Goal: Task Accomplishment & Management: Manage account settings

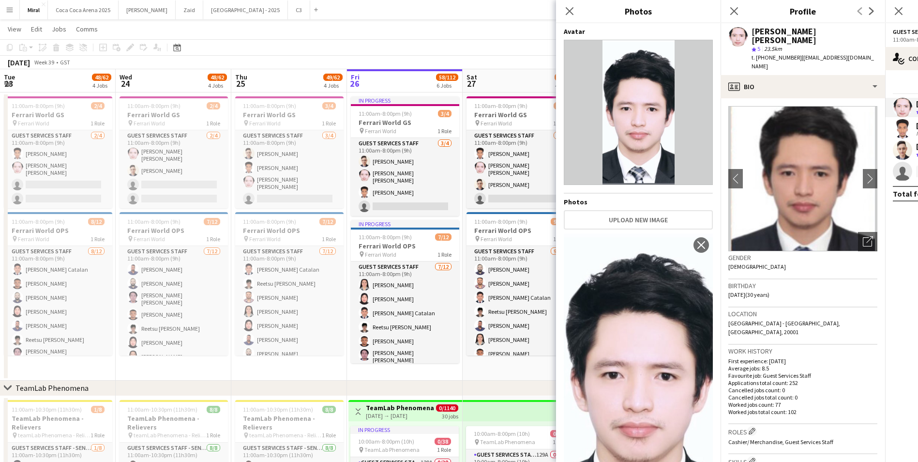
click at [11, 9] on app-icon "Menu" at bounding box center [10, 10] width 8 height 8
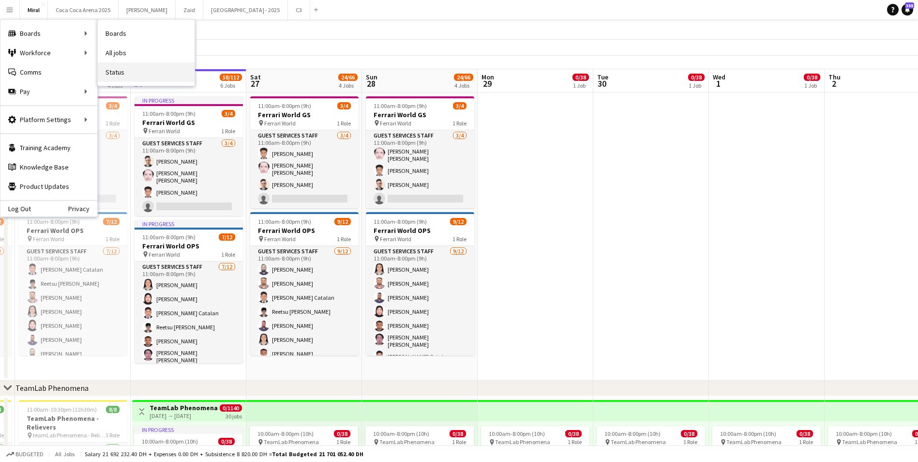
click at [117, 75] on link "Status" at bounding box center [146, 71] width 97 height 19
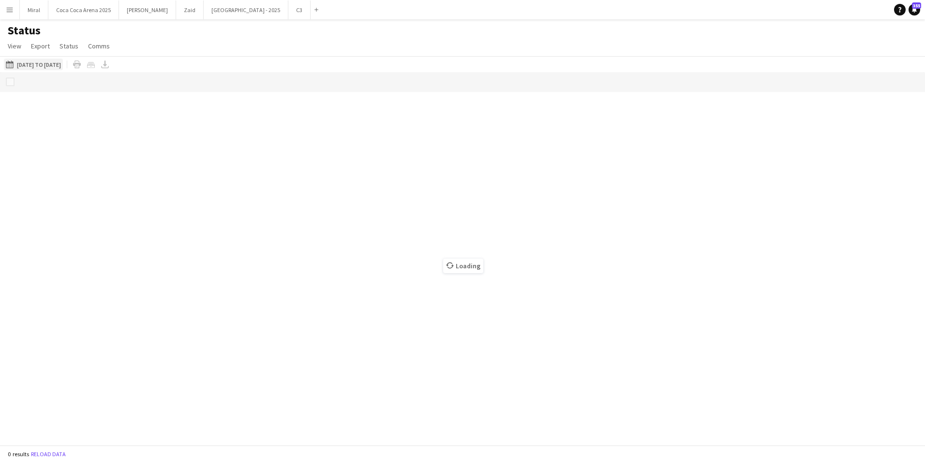
click at [31, 61] on button "[DATE] to [DATE] [DATE] to [DATE]" at bounding box center [33, 65] width 59 height 12
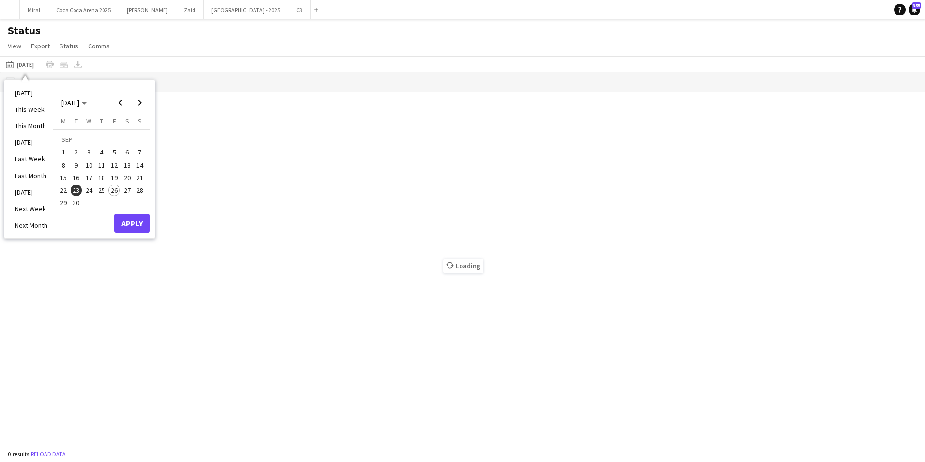
click at [76, 151] on span "2" at bounding box center [77, 153] width 12 height 12
click at [130, 221] on button "Apply" at bounding box center [132, 222] width 36 height 19
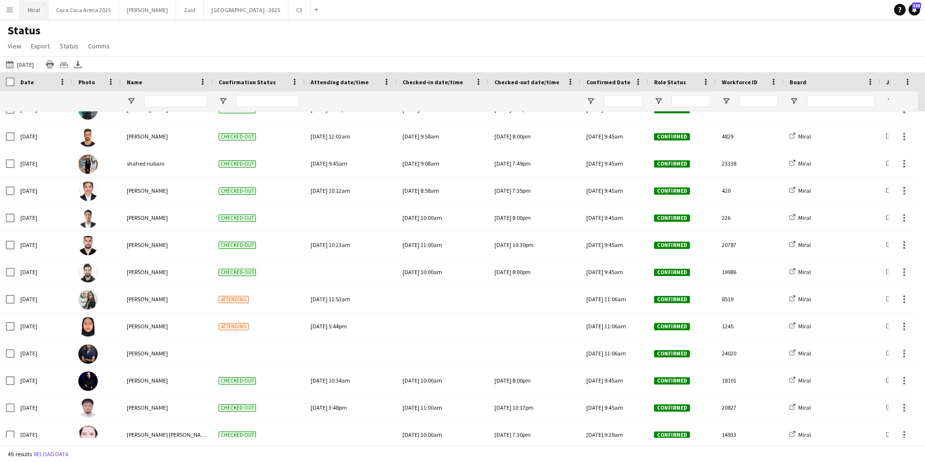
click at [40, 11] on button "Miral Close" at bounding box center [34, 9] width 29 height 19
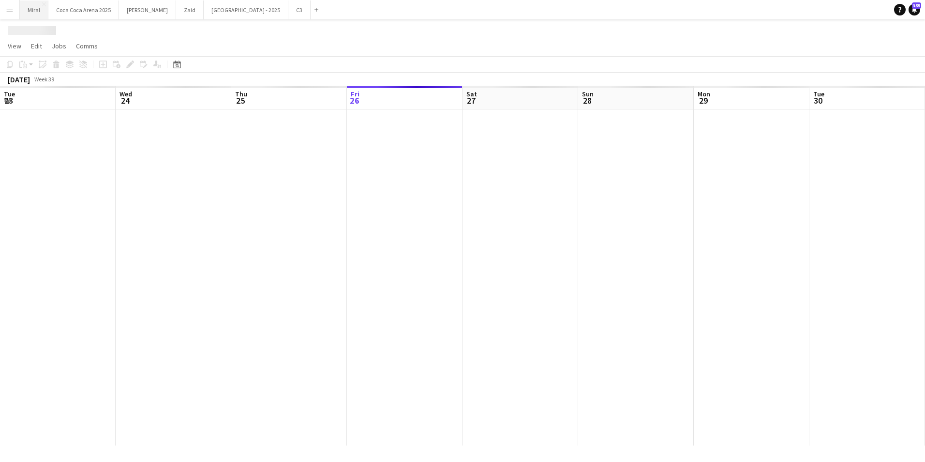
scroll to position [0, 231]
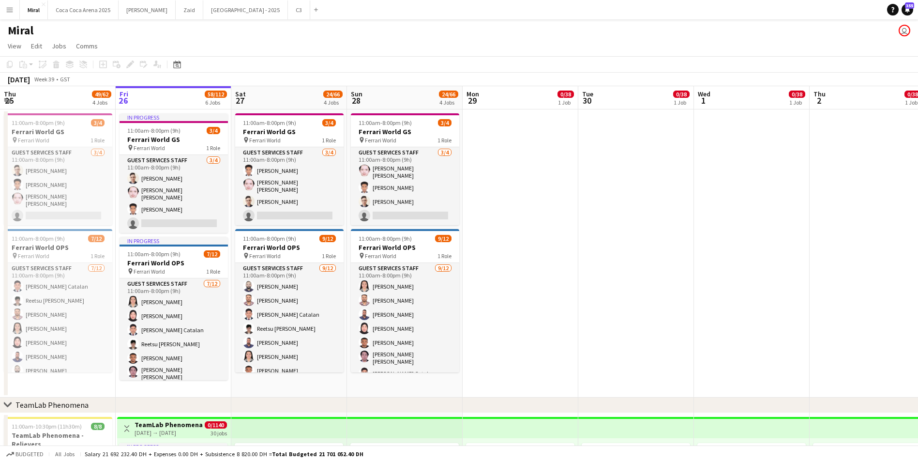
click at [10, 6] on app-icon "Menu" at bounding box center [10, 10] width 8 height 8
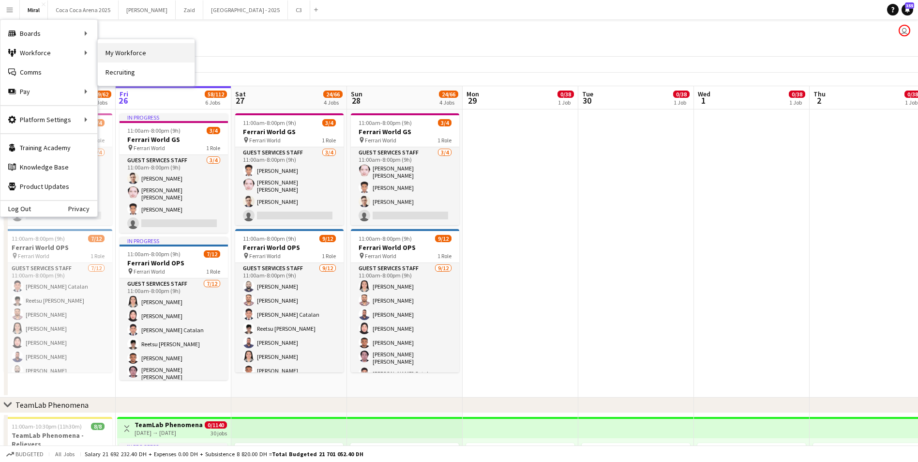
click at [123, 49] on link "My Workforce" at bounding box center [146, 52] width 97 height 19
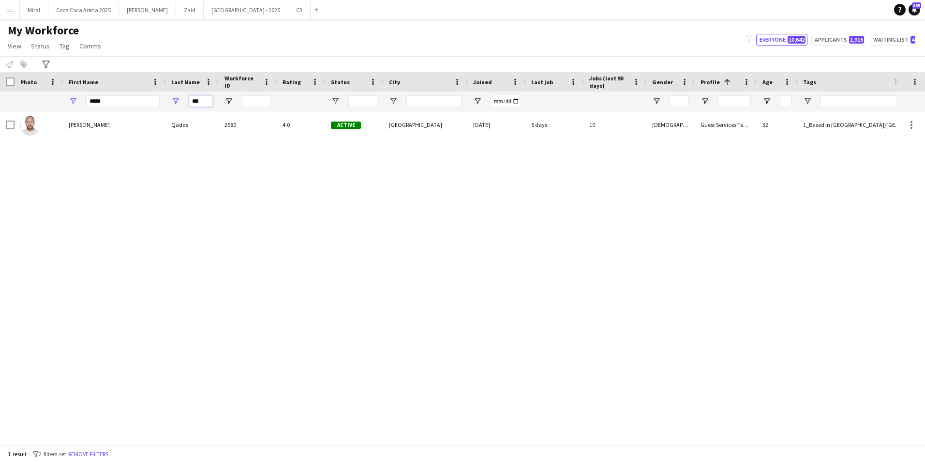
drag, startPoint x: 210, startPoint y: 101, endPoint x: 161, endPoint y: 99, distance: 48.4
click at [161, 99] on div "***** ***" at bounding box center [774, 100] width 1548 height 19
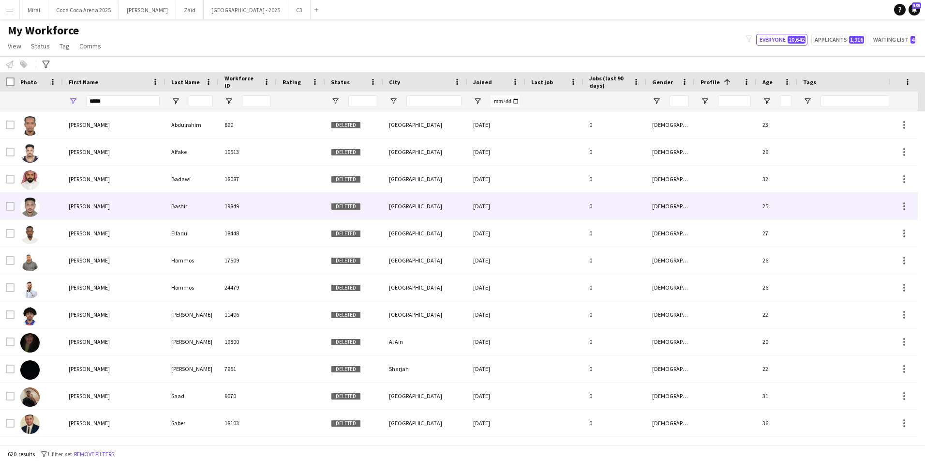
click at [803, 197] on div at bounding box center [851, 206] width 109 height 27
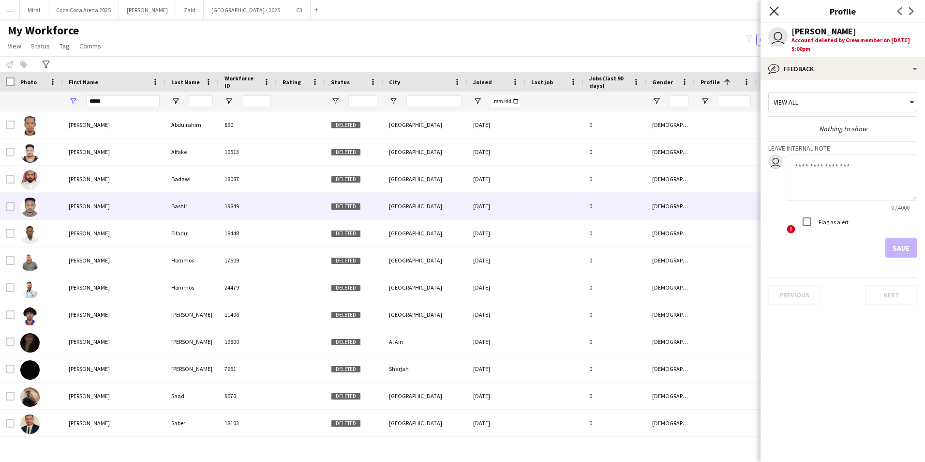
click at [774, 10] on icon at bounding box center [773, 10] width 9 height 9
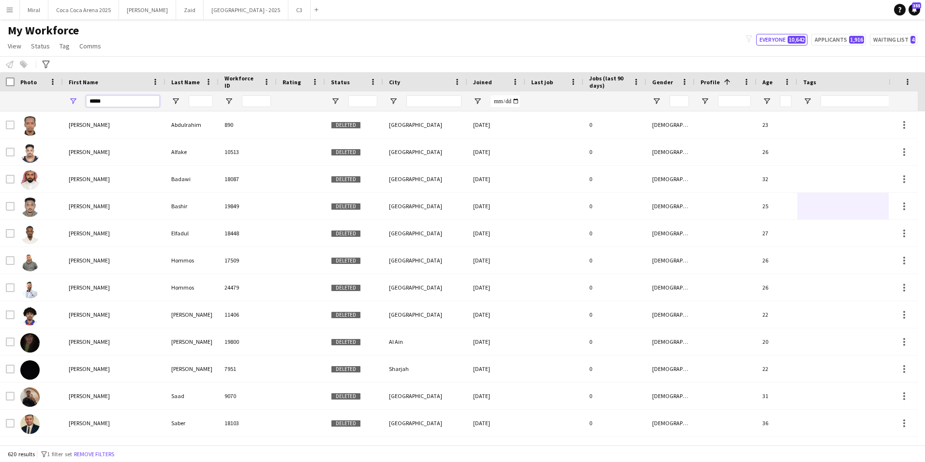
drag, startPoint x: 120, startPoint y: 98, endPoint x: 50, endPoint y: 99, distance: 70.2
click at [50, 99] on div "*****" at bounding box center [774, 100] width 1548 height 19
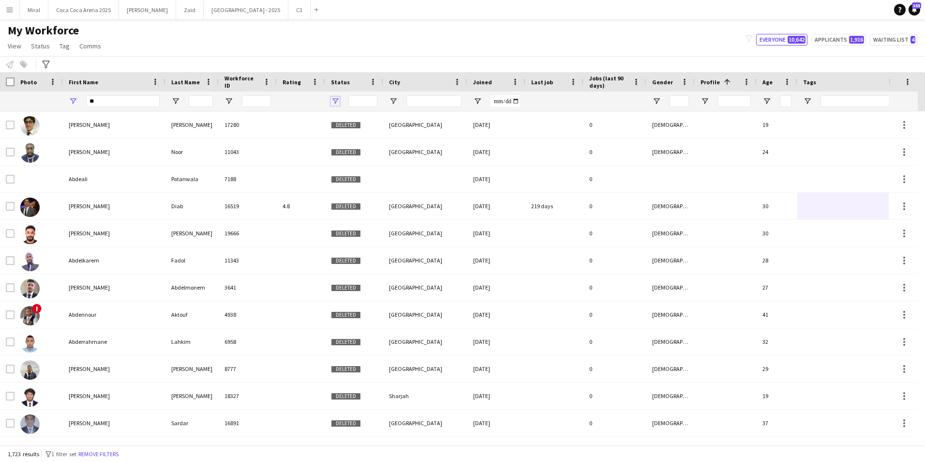
click at [339, 100] on span "Open Filter Menu" at bounding box center [335, 101] width 9 height 9
click at [110, 104] on input "**" at bounding box center [123, 101] width 74 height 12
type input "********"
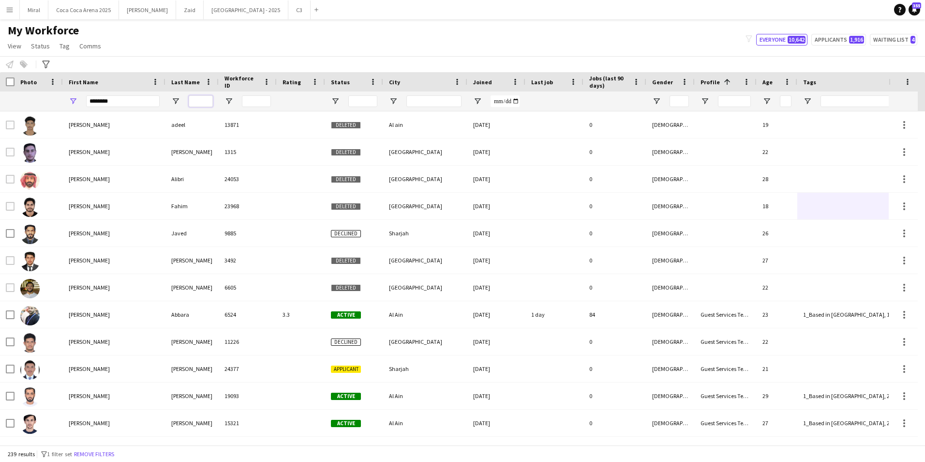
click at [198, 102] on input "Last Name Filter Input" at bounding box center [201, 101] width 24 height 12
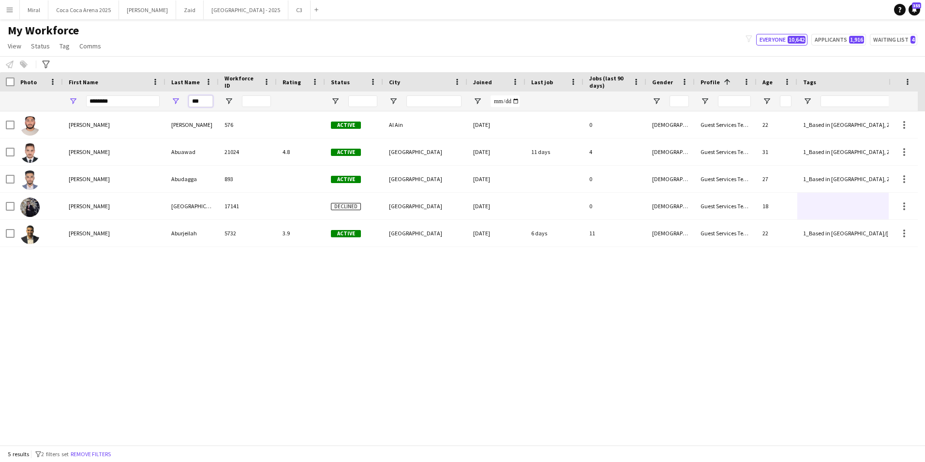
click at [209, 99] on input "***" at bounding box center [201, 101] width 24 height 12
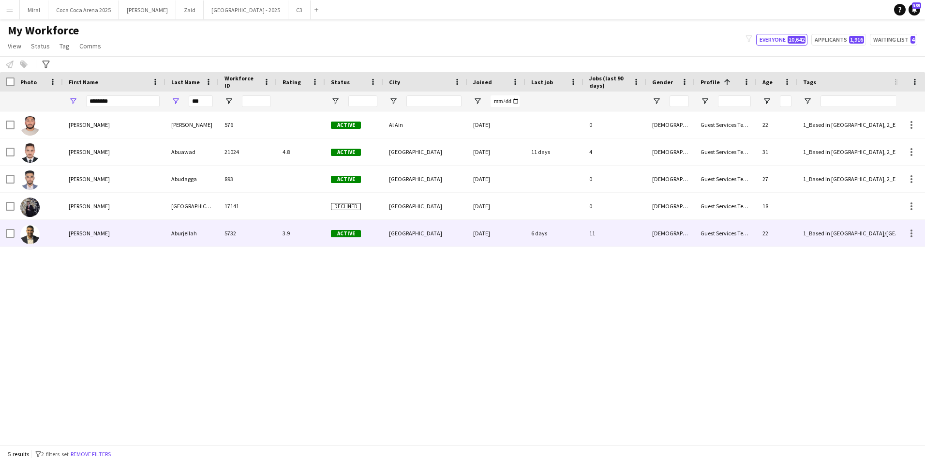
click at [134, 226] on div "Abdullah" at bounding box center [114, 233] width 103 height 27
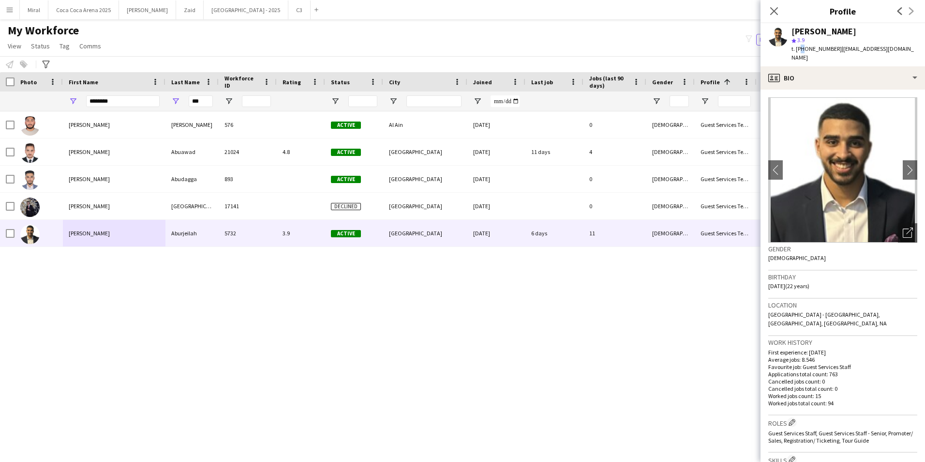
click at [801, 46] on span "t. +971507780303" at bounding box center [817, 48] width 50 height 7
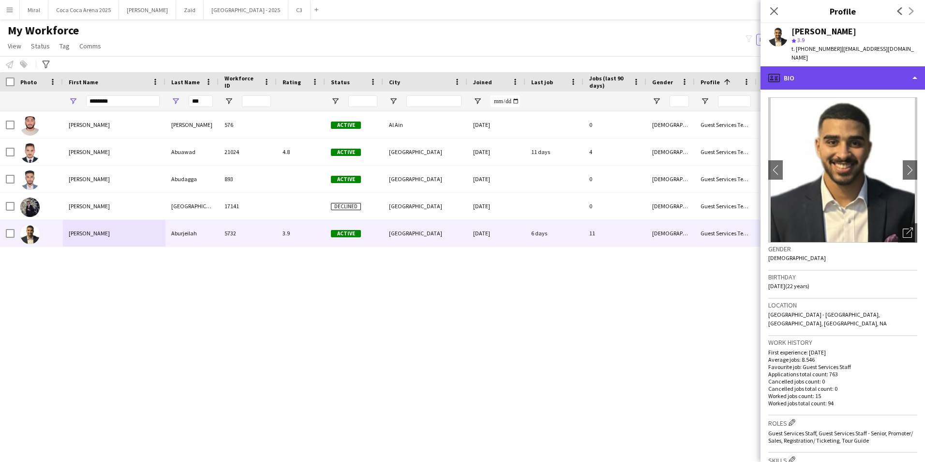
drag, startPoint x: 801, startPoint y: 46, endPoint x: 799, endPoint y: 59, distance: 13.2
click at [799, 66] on div "profile Bio" at bounding box center [843, 77] width 165 height 23
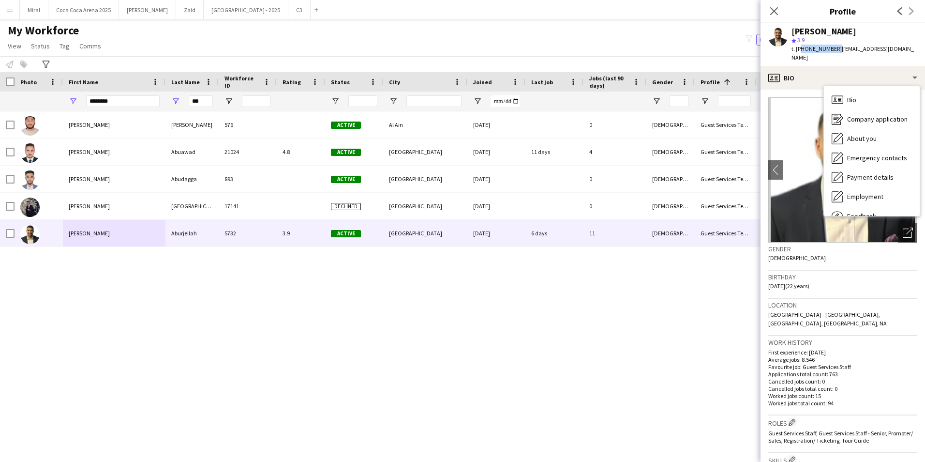
drag, startPoint x: 799, startPoint y: 47, endPoint x: 833, endPoint y: 47, distance: 33.9
click at [833, 47] on span "t. +971507780303" at bounding box center [817, 48] width 50 height 7
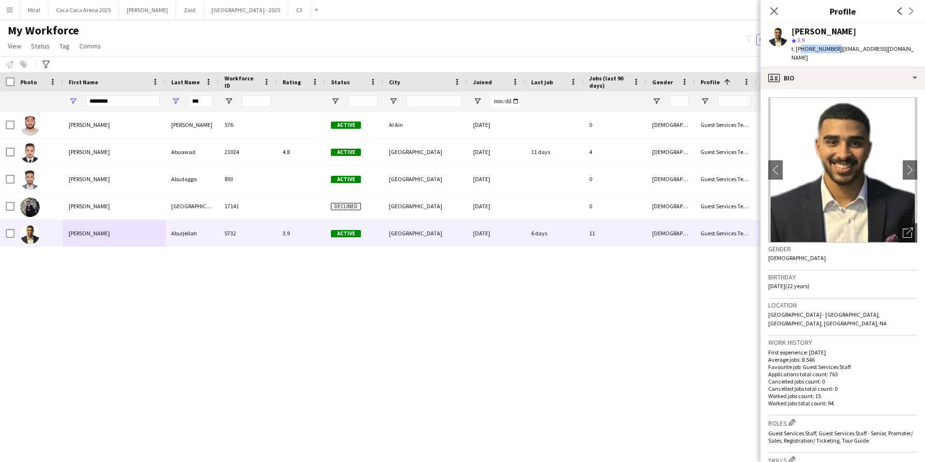
copy span "971507780303"
drag, startPoint x: 837, startPoint y: 48, endPoint x: 919, endPoint y: 47, distance: 81.8
click at [917, 47] on app-profile-header "Abdullah Aburjeilah star 3.9 t. +971507780303 | abdullahrjeilah@gmail.com" at bounding box center [843, 44] width 165 height 43
copy span "abdullahrjeilah@gmail.com"
click at [636, 392] on div "Abdullah Abu taher 576 Active Al Ain 30-04-2024 0 Male Guest Services Team 22 1…" at bounding box center [448, 274] width 896 height 326
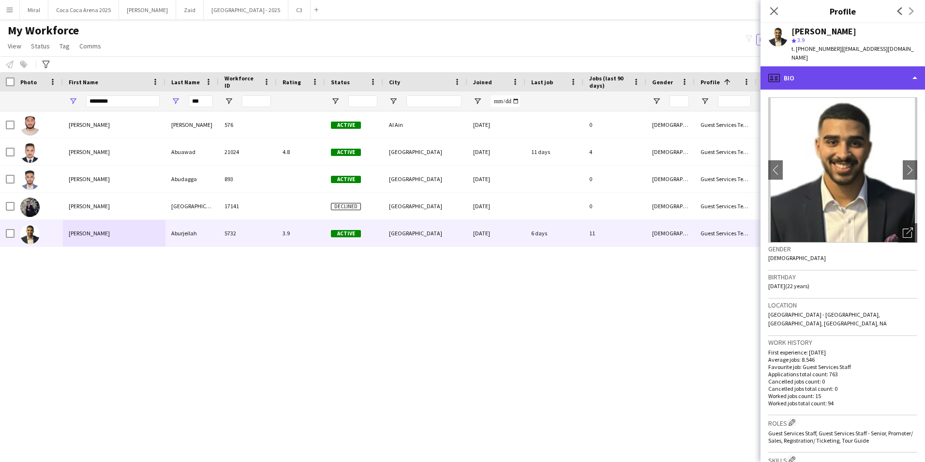
click at [825, 69] on div "profile Bio" at bounding box center [843, 77] width 165 height 23
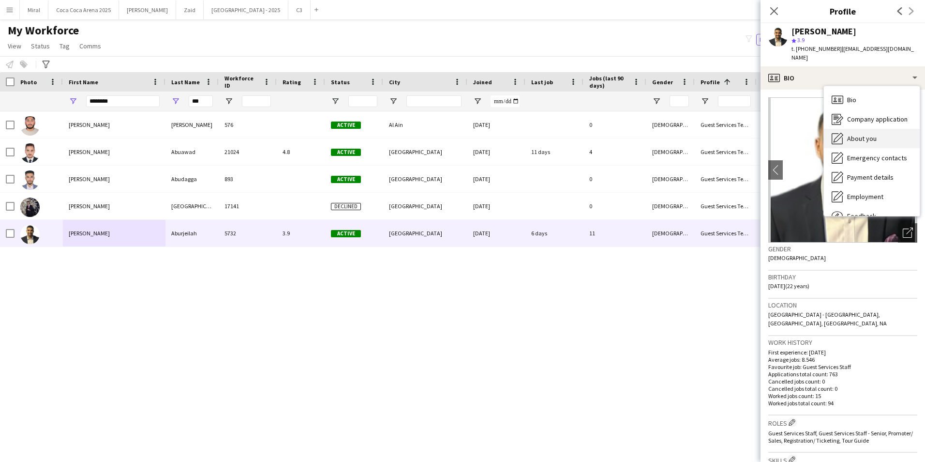
click at [889, 129] on div "About you About you" at bounding box center [872, 138] width 96 height 19
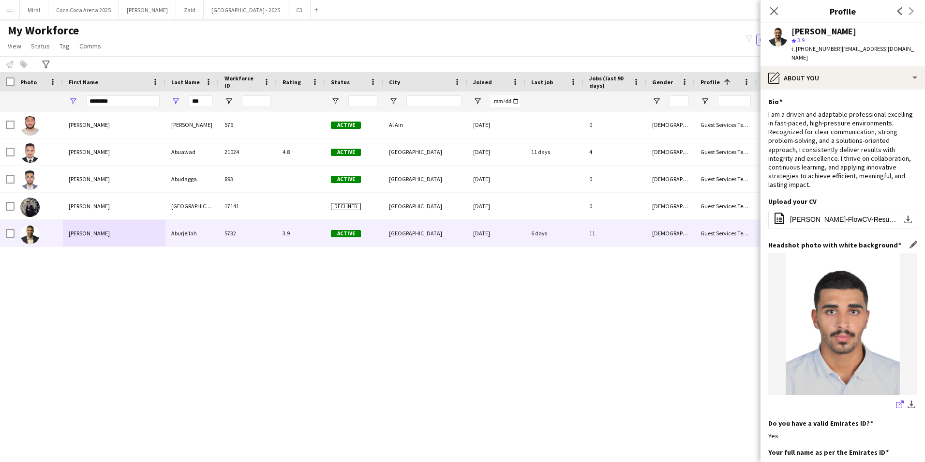
click at [896, 400] on icon "share-external-link-1" at bounding box center [900, 404] width 8 height 8
click at [908, 400] on app-icon "download-bottom" at bounding box center [912, 404] width 8 height 9
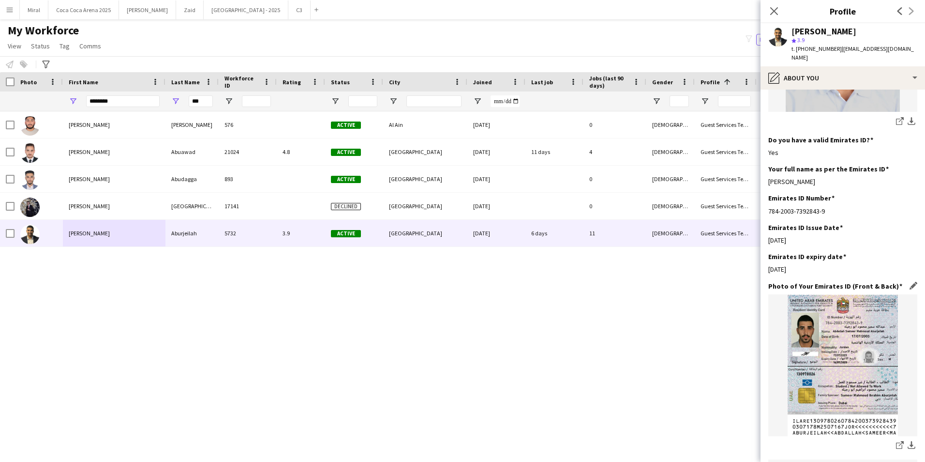
scroll to position [290, 0]
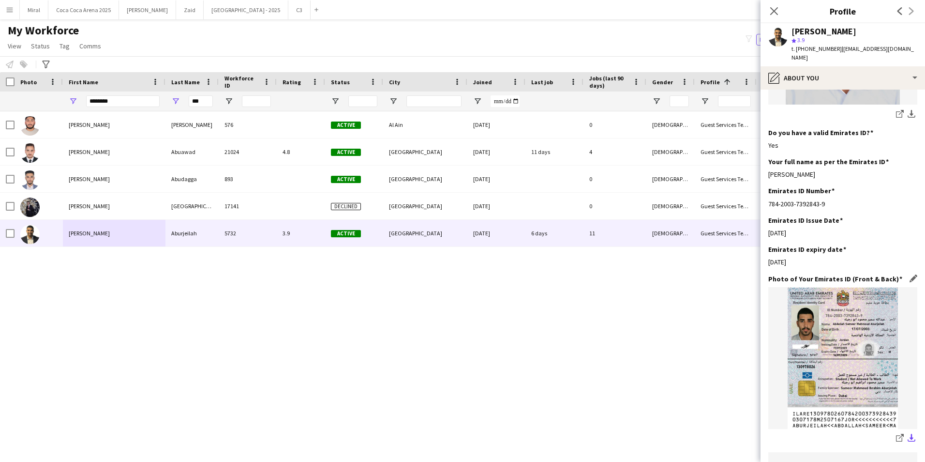
click at [908, 434] on app-icon "download-bottom" at bounding box center [912, 438] width 8 height 9
click at [882, 90] on img at bounding box center [842, 34] width 149 height 142
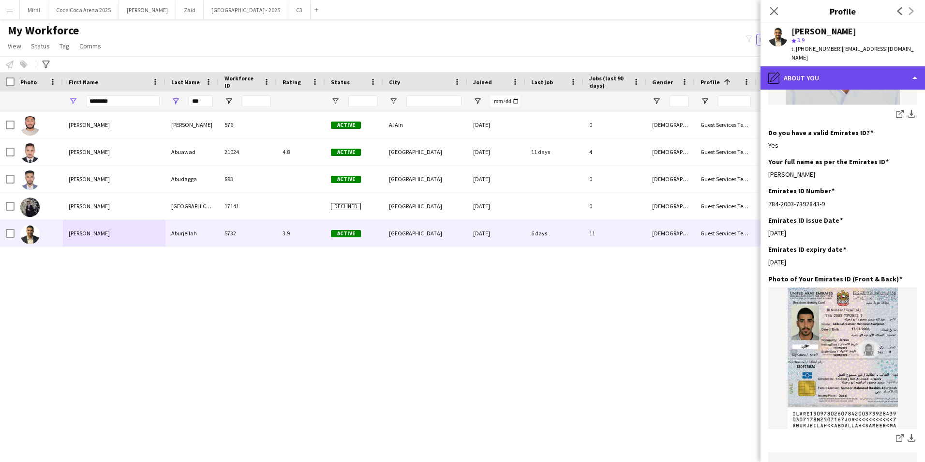
click at [880, 68] on div "pencil4 About you" at bounding box center [843, 77] width 165 height 23
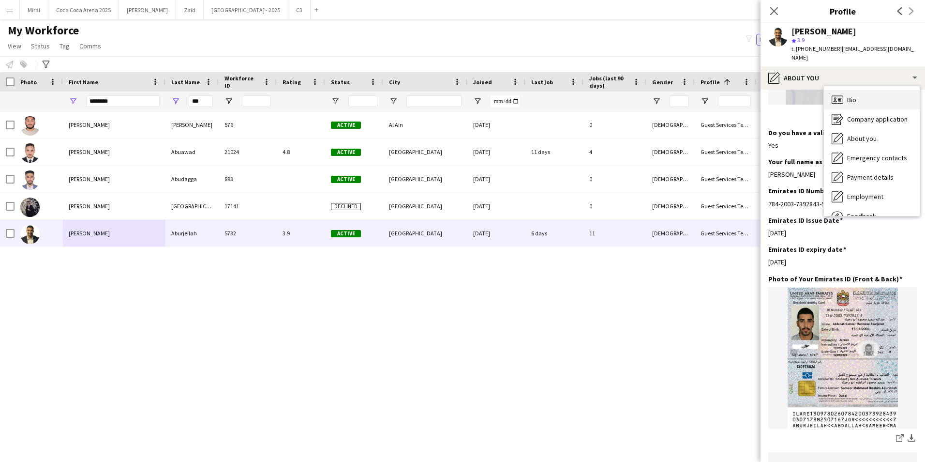
click at [884, 93] on div "Bio Bio" at bounding box center [872, 99] width 96 height 19
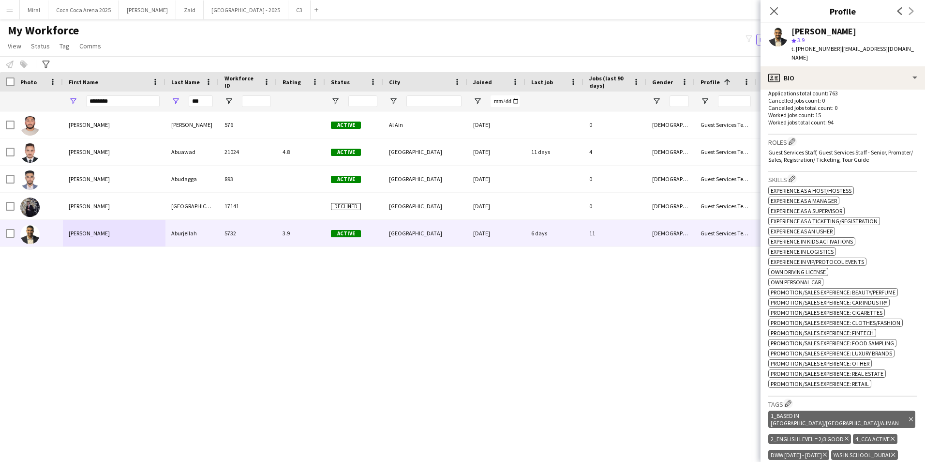
scroll to position [339, 0]
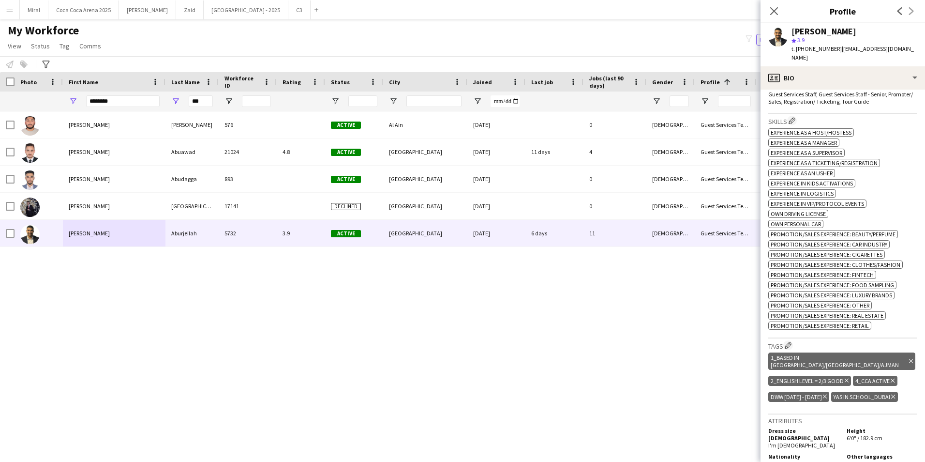
click at [329, 370] on div "Abdullah Abu taher 576 Active Al Ain 30-04-2024 0 Male Guest Services Team 22 1…" at bounding box center [448, 274] width 896 height 326
drag, startPoint x: 207, startPoint y: 102, endPoint x: 194, endPoint y: 101, distance: 13.1
click at [194, 101] on input "***" at bounding box center [201, 101] width 24 height 12
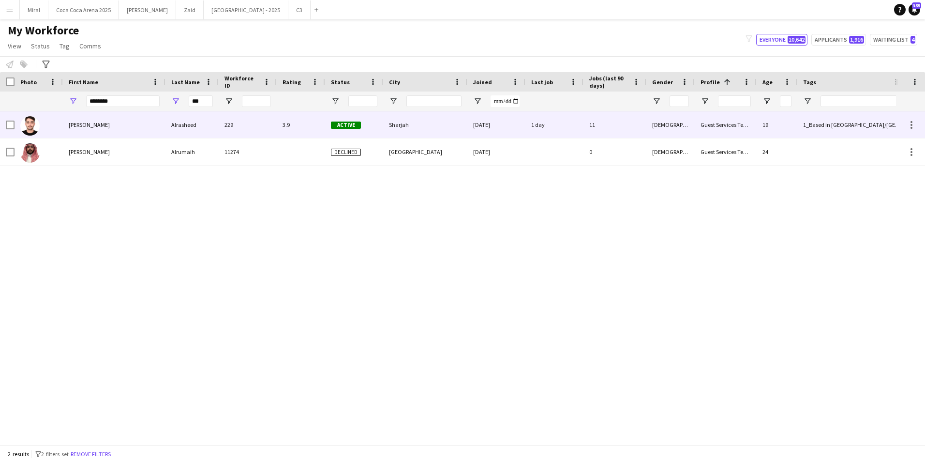
click at [127, 126] on div "Abdullah" at bounding box center [114, 124] width 103 height 27
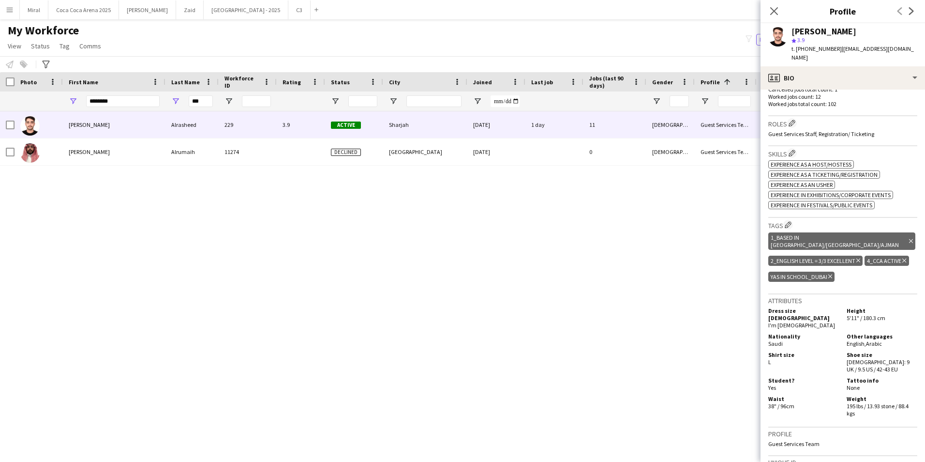
scroll to position [48, 0]
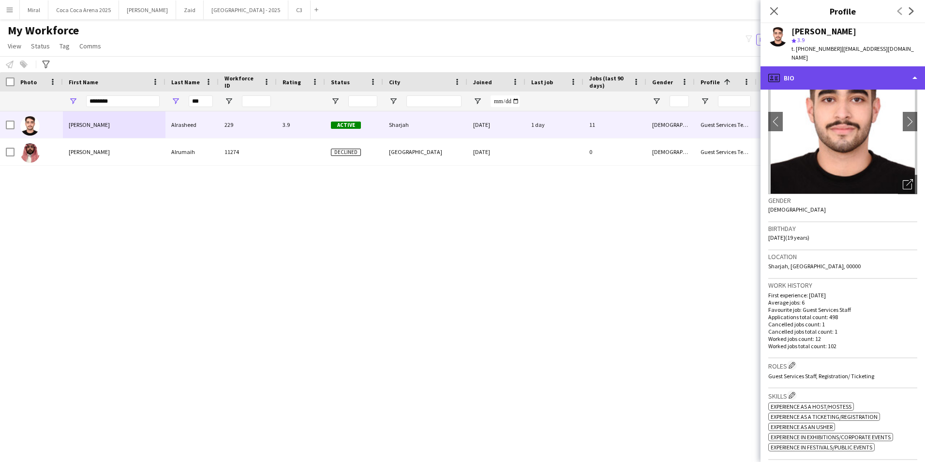
click at [892, 67] on div "profile Bio" at bounding box center [843, 77] width 165 height 23
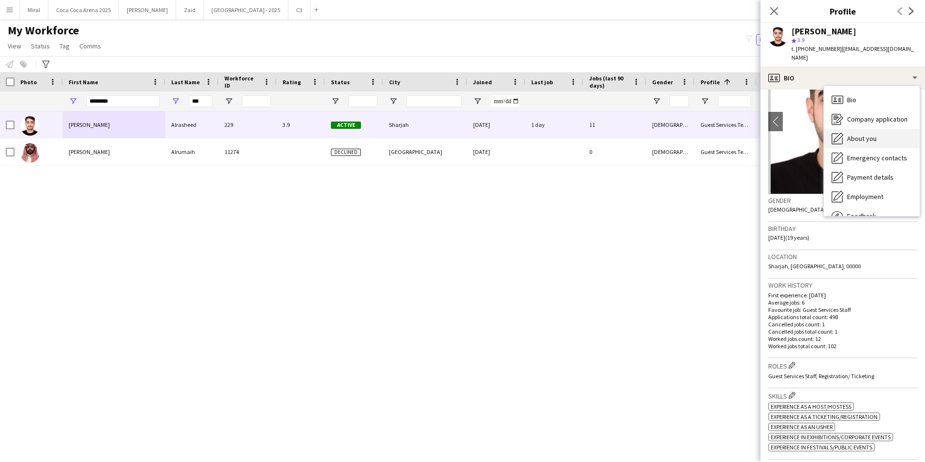
click at [872, 134] on span "About you" at bounding box center [862, 138] width 30 height 9
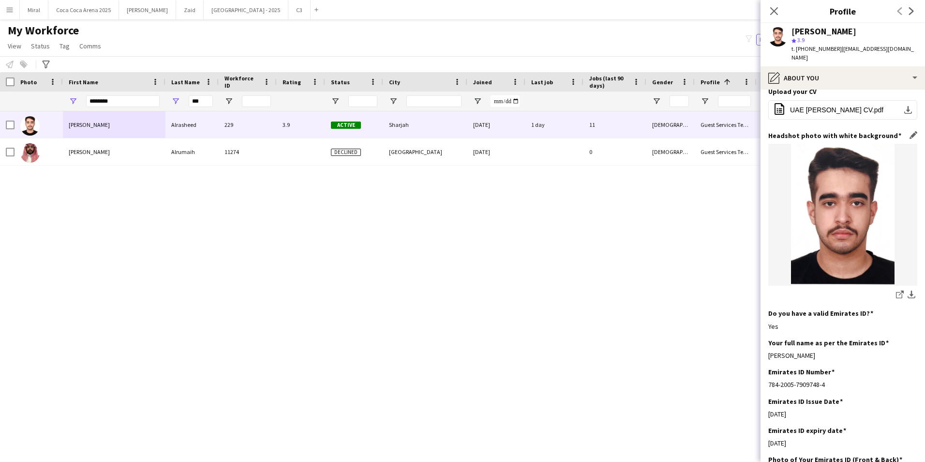
scroll to position [145, 0]
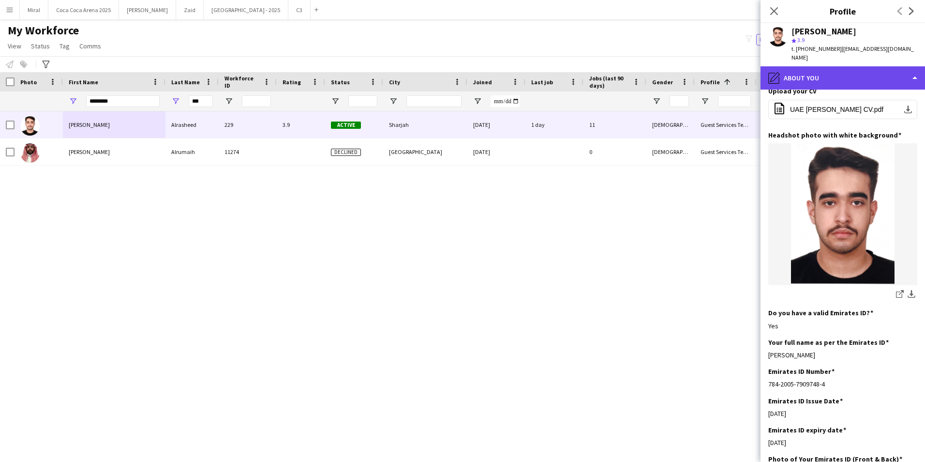
click at [884, 66] on div "pencil4 About you" at bounding box center [843, 77] width 165 height 23
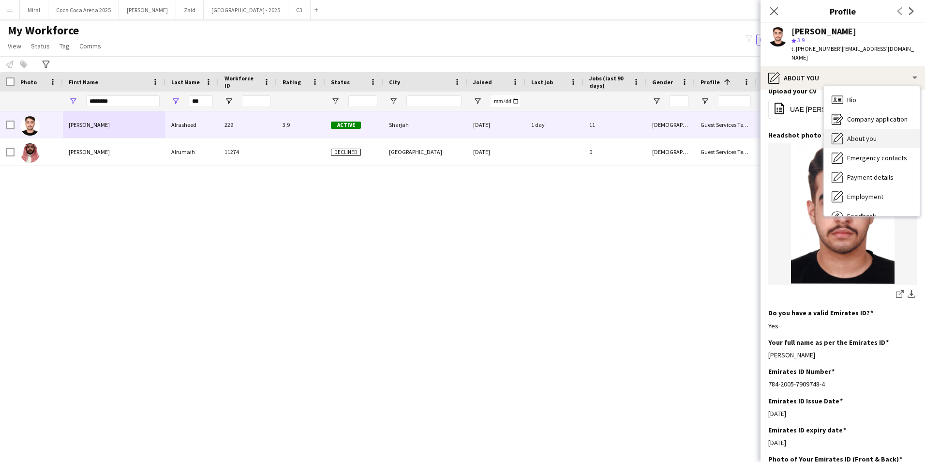
click at [881, 129] on div "About you About you" at bounding box center [872, 138] width 96 height 19
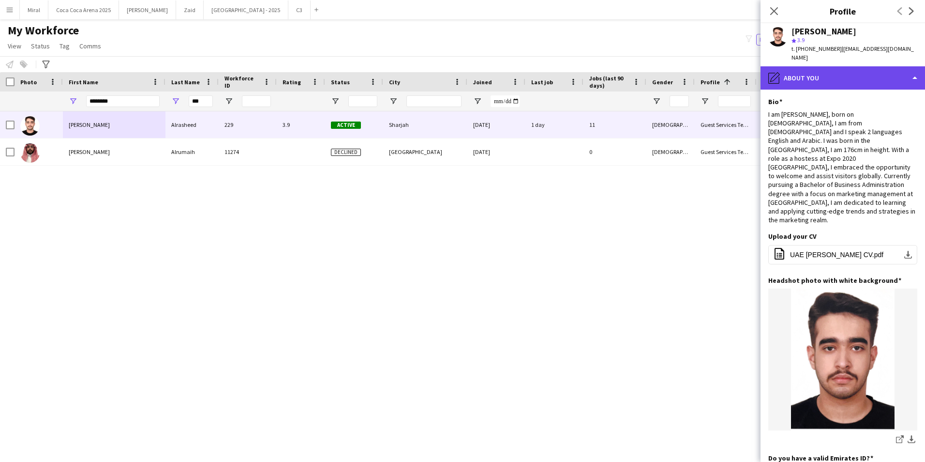
click at [857, 68] on div "pencil4 About you" at bounding box center [843, 77] width 165 height 23
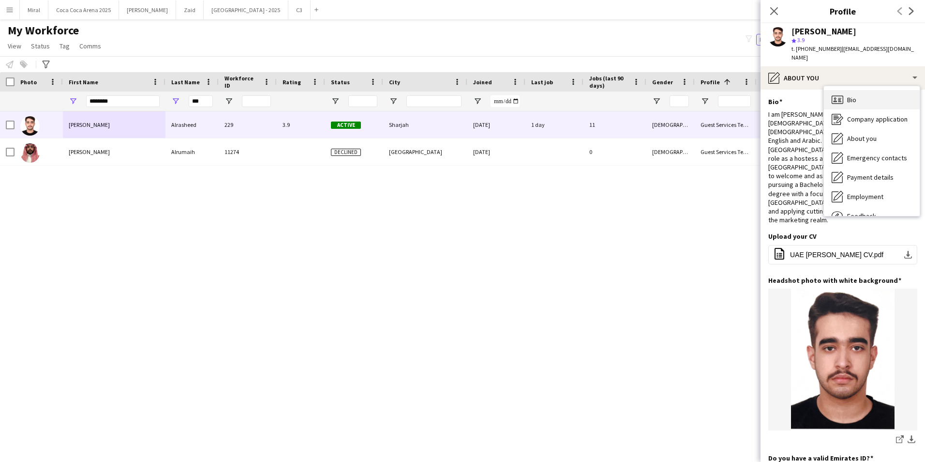
click at [853, 95] on span "Bio" at bounding box center [851, 99] width 9 height 9
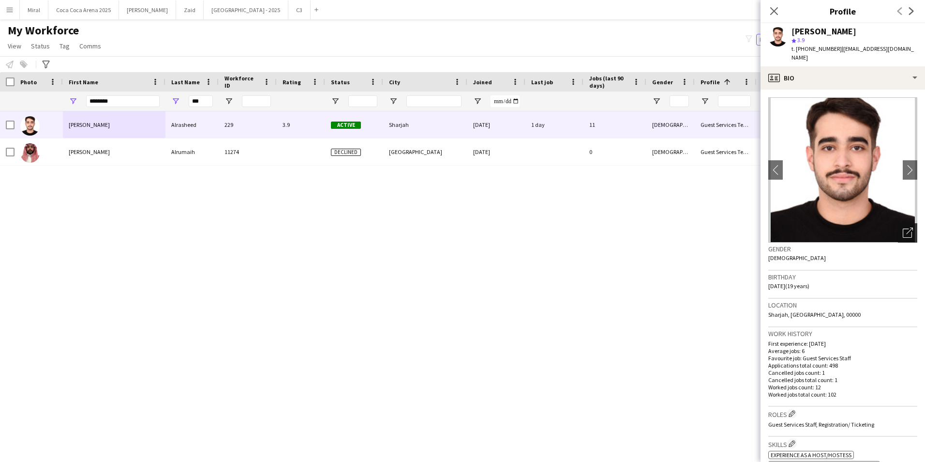
click at [903, 227] on icon "Open photos pop-in" at bounding box center [908, 232] width 10 height 10
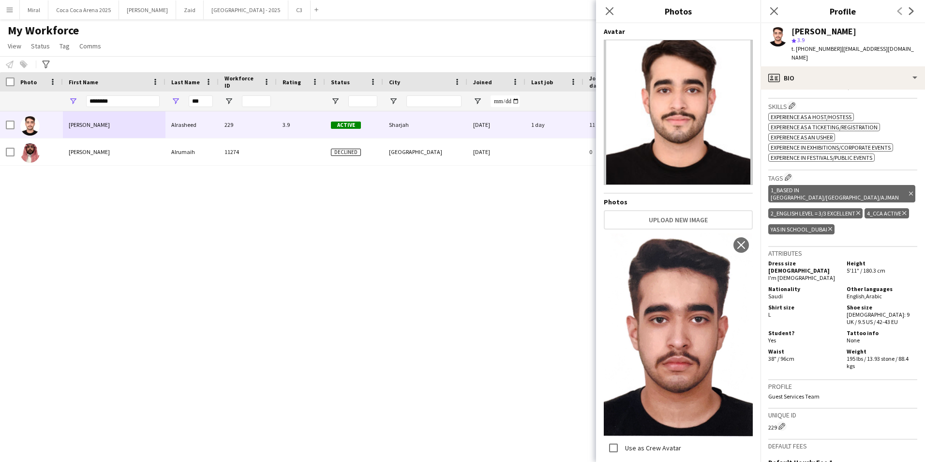
scroll to position [339, 0]
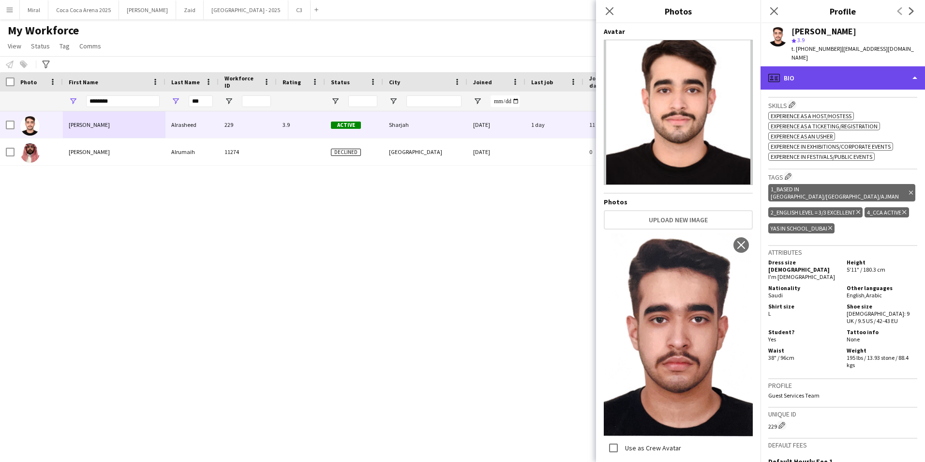
click at [895, 66] on div "profile Bio" at bounding box center [843, 77] width 165 height 23
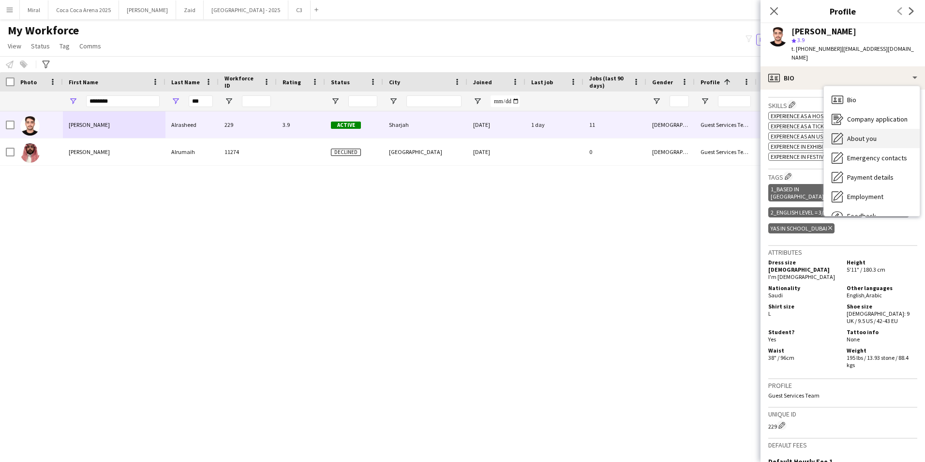
click at [872, 134] on span "About you" at bounding box center [862, 138] width 30 height 9
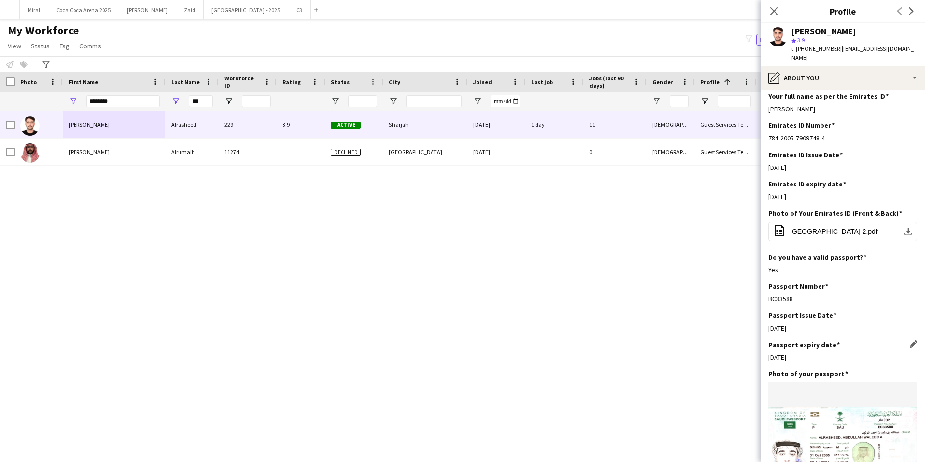
scroll to position [387, 0]
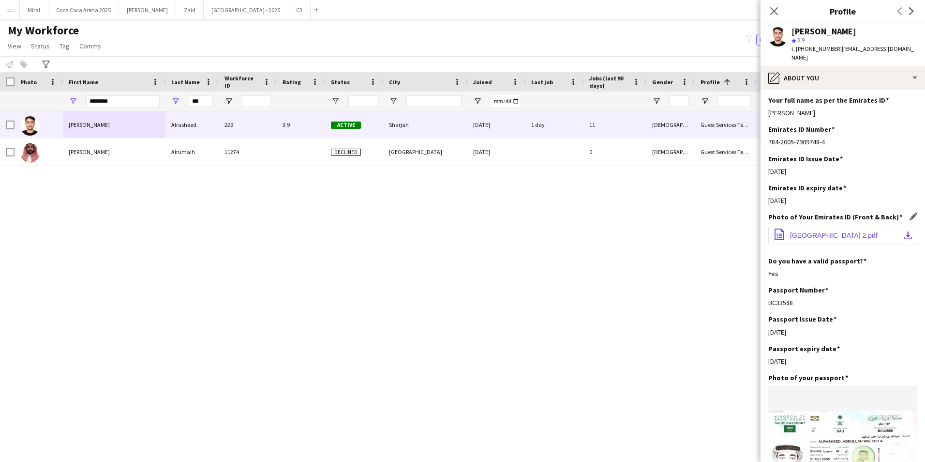
click at [904, 231] on app-icon "download-bottom" at bounding box center [908, 235] width 8 height 8
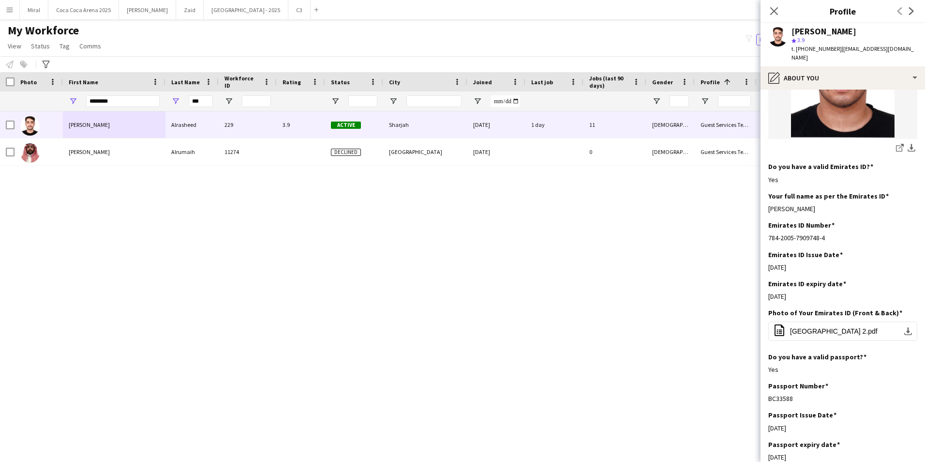
scroll to position [290, 0]
click at [883, 205] on div "Abdullah Waleed A Alrasheed" at bounding box center [842, 209] width 149 height 9
drag, startPoint x: 853, startPoint y: 183, endPoint x: 767, endPoint y: 182, distance: 85.6
click at [767, 182] on app-section-data-types "Bio Edit this field I am Abdullah AlRasheed, born on 31/10/2005, I am from Saud…" at bounding box center [843, 276] width 165 height 372
copy div "Abdullah Waleed A Alrasheed"
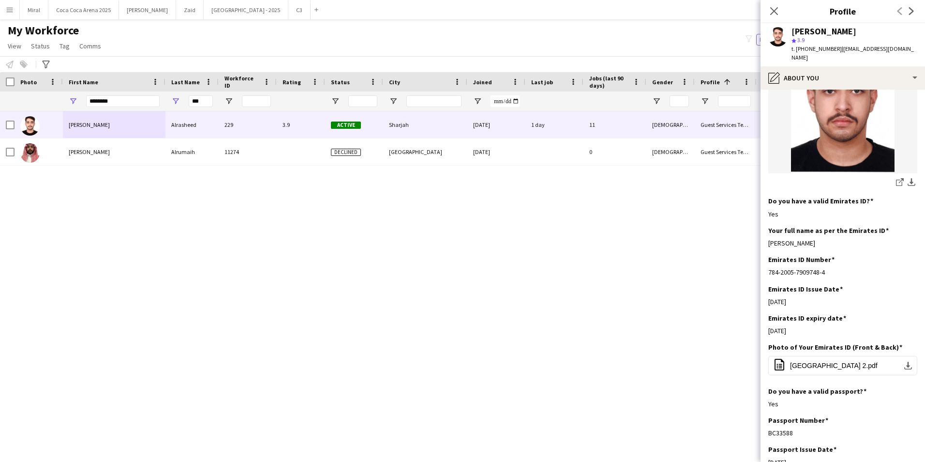
scroll to position [242, 0]
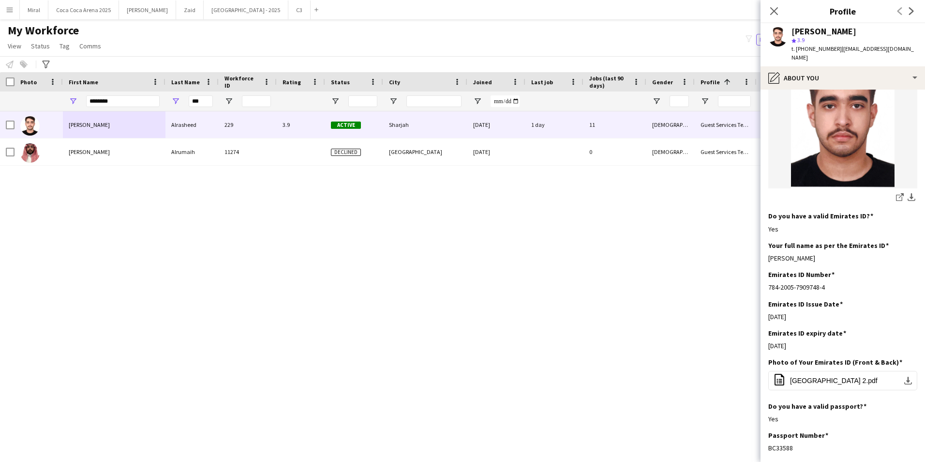
click at [801, 48] on span "t. +971509236925" at bounding box center [817, 48] width 50 height 7
drag, startPoint x: 799, startPoint y: 48, endPoint x: 833, endPoint y: 48, distance: 33.9
click at [833, 48] on span "t. +971509236925" at bounding box center [817, 48] width 50 height 7
copy span "971509236925"
drag, startPoint x: 837, startPoint y: 46, endPoint x: 905, endPoint y: 47, distance: 68.7
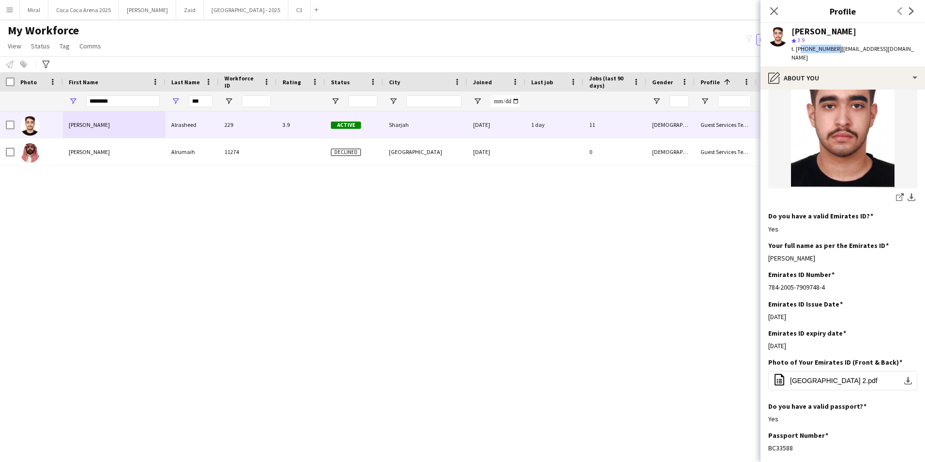
click at [905, 47] on div "Abdullah Alrasheed star 3.9 t. +971509236925 | abdullahw987@gmail.com" at bounding box center [843, 44] width 165 height 43
copy span "abdullahw987@gmail.com"
click at [202, 100] on input "***" at bounding box center [201, 101] width 24 height 12
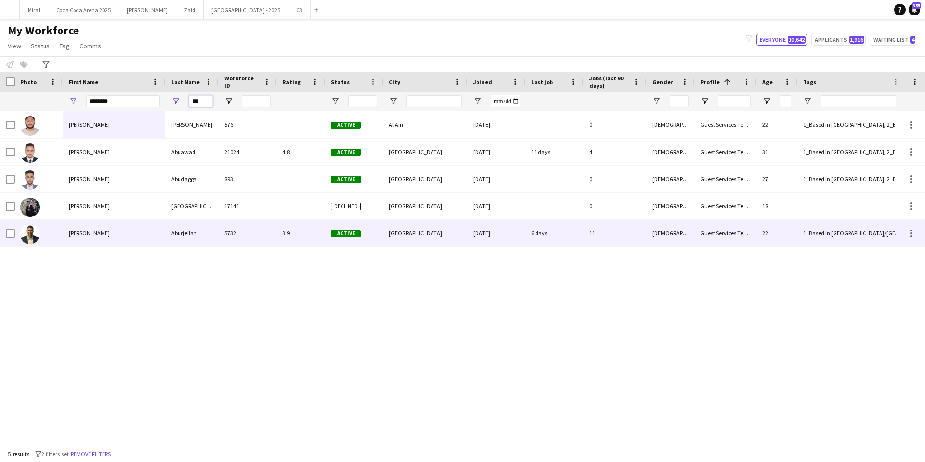
type input "***"
click at [128, 229] on div "Abdullah" at bounding box center [114, 233] width 103 height 27
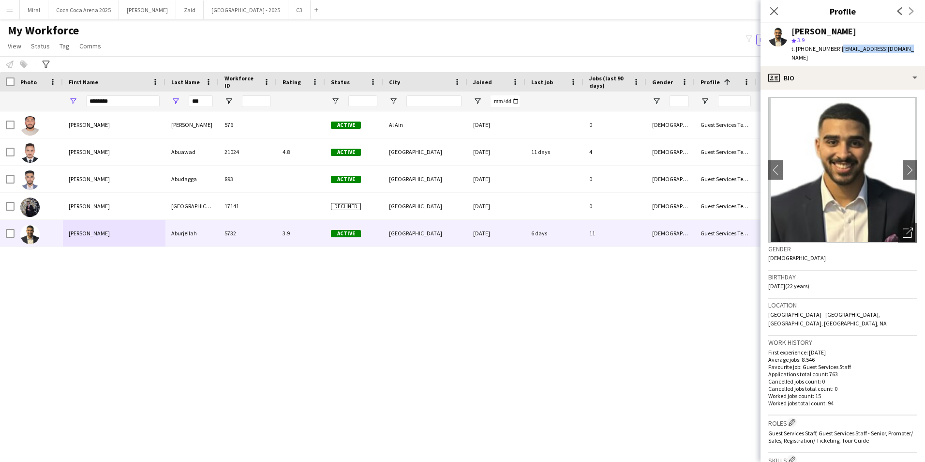
drag, startPoint x: 835, startPoint y: 50, endPoint x: 895, endPoint y: 49, distance: 60.0
click at [895, 49] on span "| abdullahrjeilah@gmail.com" at bounding box center [853, 53] width 122 height 16
copy span "| abdullahrjeilah@gmail."
click at [913, 52] on app-profile-header "Abdullah Aburjeilah star 3.9 t. +971507780303 | abdullahrjeilah@gmail.com" at bounding box center [843, 44] width 165 height 43
drag, startPoint x: 906, startPoint y: 47, endPoint x: 836, endPoint y: 48, distance: 69.7
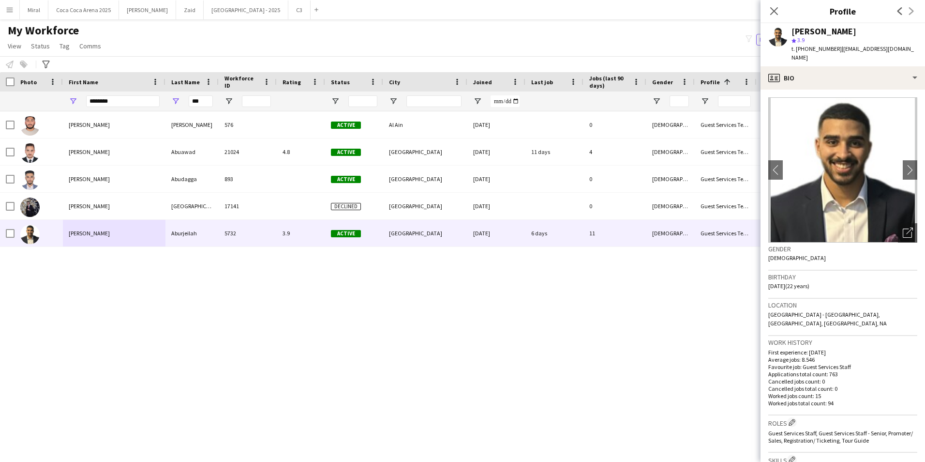
click at [836, 48] on div "Abdullah Aburjeilah star 3.9 t. +971507780303 | abdullahrjeilah@gmail.com" at bounding box center [843, 44] width 165 height 43
copy span "abdullahrjeilah@gmail.com"
drag, startPoint x: 204, startPoint y: 101, endPoint x: 176, endPoint y: 101, distance: 27.6
click at [176, 101] on div "***" at bounding box center [191, 100] width 53 height 19
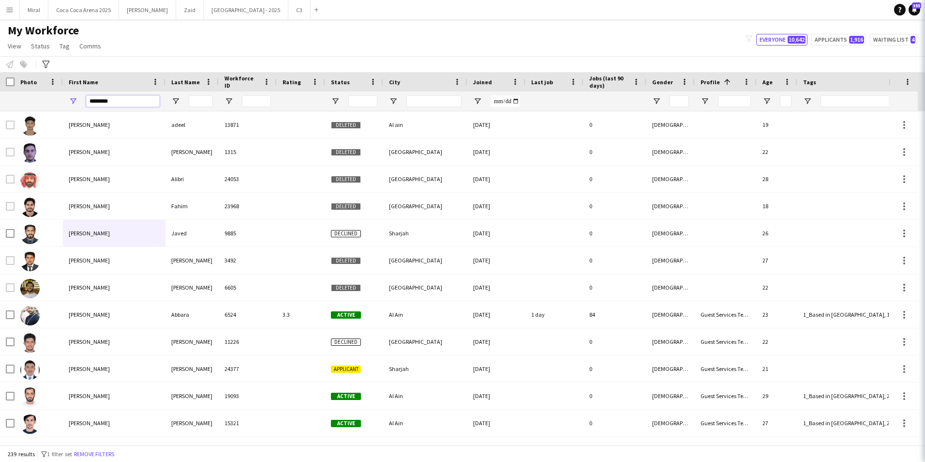
drag, startPoint x: 70, startPoint y: 98, endPoint x: 64, endPoint y: 98, distance: 5.3
click at [64, 98] on div "********" at bounding box center [114, 100] width 103 height 19
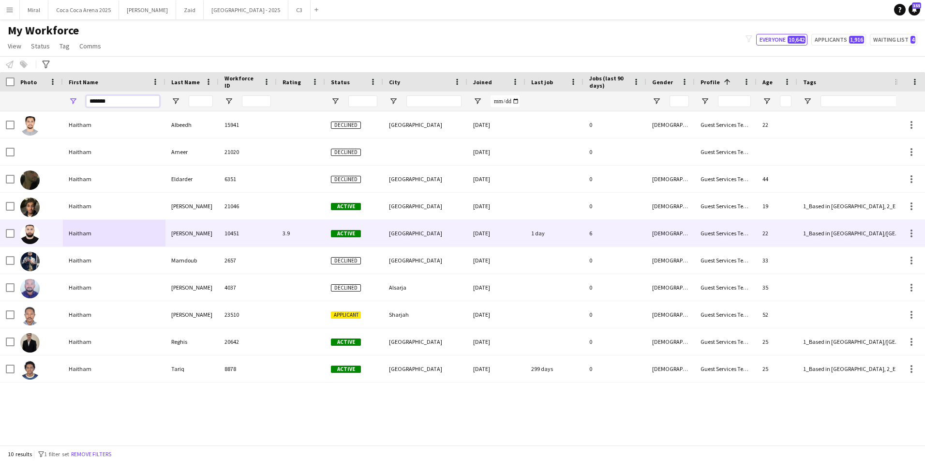
type input "*******"
click at [117, 237] on div "Haitham" at bounding box center [114, 233] width 103 height 27
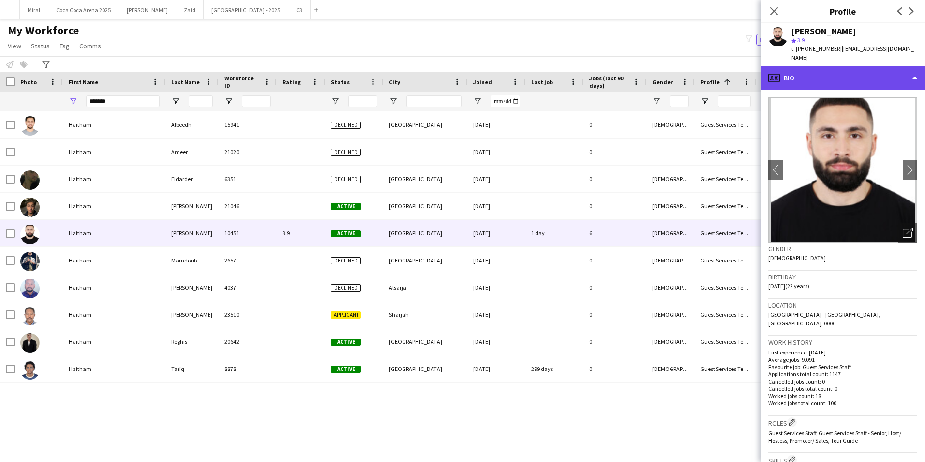
click at [874, 69] on div "profile Bio" at bounding box center [843, 77] width 165 height 23
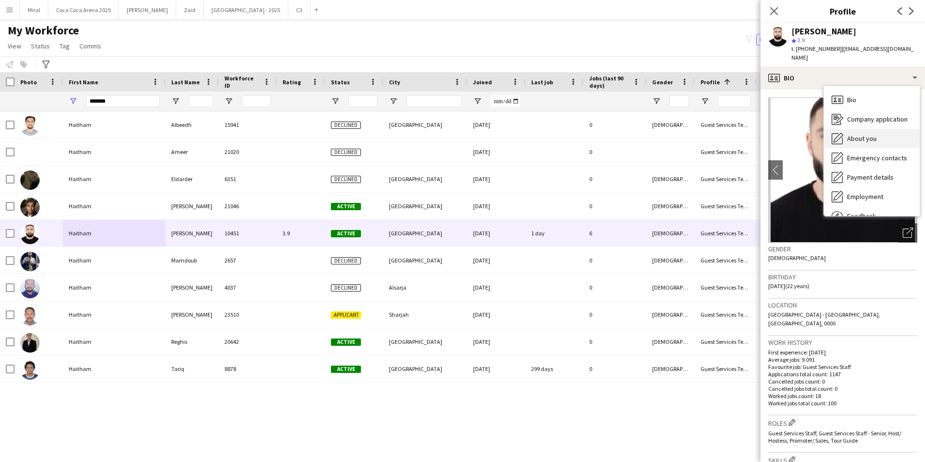
click at [874, 135] on div "About you About you" at bounding box center [872, 138] width 96 height 19
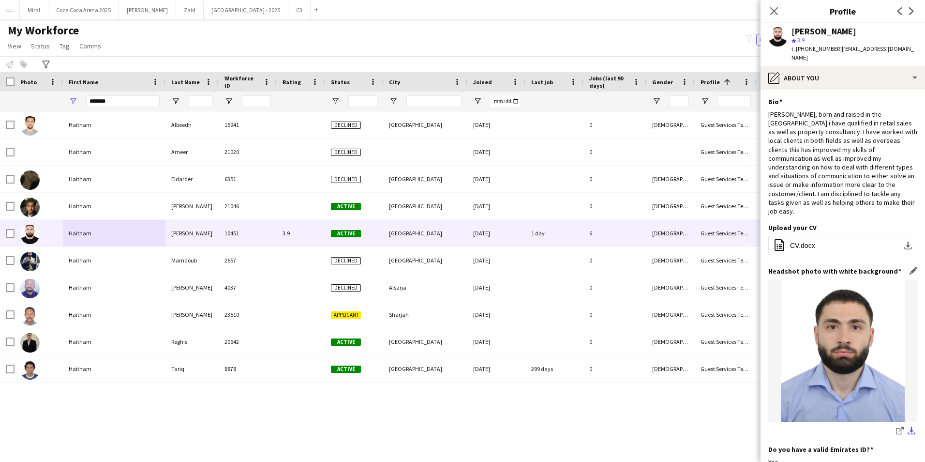
click at [908, 426] on app-icon "download-bottom" at bounding box center [912, 430] width 8 height 9
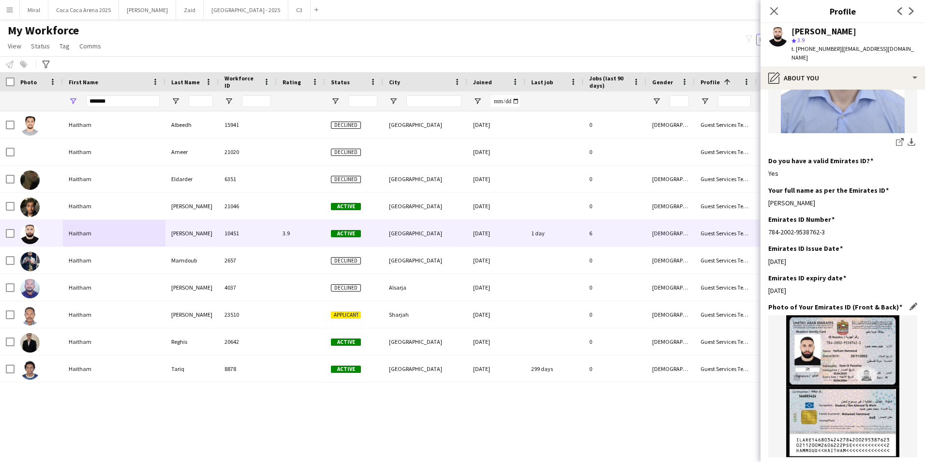
scroll to position [290, 0]
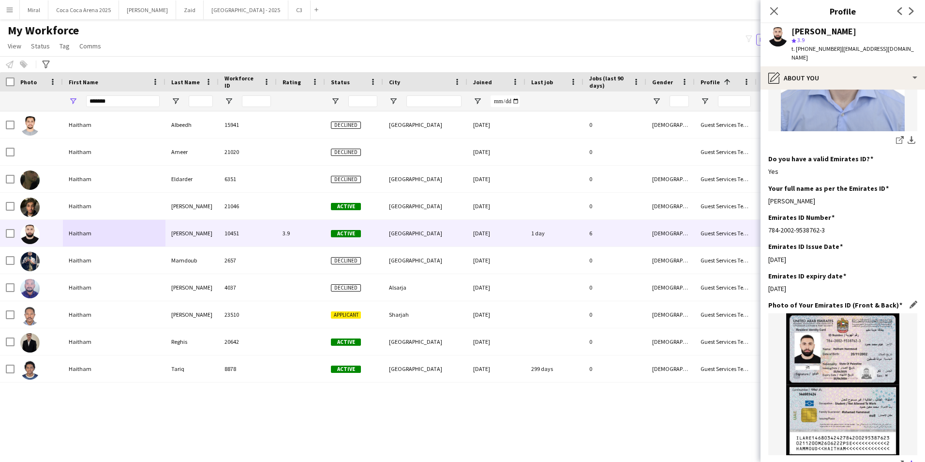
click at [908, 460] on app-icon "download-bottom" at bounding box center [912, 464] width 8 height 9
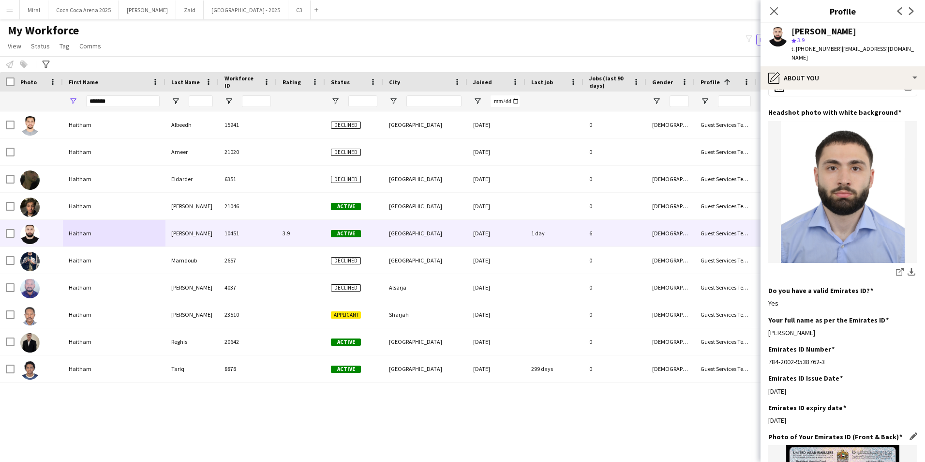
scroll to position [145, 0]
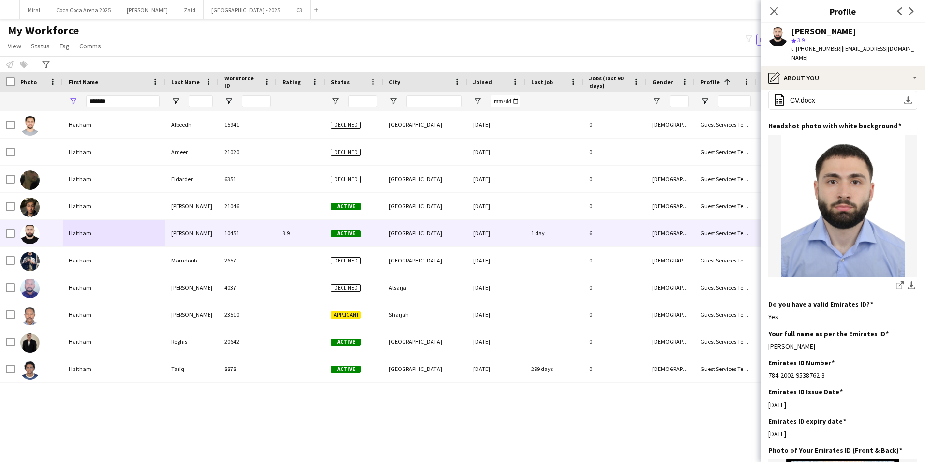
drag, startPoint x: 863, startPoint y: 328, endPoint x: 765, endPoint y: 332, distance: 98.3
click at [765, 332] on app-section-data-types "Bio Edit this field Haitham, born and raised in the uae i have qualified in ret…" at bounding box center [843, 276] width 165 height 372
copy div "Haitham Mohammed Hammoud"
drag, startPoint x: 799, startPoint y: 48, endPoint x: 834, endPoint y: 48, distance: 34.8
click at [834, 48] on span "t. +971562823900" at bounding box center [817, 48] width 50 height 7
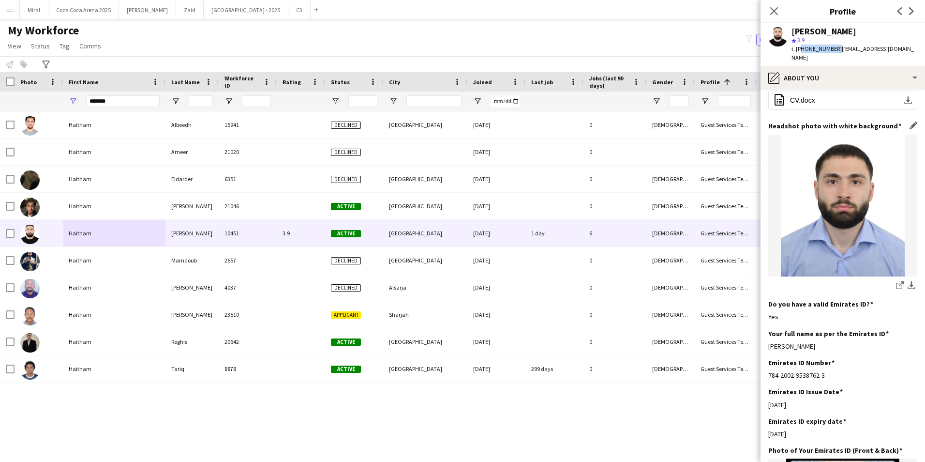
copy span "971562823900"
drag, startPoint x: 836, startPoint y: 49, endPoint x: 906, endPoint y: 49, distance: 70.2
click at [906, 49] on div "Haitham Hammoud star 3.9 t. +971562823900 | hammoud1973@gmail.com" at bounding box center [843, 44] width 165 height 43
copy span "hammoud1973@gmail.com"
drag, startPoint x: 120, startPoint y: 103, endPoint x: 62, endPoint y: 97, distance: 58.8
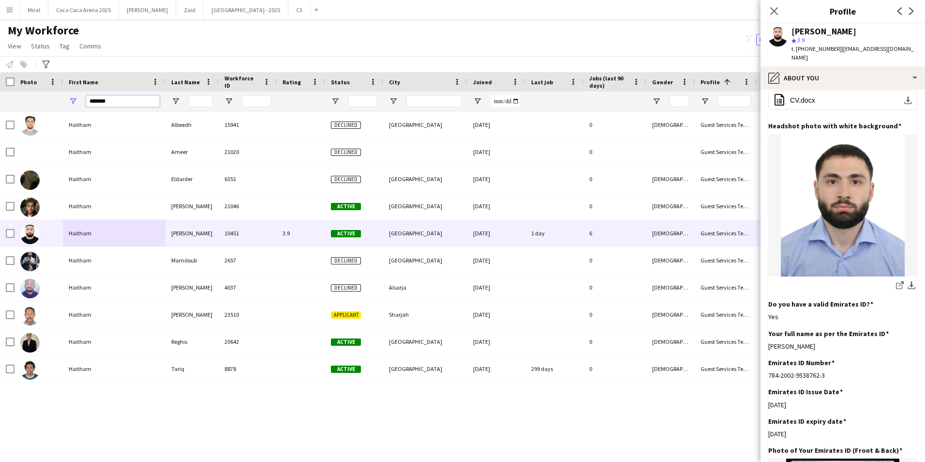
click at [62, 97] on div "*******" at bounding box center [774, 100] width 1548 height 19
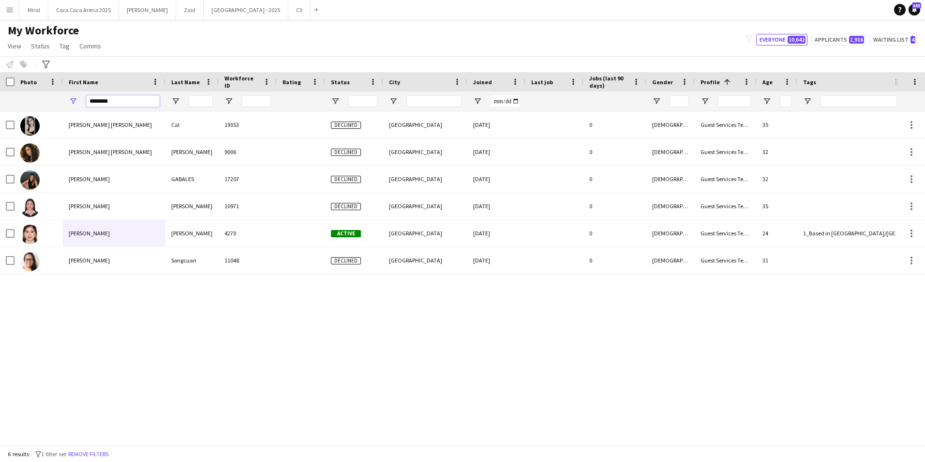
drag, startPoint x: 120, startPoint y: 100, endPoint x: 49, endPoint y: 99, distance: 71.1
click at [49, 99] on div "********" at bounding box center [774, 100] width 1548 height 19
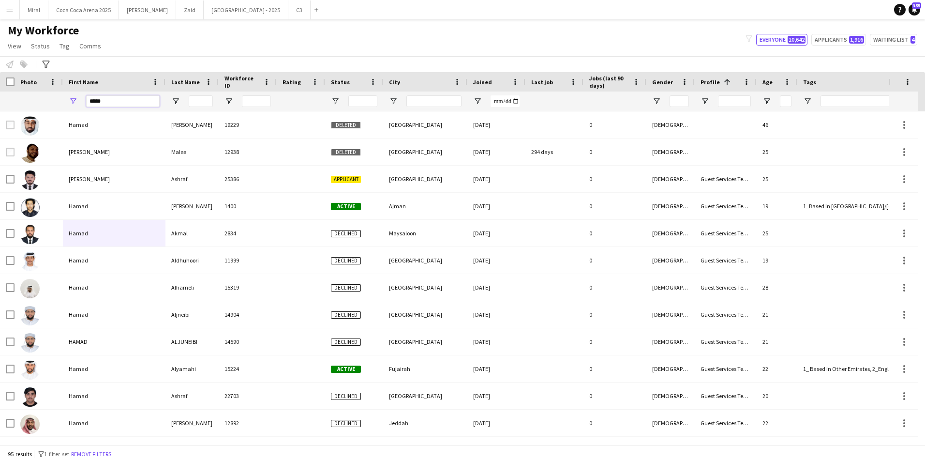
type input "*****"
click at [250, 99] on input "Workforce ID Filter Input" at bounding box center [256, 101] width 29 height 12
click at [197, 98] on input "Last Name Filter Input" at bounding box center [201, 101] width 24 height 12
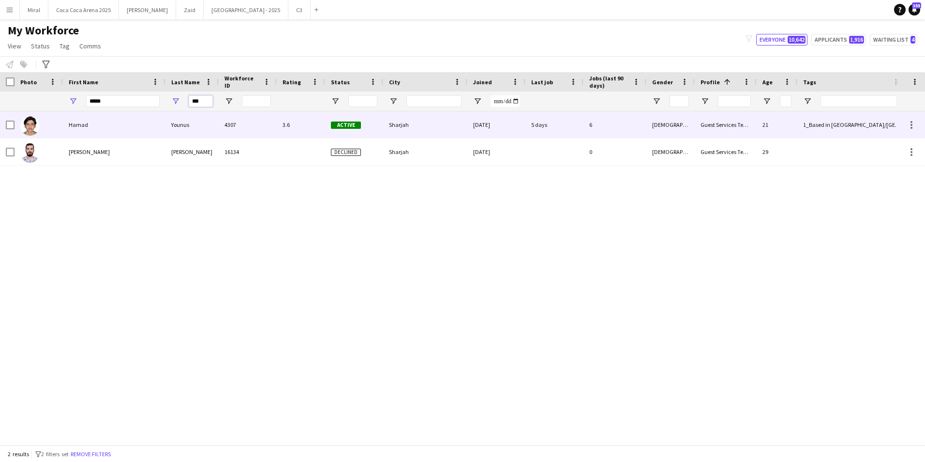
type input "***"
click at [137, 121] on div "Hamad" at bounding box center [114, 124] width 103 height 27
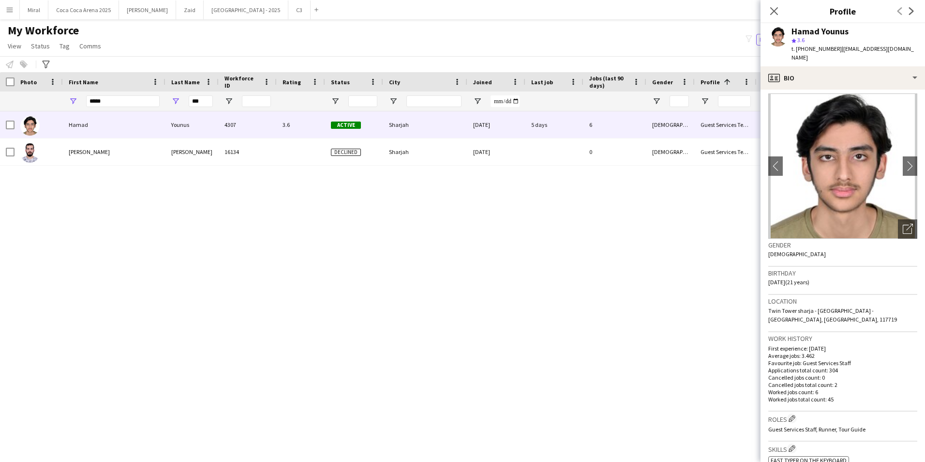
scroll to position [0, 0]
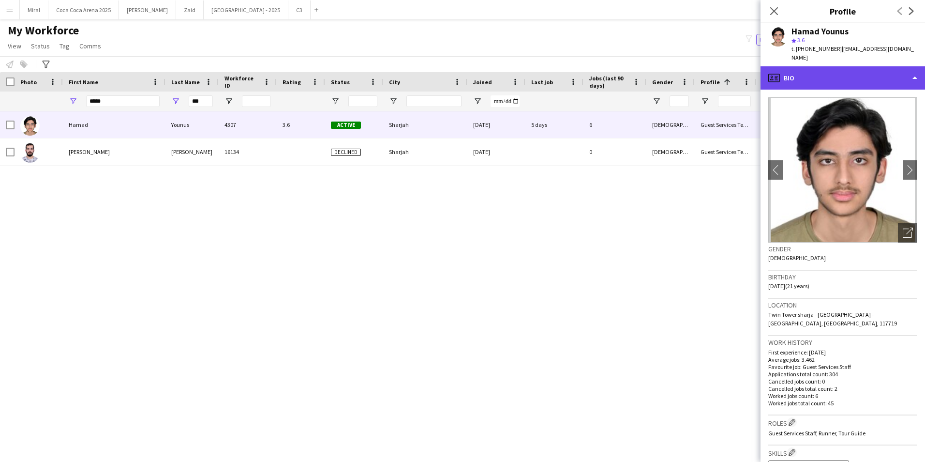
click at [887, 68] on div "profile Bio" at bounding box center [843, 77] width 165 height 23
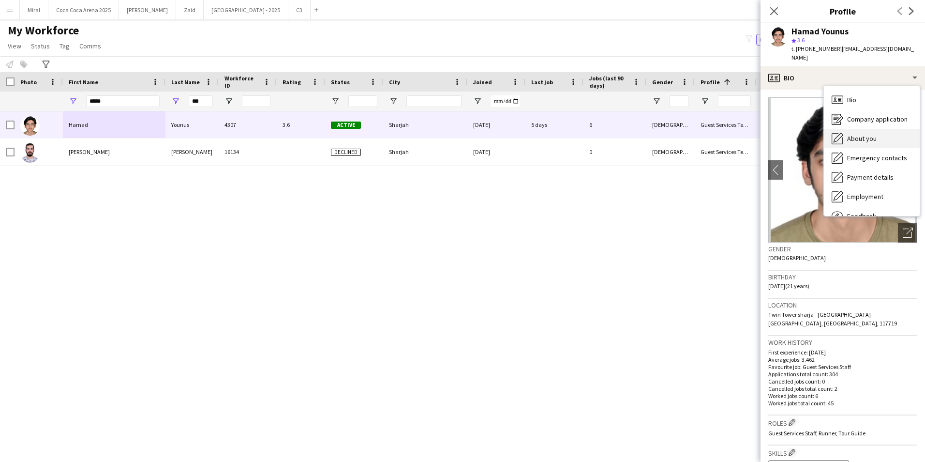
click at [878, 129] on div "About you About you" at bounding box center [872, 138] width 96 height 19
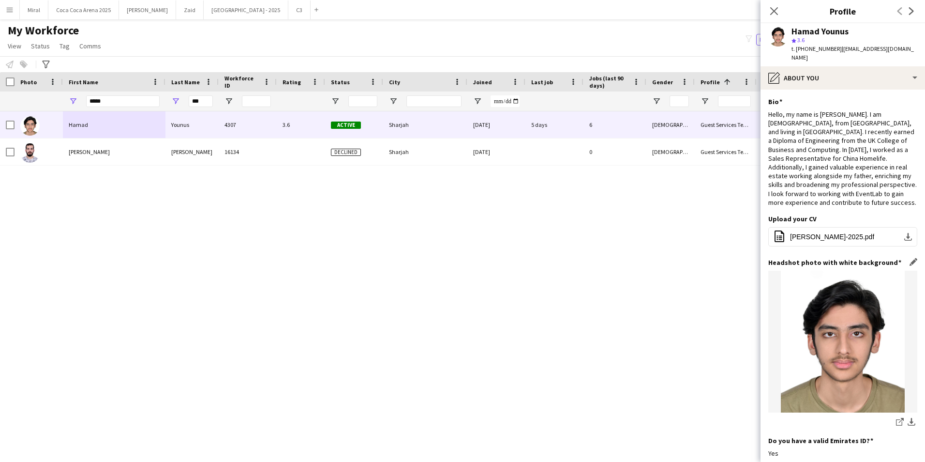
scroll to position [145, 0]
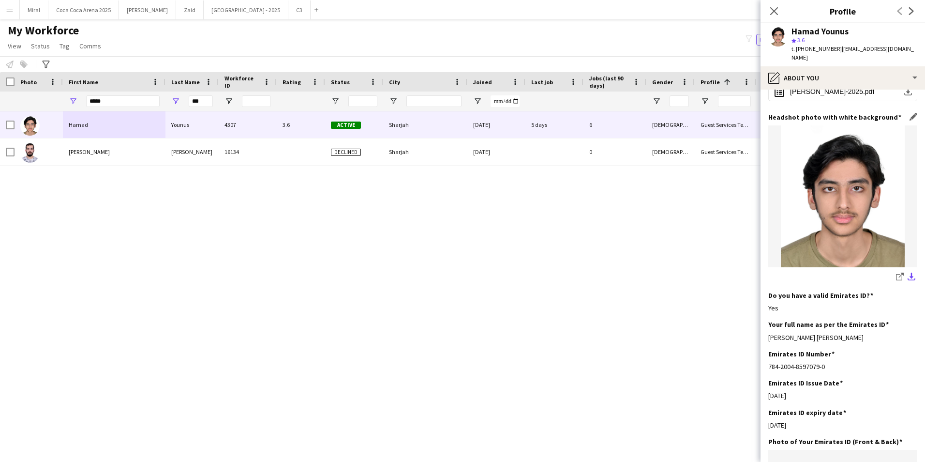
click at [908, 272] on app-icon "download-bottom" at bounding box center [912, 276] width 8 height 9
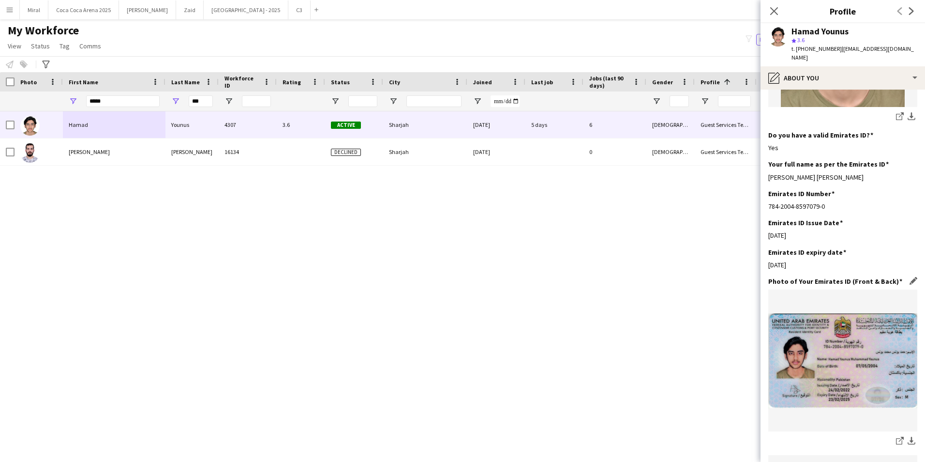
scroll to position [339, 0]
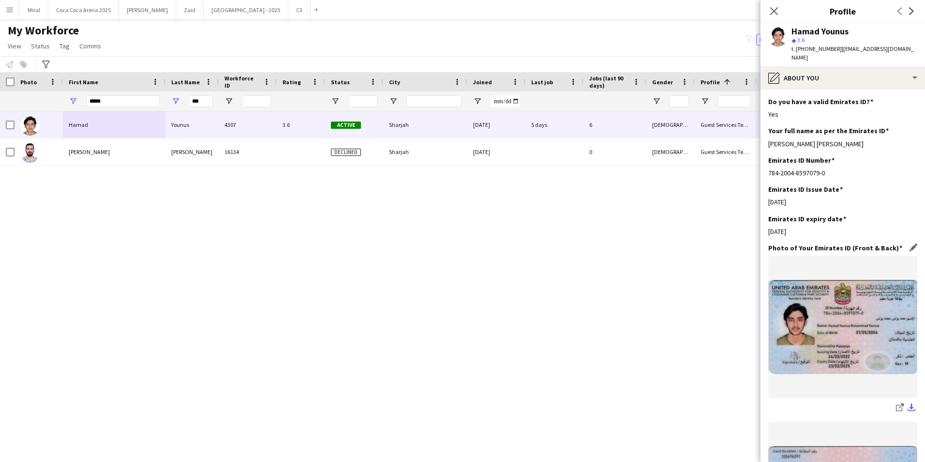
click at [908, 403] on app-icon "download-bottom" at bounding box center [912, 407] width 8 height 9
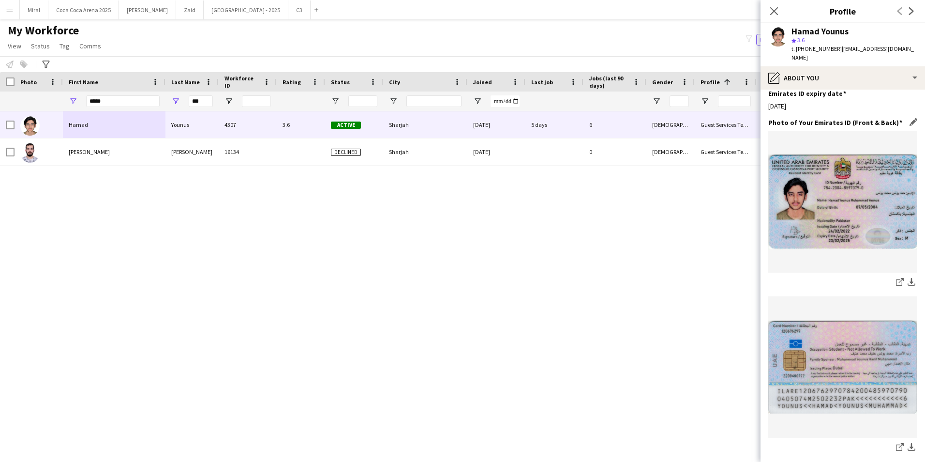
scroll to position [484, 0]
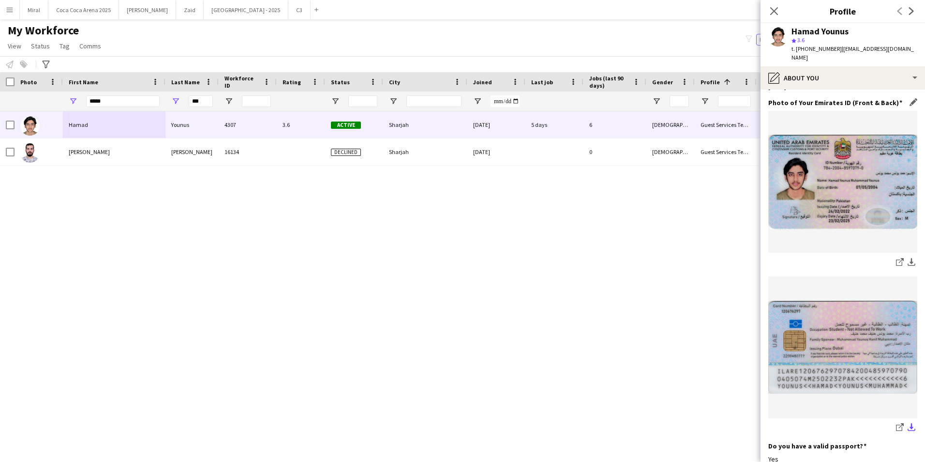
click at [908, 423] on app-icon "download-bottom" at bounding box center [912, 427] width 8 height 9
drag, startPoint x: 605, startPoint y: 289, endPoint x: 608, endPoint y: 282, distance: 7.2
click at [605, 289] on div "Hamad Younus 4307 3.6 Active Sharjah 30-05-2024 5 days 6 Male Guest Services Te…" at bounding box center [448, 274] width 896 height 326
drag, startPoint x: 798, startPoint y: 47, endPoint x: 833, endPoint y: 48, distance: 34.8
click at [833, 48] on span "t. +971504206975" at bounding box center [817, 48] width 50 height 7
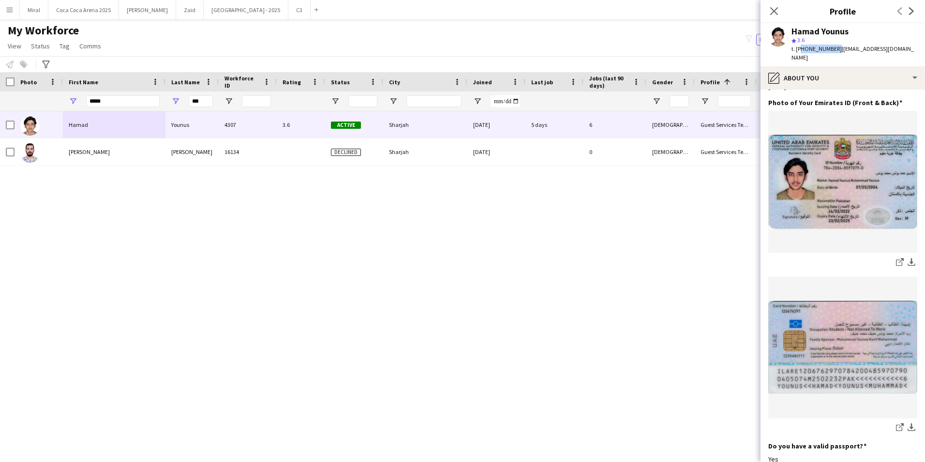
drag, startPoint x: 836, startPoint y: 50, endPoint x: 918, endPoint y: 55, distance: 81.9
click at [917, 55] on div "Hamad Younus star 3.6 t. +971504206975 | hamadyounus2017@gmail.com" at bounding box center [843, 44] width 165 height 43
drag, startPoint x: 209, startPoint y: 101, endPoint x: 160, endPoint y: 100, distance: 48.4
click at [160, 100] on div "***** ***" at bounding box center [774, 100] width 1548 height 19
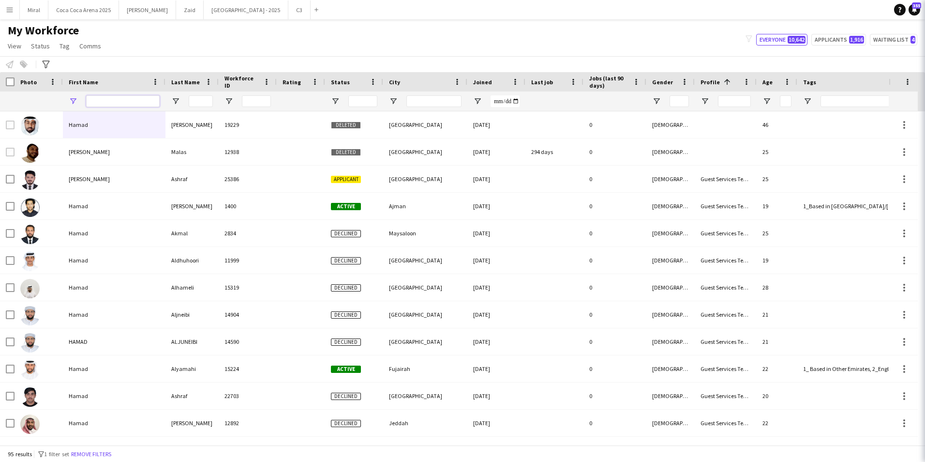
drag, startPoint x: 87, startPoint y: 100, endPoint x: 48, endPoint y: 100, distance: 38.7
click at [48, 100] on div at bounding box center [774, 100] width 1548 height 19
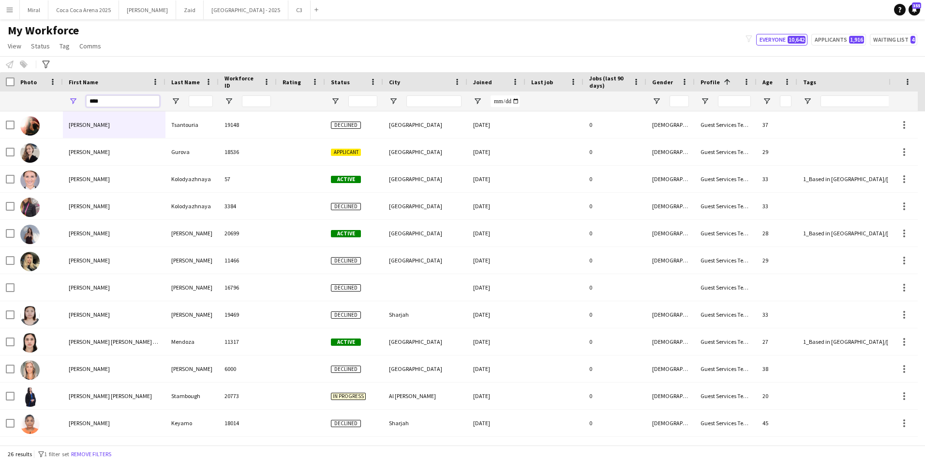
type input "****"
click at [203, 99] on input "Last Name Filter Input" at bounding box center [201, 101] width 24 height 12
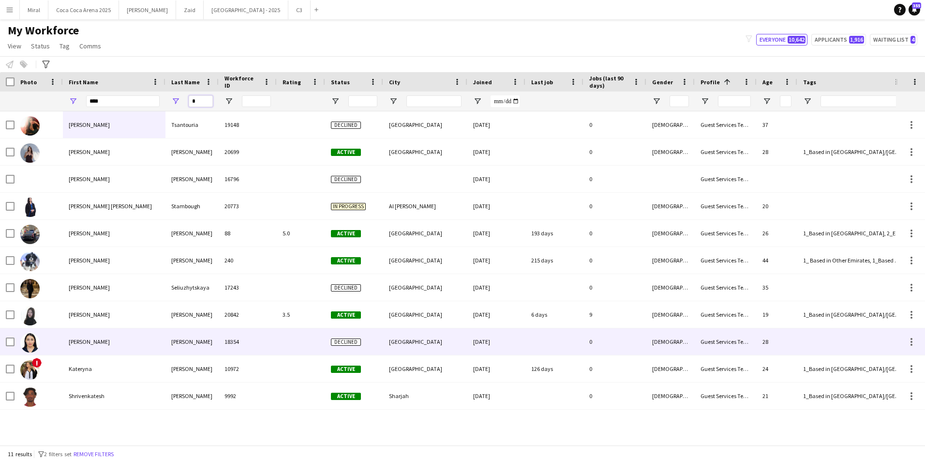
type input "*"
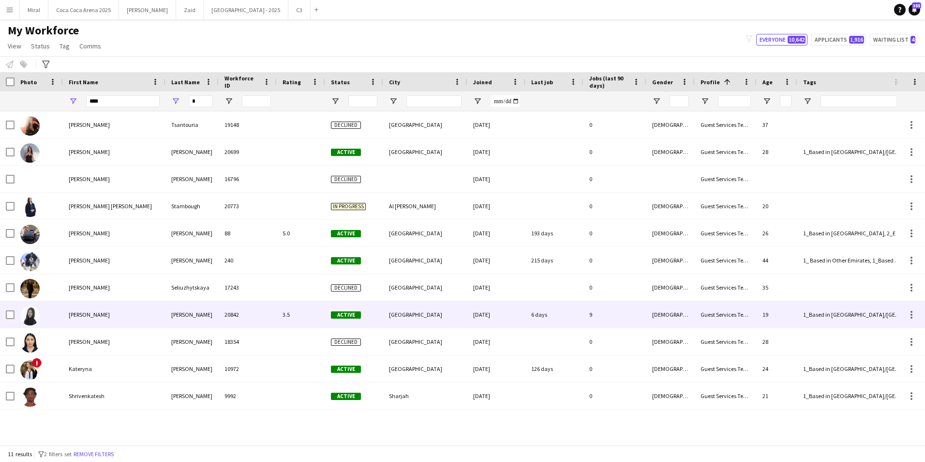
click at [130, 312] on div "[PERSON_NAME]" at bounding box center [114, 314] width 103 height 27
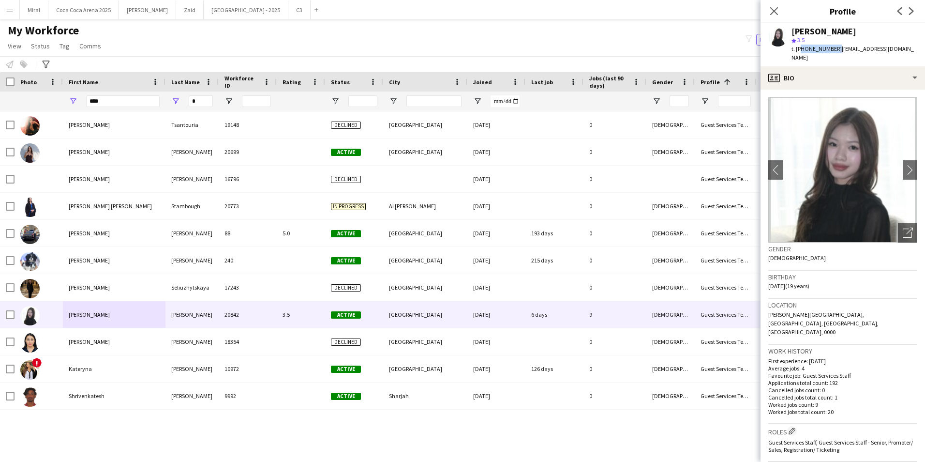
drag, startPoint x: 799, startPoint y: 49, endPoint x: 834, endPoint y: 50, distance: 34.8
click at [834, 50] on span "t. +971565741505" at bounding box center [817, 48] width 50 height 7
drag, startPoint x: 836, startPoint y: 50, endPoint x: 912, endPoint y: 52, distance: 76.5
click at [912, 52] on div "Kate Siron star 3.5 t. +971565741505 | kimberlykate117@gmail.com" at bounding box center [843, 44] width 165 height 43
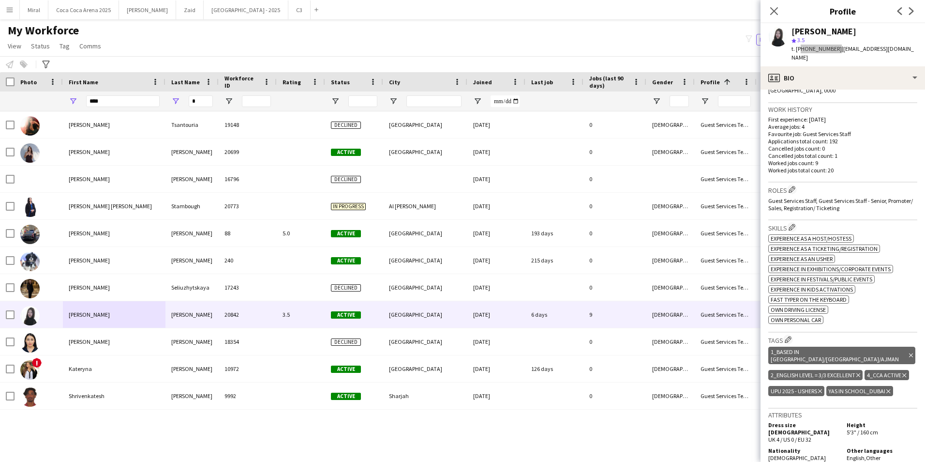
scroll to position [242, 0]
click at [875, 55] on div "Kate Siron star 3.5 t. +971565741505 | kimberlykate117@gmail.com" at bounding box center [843, 44] width 165 height 43
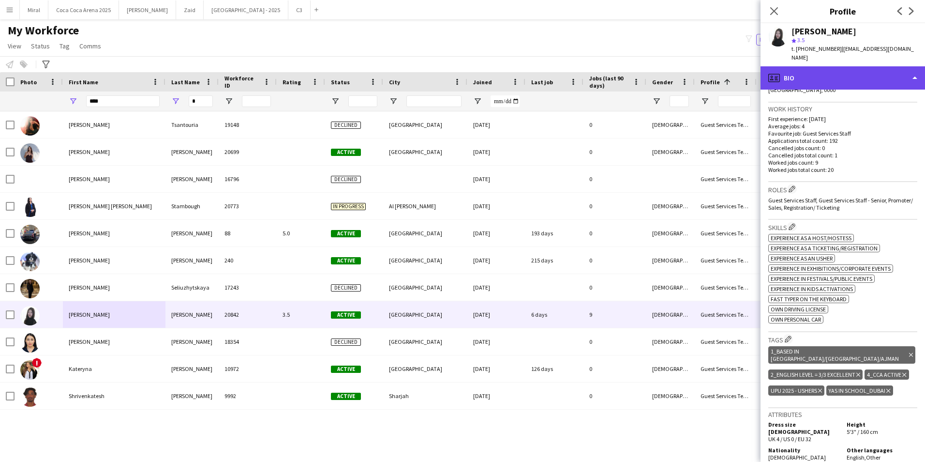
click at [875, 66] on div "profile Bio" at bounding box center [843, 77] width 165 height 23
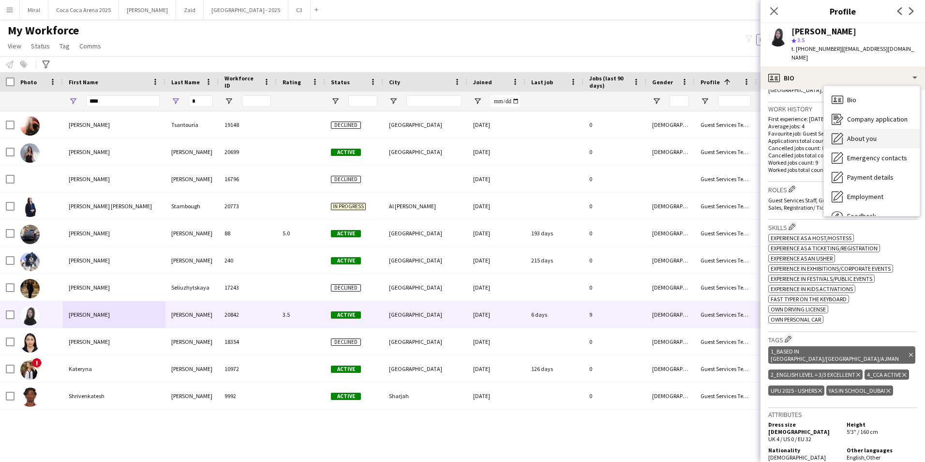
click at [881, 129] on div "About you About you" at bounding box center [872, 138] width 96 height 19
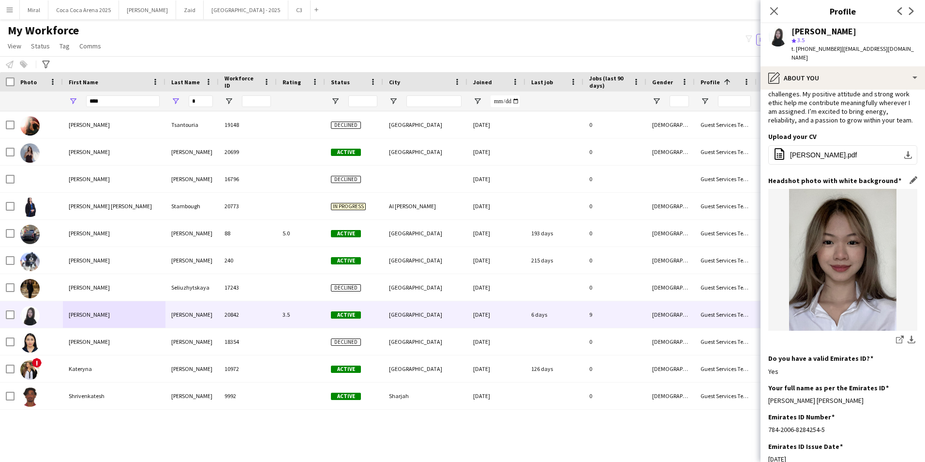
scroll to position [145, 0]
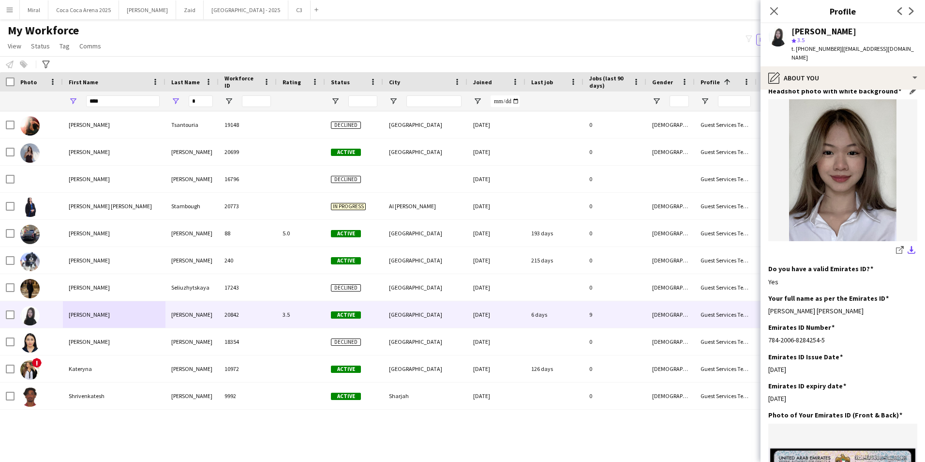
click at [908, 253] on app-icon "download-bottom" at bounding box center [912, 250] width 8 height 9
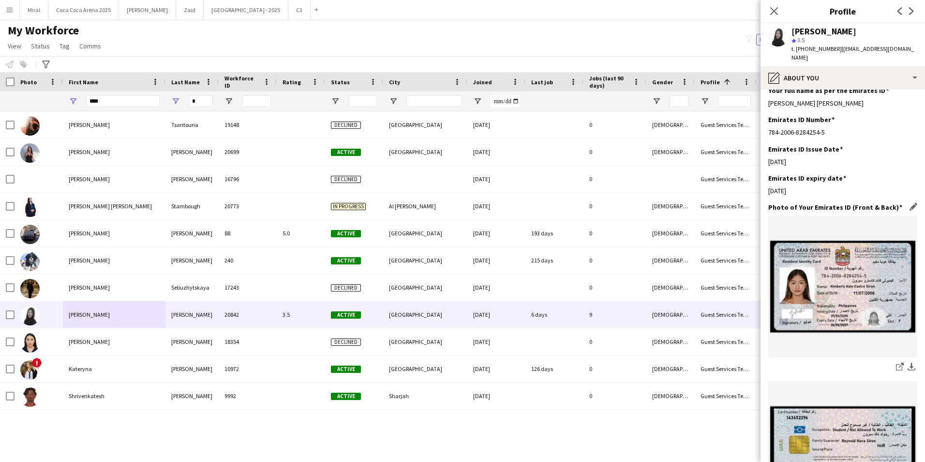
scroll to position [339, 0]
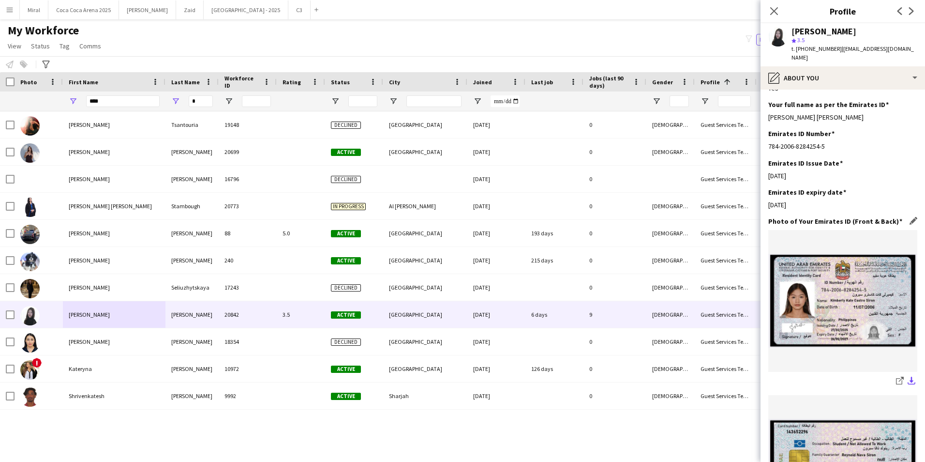
click at [908, 380] on app-icon "download-bottom" at bounding box center [912, 380] width 8 height 9
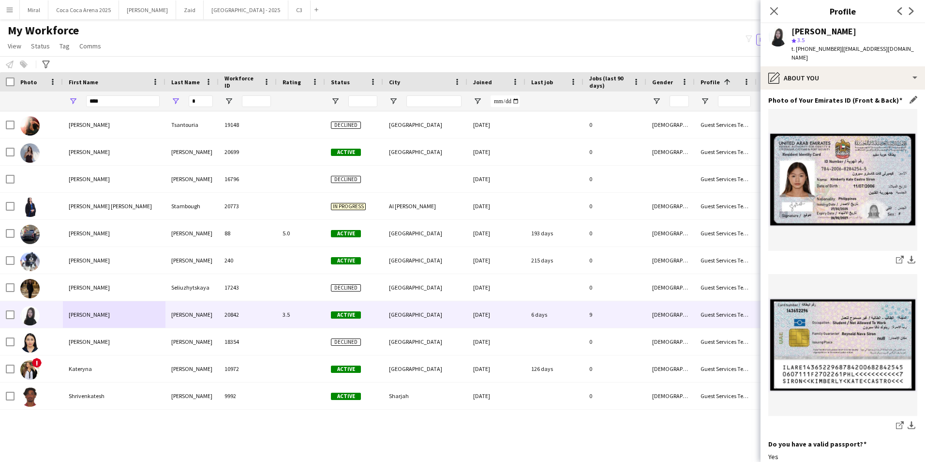
scroll to position [484, 0]
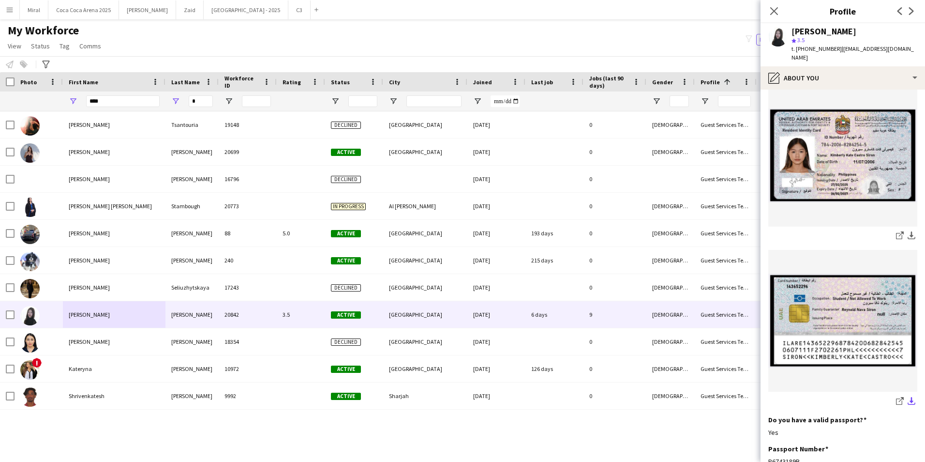
click at [908, 401] on app-icon "download-bottom" at bounding box center [912, 401] width 8 height 9
drag, startPoint x: 202, startPoint y: 101, endPoint x: 166, endPoint y: 100, distance: 35.3
click at [166, 100] on div "*" at bounding box center [191, 100] width 53 height 19
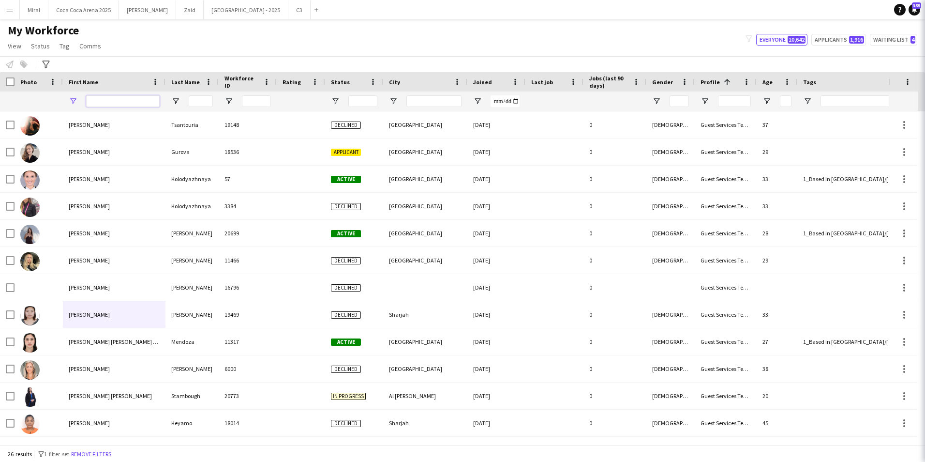
drag, startPoint x: 101, startPoint y: 101, endPoint x: 68, endPoint y: 101, distance: 32.9
click at [68, 101] on div at bounding box center [114, 100] width 103 height 19
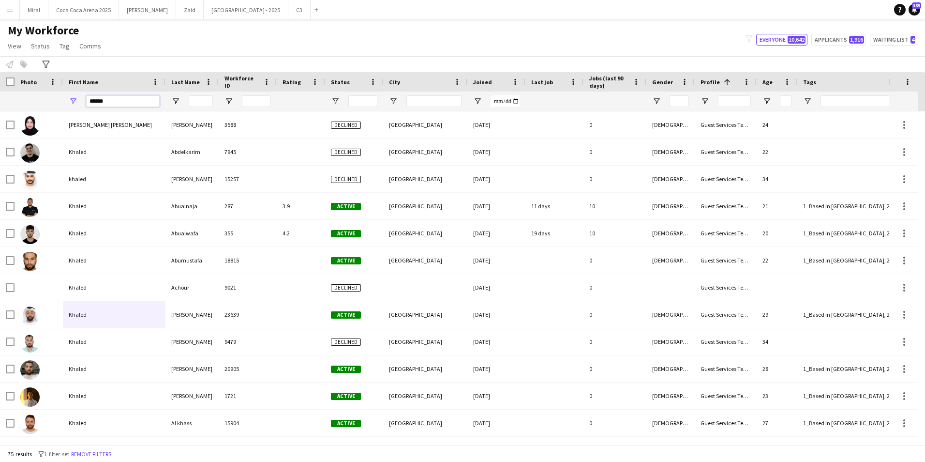
type input "******"
click at [206, 99] on input "Last Name Filter Input" at bounding box center [201, 101] width 24 height 12
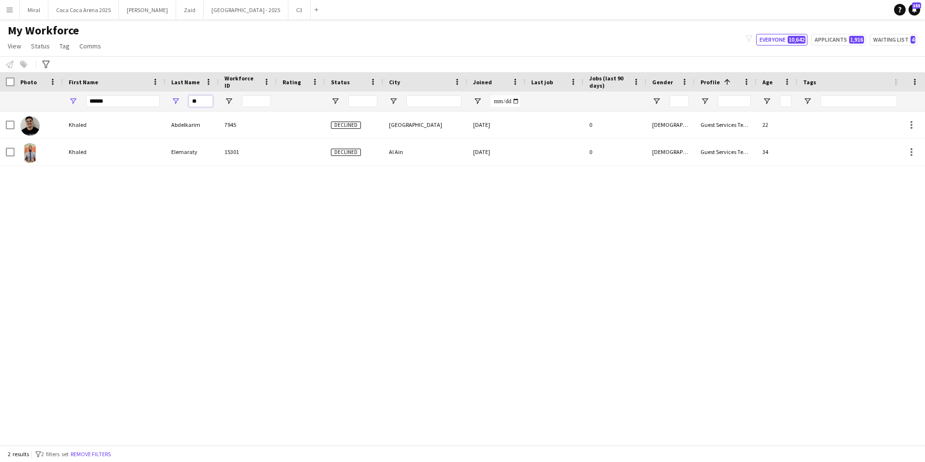
type input "**"
click at [115, 102] on input "******" at bounding box center [123, 101] width 74 height 12
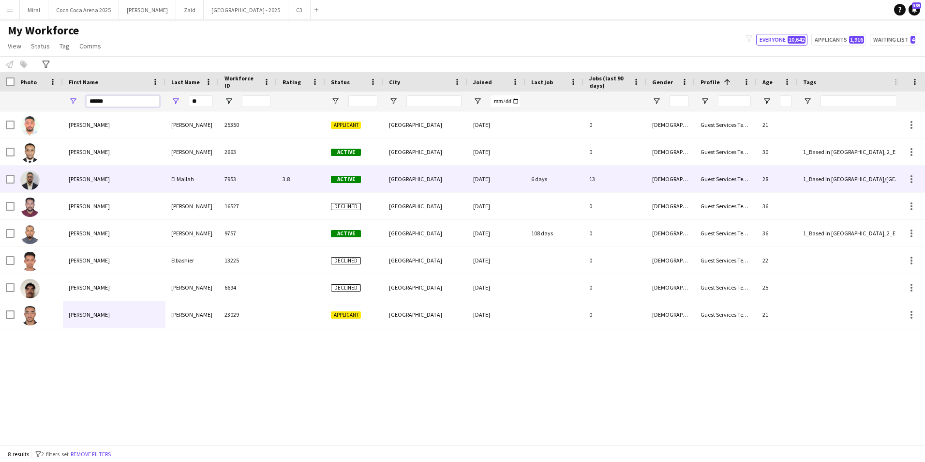
type input "******"
click at [129, 186] on div "Khalid" at bounding box center [114, 178] width 103 height 27
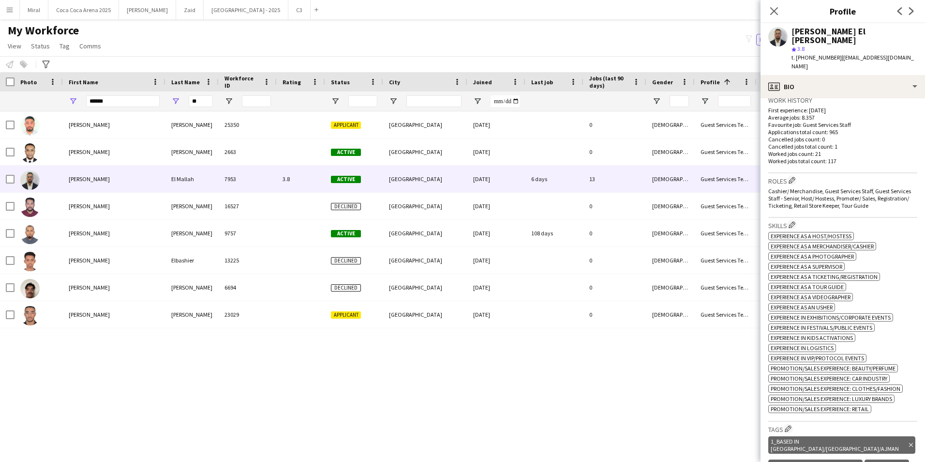
scroll to position [290, 0]
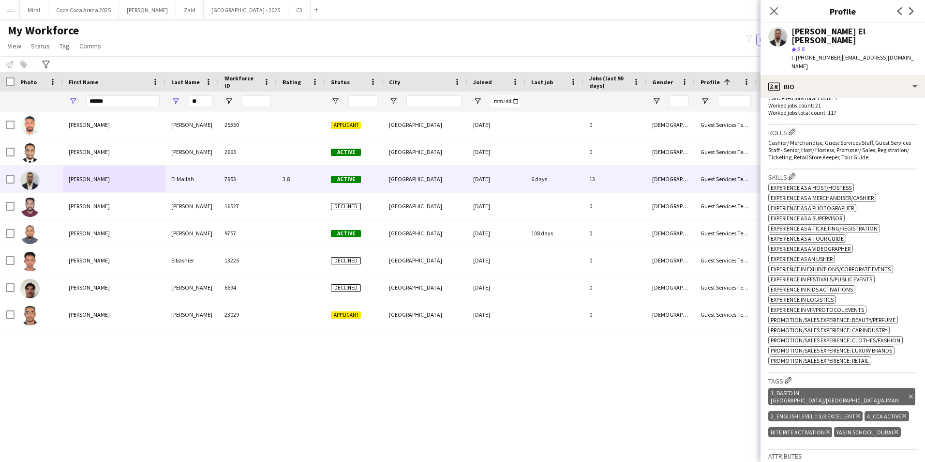
drag, startPoint x: 798, startPoint y: 48, endPoint x: 835, endPoint y: 49, distance: 37.3
click at [835, 53] on div "t. +971521425200 | wrek1997@gmail.com" at bounding box center [855, 61] width 126 height 17
drag, startPoint x: 837, startPoint y: 48, endPoint x: 895, endPoint y: 51, distance: 57.7
click at [895, 51] on div "Khalid El Mallah star 3.8 t. +971521425200 | wrek1997@gmail.com" at bounding box center [843, 49] width 165 height 52
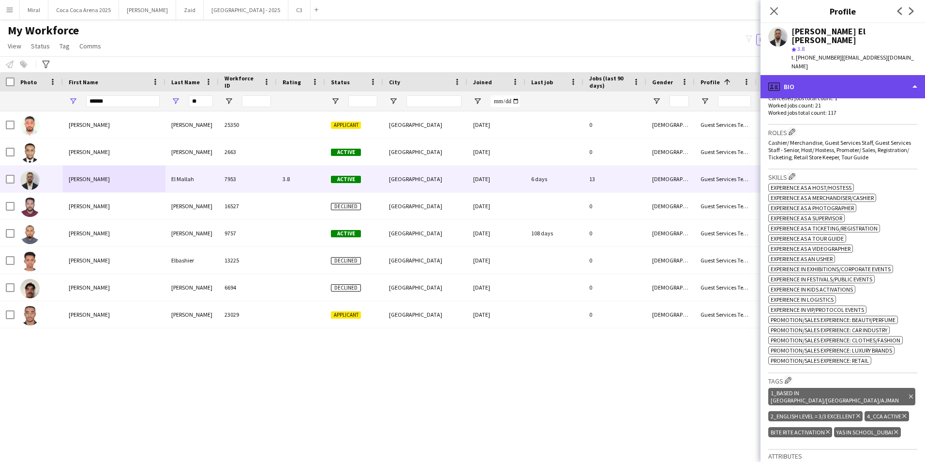
click at [877, 75] on div "profile Bio" at bounding box center [843, 86] width 165 height 23
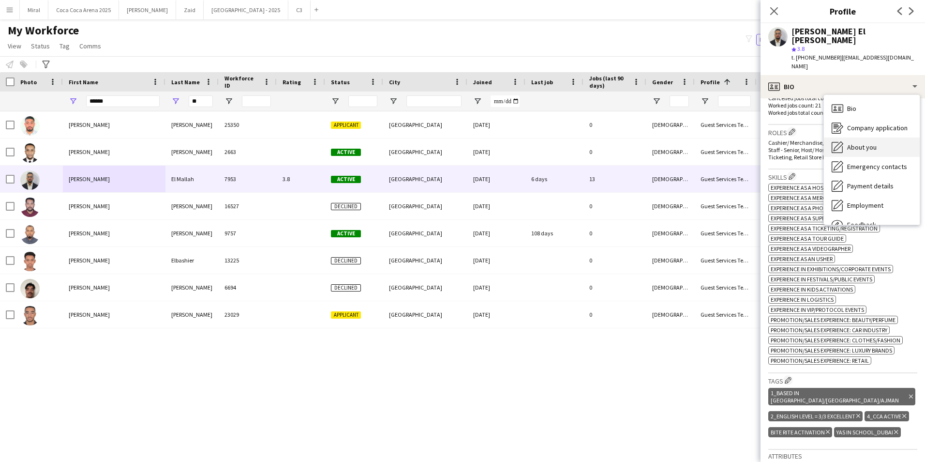
click at [891, 137] on div "About you About you" at bounding box center [872, 146] width 96 height 19
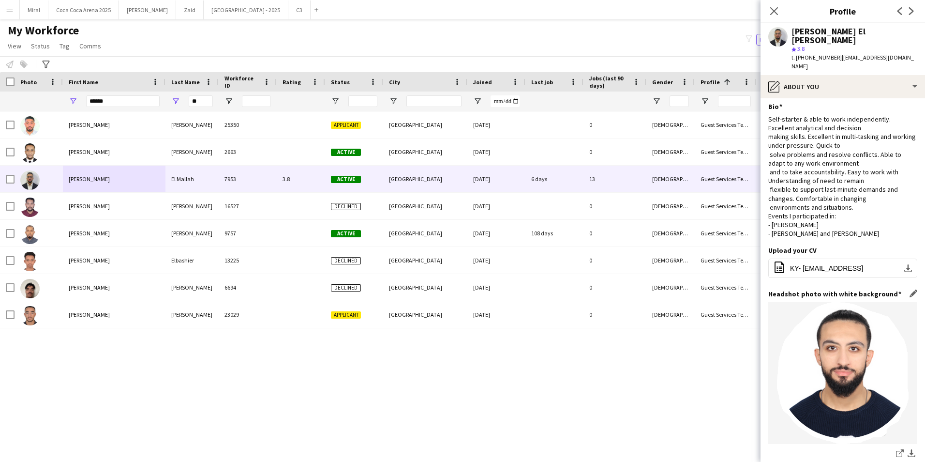
scroll to position [0, 0]
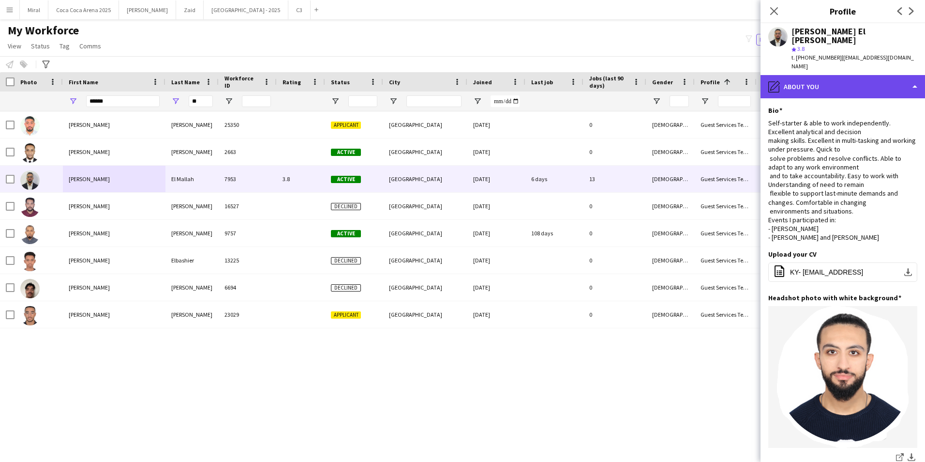
click at [840, 75] on div "pencil4 About you" at bounding box center [843, 86] width 165 height 23
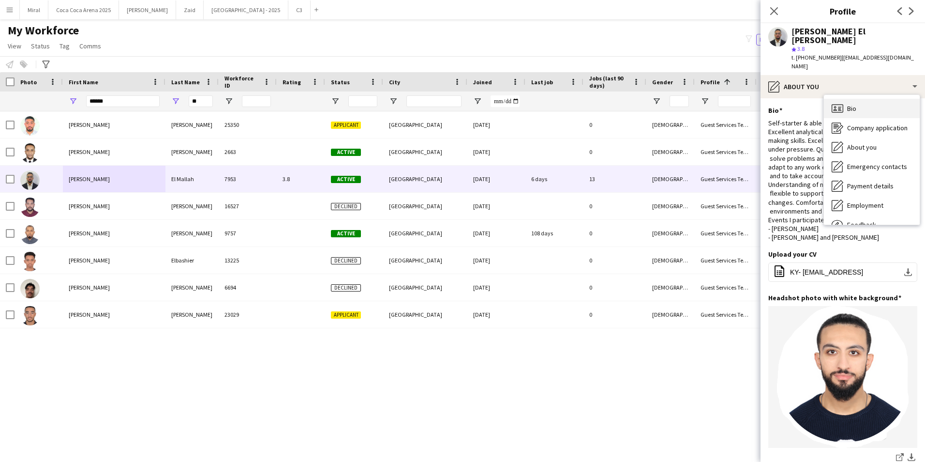
click at [868, 99] on div "Bio Bio" at bounding box center [872, 108] width 96 height 19
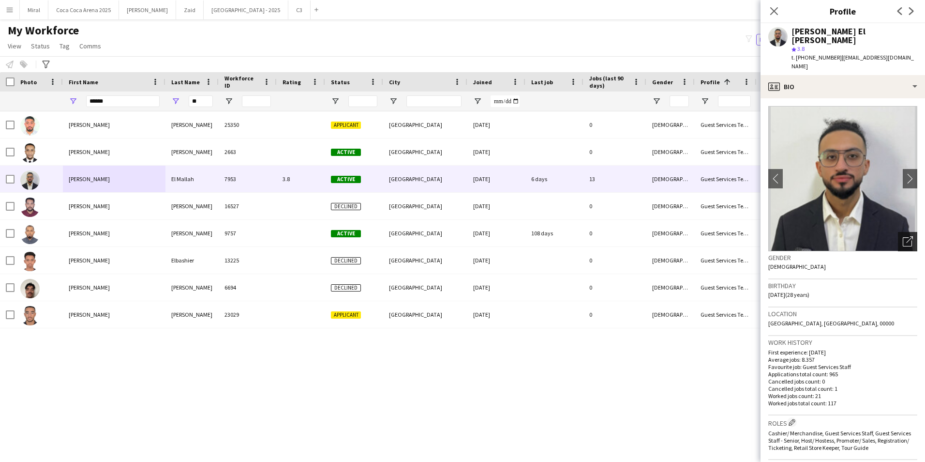
click at [903, 236] on icon "Open photos pop-in" at bounding box center [908, 241] width 10 height 10
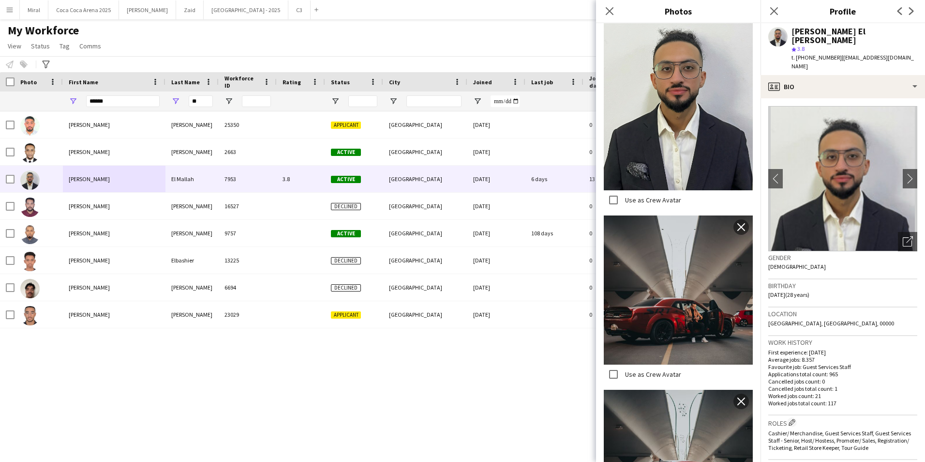
scroll to position [194, 0]
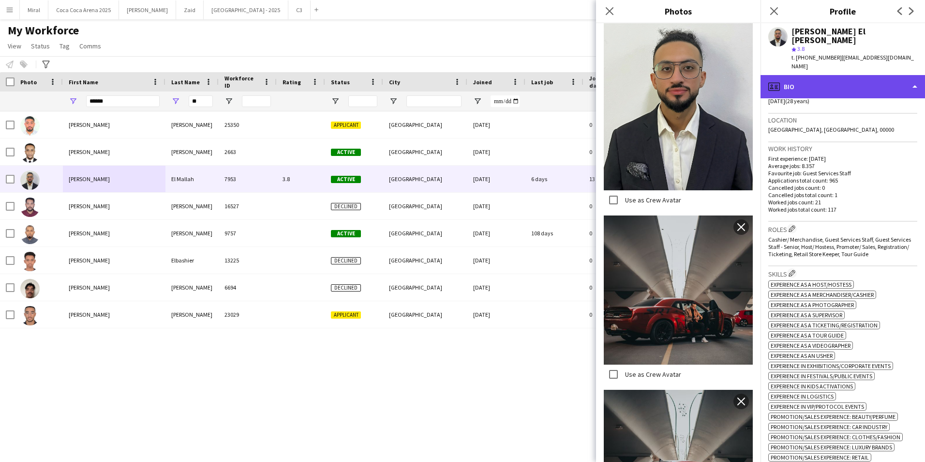
click at [891, 75] on div "profile Bio" at bounding box center [843, 86] width 165 height 23
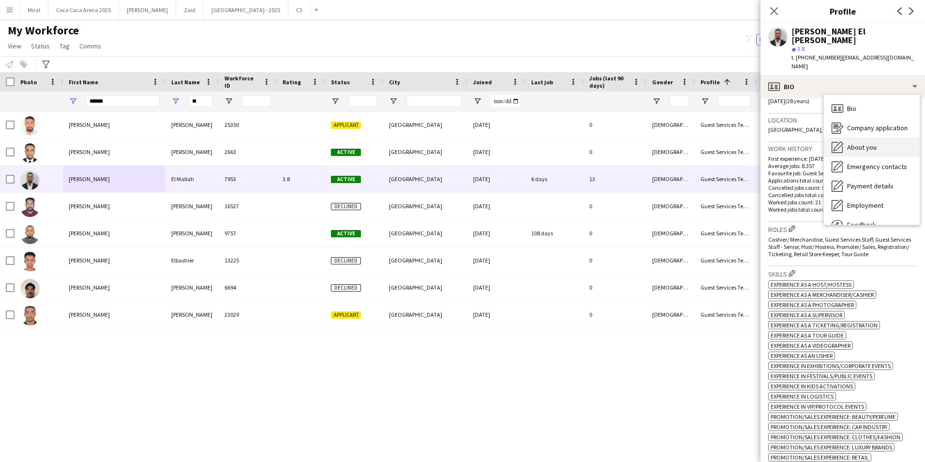
click at [867, 143] on span "About you" at bounding box center [862, 147] width 30 height 9
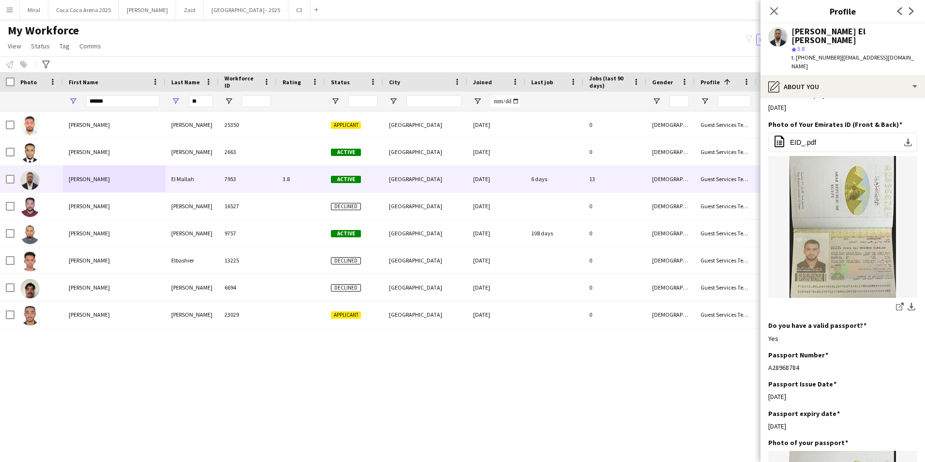
scroll to position [484, 0]
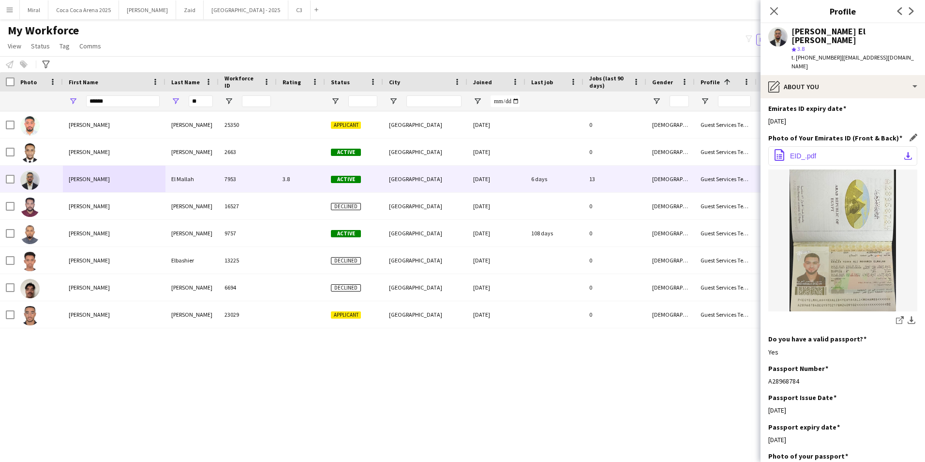
click at [904, 152] on app-icon "download-bottom" at bounding box center [908, 156] width 8 height 8
drag, startPoint x: 111, startPoint y: 105, endPoint x: 84, endPoint y: 103, distance: 27.2
click at [84, 103] on div "******" at bounding box center [114, 100] width 103 height 19
click at [66, 49] on span "Tag" at bounding box center [65, 46] width 10 height 9
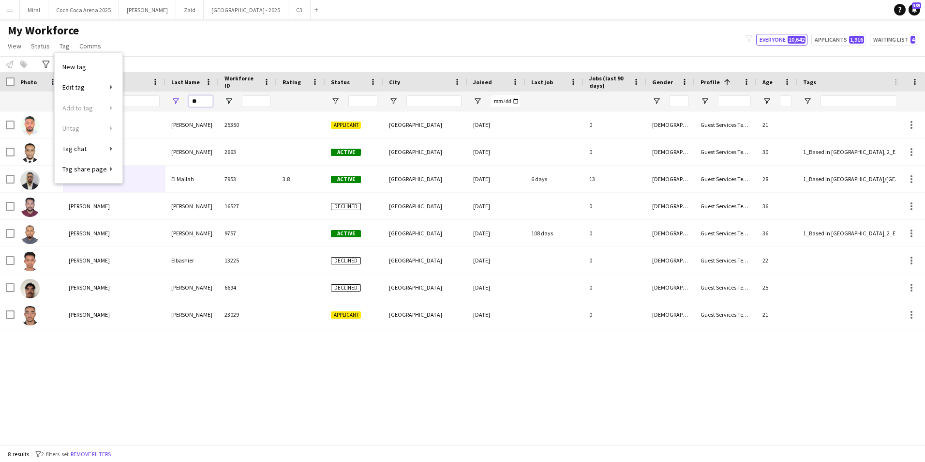
drag, startPoint x: 206, startPoint y: 102, endPoint x: 188, endPoint y: 101, distance: 17.5
click at [188, 101] on div "**" at bounding box center [191, 100] width 53 height 19
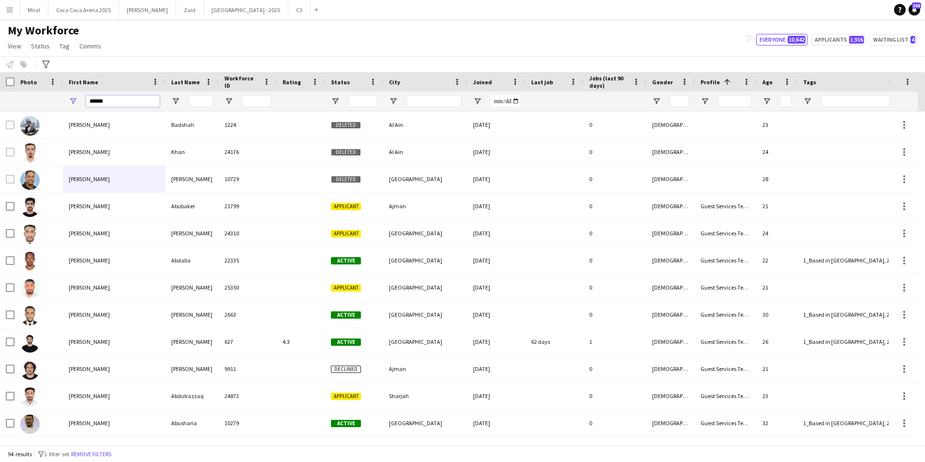
drag, startPoint x: 116, startPoint y: 99, endPoint x: 79, endPoint y: 99, distance: 36.8
click at [79, 99] on div "******" at bounding box center [114, 100] width 103 height 19
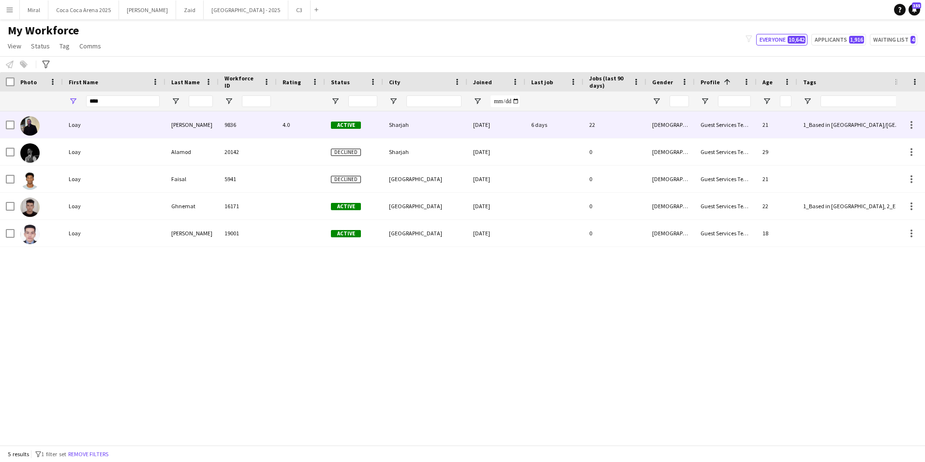
click at [148, 118] on div "Loay" at bounding box center [114, 124] width 103 height 27
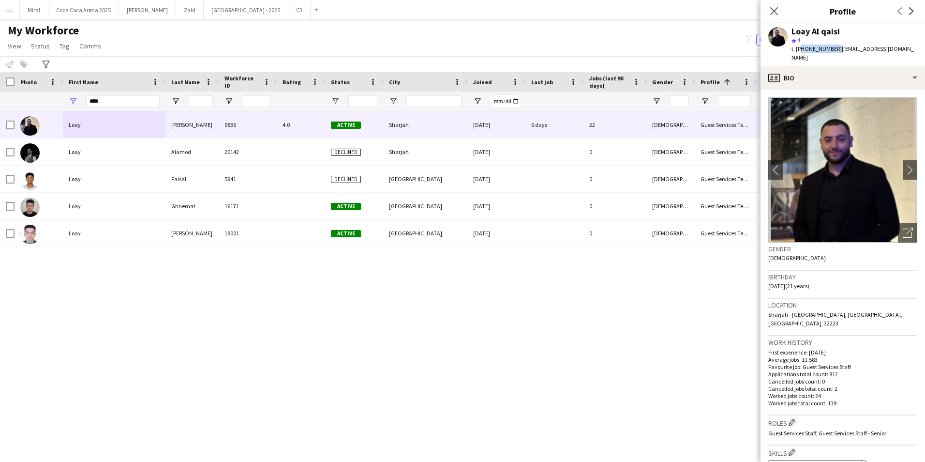
drag, startPoint x: 798, startPoint y: 47, endPoint x: 833, endPoint y: 48, distance: 35.4
click at [833, 48] on span "t. +971545496567" at bounding box center [817, 48] width 50 height 7
drag, startPoint x: 836, startPoint y: 49, endPoint x: 898, endPoint y: 51, distance: 61.9
click at [898, 51] on div "Loay Al qaisi star 4 t. +971545496567 | loislah799@gmail.com" at bounding box center [843, 44] width 165 height 43
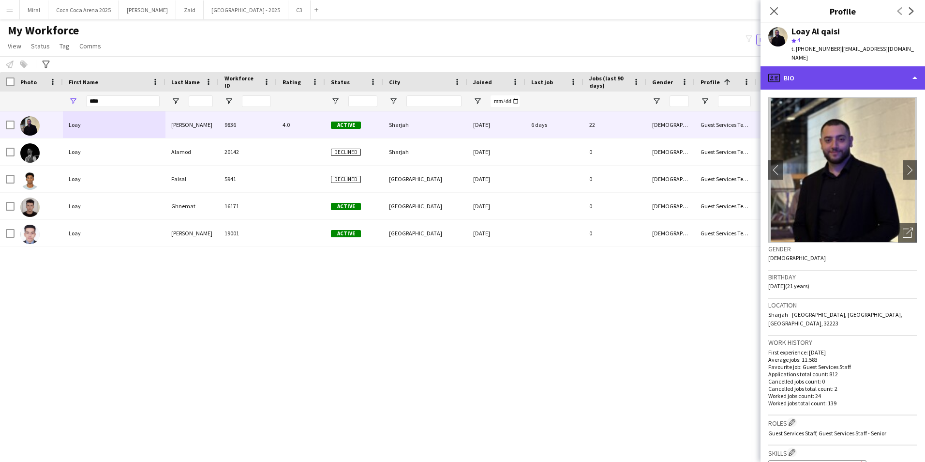
click at [890, 69] on div "profile Bio" at bounding box center [843, 77] width 165 height 23
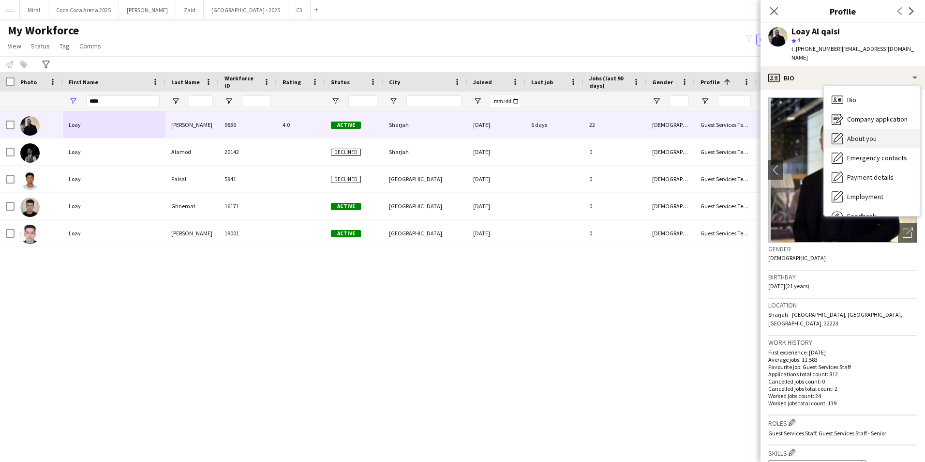
click at [877, 129] on div "About you About you" at bounding box center [872, 138] width 96 height 19
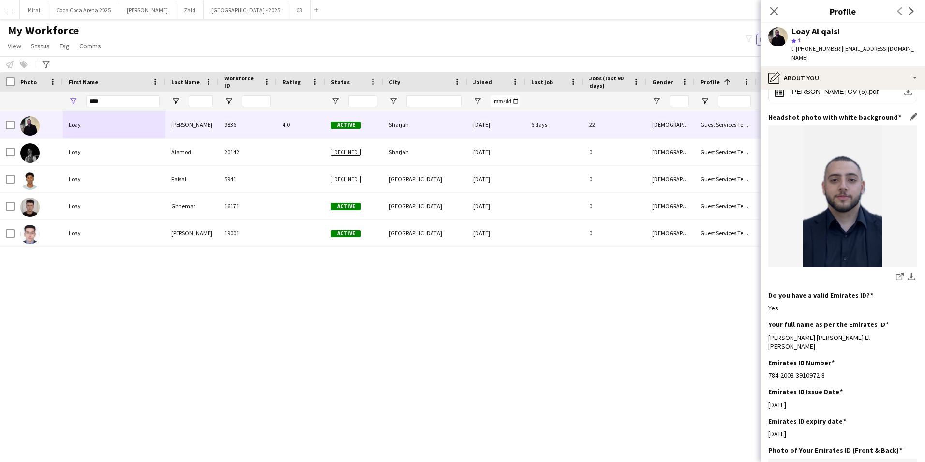
scroll to position [97, 0]
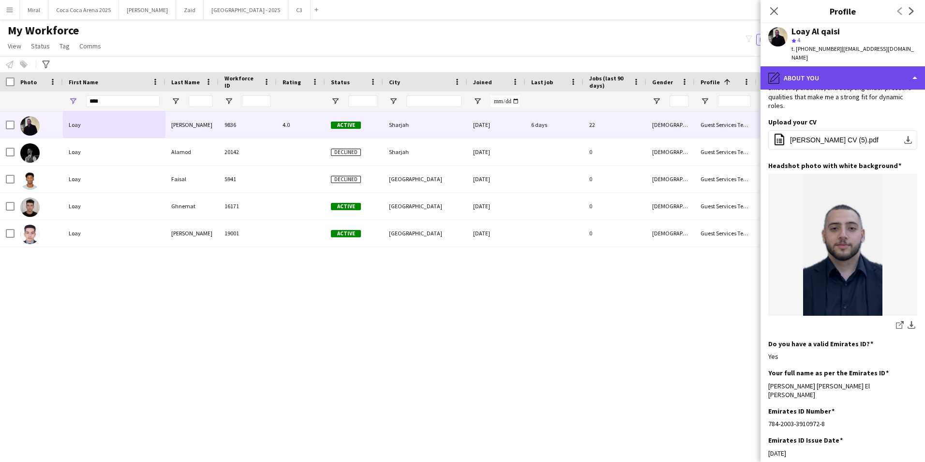
click at [868, 68] on div "pencil4 About you" at bounding box center [843, 77] width 165 height 23
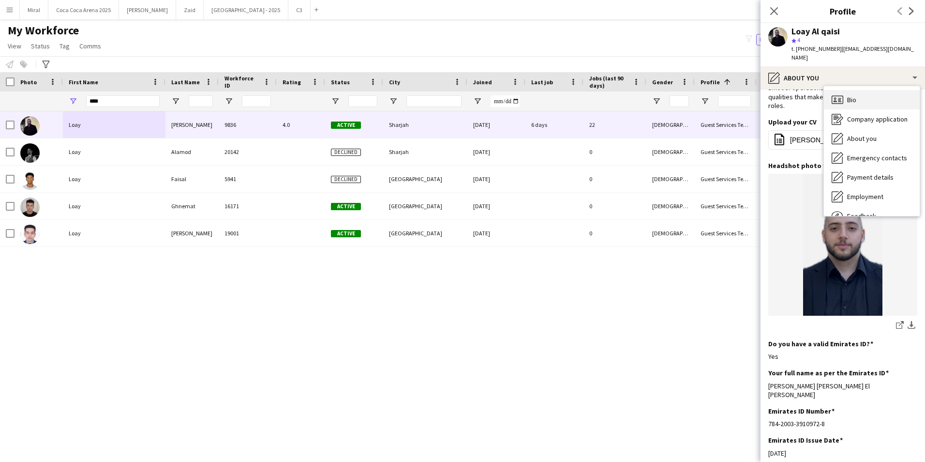
click at [865, 92] on div "Bio Bio" at bounding box center [872, 99] width 96 height 19
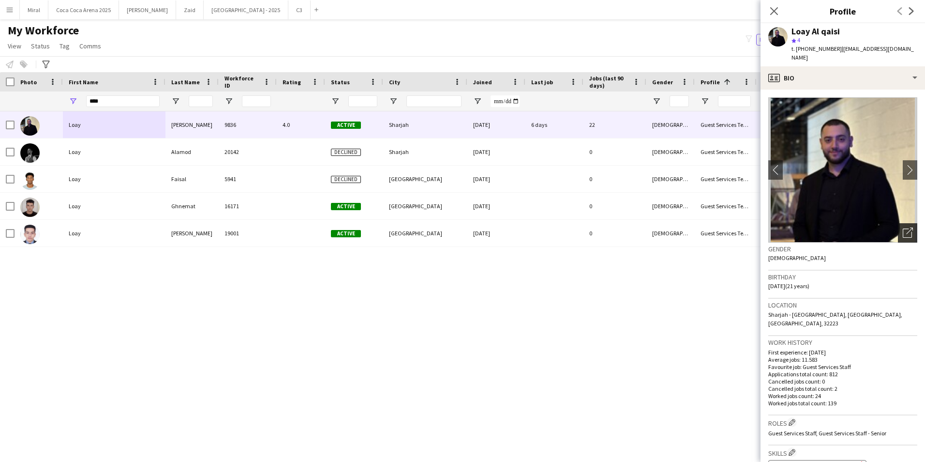
click at [903, 227] on icon "Open photos pop-in" at bounding box center [908, 232] width 10 height 10
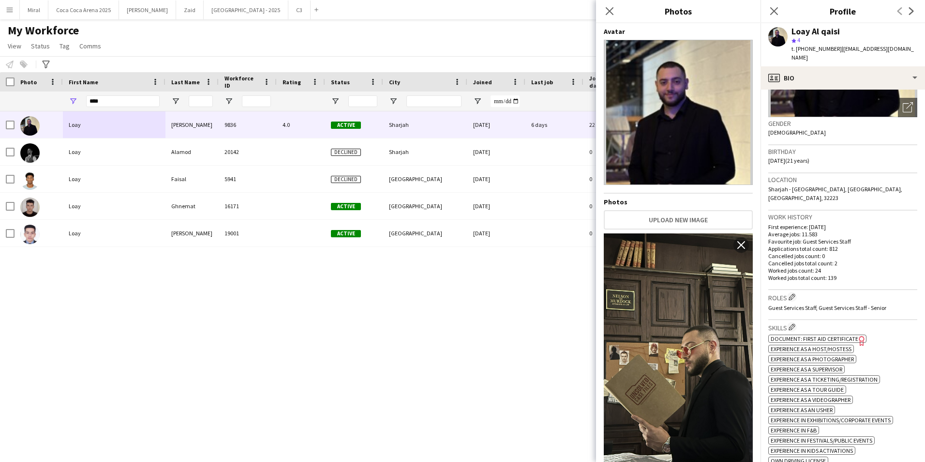
scroll to position [0, 0]
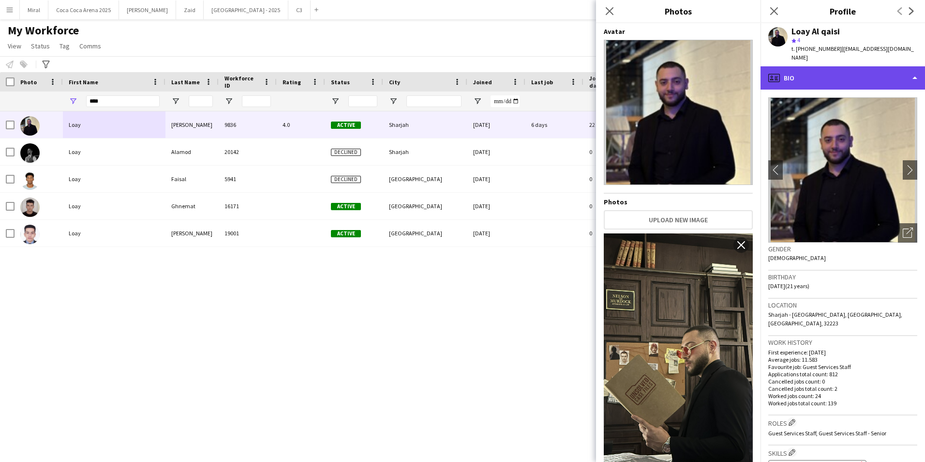
click at [845, 66] on div "profile Bio" at bounding box center [843, 77] width 165 height 23
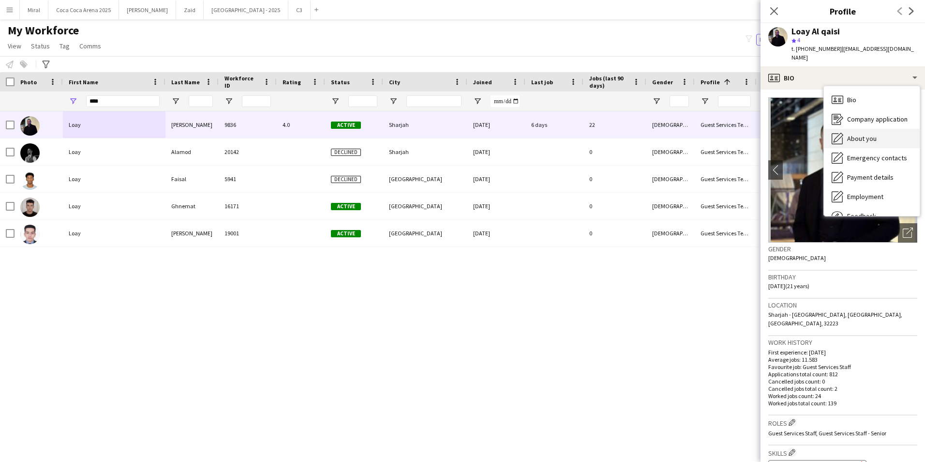
click at [859, 134] on span "About you" at bounding box center [862, 138] width 30 height 9
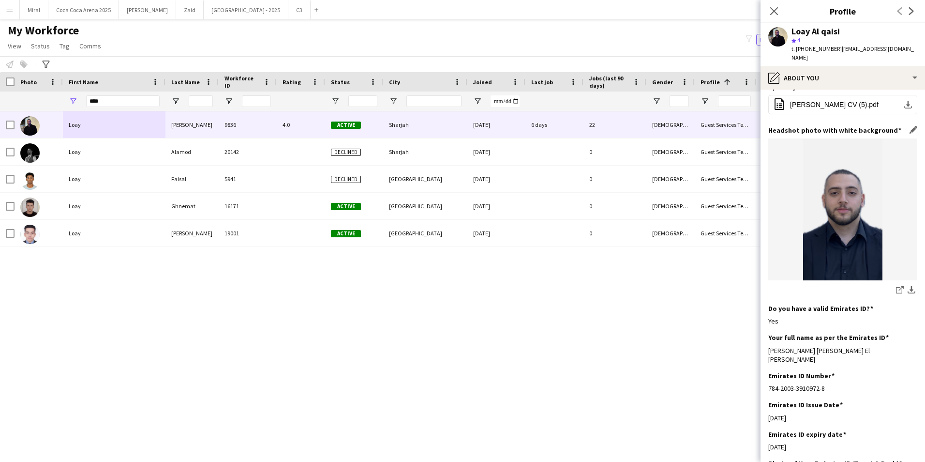
scroll to position [145, 0]
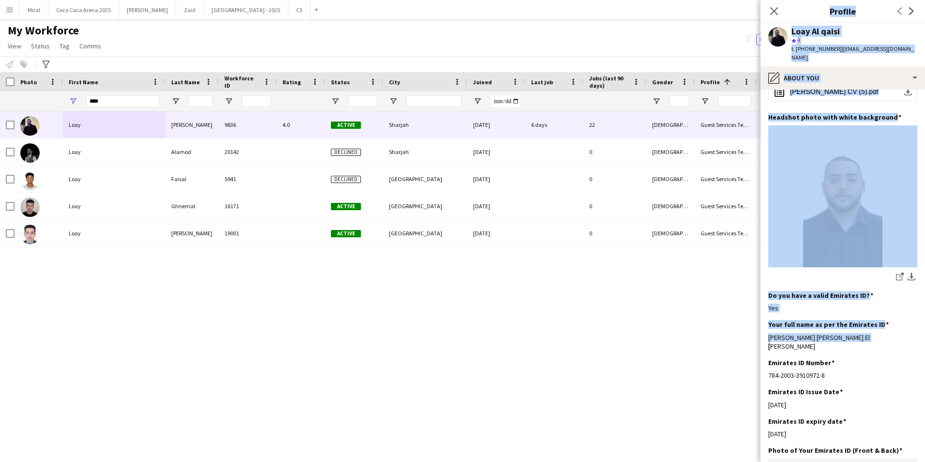
drag, startPoint x: 861, startPoint y: 310, endPoint x: 759, endPoint y: 310, distance: 102.1
click at [759, 310] on body "Menu Boards Boards Boards All jobs Status Workforce Workforce My Workforce Recr…" at bounding box center [462, 231] width 925 height 462
click at [904, 322] on div "Your full name as per the Emirates ID Edit this field Loay Salah Eddin Sabty El…" at bounding box center [842, 339] width 149 height 38
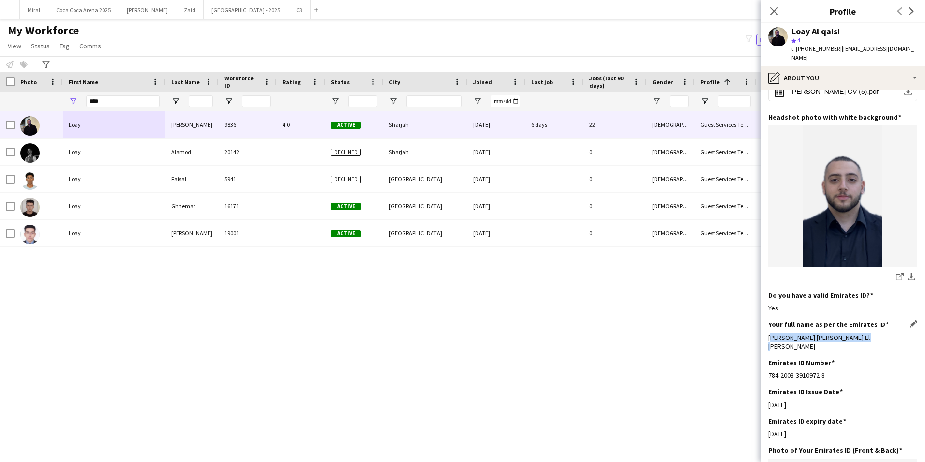
drag, startPoint x: 866, startPoint y: 310, endPoint x: 769, endPoint y: 310, distance: 97.3
click at [769, 333] on div "Loay Salah Eddin Sabty El Qaisi" at bounding box center [842, 341] width 149 height 17
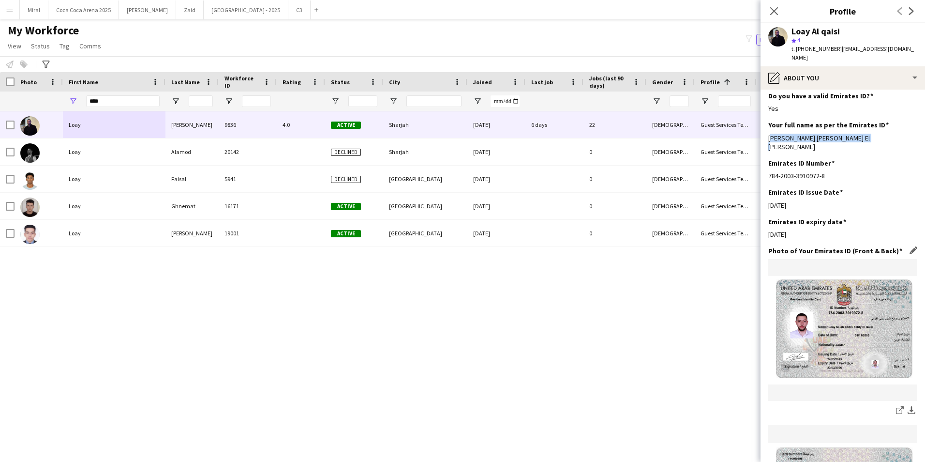
scroll to position [387, 0]
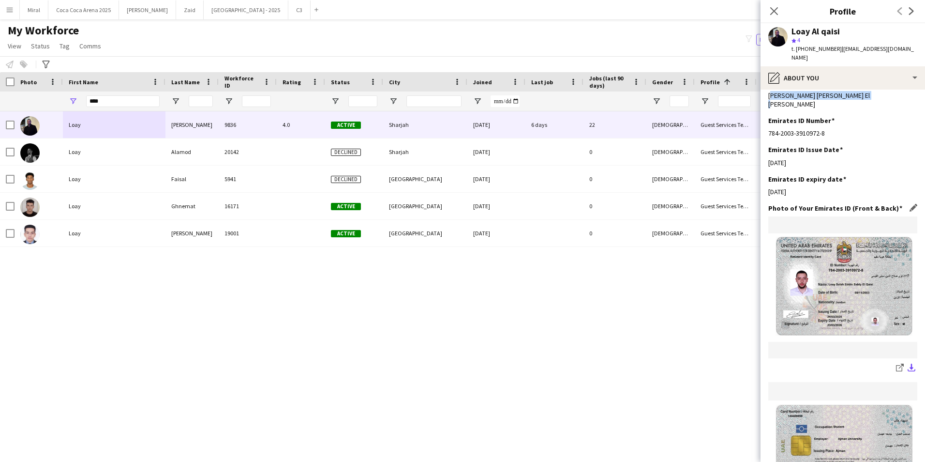
click at [908, 363] on app-icon "download-bottom" at bounding box center [912, 367] width 8 height 9
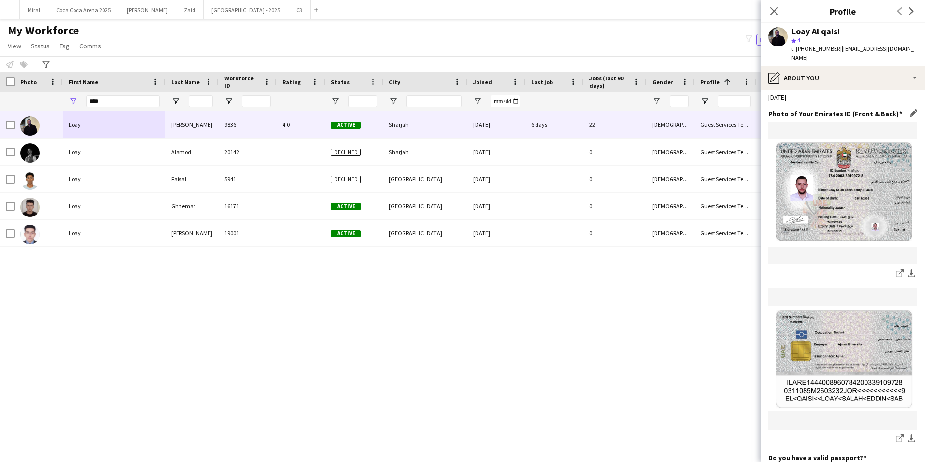
scroll to position [484, 0]
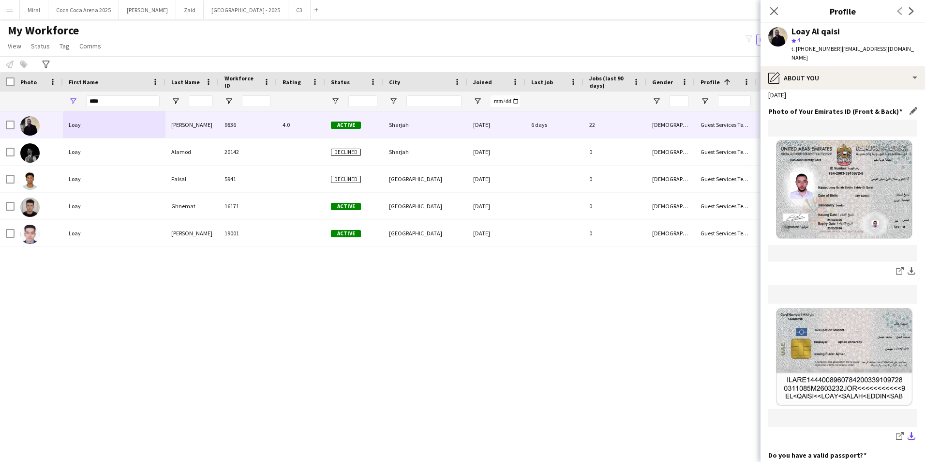
click at [908, 432] on app-icon "download-bottom" at bounding box center [912, 436] width 8 height 9
drag, startPoint x: 119, startPoint y: 98, endPoint x: 51, endPoint y: 96, distance: 67.3
click at [51, 96] on div "****" at bounding box center [774, 100] width 1548 height 19
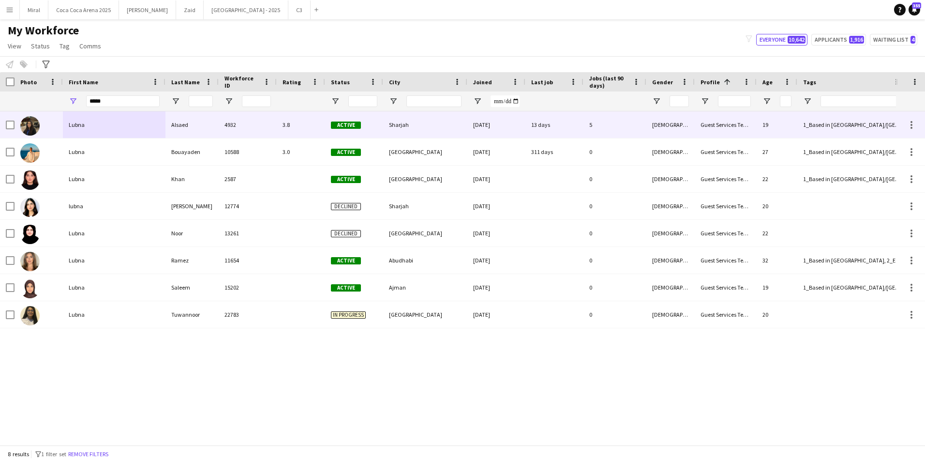
click at [190, 127] on div "Alsaed" at bounding box center [191, 124] width 53 height 27
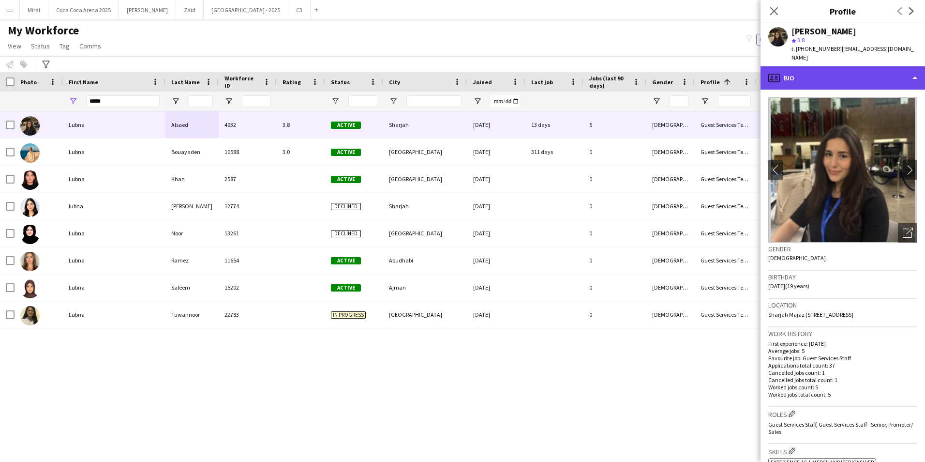
click at [891, 66] on div "profile Bio" at bounding box center [843, 77] width 165 height 23
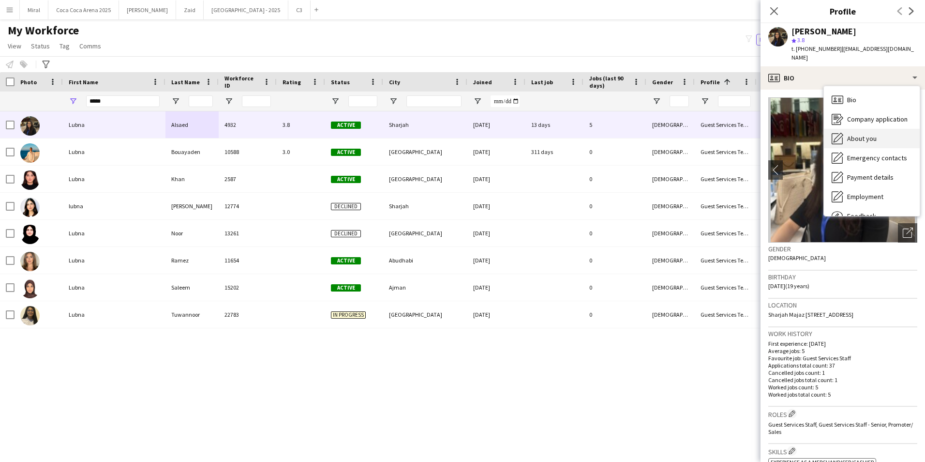
click at [878, 129] on div "About you About you" at bounding box center [872, 138] width 96 height 19
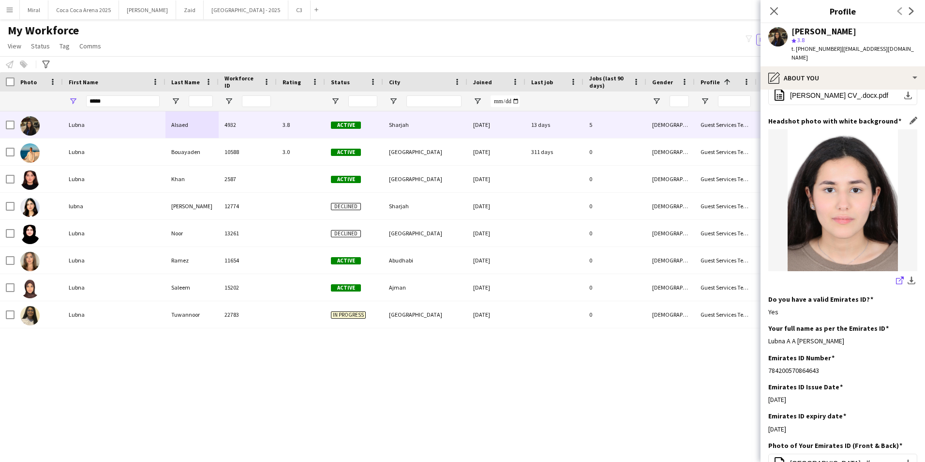
scroll to position [48, 0]
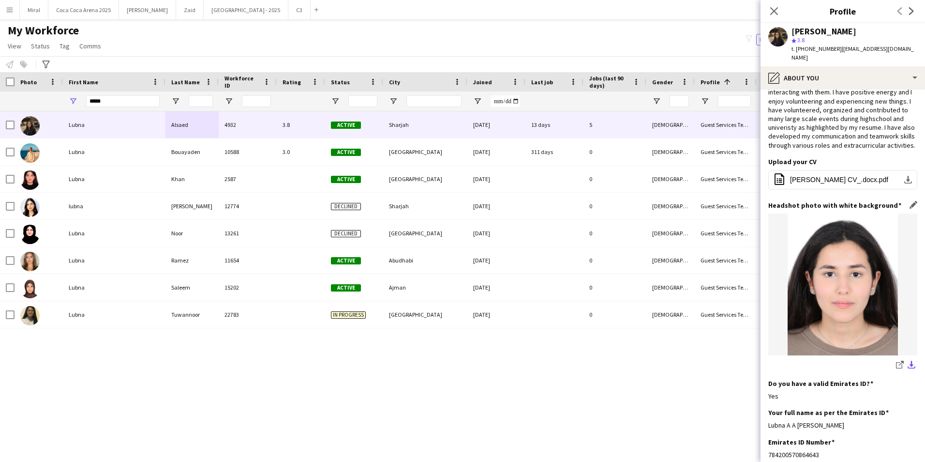
click at [908, 365] on app-icon "download-bottom" at bounding box center [912, 364] width 8 height 9
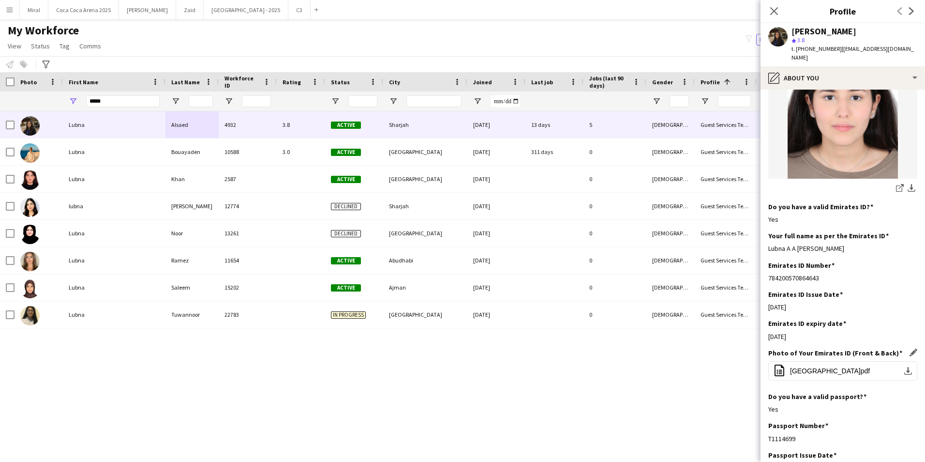
scroll to position [242, 0]
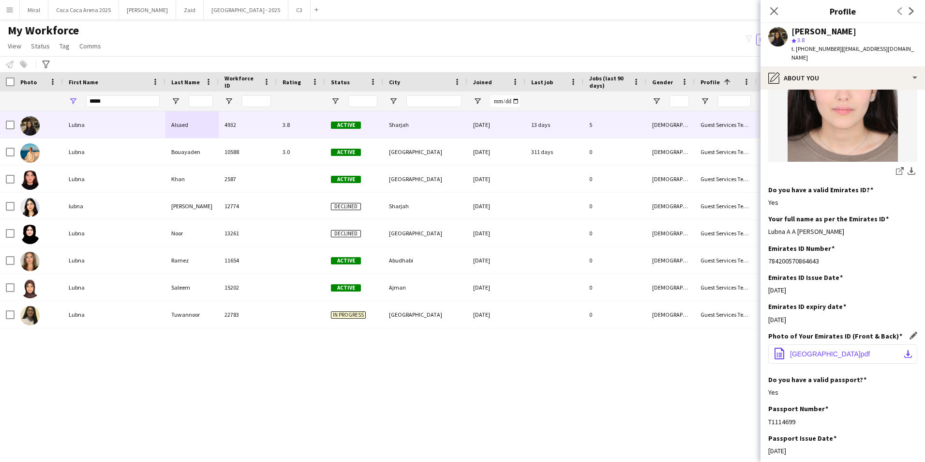
click at [904, 356] on app-icon "download-bottom" at bounding box center [908, 354] width 8 height 8
click at [893, 197] on div "Do you have a valid Emirates ID? Edit this field Yes" at bounding box center [842, 199] width 149 height 29
drag, startPoint x: 825, startPoint y: 230, endPoint x: 763, endPoint y: 232, distance: 62.4
click at [763, 232] on app-section-data-types "Bio Edit this field I’m an enthusiastic student at the American University of S…" at bounding box center [843, 276] width 165 height 372
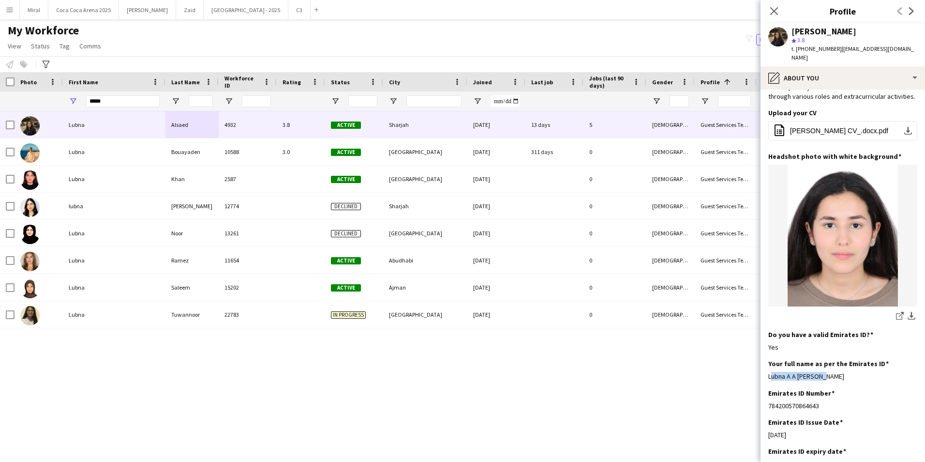
scroll to position [97, 0]
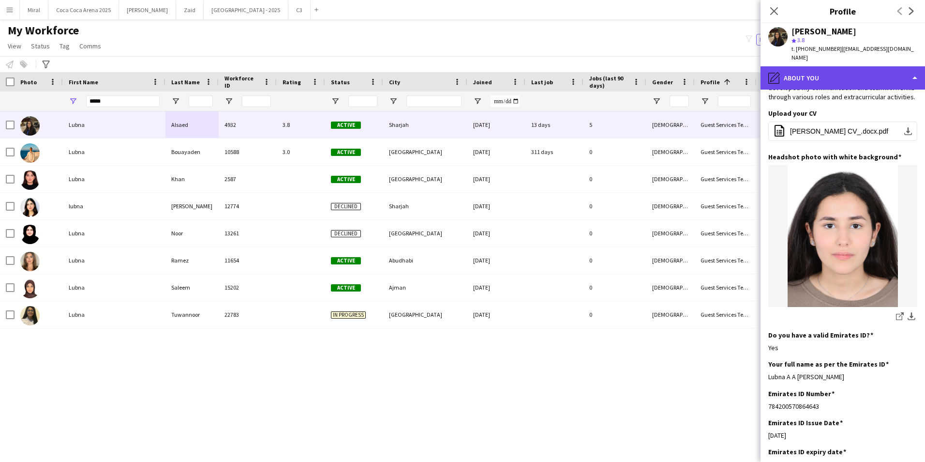
click at [882, 67] on div "pencil4 About you" at bounding box center [843, 77] width 165 height 23
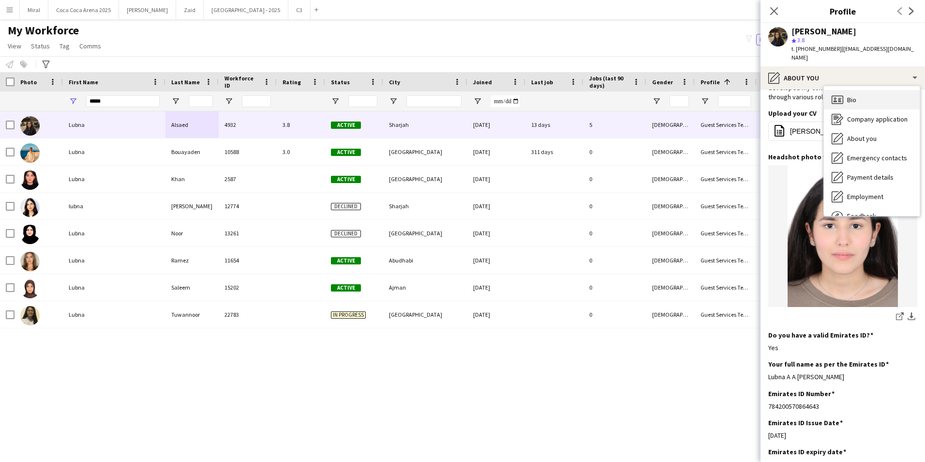
click at [873, 92] on div "Bio Bio" at bounding box center [872, 99] width 96 height 19
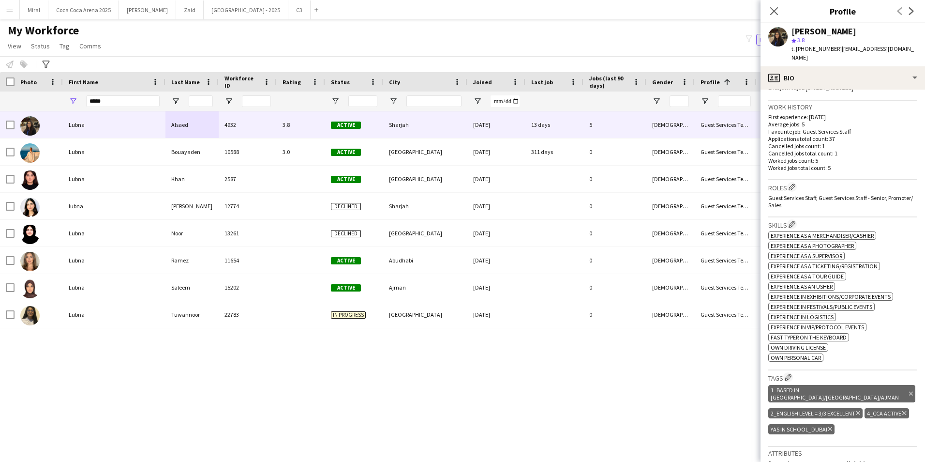
scroll to position [242, 0]
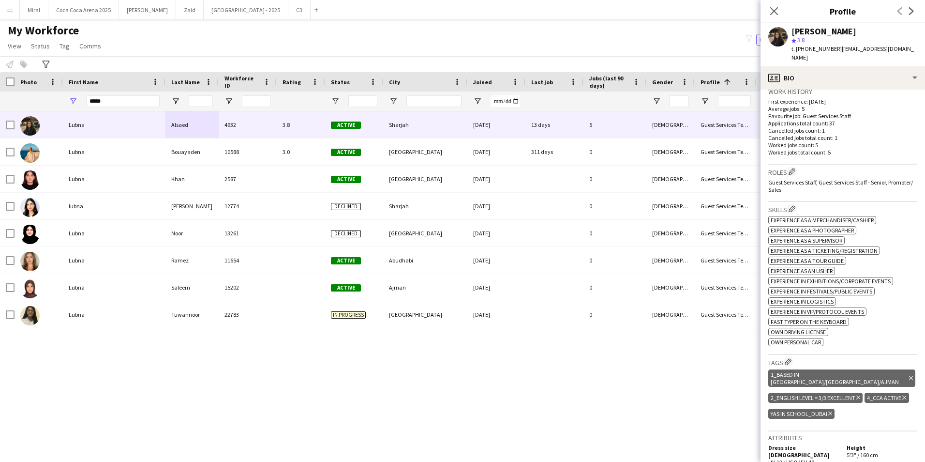
drag, startPoint x: 799, startPoint y: 48, endPoint x: 835, endPoint y: 49, distance: 36.3
click at [835, 49] on div "t. +971507465053 | lubnasaed2005@gmail.com" at bounding box center [855, 53] width 126 height 17
click at [849, 48] on span "| lubnasaed2005@gmail.com" at bounding box center [853, 53] width 122 height 16
drag, startPoint x: 849, startPoint y: 48, endPoint x: 837, endPoint y: 49, distance: 12.1
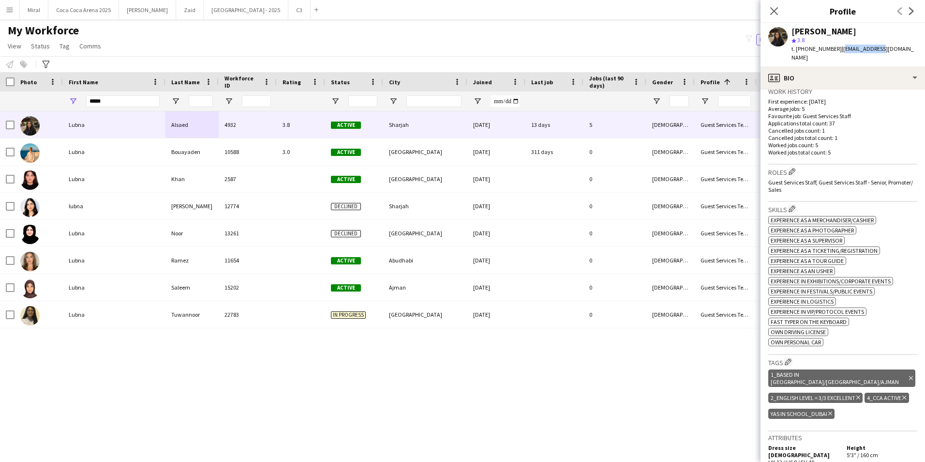
click at [837, 49] on span "| lubnasaed2005@gmail.com" at bounding box center [853, 53] width 122 height 16
drag, startPoint x: 837, startPoint y: 49, endPoint x: 906, endPoint y: 47, distance: 69.2
click at [906, 47] on div "Lubna Alsaed star 3.8 t. +971507465053 | lubnasaed2005@gmail.com" at bounding box center [843, 44] width 165 height 43
drag, startPoint x: 114, startPoint y: 97, endPoint x: 14, endPoint y: 89, distance: 100.0
click at [46, 94] on div "*****" at bounding box center [774, 100] width 1548 height 19
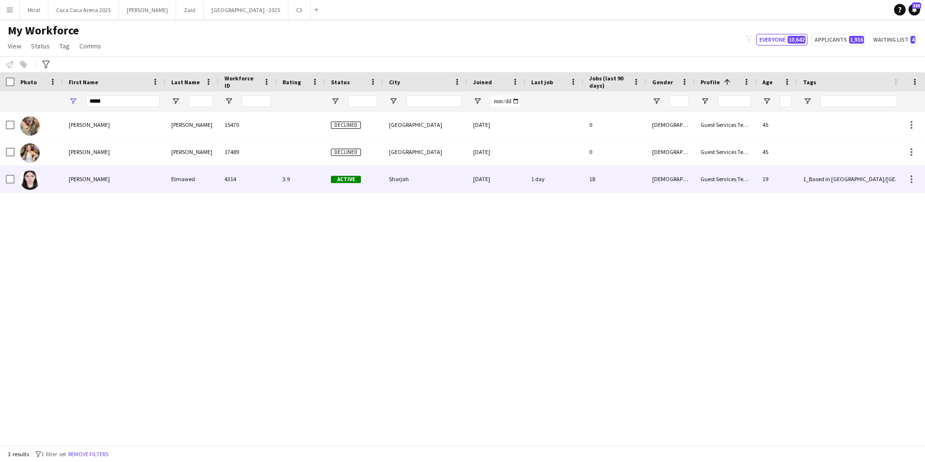
click at [112, 183] on div "Lynne" at bounding box center [114, 178] width 103 height 27
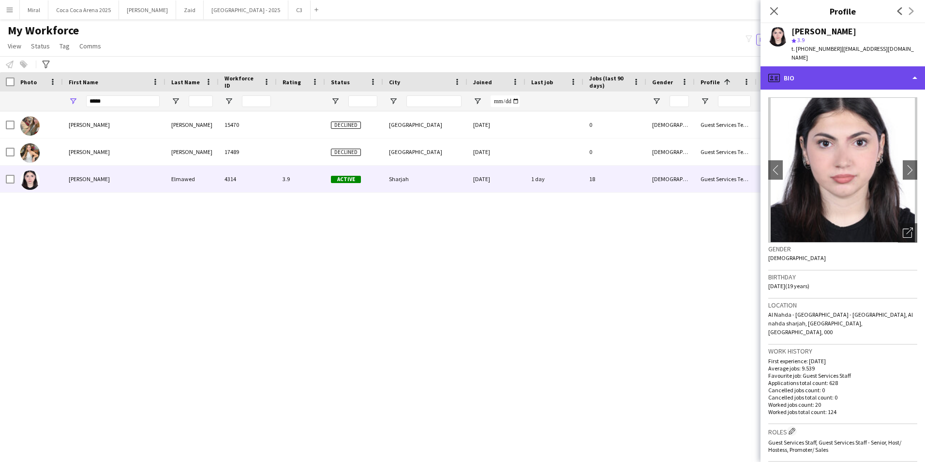
click at [901, 74] on div "profile Bio" at bounding box center [843, 77] width 165 height 23
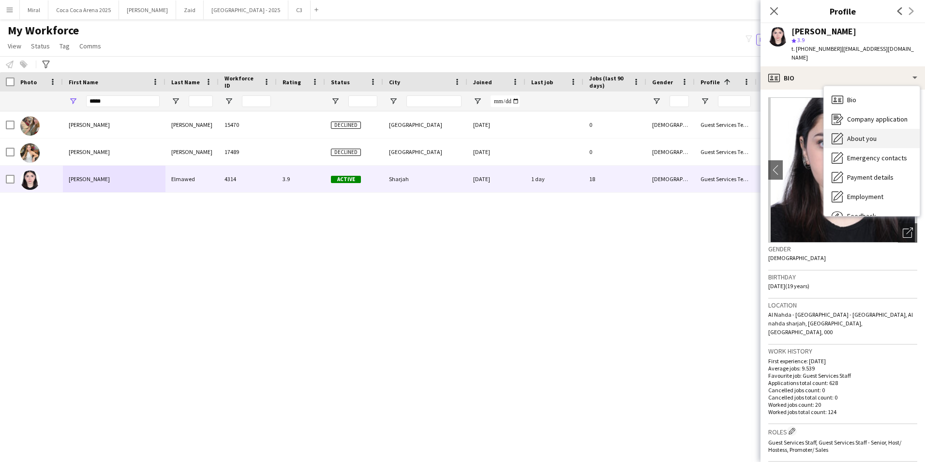
click at [882, 129] on div "About you About you" at bounding box center [872, 138] width 96 height 19
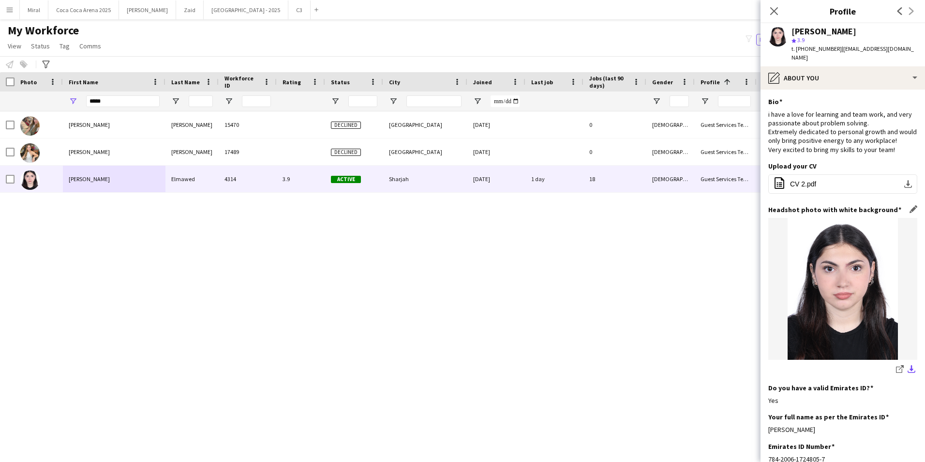
click at [908, 370] on app-icon "download-bottom" at bounding box center [912, 369] width 8 height 9
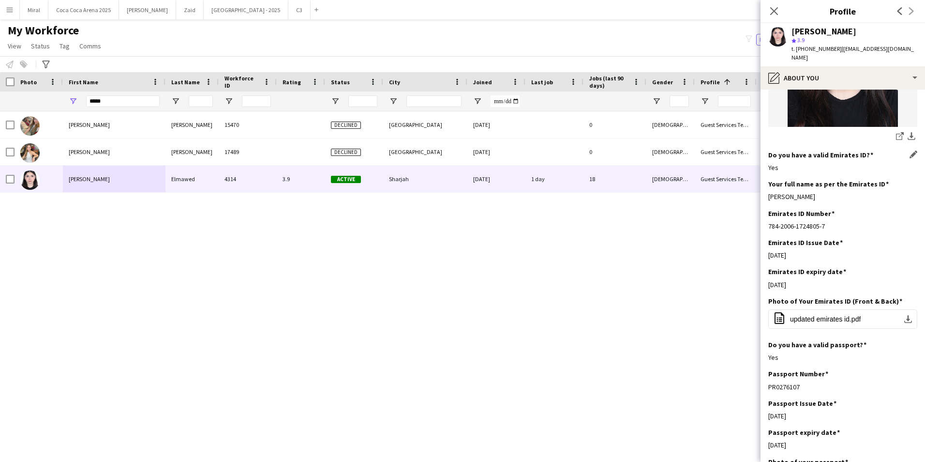
scroll to position [290, 0]
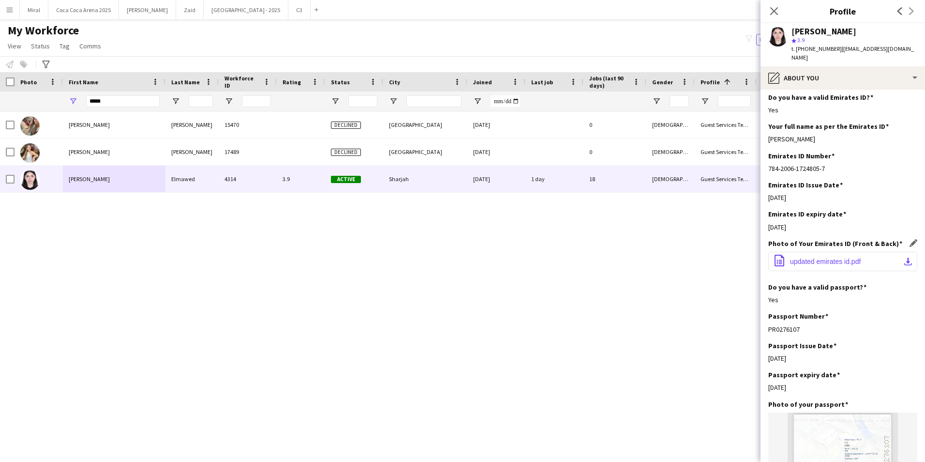
click at [904, 262] on app-icon "download-bottom" at bounding box center [908, 261] width 8 height 8
click at [887, 33] on div "Lynne Elmawed" at bounding box center [855, 31] width 126 height 9
drag, startPoint x: 799, startPoint y: 49, endPoint x: 834, endPoint y: 49, distance: 34.8
click at [834, 49] on span "t. +971508443402" at bounding box center [817, 48] width 50 height 7
drag, startPoint x: 837, startPoint y: 47, endPoint x: 915, endPoint y: 46, distance: 78.4
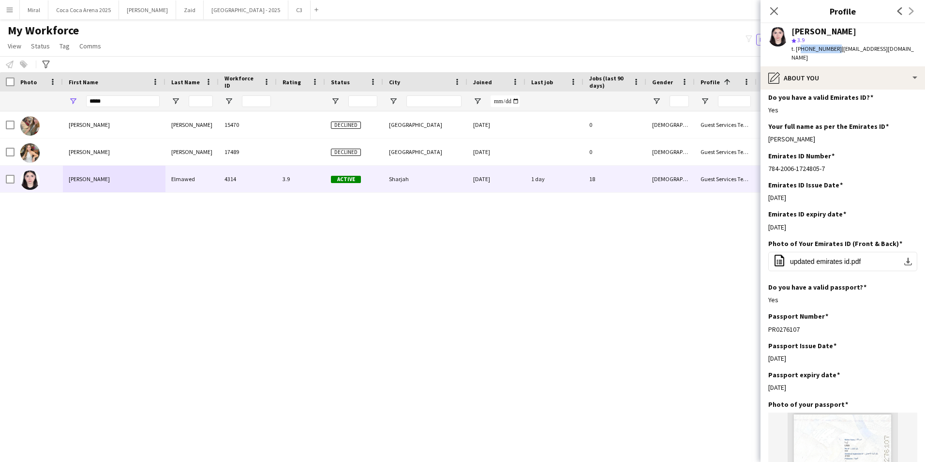
click at [915, 46] on app-profile-header "Lynne Elmawed star 3.9 t. +971508443402 | lynneomarr@gmail.com" at bounding box center [843, 44] width 165 height 43
drag, startPoint x: 835, startPoint y: 139, endPoint x: 765, endPoint y: 138, distance: 69.2
click at [765, 138] on app-section-data-types "Bio Edit this field i have a love for learning and team work, and very passiona…" at bounding box center [843, 276] width 165 height 372
drag, startPoint x: 112, startPoint y: 104, endPoint x: 72, endPoint y: 99, distance: 40.0
click at [72, 99] on div "*****" at bounding box center [114, 100] width 103 height 19
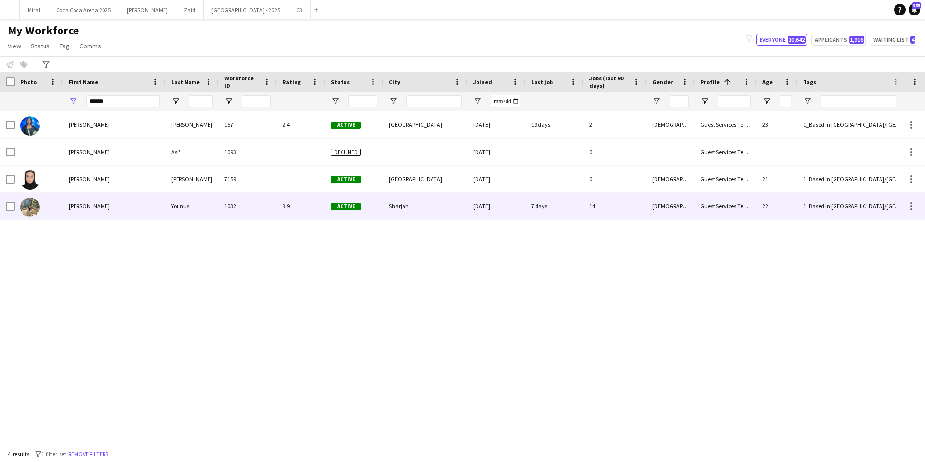
click at [118, 208] on div "Marium" at bounding box center [114, 206] width 103 height 27
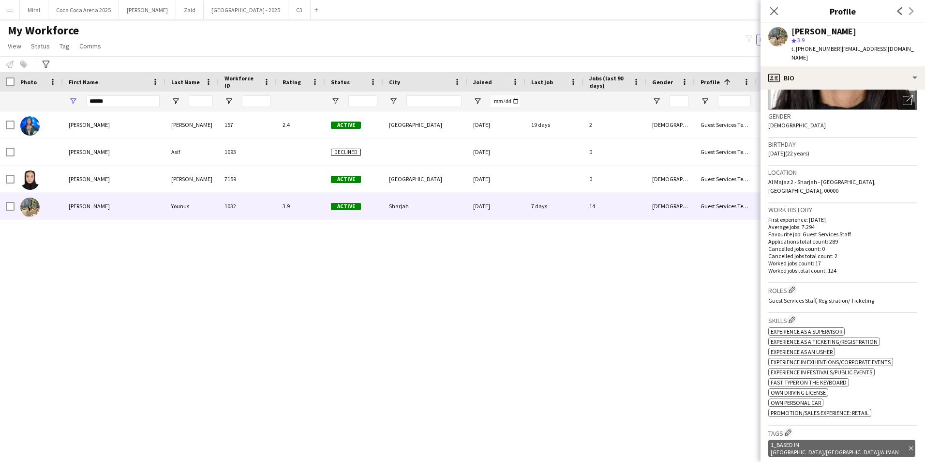
scroll to position [48, 0]
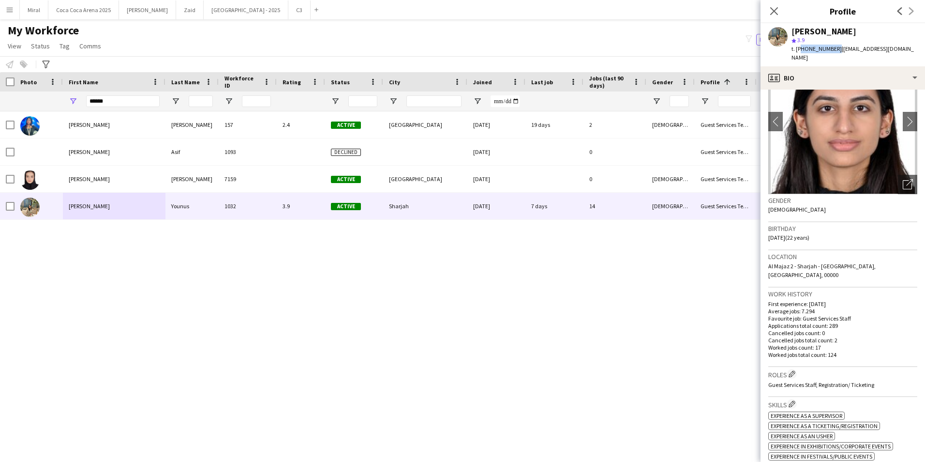
drag, startPoint x: 834, startPoint y: 50, endPoint x: 800, endPoint y: 50, distance: 33.9
click at [800, 50] on span "t. +971503782811" at bounding box center [817, 48] width 50 height 7
drag, startPoint x: 837, startPoint y: 49, endPoint x: 921, endPoint y: 50, distance: 84.2
click at [917, 50] on div "Marium Younus star 3.9 t. +971503782811 | mariumyounus2015@gmail.com" at bounding box center [843, 44] width 165 height 43
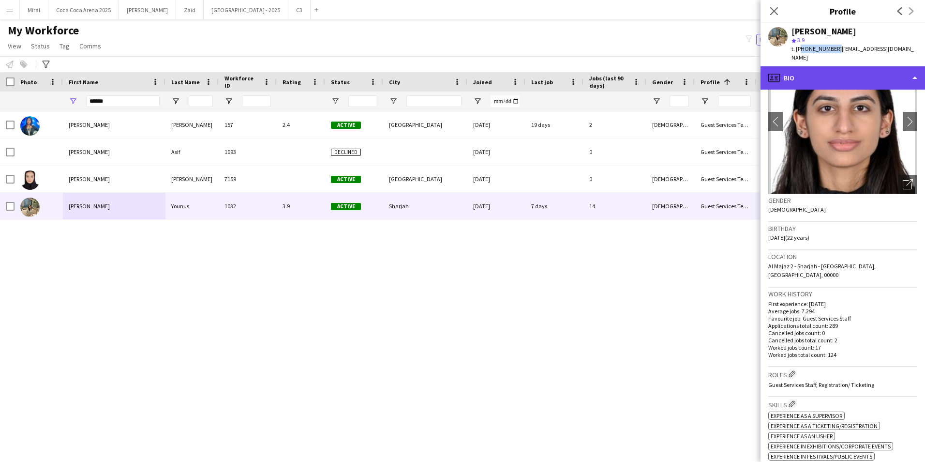
click at [868, 68] on div "profile Bio" at bounding box center [843, 77] width 165 height 23
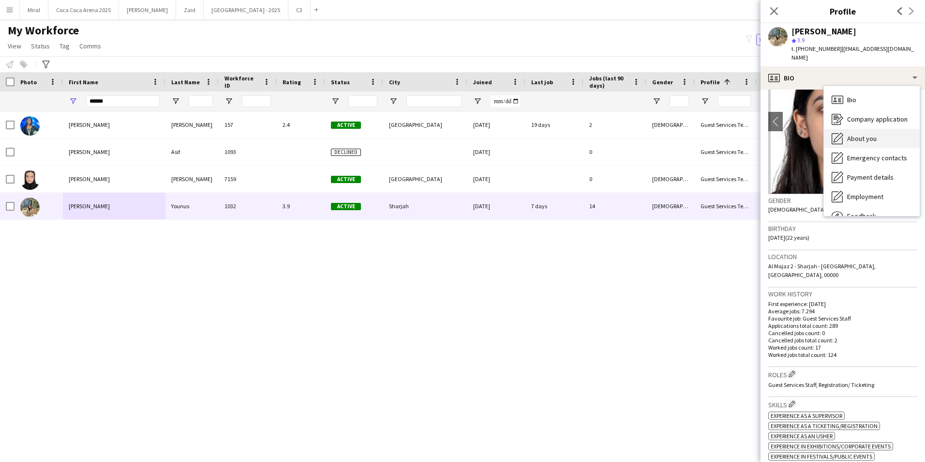
click at [870, 134] on span "About you" at bounding box center [862, 138] width 30 height 9
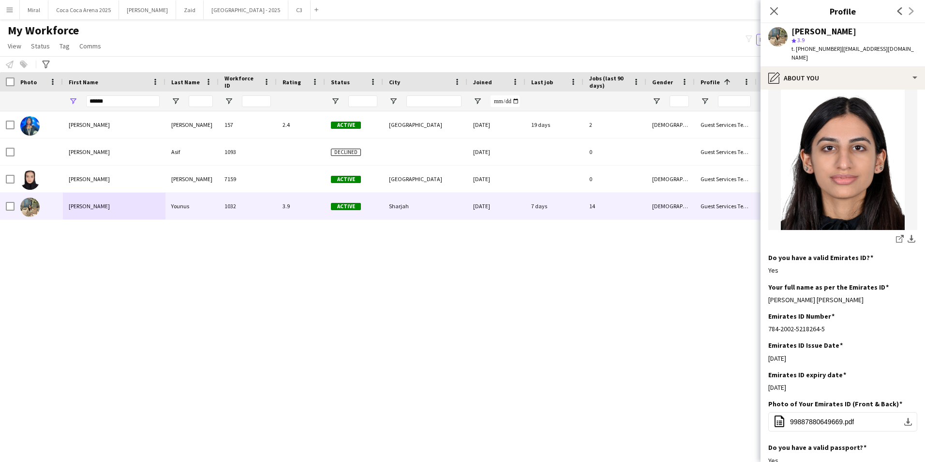
scroll to position [194, 0]
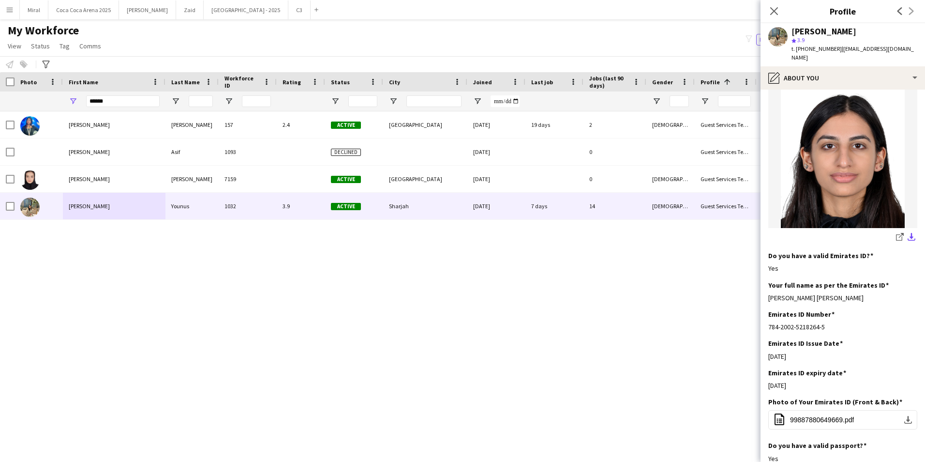
click at [908, 233] on app-icon "download-bottom" at bounding box center [912, 237] width 8 height 9
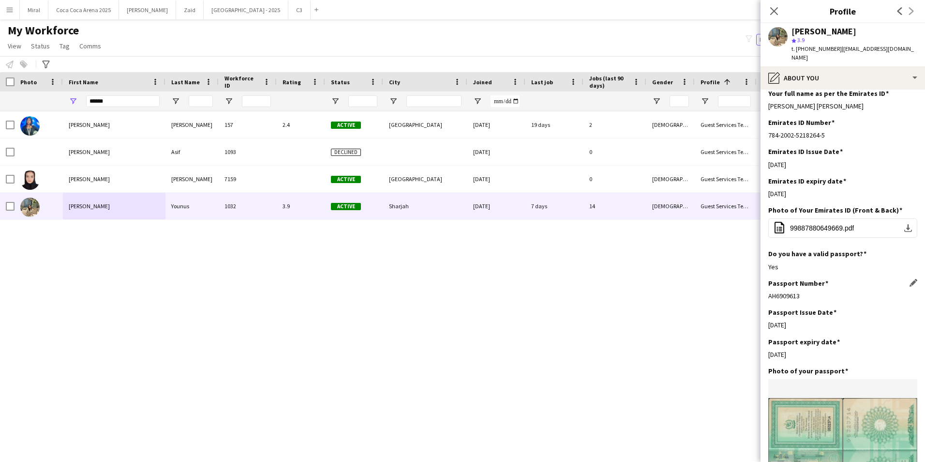
scroll to position [387, 0]
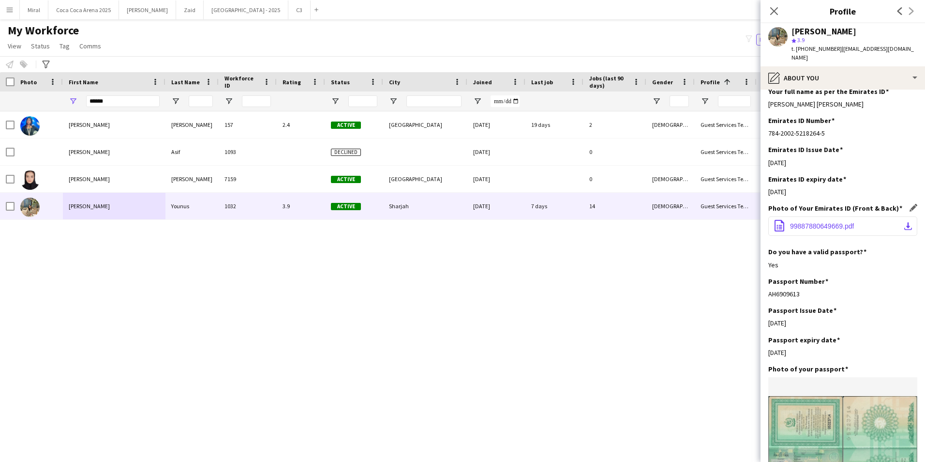
click at [904, 222] on app-icon "download-bottom" at bounding box center [908, 226] width 8 height 8
click at [885, 263] on div "Do you have a valid passport? Edit this field Yes" at bounding box center [842, 261] width 149 height 29
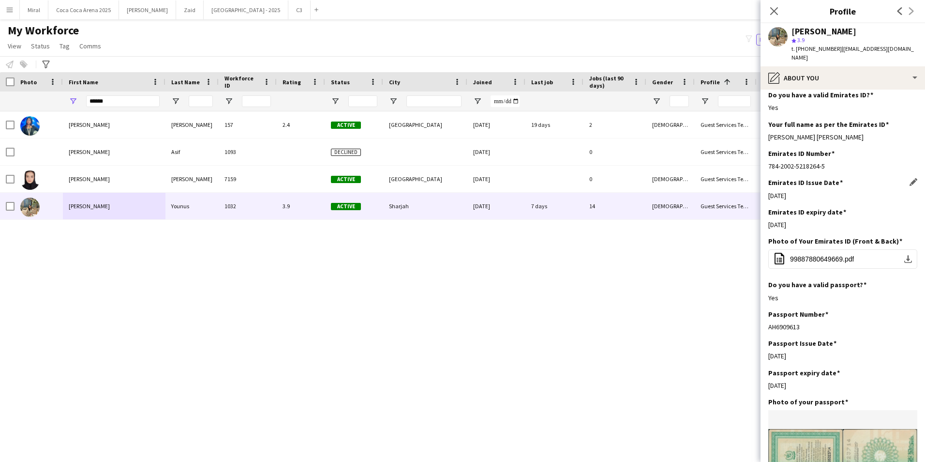
scroll to position [339, 0]
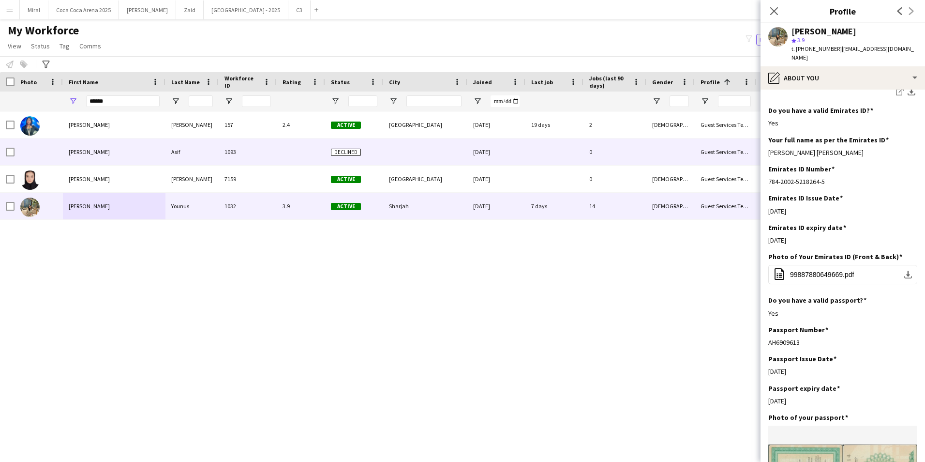
drag, startPoint x: 872, startPoint y: 142, endPoint x: 754, endPoint y: 142, distance: 117.6
click at [754, 142] on body "Menu Boards Boards Boards All jobs Status Workforce Workforce My Workforce Recr…" at bounding box center [462, 231] width 925 height 462
drag, startPoint x: 754, startPoint y: 142, endPoint x: 821, endPoint y: 148, distance: 67.1
click at [821, 148] on div "Your full name as per the Emirates ID Edit this field Marium Younus Muhammad Yo…" at bounding box center [842, 149] width 149 height 29
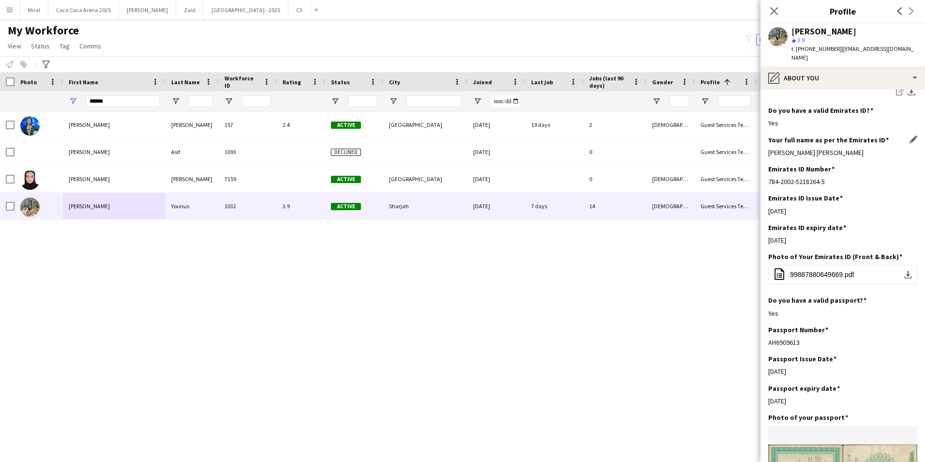
drag, startPoint x: 858, startPoint y: 146, endPoint x: 770, endPoint y: 146, distance: 88.5
click at [770, 148] on div "Marium Younus Muhammad Younus" at bounding box center [842, 152] width 149 height 9
drag, startPoint x: 136, startPoint y: 98, endPoint x: 61, endPoint y: 100, distance: 75.0
click at [62, 100] on div "******" at bounding box center [774, 100] width 1548 height 19
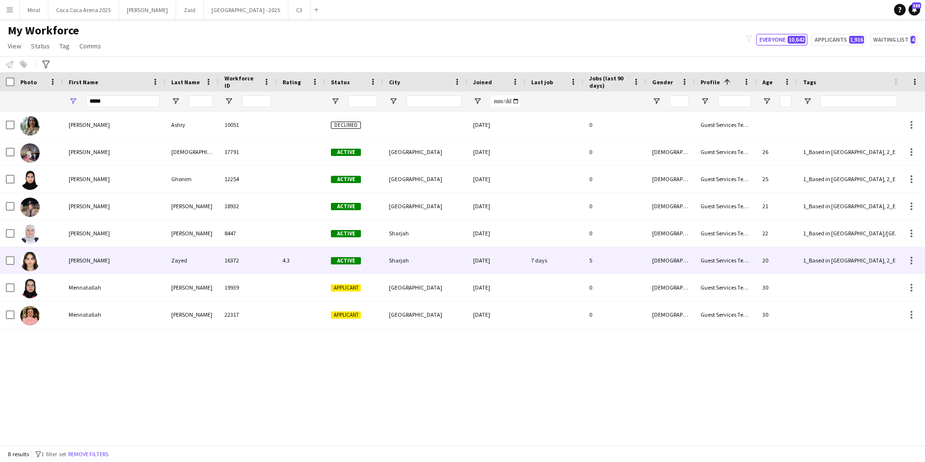
click at [146, 261] on div "Menna" at bounding box center [114, 260] width 103 height 27
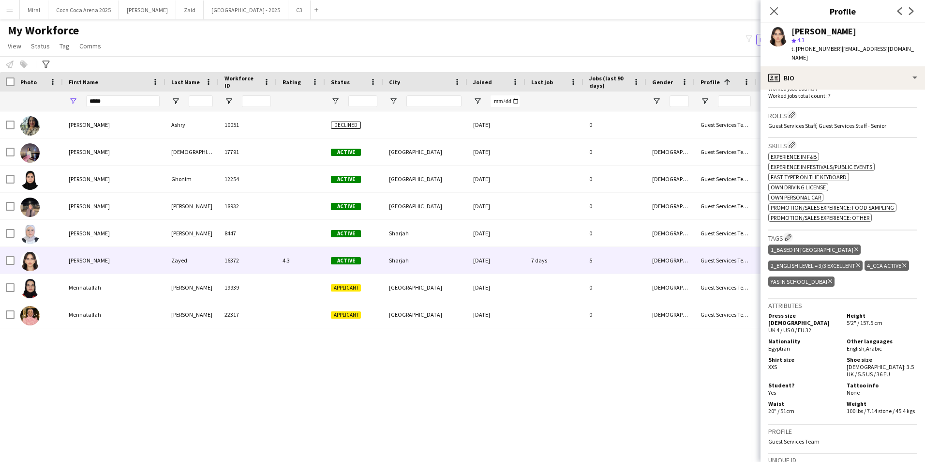
scroll to position [290, 0]
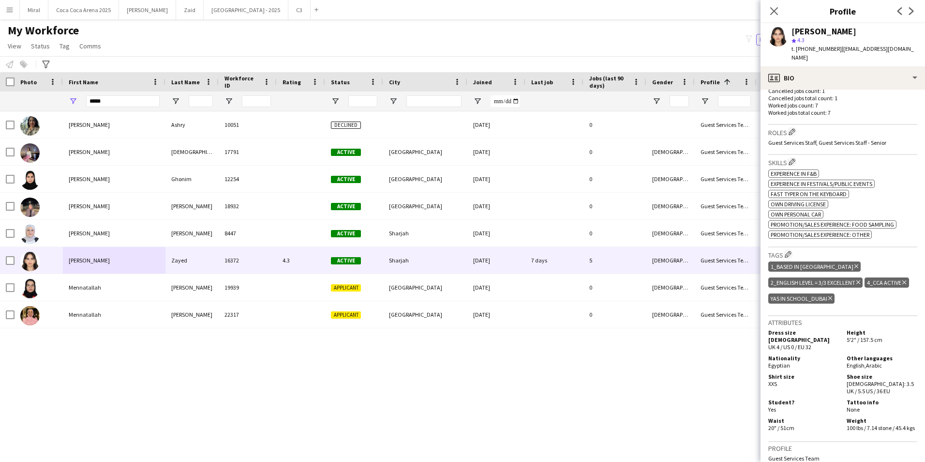
drag, startPoint x: 799, startPoint y: 48, endPoint x: 835, endPoint y: 48, distance: 36.3
click at [835, 48] on div "t. +971506585827 | mennaahmadzayed@yahoo.com" at bounding box center [855, 53] width 126 height 17
drag, startPoint x: 837, startPoint y: 48, endPoint x: 917, endPoint y: 49, distance: 80.3
click at [917, 49] on div "Menna Zayed star 4.3 t. +971506585827 | mennaahmadzayed@yahoo.com" at bounding box center [843, 44] width 165 height 43
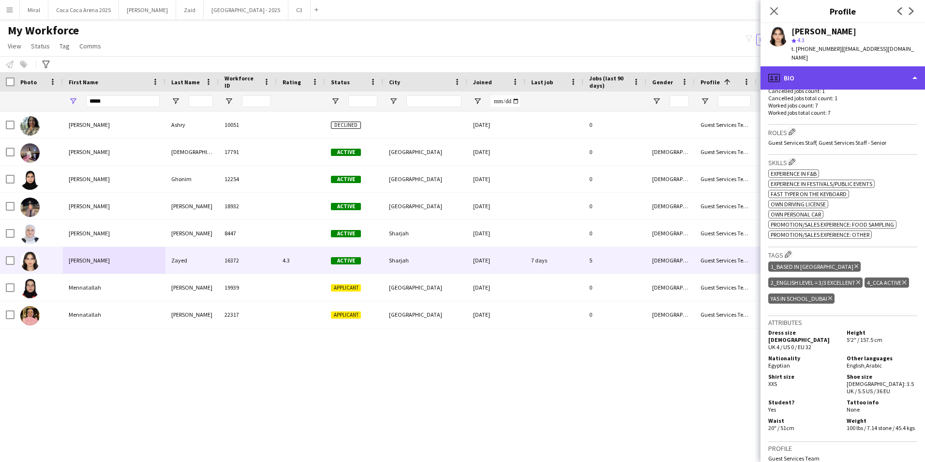
click at [877, 70] on div "profile Bio" at bounding box center [843, 77] width 165 height 23
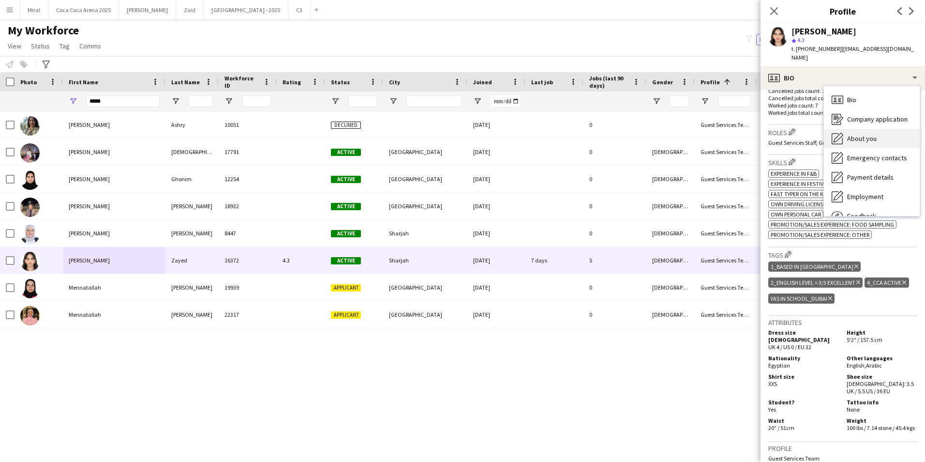
click at [885, 133] on div "About you About you" at bounding box center [872, 138] width 96 height 19
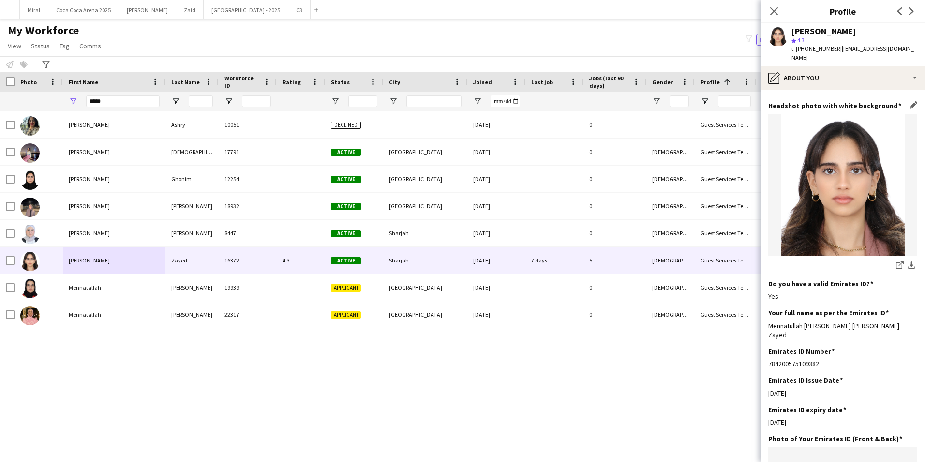
scroll to position [145, 0]
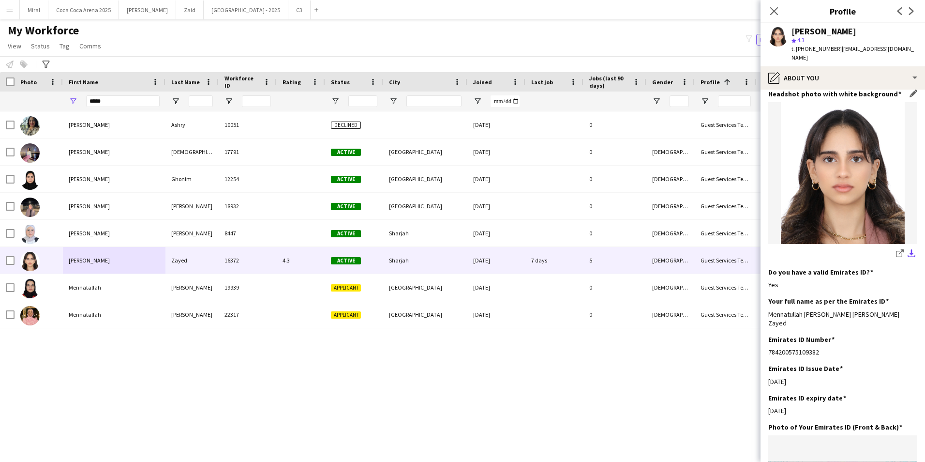
click at [908, 252] on app-icon "download-bottom" at bounding box center [912, 253] width 8 height 9
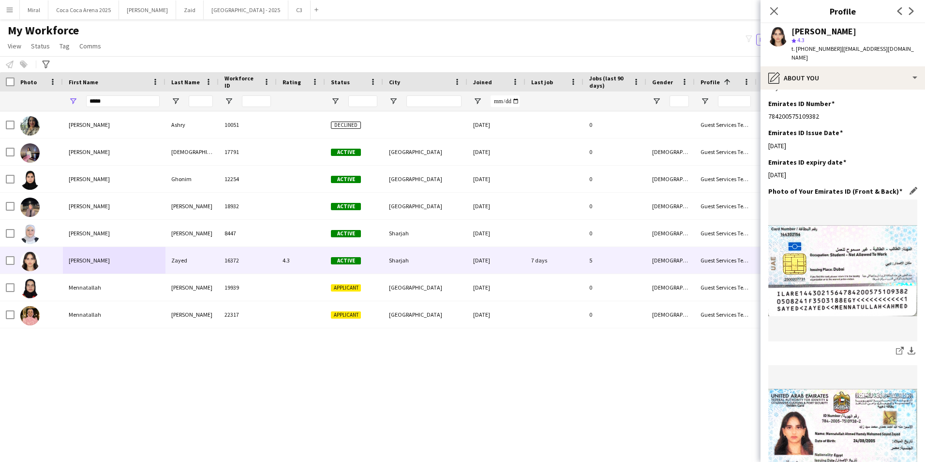
scroll to position [387, 0]
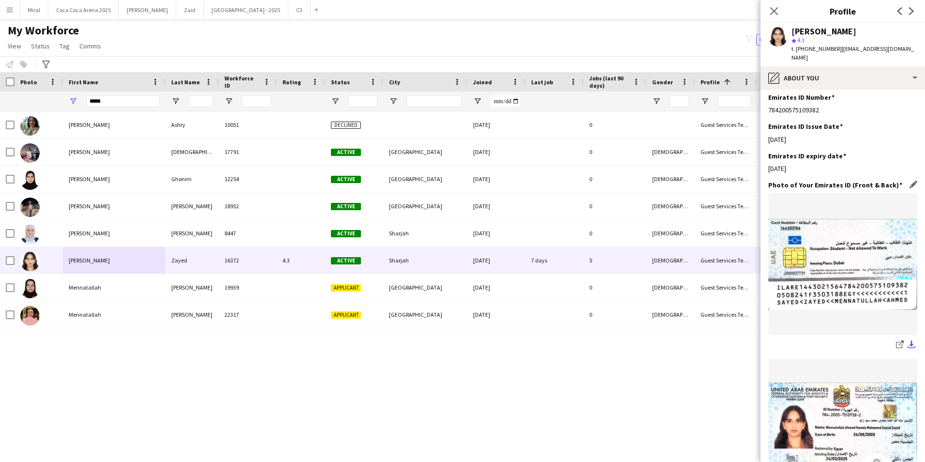
click at [908, 344] on app-icon "download-bottom" at bounding box center [912, 344] width 8 height 9
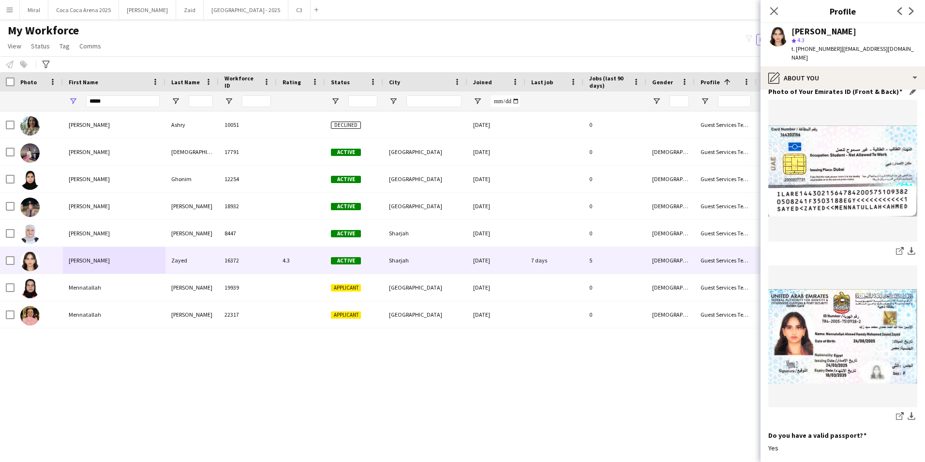
scroll to position [484, 0]
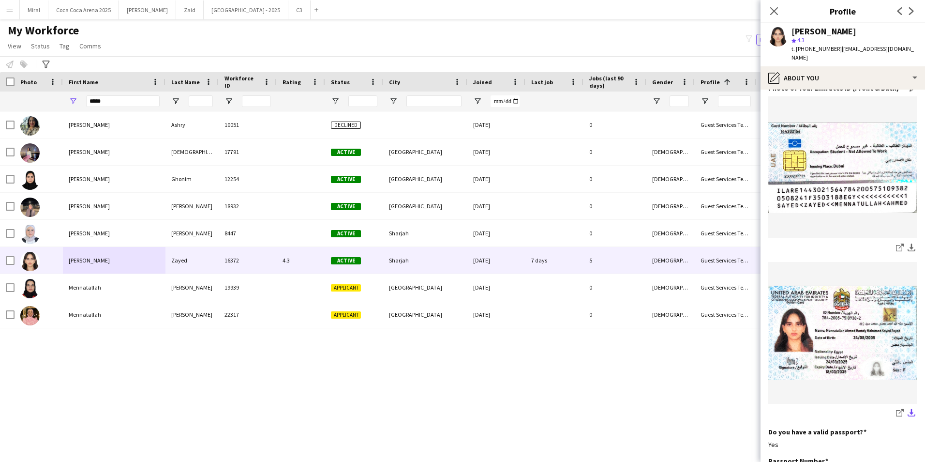
click at [908, 413] on app-icon "download-bottom" at bounding box center [912, 412] width 8 height 9
drag, startPoint x: 120, startPoint y: 97, endPoint x: 0, endPoint y: 98, distance: 119.5
click at [25, 93] on div "*****" at bounding box center [774, 100] width 1548 height 19
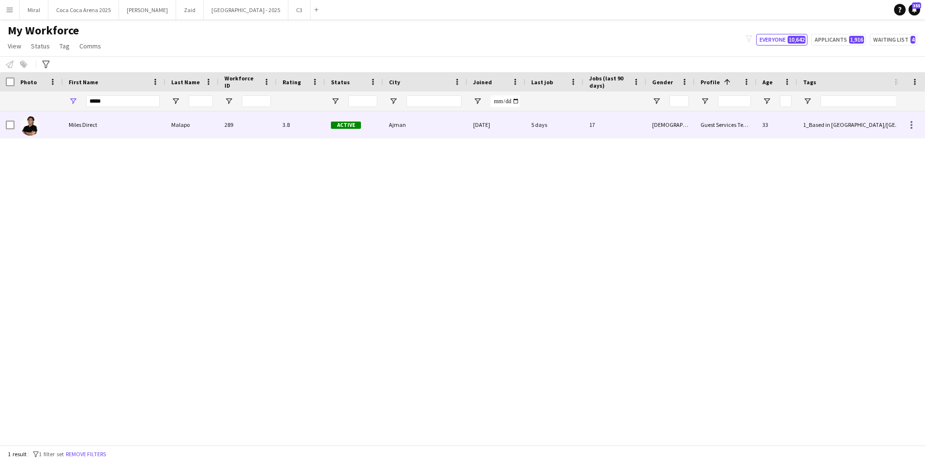
click at [70, 126] on div "Miles Direct" at bounding box center [114, 124] width 103 height 27
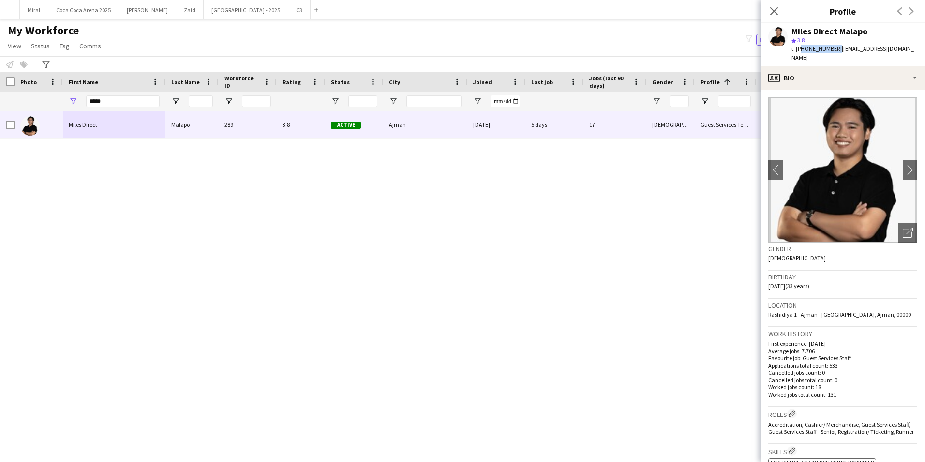
drag, startPoint x: 798, startPoint y: 49, endPoint x: 833, endPoint y: 50, distance: 34.4
click at [833, 50] on span "t. +971563527118" at bounding box center [817, 48] width 50 height 7
drag, startPoint x: 838, startPoint y: 48, endPoint x: 924, endPoint y: 48, distance: 86.6
click at [917, 48] on app-profile-header "Miles Direct Malapo star 3.8 t. +971563527118 | milomalapo@gmail.com" at bounding box center [843, 44] width 165 height 43
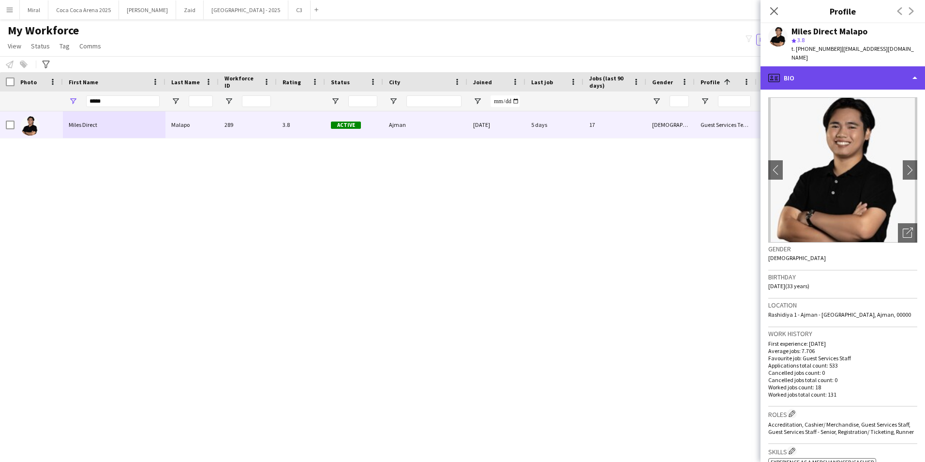
click at [899, 68] on div "profile Bio" at bounding box center [843, 77] width 165 height 23
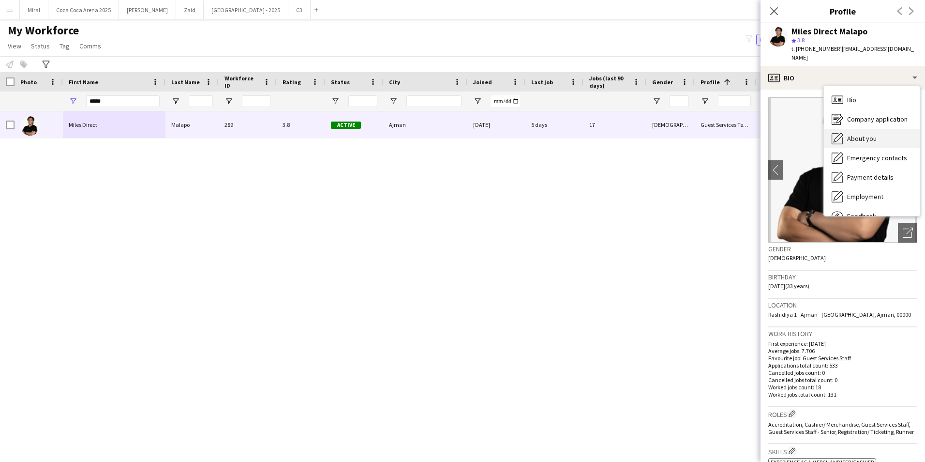
click at [882, 129] on div "About you About you" at bounding box center [872, 138] width 96 height 19
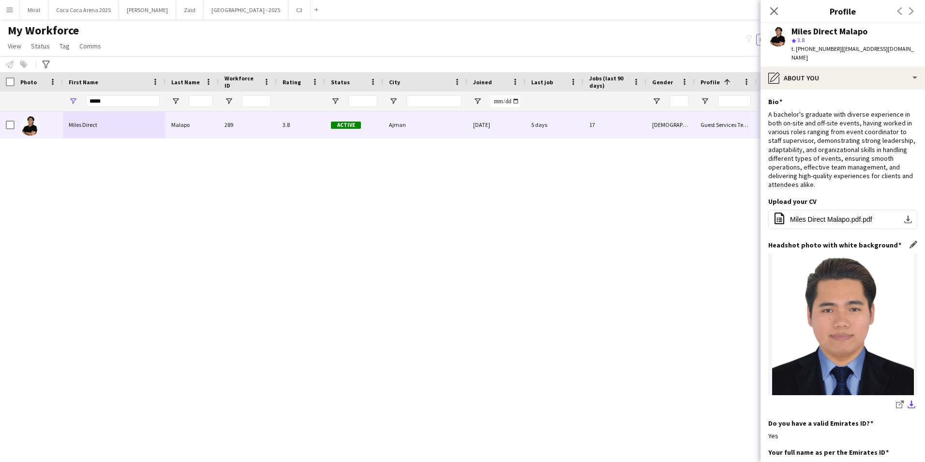
click at [908, 400] on app-icon "download-bottom" at bounding box center [912, 404] width 8 height 9
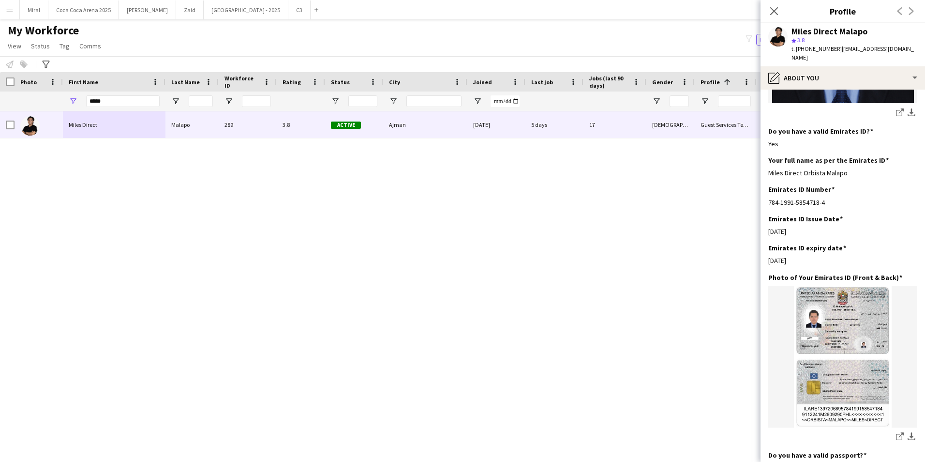
scroll to position [339, 0]
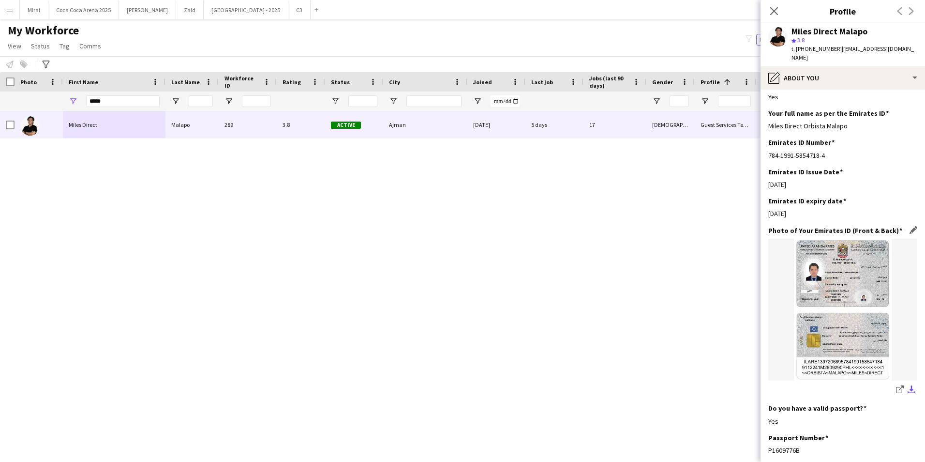
click at [908, 385] on app-icon "download-bottom" at bounding box center [912, 389] width 8 height 9
drag, startPoint x: 115, startPoint y: 103, endPoint x: 62, endPoint y: 97, distance: 53.6
click at [65, 98] on div "*****" at bounding box center [114, 100] width 103 height 19
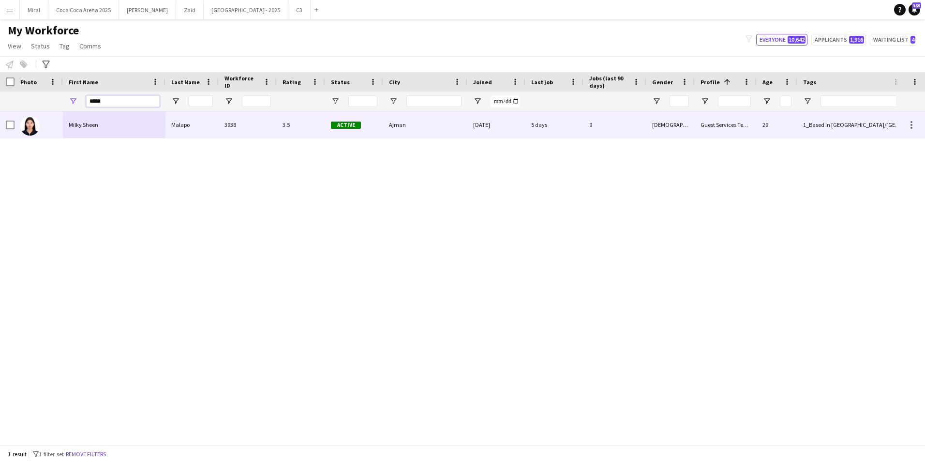
type input "*****"
click at [93, 129] on div "Milky Sheen" at bounding box center [114, 124] width 103 height 27
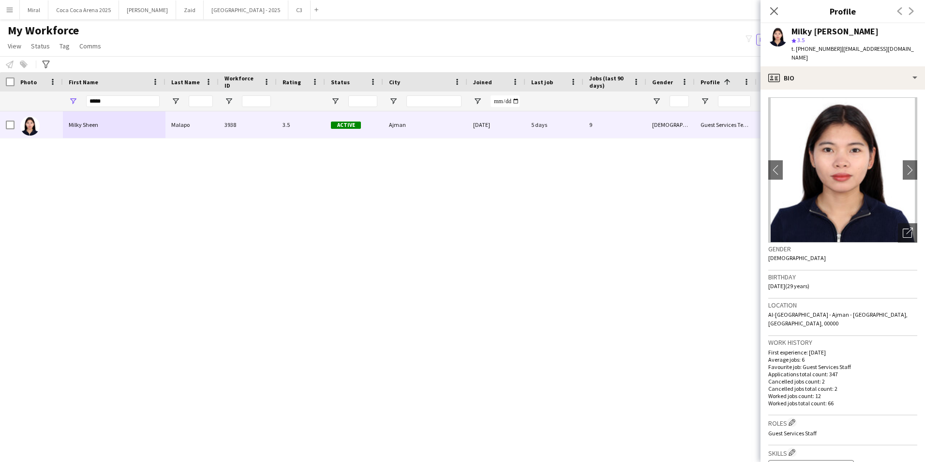
drag, startPoint x: 799, startPoint y: 49, endPoint x: 836, endPoint y: 51, distance: 36.3
click at [836, 51] on div "t. +971564732846 | mmalapo28@gmail.com" at bounding box center [855, 53] width 126 height 17
drag, startPoint x: 839, startPoint y: 48, endPoint x: 921, endPoint y: 49, distance: 82.3
click at [917, 49] on app-profile-header "Milky Sheen Malapo star 3.5 t. +971564732846 | mmalapo28@gmail.com" at bounding box center [843, 44] width 165 height 43
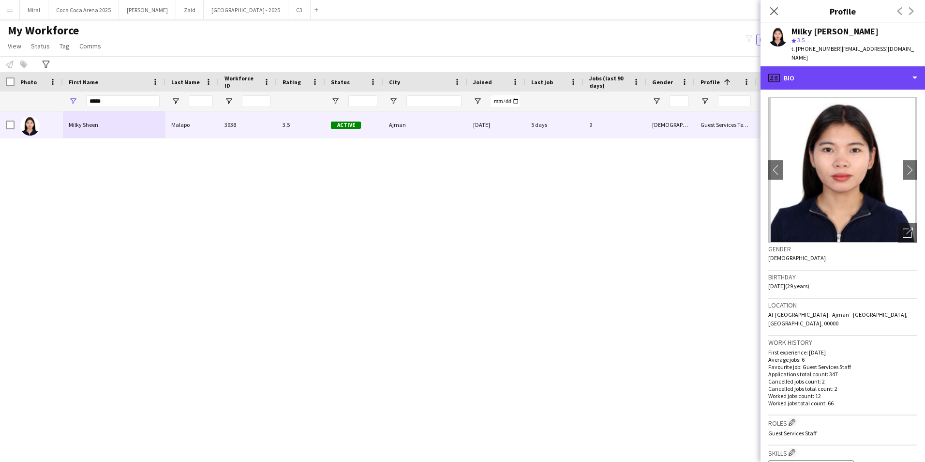
drag, startPoint x: 871, startPoint y: 69, endPoint x: 871, endPoint y: 78, distance: 9.2
click at [871, 69] on div "profile Bio" at bounding box center [843, 77] width 165 height 23
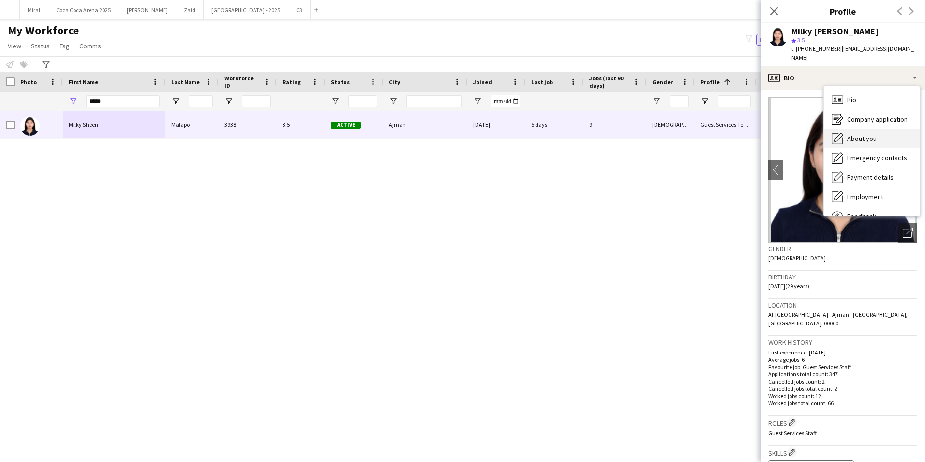
click at [861, 134] on span "About you" at bounding box center [862, 138] width 30 height 9
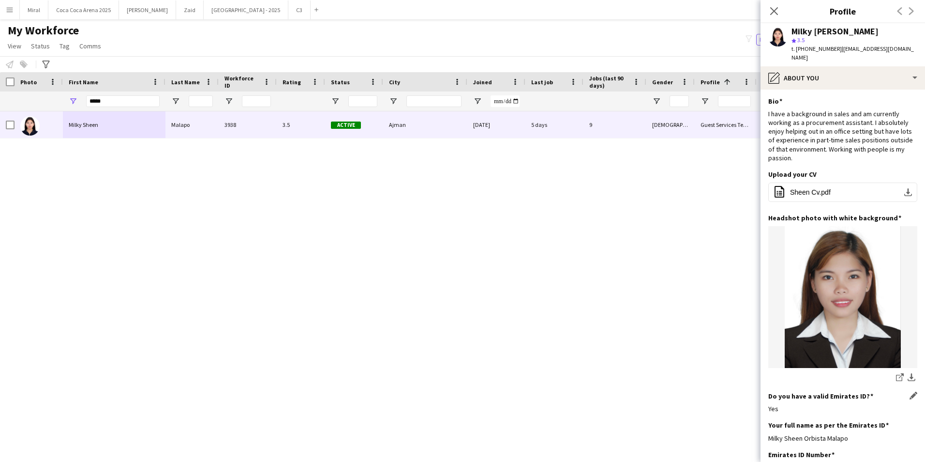
scroll to position [0, 0]
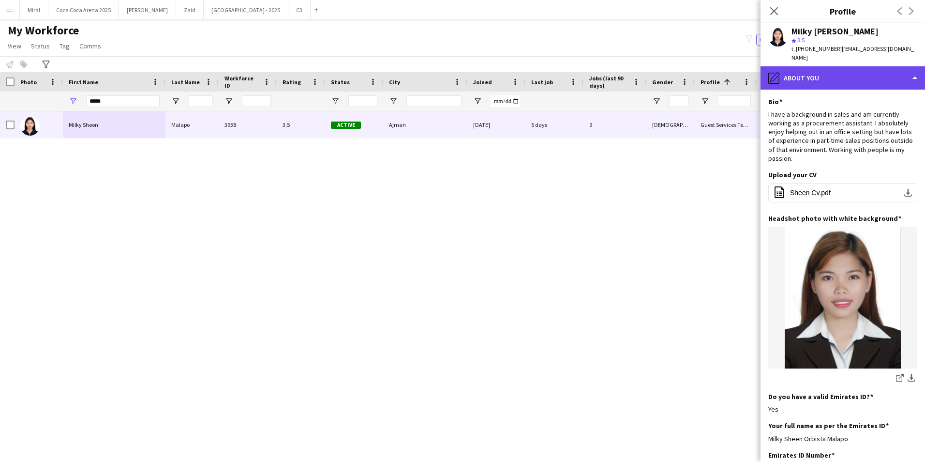
click at [836, 72] on div "pencil4 About you" at bounding box center [843, 77] width 165 height 23
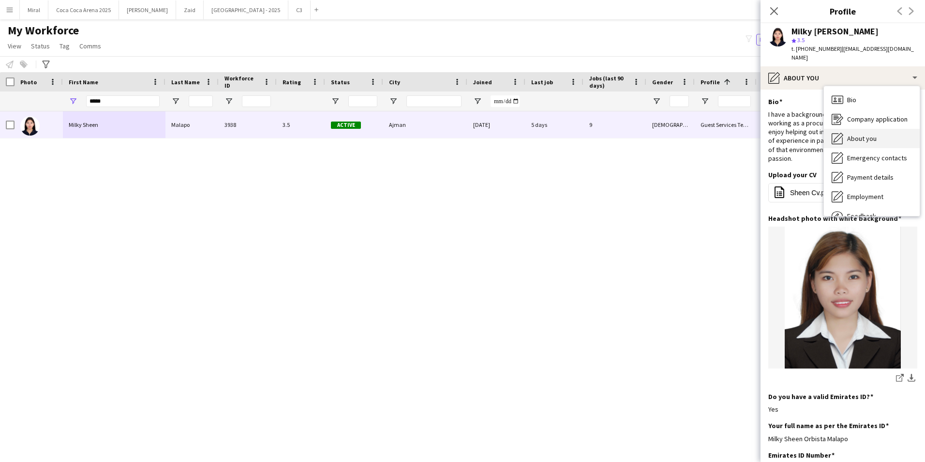
click at [864, 134] on span "About you" at bounding box center [862, 138] width 30 height 9
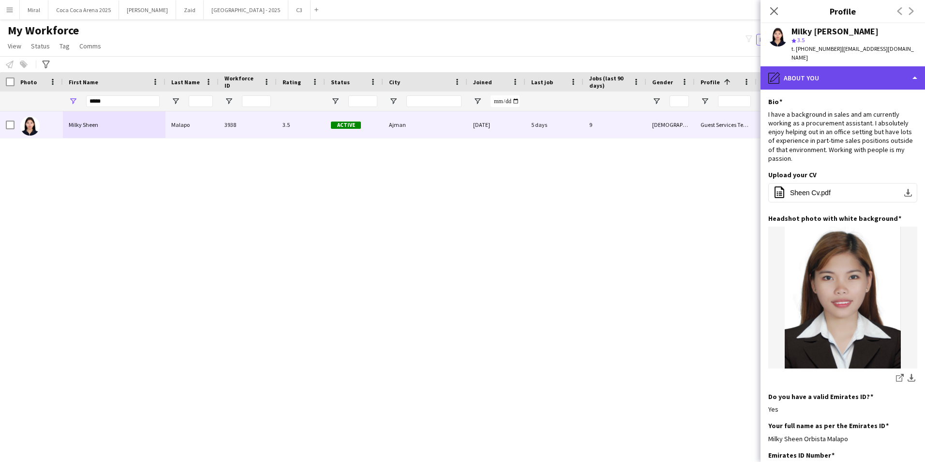
click at [863, 68] on div "pencil4 About you" at bounding box center [843, 77] width 165 height 23
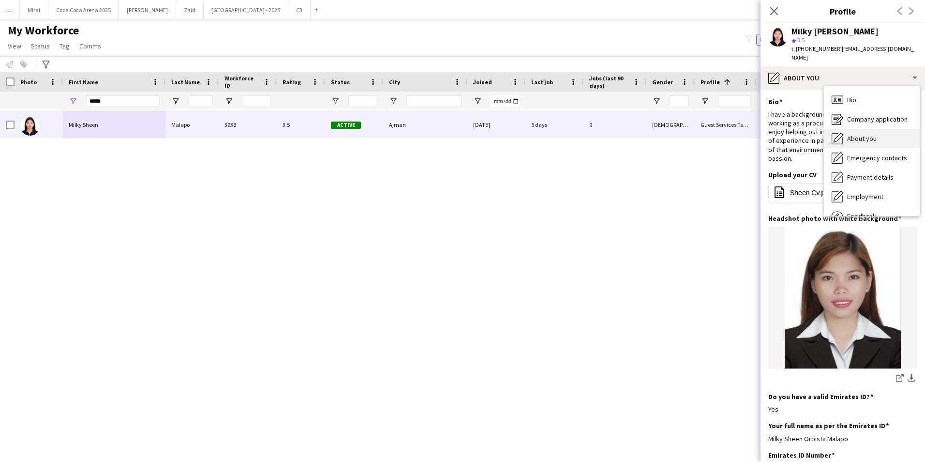
click at [864, 134] on span "About you" at bounding box center [862, 138] width 30 height 9
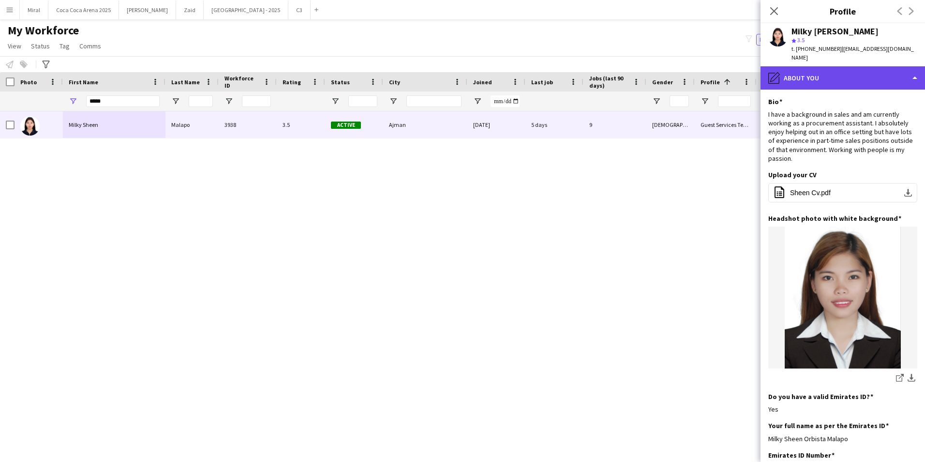
click at [846, 69] on div "pencil4 About you" at bounding box center [843, 77] width 165 height 23
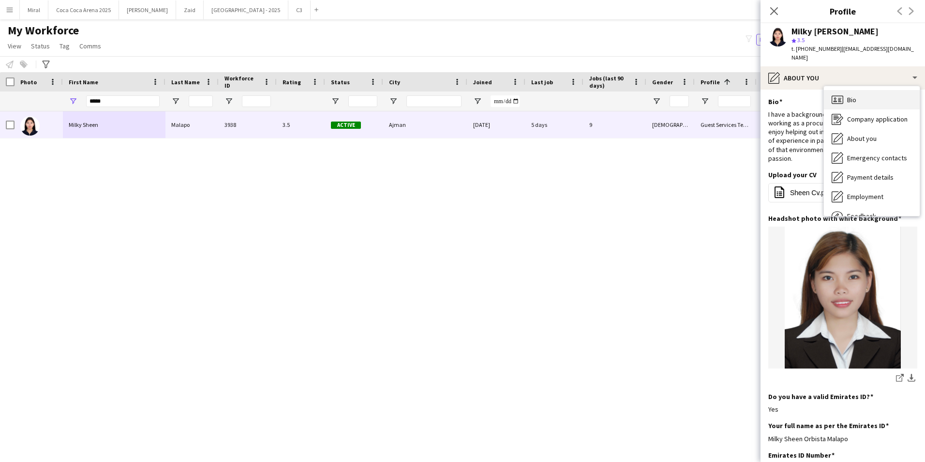
click at [867, 91] on div "Bio Bio" at bounding box center [872, 99] width 96 height 19
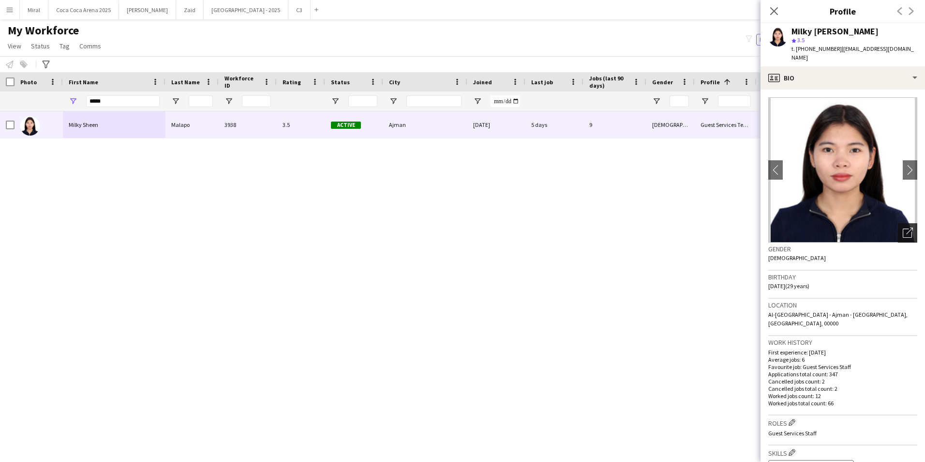
click at [898, 223] on div "Open photos pop-in" at bounding box center [907, 232] width 19 height 19
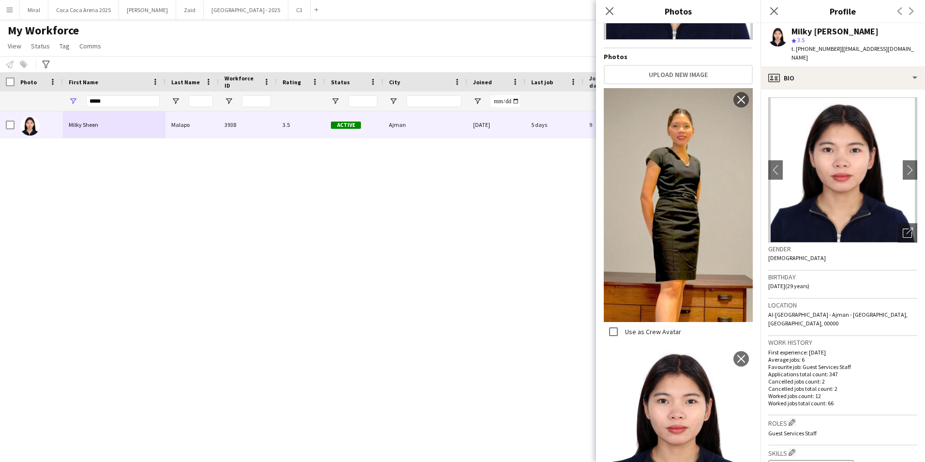
scroll to position [179, 0]
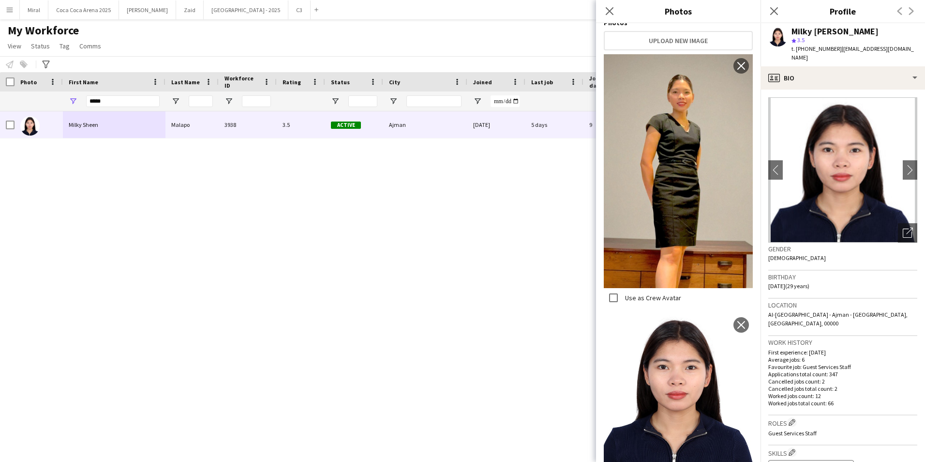
click at [870, 392] on p "Worked jobs count: 12" at bounding box center [842, 395] width 149 height 7
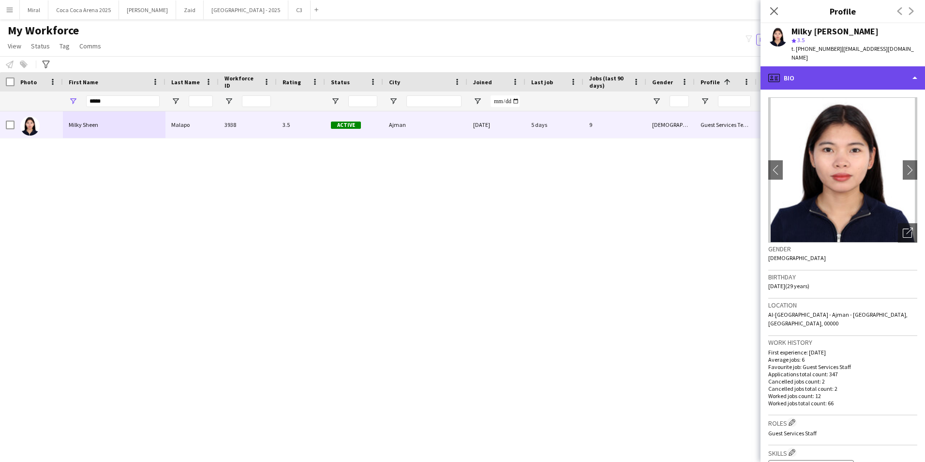
click at [847, 69] on div "profile Bio" at bounding box center [843, 77] width 165 height 23
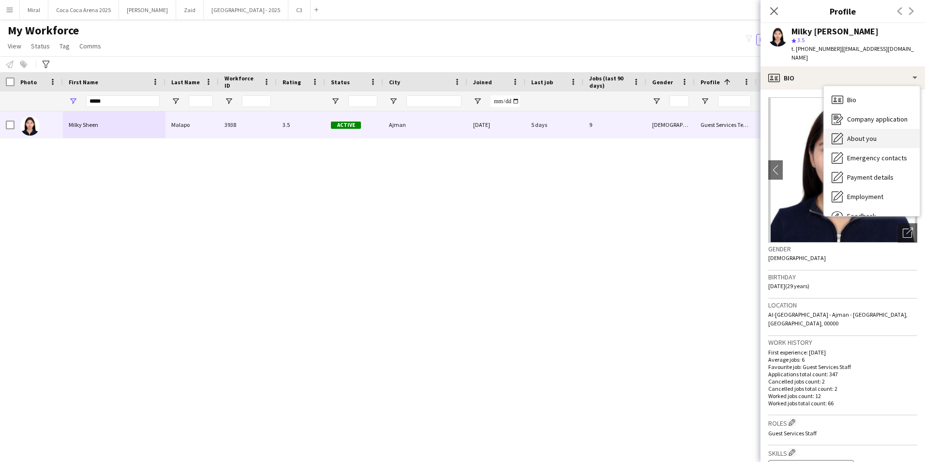
click at [865, 135] on div "About you About you" at bounding box center [872, 138] width 96 height 19
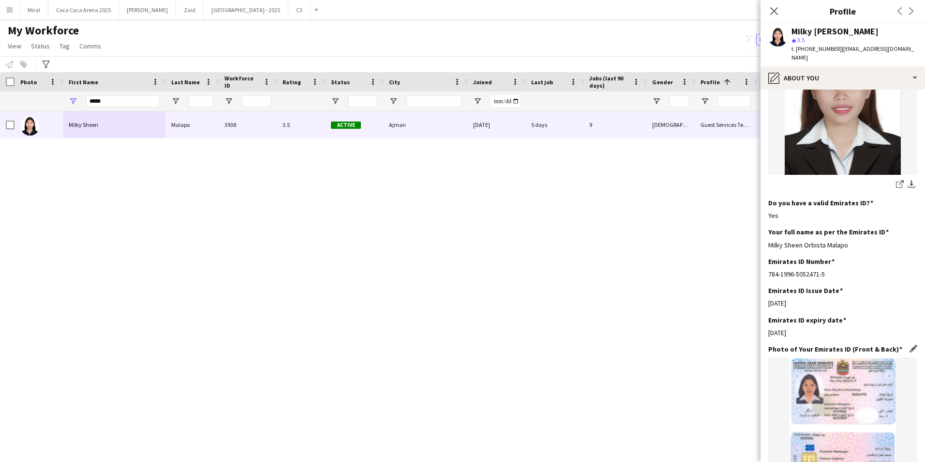
scroll to position [339, 0]
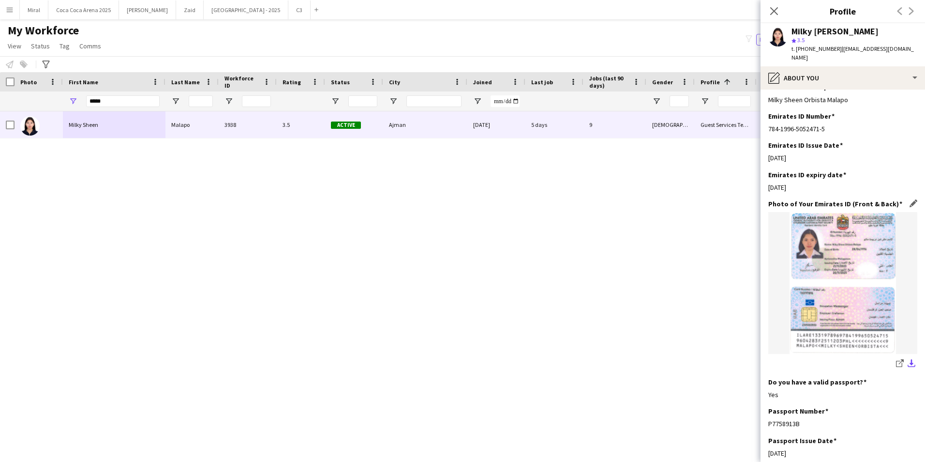
click at [908, 359] on app-icon "download-bottom" at bounding box center [912, 363] width 8 height 9
drag, startPoint x: 118, startPoint y: 97, endPoint x: 45, endPoint y: 95, distance: 72.1
click at [45, 95] on div "*****" at bounding box center [774, 100] width 1548 height 19
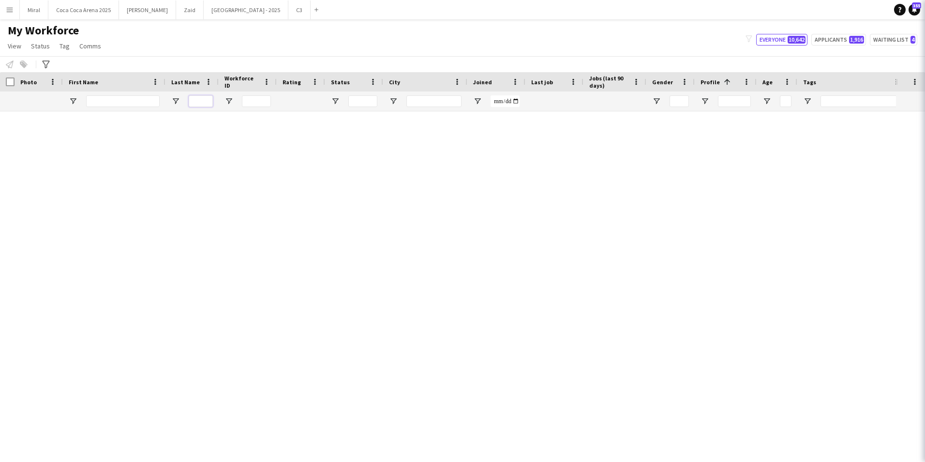
click at [205, 100] on input "Last Name Filter Input" at bounding box center [201, 101] width 24 height 12
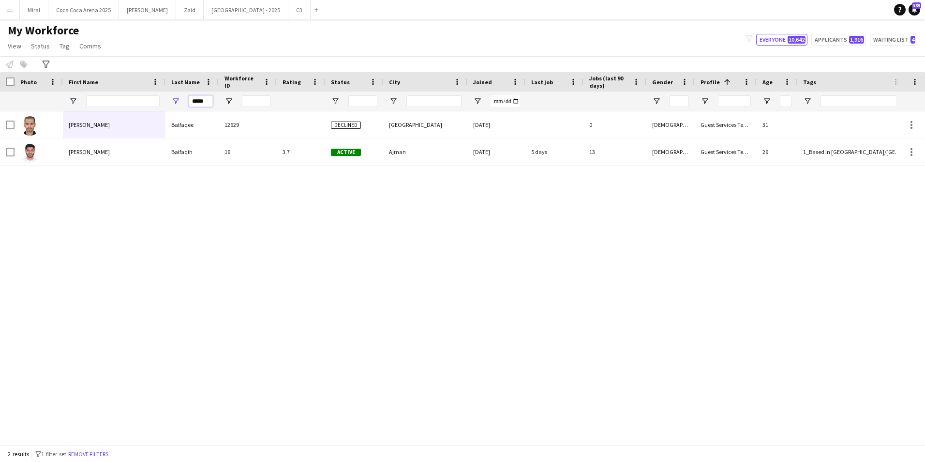
type input "*****"
drag, startPoint x: 205, startPoint y: 100, endPoint x: 137, endPoint y: 150, distance: 84.4
click at [137, 150] on div "Mohammed" at bounding box center [114, 151] width 103 height 27
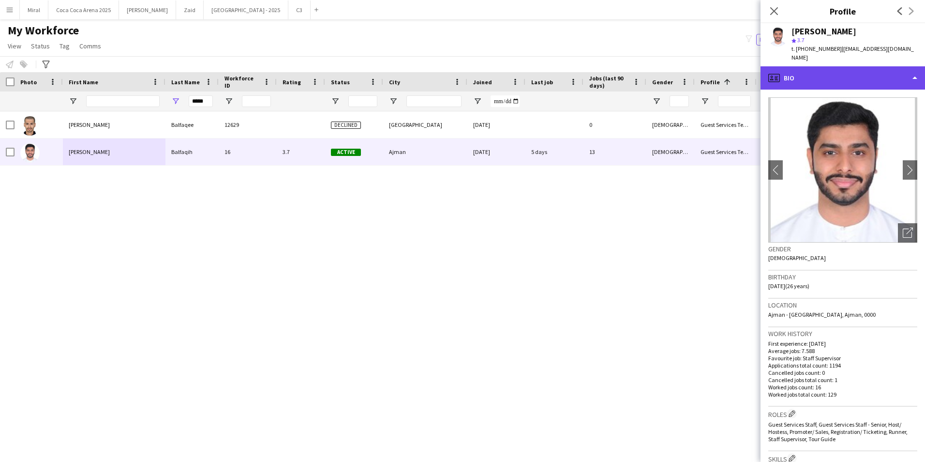
click at [882, 73] on div "profile Bio" at bounding box center [843, 77] width 165 height 23
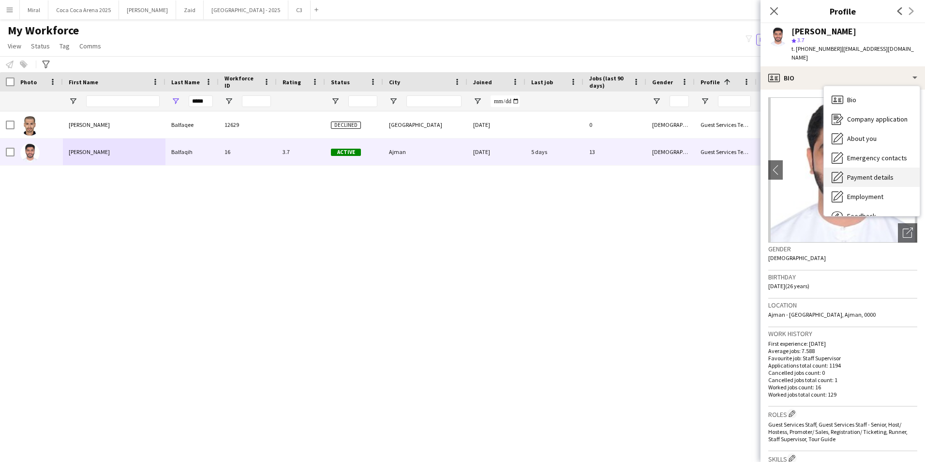
click at [881, 173] on span "Payment details" at bounding box center [870, 177] width 46 height 9
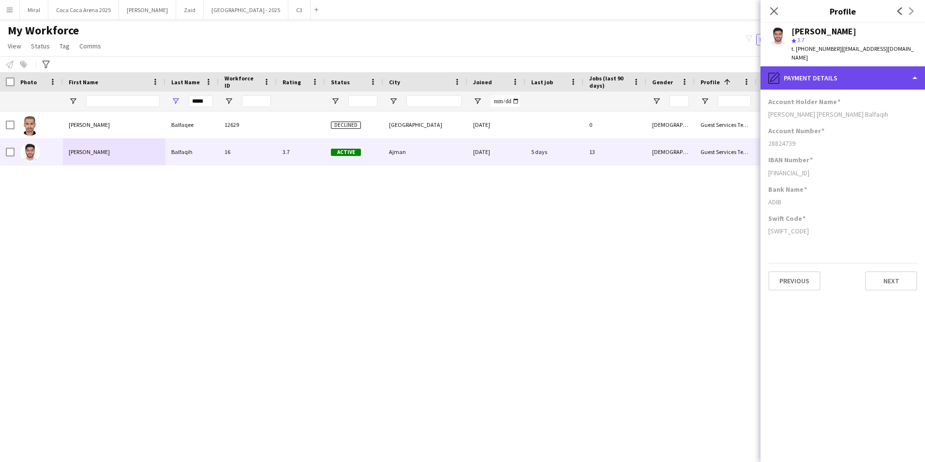
click at [853, 66] on div "pencil4 Payment details" at bounding box center [843, 77] width 165 height 23
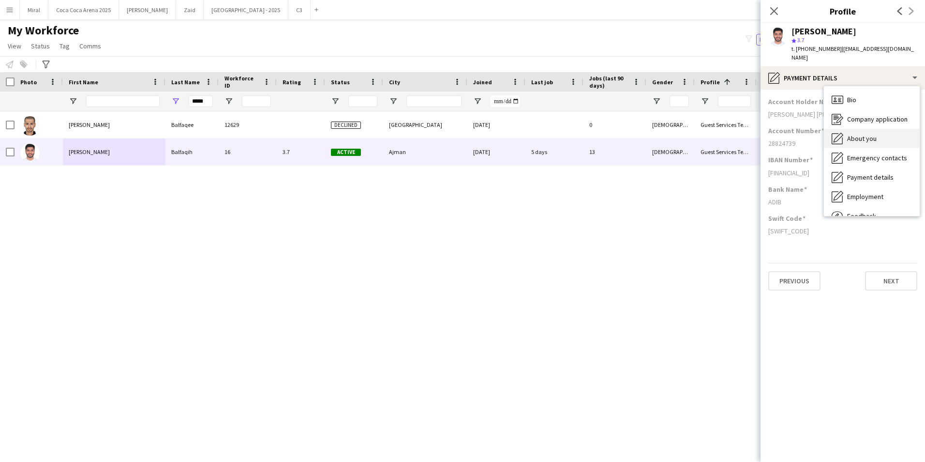
click at [881, 129] on div "About you About you" at bounding box center [872, 138] width 96 height 19
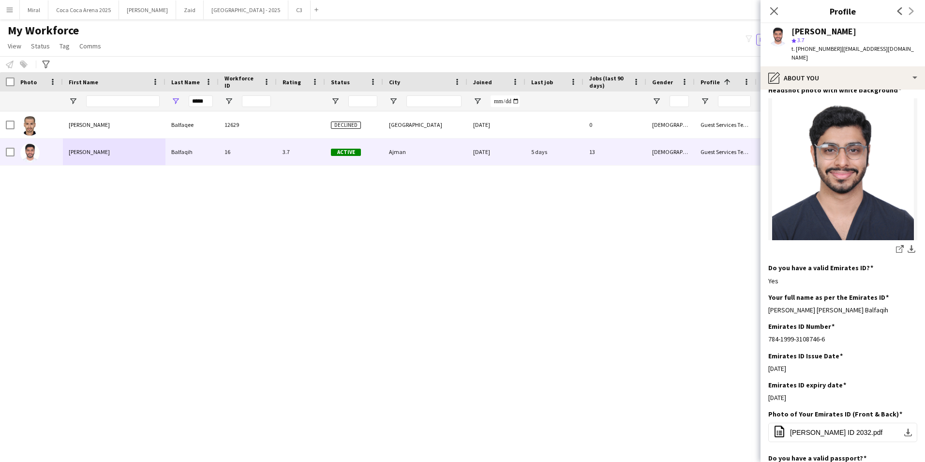
scroll to position [145, 0]
click at [780, 34] on app-user-avatar at bounding box center [777, 36] width 19 height 19
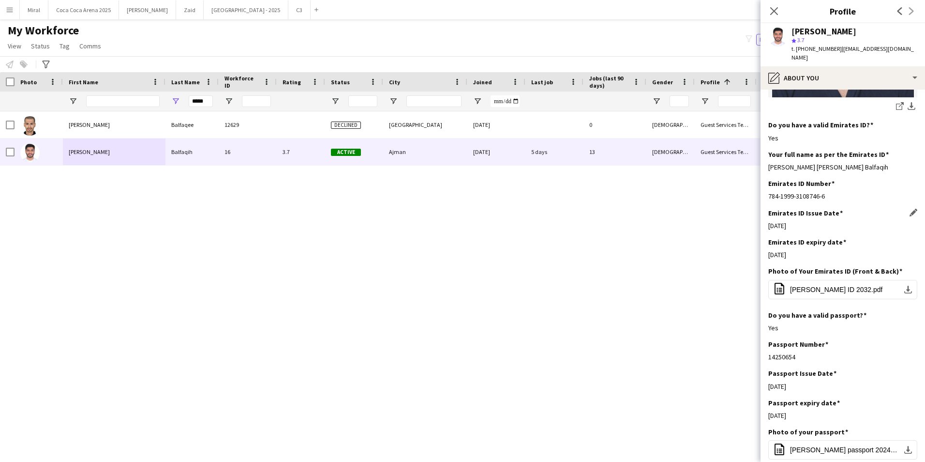
scroll to position [290, 0]
click at [904, 286] on app-icon "download-bottom" at bounding box center [908, 288] width 8 height 8
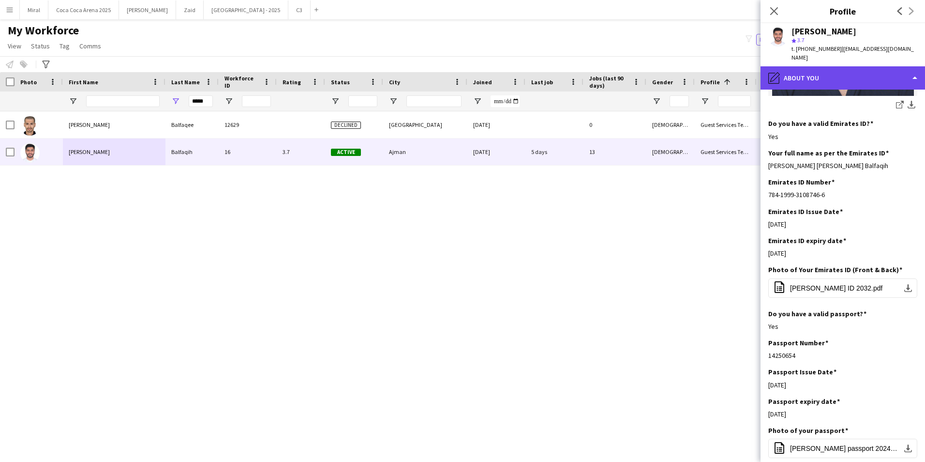
click at [845, 66] on div "pencil4 About you" at bounding box center [843, 77] width 165 height 23
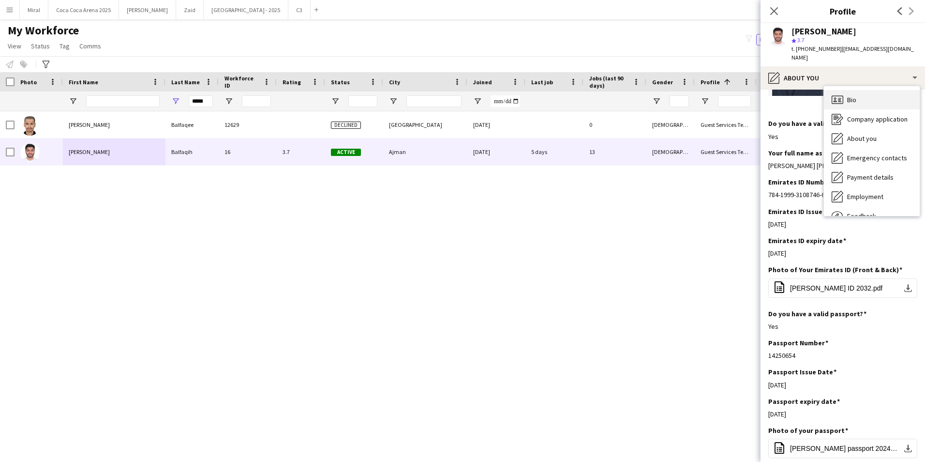
click at [860, 90] on div "Bio Bio" at bounding box center [872, 99] width 96 height 19
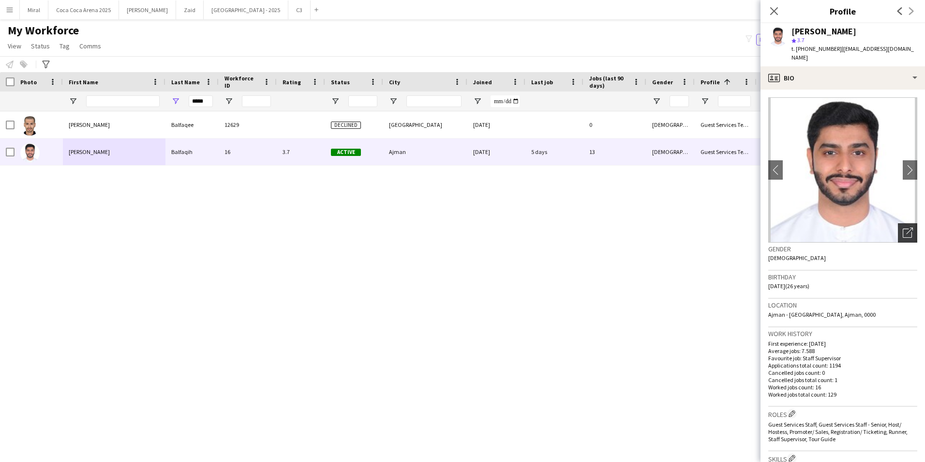
click at [903, 227] on icon "Open photos pop-in" at bounding box center [908, 232] width 10 height 10
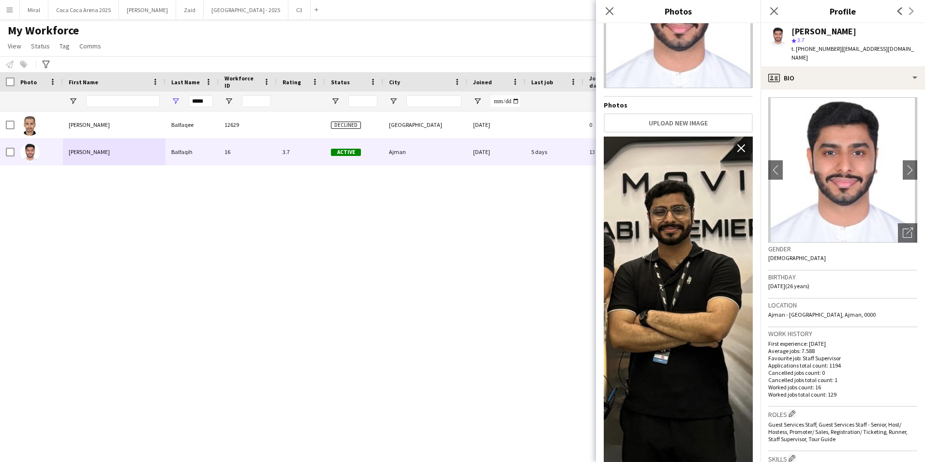
scroll to position [0, 0]
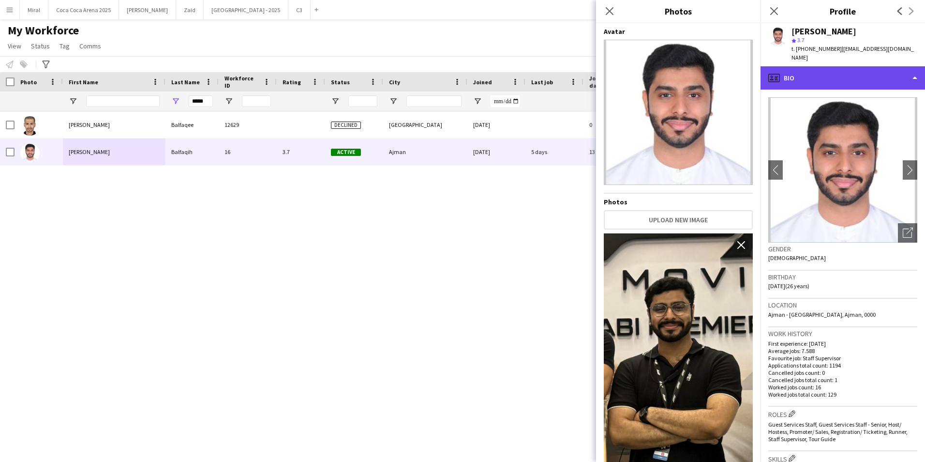
click at [894, 75] on div "profile Bio" at bounding box center [843, 77] width 165 height 23
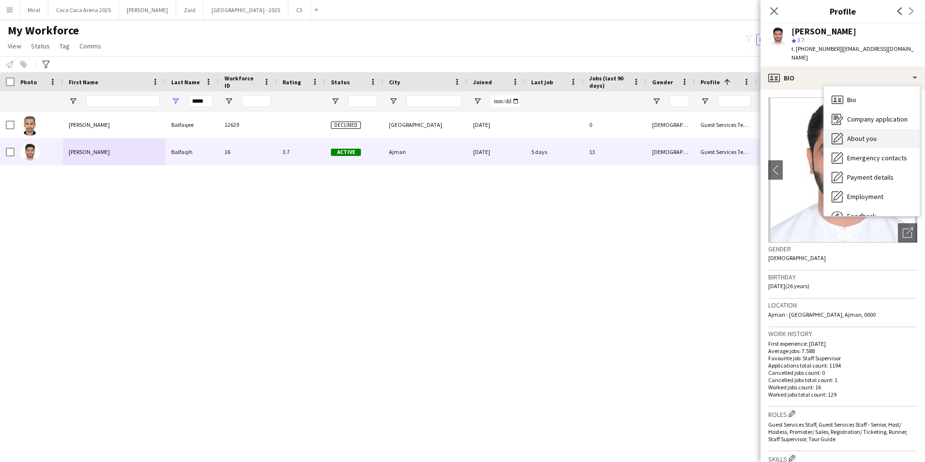
click at [874, 134] on span "About you" at bounding box center [862, 138] width 30 height 9
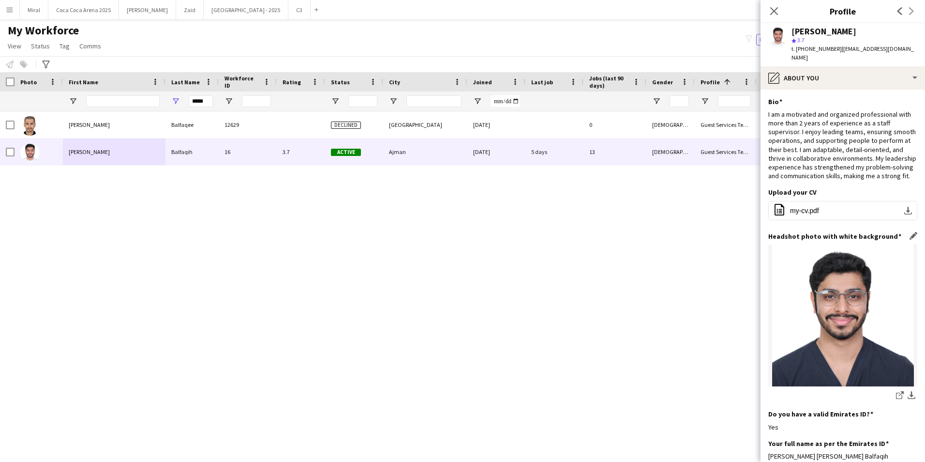
scroll to position [242, 0]
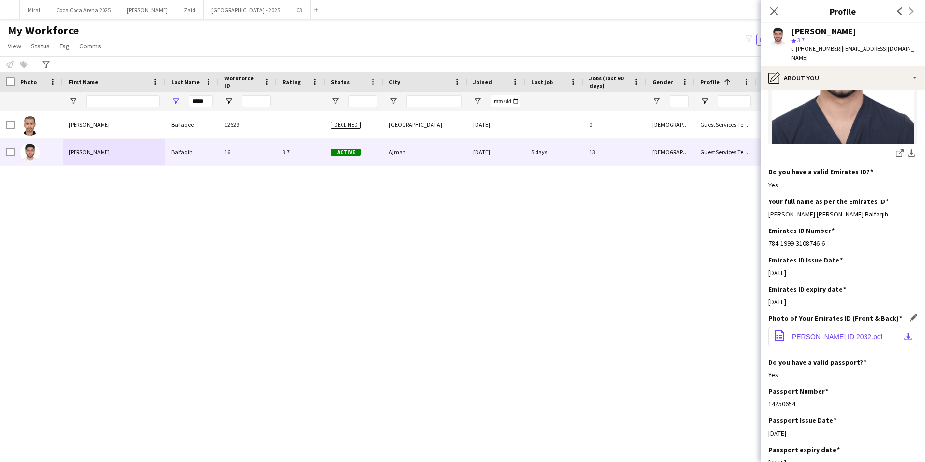
click at [904, 338] on app-icon "download-bottom" at bounding box center [908, 336] width 8 height 8
drag, startPoint x: 866, startPoint y: 381, endPoint x: 857, endPoint y: 242, distance: 139.1
click at [866, 381] on div "Do you have a valid passport? Edit this field Yes" at bounding box center [842, 372] width 149 height 29
drag, startPoint x: 798, startPoint y: 47, endPoint x: 835, endPoint y: 48, distance: 36.8
click at [835, 48] on div "t. +971567177331 | m7md.balfaqih@gmail.com" at bounding box center [855, 53] width 126 height 17
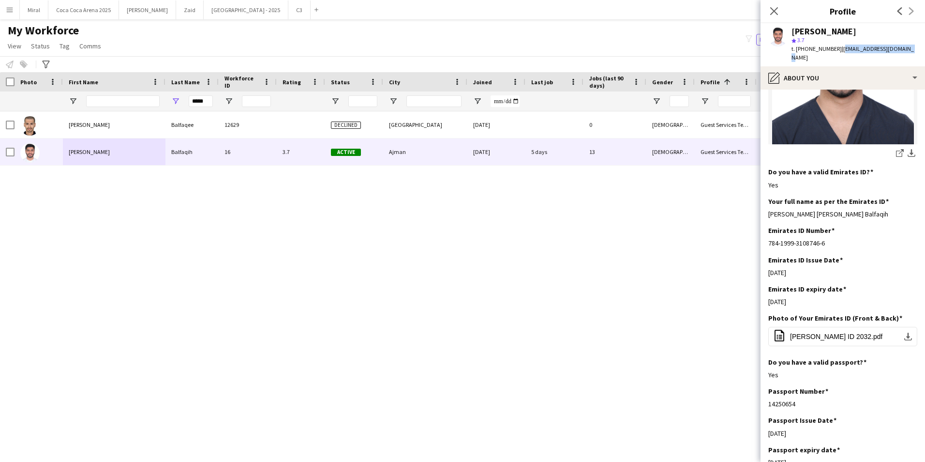
drag, startPoint x: 837, startPoint y: 48, endPoint x: 907, endPoint y: 53, distance: 69.8
click at [907, 53] on div "Mohammed Balfaqih star 3.7 t. +971567177331 | m7md.balfaqih@gmail.com" at bounding box center [843, 44] width 165 height 43
drag, startPoint x: 209, startPoint y: 99, endPoint x: 155, endPoint y: 96, distance: 53.3
click at [155, 96] on div "*****" at bounding box center [774, 100] width 1548 height 19
click at [107, 100] on input "First Name Filter Input" at bounding box center [123, 101] width 74 height 12
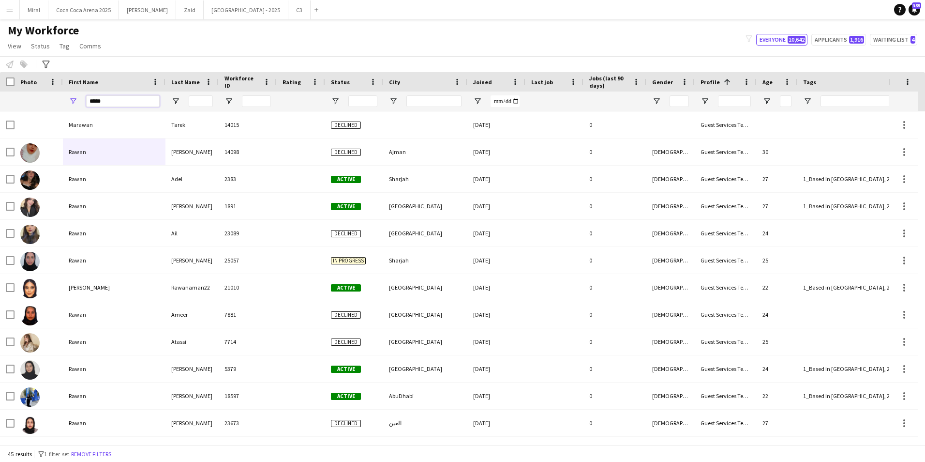
type input "*****"
click at [210, 100] on input "Last Name Filter Input" at bounding box center [201, 101] width 24 height 12
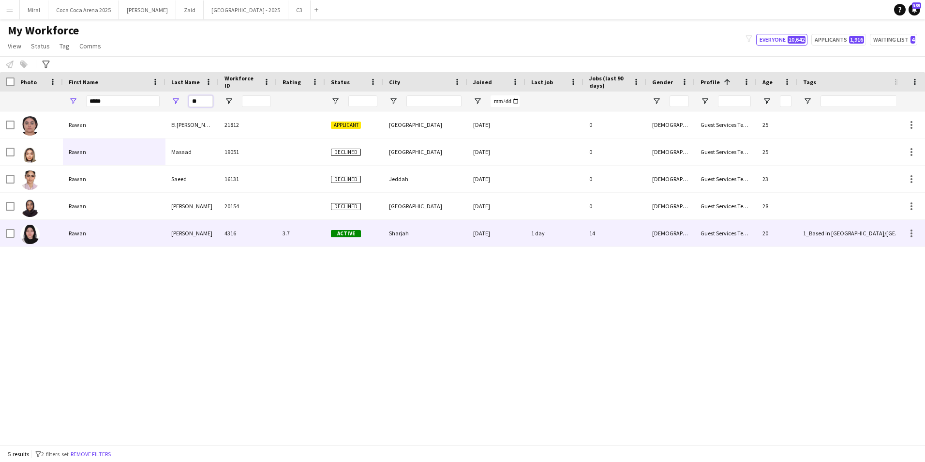
type input "**"
click at [146, 235] on div "Rawan" at bounding box center [114, 233] width 103 height 27
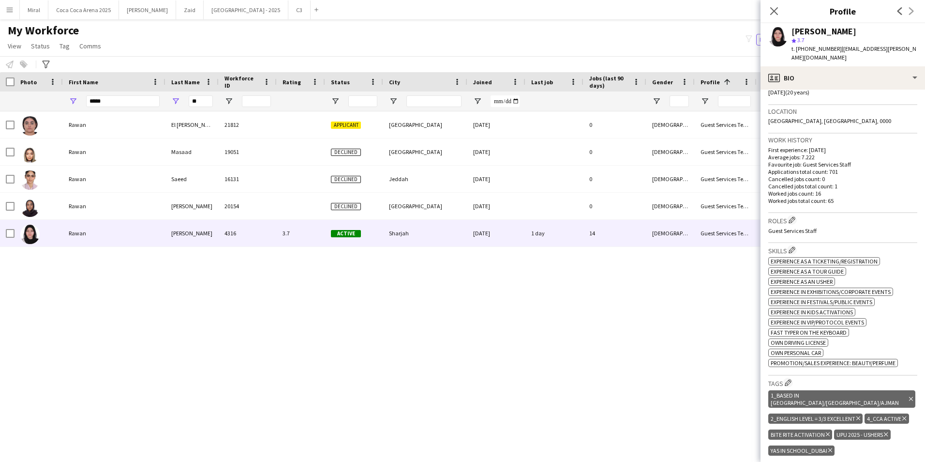
scroll to position [0, 0]
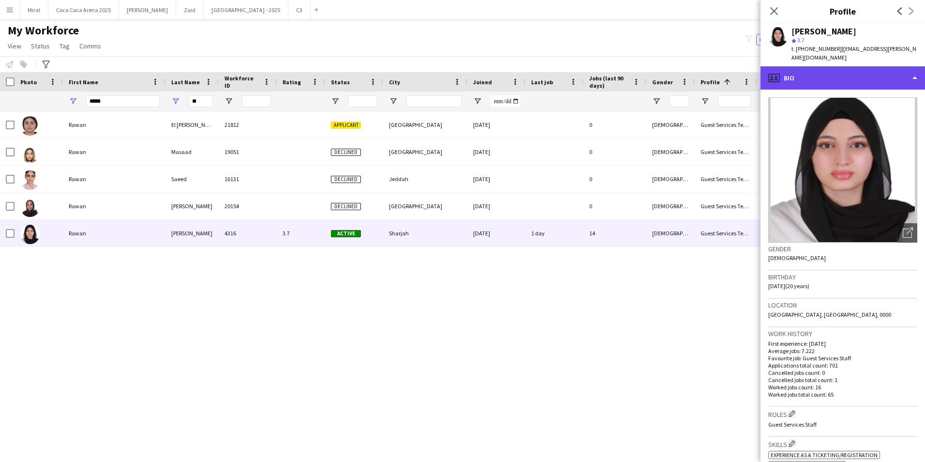
click at [884, 74] on div "profile Bio" at bounding box center [843, 77] width 165 height 23
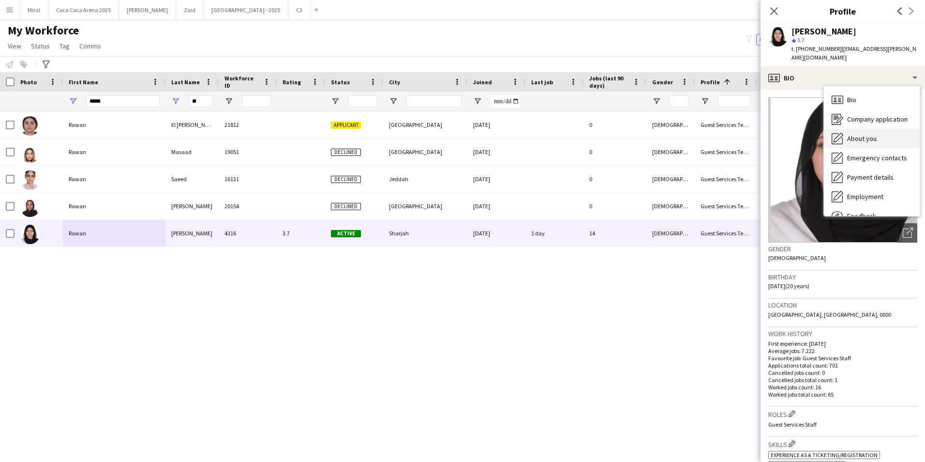
click at [872, 134] on span "About you" at bounding box center [862, 138] width 30 height 9
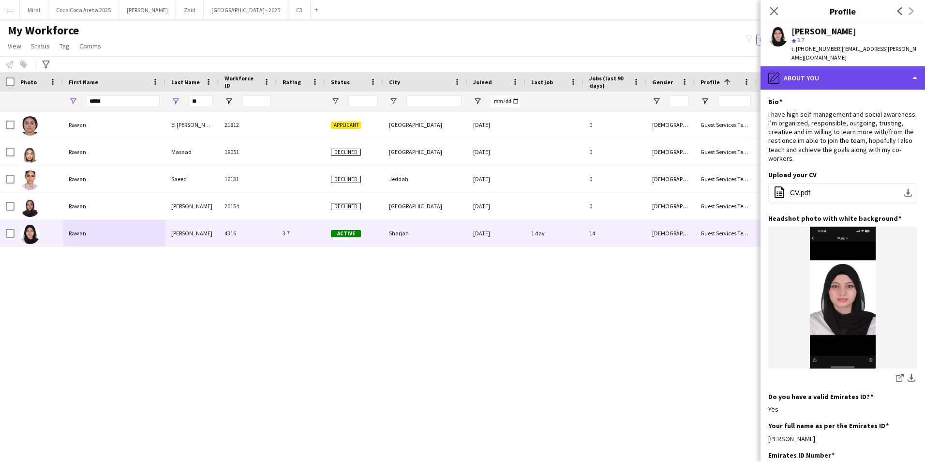
click at [836, 70] on div "pencil4 About you" at bounding box center [843, 77] width 165 height 23
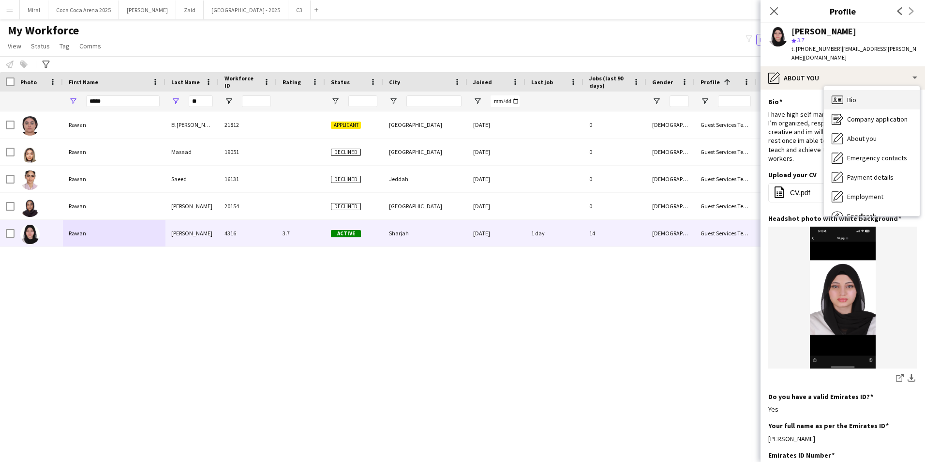
click at [879, 94] on div "Bio Bio" at bounding box center [872, 99] width 96 height 19
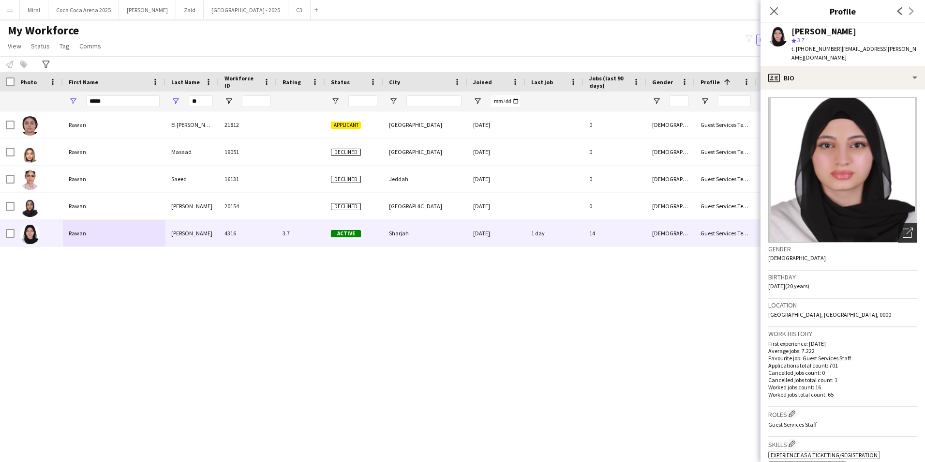
click at [903, 227] on icon "Open photos pop-in" at bounding box center [908, 232] width 10 height 10
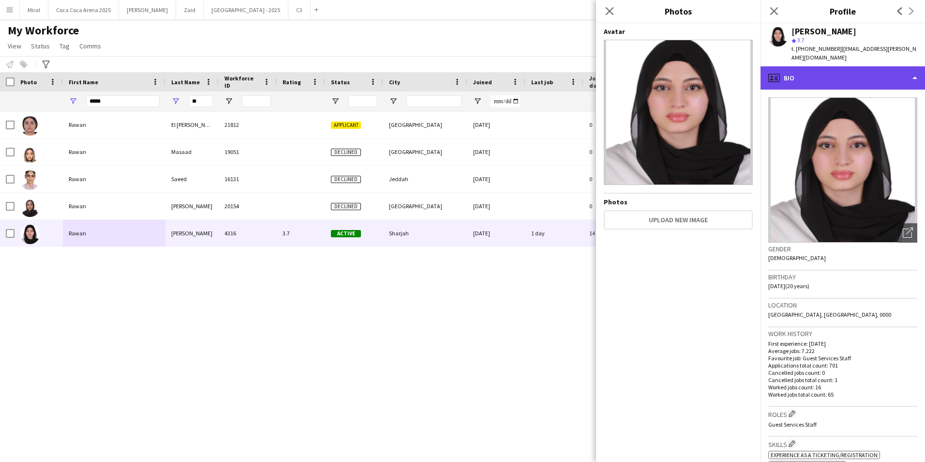
click at [872, 69] on div "profile Bio" at bounding box center [843, 77] width 165 height 23
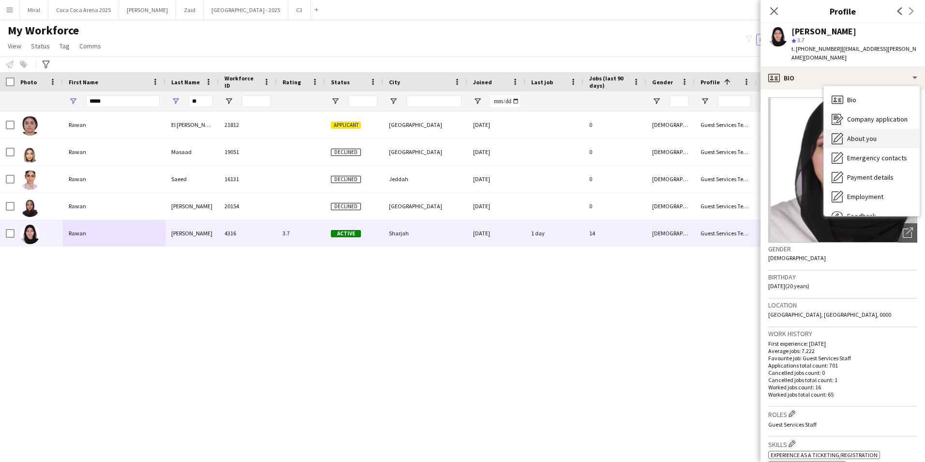
click at [874, 134] on span "About you" at bounding box center [862, 138] width 30 height 9
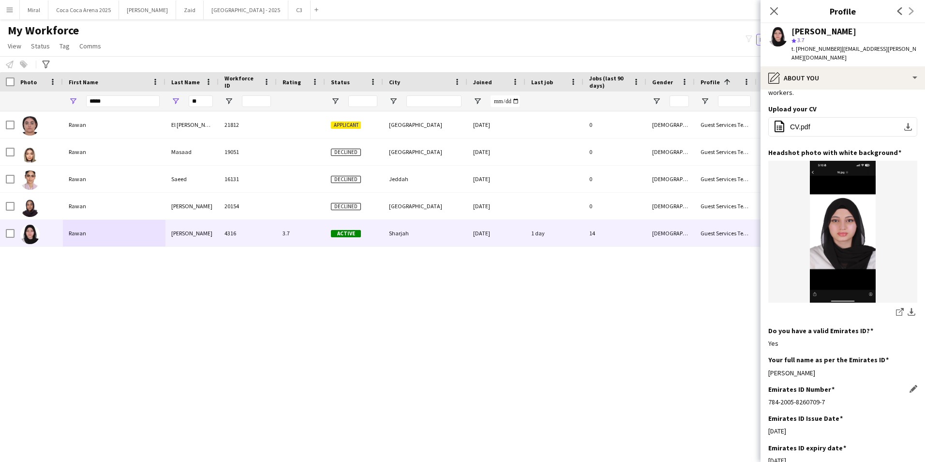
scroll to position [194, 0]
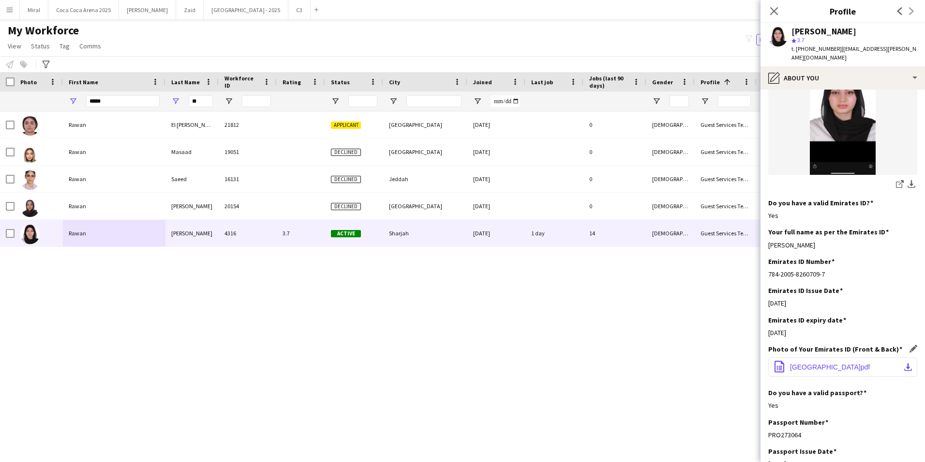
click at [904, 363] on app-icon "download-bottom" at bounding box center [908, 367] width 8 height 8
click at [896, 286] on div "Emirates ID Issue Date Edit this field" at bounding box center [842, 290] width 149 height 9
drag, startPoint x: 826, startPoint y: 234, endPoint x: 770, endPoint y: 235, distance: 56.1
click at [770, 240] on div "Rawan Yasser Sarris" at bounding box center [842, 244] width 149 height 9
drag, startPoint x: 800, startPoint y: 47, endPoint x: 834, endPoint y: 47, distance: 34.4
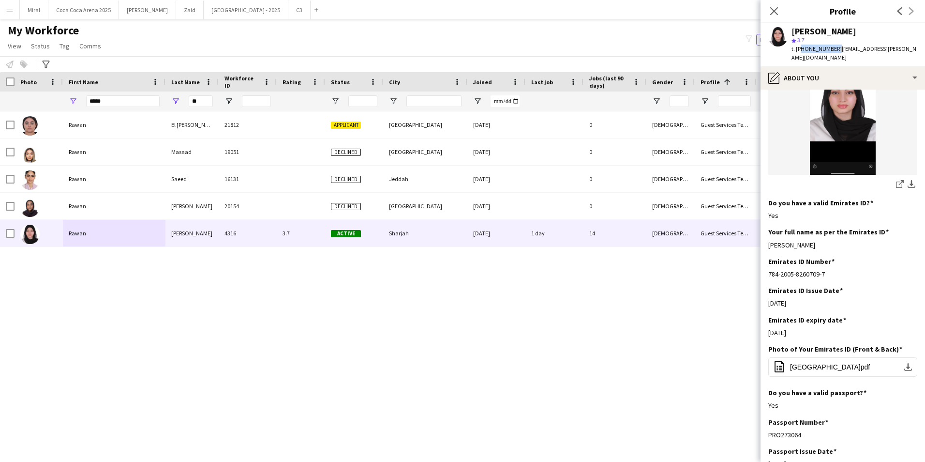
click at [834, 47] on span "t. +971505368338" at bounding box center [817, 48] width 50 height 7
drag, startPoint x: 837, startPoint y: 49, endPoint x: 898, endPoint y: 53, distance: 61.1
click at [898, 53] on div "Rawan Sarris star 3.7 t. +971505368338 | rawan.sarris@gmail.com" at bounding box center [843, 44] width 165 height 43
drag, startPoint x: 827, startPoint y: 235, endPoint x: 766, endPoint y: 237, distance: 60.5
click at [766, 237] on app-section-data-types "Bio Edit this field I have high self-management and social awareness. I’m organ…" at bounding box center [843, 276] width 165 height 372
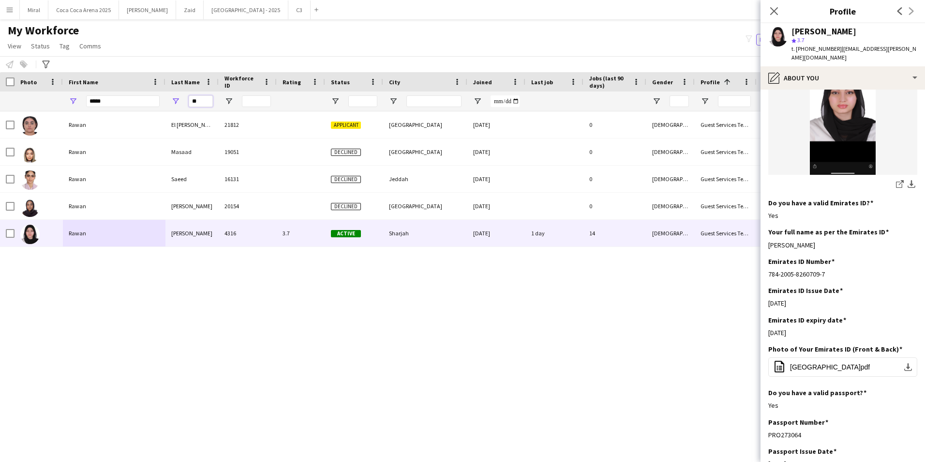
click at [202, 97] on input "**" at bounding box center [201, 101] width 24 height 12
drag, startPoint x: 199, startPoint y: 102, endPoint x: 184, endPoint y: 102, distance: 15.0
click at [184, 102] on div "**" at bounding box center [191, 100] width 53 height 19
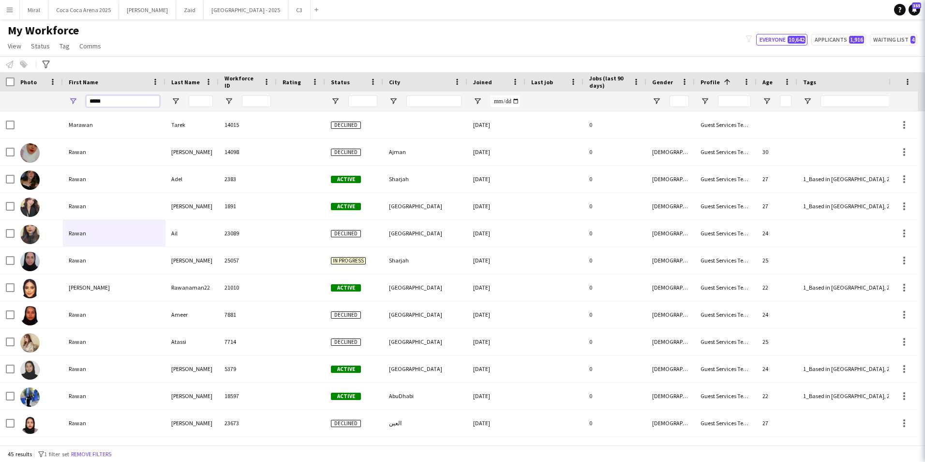
drag, startPoint x: 130, startPoint y: 102, endPoint x: 79, endPoint y: 99, distance: 50.9
click at [79, 99] on div "*****" at bounding box center [114, 100] width 103 height 19
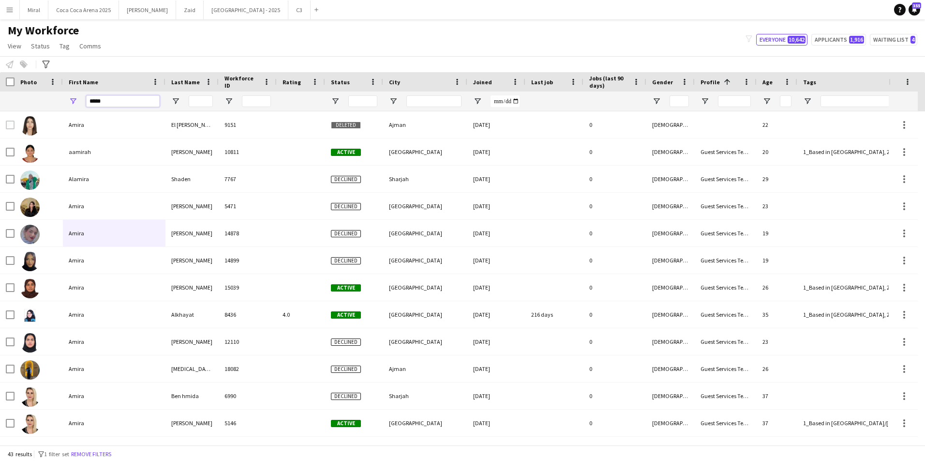
type input "*****"
click at [204, 101] on input "Last Name Filter Input" at bounding box center [201, 101] width 24 height 12
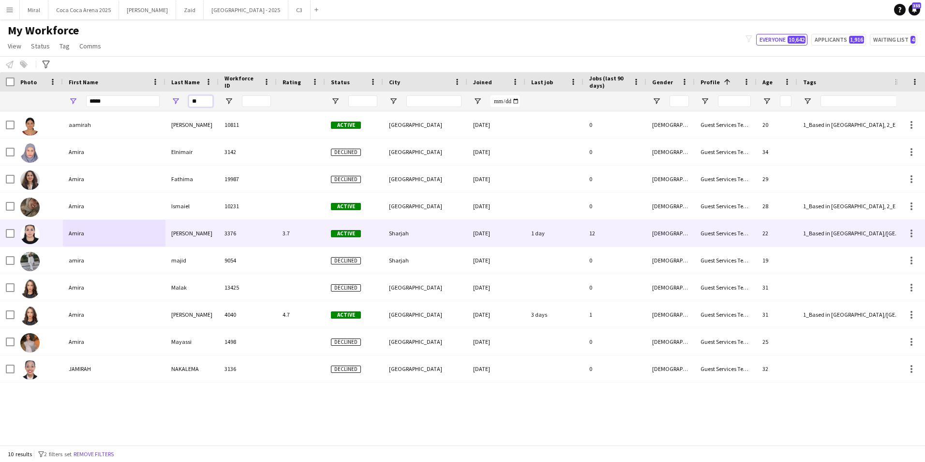
type input "**"
click at [105, 236] on div "Amira" at bounding box center [114, 233] width 103 height 27
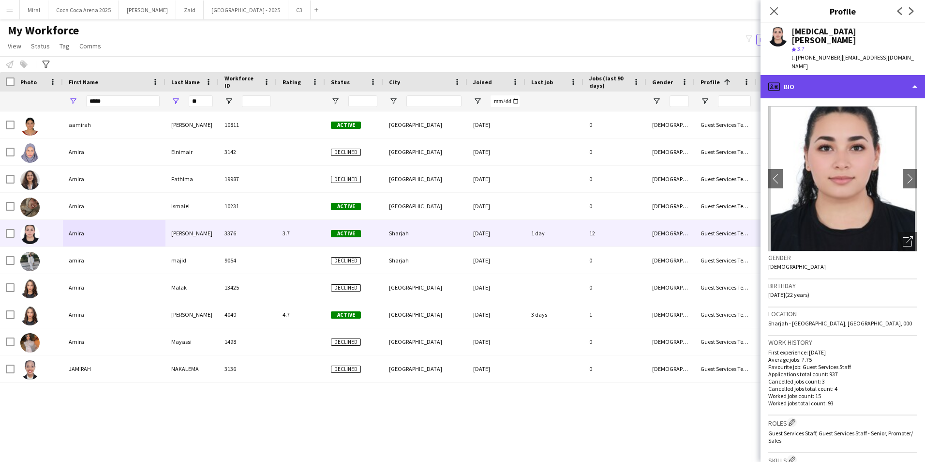
click at [886, 75] on div "profile Bio" at bounding box center [843, 86] width 165 height 23
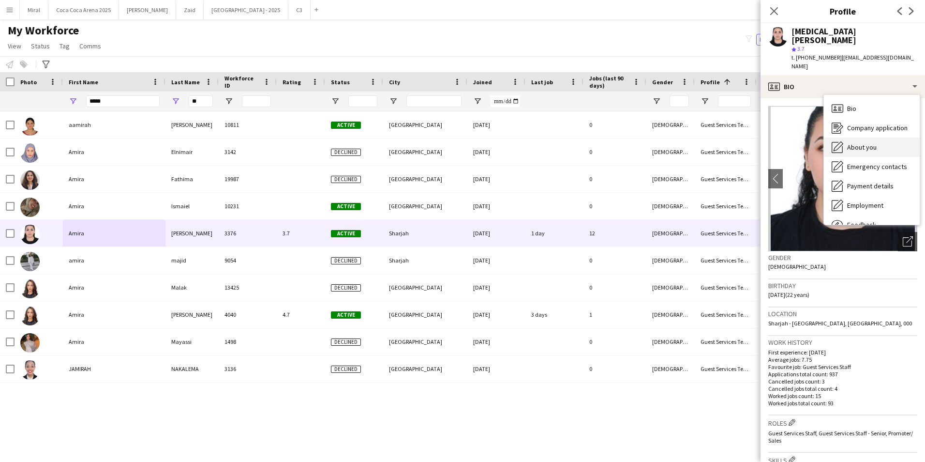
click at [884, 137] on div "About you About you" at bounding box center [872, 146] width 96 height 19
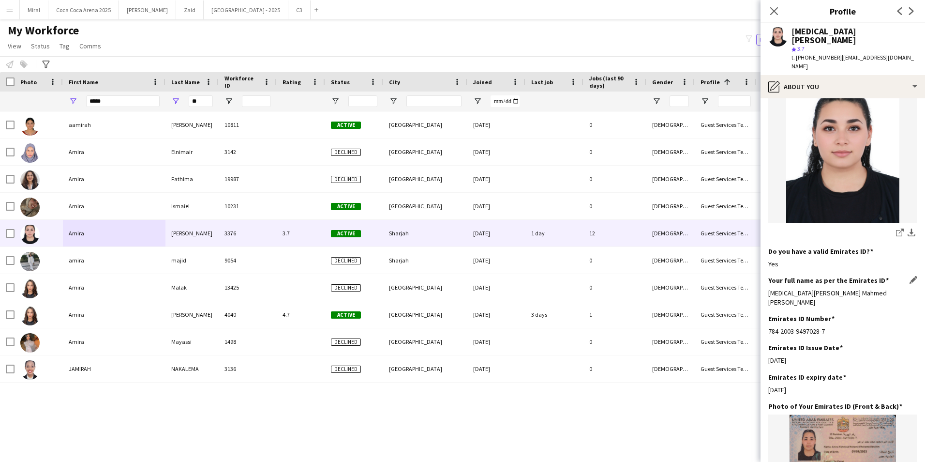
scroll to position [48, 0]
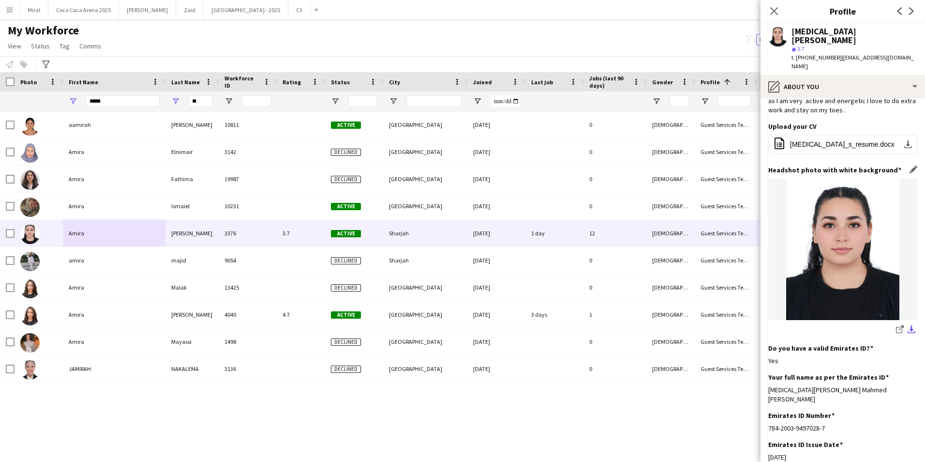
click at [908, 325] on app-icon "download-bottom" at bounding box center [912, 329] width 8 height 9
click at [906, 45] on div "star 3.7" at bounding box center [855, 49] width 126 height 9
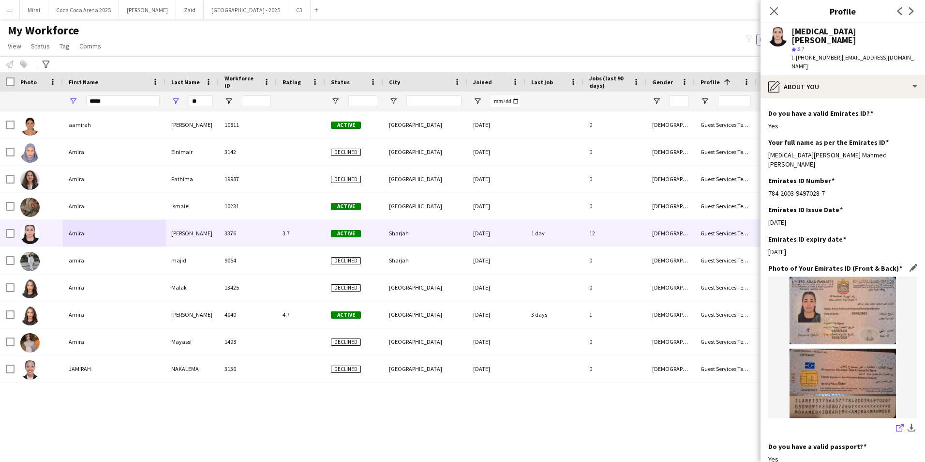
scroll to position [290, 0]
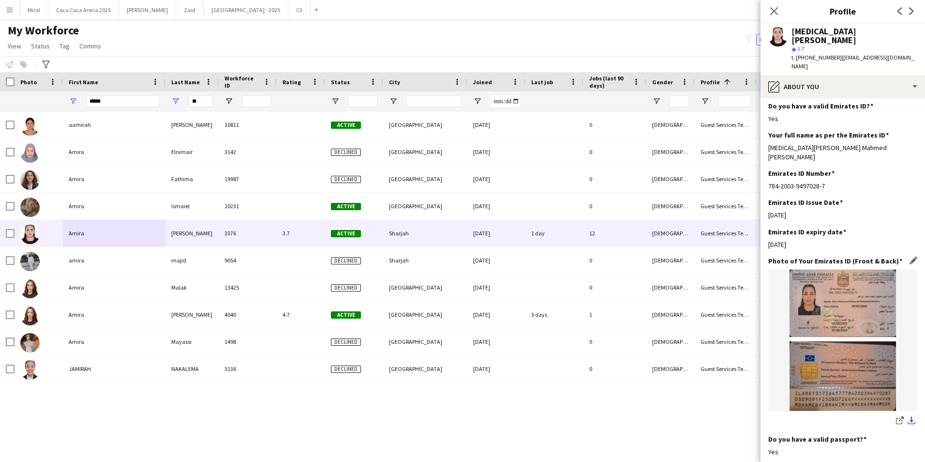
click at [908, 416] on app-icon "download-bottom" at bounding box center [912, 420] width 8 height 9
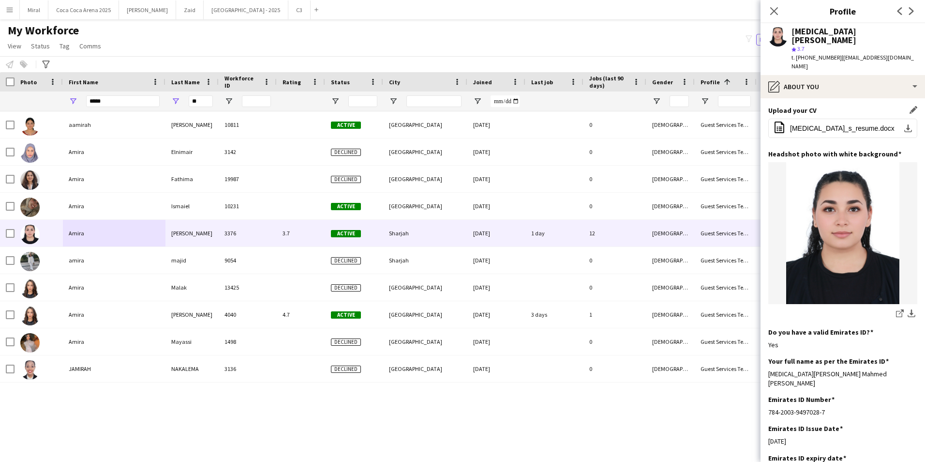
scroll to position [48, 0]
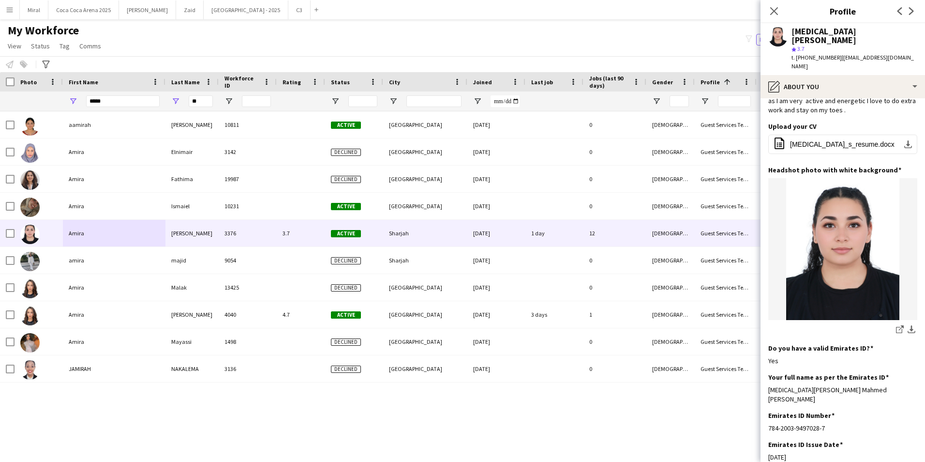
click at [885, 54] on span "| amirammibrahim@outlook.com" at bounding box center [853, 62] width 122 height 16
drag, startPoint x: 798, startPoint y: 48, endPoint x: 835, endPoint y: 48, distance: 36.8
click at [835, 53] on div "t. +971561891869 | amirammibrahim@outlook.com" at bounding box center [855, 61] width 126 height 17
drag, startPoint x: 838, startPoint y: 49, endPoint x: 915, endPoint y: 48, distance: 76.9
click at [914, 54] on span "| amirammibrahim@outlook.com" at bounding box center [853, 62] width 122 height 16
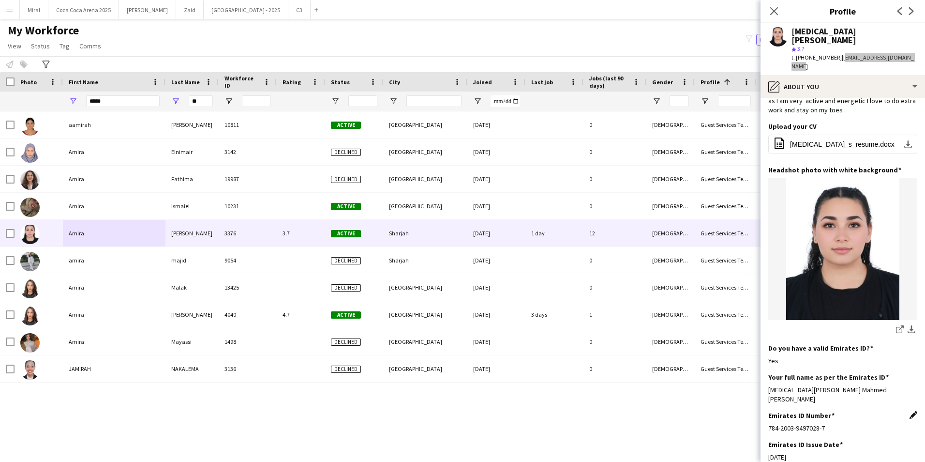
scroll to position [242, 0]
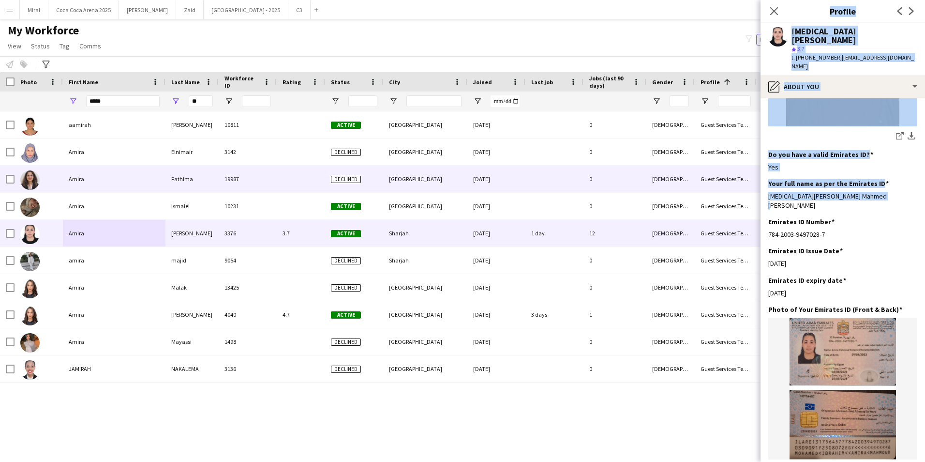
drag, startPoint x: 890, startPoint y: 180, endPoint x: 760, endPoint y: 177, distance: 129.7
click at [760, 177] on body "Menu Boards Boards Boards All jobs Status Workforce Workforce My Workforce Recr…" at bounding box center [462, 231] width 925 height 462
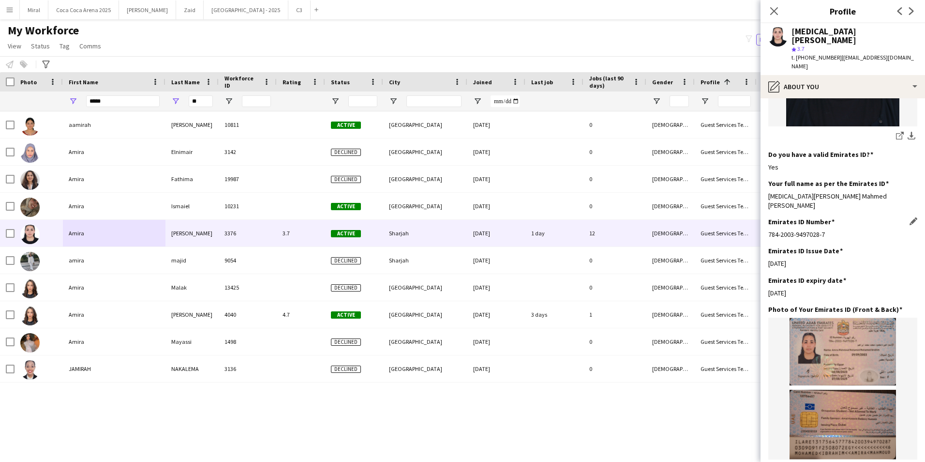
click at [818, 217] on h3 "Emirates ID Number" at bounding box center [801, 221] width 66 height 9
drag, startPoint x: 769, startPoint y: 177, endPoint x: 889, endPoint y: 175, distance: 120.5
click at [889, 192] on div "Amira Mahmoud Mahmed Mahmed Ibrahim" at bounding box center [842, 200] width 149 height 17
click at [627, 405] on div "aamirah rahman 10811 Active Abu Dhabi 14-08-2024 0 Female Guest Services Team 2…" at bounding box center [448, 274] width 896 height 326
drag, startPoint x: 204, startPoint y: 103, endPoint x: 168, endPoint y: 101, distance: 35.4
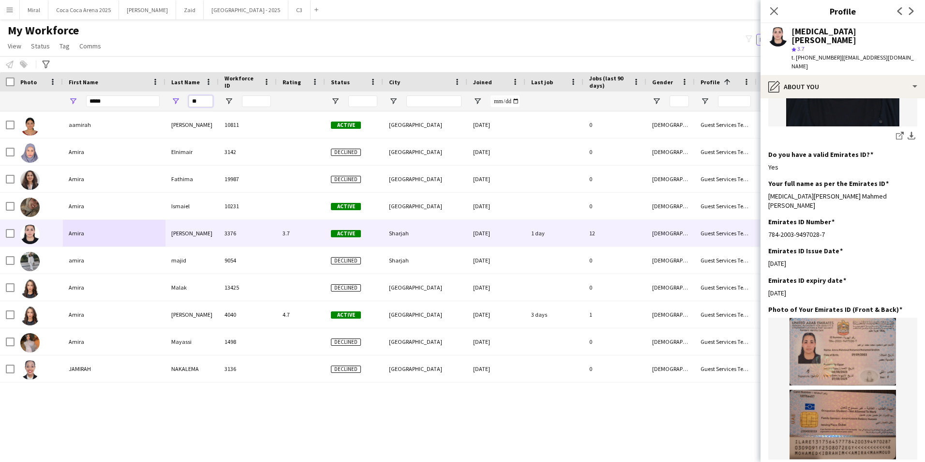
click at [168, 101] on div "**" at bounding box center [191, 100] width 53 height 19
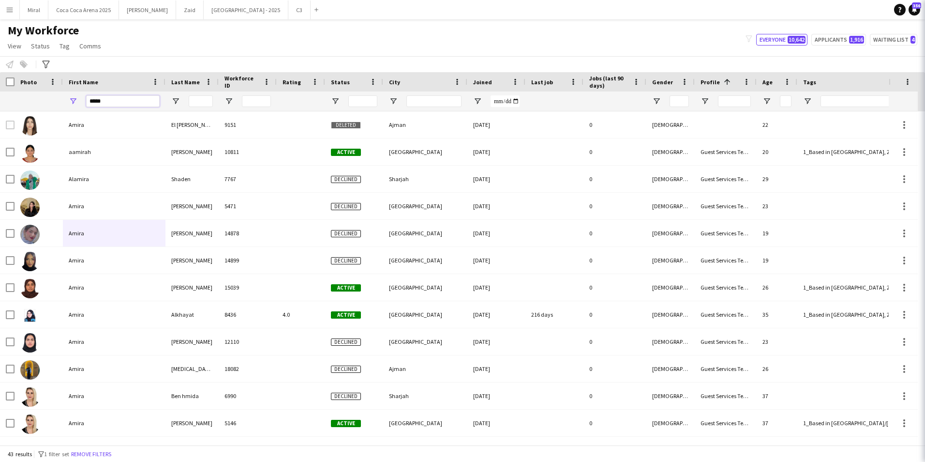
drag, startPoint x: 131, startPoint y: 101, endPoint x: 69, endPoint y: 101, distance: 62.4
click at [69, 101] on div "*****" at bounding box center [114, 100] width 103 height 19
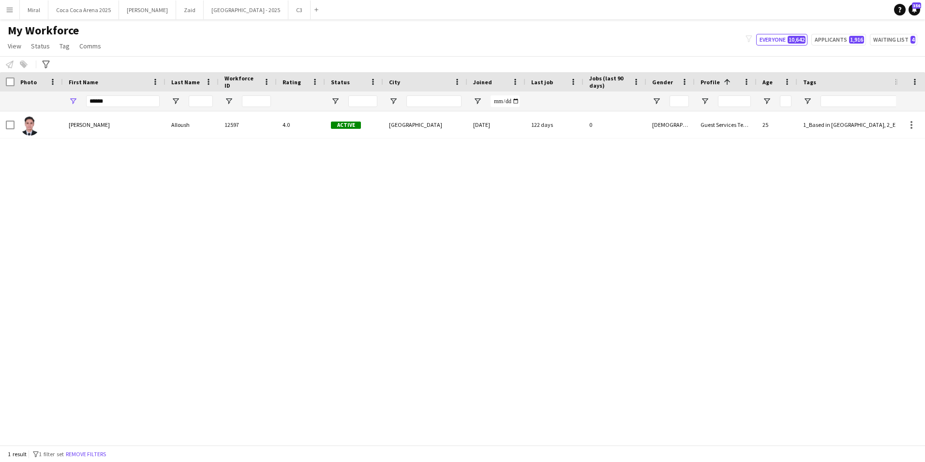
click at [136, 197] on div "Abedel Rahman Alloush 12597 4.0 Active Abu Dhabi 17-09-2024 122 days 0 Male Gue…" at bounding box center [448, 274] width 896 height 326
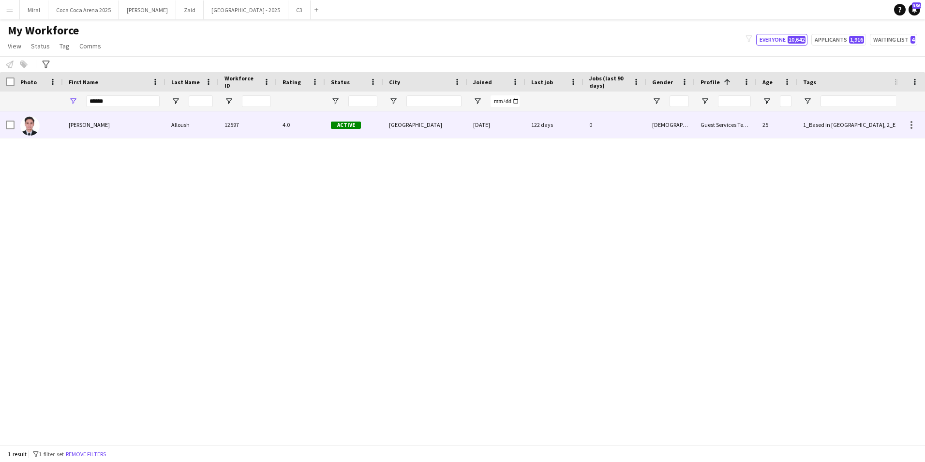
click at [139, 125] on div "Abedel Rahman" at bounding box center [114, 124] width 103 height 27
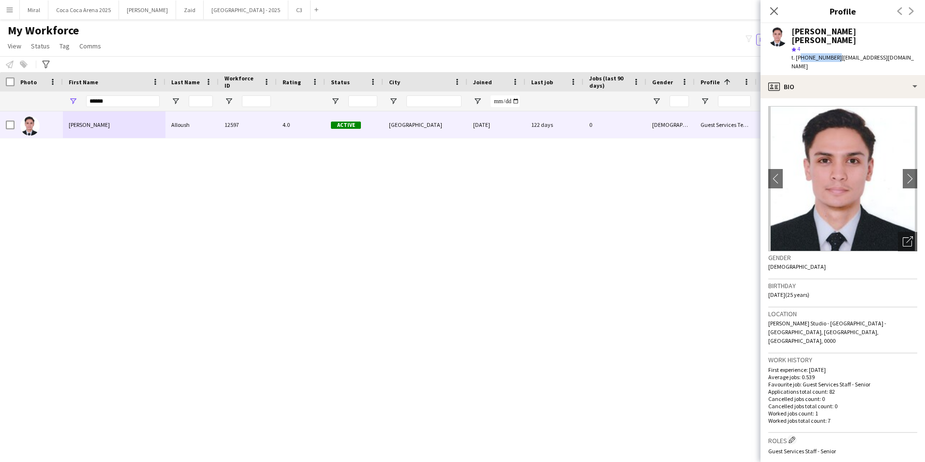
drag, startPoint x: 798, startPoint y: 49, endPoint x: 834, endPoint y: 47, distance: 35.8
click at [834, 54] on span "t. +971561645282" at bounding box center [817, 57] width 50 height 7
drag, startPoint x: 836, startPoint y: 49, endPoint x: 924, endPoint y: 52, distance: 88.1
click at [917, 52] on div "Abedel Rahman Alloush star 4 t. +971561645282 | alloushabedelrahman@gmail.com" at bounding box center [843, 49] width 165 height 52
click at [838, 54] on span "| alloushabedelrahman@gmail.com" at bounding box center [853, 62] width 122 height 16
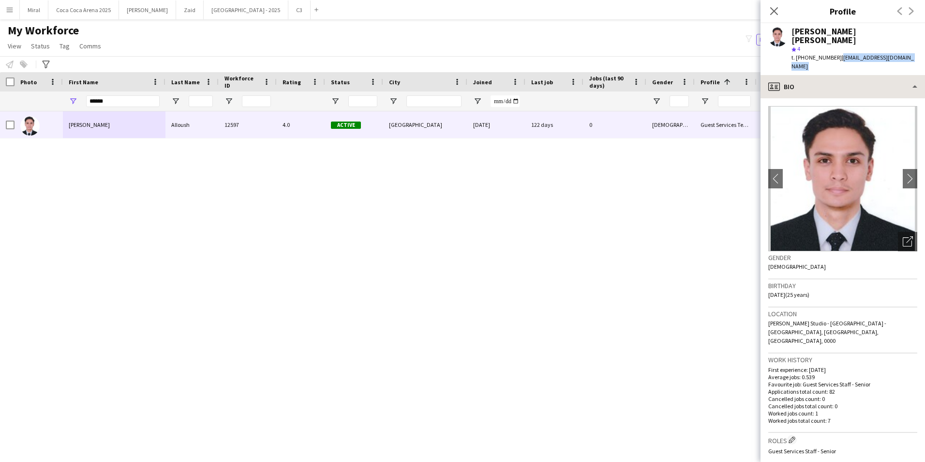
drag, startPoint x: 835, startPoint y: 49, endPoint x: 893, endPoint y: 72, distance: 62.4
click at [893, 72] on app-crew-profile "Close pop-in Profile Previous Next Abedel Rahman Alloush star 4 t. +97156164528…" at bounding box center [843, 231] width 165 height 462
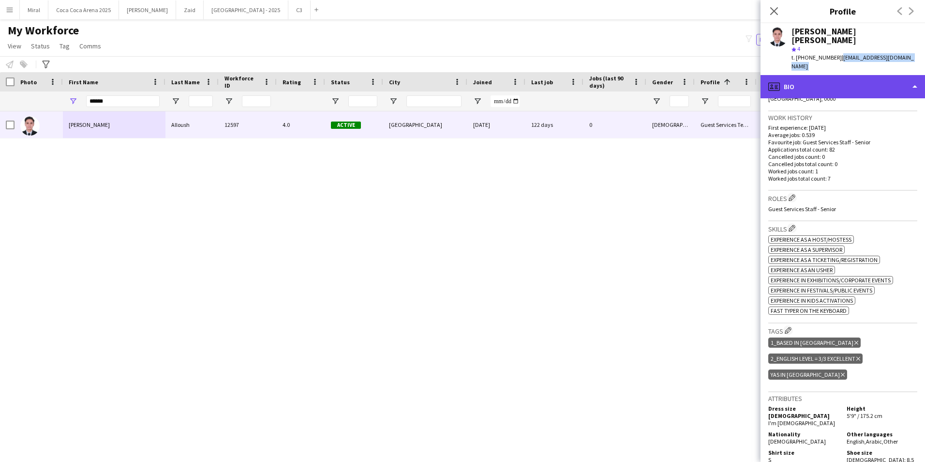
click at [854, 76] on div "profile Bio" at bounding box center [843, 86] width 165 height 23
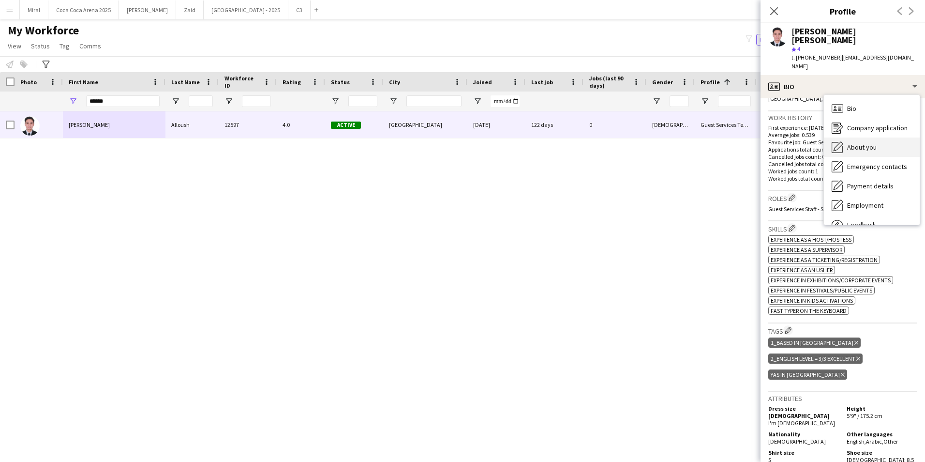
click at [875, 137] on div "About you About you" at bounding box center [872, 146] width 96 height 19
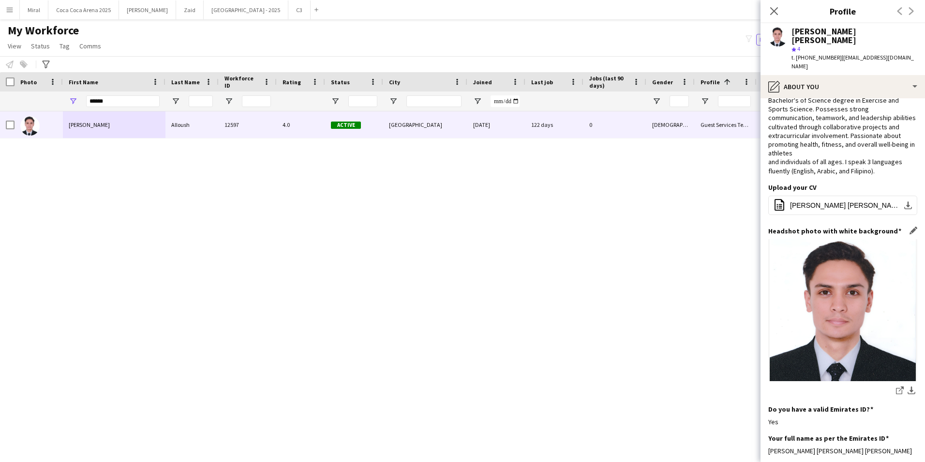
scroll to position [48, 0]
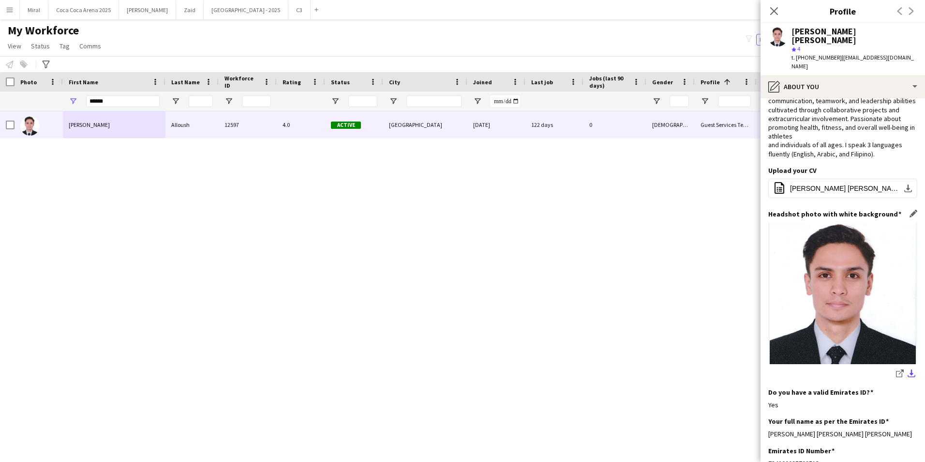
click at [908, 373] on app-icon "download-bottom" at bounding box center [912, 373] width 8 height 9
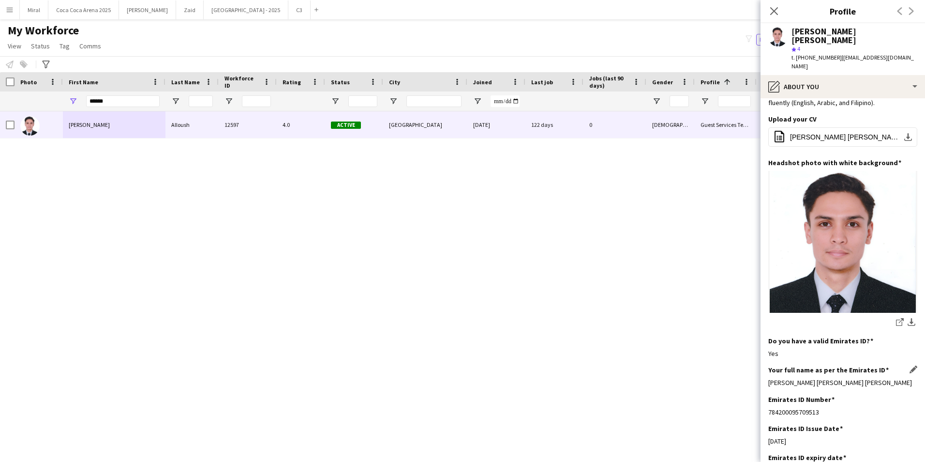
scroll to position [145, 0]
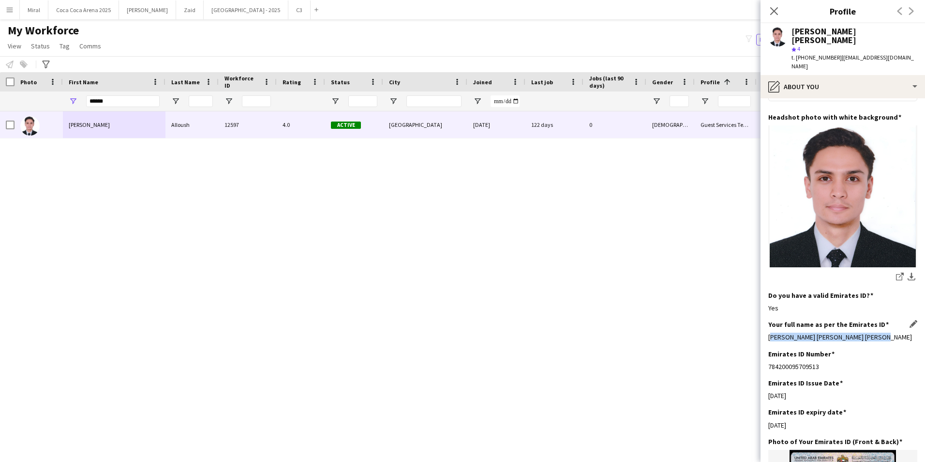
drag, startPoint x: 884, startPoint y: 336, endPoint x: 768, endPoint y: 339, distance: 115.7
click at [768, 339] on div "Abedel Rahman Omar Malenab Alloush" at bounding box center [842, 336] width 149 height 9
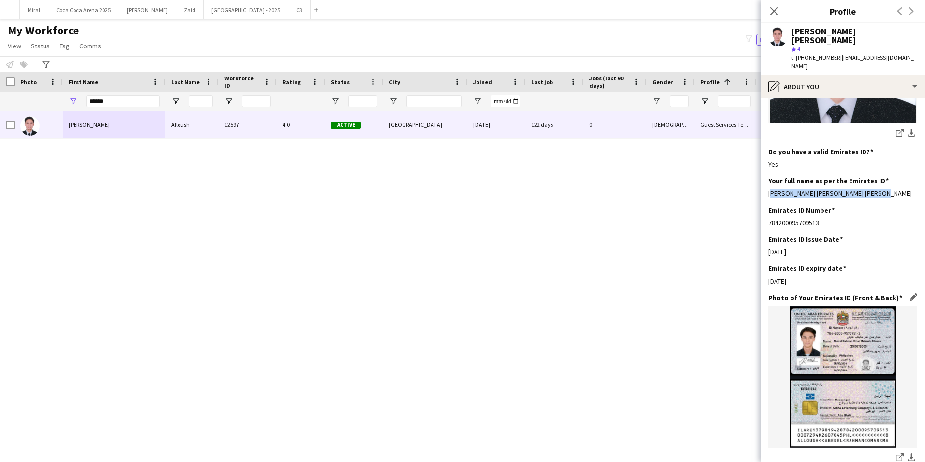
scroll to position [339, 0]
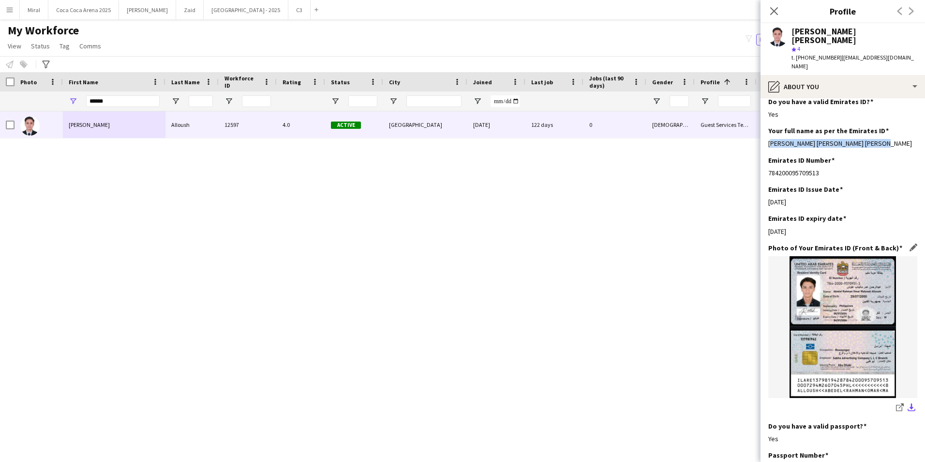
click at [908, 408] on app-icon "download-bottom" at bounding box center [912, 407] width 8 height 9
click at [835, 408] on div "share-external-link-1 download-bottom" at bounding box center [842, 408] width 149 height 12
click at [854, 318] on img at bounding box center [842, 327] width 149 height 142
click at [896, 408] on icon "share-external-link-1" at bounding box center [900, 407] width 8 height 8
drag, startPoint x: 110, startPoint y: 101, endPoint x: 59, endPoint y: 104, distance: 51.3
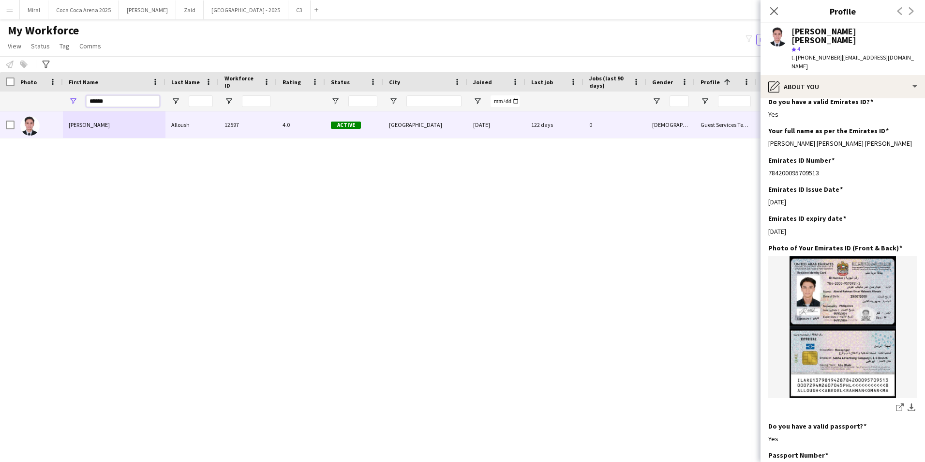
click at [59, 104] on div "******" at bounding box center [774, 100] width 1548 height 19
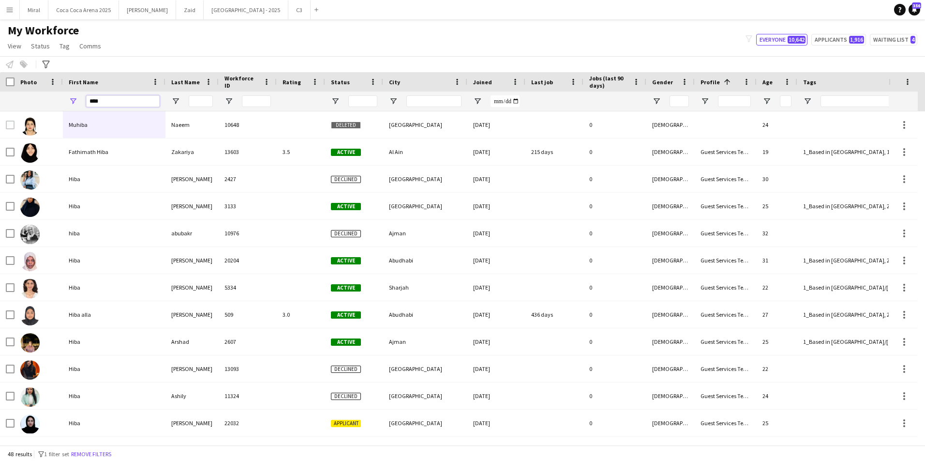
type input "****"
click at [201, 96] on input "Last Name Filter Input" at bounding box center [201, 101] width 24 height 12
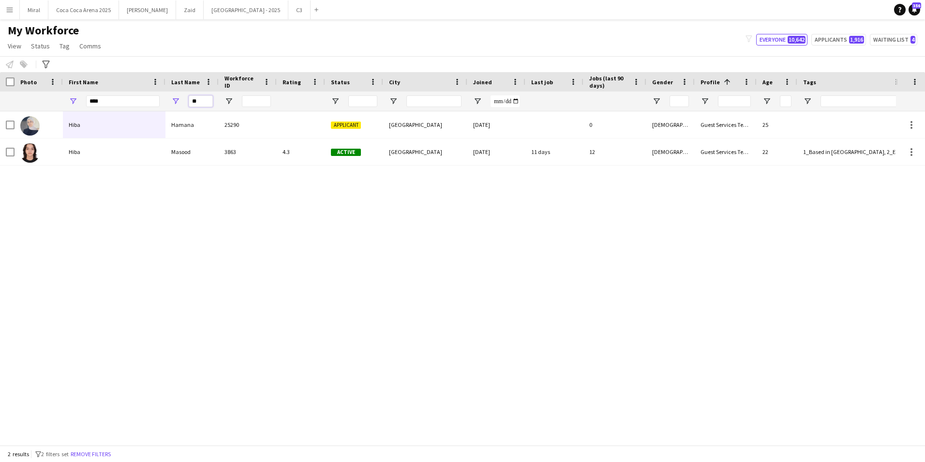
type input "**"
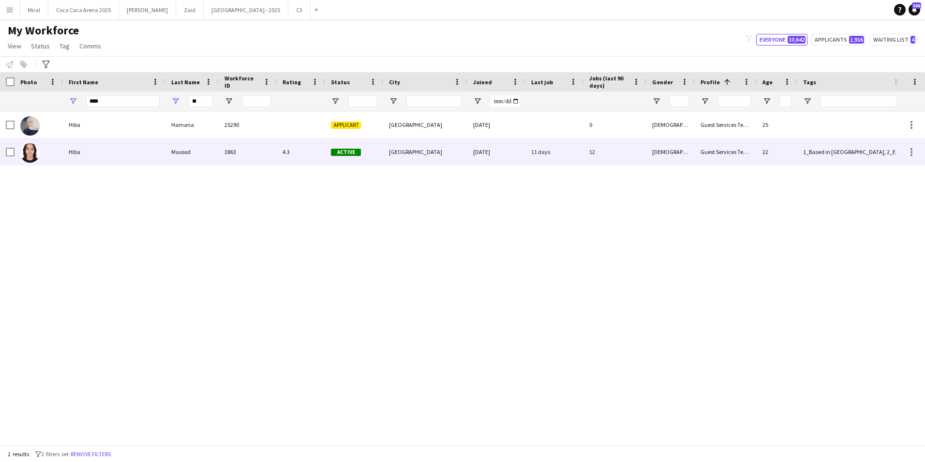
click at [134, 152] on div "Hiba" at bounding box center [114, 151] width 103 height 27
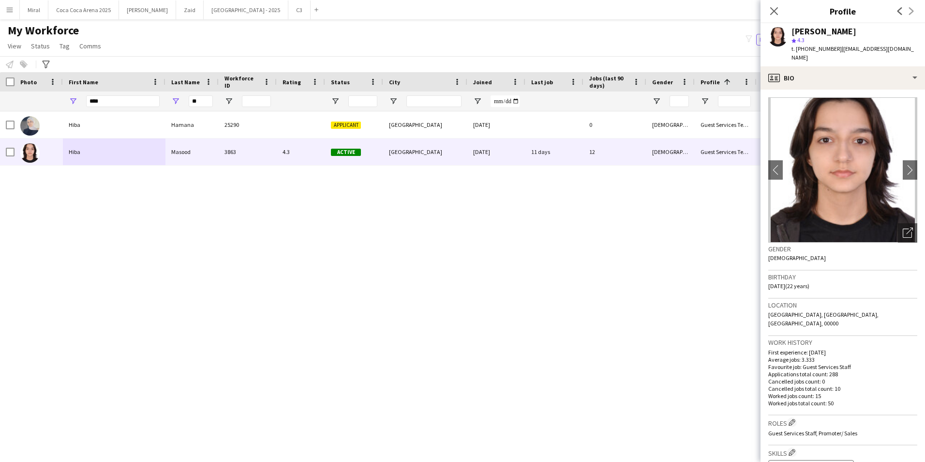
drag, startPoint x: 798, startPoint y: 49, endPoint x: 836, endPoint y: 51, distance: 37.8
click at [836, 51] on div "t. +971562812245 | hibam087@gmail.com" at bounding box center [855, 53] width 126 height 17
drag, startPoint x: 838, startPoint y: 48, endPoint x: 904, endPoint y: 50, distance: 66.3
click at [904, 50] on app-profile-header "Hiba Masood star 4.3 t. +971562812245 | hibam087@gmail.com" at bounding box center [843, 44] width 165 height 43
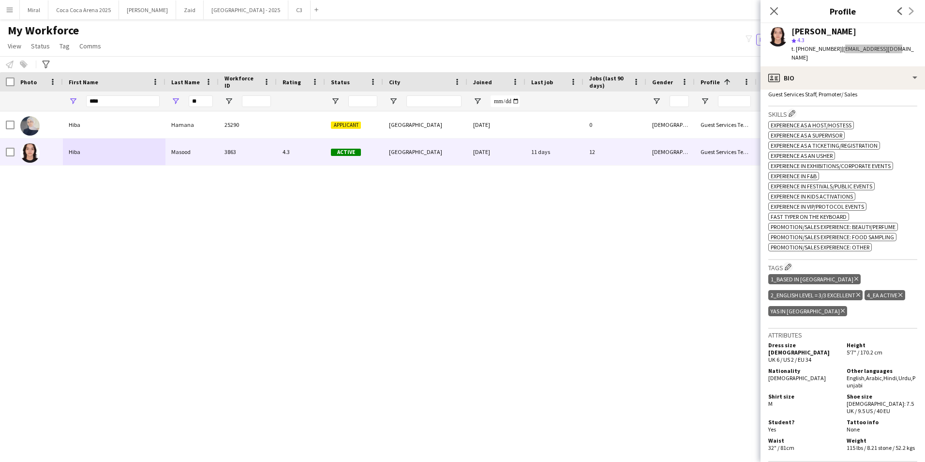
scroll to position [290, 0]
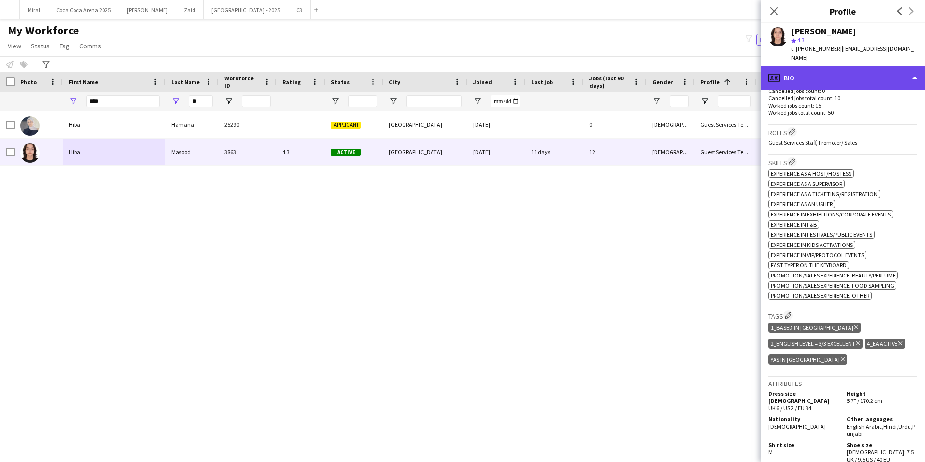
click at [871, 71] on div "profile Bio" at bounding box center [843, 77] width 165 height 23
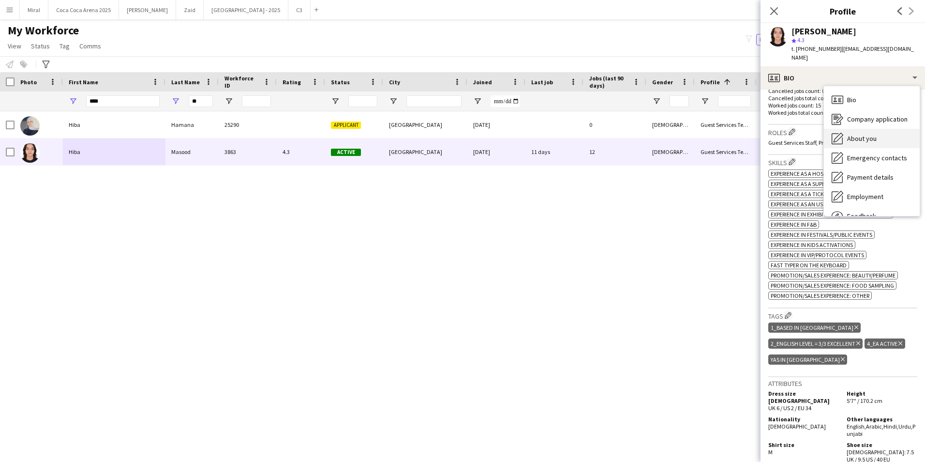
click at [871, 134] on span "About you" at bounding box center [862, 138] width 30 height 9
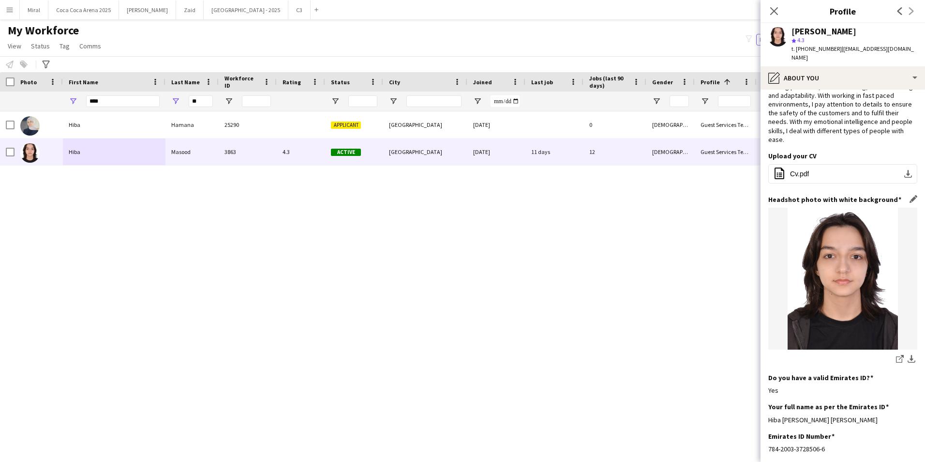
scroll to position [145, 0]
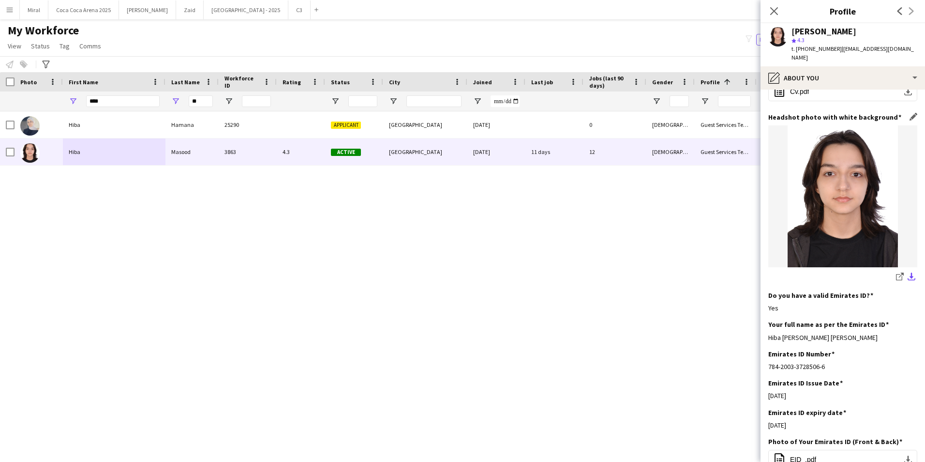
click at [908, 272] on app-icon "download-bottom" at bounding box center [912, 276] width 8 height 9
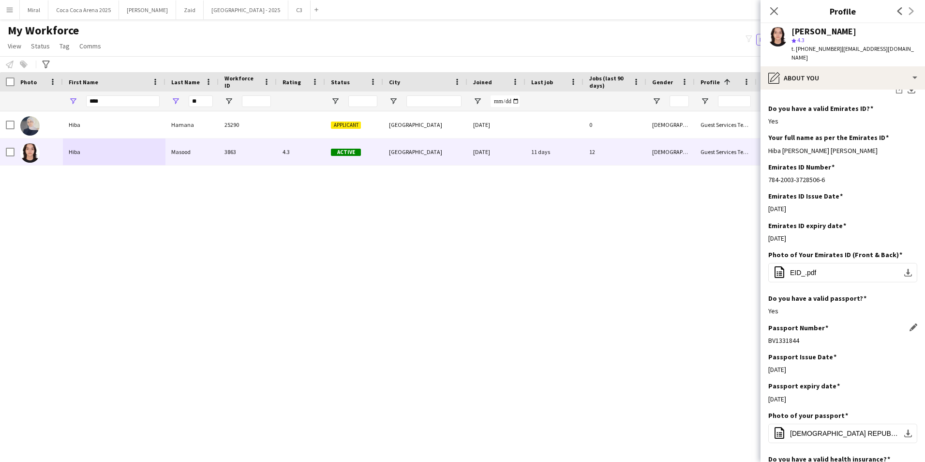
scroll to position [339, 0]
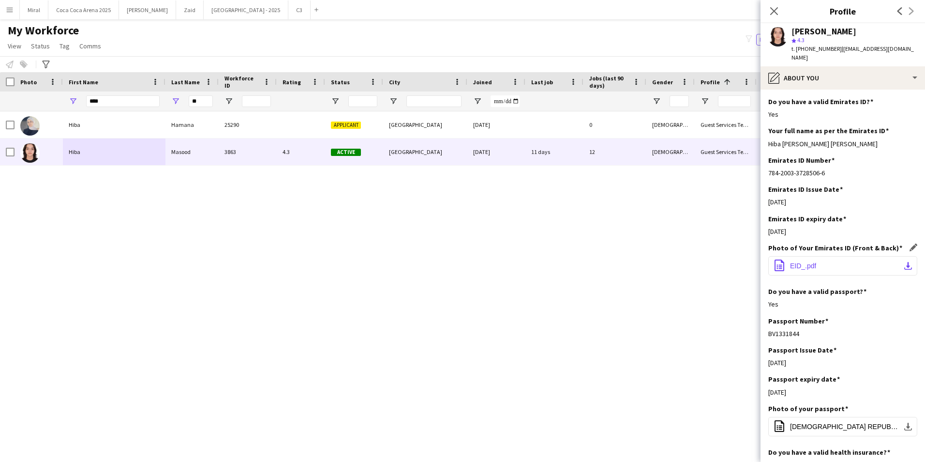
click at [904, 262] on app-icon "download-bottom" at bounding box center [908, 266] width 8 height 8
click at [893, 168] on div "784-2003-3728506-6" at bounding box center [842, 172] width 149 height 9
drag, startPoint x: 869, startPoint y: 136, endPoint x: 768, endPoint y: 141, distance: 100.8
click at [768, 141] on div "Your full name as per the Emirates ID Edit this field Hiba Masood Iqbal Masood …" at bounding box center [842, 140] width 149 height 29
drag, startPoint x: 112, startPoint y: 101, endPoint x: 56, endPoint y: 101, distance: 56.1
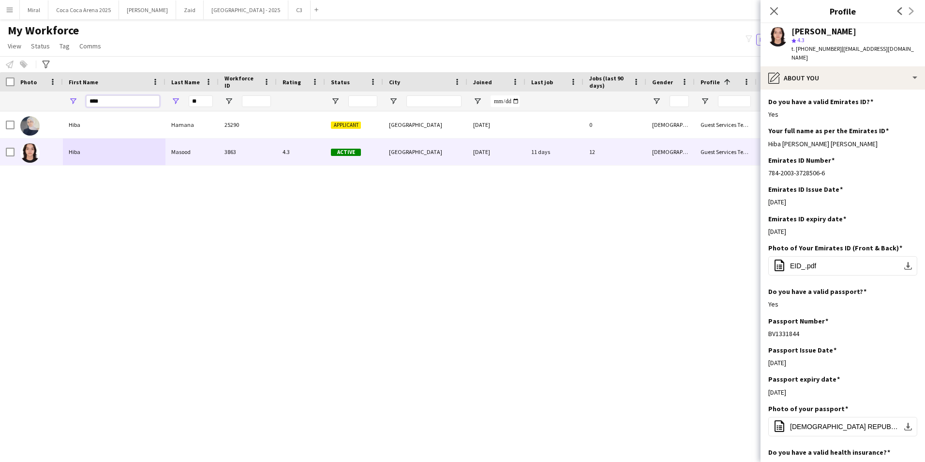
click at [56, 101] on div "**** **" at bounding box center [774, 100] width 1548 height 19
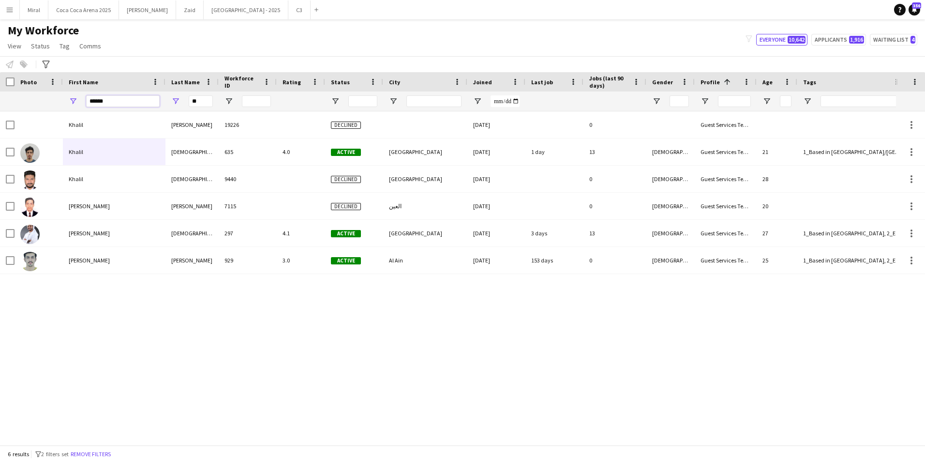
type input "******"
drag, startPoint x: 205, startPoint y: 102, endPoint x: 186, endPoint y: 101, distance: 18.9
click at [186, 101] on div "**" at bounding box center [191, 100] width 53 height 19
type input "**"
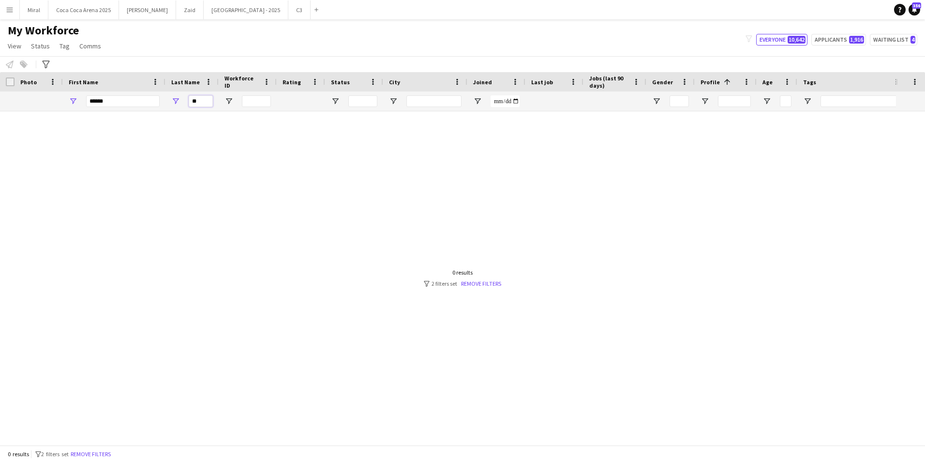
drag, startPoint x: 203, startPoint y: 98, endPoint x: 192, endPoint y: 96, distance: 11.3
click at [192, 96] on input "**" at bounding box center [201, 101] width 24 height 12
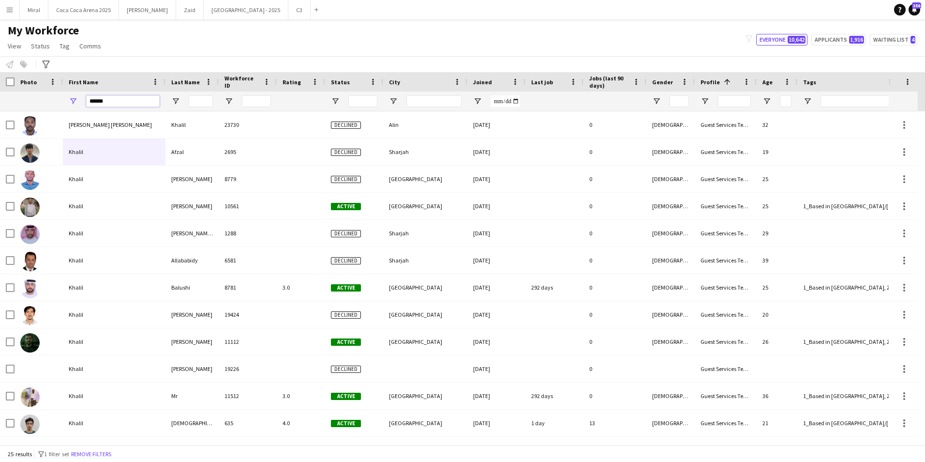
click at [124, 103] on input "******" at bounding box center [123, 101] width 74 height 12
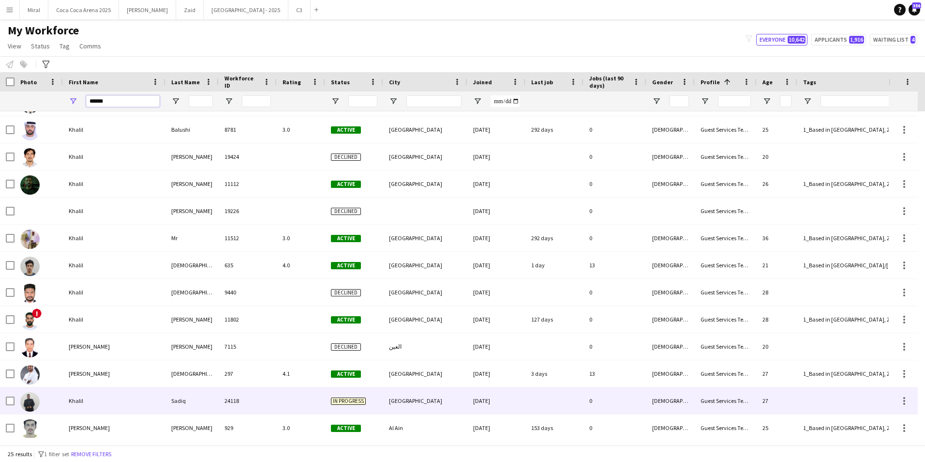
scroll to position [131, 0]
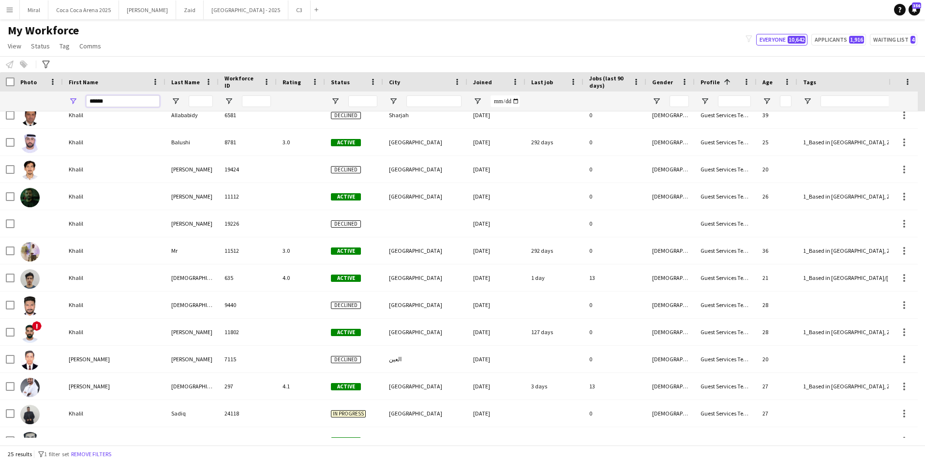
drag, startPoint x: 116, startPoint y: 98, endPoint x: 49, endPoint y: 105, distance: 66.6
click at [52, 105] on div "******" at bounding box center [774, 100] width 1548 height 19
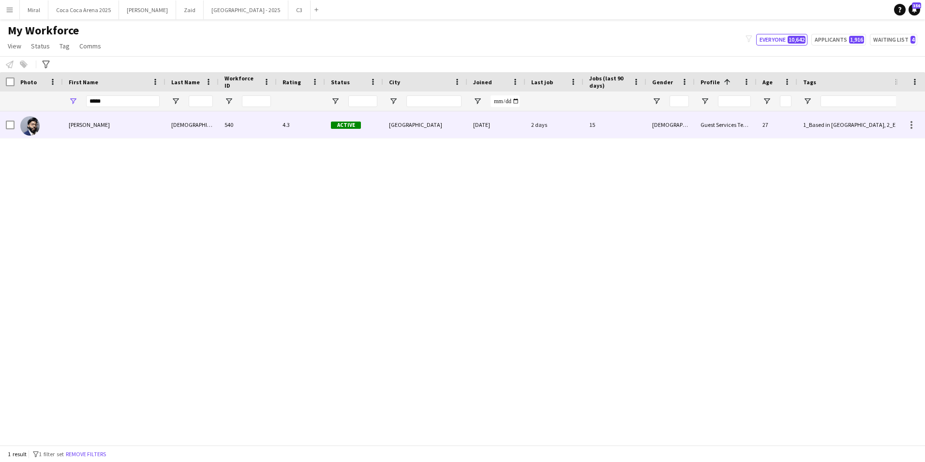
drag, startPoint x: 79, startPoint y: 125, endPoint x: 96, endPoint y: 131, distance: 17.9
click at [79, 125] on div "Manzurul" at bounding box center [114, 124] width 103 height 27
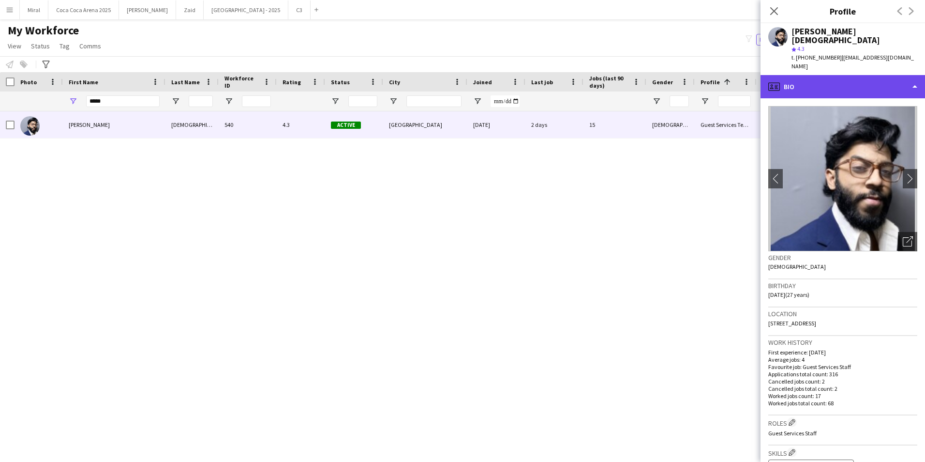
click at [848, 75] on div "profile Bio" at bounding box center [843, 86] width 165 height 23
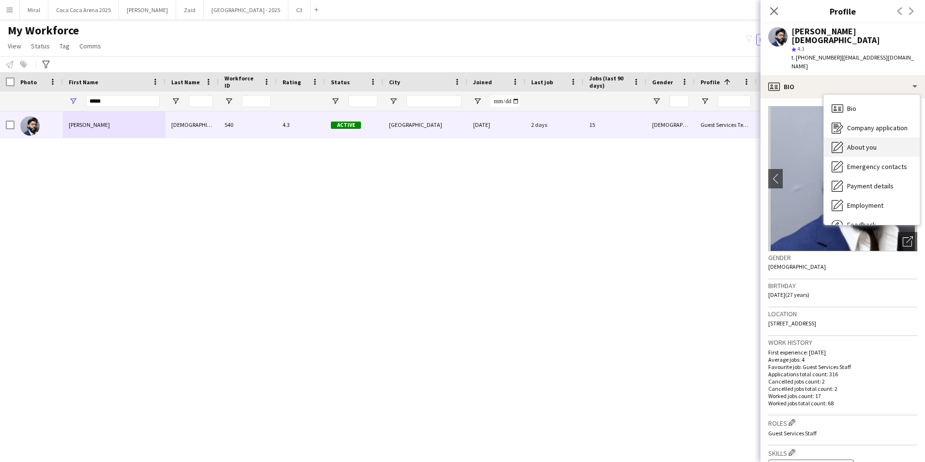
click at [873, 143] on span "About you" at bounding box center [862, 147] width 30 height 9
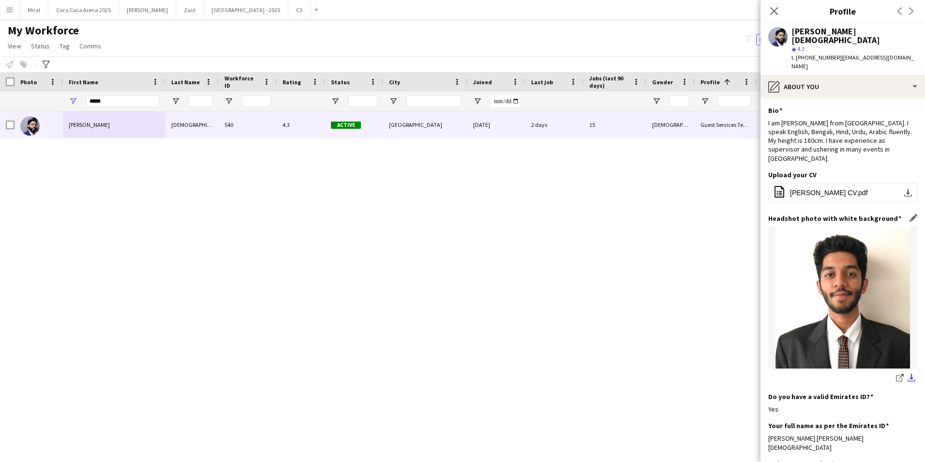
click at [908, 374] on app-icon "download-bottom" at bounding box center [912, 378] width 8 height 9
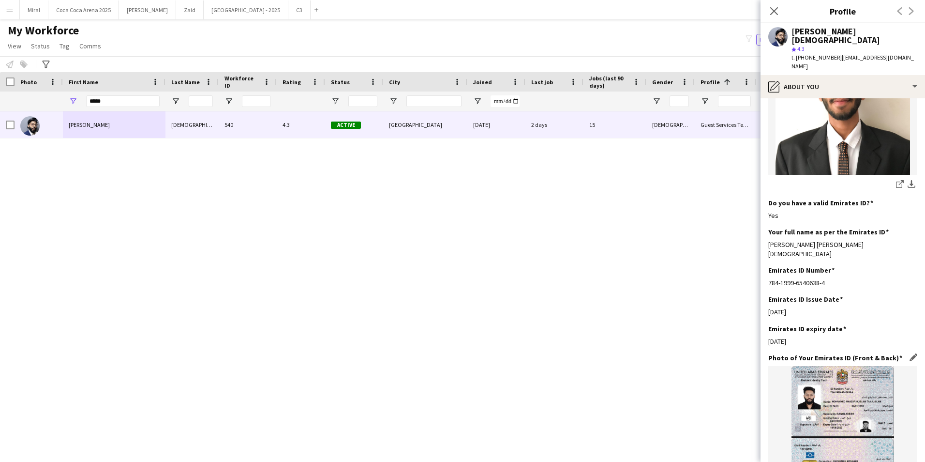
scroll to position [242, 0]
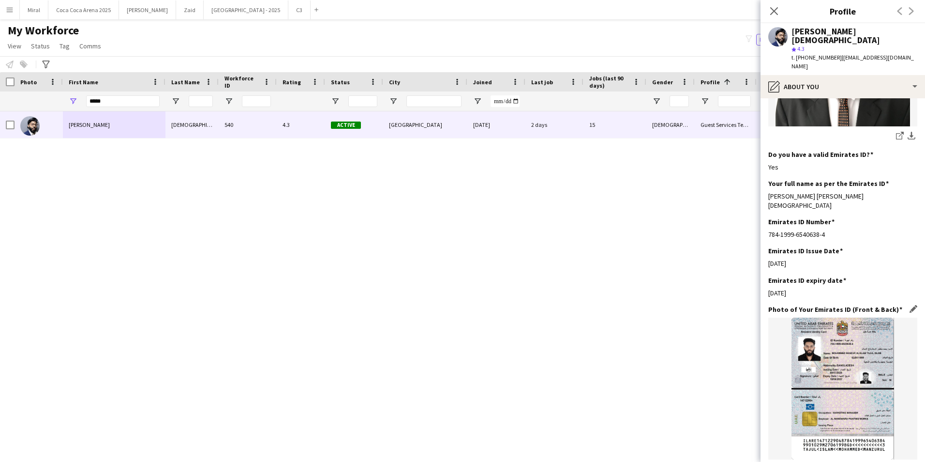
click at [908, 461] on app-icon "download-bottom" at bounding box center [912, 468] width 8 height 9
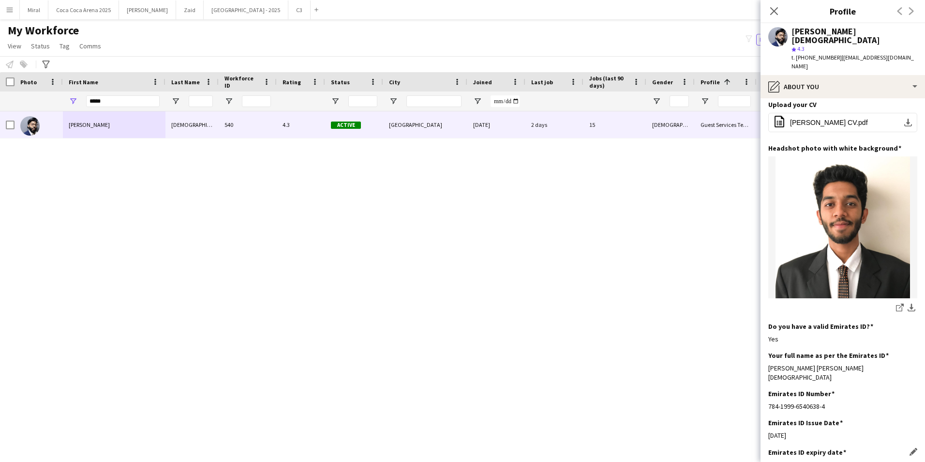
scroll to position [48, 0]
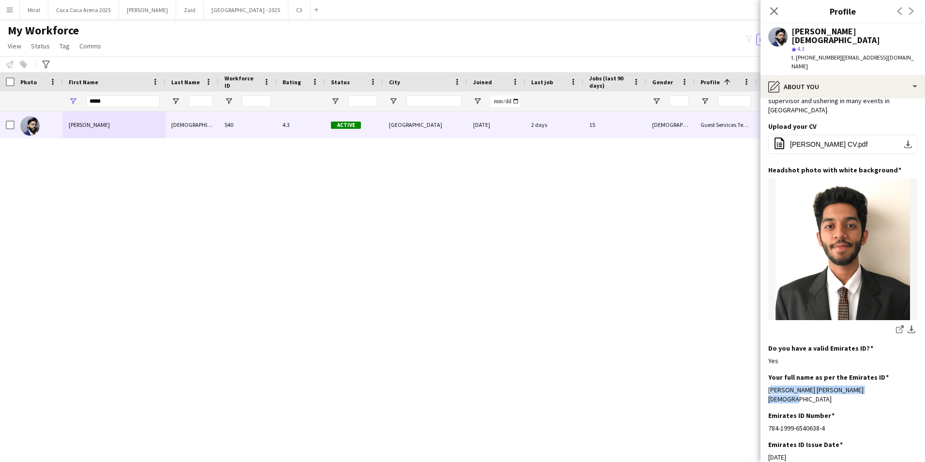
drag, startPoint x: 883, startPoint y: 363, endPoint x: 761, endPoint y: 367, distance: 123.0
click at [761, 367] on app-section-data-types "Bio Edit this field I am Manzurul from Bangladesh. I speak English, Bengali, Hi…" at bounding box center [843, 279] width 165 height 363
click at [796, 11] on h3 "Profile" at bounding box center [843, 11] width 165 height 13
drag, startPoint x: 797, startPoint y: 47, endPoint x: 834, endPoint y: 47, distance: 36.8
click at [834, 54] on span "t. +971508476337" at bounding box center [817, 57] width 50 height 7
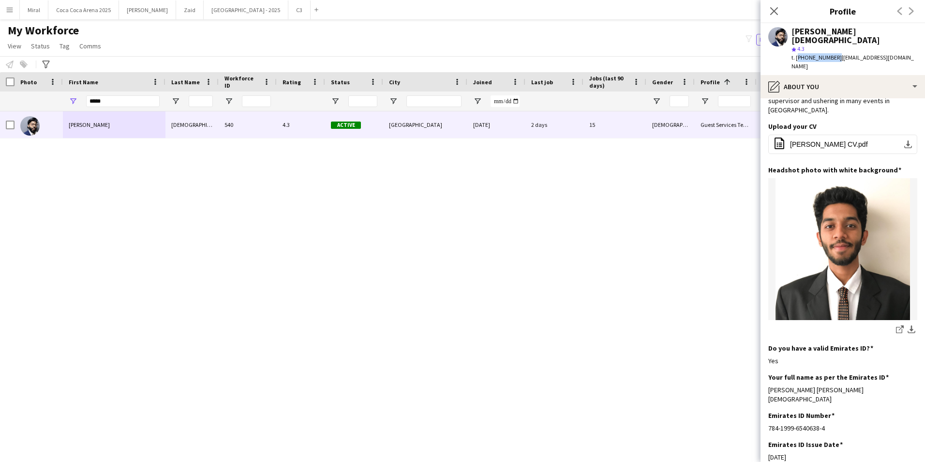
drag, startPoint x: 837, startPoint y: 49, endPoint x: 915, endPoint y: 56, distance: 78.7
click at [915, 56] on app-profile-header "Manzurul Islam star 4.3 t. +971508476337 | manzurul111@gmail.com" at bounding box center [843, 49] width 165 height 52
drag, startPoint x: 125, startPoint y: 100, endPoint x: 58, endPoint y: 96, distance: 67.4
click at [58, 96] on div "*****" at bounding box center [774, 100] width 1548 height 19
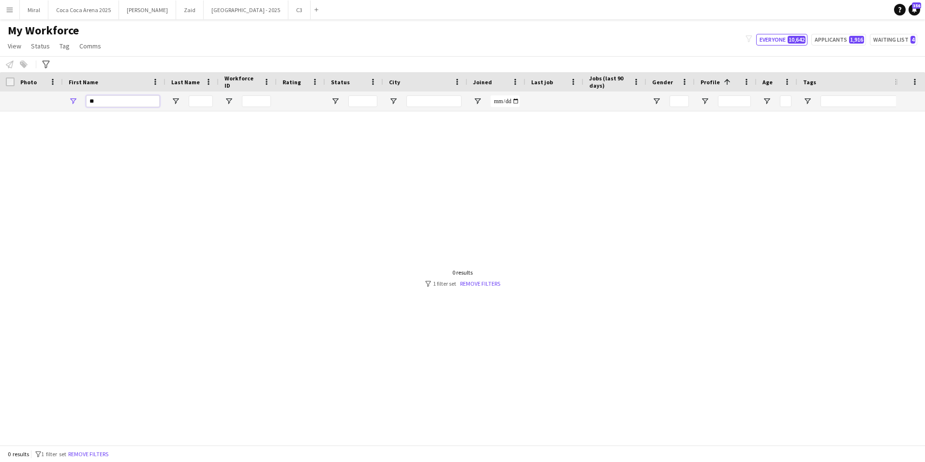
type input "*"
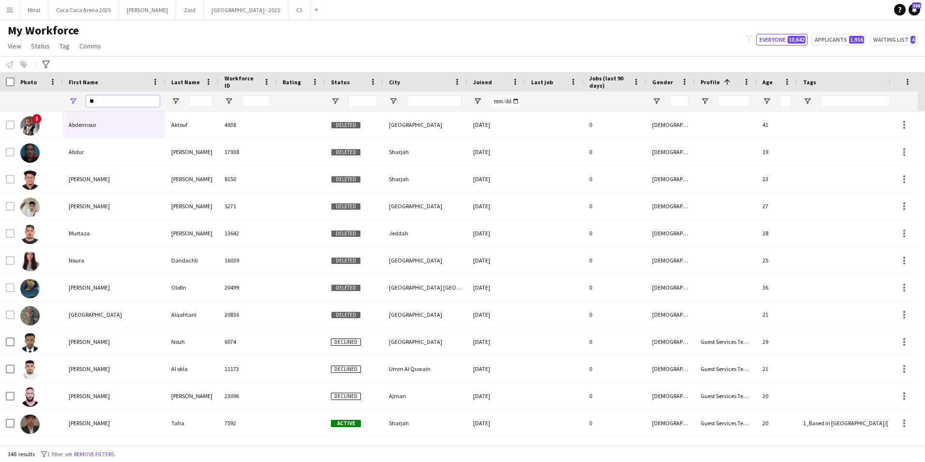
type input "*"
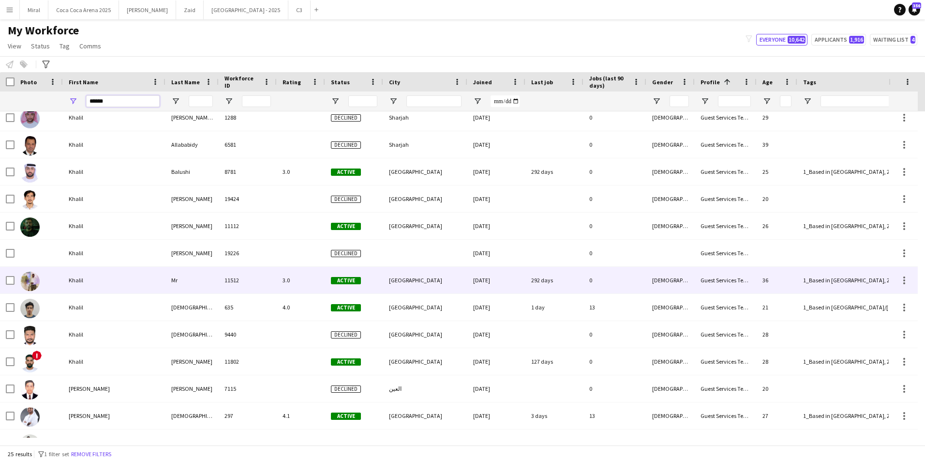
scroll to position [145, 0]
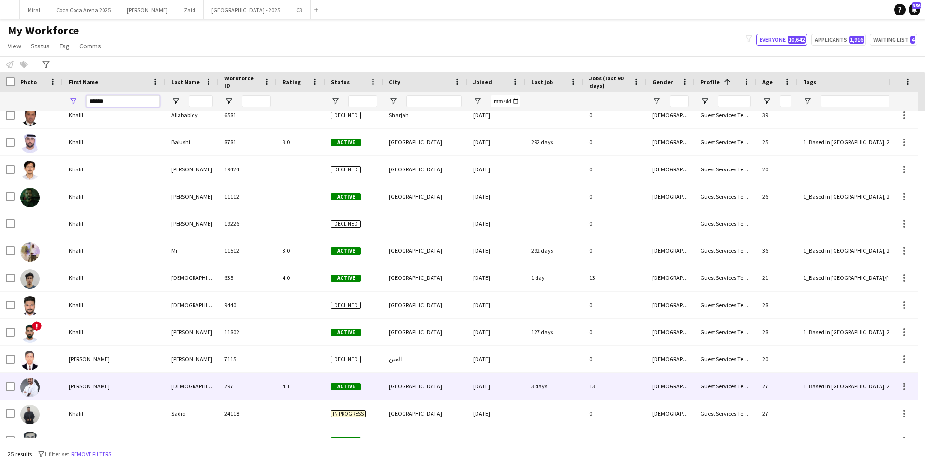
type input "******"
click at [145, 389] on div "Khalil rehman" at bounding box center [114, 386] width 103 height 27
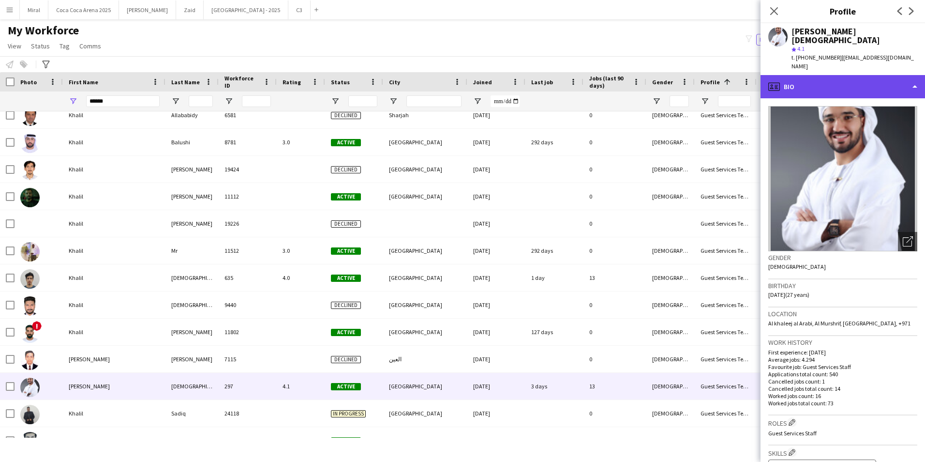
click at [877, 75] on div "profile Bio" at bounding box center [843, 86] width 165 height 23
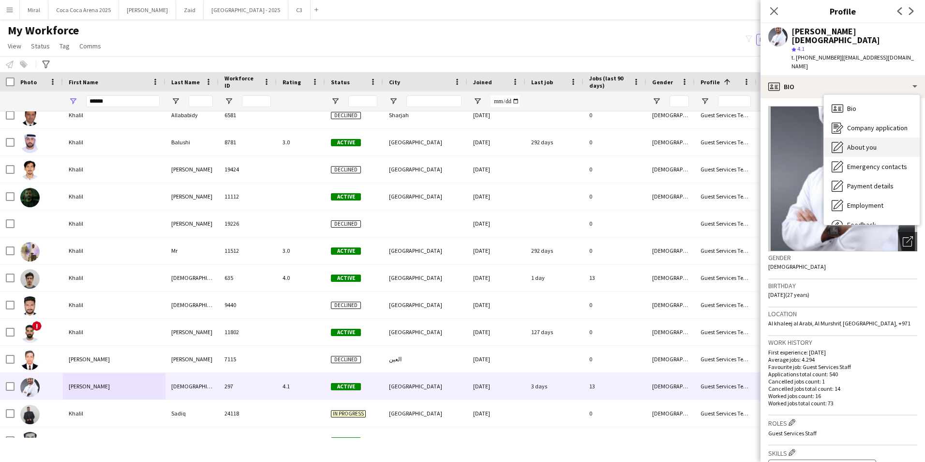
click at [880, 137] on div "About you About you" at bounding box center [872, 146] width 96 height 19
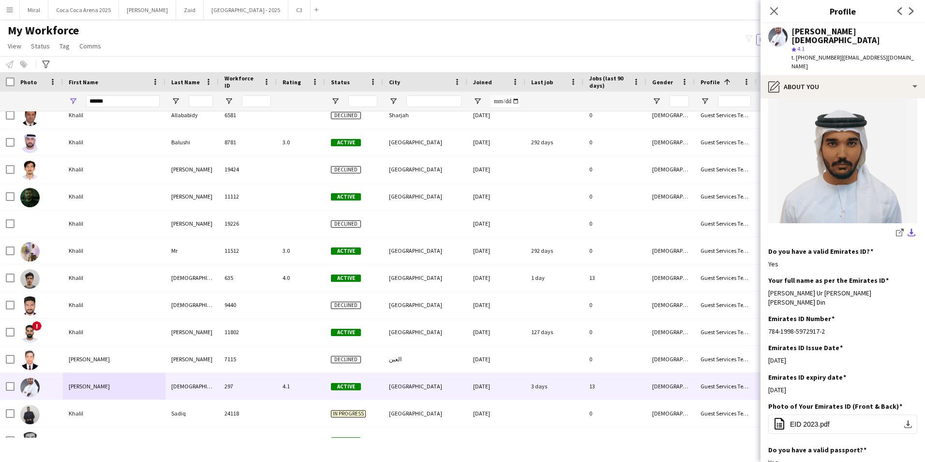
click at [908, 228] on app-icon "download-bottom" at bounding box center [912, 232] width 8 height 9
click at [904, 420] on app-icon "download-bottom" at bounding box center [908, 424] width 8 height 8
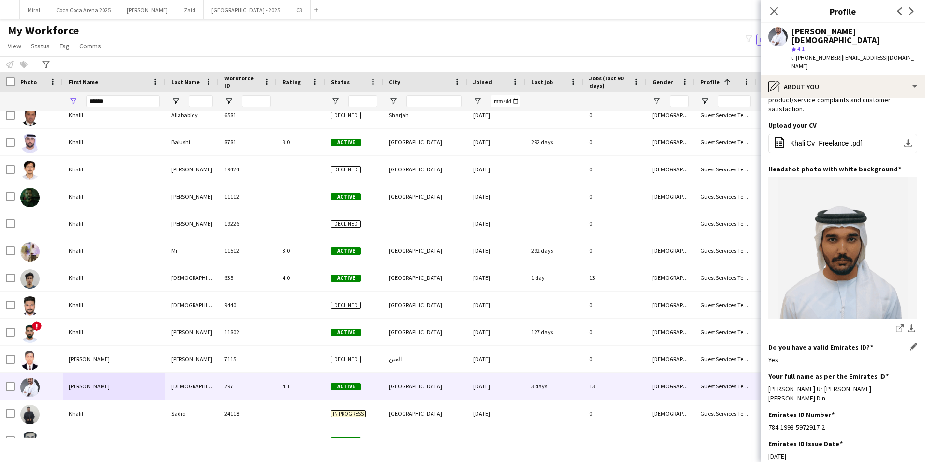
scroll to position [48, 0]
drag, startPoint x: 884, startPoint y: 373, endPoint x: 767, endPoint y: 371, distance: 117.1
click at [767, 371] on app-section-data-types "Bio Edit this field Conflict Resolution -Responsible for handling customer acco…" at bounding box center [843, 279] width 165 height 363
drag, startPoint x: 799, startPoint y: 49, endPoint x: 825, endPoint y: 48, distance: 26.1
click at [825, 54] on span "t. +554193311" at bounding box center [817, 57] width 50 height 7
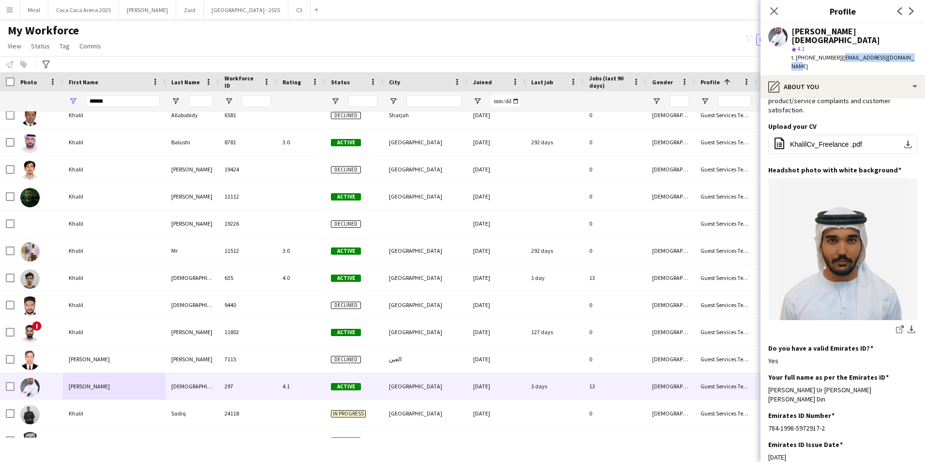
drag, startPoint x: 828, startPoint y: 47, endPoint x: 903, endPoint y: 45, distance: 75.1
click at [903, 45] on div "Khalil rehman Muhammad star 4.1 t. +554193311 | khalilrehman717@gmail.com" at bounding box center [843, 49] width 165 height 52
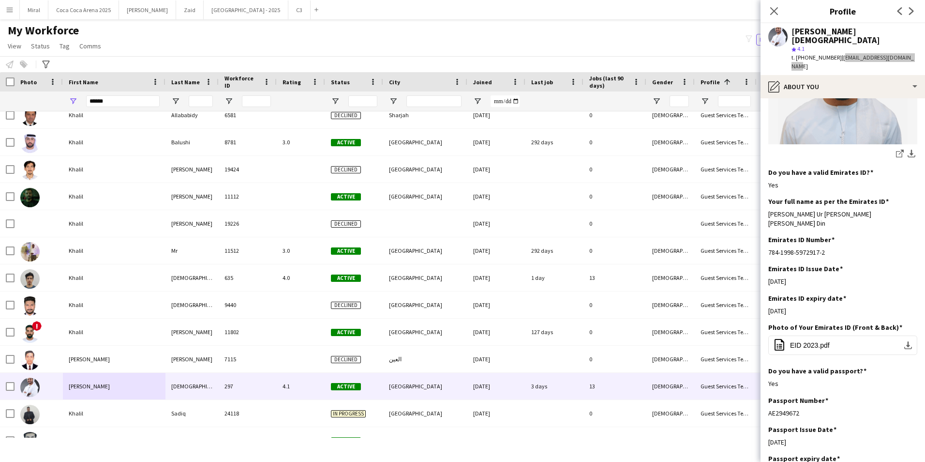
scroll to position [145, 0]
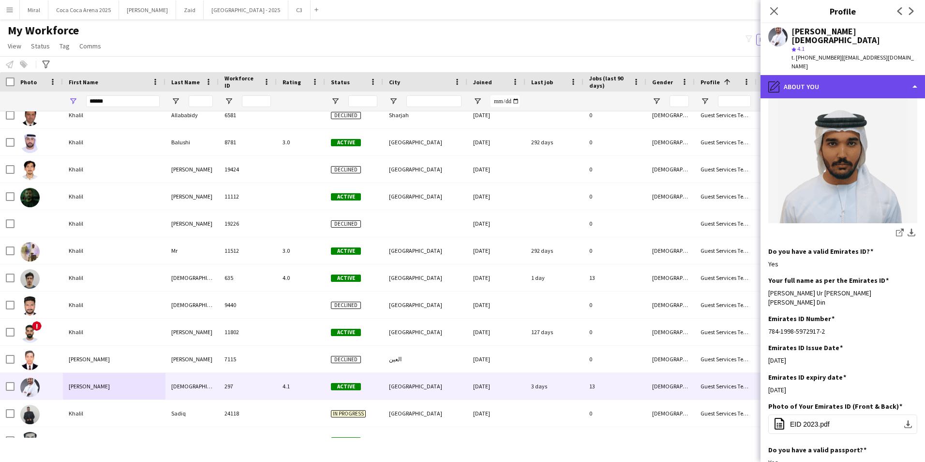
click at [839, 76] on div "pencil4 About you" at bounding box center [843, 86] width 165 height 23
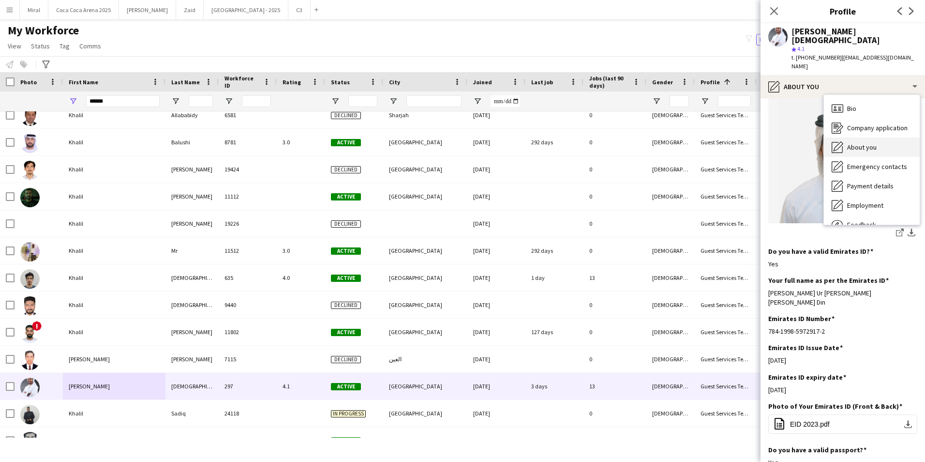
click at [855, 143] on span "About you" at bounding box center [862, 147] width 30 height 9
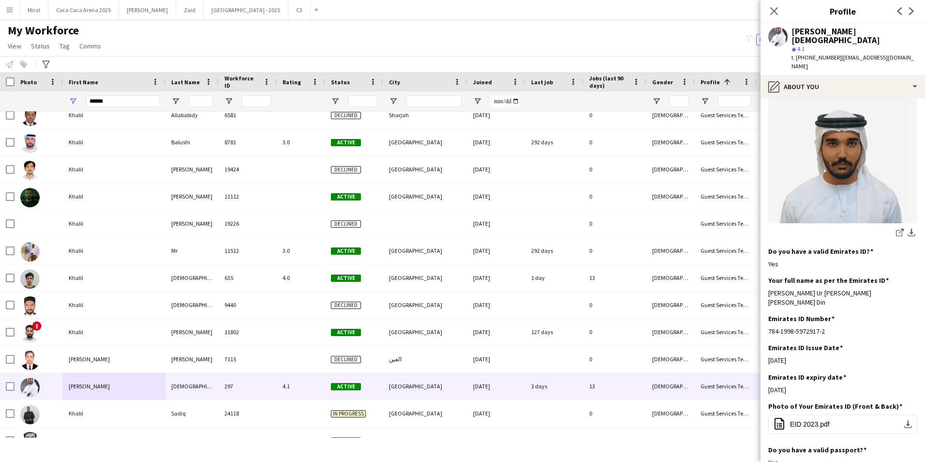
scroll to position [0, 0]
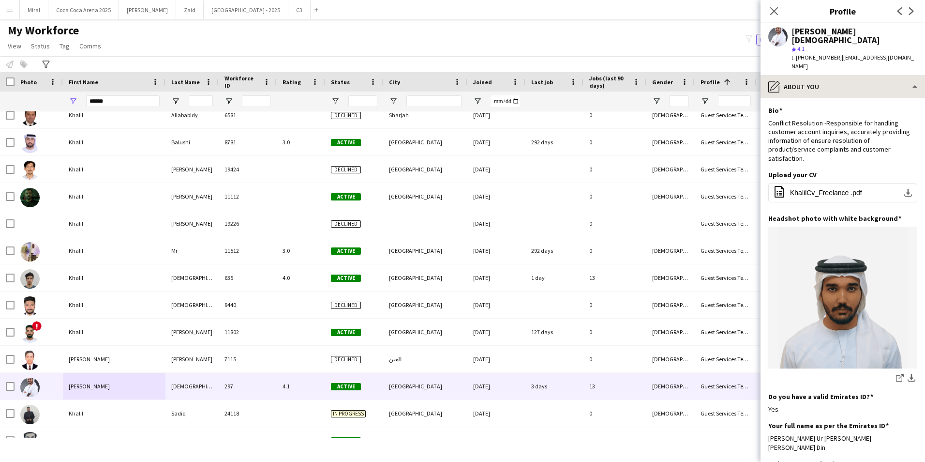
drag, startPoint x: 858, startPoint y: 52, endPoint x: 858, endPoint y: 61, distance: 8.7
click at [858, 54] on div "Khalil rehman Muhammad star 4.1 t. +554193311 | khalilrehman717@gmail.com" at bounding box center [843, 49] width 165 height 52
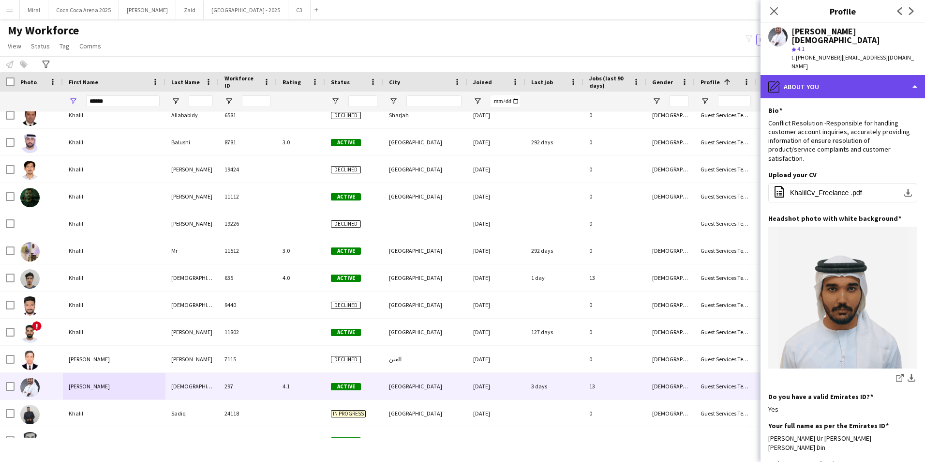
click at [858, 75] on div "pencil4 About you" at bounding box center [843, 86] width 165 height 23
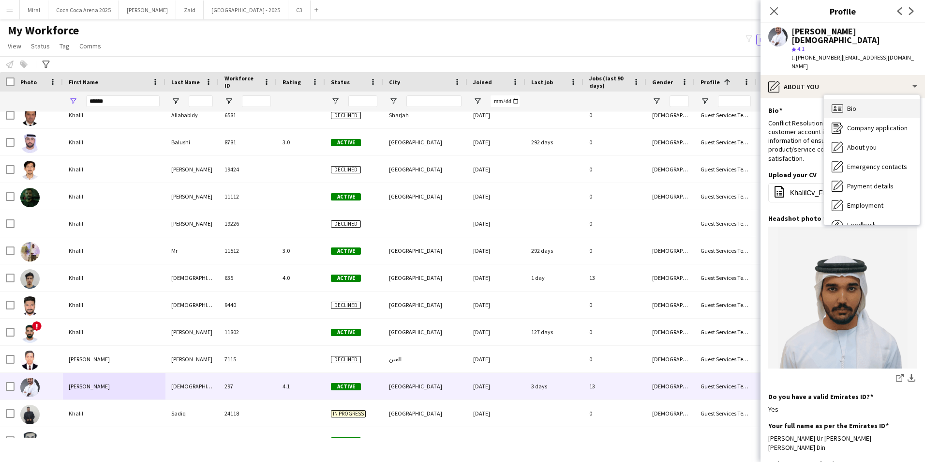
click at [859, 99] on div "Bio Bio" at bounding box center [872, 108] width 96 height 19
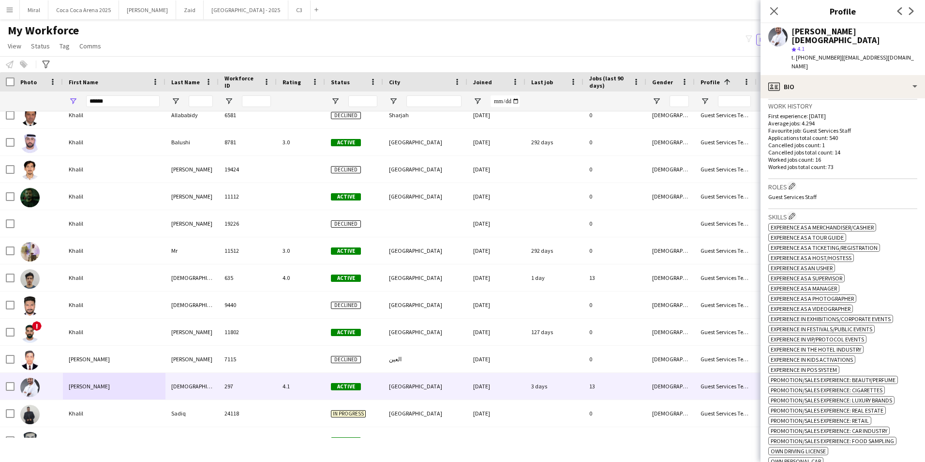
scroll to position [242, 0]
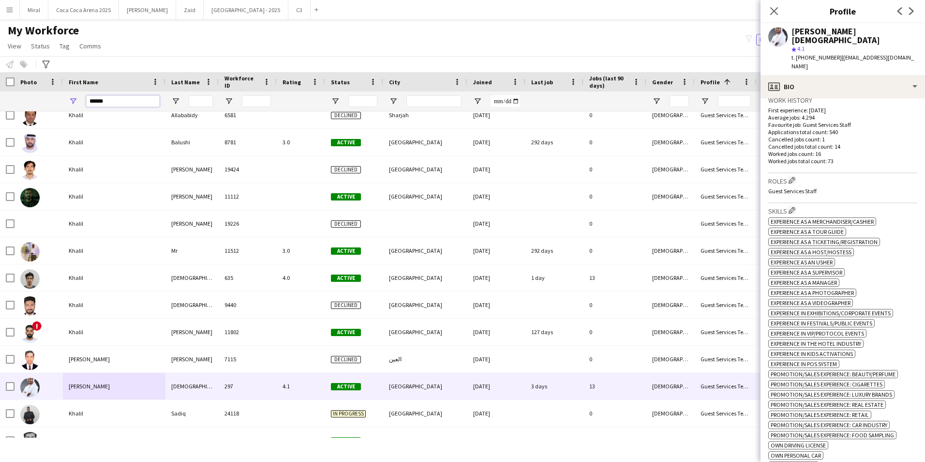
drag, startPoint x: 123, startPoint y: 97, endPoint x: 30, endPoint y: 86, distance: 93.5
click at [40, 93] on div "******" at bounding box center [774, 100] width 1548 height 19
click at [90, 102] on input "******" at bounding box center [123, 101] width 74 height 12
drag, startPoint x: 89, startPoint y: 99, endPoint x: 136, endPoint y: 107, distance: 47.6
click at [136, 107] on input "******" at bounding box center [123, 101] width 74 height 12
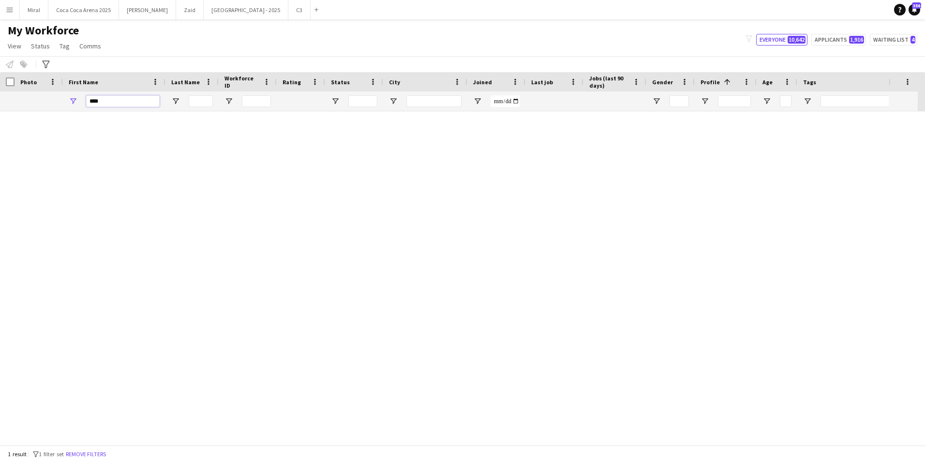
scroll to position [0, 0]
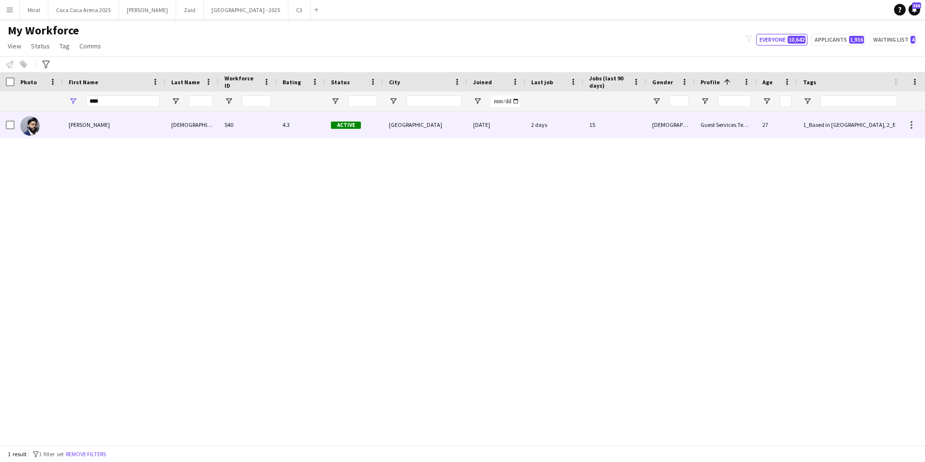
click at [301, 126] on div "4.3" at bounding box center [301, 124] width 48 height 27
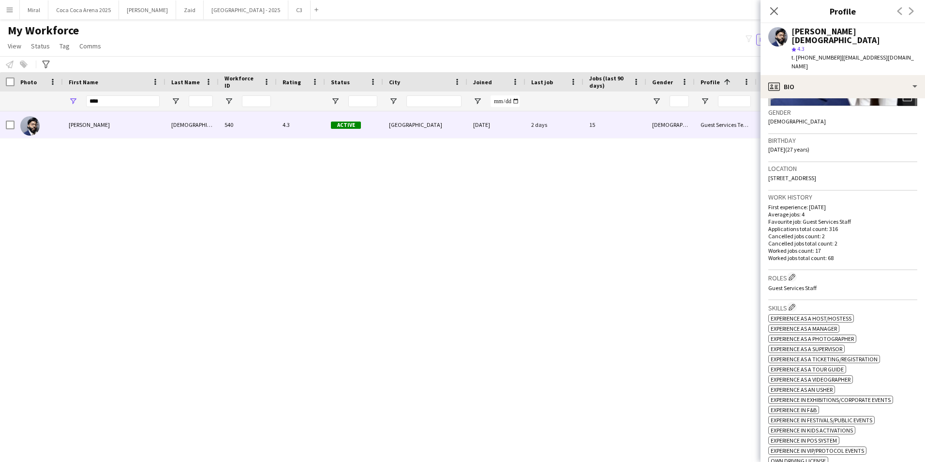
scroll to position [242, 0]
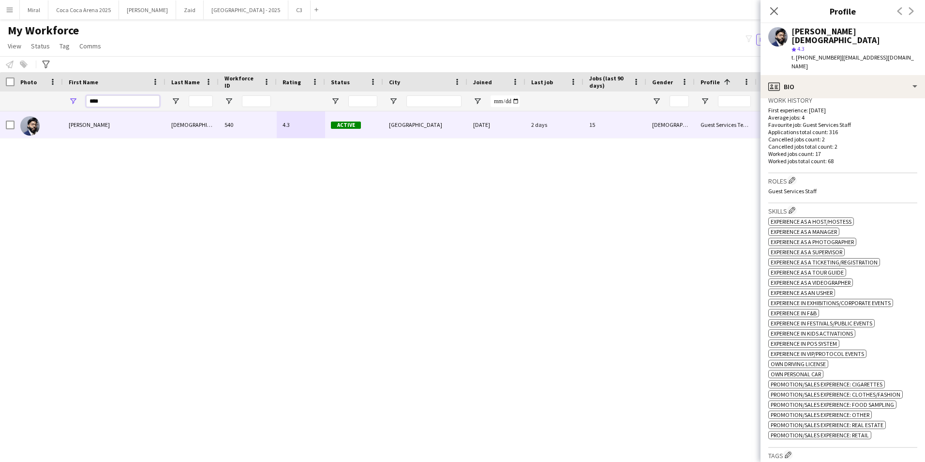
drag, startPoint x: 141, startPoint y: 97, endPoint x: 78, endPoint y: 97, distance: 62.4
click at [78, 97] on div "****" at bounding box center [114, 100] width 103 height 19
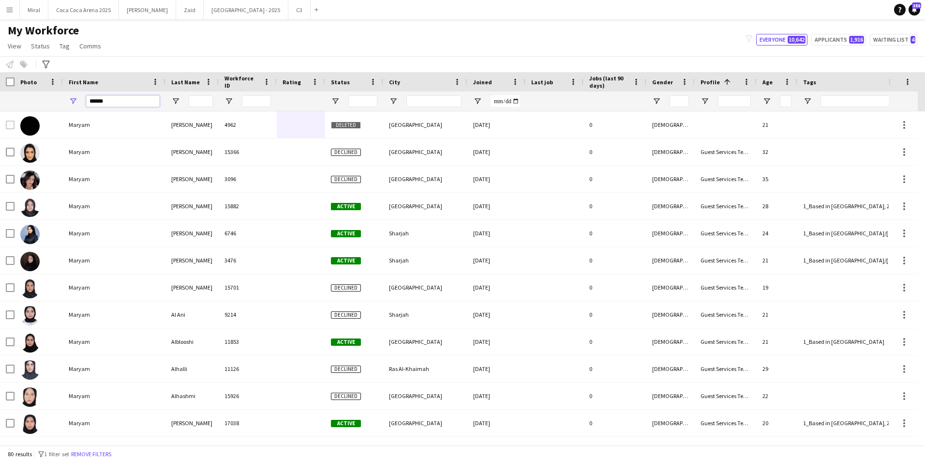
type input "******"
click at [208, 99] on input "Last Name Filter Input" at bounding box center [201, 101] width 24 height 12
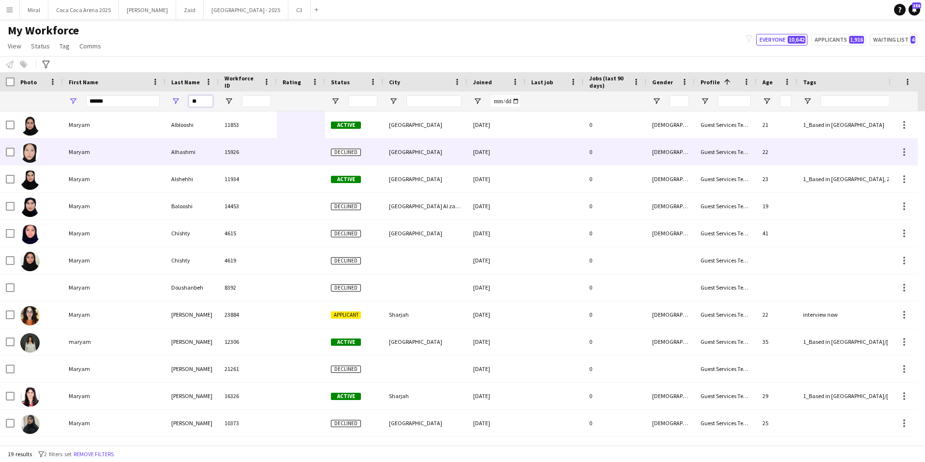
type input "*"
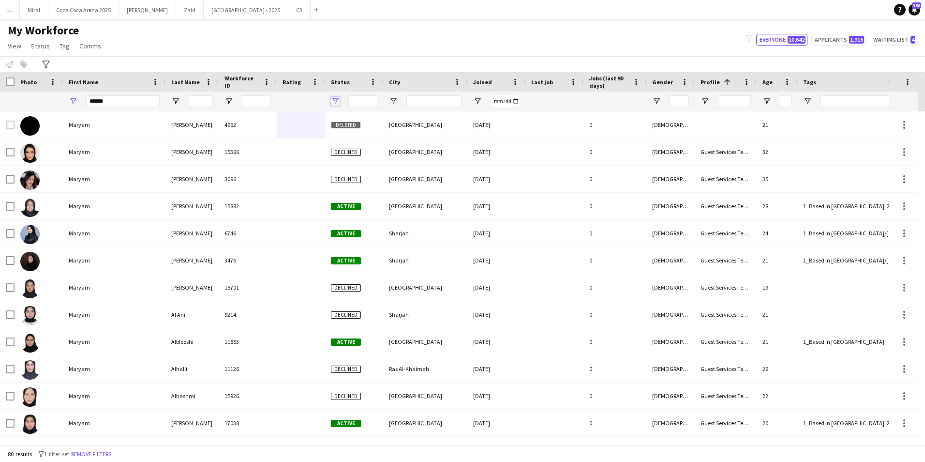
click at [335, 99] on span "Open Filter Menu" at bounding box center [335, 101] width 9 height 9
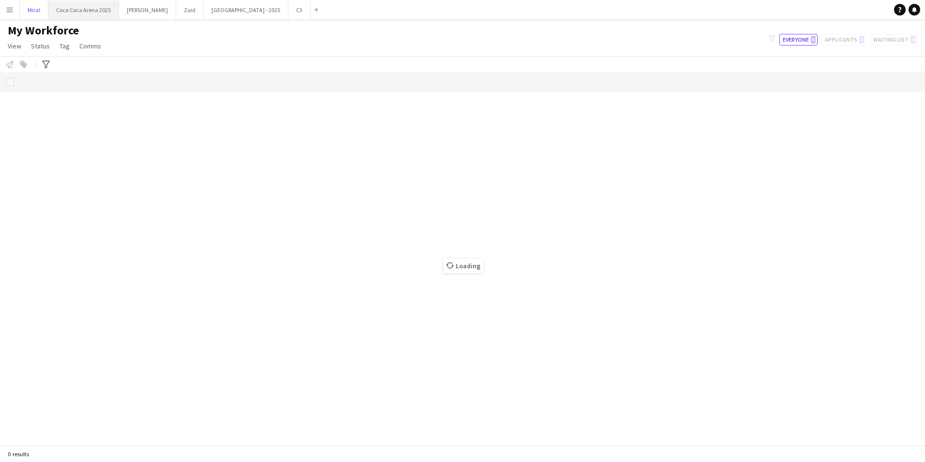
click at [34, 11] on button "Miral Close" at bounding box center [34, 9] width 29 height 19
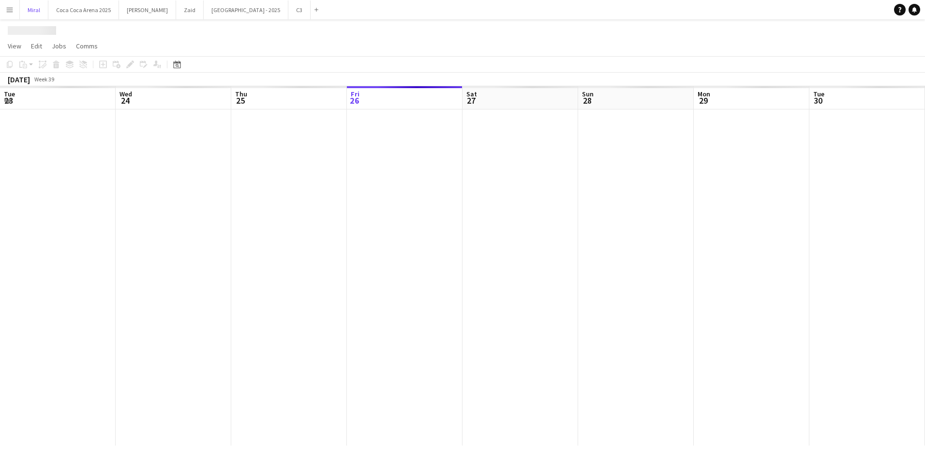
scroll to position [0, 231]
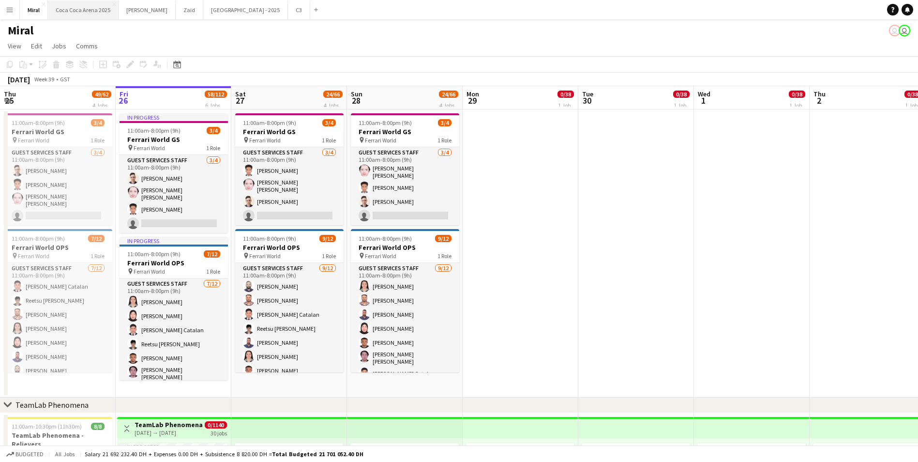
click at [90, 7] on button "Coca Coca Arena 2025 Close" at bounding box center [83, 9] width 71 height 19
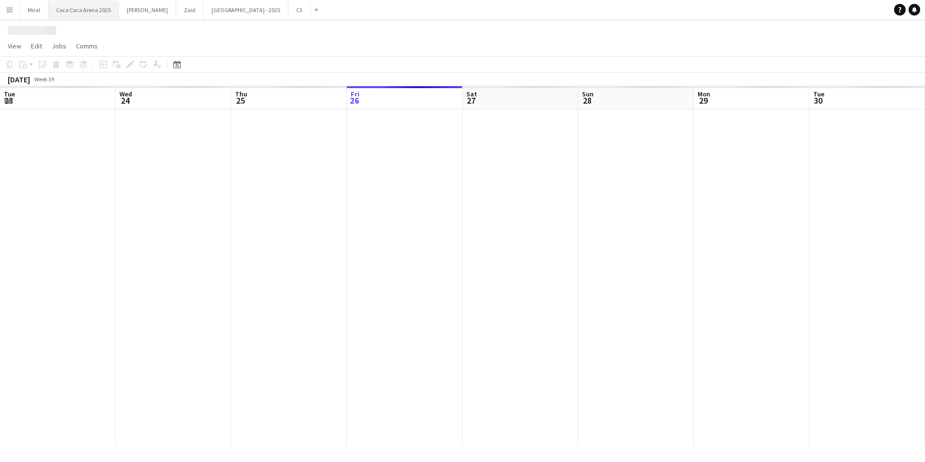
scroll to position [0, 231]
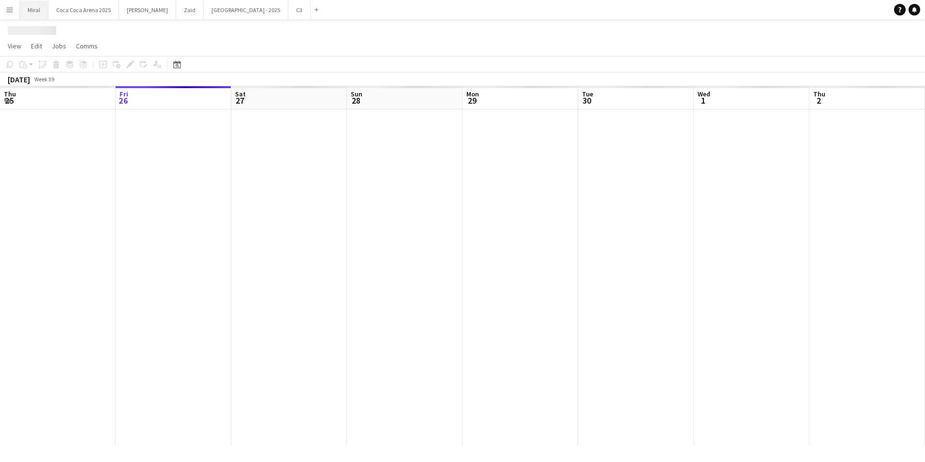
click at [37, 10] on button "Miral Close" at bounding box center [34, 9] width 29 height 19
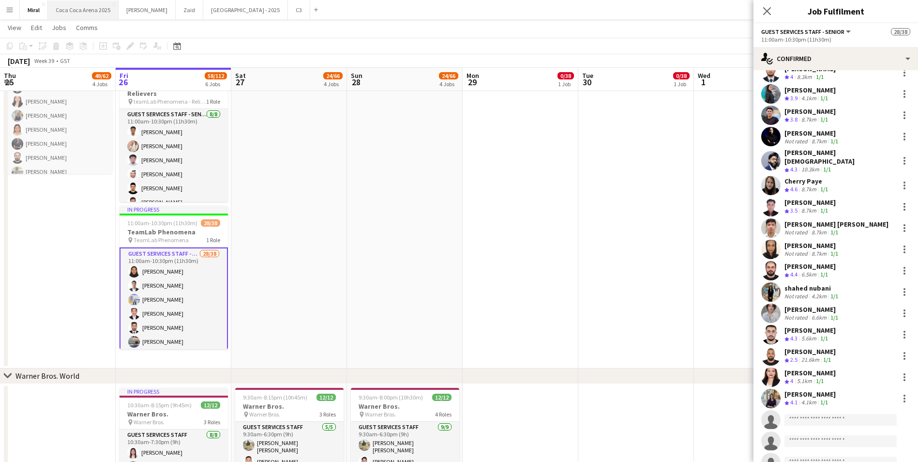
click at [74, 4] on button "Coca Coca Arena 2025 Close" at bounding box center [83, 9] width 71 height 19
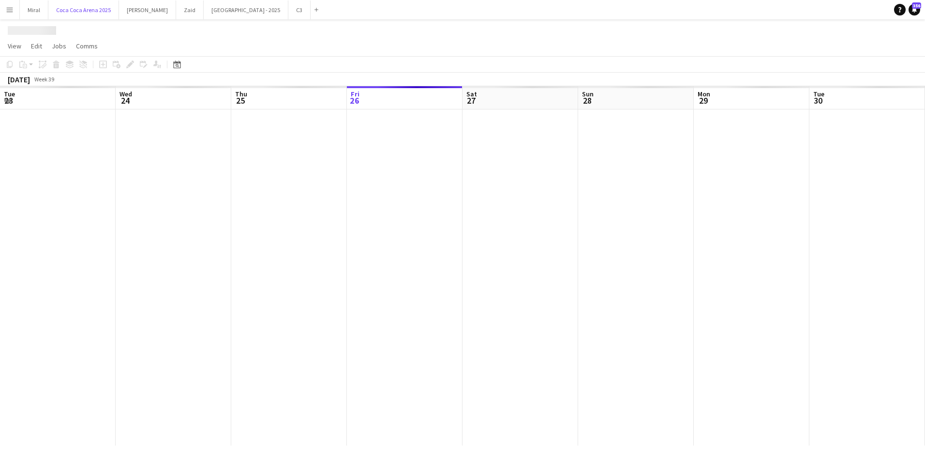
scroll to position [0, 231]
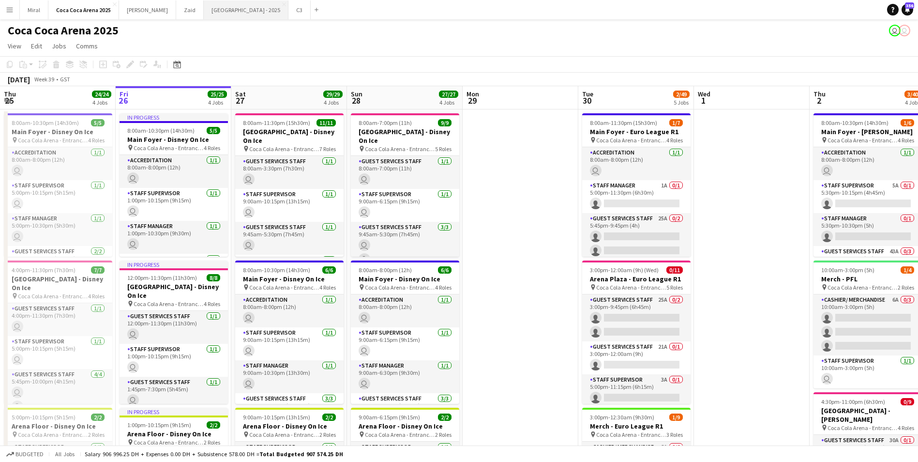
click at [204, 12] on button "Etihad Arena - 2025 Close" at bounding box center [246, 9] width 85 height 19
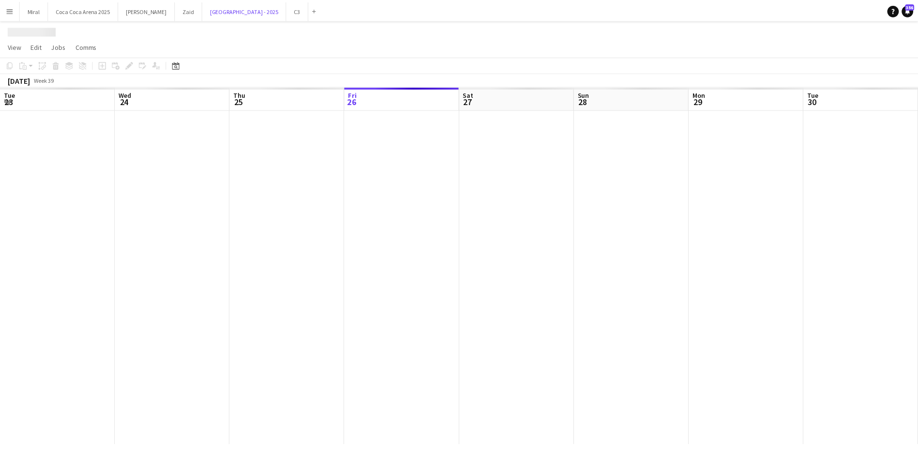
scroll to position [0, 231]
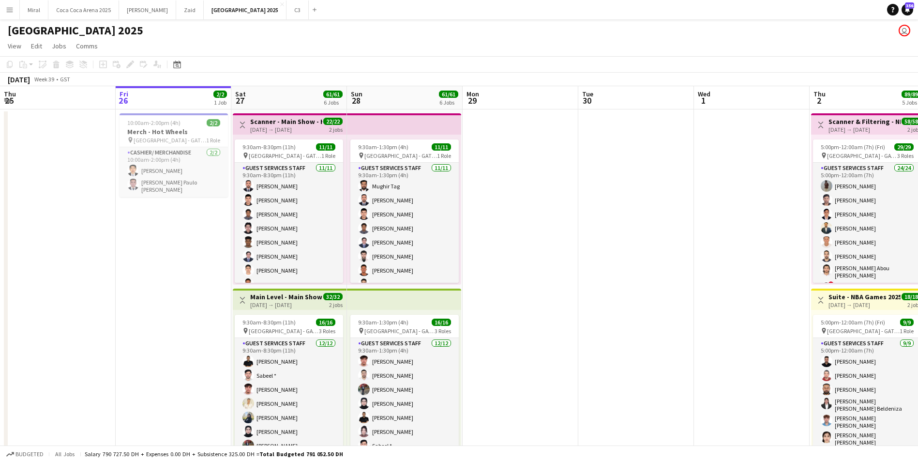
click at [767, 47] on app-page-menu "View Day view expanded Day view collapsed Month view Date picker Jump to today …" at bounding box center [459, 47] width 918 height 18
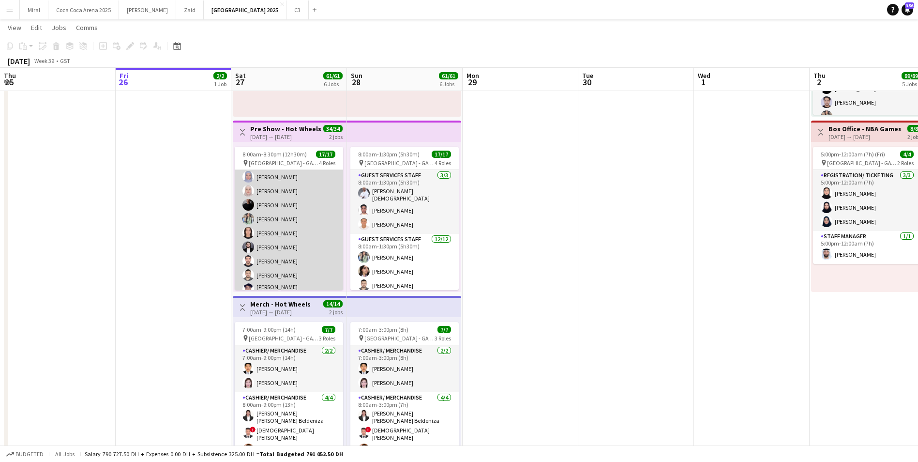
click at [315, 223] on app-card-role "Guest Services Staff 12/12 8:00am-8:30pm (12h30m) Haaniya Ahmed Nada Sadqaoui J…" at bounding box center [289, 220] width 108 height 190
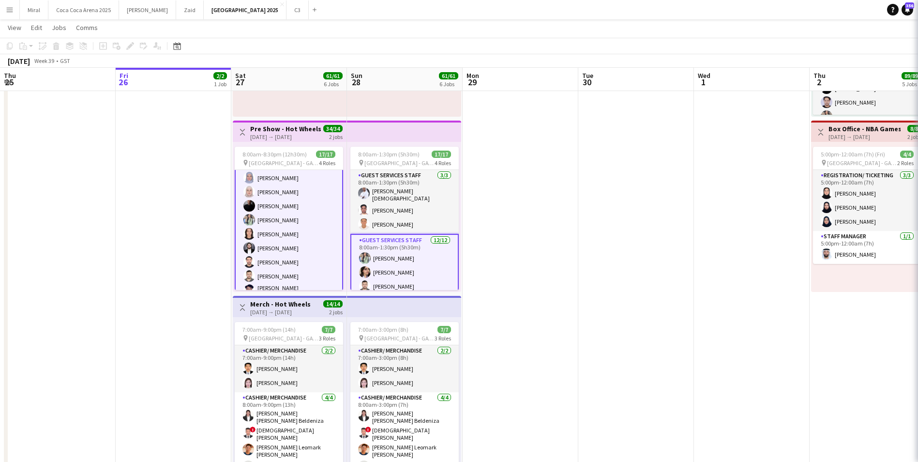
scroll to position [109, 0]
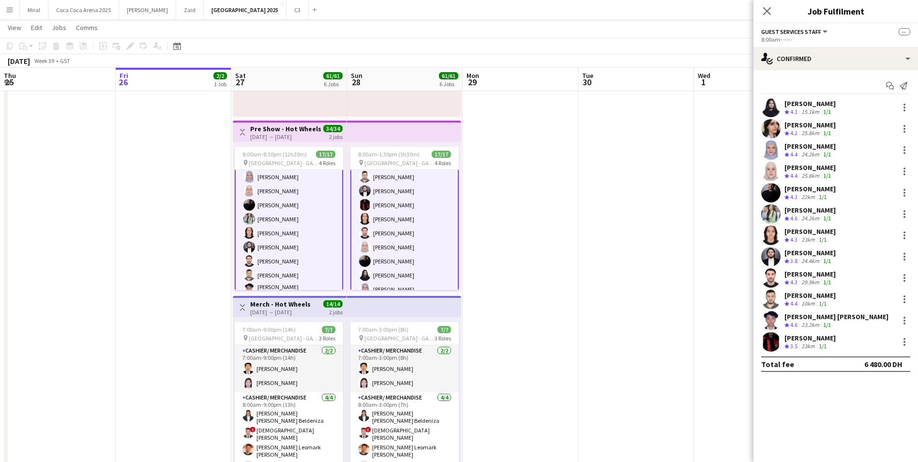
click at [807, 232] on div "[PERSON_NAME]" at bounding box center [809, 231] width 51 height 9
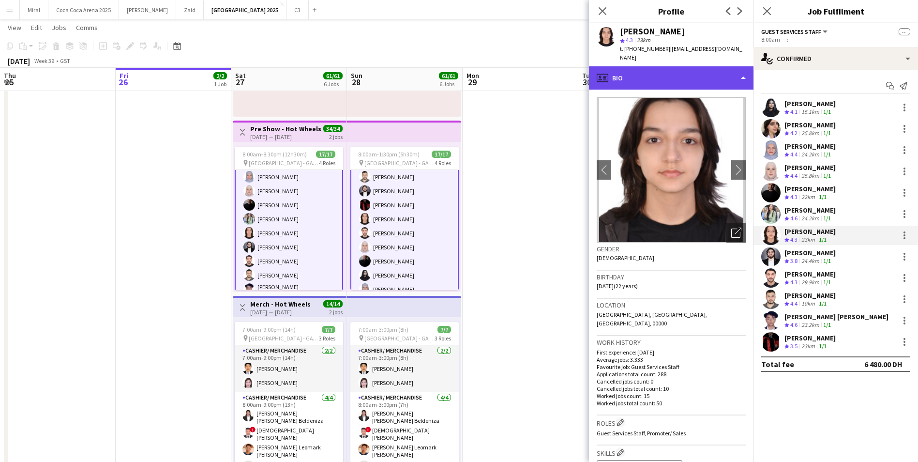
click at [702, 69] on div "profile Bio" at bounding box center [671, 77] width 165 height 23
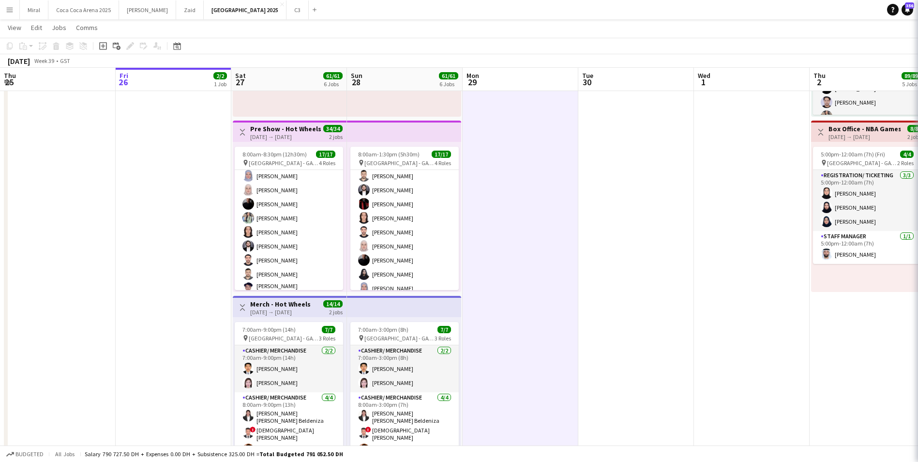
scroll to position [108, 0]
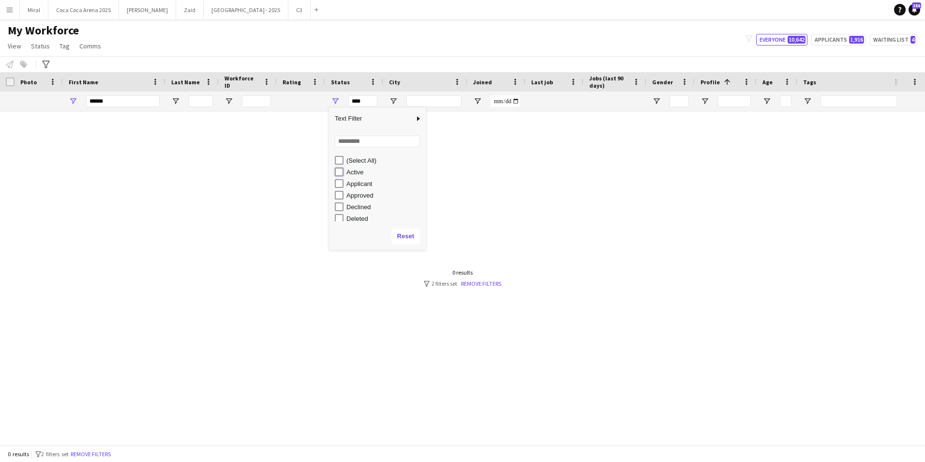
type input "**********"
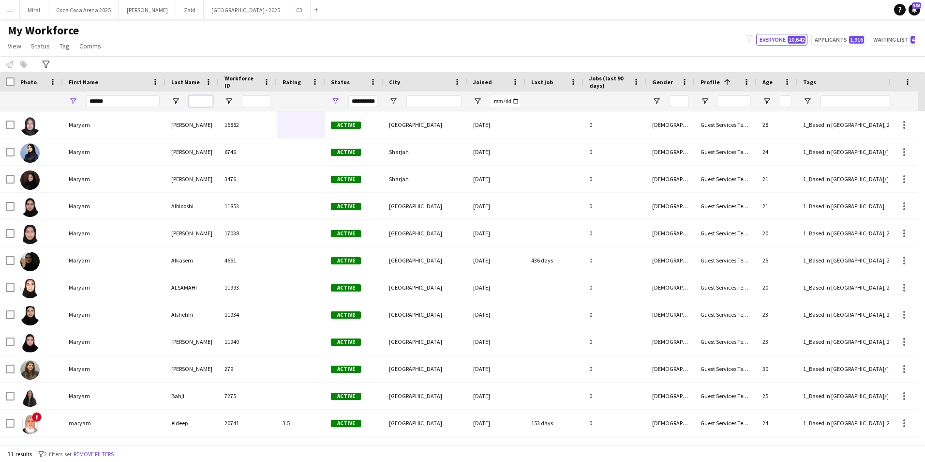
click at [206, 104] on input "Last Name Filter Input" at bounding box center [201, 101] width 24 height 12
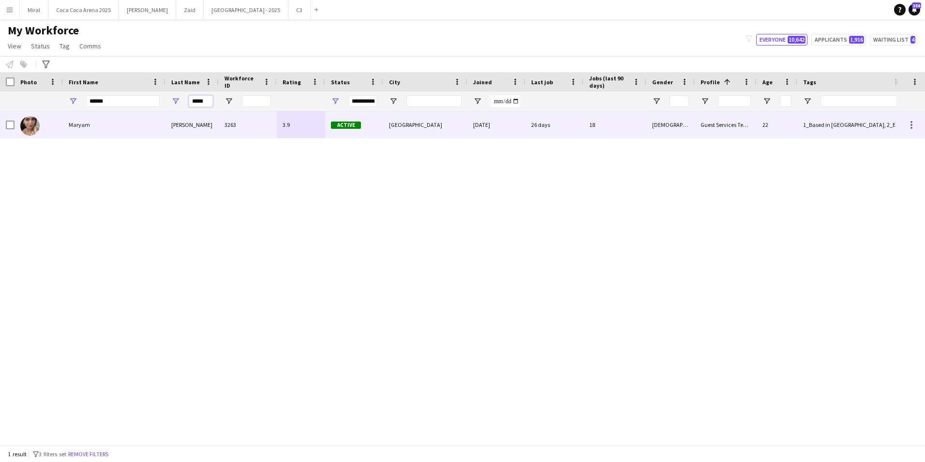
type input "*****"
click at [144, 124] on div "Maryam" at bounding box center [114, 124] width 103 height 27
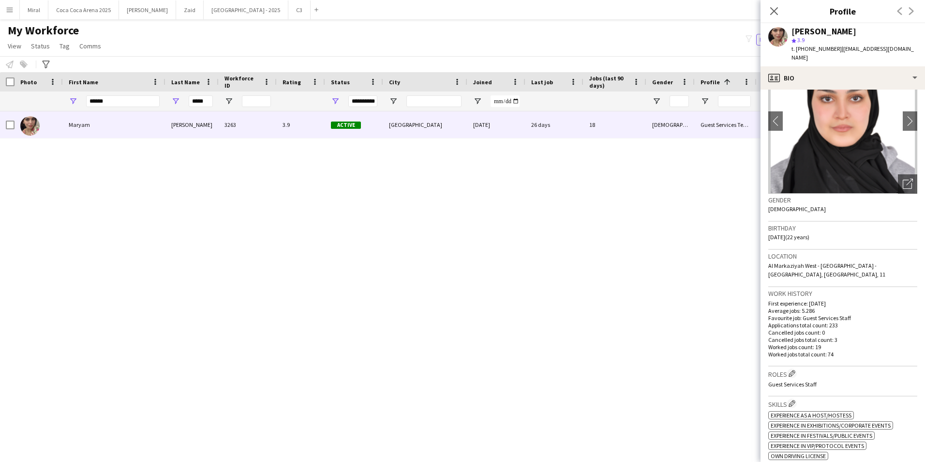
scroll to position [48, 0]
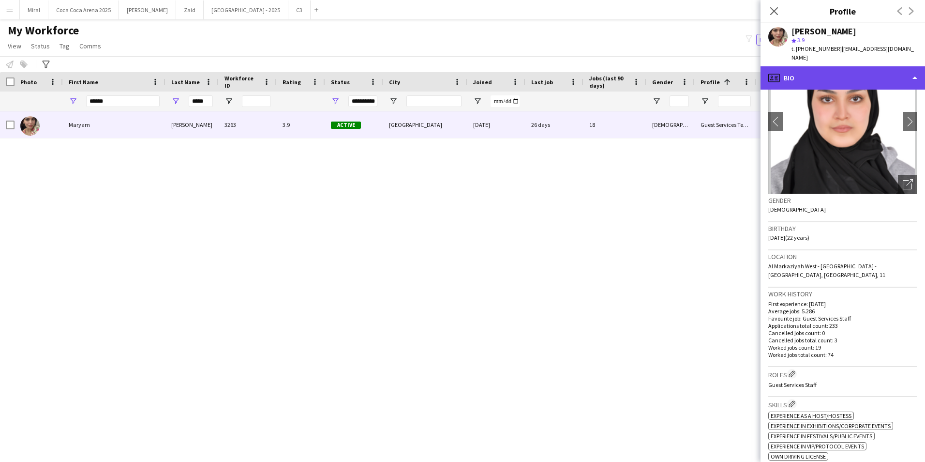
click at [891, 71] on div "profile Bio" at bounding box center [843, 77] width 165 height 23
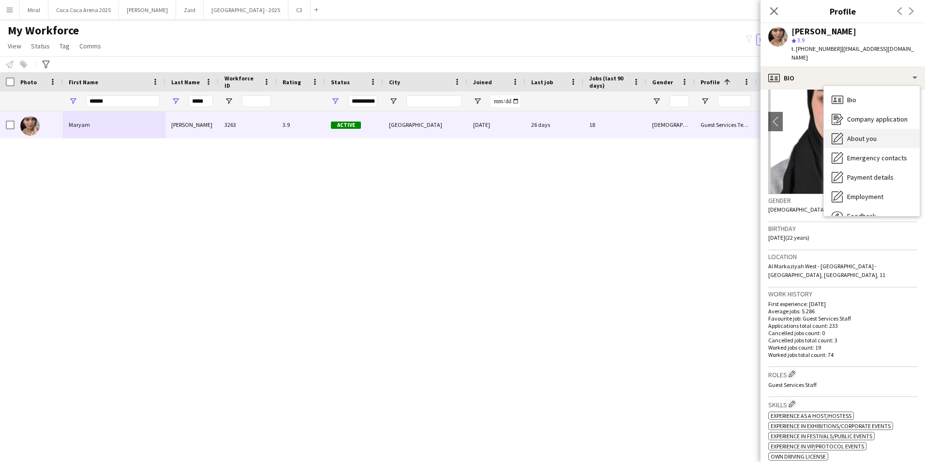
click at [883, 129] on div "About you About you" at bounding box center [872, 138] width 96 height 19
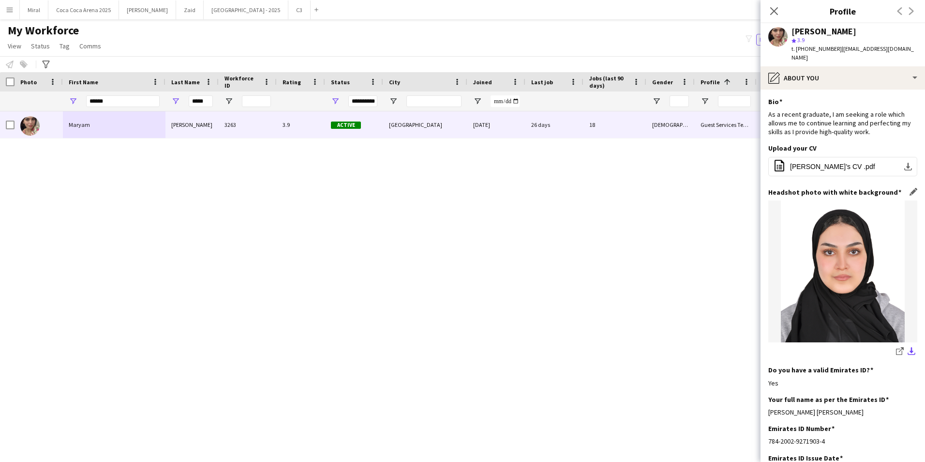
click at [908, 347] on app-icon "download-bottom" at bounding box center [912, 351] width 8 height 9
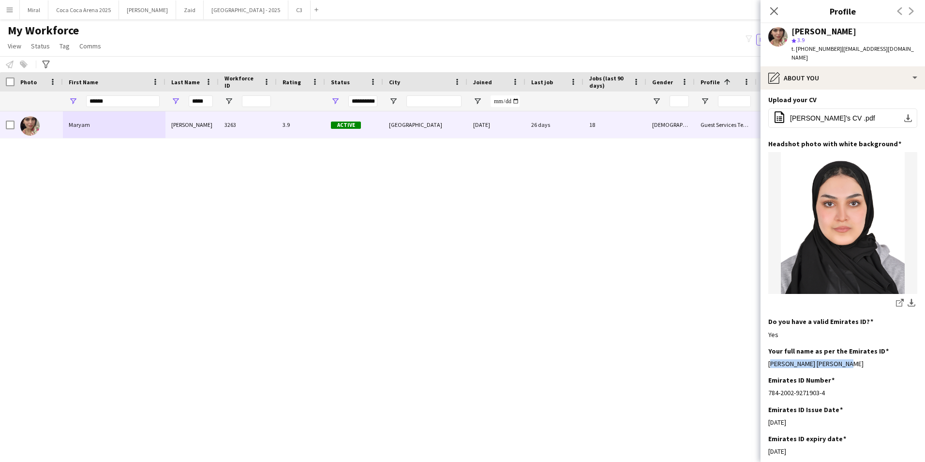
drag, startPoint x: 840, startPoint y: 355, endPoint x: 767, endPoint y: 357, distance: 73.1
click at [767, 357] on app-section-data-types "Bio Edit this field As a recent graduate, I am seeking a role which allows me t…" at bounding box center [843, 276] width 165 height 372
copy div "Mariam Maher Ali Sherif"
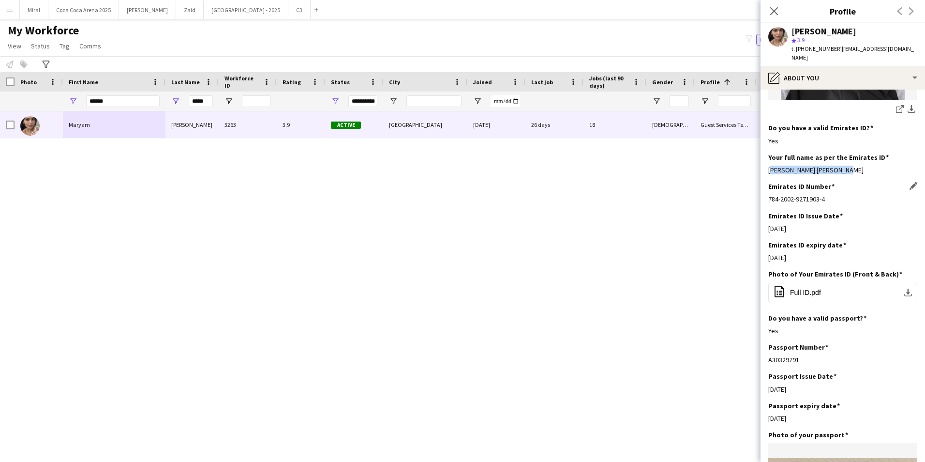
scroll to position [339, 0]
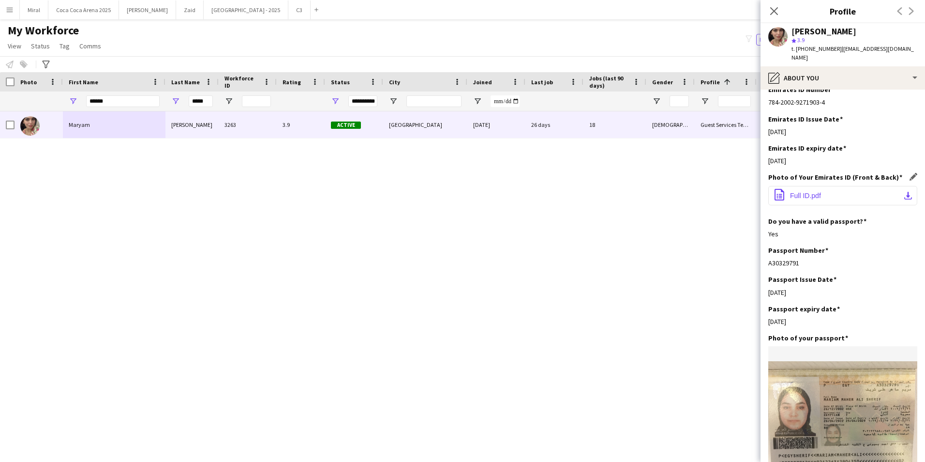
click at [904, 192] on app-icon "download-bottom" at bounding box center [908, 196] width 8 height 8
click at [721, 381] on div "Maryam maher ali 3263 3.9 Active Abu Dhabi 15-05-2024 26 days 18 Female Guest S…" at bounding box center [448, 274] width 896 height 326
drag, startPoint x: 799, startPoint y: 50, endPoint x: 833, endPoint y: 48, distance: 33.9
click at [833, 48] on span "t. +971567275795" at bounding box center [817, 48] width 50 height 7
copy span "971567275795"
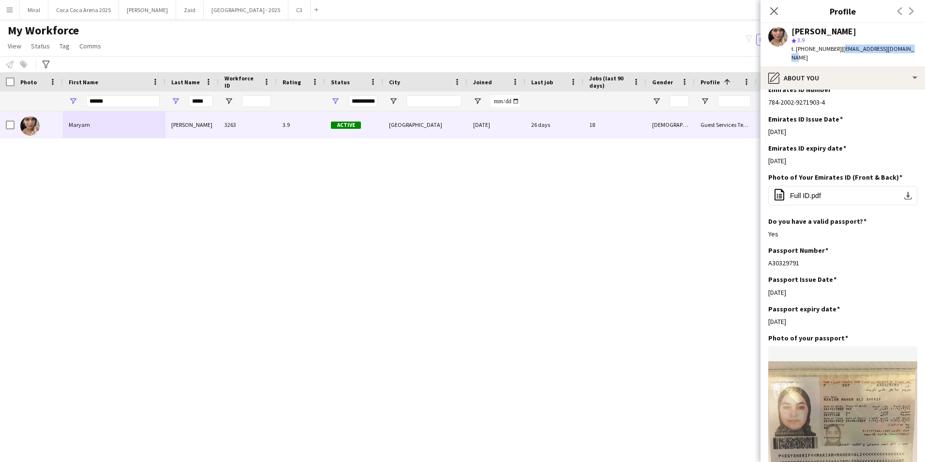
drag, startPoint x: 838, startPoint y: 49, endPoint x: 915, endPoint y: 49, distance: 77.4
click at [915, 49] on div "Maryam maher ali star 3.9 t. +971567275795 | maryam.mhrr123@gmail.com" at bounding box center [843, 44] width 165 height 43
copy span "maryam.mhrr123@gmail.com"
drag, startPoint x: 208, startPoint y: 101, endPoint x: 130, endPoint y: 103, distance: 78.4
click at [130, 103] on div "**********" at bounding box center [774, 100] width 1548 height 19
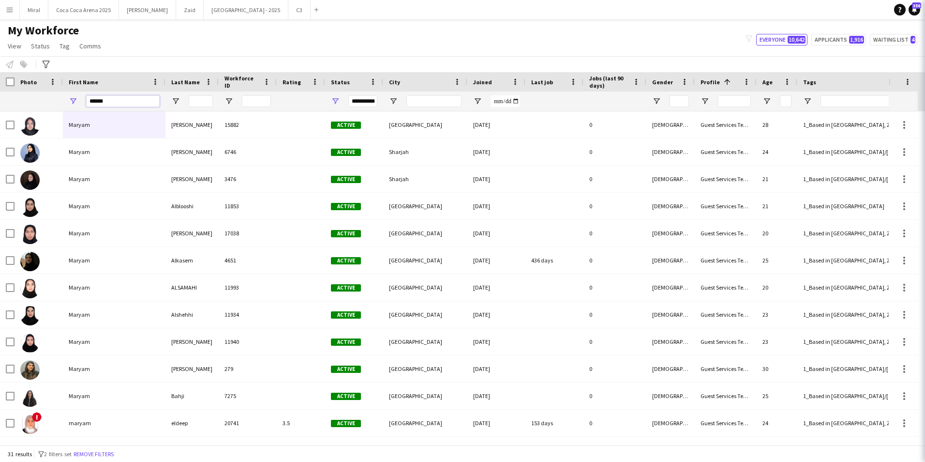
drag, startPoint x: 82, startPoint y: 99, endPoint x: 74, endPoint y: 99, distance: 7.7
click at [74, 99] on div "******" at bounding box center [114, 100] width 103 height 19
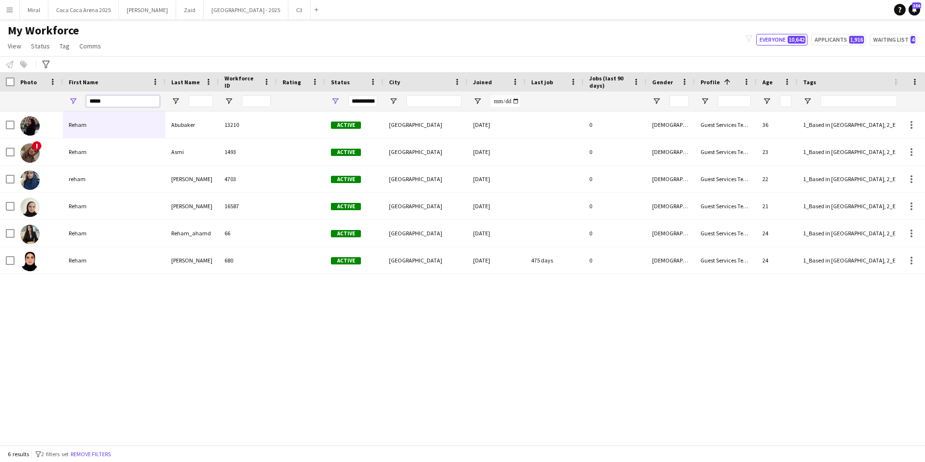
type input "*****"
click at [180, 355] on div "Reham Abubaker 13210 Active Abu Dhabi 18-09-2024 0 Female Guest Services Team 3…" at bounding box center [448, 274] width 896 height 326
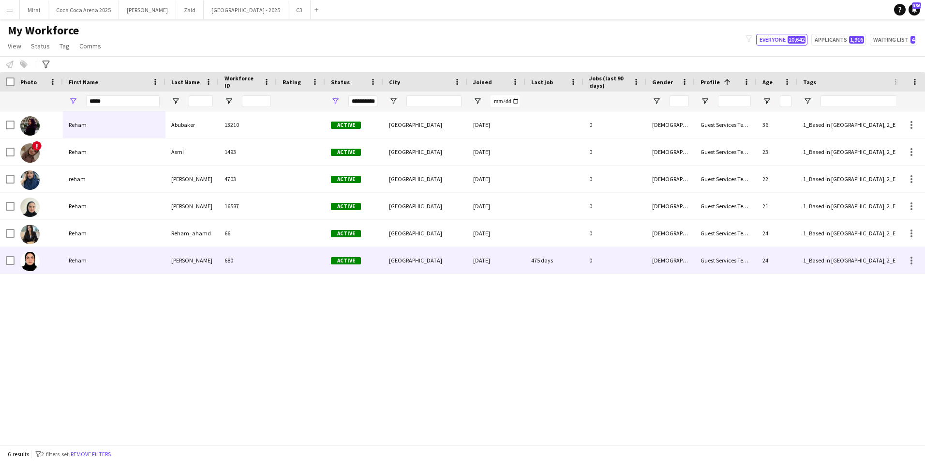
click at [199, 258] on div "[PERSON_NAME]" at bounding box center [191, 260] width 53 height 27
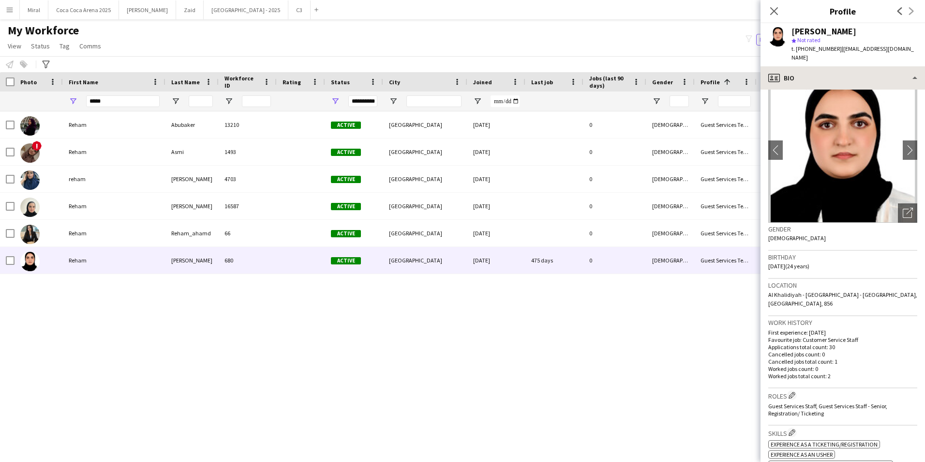
scroll to position [0, 0]
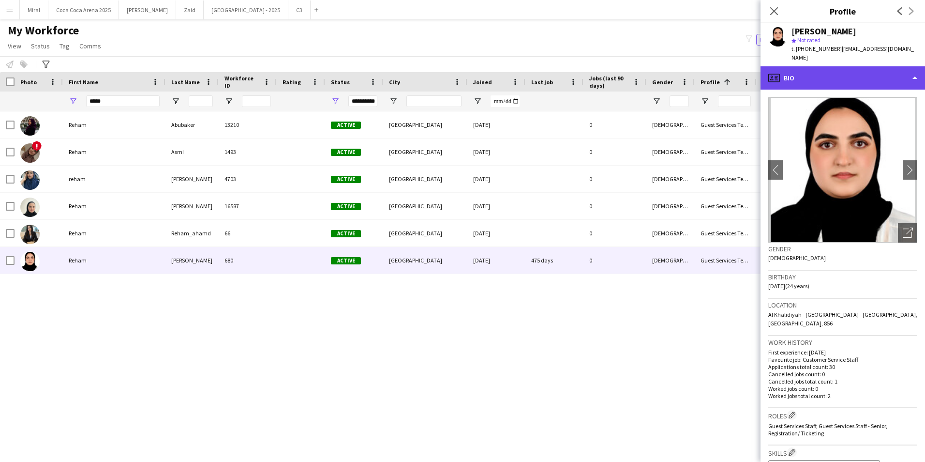
click at [847, 66] on div "profile Bio" at bounding box center [843, 77] width 165 height 23
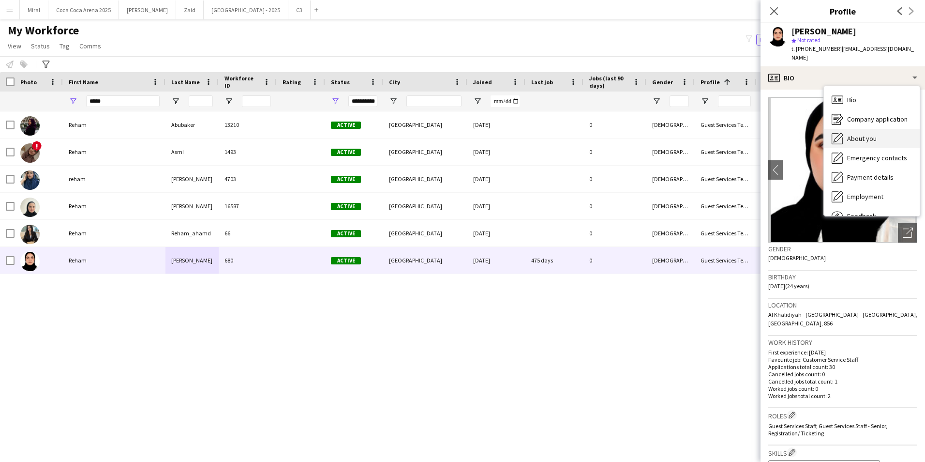
click at [868, 135] on div "About you About you" at bounding box center [872, 138] width 96 height 19
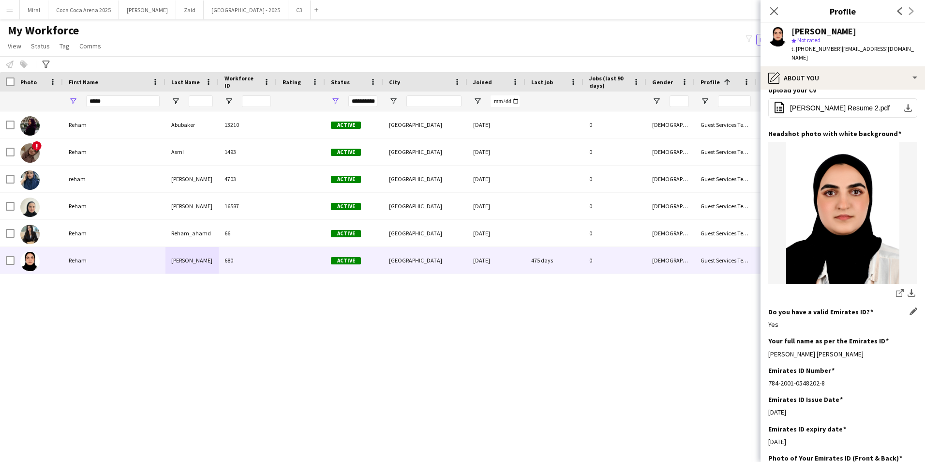
scroll to position [97, 0]
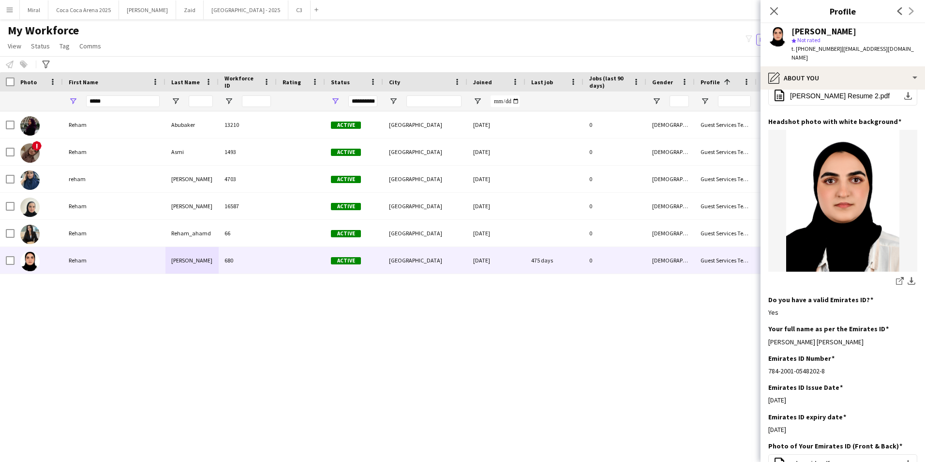
drag, startPoint x: 863, startPoint y: 326, endPoint x: 767, endPoint y: 321, distance: 95.9
click at [767, 321] on app-section-data-types "Bio Edit this field My name is reham, i am a female, graduated form physiothera…" at bounding box center [843, 276] width 165 height 372
copy div "Reham Salah Saleh Yousef Nasr"
click at [908, 277] on app-icon "download-bottom" at bounding box center [912, 281] width 8 height 9
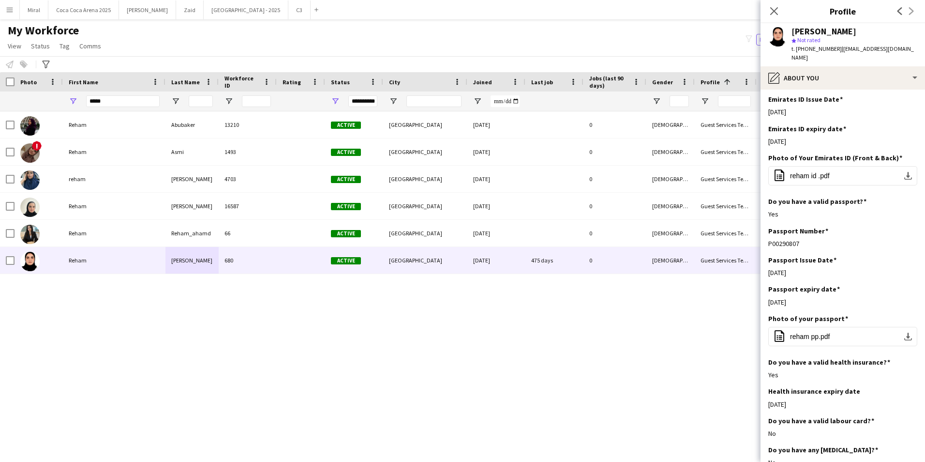
scroll to position [387, 0]
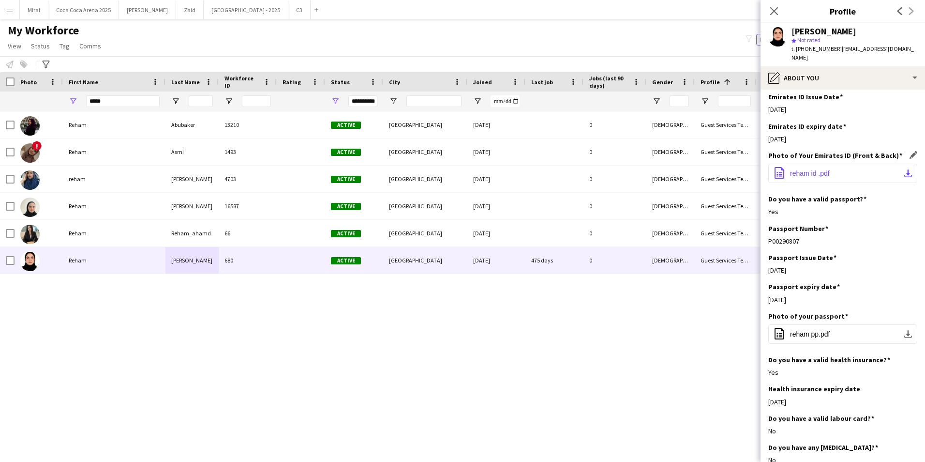
click at [904, 169] on app-icon "download-bottom" at bounding box center [908, 173] width 8 height 8
drag, startPoint x: 798, startPoint y: 46, endPoint x: 833, endPoint y: 48, distance: 35.4
click at [833, 48] on span "t. +971552810979" at bounding box center [817, 48] width 50 height 7
copy span "971552810979"
drag, startPoint x: 838, startPoint y: 49, endPoint x: 899, endPoint y: 48, distance: 61.0
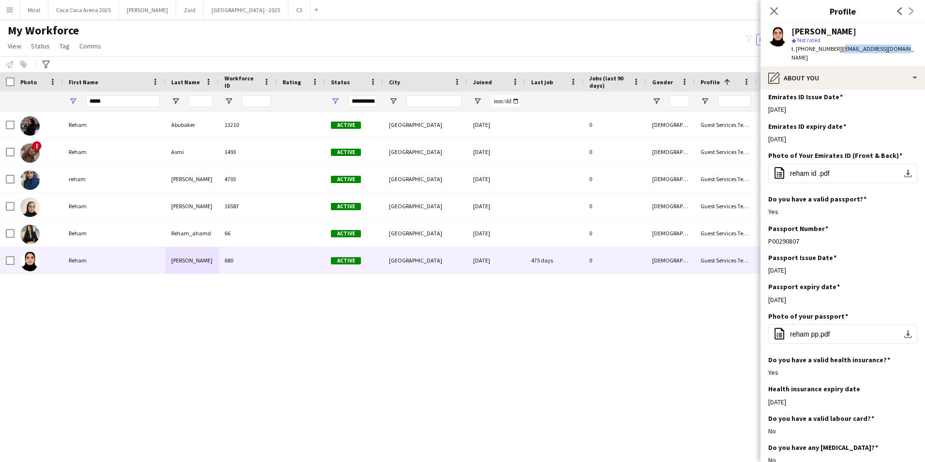
click at [899, 48] on div "Reham Salah star Not rated t. +971552810979 | reham.funny@gmail.com" at bounding box center [843, 44] width 165 height 43
copy span "reham.funny@gmail.com"
drag, startPoint x: 122, startPoint y: 104, endPoint x: 57, endPoint y: 96, distance: 65.7
click at [57, 96] on div "**********" at bounding box center [774, 100] width 1548 height 19
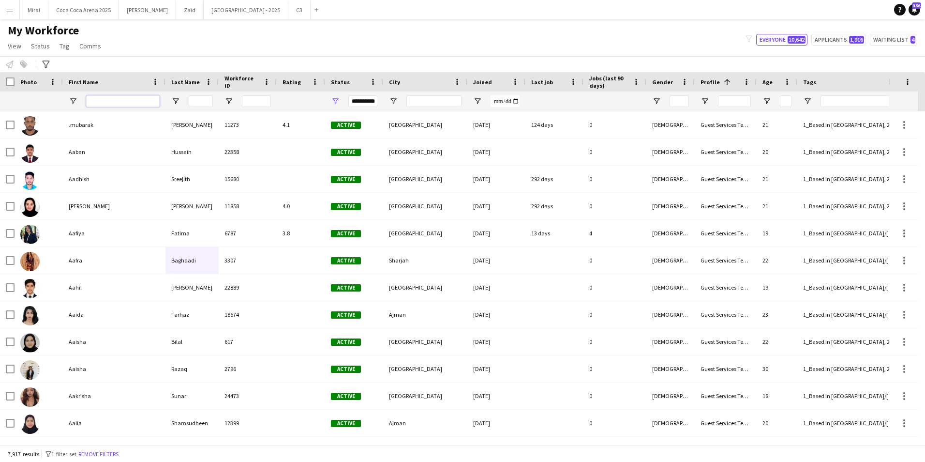
click at [103, 100] on input "First Name Filter Input" at bounding box center [123, 101] width 74 height 12
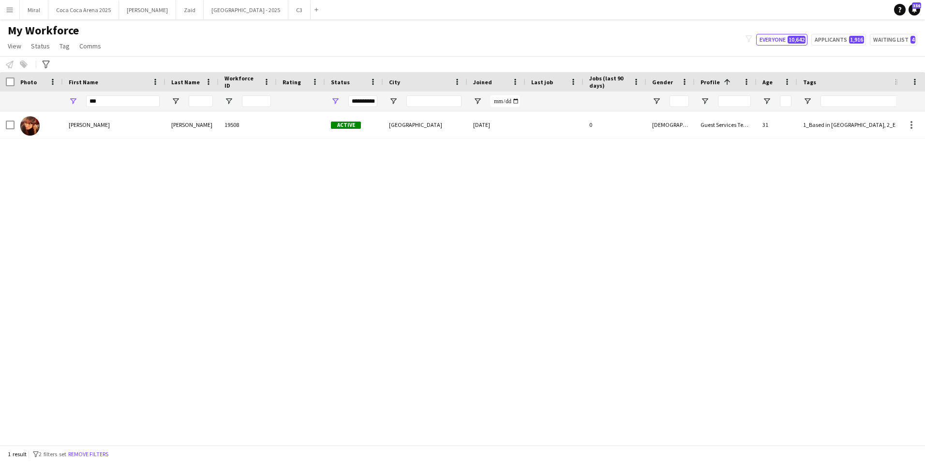
click at [383, 288] on div "Zoe Liyakath 19508 Active Abu Dhabi 22-01-2025 0 Female Guest Services Team 31 …" at bounding box center [448, 274] width 896 height 326
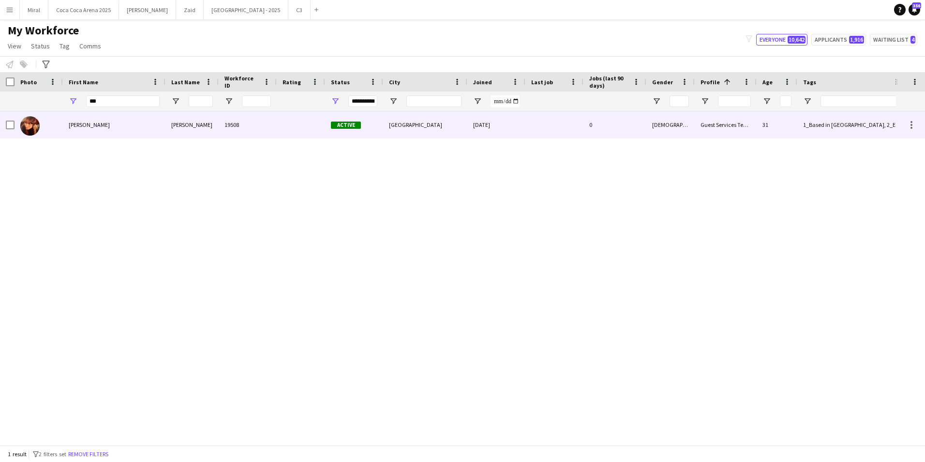
click at [148, 123] on div "Zoe" at bounding box center [114, 124] width 103 height 27
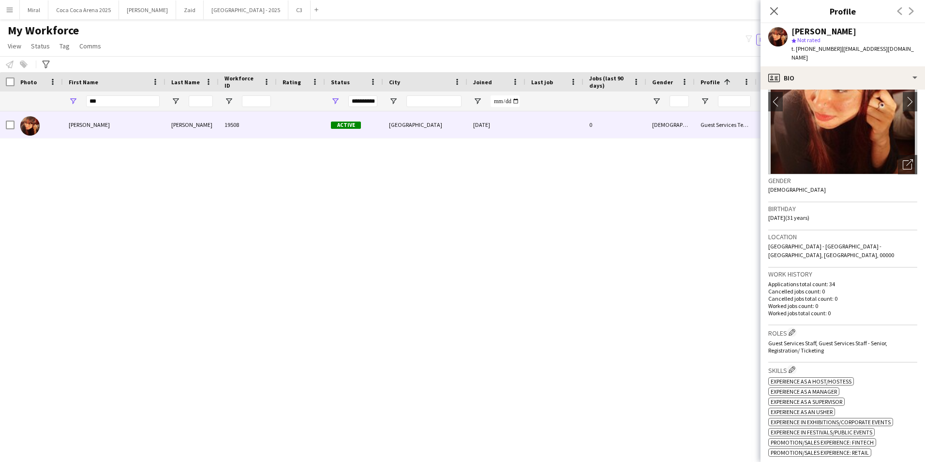
scroll to position [194, 0]
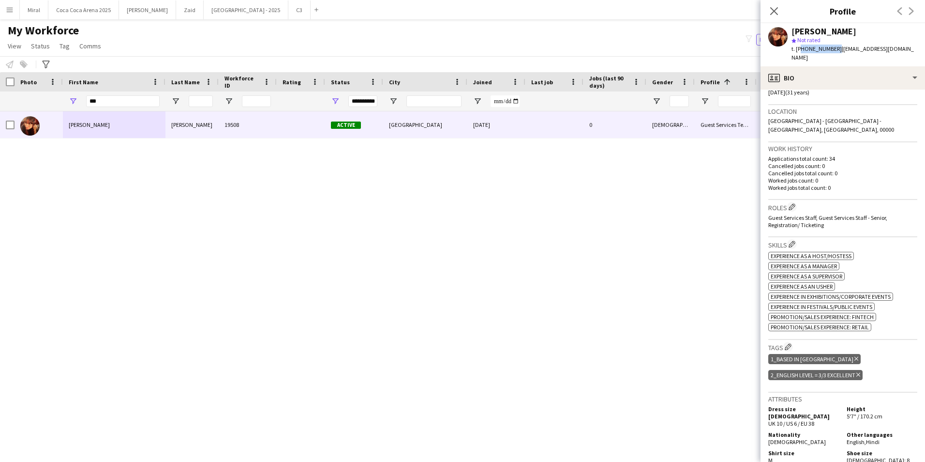
drag, startPoint x: 798, startPoint y: 45, endPoint x: 834, endPoint y: 47, distance: 35.9
click at [834, 47] on span "t. +971554274473" at bounding box center [817, 48] width 50 height 7
copy span "971554274473"
drag, startPoint x: 837, startPoint y: 48, endPoint x: 909, endPoint y: 48, distance: 72.6
click at [909, 48] on app-profile-header "Zoe Liyakath star Not rated t. +971554274473 | zoeliyakath@gmail.com" at bounding box center [843, 44] width 165 height 43
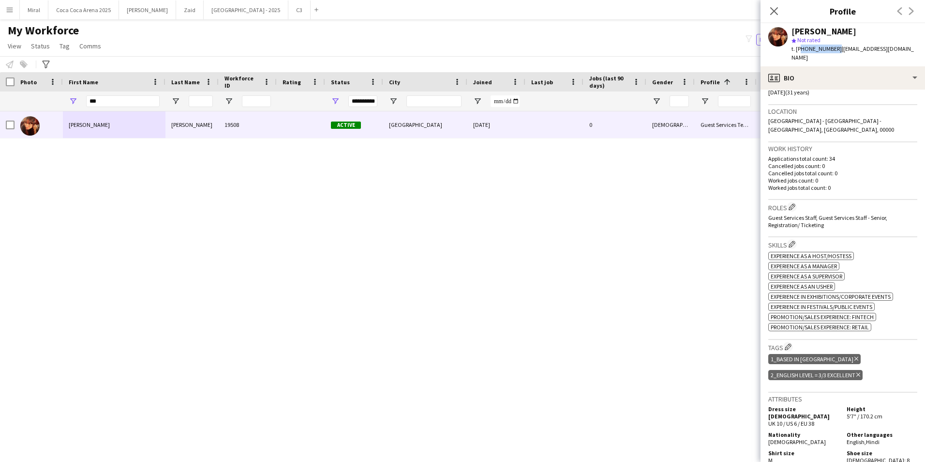
copy span "zoeliyakath@gmail.com"
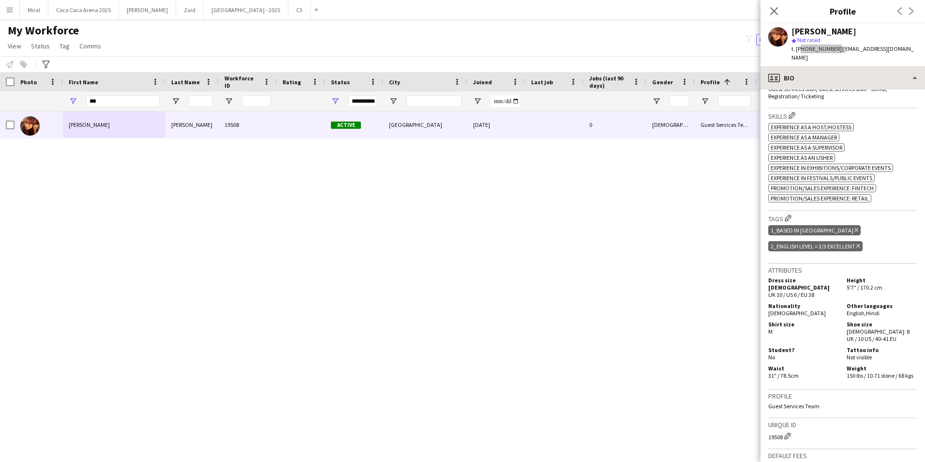
scroll to position [290, 0]
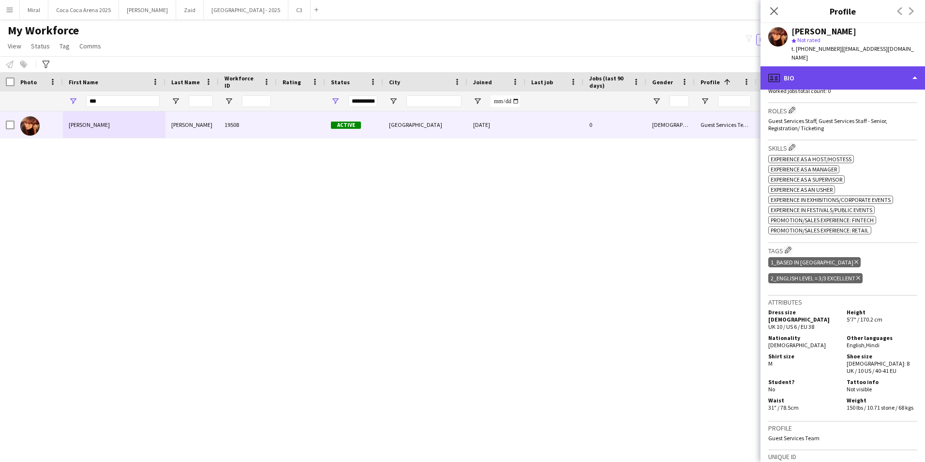
click at [883, 68] on div "profile Bio" at bounding box center [843, 77] width 165 height 23
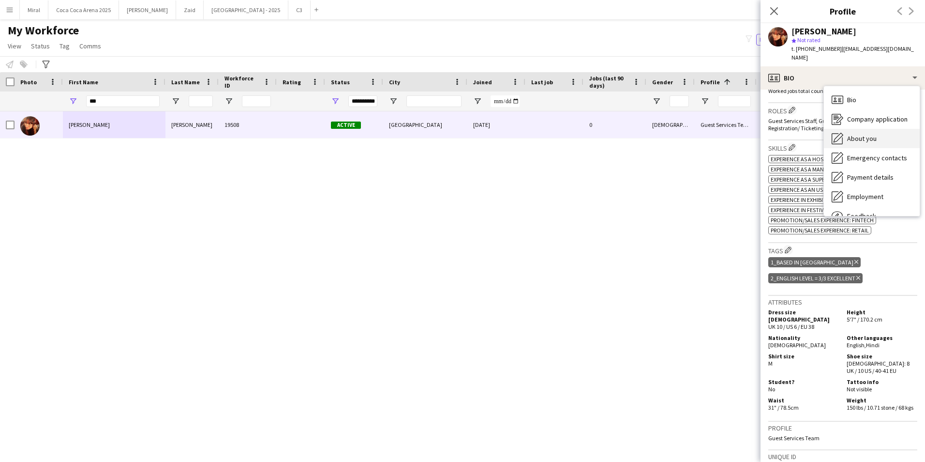
click at [873, 135] on div "About you About you" at bounding box center [872, 138] width 96 height 19
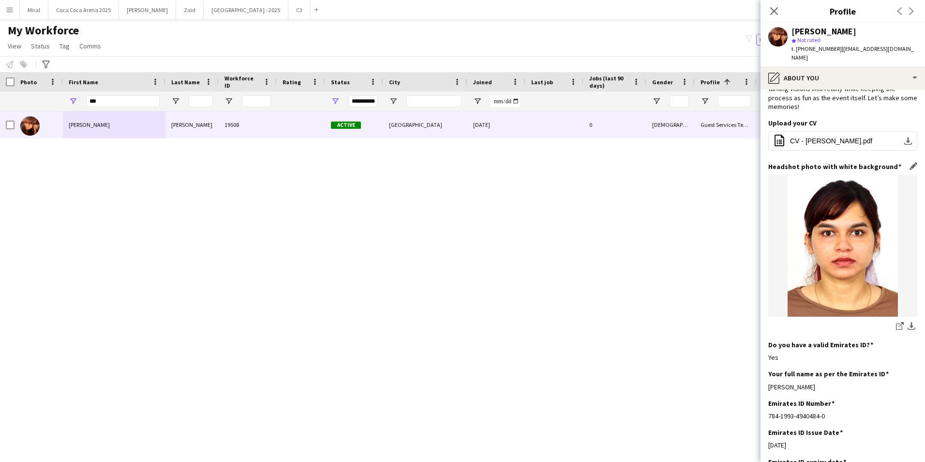
scroll to position [97, 0]
drag, startPoint x: 829, startPoint y: 378, endPoint x: 766, endPoint y: 377, distance: 62.4
click at [766, 377] on app-section-data-types "Bio Edit this field I’m a dynamic and creative individual with a passion for cr…" at bounding box center [843, 276] width 165 height 372
copy div "Zoe liyakath liyakath"
click at [908, 321] on app-icon "download-bottom" at bounding box center [912, 325] width 8 height 9
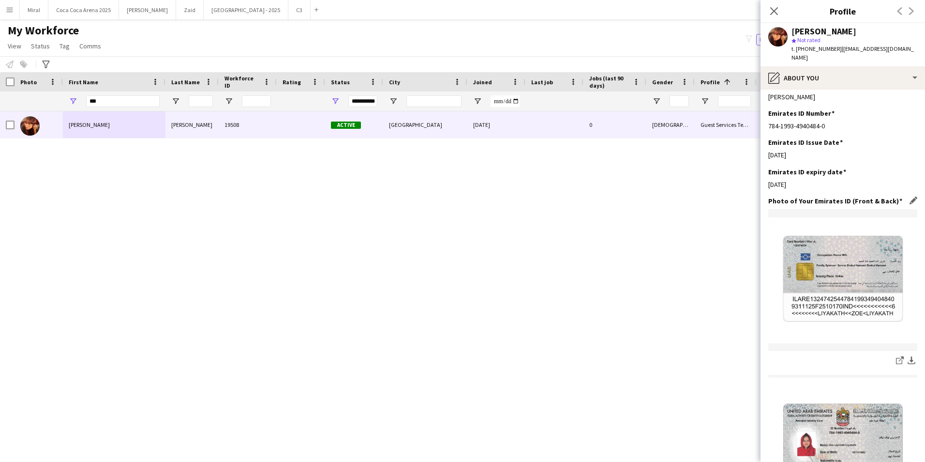
scroll to position [387, 0]
click at [908, 355] on app-icon "download-bottom" at bounding box center [912, 359] width 8 height 9
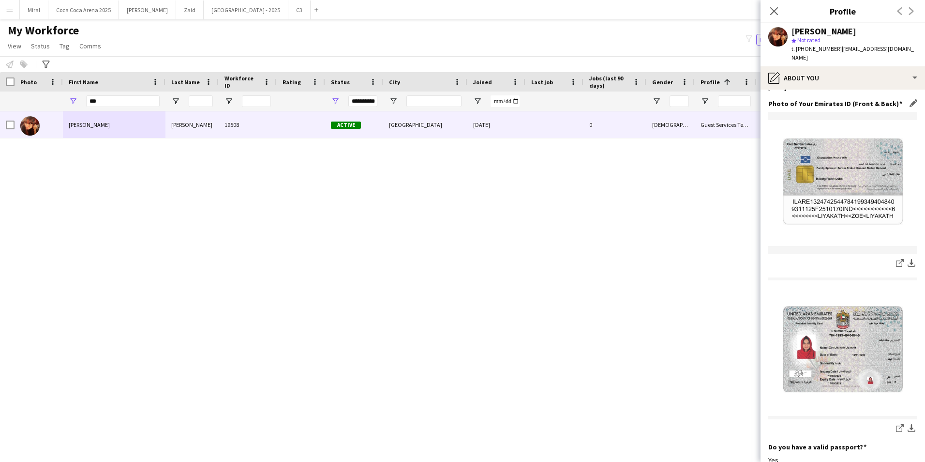
scroll to position [484, 0]
click at [908, 423] on app-icon "download-bottom" at bounding box center [912, 427] width 8 height 9
drag, startPoint x: 101, startPoint y: 98, endPoint x: 66, endPoint y: 102, distance: 34.6
click at [70, 100] on div "***" at bounding box center [114, 100] width 103 height 19
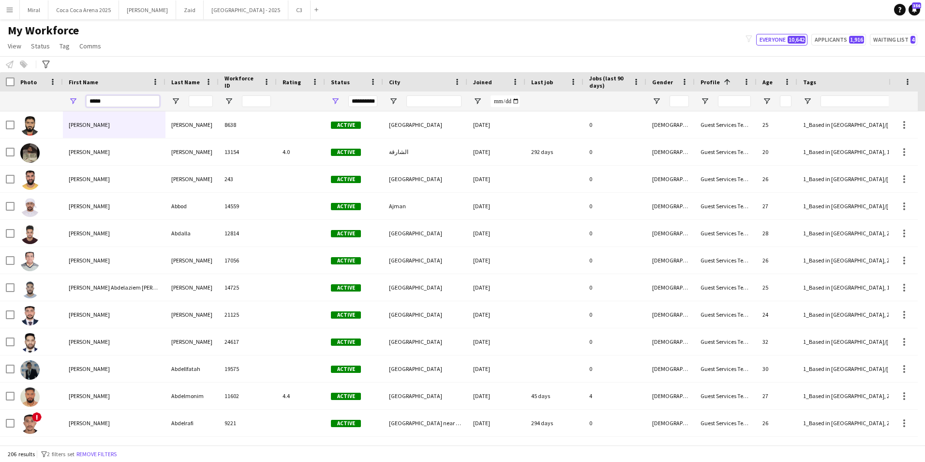
type input "*****"
click at [196, 100] on input "Last Name Filter Input" at bounding box center [201, 101] width 24 height 12
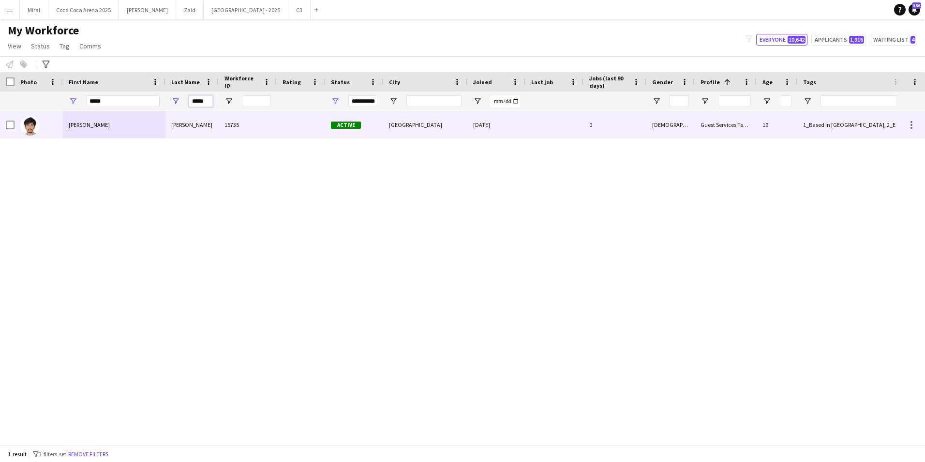
type input "*****"
click at [137, 123] on div "Ahmed Mohammad" at bounding box center [114, 124] width 103 height 27
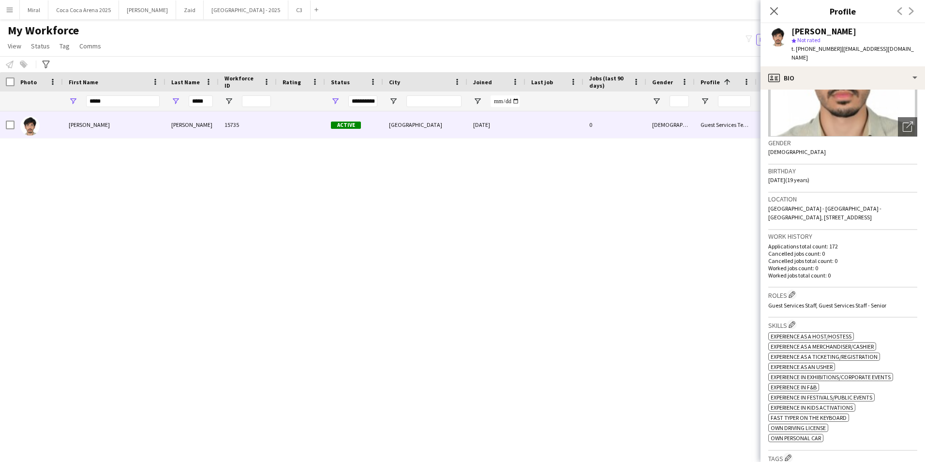
scroll to position [97, 0]
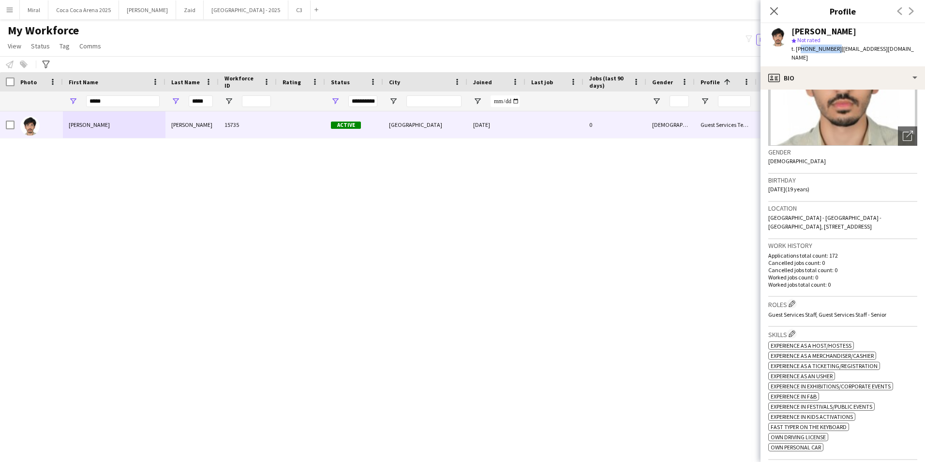
drag, startPoint x: 799, startPoint y: 47, endPoint x: 833, endPoint y: 48, distance: 33.9
click at [833, 48] on span "t. +971544461842" at bounding box center [817, 48] width 50 height 7
copy span "971544461842"
drag, startPoint x: 837, startPoint y: 48, endPoint x: 917, endPoint y: 57, distance: 80.8
click at [917, 57] on div "t. +971544461842 | ahmedmohemmed65@gmail.com" at bounding box center [855, 53] width 126 height 17
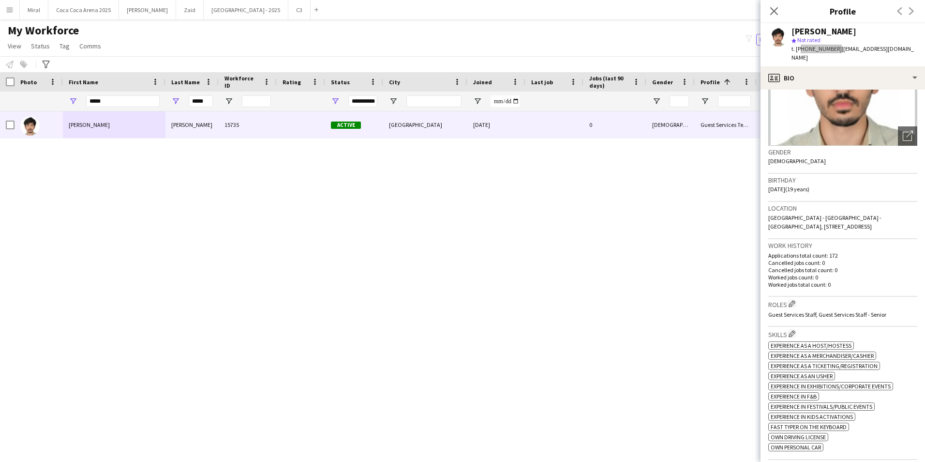
scroll to position [290, 0]
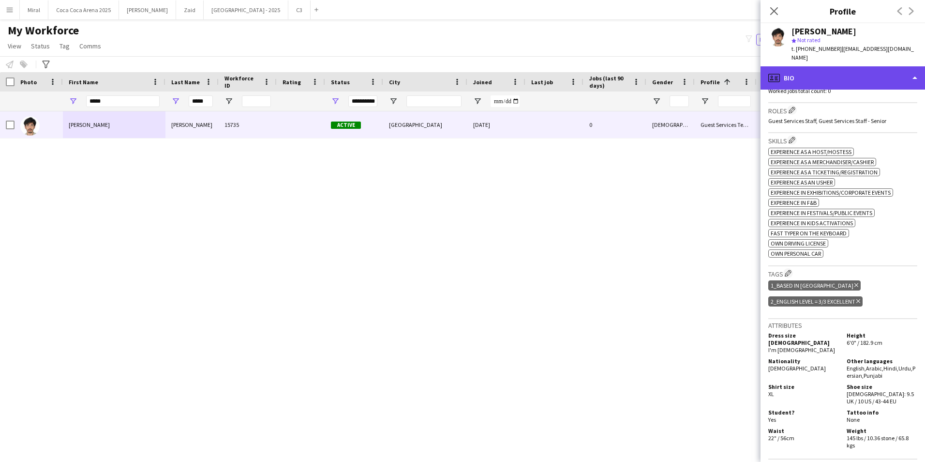
click at [855, 78] on div "profile Bio" at bounding box center [843, 77] width 165 height 23
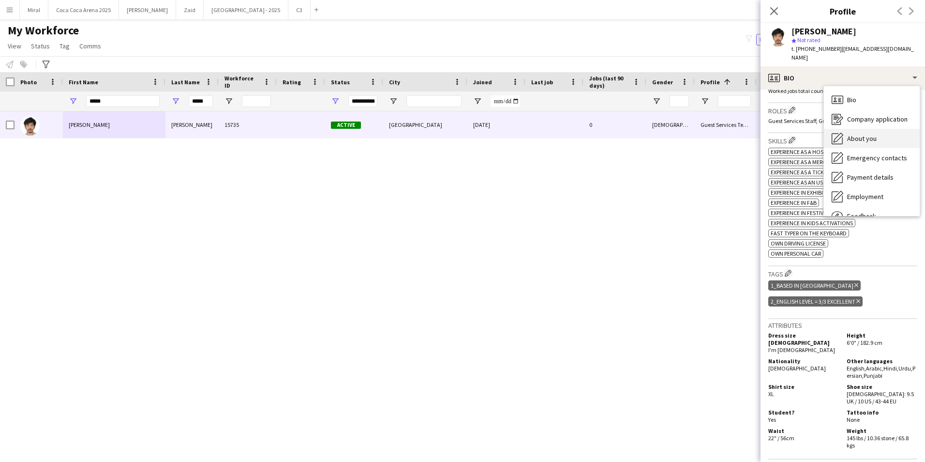
click at [879, 141] on div "About you About you" at bounding box center [872, 138] width 96 height 19
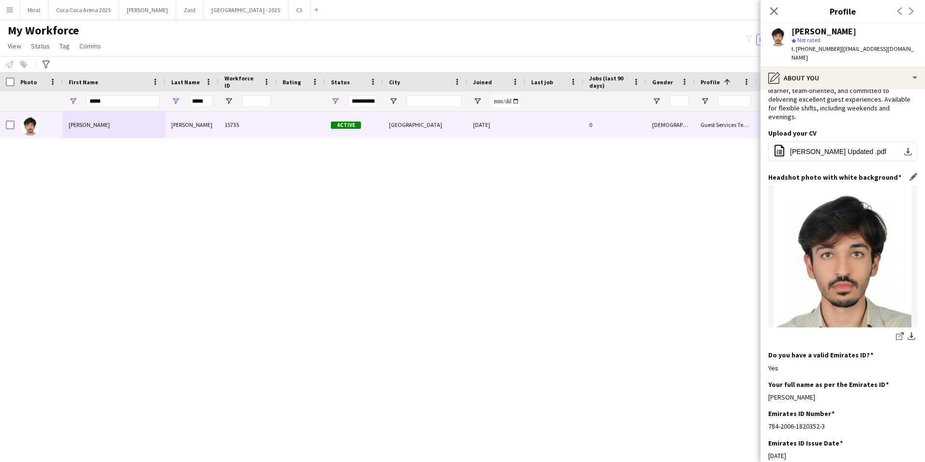
scroll to position [97, 0]
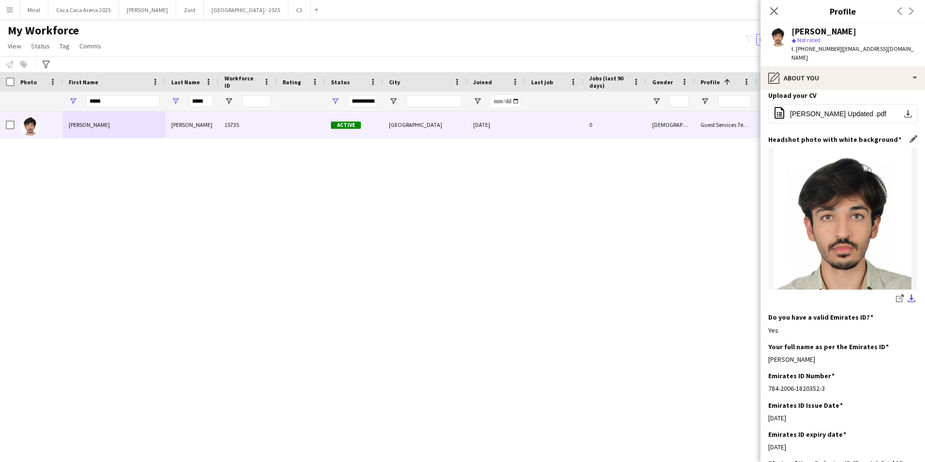
click at [908, 299] on app-icon "download-bottom" at bounding box center [912, 298] width 8 height 9
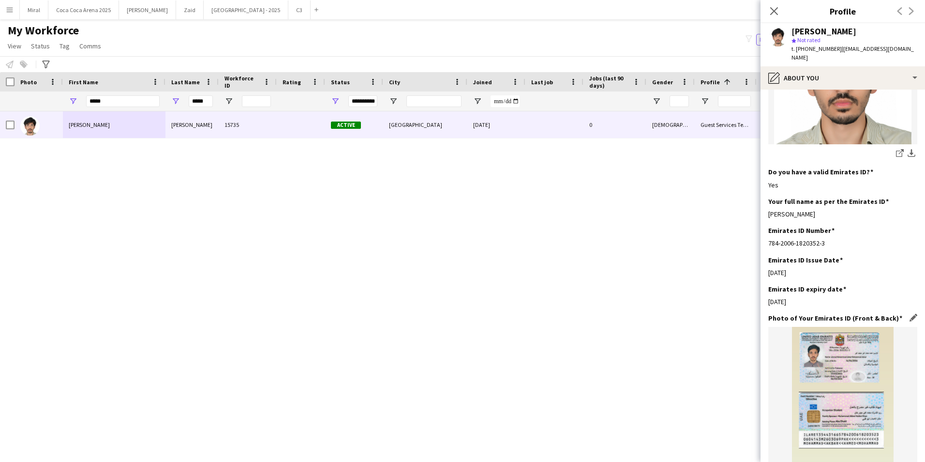
scroll to position [339, 0]
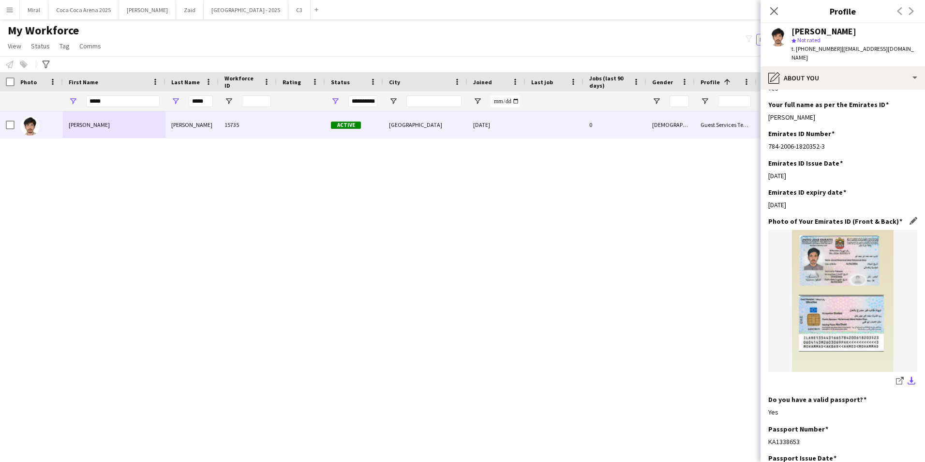
click at [908, 381] on app-icon "download-bottom" at bounding box center [912, 380] width 8 height 9
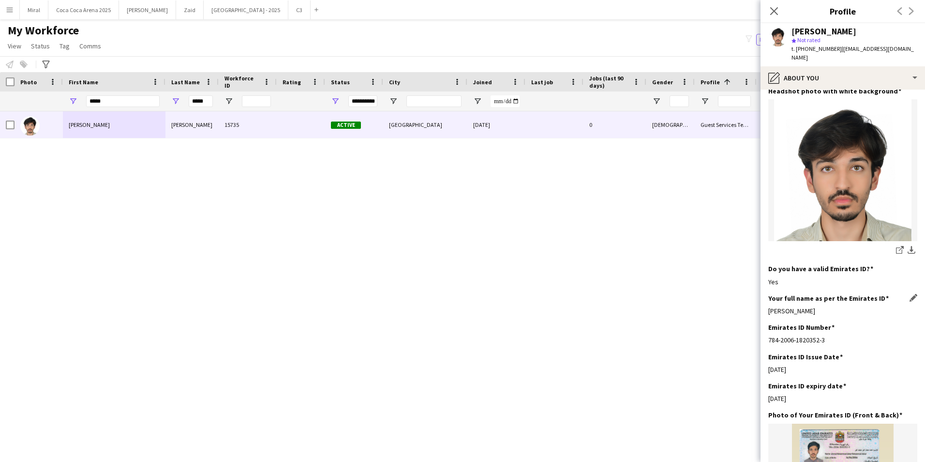
scroll to position [97, 0]
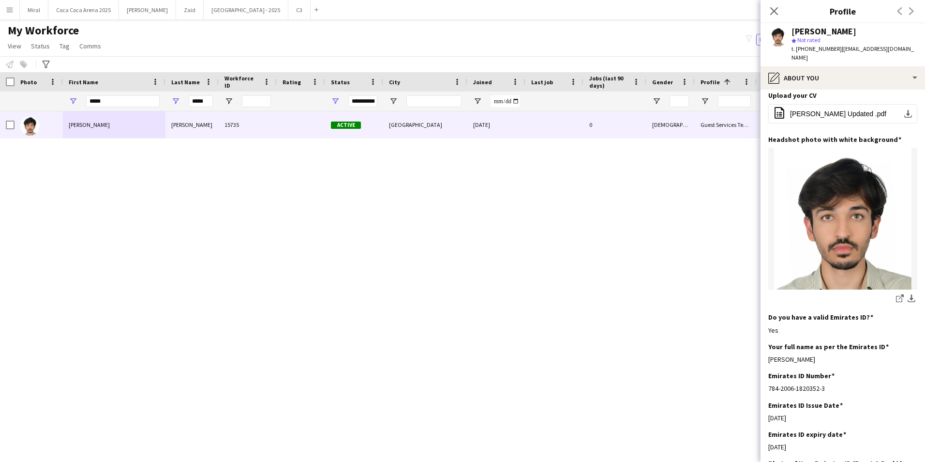
drag, startPoint x: 847, startPoint y: 356, endPoint x: 761, endPoint y: 358, distance: 86.6
click at [761, 358] on app-section-data-types "Bio Edit this field Motivated and reliable individual with strong communication…" at bounding box center [843, 276] width 165 height 372
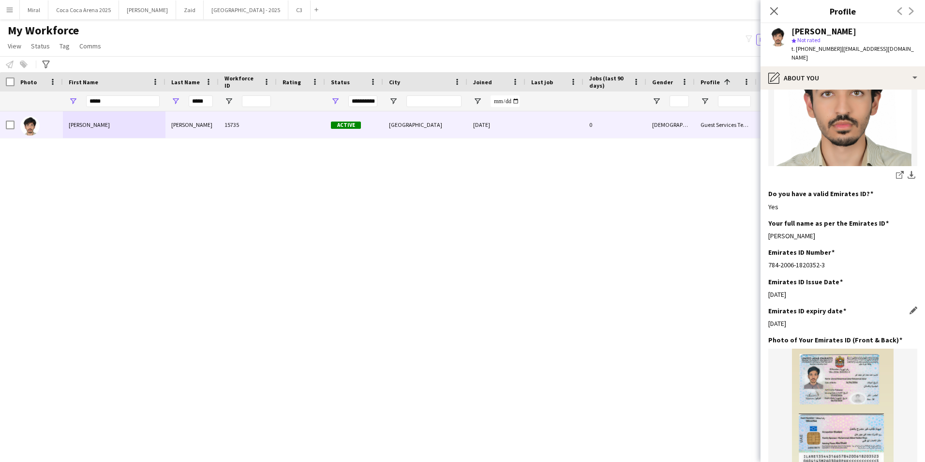
scroll to position [290, 0]
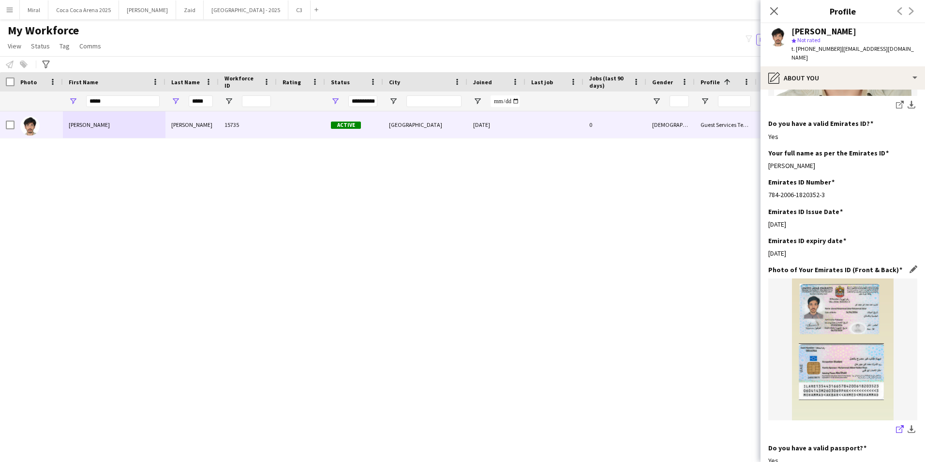
click at [896, 429] on icon "share-external-link-1" at bounding box center [900, 429] width 8 height 8
drag, startPoint x: 117, startPoint y: 101, endPoint x: 57, endPoint y: 101, distance: 60.0
click at [57, 101] on div "**********" at bounding box center [774, 100] width 1548 height 19
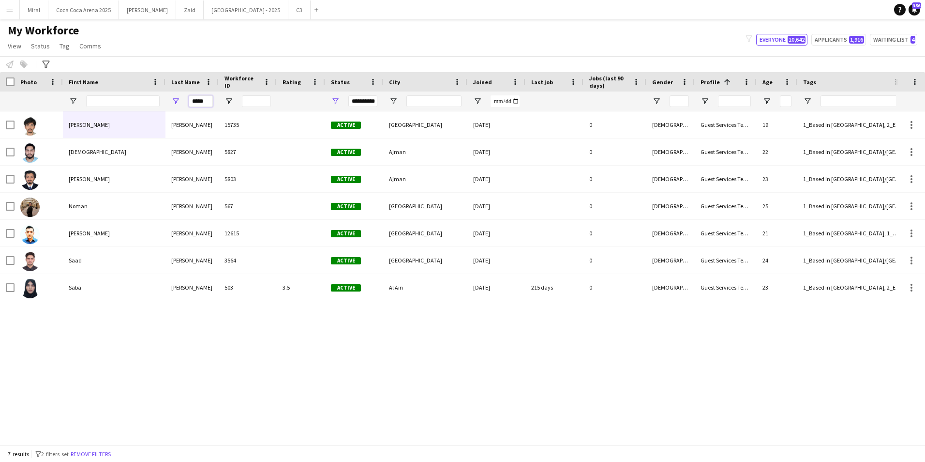
drag, startPoint x: 210, startPoint y: 99, endPoint x: 167, endPoint y: 99, distance: 42.6
click at [167, 99] on div "*****" at bounding box center [191, 100] width 53 height 19
click at [140, 98] on input "First Name Filter Input" at bounding box center [123, 101] width 74 height 12
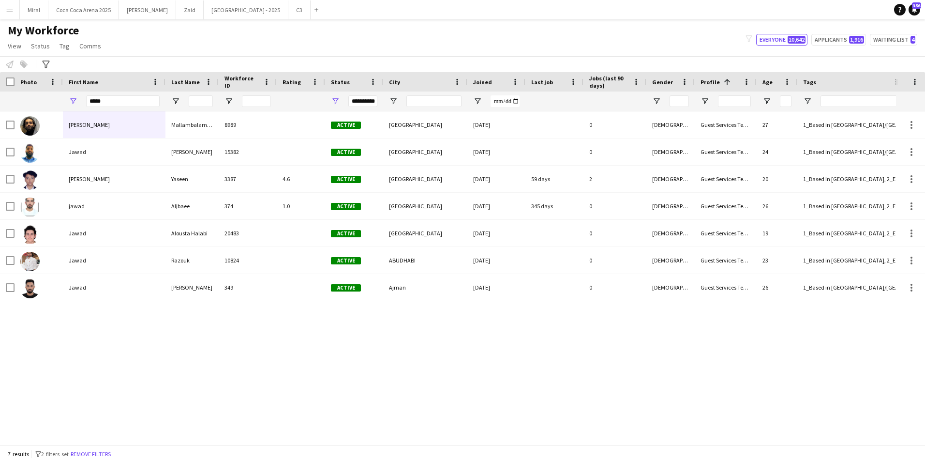
click at [218, 332] on div "Ahammed Jawad Mallambalam chithari 8989 Active Dubai 22-07-2024 0 Male Guest Se…" at bounding box center [448, 274] width 896 height 326
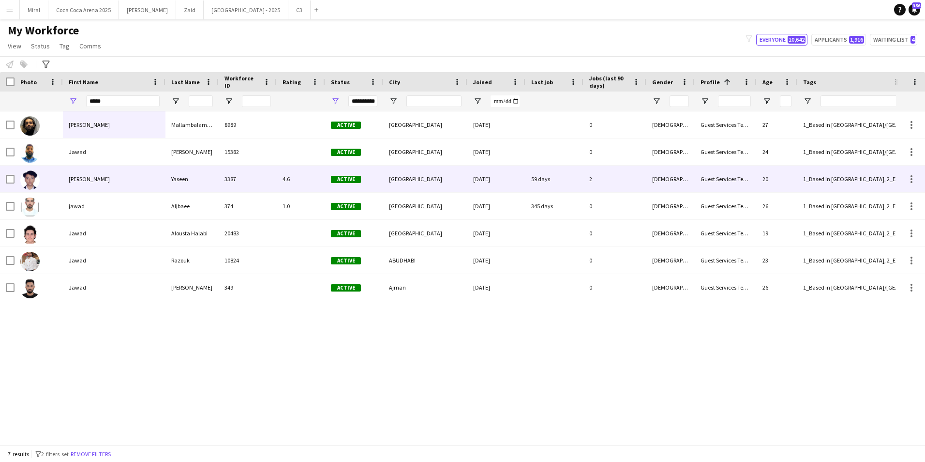
click at [191, 181] on div "Yaseen" at bounding box center [191, 178] width 53 height 27
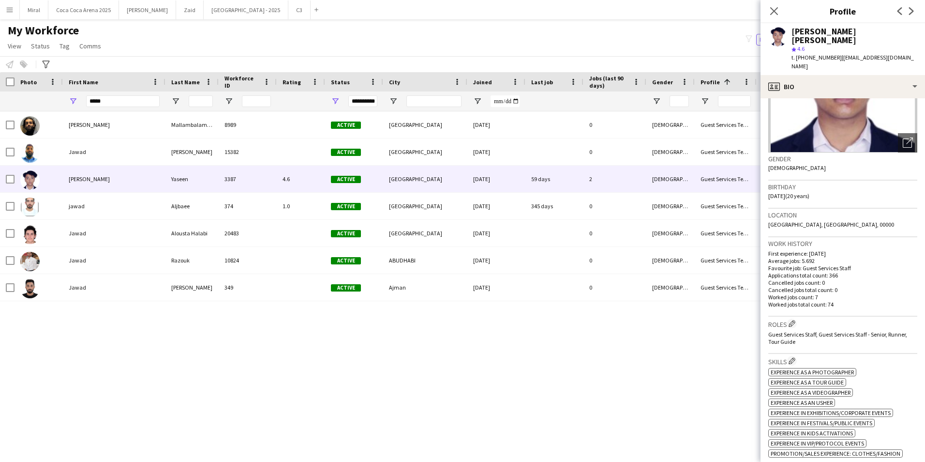
scroll to position [97, 0]
click at [890, 64] on div "Jawad Ahmed Yaseen star 4.6 t. +971569255437 | jawadahmedpak2005@gmail.com" at bounding box center [843, 49] width 165 height 52
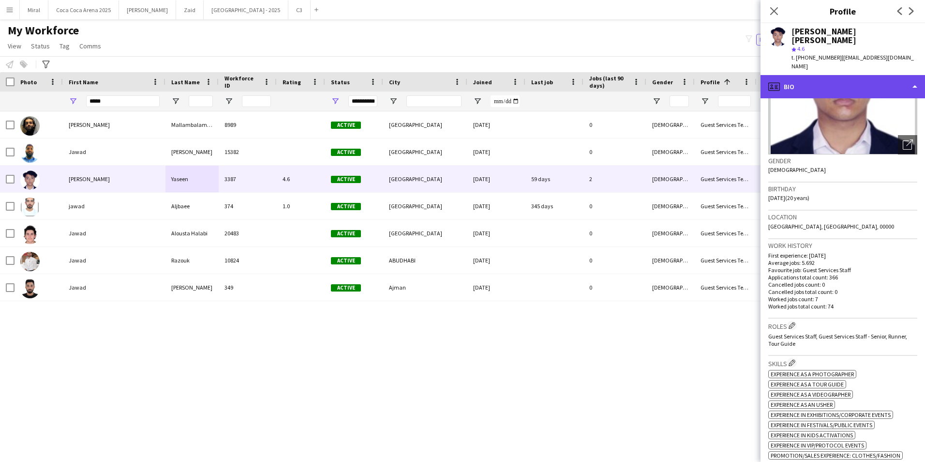
click at [892, 75] on div "profile Bio" at bounding box center [843, 86] width 165 height 23
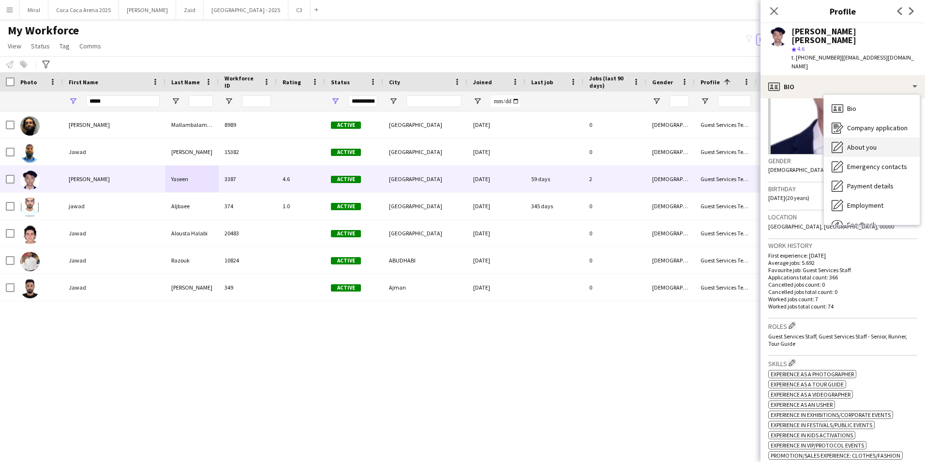
click at [880, 138] on div "About you About you" at bounding box center [872, 146] width 96 height 19
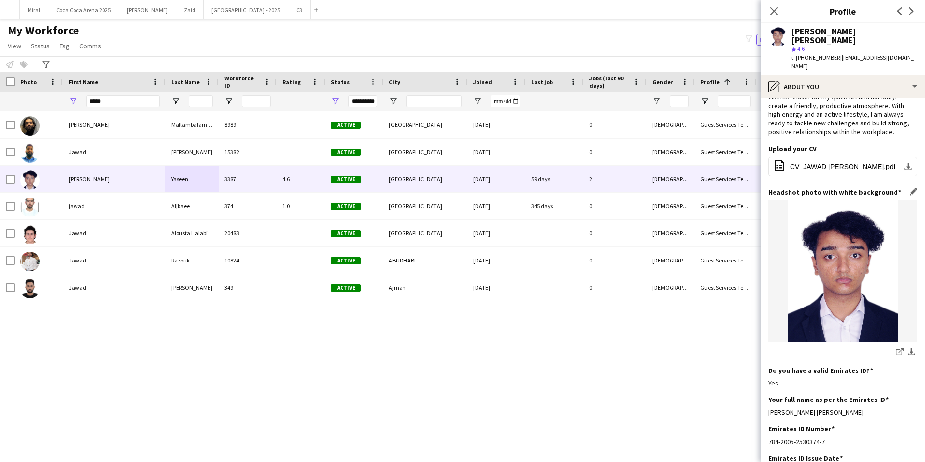
scroll to position [145, 0]
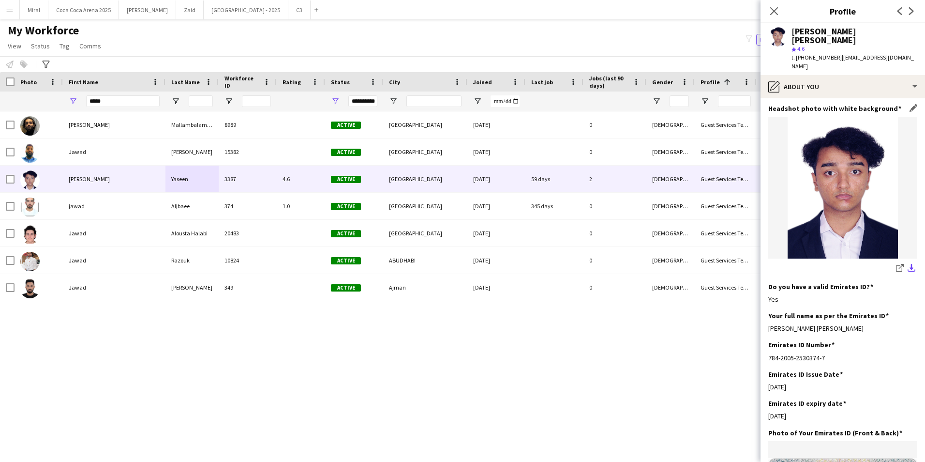
click at [908, 267] on app-icon "download-bottom" at bounding box center [912, 268] width 8 height 9
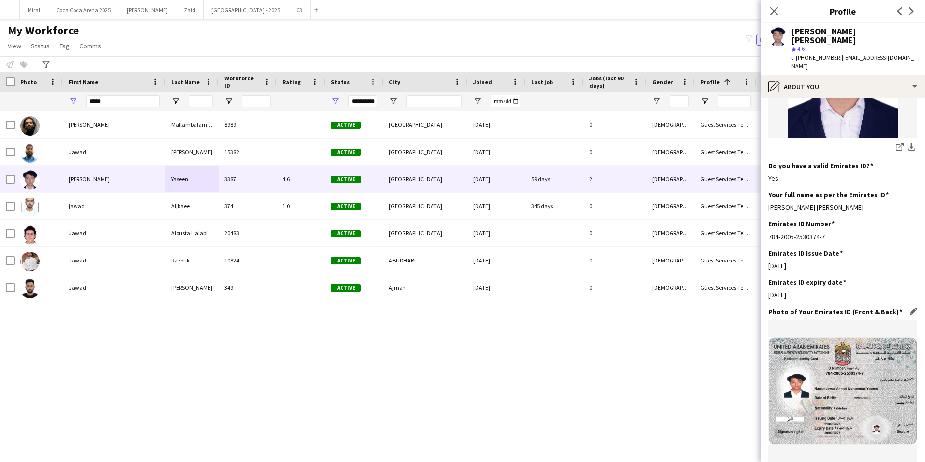
scroll to position [290, 0]
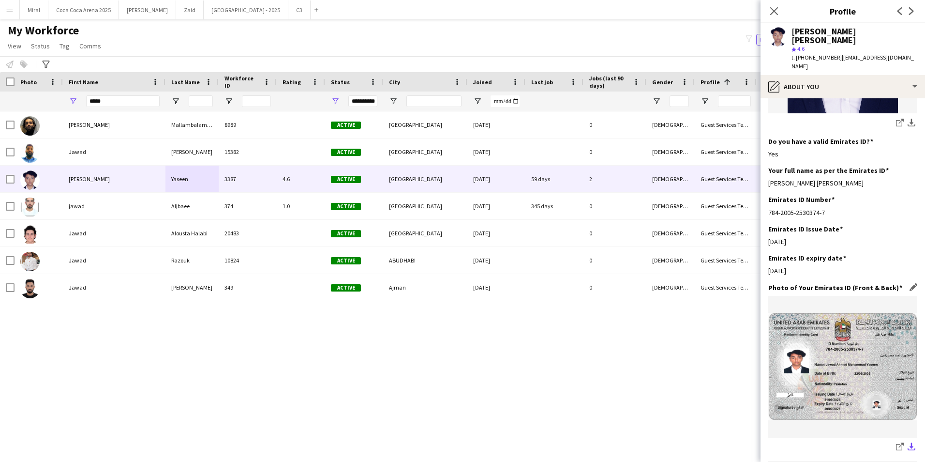
click at [908, 447] on app-icon "download-bottom" at bounding box center [912, 446] width 8 height 9
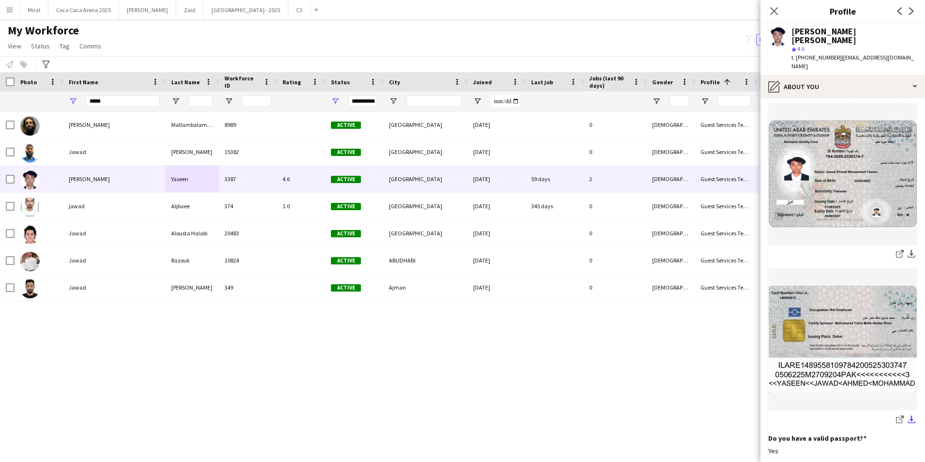
scroll to position [484, 0]
click at [908, 418] on app-icon "download-bottom" at bounding box center [912, 418] width 8 height 9
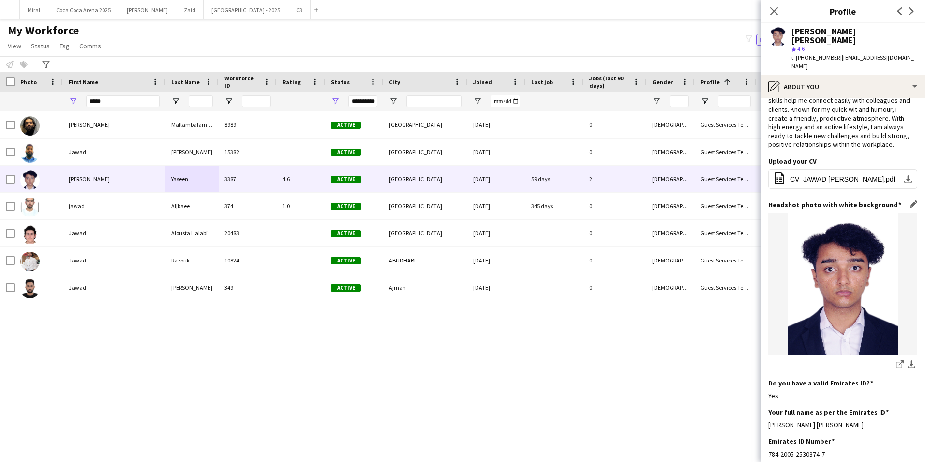
scroll to position [48, 0]
click at [888, 59] on div "t. +971569255437 | jawadahmedpak2005@gmail.com" at bounding box center [855, 61] width 126 height 17
drag, startPoint x: 798, startPoint y: 48, endPoint x: 833, endPoint y: 48, distance: 34.8
click at [833, 54] on span "t. +971569255437" at bounding box center [817, 57] width 50 height 7
drag, startPoint x: 837, startPoint y: 49, endPoint x: 919, endPoint y: 60, distance: 83.0
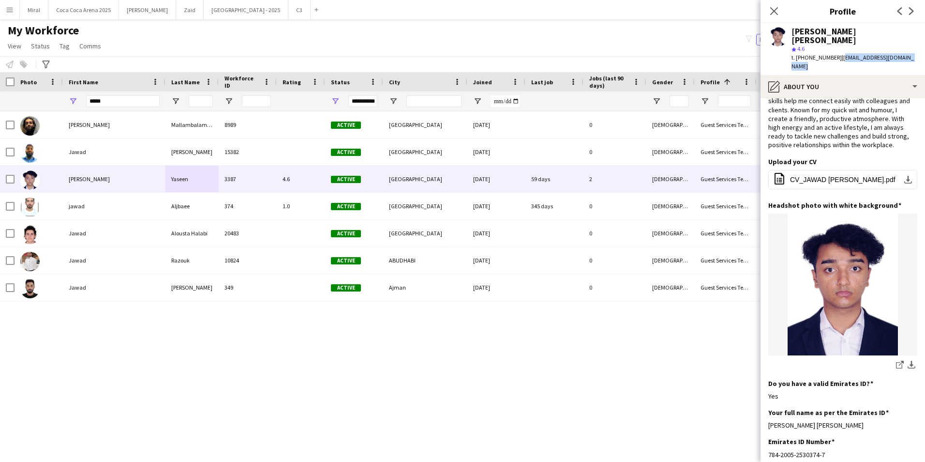
click at [919, 60] on div "Jawad Ahmed Yaseen star 4.6 t. +971569255437 | jawadahmedpak2005@gmail.com" at bounding box center [843, 49] width 165 height 52
drag, startPoint x: 868, startPoint y: 426, endPoint x: 770, endPoint y: 431, distance: 97.9
click at [770, 431] on div "Your full name as per the Emirates ID Edit this field Jawad Ahmed Mohammad Yase…" at bounding box center [842, 422] width 149 height 29
drag, startPoint x: 130, startPoint y: 103, endPoint x: 82, endPoint y: 103, distance: 47.9
click at [82, 103] on div "*****" at bounding box center [114, 100] width 103 height 19
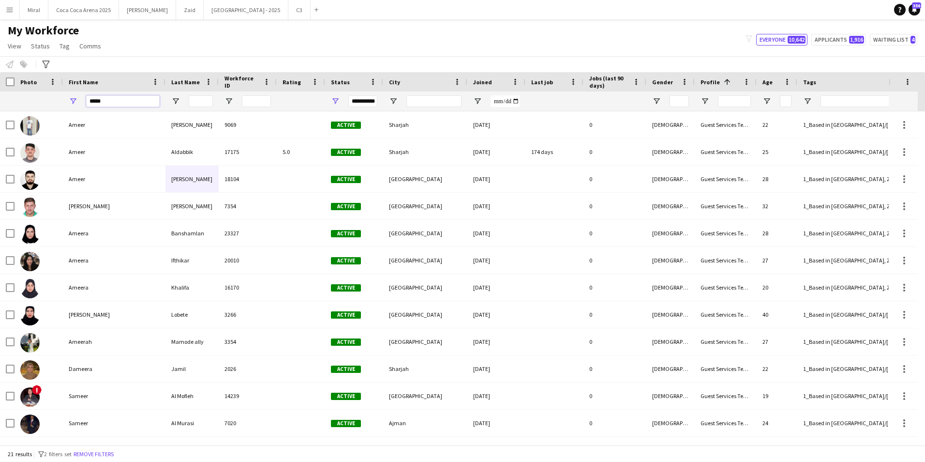
type input "*****"
click at [207, 101] on input "Last Name Filter Input" at bounding box center [201, 101] width 24 height 12
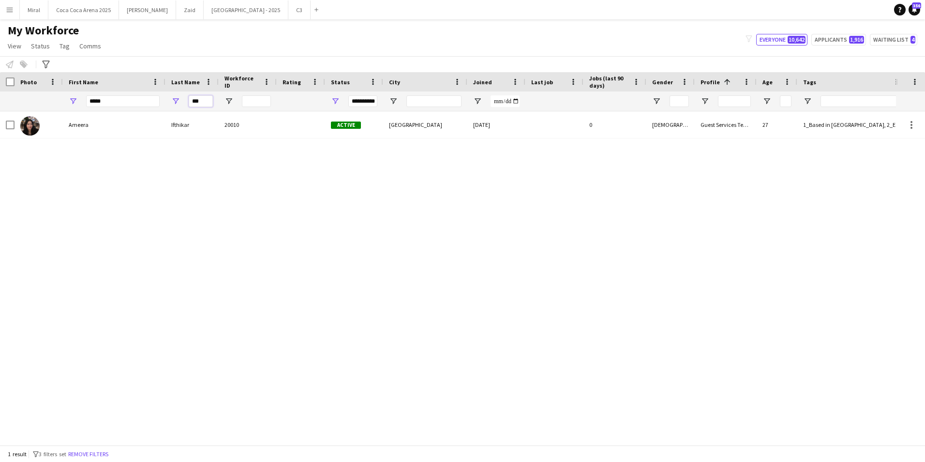
type input "***"
click at [139, 101] on input "*****" at bounding box center [123, 101] width 74 height 12
type input "******"
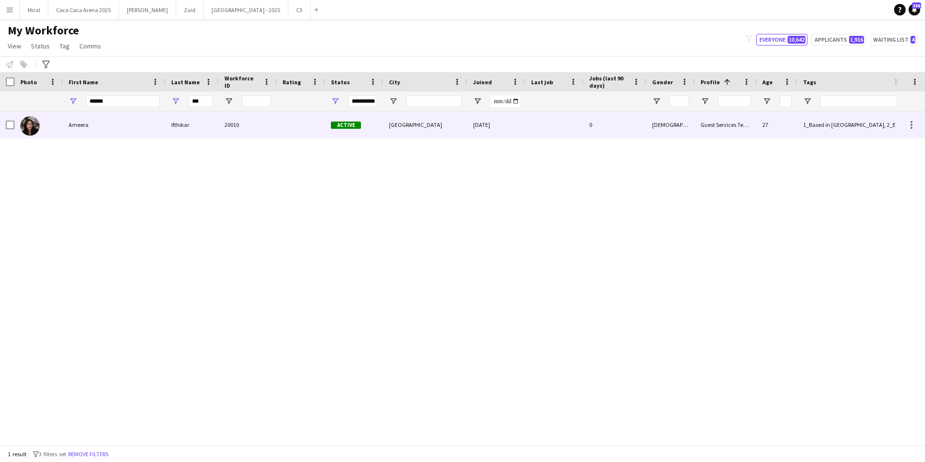
click at [154, 126] on div "Ameera" at bounding box center [114, 124] width 103 height 27
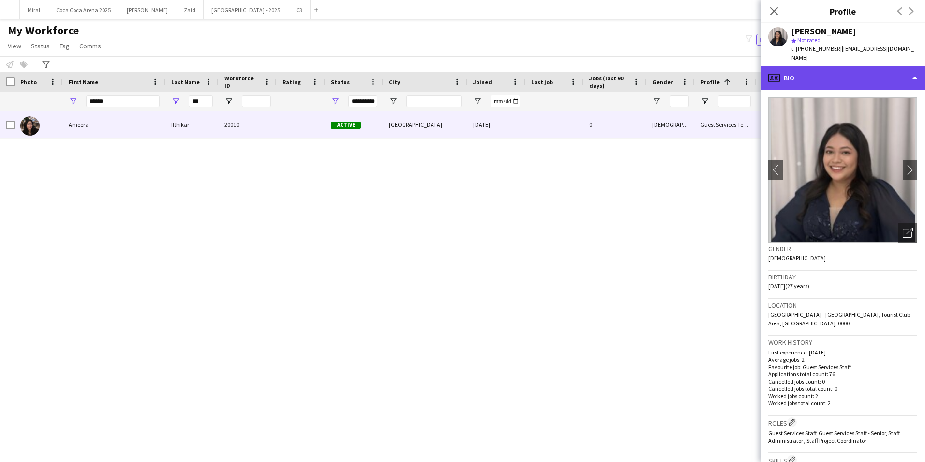
click at [898, 72] on div "profile Bio" at bounding box center [843, 77] width 165 height 23
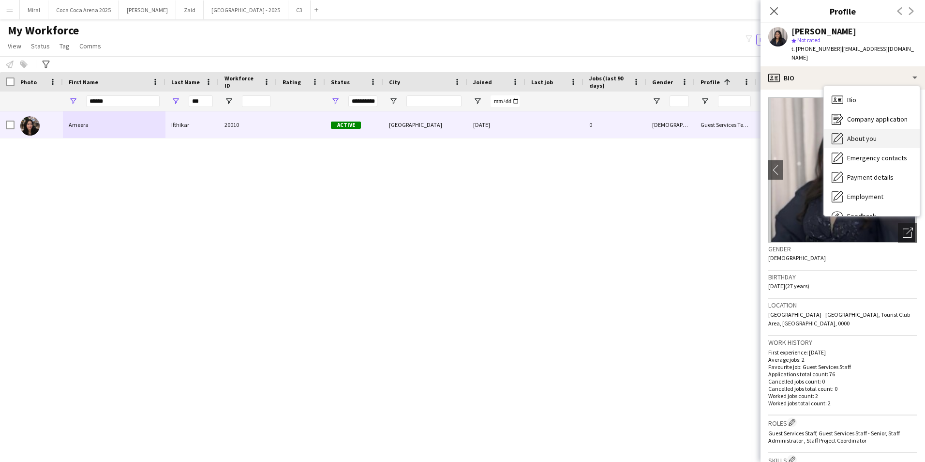
click at [867, 134] on span "About you" at bounding box center [862, 138] width 30 height 9
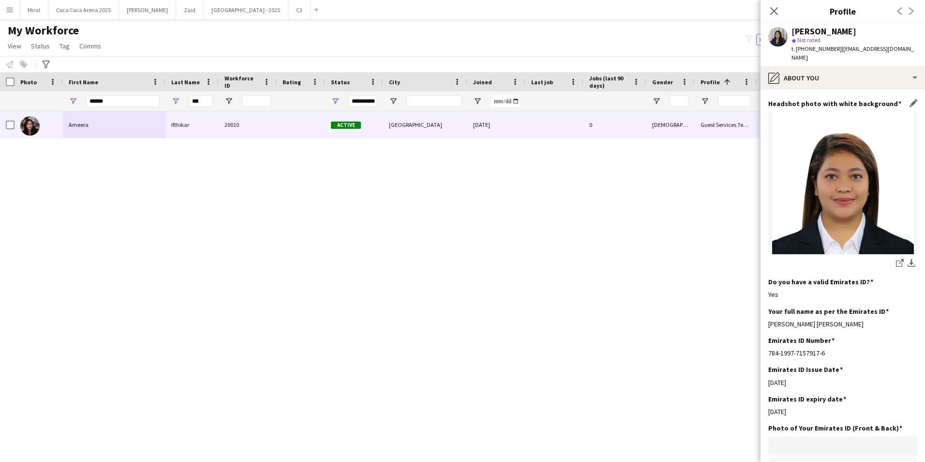
scroll to position [194, 0]
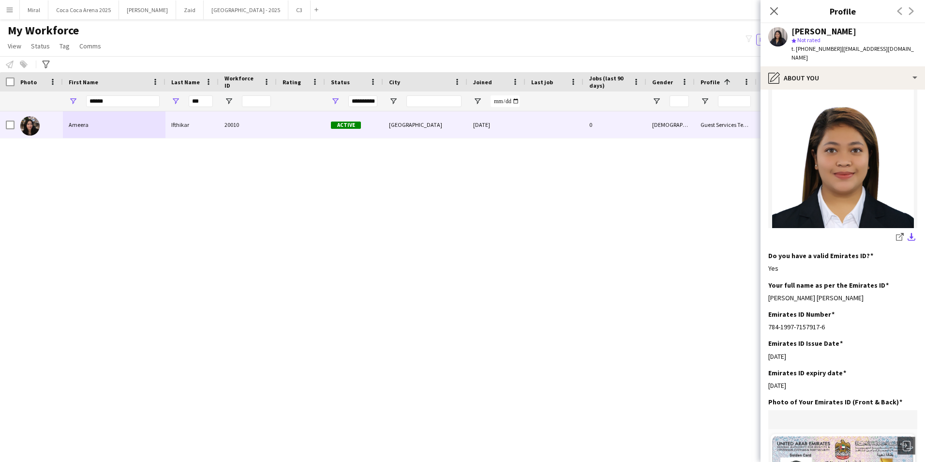
click at [908, 233] on app-icon "download-bottom" at bounding box center [912, 237] width 8 height 9
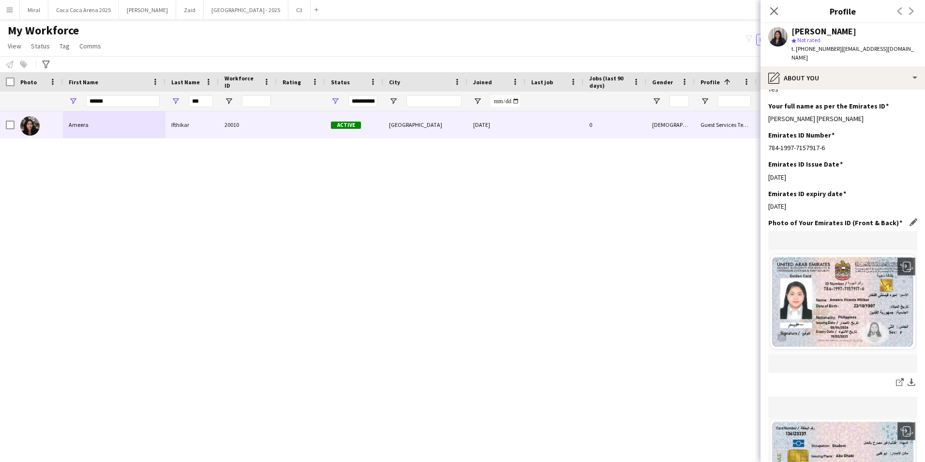
scroll to position [387, 0]
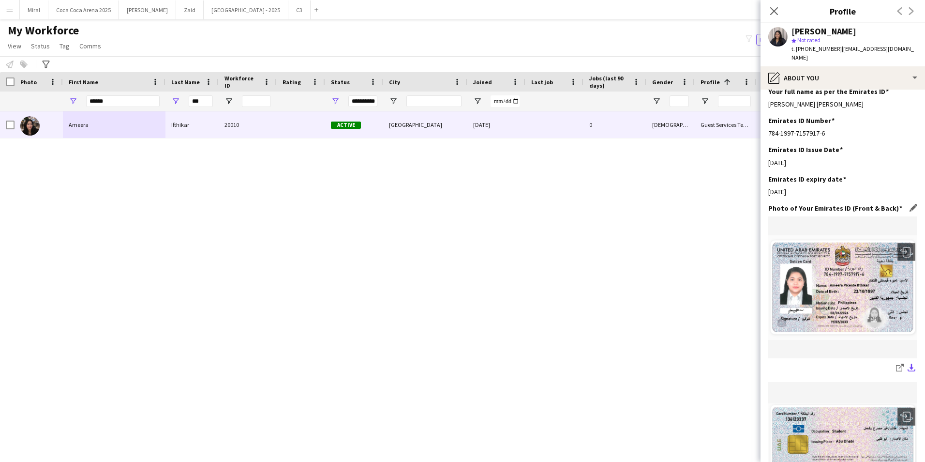
click at [908, 363] on app-icon "download-bottom" at bounding box center [912, 367] width 8 height 9
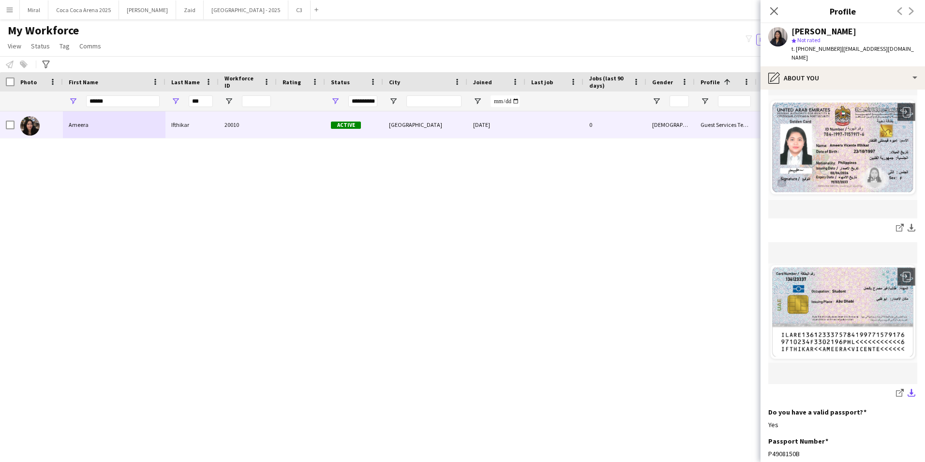
scroll to position [532, 0]
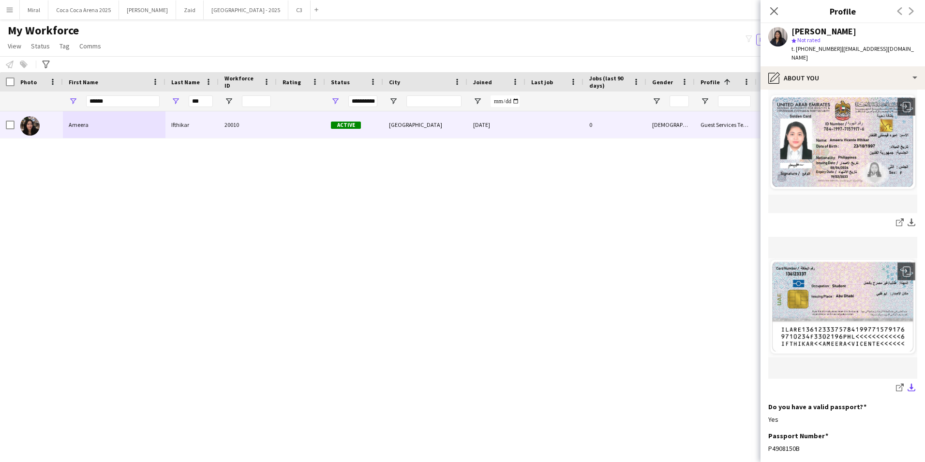
click at [908, 383] on app-icon "download-bottom" at bounding box center [912, 387] width 8 height 9
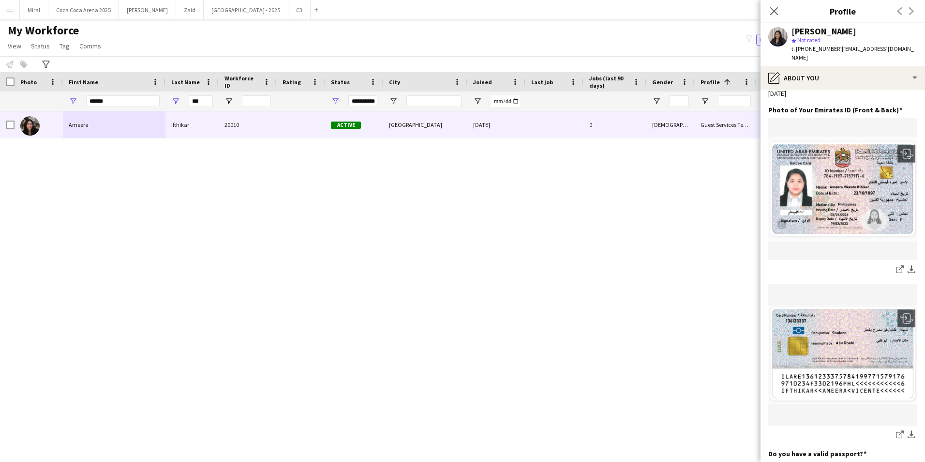
scroll to position [387, 0]
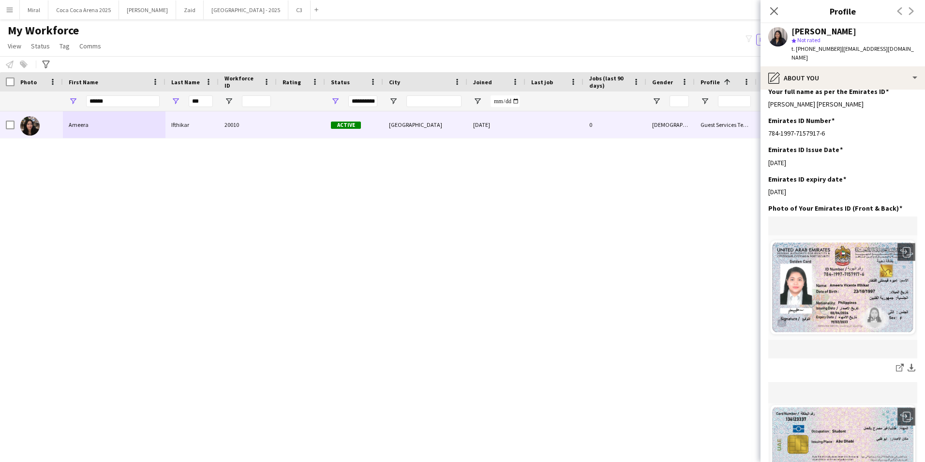
click at [888, 41] on div "star Not rated" at bounding box center [855, 40] width 126 height 9
drag, startPoint x: 798, startPoint y: 48, endPoint x: 833, endPoint y: 48, distance: 34.4
click at [833, 48] on span "t. +971544428964" at bounding box center [817, 48] width 50 height 7
drag, startPoint x: 836, startPoint y: 47, endPoint x: 899, endPoint y: 48, distance: 63.4
click at [899, 48] on div "Ameera Ifthikar star Not rated t. +971544428964 | ifameera23@gmail.com" at bounding box center [843, 44] width 165 height 43
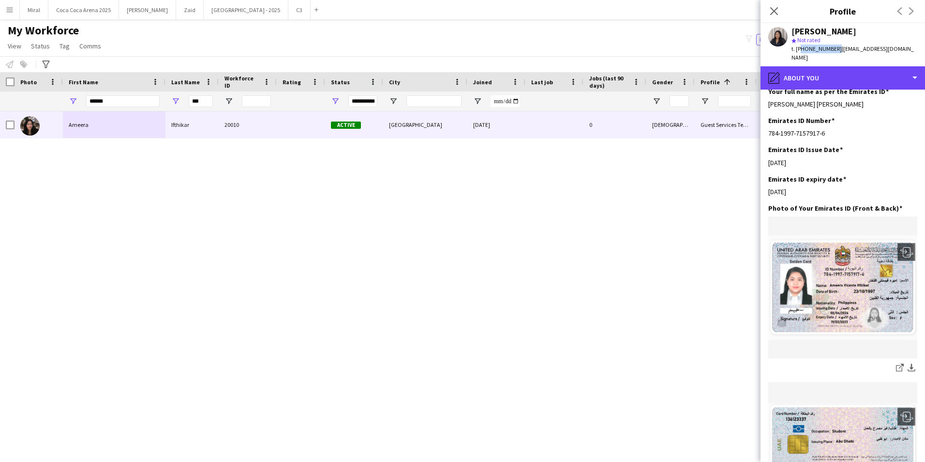
drag, startPoint x: 834, startPoint y: 67, endPoint x: 850, endPoint y: 76, distance: 19.1
click at [834, 67] on div "pencil4 About you" at bounding box center [843, 77] width 165 height 23
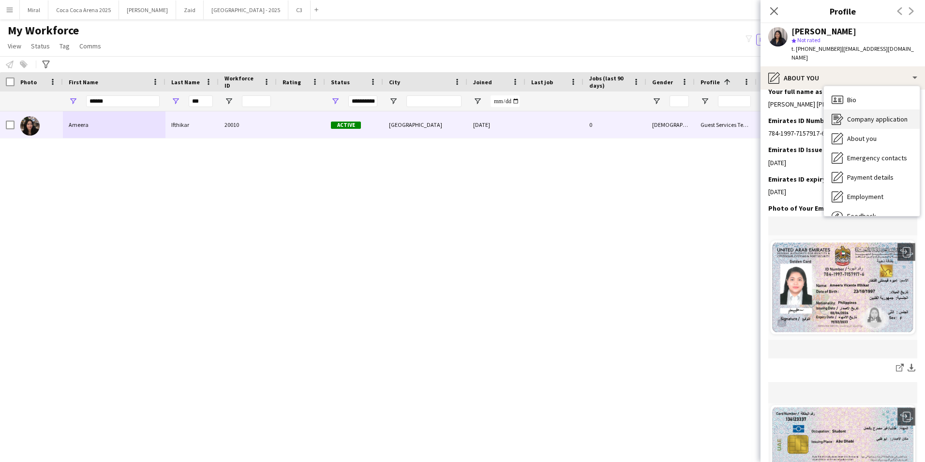
click at [871, 115] on span "Company application" at bounding box center [877, 119] width 60 height 9
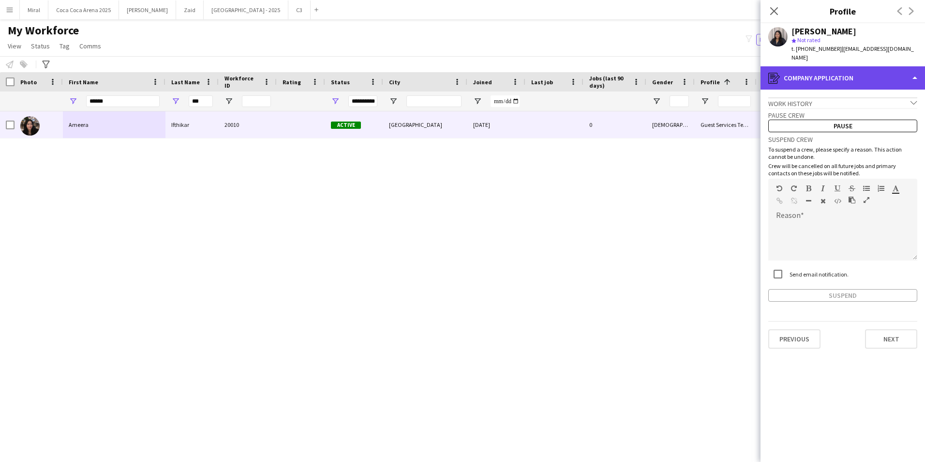
click at [833, 68] on div "register Company application" at bounding box center [843, 77] width 165 height 23
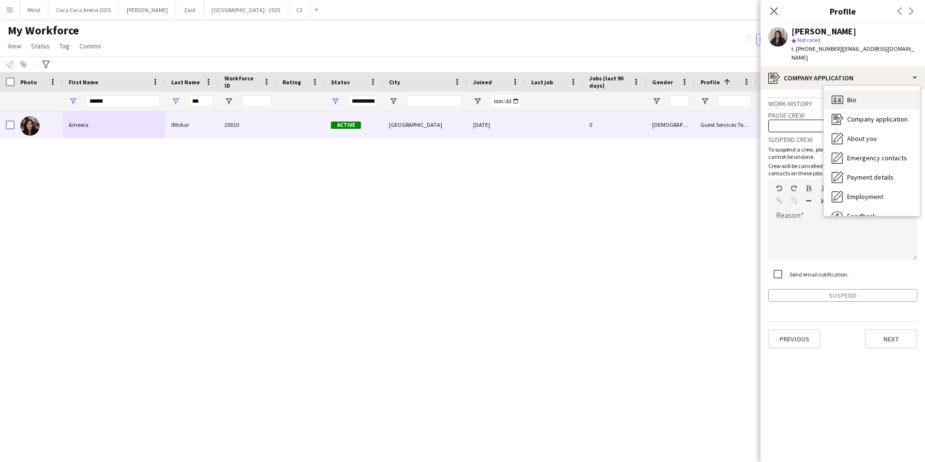
click at [858, 93] on div "Bio Bio" at bounding box center [872, 99] width 96 height 19
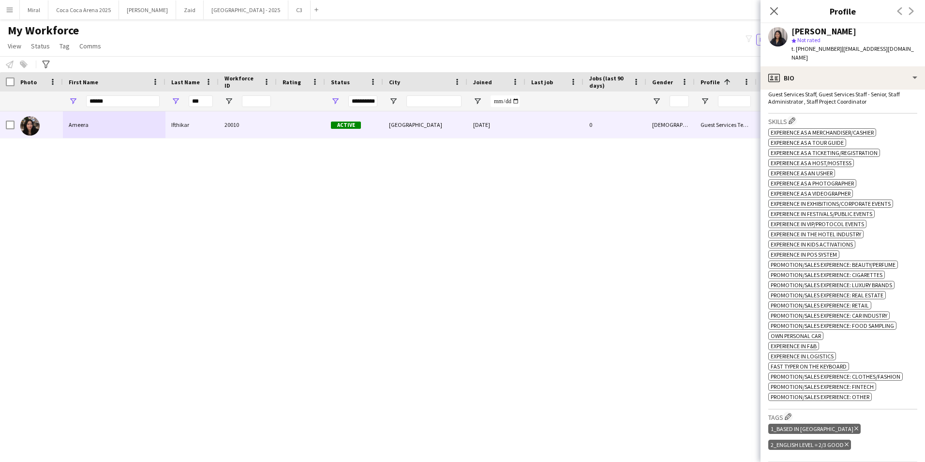
scroll to position [290, 0]
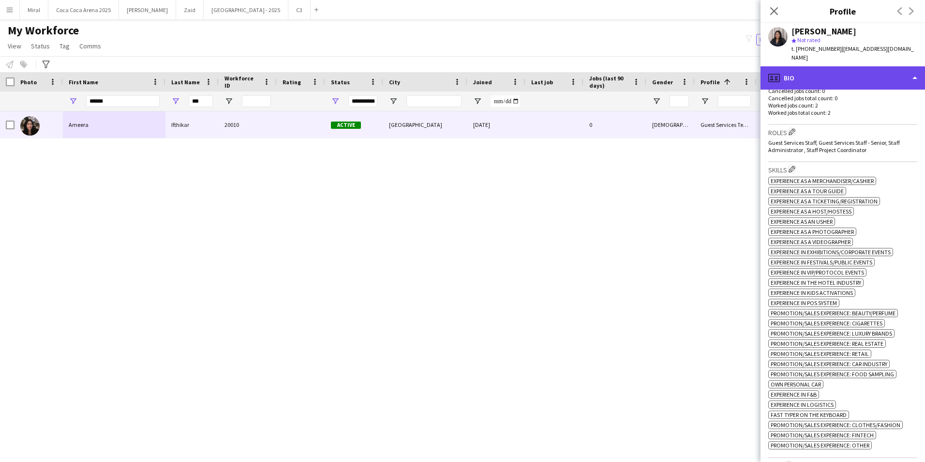
click at [839, 66] on div "profile Bio" at bounding box center [843, 77] width 165 height 23
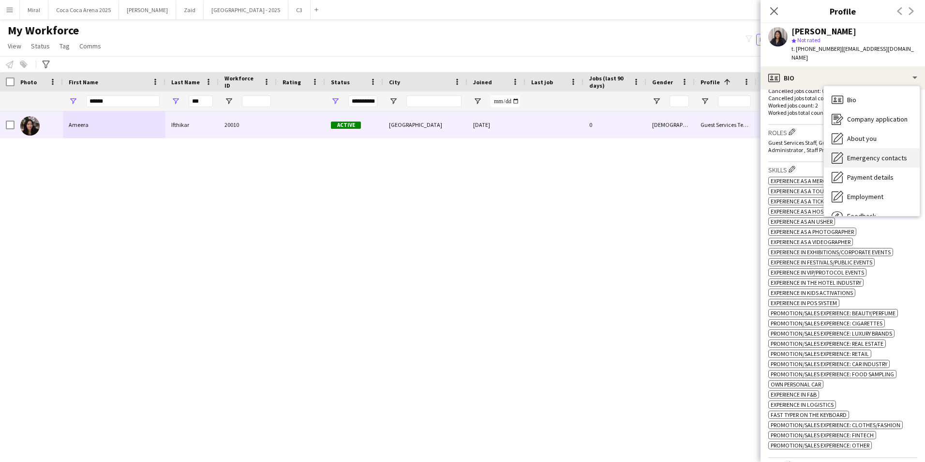
click at [878, 148] on div "Emergency contacts Emergency contacts" at bounding box center [872, 157] width 96 height 19
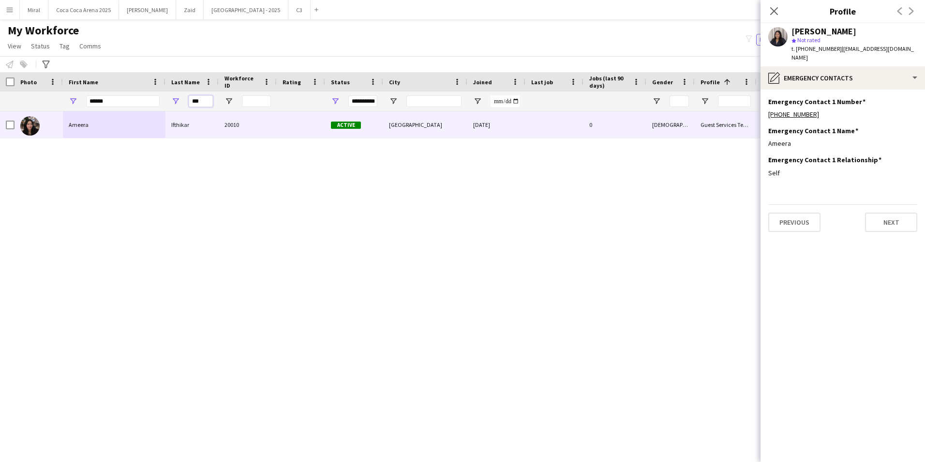
drag, startPoint x: 211, startPoint y: 99, endPoint x: 185, endPoint y: 98, distance: 26.2
click at [185, 98] on div "***" at bounding box center [191, 100] width 53 height 19
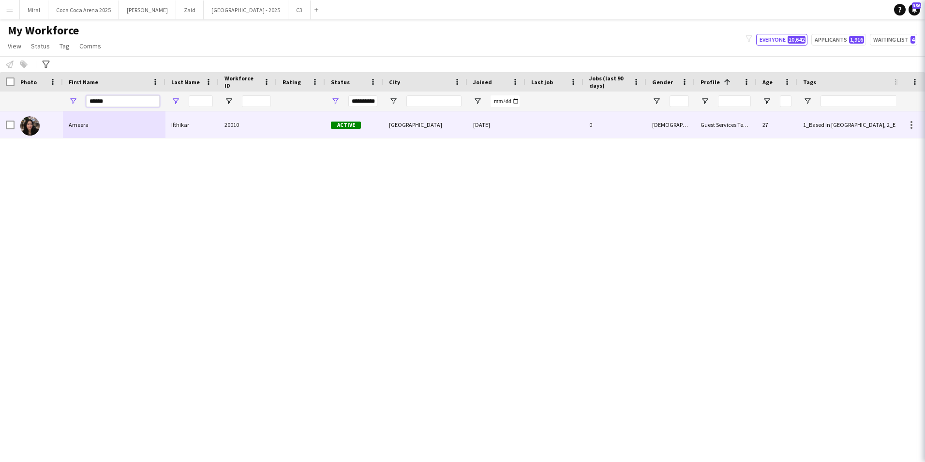
drag, startPoint x: 146, startPoint y: 97, endPoint x: 71, endPoint y: 100, distance: 75.0
click at [72, 99] on div "******" at bounding box center [114, 100] width 103 height 19
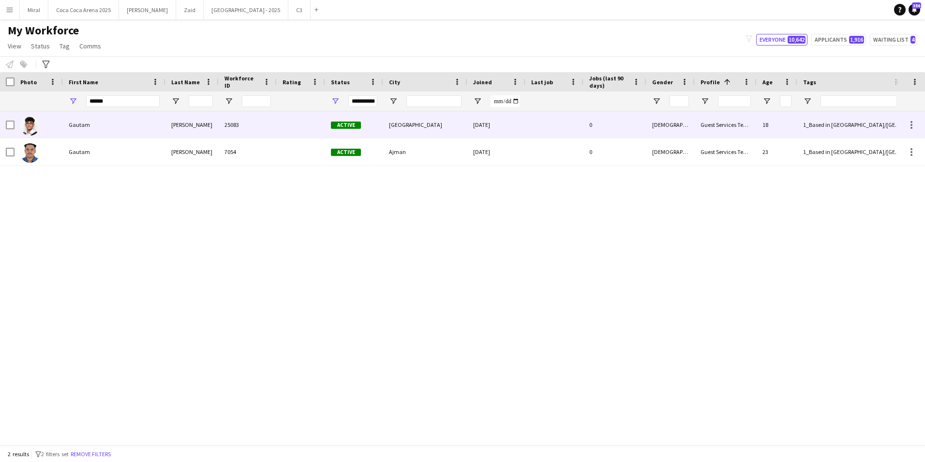
click at [78, 126] on div "Gautam" at bounding box center [114, 124] width 103 height 27
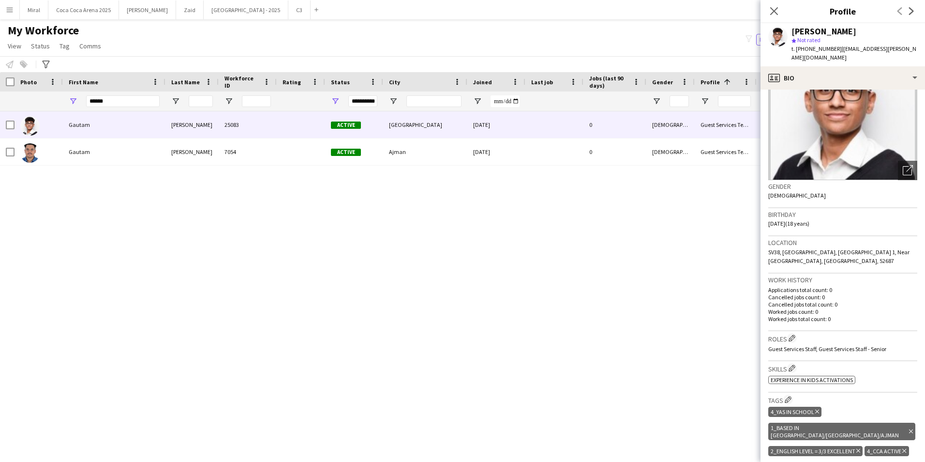
scroll to position [48, 0]
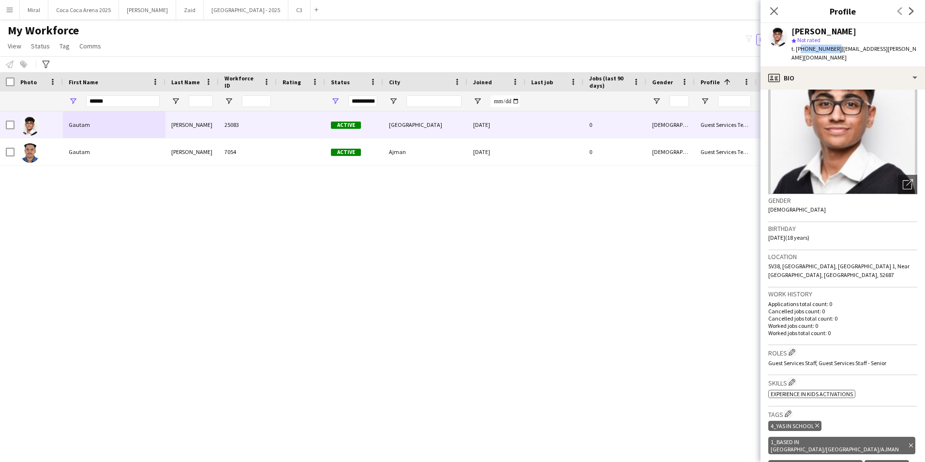
drag, startPoint x: 798, startPoint y: 49, endPoint x: 834, endPoint y: 49, distance: 35.8
click at [834, 49] on span "t. +971508935373" at bounding box center [817, 48] width 50 height 7
drag, startPoint x: 838, startPoint y: 50, endPoint x: 910, endPoint y: 48, distance: 72.1
click at [910, 48] on div "Gautam Nambiar star Not rated t. +971508935373 | gautam.nambiar@yahoo.com" at bounding box center [843, 44] width 165 height 43
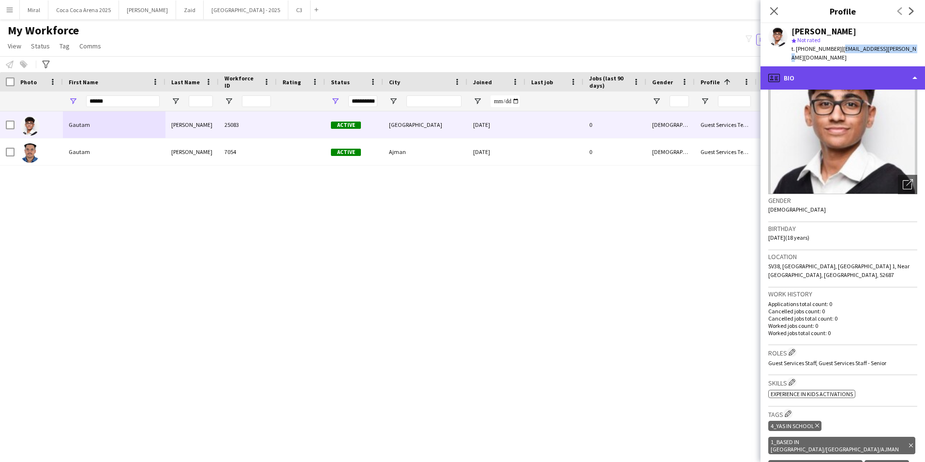
click at [874, 70] on div "profile Bio" at bounding box center [843, 77] width 165 height 23
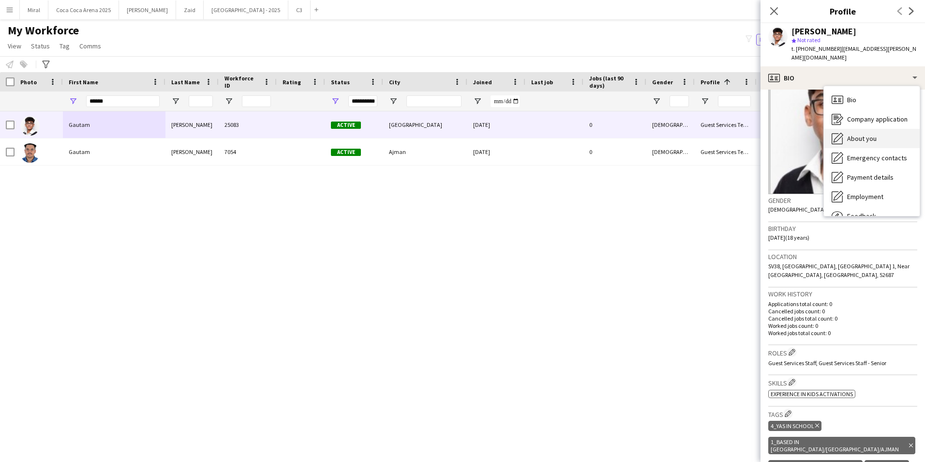
click at [873, 134] on span "About you" at bounding box center [862, 138] width 30 height 9
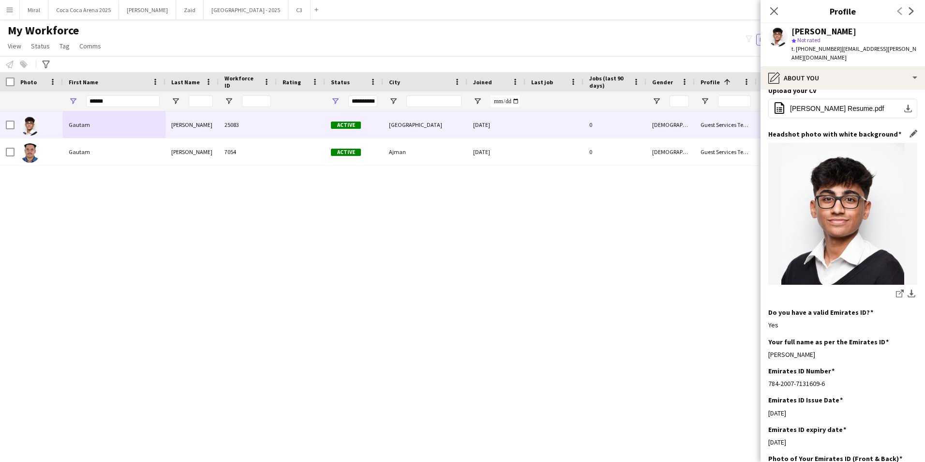
scroll to position [145, 0]
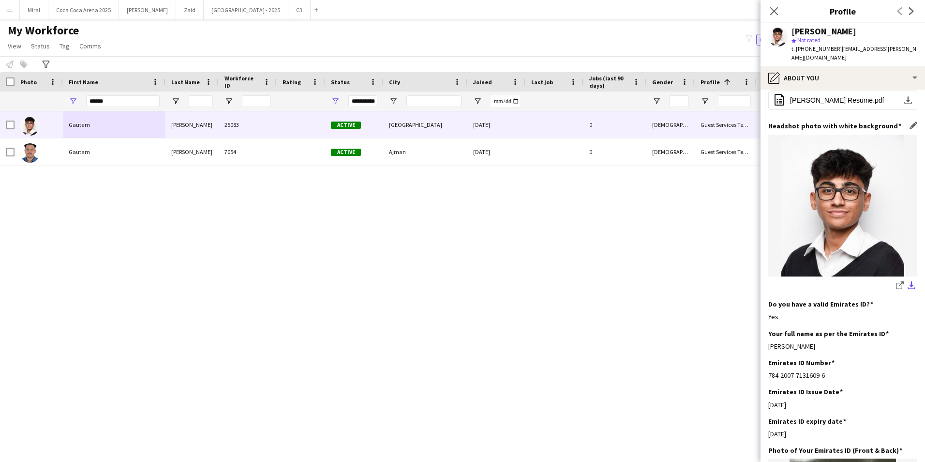
click at [908, 281] on app-icon "download-bottom" at bounding box center [912, 285] width 8 height 9
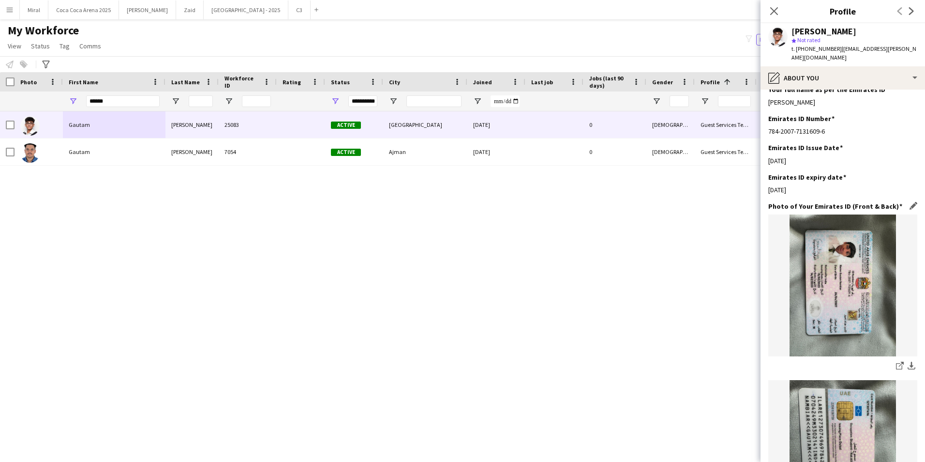
scroll to position [435, 0]
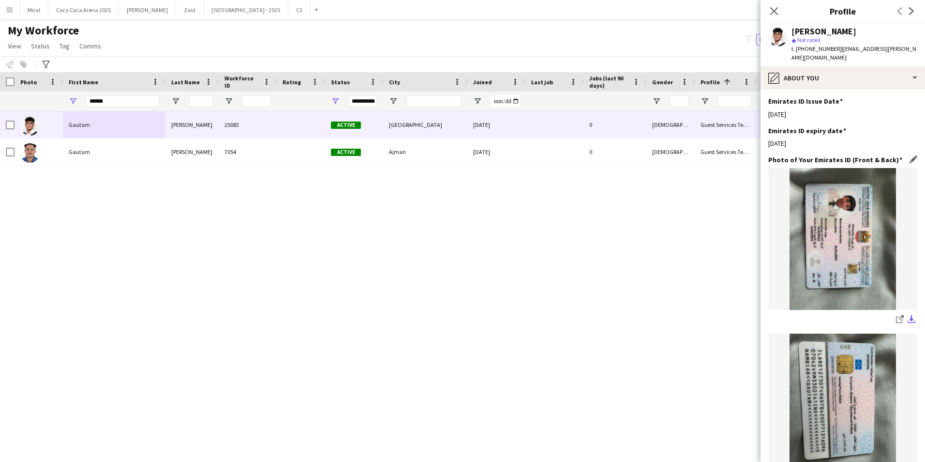
click at [908, 315] on app-icon "download-bottom" at bounding box center [912, 319] width 8 height 9
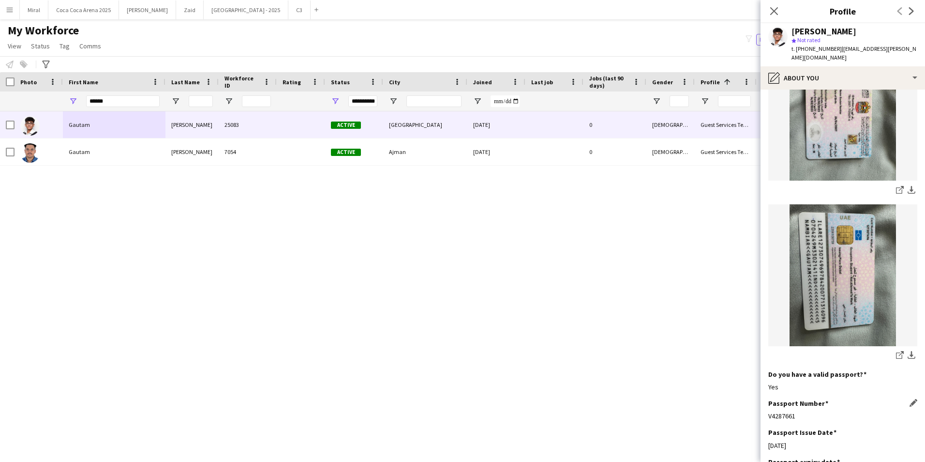
scroll to position [581, 0]
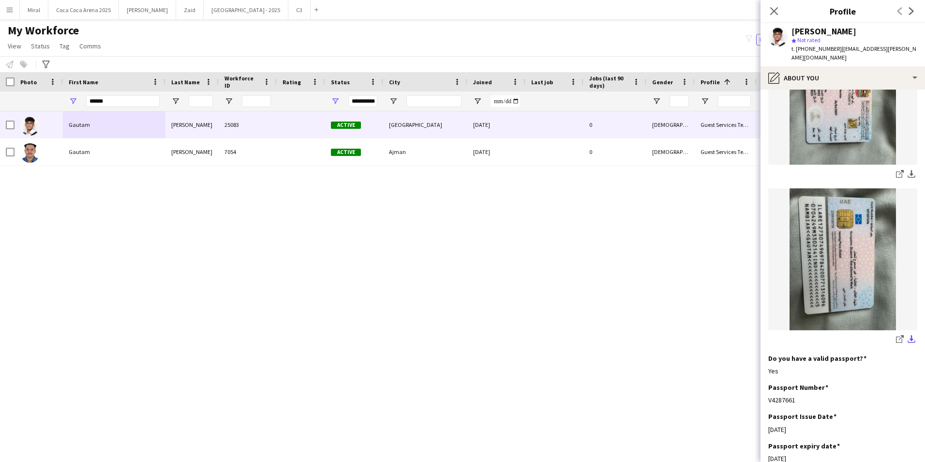
click at [908, 335] on app-icon "download-bottom" at bounding box center [912, 339] width 8 height 9
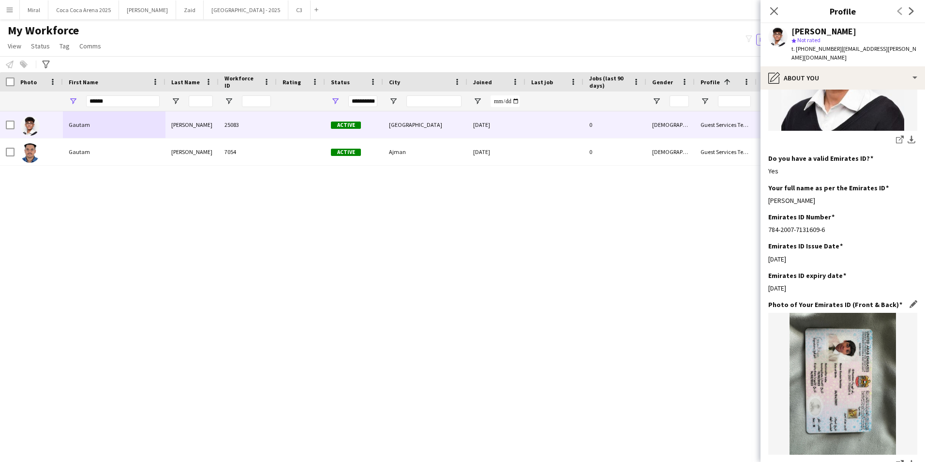
scroll to position [290, 0]
drag, startPoint x: 830, startPoint y: 183, endPoint x: 769, endPoint y: 184, distance: 61.0
click at [769, 196] on div "Gautam Nambiar" at bounding box center [842, 200] width 149 height 9
drag, startPoint x: 111, startPoint y: 102, endPoint x: 57, endPoint y: 99, distance: 54.8
click at [57, 99] on div "**********" at bounding box center [774, 100] width 1548 height 19
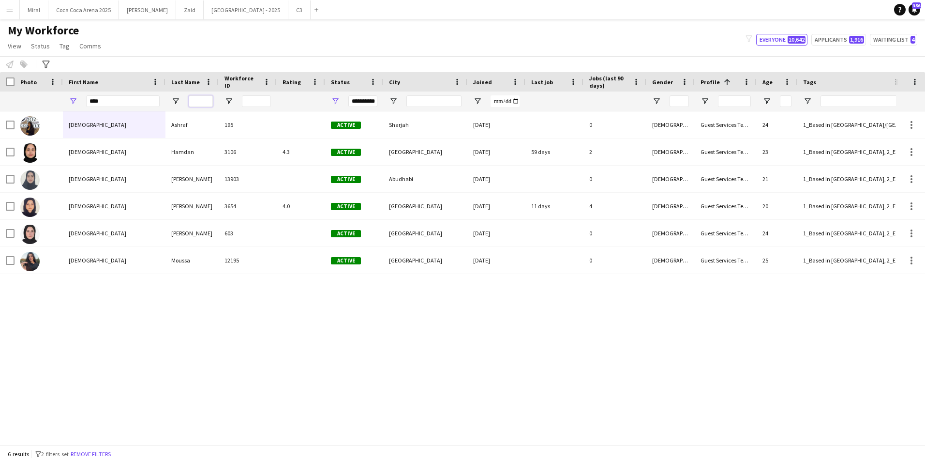
click at [205, 101] on input "Last Name Filter Input" at bounding box center [201, 101] width 24 height 12
click at [184, 299] on div "Rama Ashraf 195 Active Sharjah 29-04-2024 0 Female Guest Services Team 24 1_Bas…" at bounding box center [448, 274] width 896 height 326
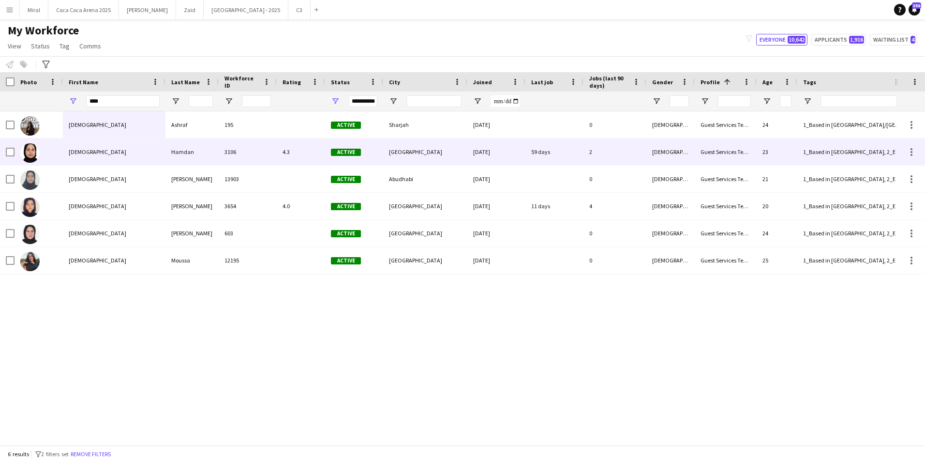
click at [156, 157] on div "Rama" at bounding box center [114, 151] width 103 height 27
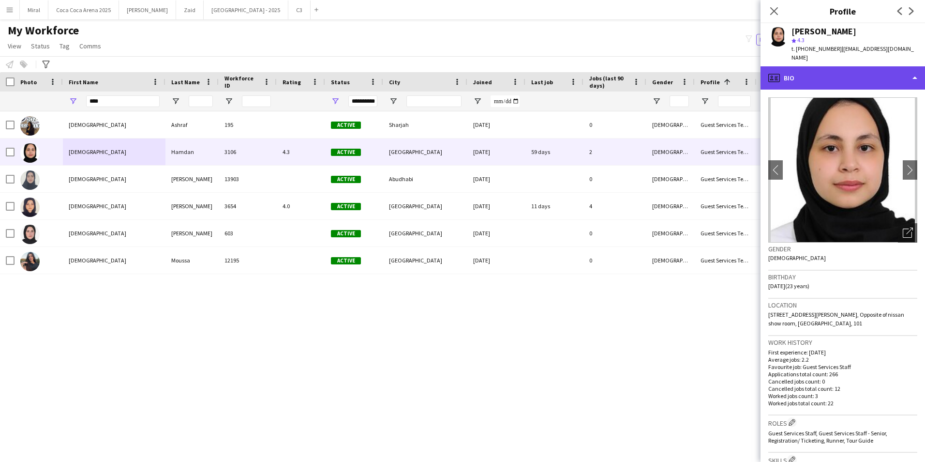
click at [849, 68] on div "profile Bio" at bounding box center [843, 77] width 165 height 23
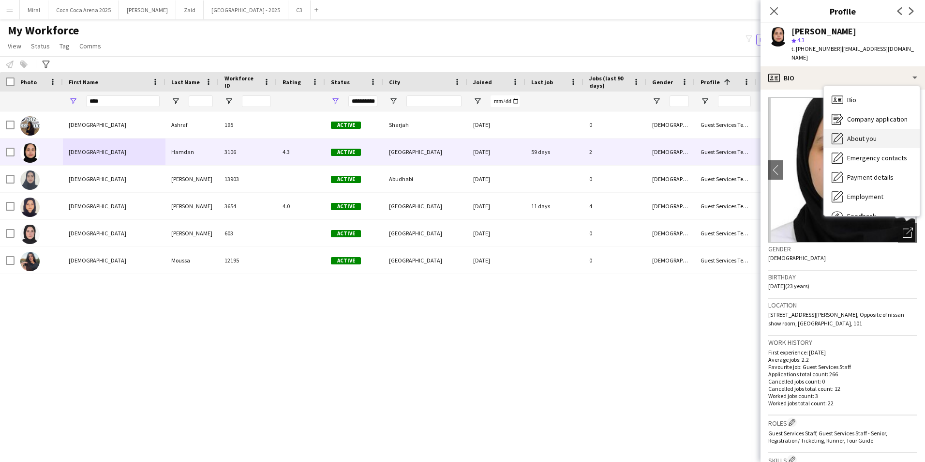
click at [879, 133] on div "About you About you" at bounding box center [872, 138] width 96 height 19
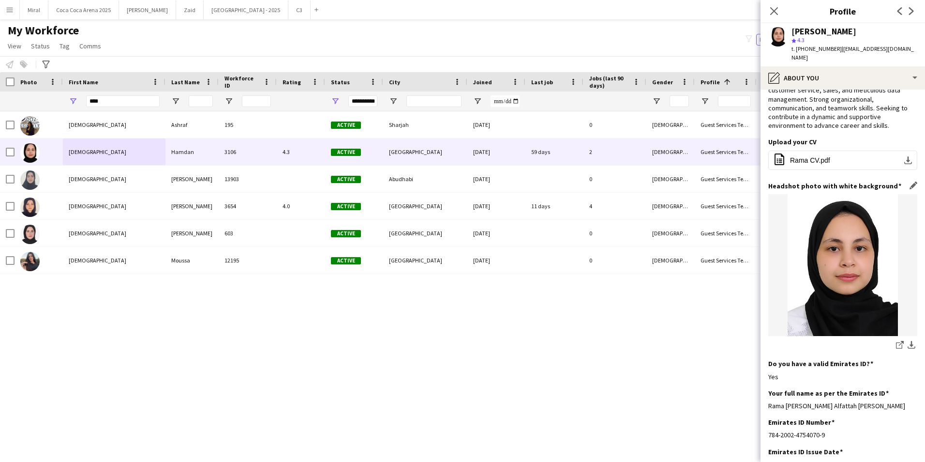
scroll to position [145, 0]
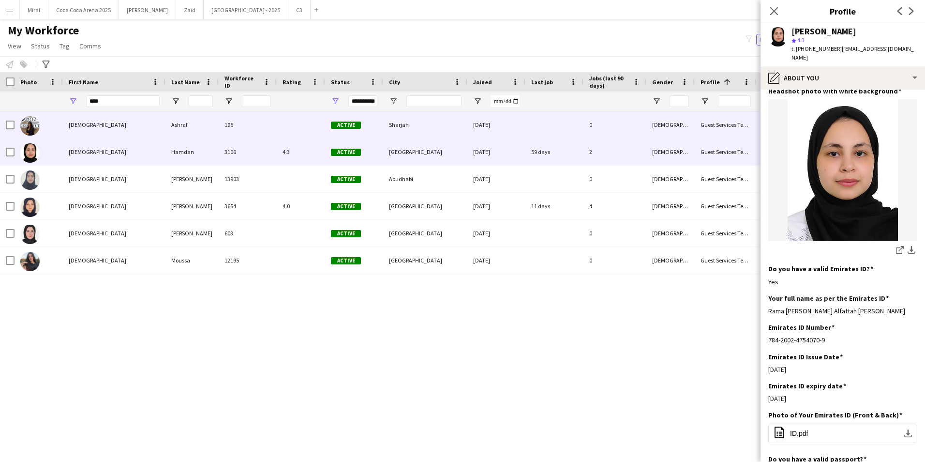
click at [118, 123] on div "Rama" at bounding box center [114, 124] width 103 height 27
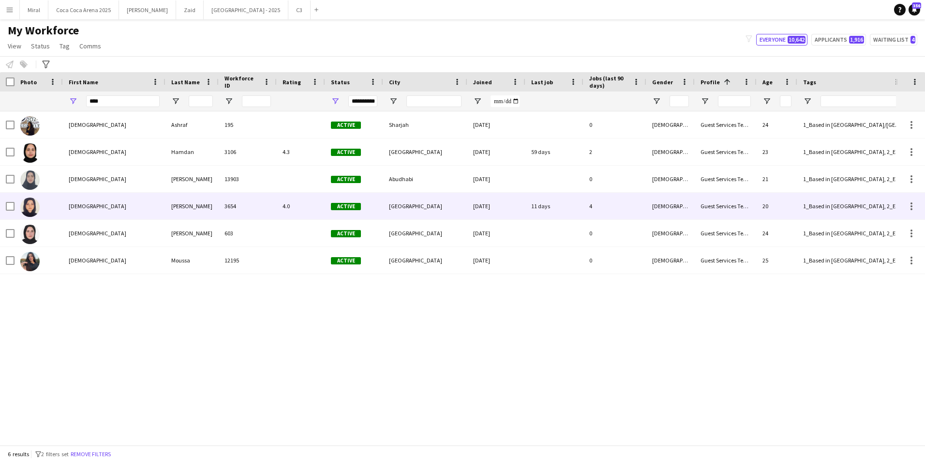
click at [143, 204] on div "Rama" at bounding box center [114, 206] width 103 height 27
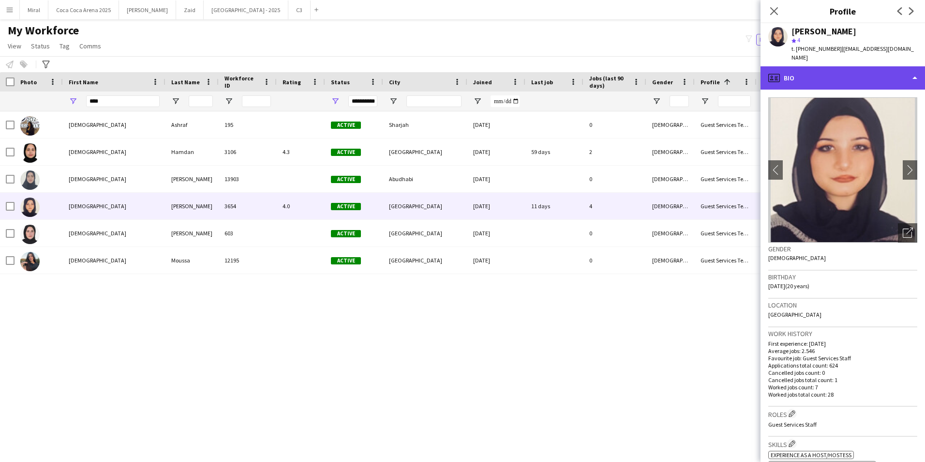
click at [855, 75] on div "profile Bio" at bounding box center [843, 77] width 165 height 23
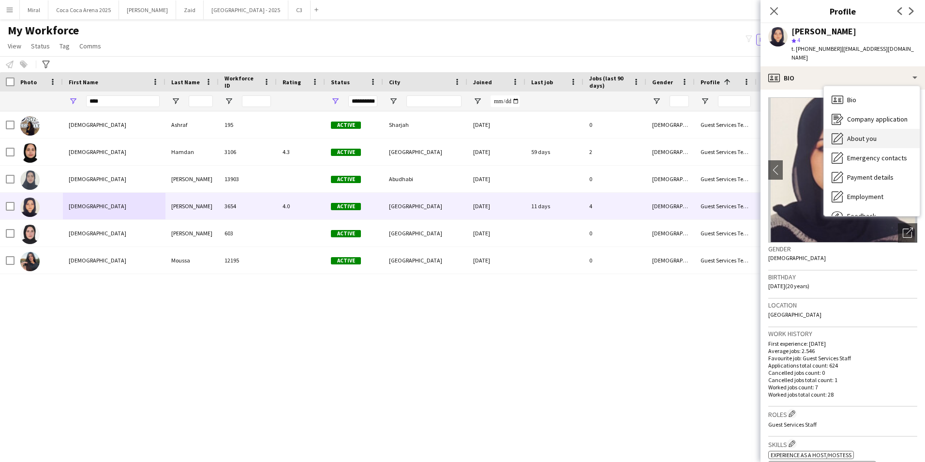
click at [878, 131] on div "About you About you" at bounding box center [872, 138] width 96 height 19
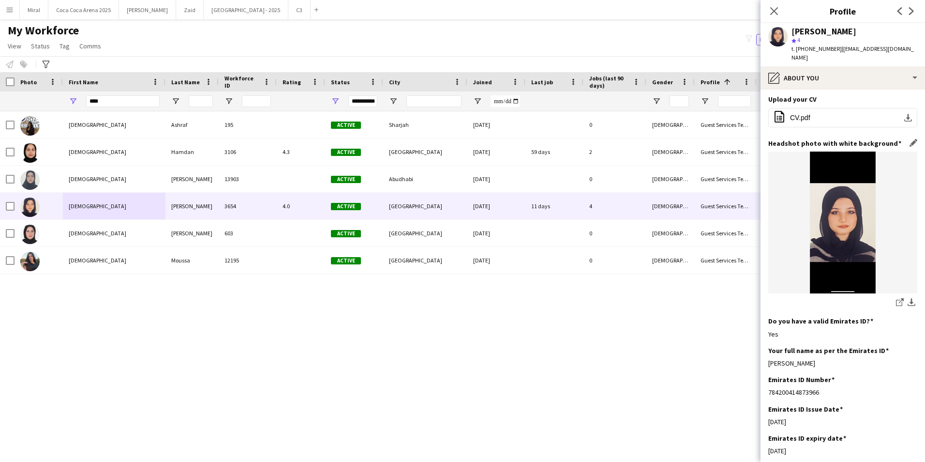
scroll to position [97, 0]
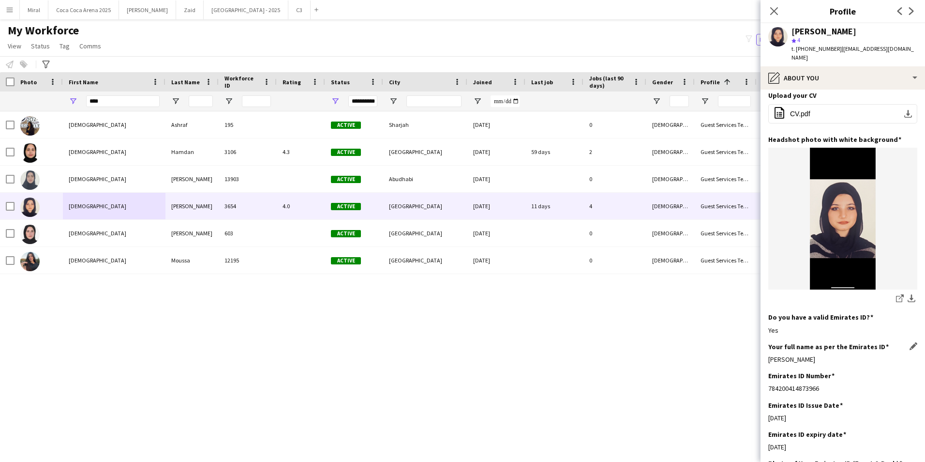
click at [861, 360] on div "Rama Mohamad Adib Hamam" at bounding box center [842, 359] width 149 height 9
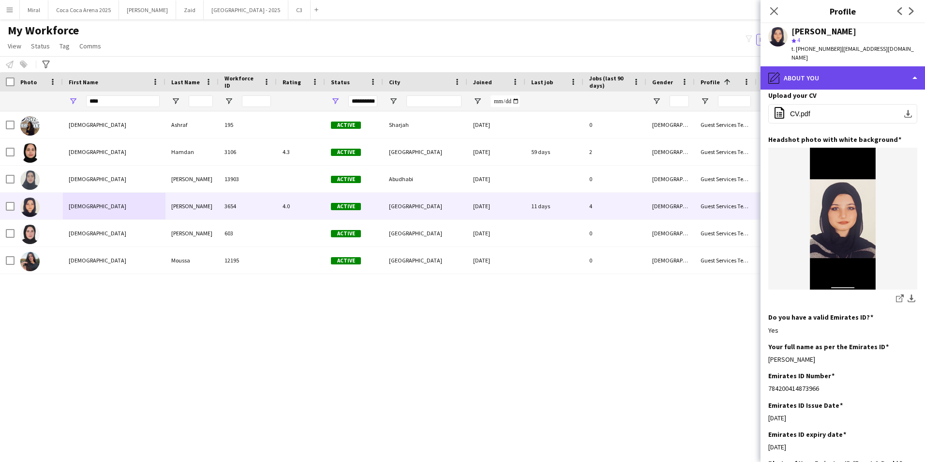
click at [879, 69] on div "pencil4 About you" at bounding box center [843, 77] width 165 height 23
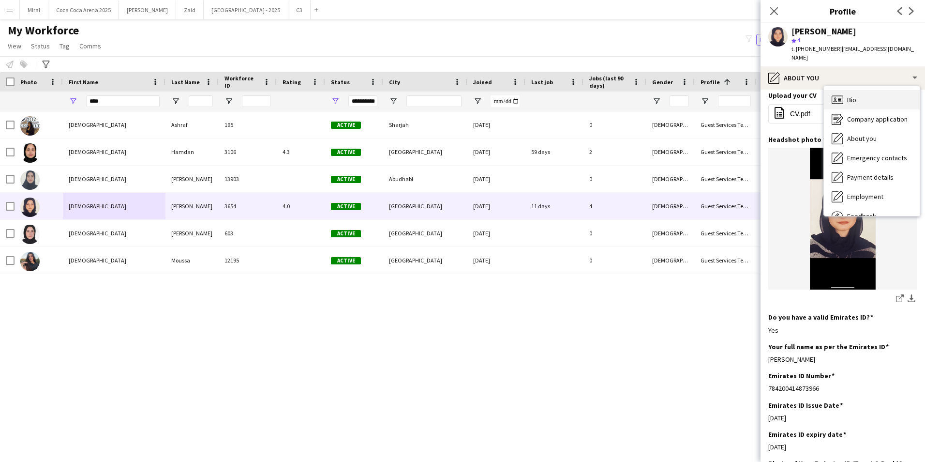
click at [855, 95] on span "Bio" at bounding box center [851, 99] width 9 height 9
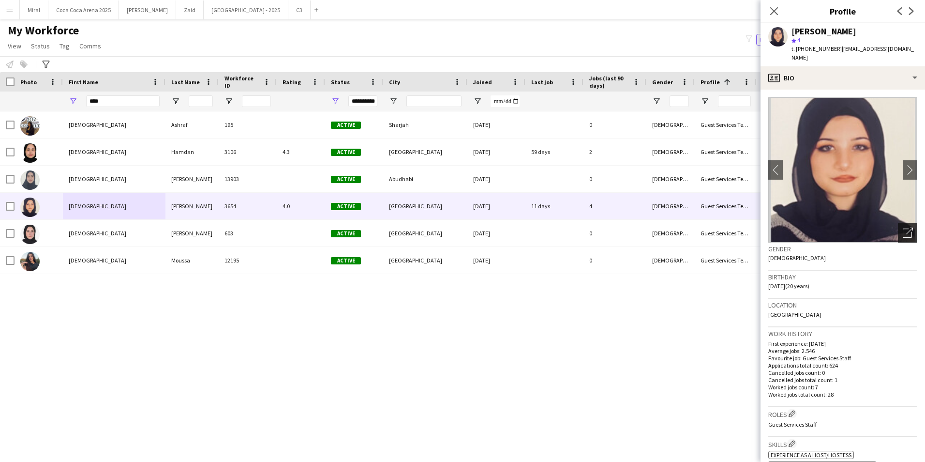
click at [903, 227] on icon "Open photos pop-in" at bounding box center [908, 232] width 10 height 10
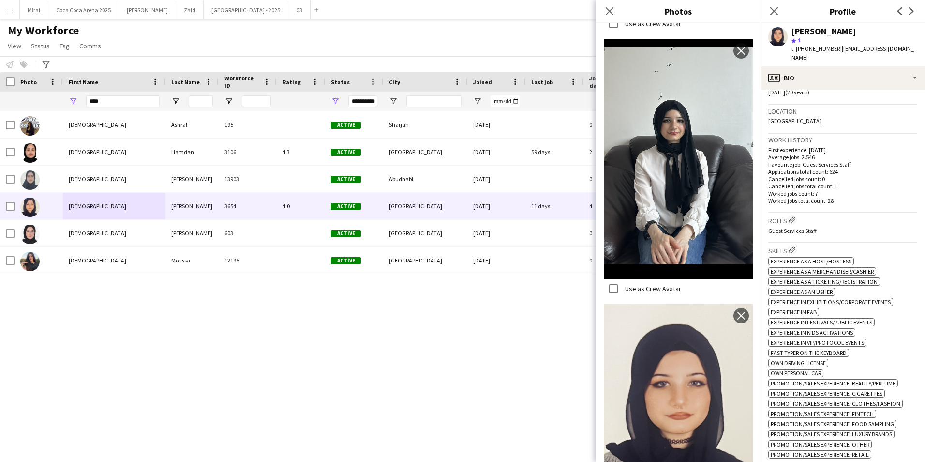
scroll to position [48, 0]
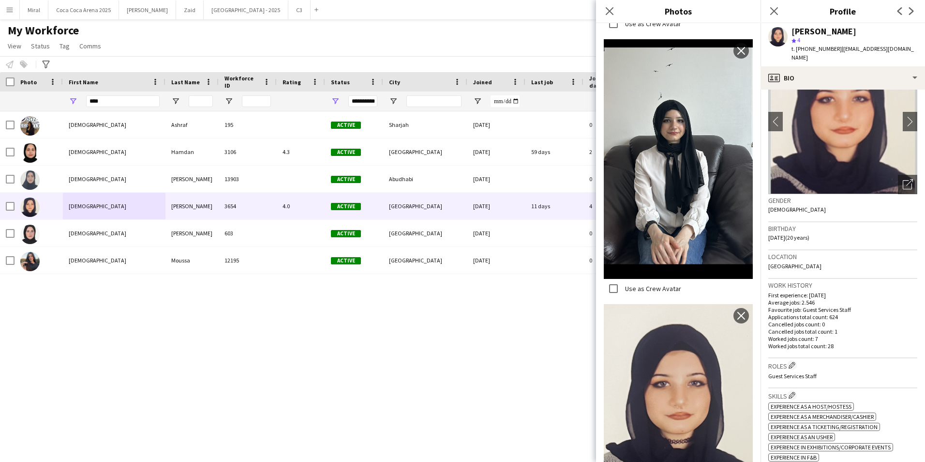
click at [896, 299] on p "Average jobs: 2.546" at bounding box center [842, 302] width 149 height 7
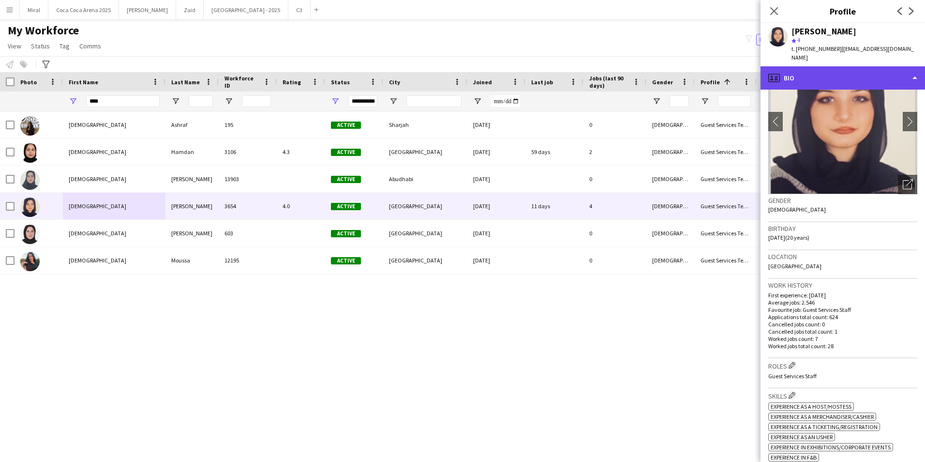
click at [860, 66] on div "profile Bio" at bounding box center [843, 77] width 165 height 23
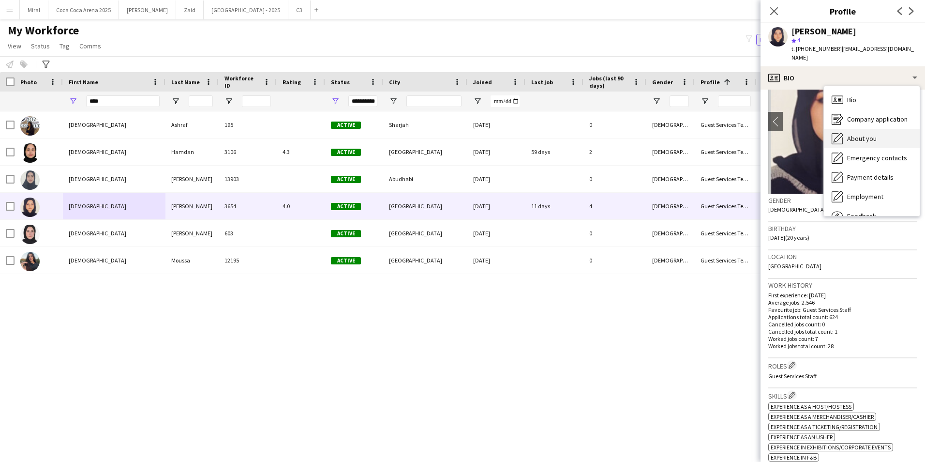
click at [868, 134] on span "About you" at bounding box center [862, 138] width 30 height 9
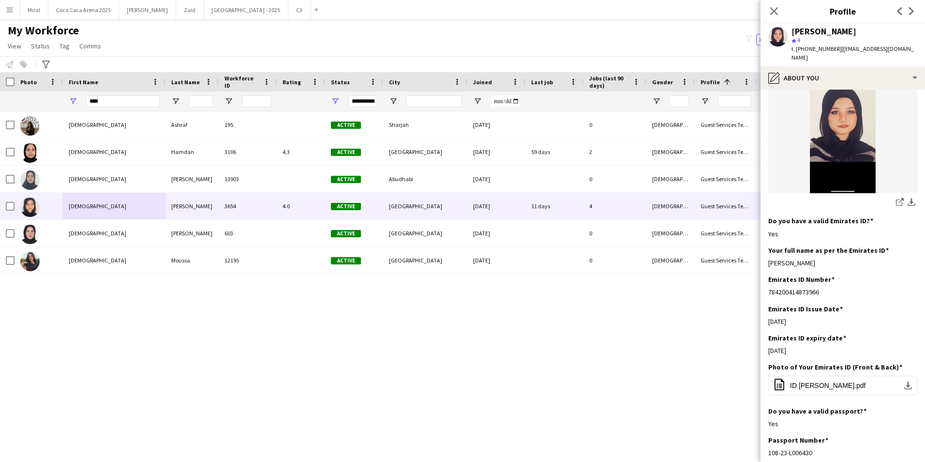
scroll to position [194, 0]
click at [904, 386] on app-icon "download-bottom" at bounding box center [908, 385] width 8 height 8
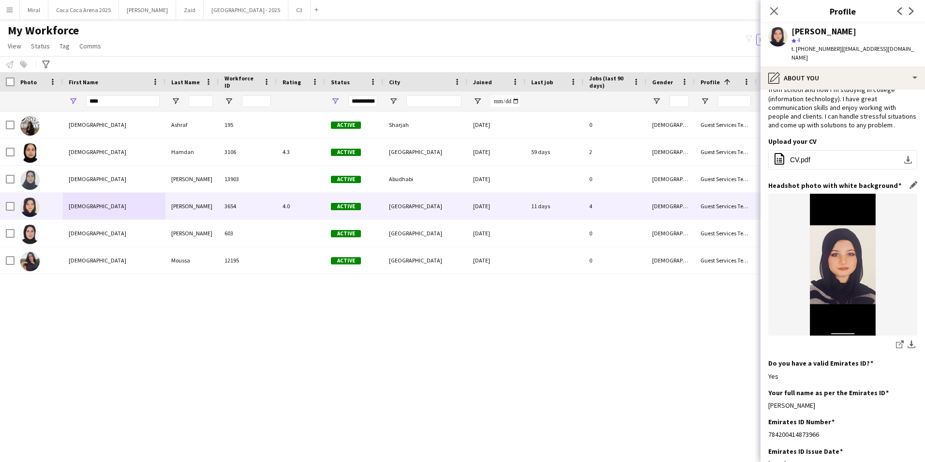
scroll to position [48, 0]
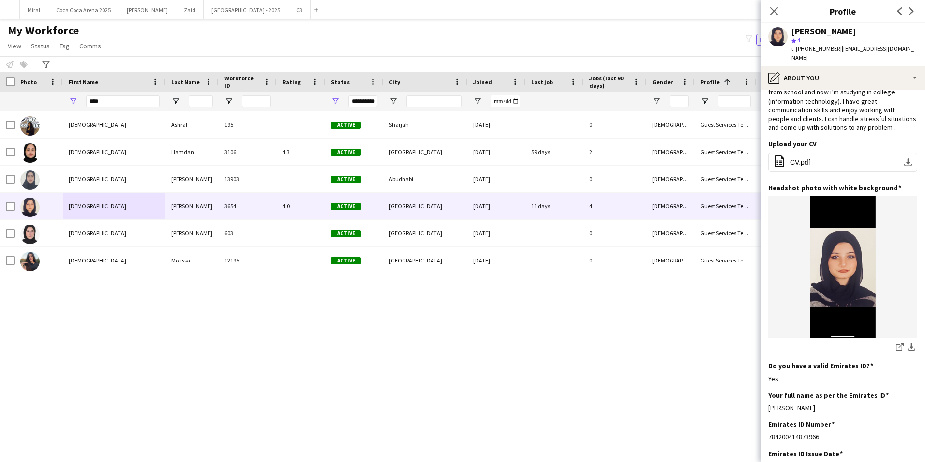
click at [887, 39] on div "star 4" at bounding box center [855, 40] width 126 height 9
drag, startPoint x: 799, startPoint y: 48, endPoint x: 833, endPoint y: 47, distance: 33.4
click at [833, 47] on span "t. +971563762273" at bounding box center [817, 48] width 50 height 7
drag, startPoint x: 838, startPoint y: 48, endPoint x: 901, endPoint y: 48, distance: 63.4
click at [901, 48] on span "| ramisalom332@gmail.com" at bounding box center [853, 53] width 122 height 16
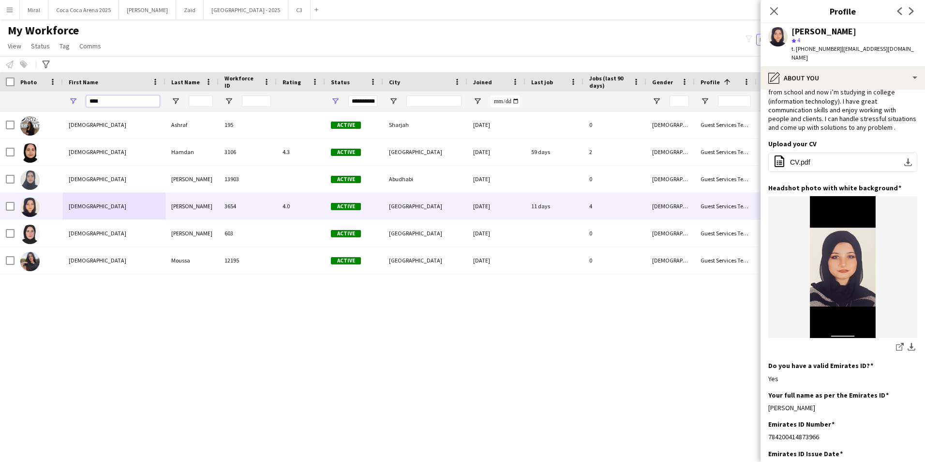
drag, startPoint x: 126, startPoint y: 102, endPoint x: 70, endPoint y: 99, distance: 56.2
click at [70, 99] on div "****" at bounding box center [114, 100] width 103 height 19
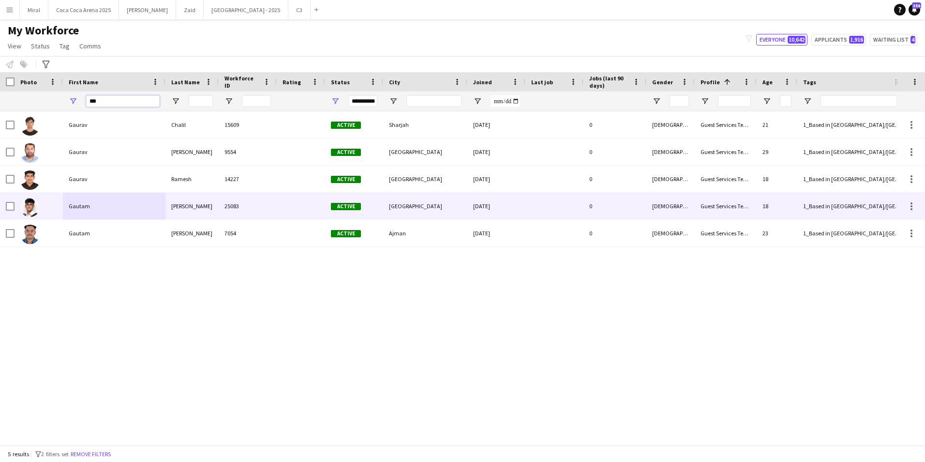
type input "***"
drag, startPoint x: 91, startPoint y: 202, endPoint x: 751, endPoint y: 289, distance: 666.2
click at [91, 202] on div "Gautam" at bounding box center [114, 206] width 103 height 27
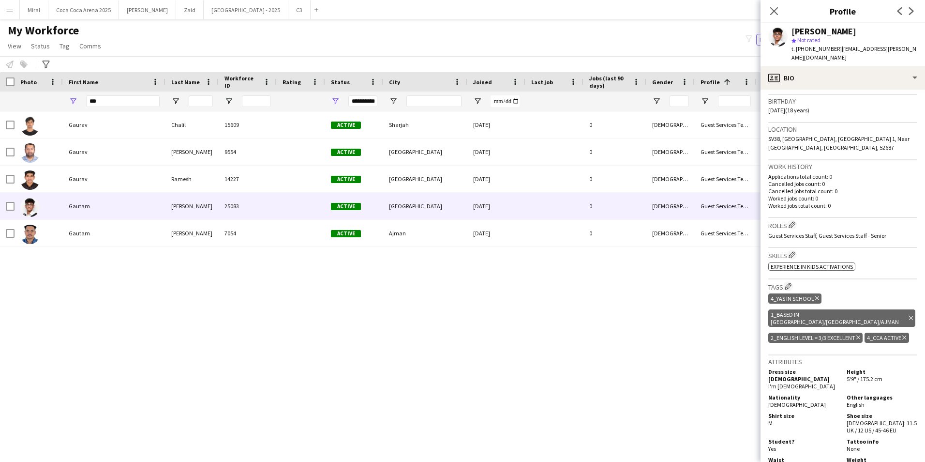
scroll to position [145, 0]
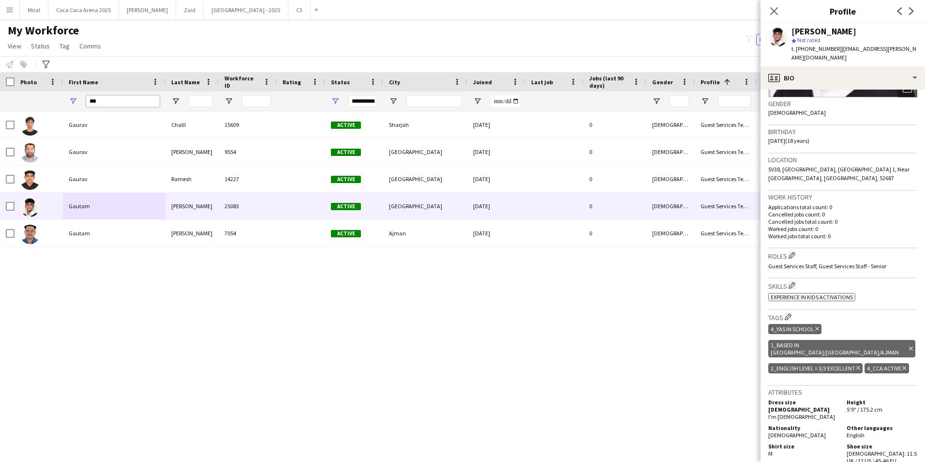
drag, startPoint x: 109, startPoint y: 97, endPoint x: 61, endPoint y: 99, distance: 47.9
click at [61, 99] on div "**********" at bounding box center [774, 100] width 1548 height 19
click at [132, 102] on input "***" at bounding box center [123, 101] width 74 height 12
drag, startPoint x: 109, startPoint y: 99, endPoint x: 75, endPoint y: 100, distance: 33.9
click at [75, 100] on div "***" at bounding box center [114, 100] width 103 height 19
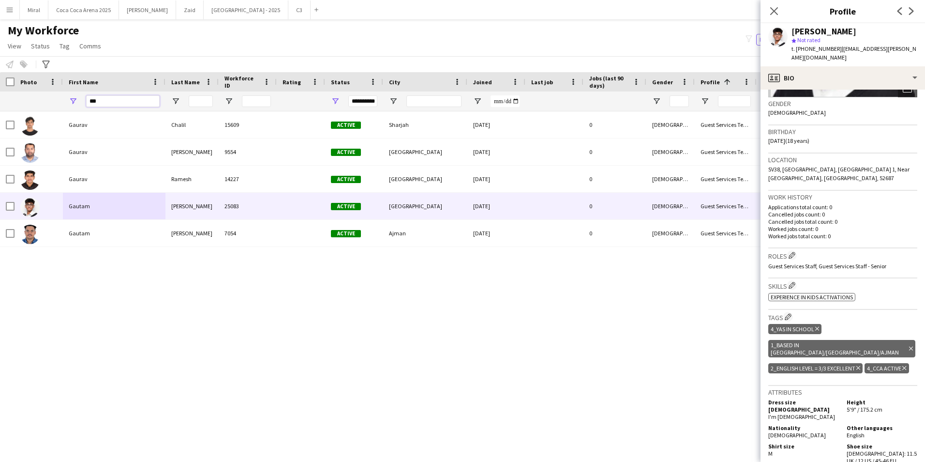
click at [142, 100] on input "***" at bounding box center [123, 101] width 74 height 12
click at [135, 103] on input "***" at bounding box center [123, 101] width 74 height 12
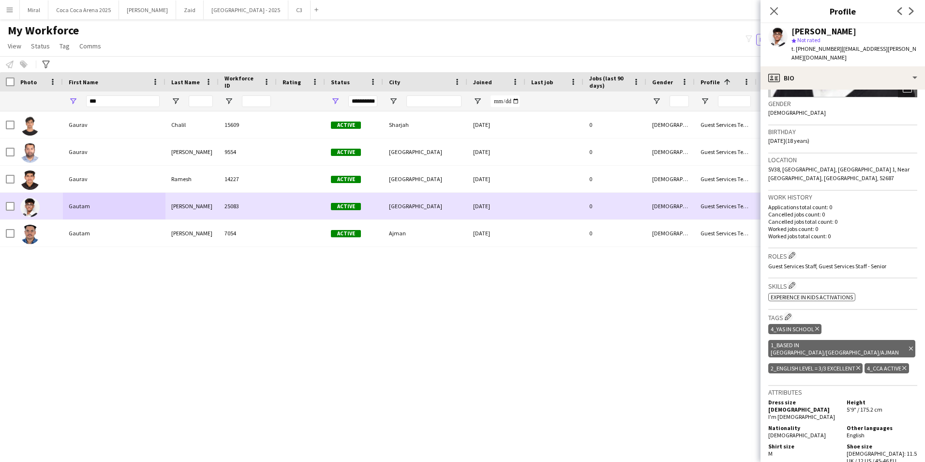
click at [169, 251] on div "Gaurav Chalil 15609 Active Sharjah 06-10-2024 0 Male Guest Services Team 21 1_B…" at bounding box center [448, 274] width 896 height 326
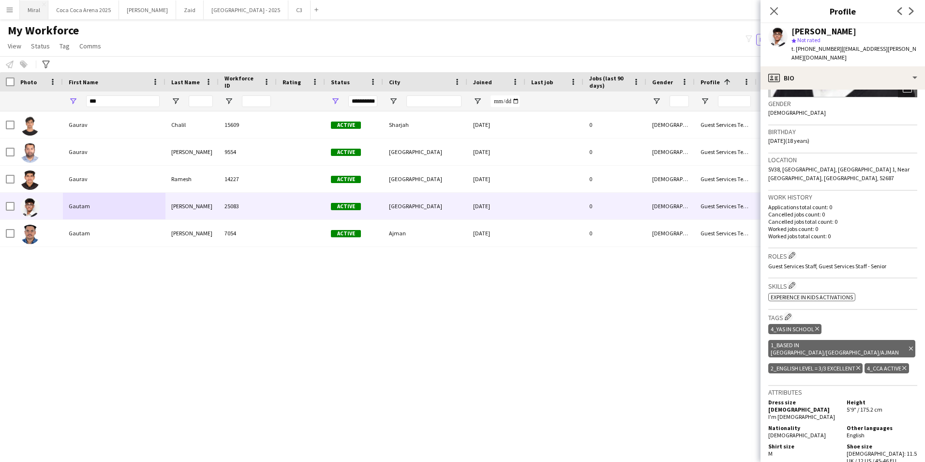
click at [36, 11] on button "Miral Close" at bounding box center [34, 9] width 29 height 19
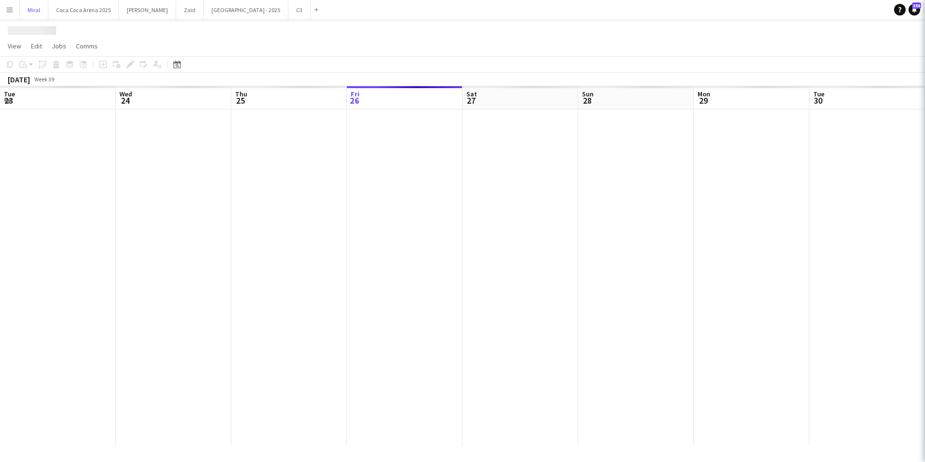
scroll to position [0, 231]
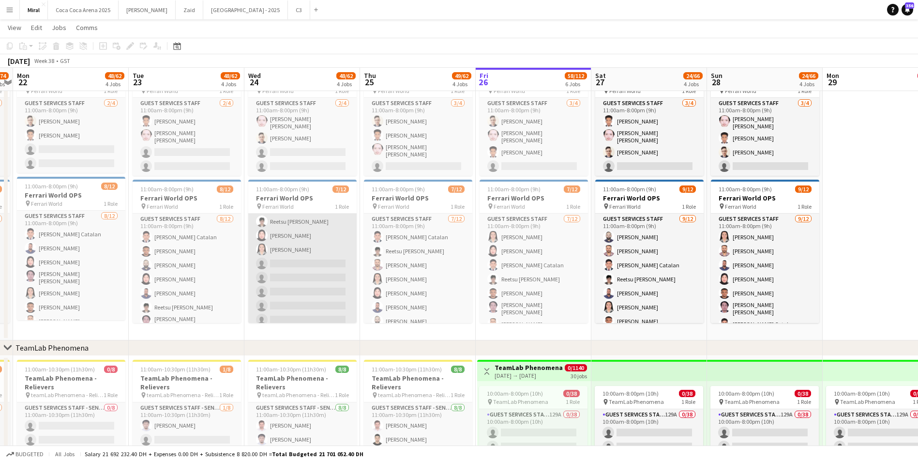
scroll to position [78, 0]
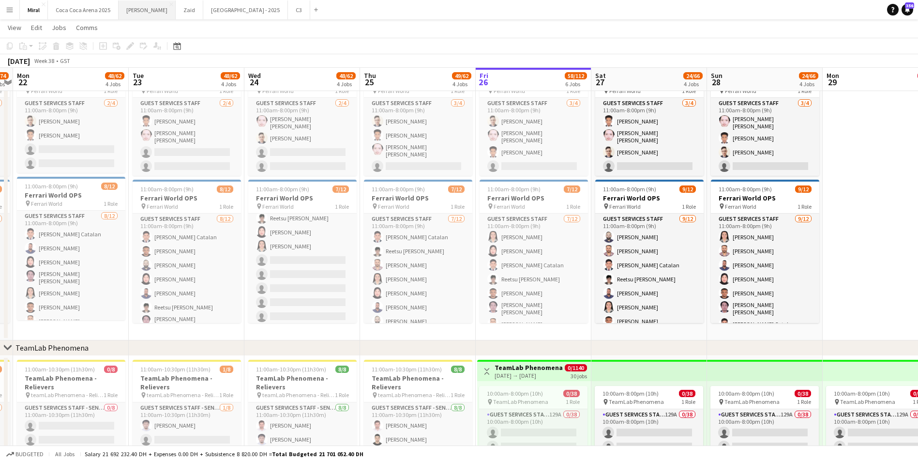
click at [128, 8] on button "Kate Close" at bounding box center [147, 9] width 57 height 19
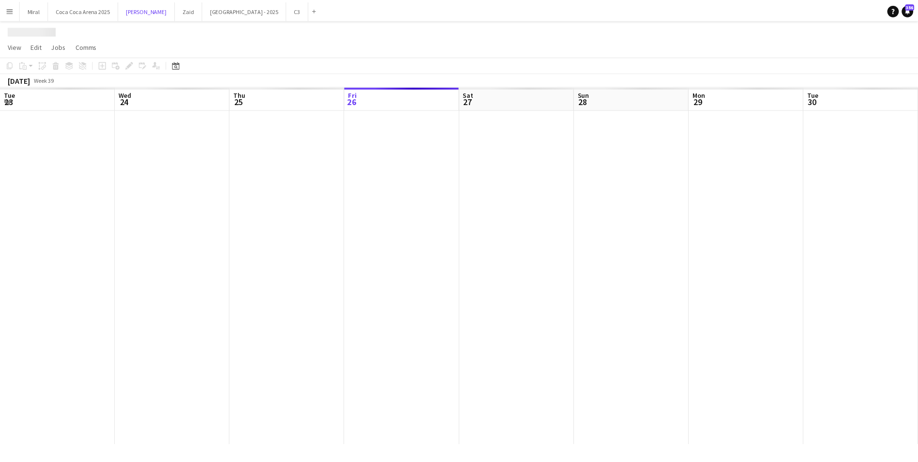
scroll to position [0, 231]
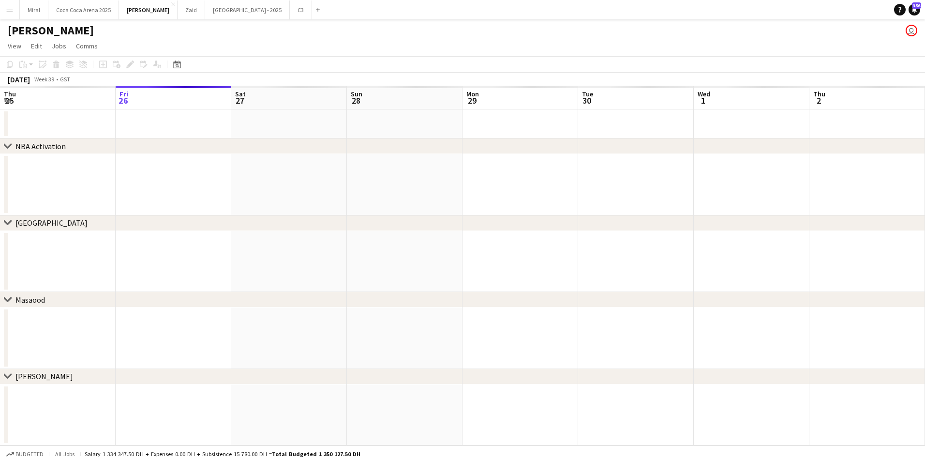
click at [379, 271] on app-calendar-viewport "Tue 23 Wed 24 Thu 25 Fri 26 Sat 27 Sun 28 Mon 29 Tue 30 Wed 1 Thu 2 Fri 3 Sat 4…" at bounding box center [462, 265] width 925 height 359
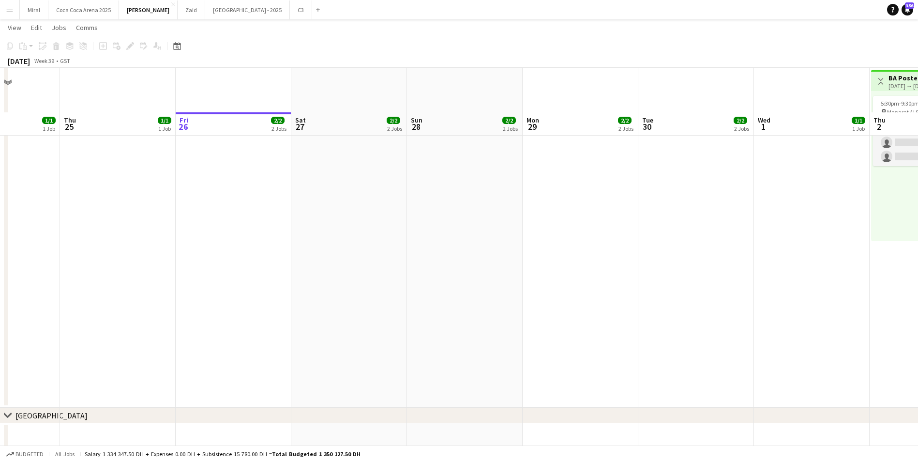
scroll to position [1258, 0]
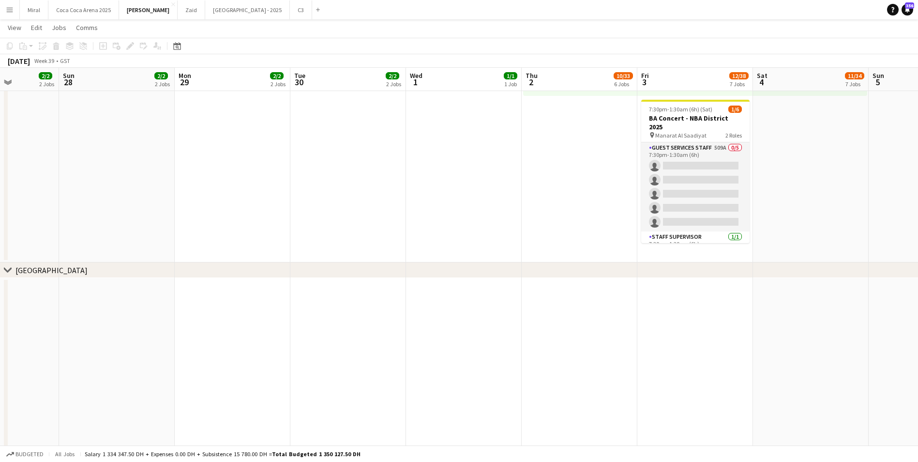
drag, startPoint x: 780, startPoint y: 237, endPoint x: 342, endPoint y: 247, distance: 439.0
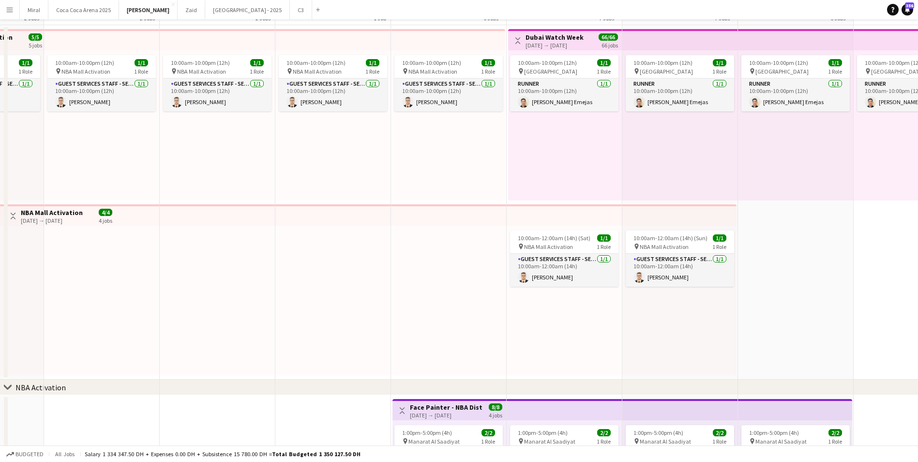
scroll to position [194, 0]
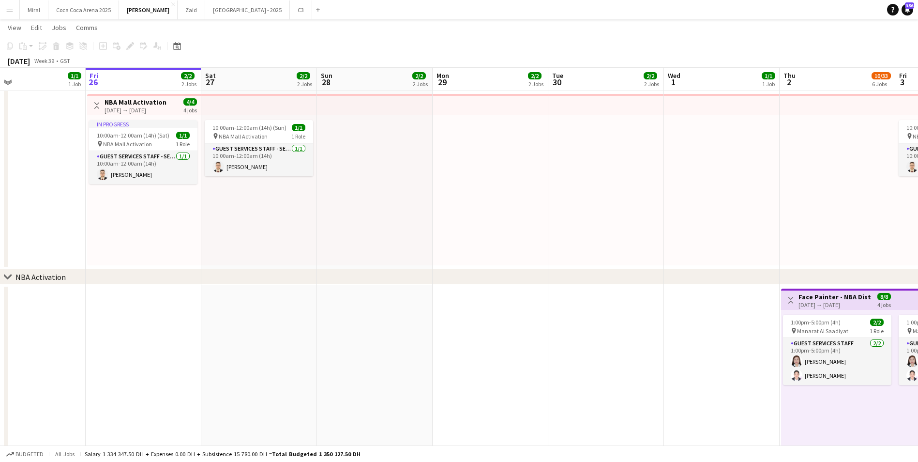
drag, startPoint x: 311, startPoint y: 229, endPoint x: 699, endPoint y: 239, distance: 388.7
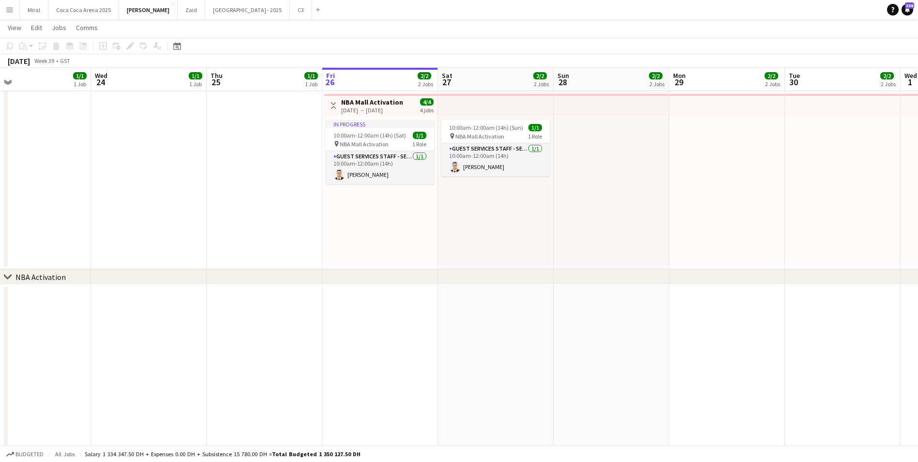
drag, startPoint x: 295, startPoint y: 237, endPoint x: 531, endPoint y: 236, distance: 236.6
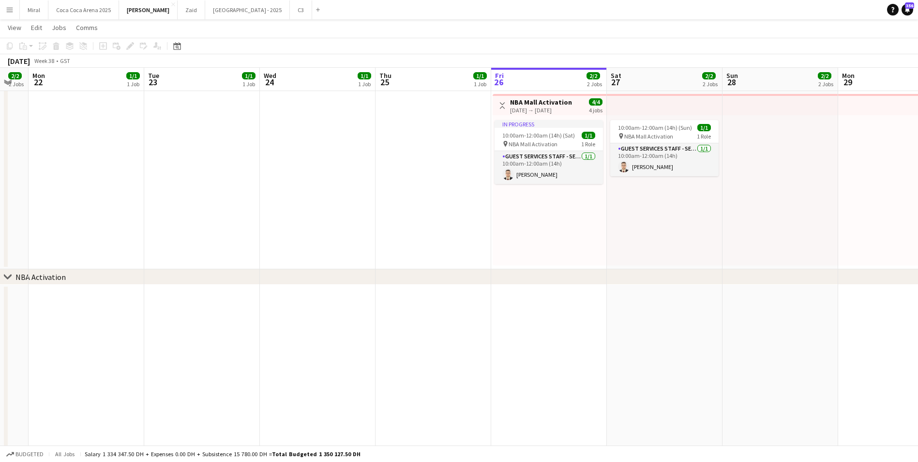
scroll to position [0, 195]
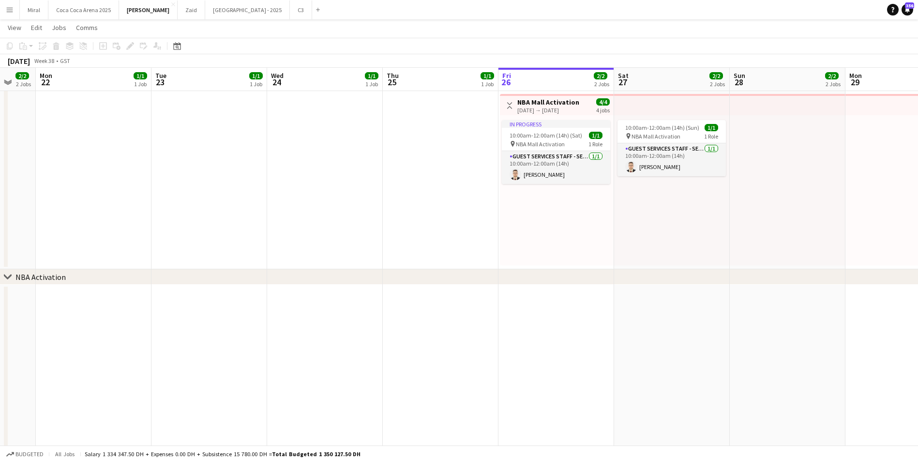
drag, startPoint x: 311, startPoint y: 243, endPoint x: 487, endPoint y: 239, distance: 176.2
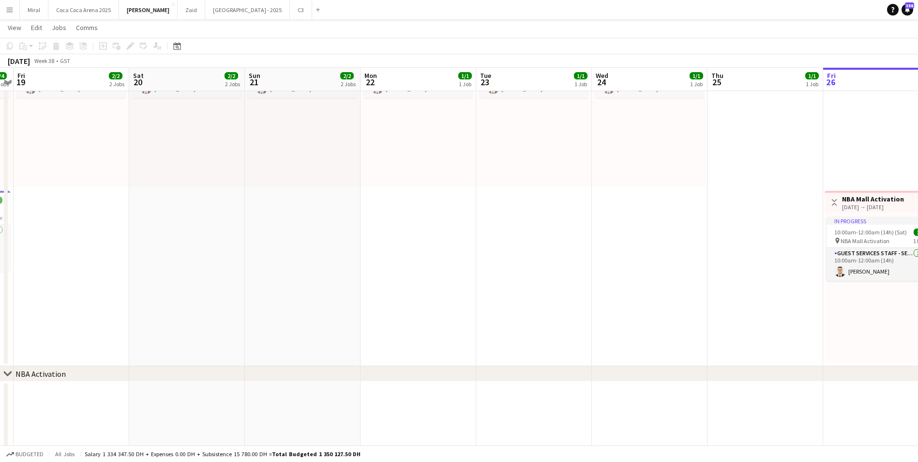
scroll to position [0, 292]
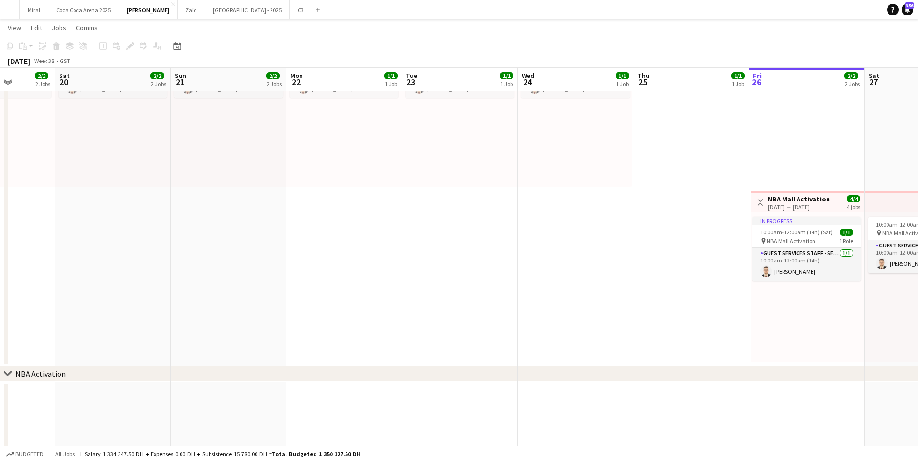
drag, startPoint x: 279, startPoint y: 232, endPoint x: 520, endPoint y: 253, distance: 241.8
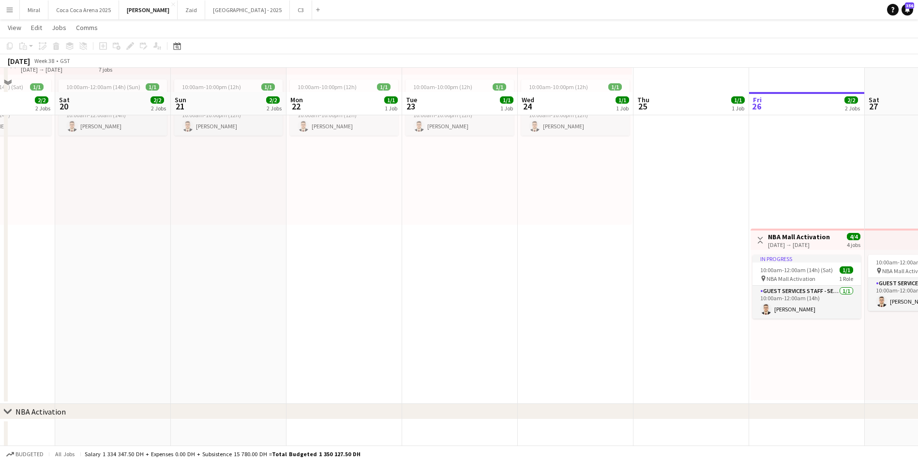
scroll to position [97, 0]
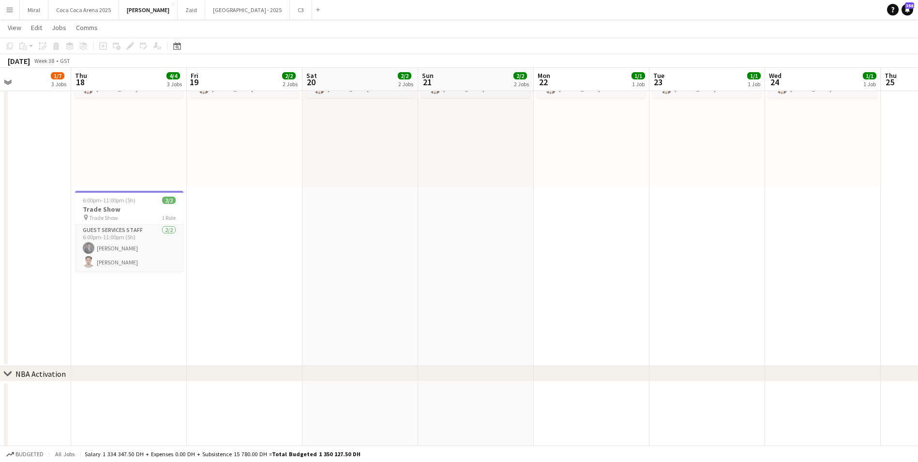
drag, startPoint x: 290, startPoint y: 284, endPoint x: 533, endPoint y: 290, distance: 242.5
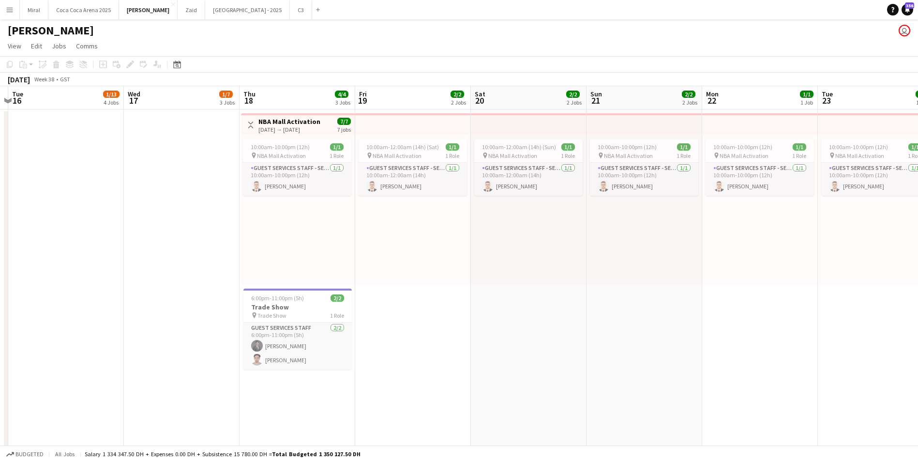
scroll to position [0, 208]
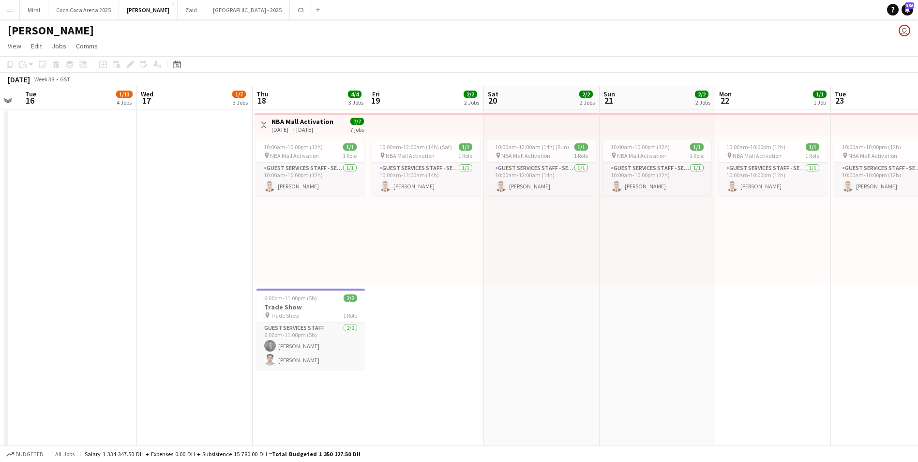
drag, startPoint x: 244, startPoint y: 312, endPoint x: 412, endPoint y: 314, distance: 167.9
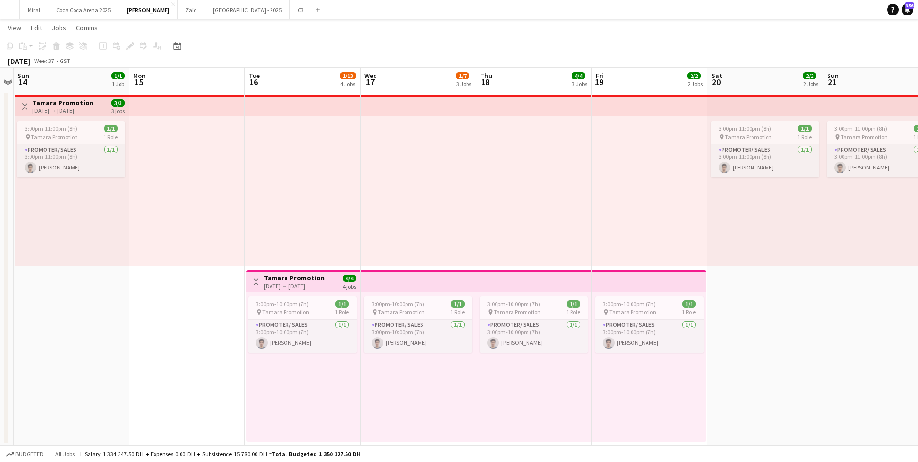
scroll to position [0, 217]
drag, startPoint x: 582, startPoint y: 307, endPoint x: 804, endPoint y: 321, distance: 222.0
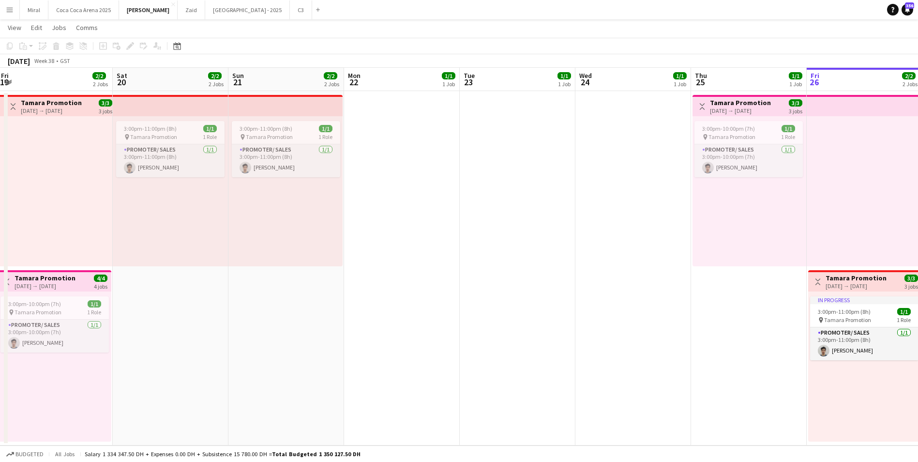
scroll to position [0, 351]
drag, startPoint x: 877, startPoint y: 310, endPoint x: 281, endPoint y: 311, distance: 596.1
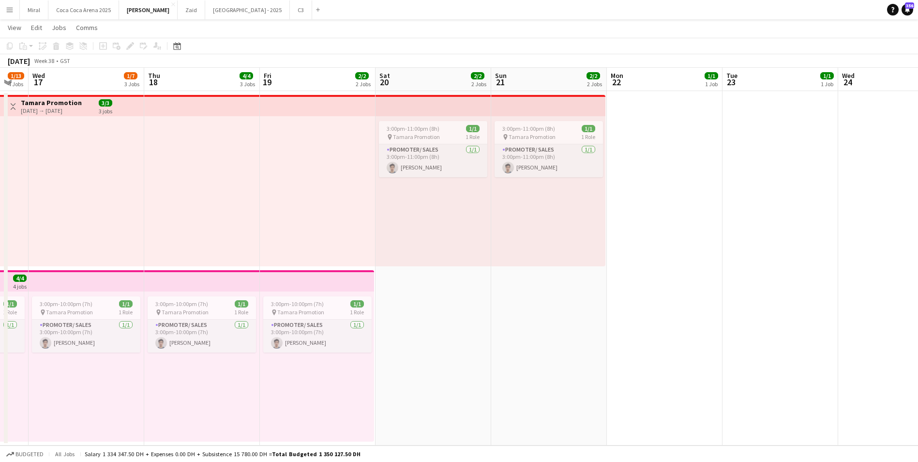
drag, startPoint x: 413, startPoint y: 239, endPoint x: 783, endPoint y: 229, distance: 370.3
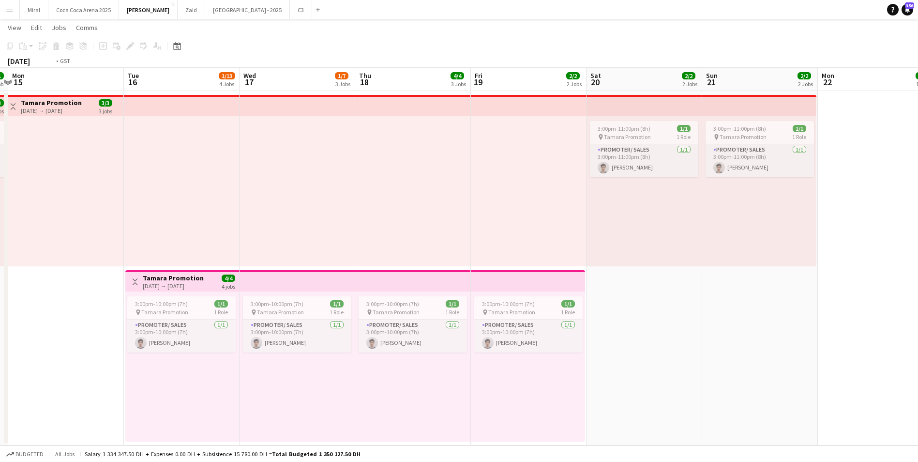
drag, startPoint x: 394, startPoint y: 236, endPoint x: 609, endPoint y: 229, distance: 214.9
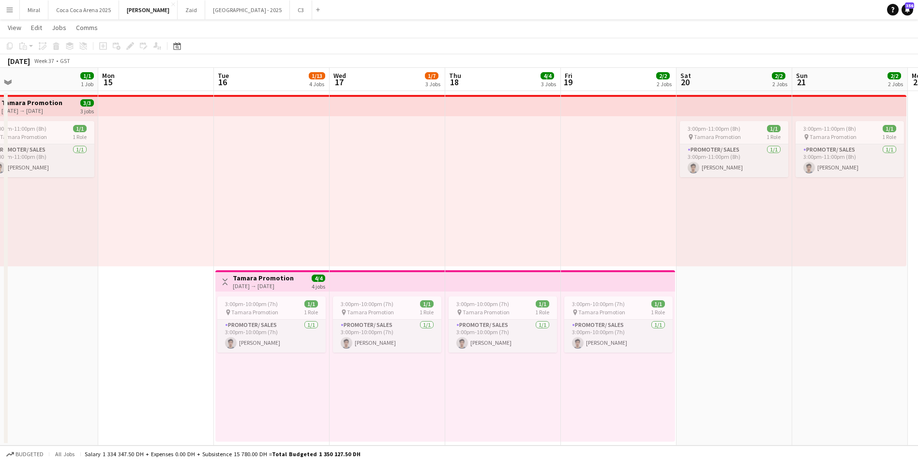
drag, startPoint x: 273, startPoint y: 228, endPoint x: 526, endPoint y: 226, distance: 253.5
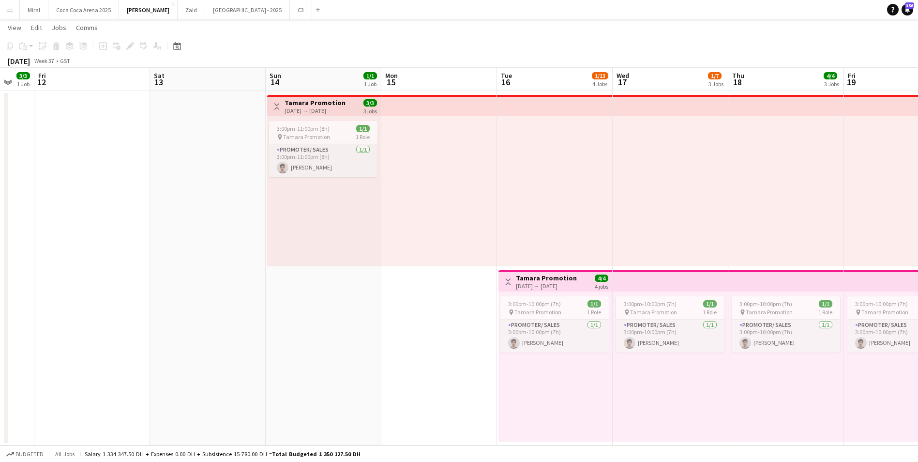
scroll to position [0, 324]
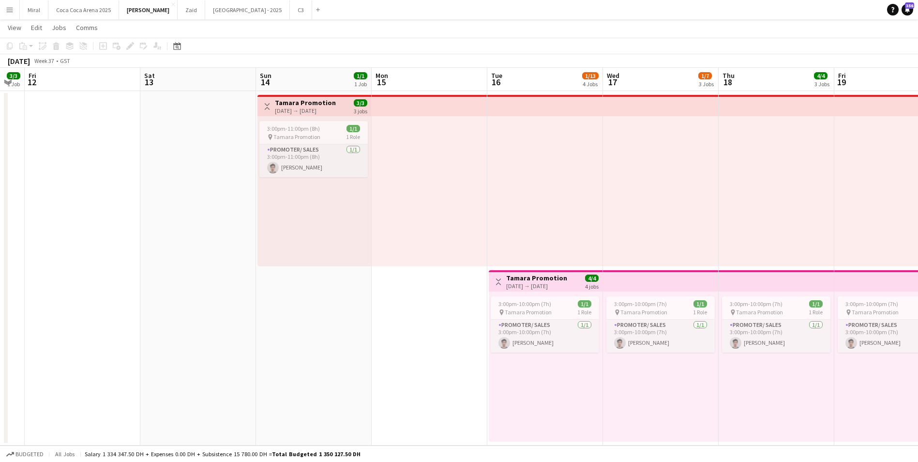
drag, startPoint x: 297, startPoint y: 244, endPoint x: 252, endPoint y: 244, distance: 44.5
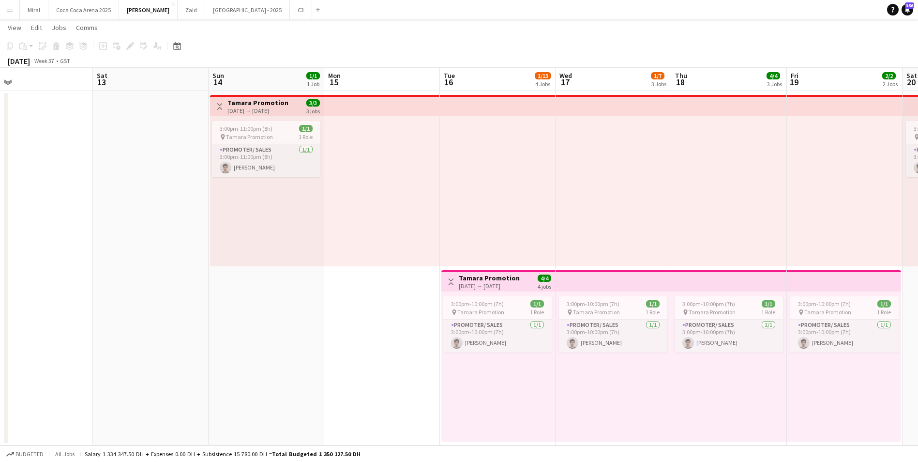
drag, startPoint x: 433, startPoint y: 228, endPoint x: 387, endPoint y: 229, distance: 46.5
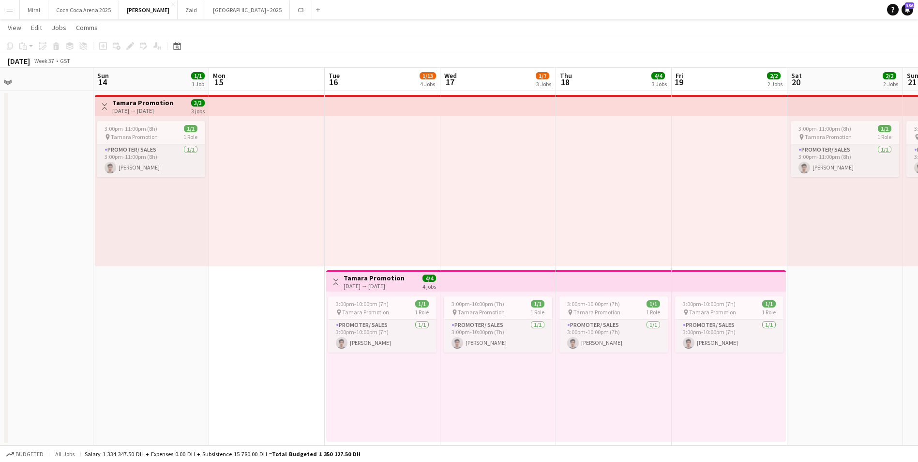
scroll to position [0, 311]
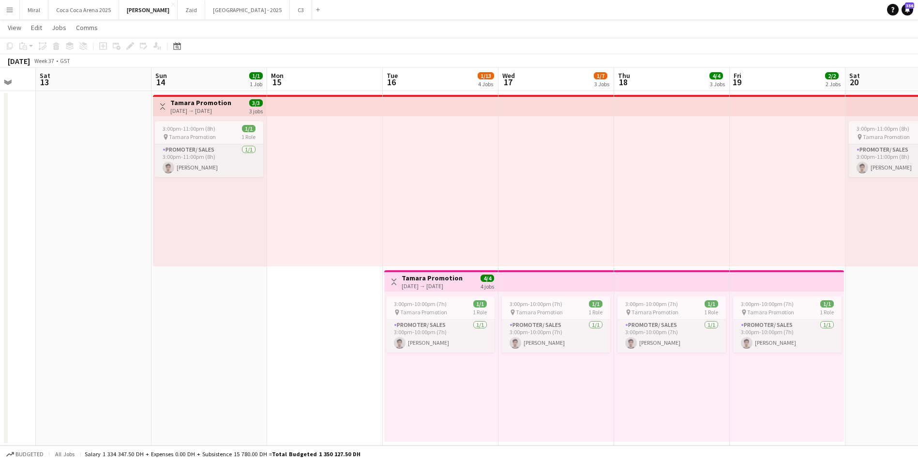
drag, startPoint x: 88, startPoint y: 241, endPoint x: -245, endPoint y: 214, distance: 333.5
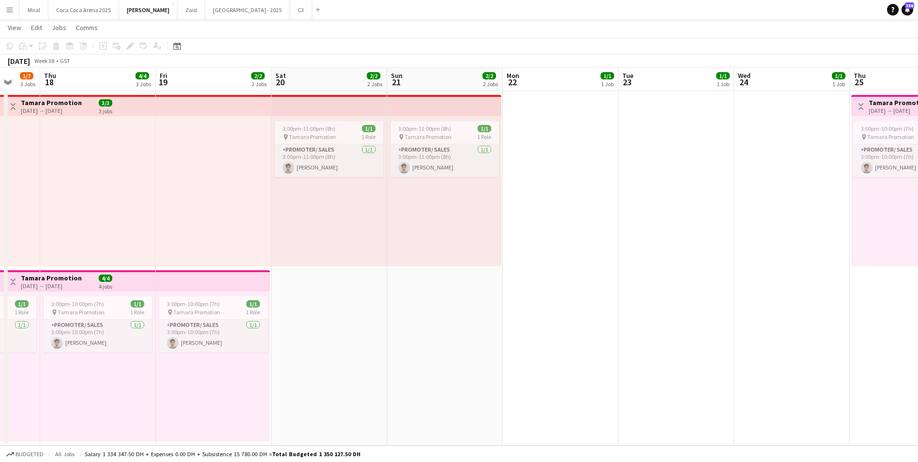
drag, startPoint x: 632, startPoint y: 242, endPoint x: 141, endPoint y: 238, distance: 491.6
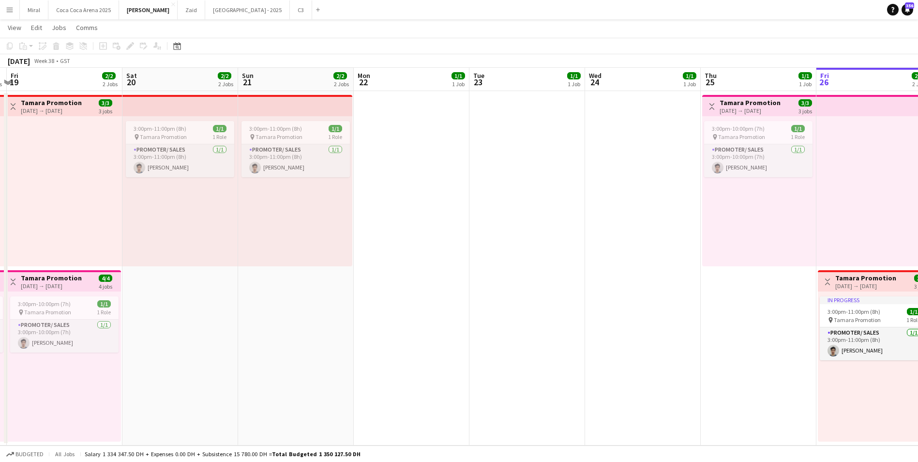
drag, startPoint x: 608, startPoint y: 253, endPoint x: 329, endPoint y: 254, distance: 279.7
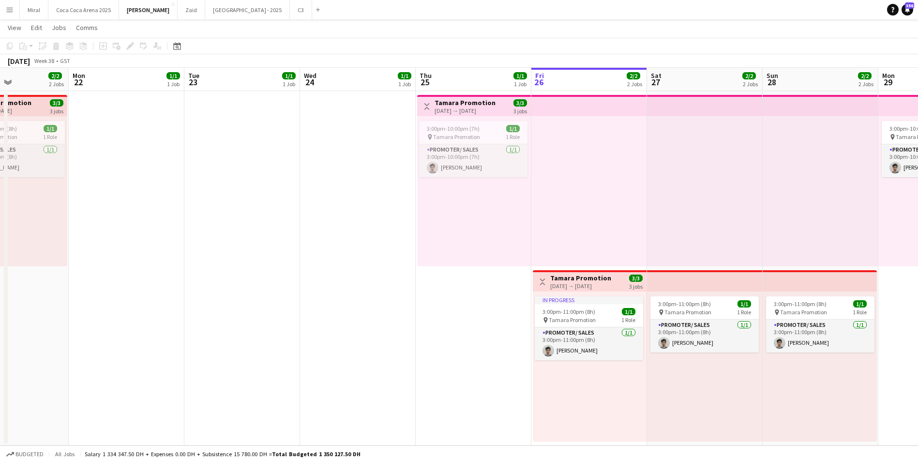
drag, startPoint x: 454, startPoint y: 257, endPoint x: 305, endPoint y: 255, distance: 148.5
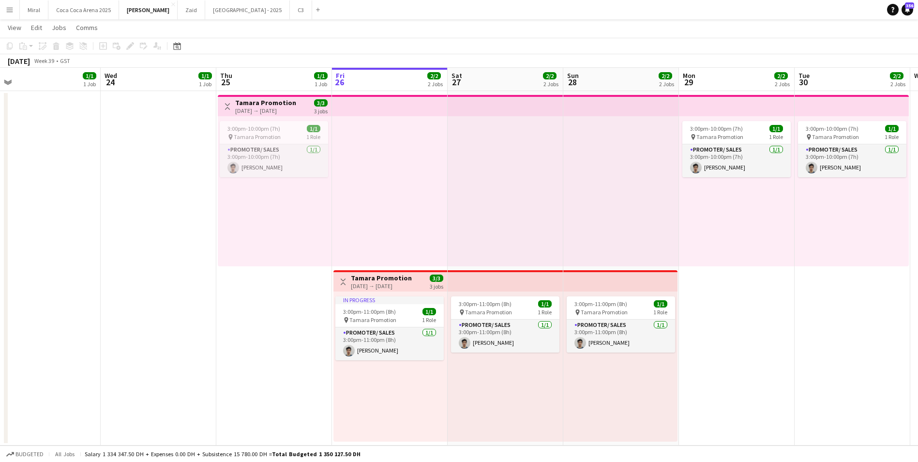
drag, startPoint x: 520, startPoint y: 255, endPoint x: 316, endPoint y: 247, distance: 203.9
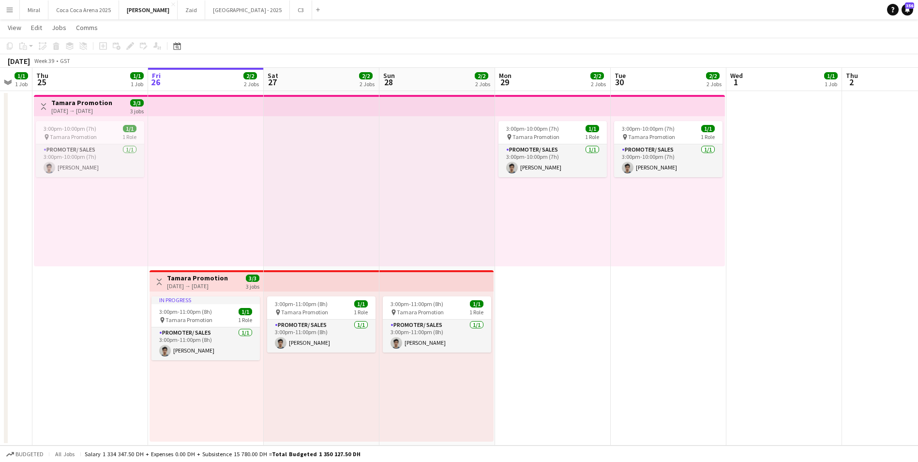
drag, startPoint x: 652, startPoint y: 239, endPoint x: 483, endPoint y: 240, distance: 168.9
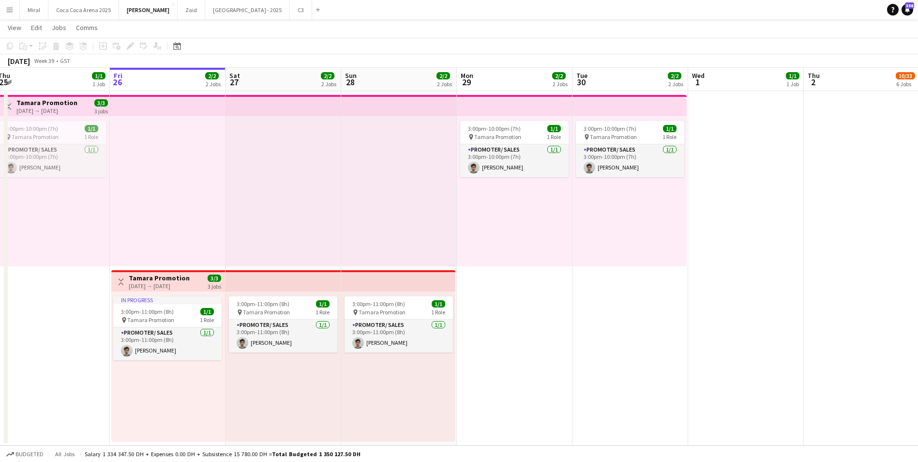
drag, startPoint x: 644, startPoint y: 238, endPoint x: 620, endPoint y: 238, distance: 23.7
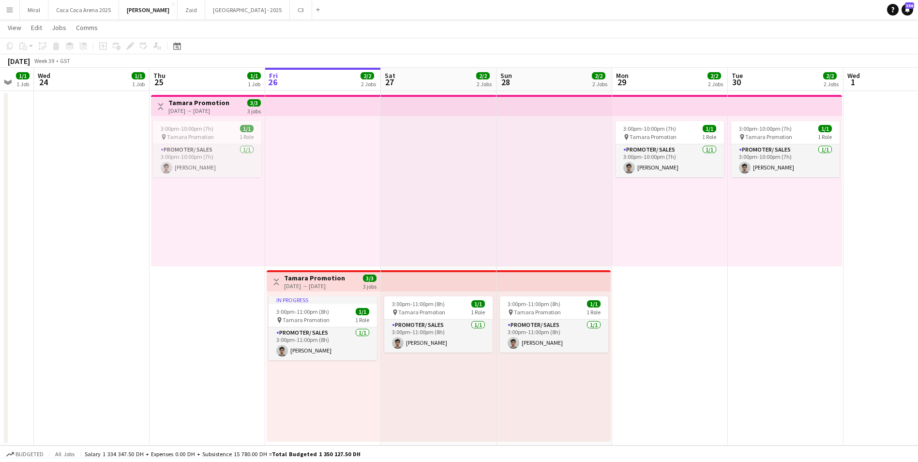
drag, startPoint x: 330, startPoint y: 233, endPoint x: 478, endPoint y: 240, distance: 148.2
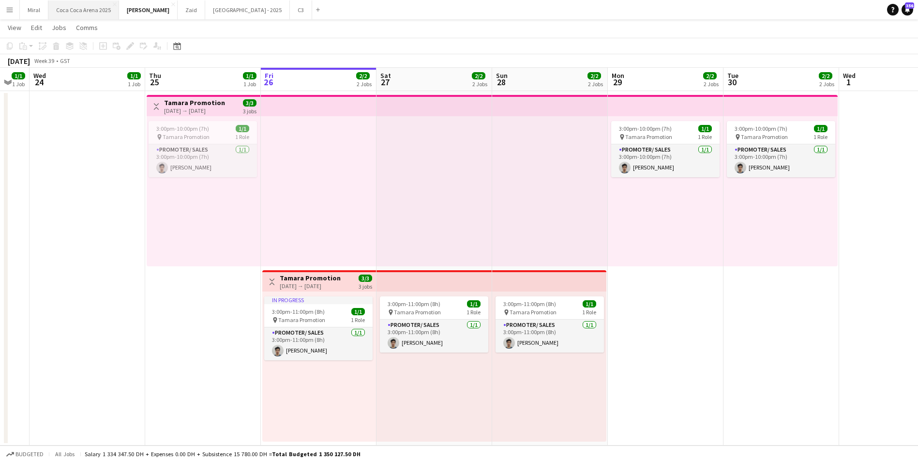
click at [90, 8] on button "Coca Coca Arena 2025 Close" at bounding box center [83, 9] width 71 height 19
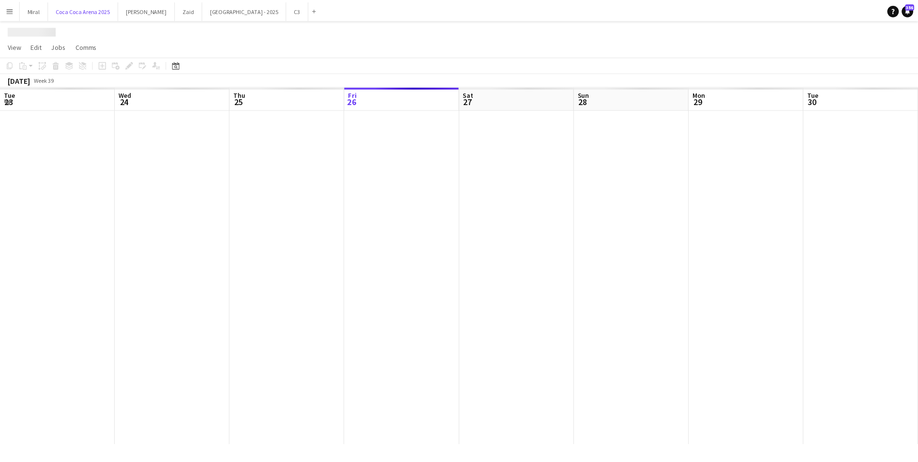
scroll to position [0, 231]
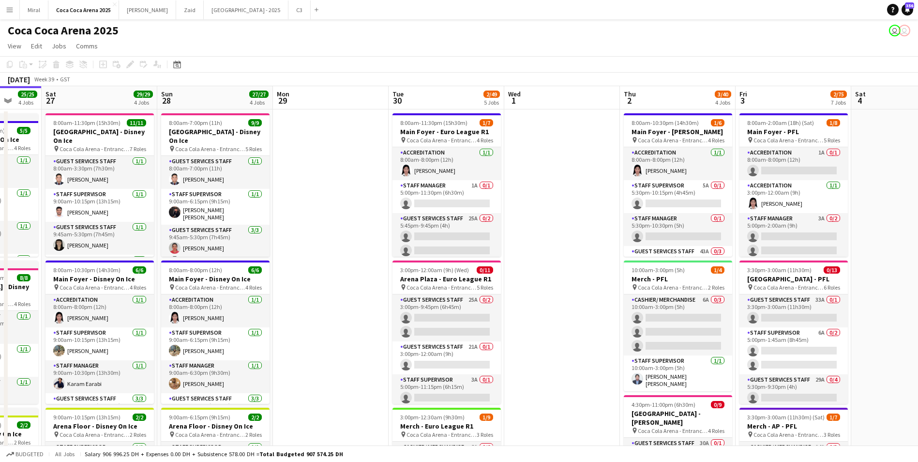
drag, startPoint x: 554, startPoint y: 228, endPoint x: 359, endPoint y: 230, distance: 194.0
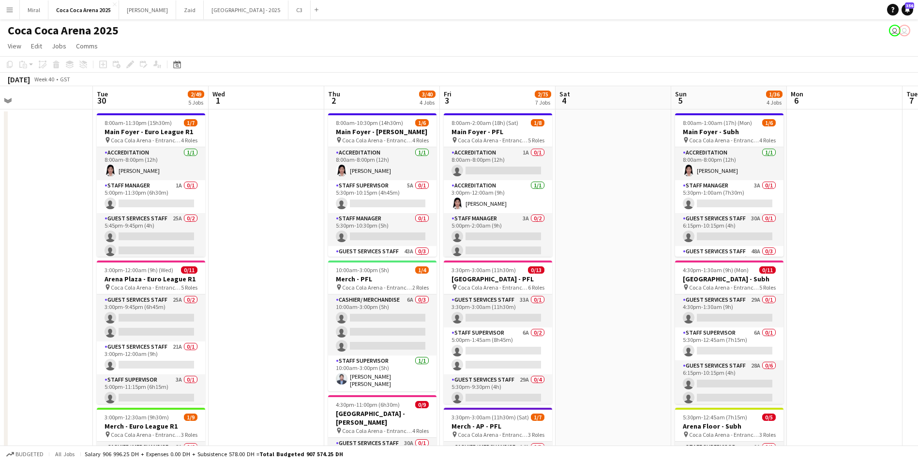
scroll to position [0, 372]
drag, startPoint x: 573, startPoint y: 221, endPoint x: 280, endPoint y: 220, distance: 293.2
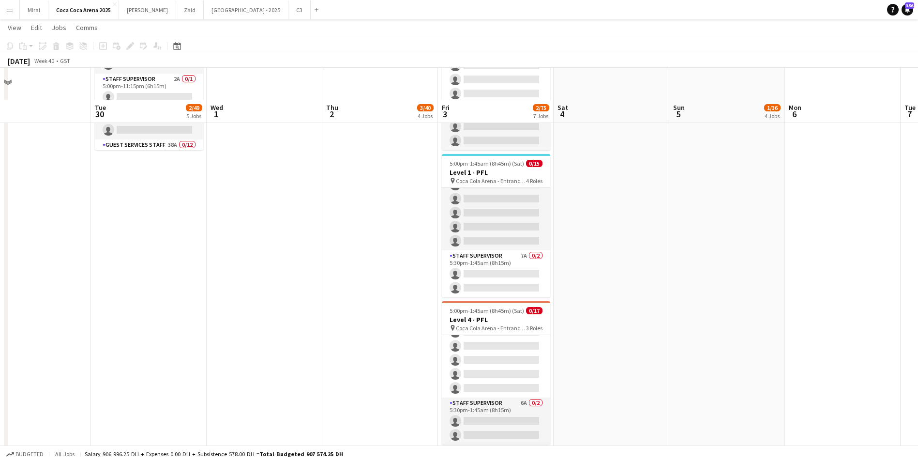
scroll to position [677, 0]
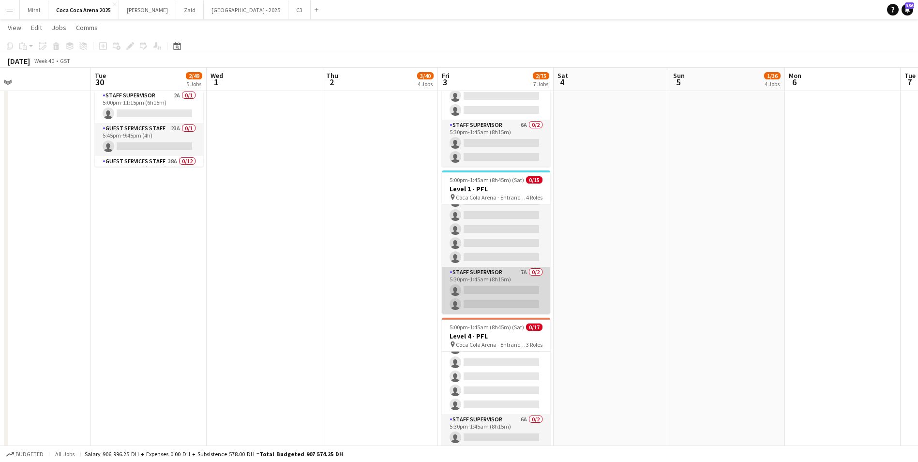
click at [482, 294] on app-card-role "Staff Supervisor 7A 0/2 5:30pm-1:45am (8h15m) single-neutral-actions single-neu…" at bounding box center [496, 290] width 108 height 47
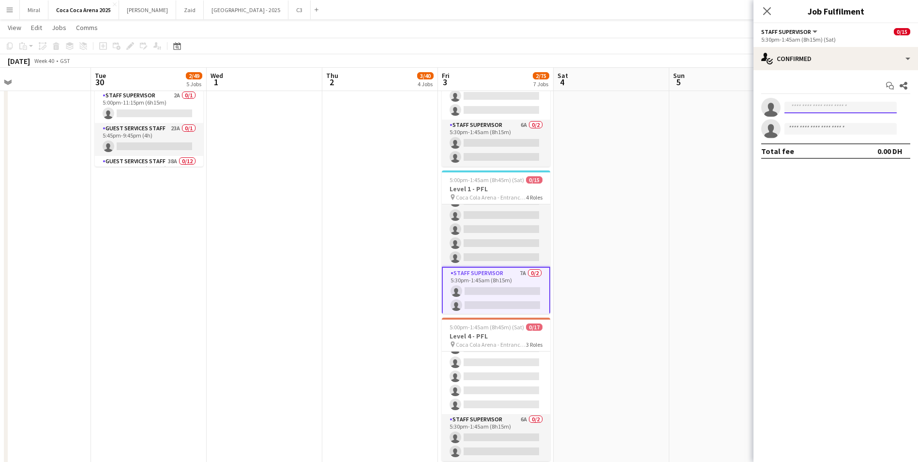
click at [808, 107] on input at bounding box center [840, 108] width 112 height 12
click at [807, 125] on input at bounding box center [840, 129] width 112 height 12
type input "*****"
click at [811, 148] on span "milomalapo@gmail.com" at bounding box center [840, 151] width 97 height 8
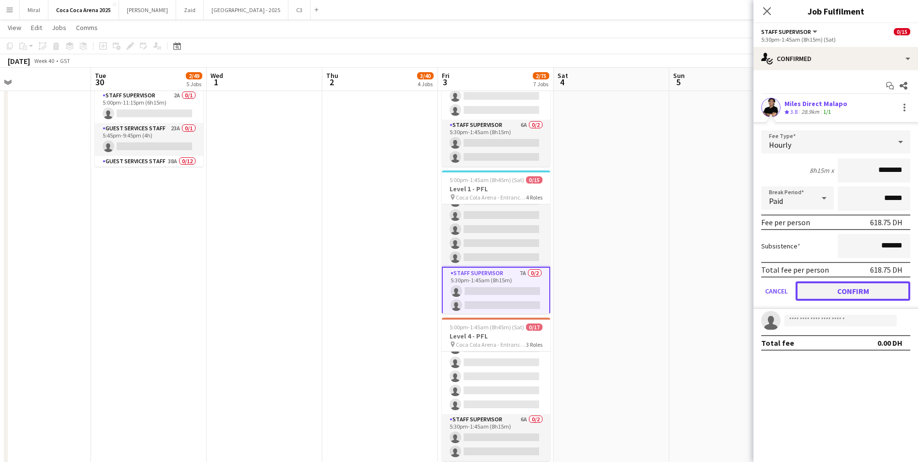
click at [855, 293] on button "Confirm" at bounding box center [852, 290] width 115 height 19
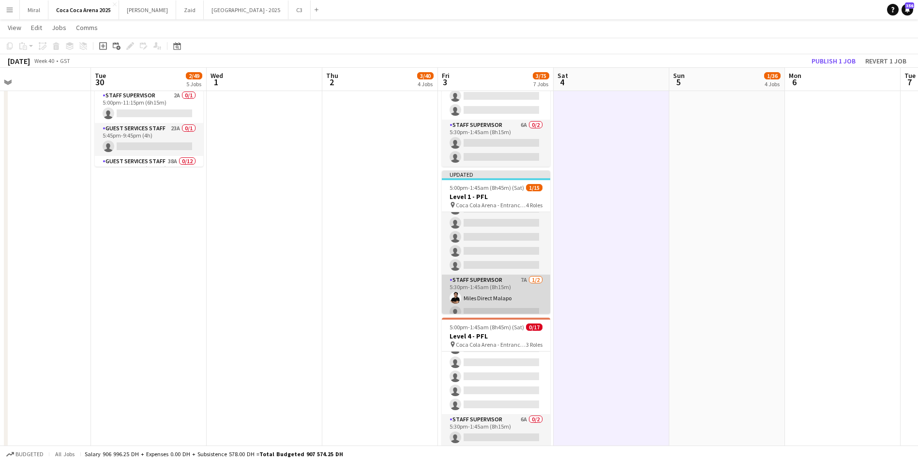
click at [518, 289] on app-card-role "Staff Supervisor 7A 1/2 5:30pm-1:45am (8h15m) Miles Direct Malapo single-neutra…" at bounding box center [496, 297] width 108 height 47
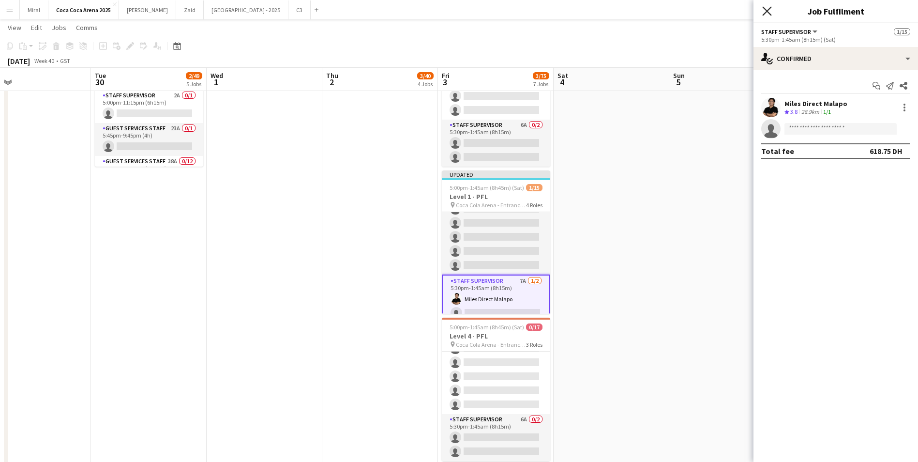
click at [764, 11] on icon "Close pop-in" at bounding box center [766, 10] width 9 height 9
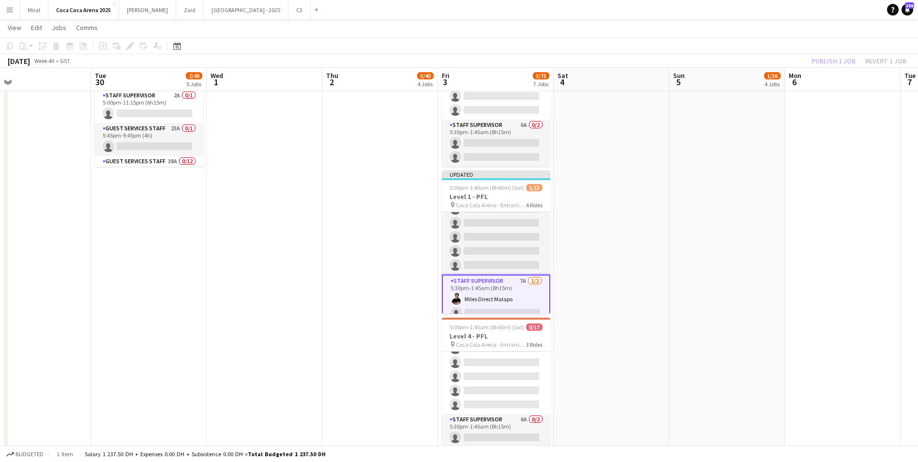
click at [525, 292] on app-card-role "Staff Supervisor 7A 1/2 5:30pm-1:45am (8h15m) Miles Direct Malapo single-neutra…" at bounding box center [496, 298] width 108 height 49
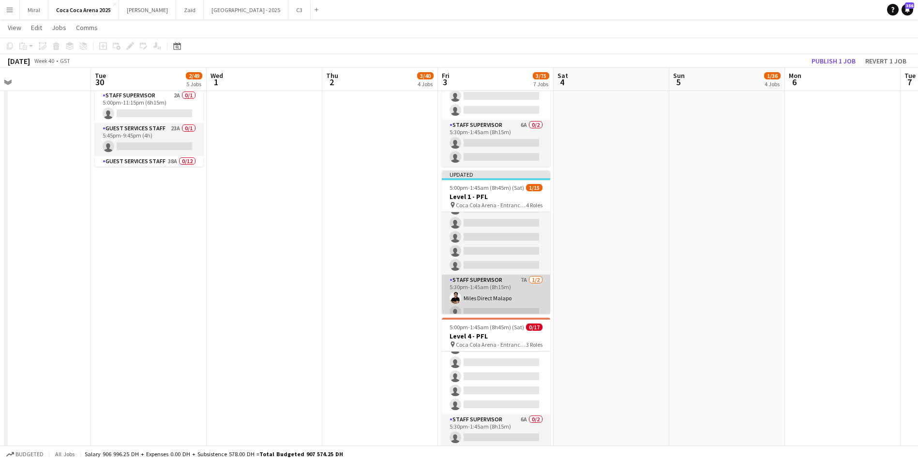
click at [525, 292] on app-card-role "Staff Supervisor 7A 1/2 5:30pm-1:45am (8h15m) Miles Direct Malapo single-neutra…" at bounding box center [496, 297] width 108 height 47
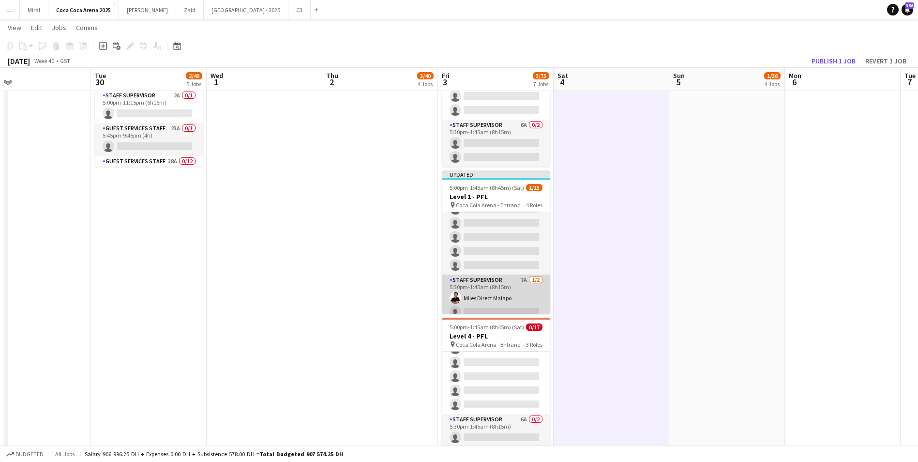
click at [524, 290] on app-card-role "Staff Supervisor 7A 1/2 5:30pm-1:45am (8h15m) Miles Direct Malapo single-neutra…" at bounding box center [496, 297] width 108 height 47
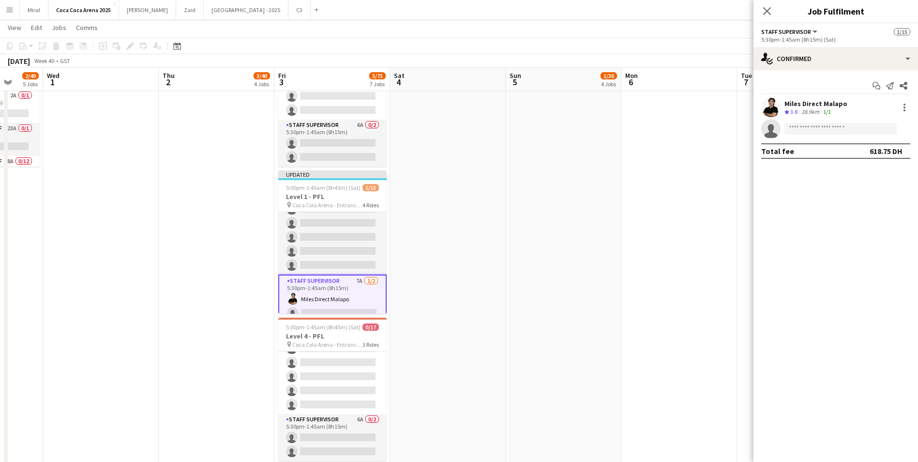
drag, startPoint x: 706, startPoint y: 137, endPoint x: 590, endPoint y: 135, distance: 116.6
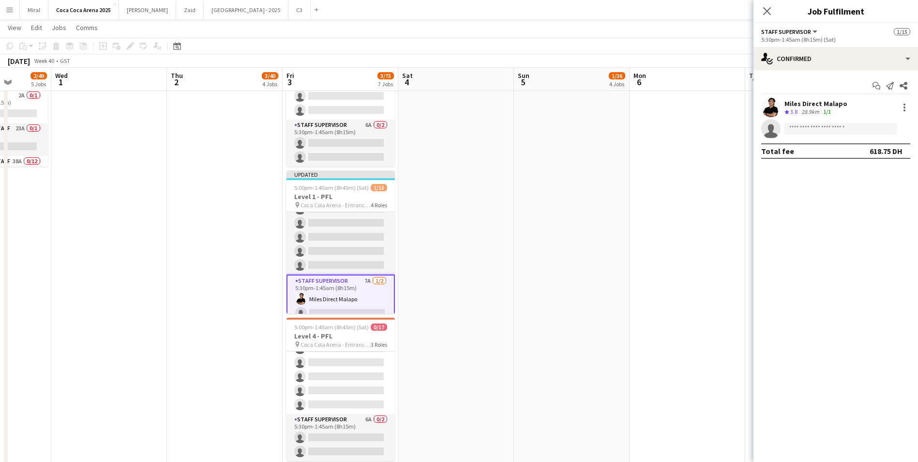
click at [760, 12] on div "Close pop-in" at bounding box center [766, 11] width 27 height 22
click at [767, 11] on icon at bounding box center [766, 10] width 9 height 9
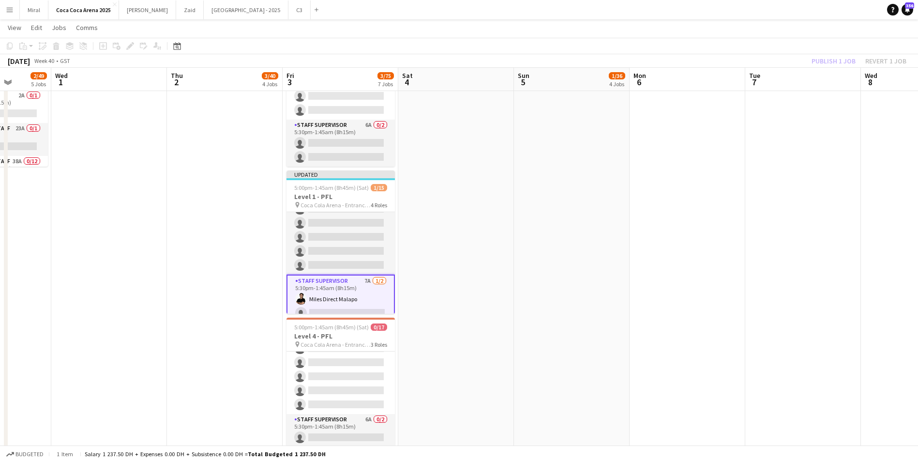
click at [824, 64] on div "Publish 1 job Revert 1 job" at bounding box center [859, 61] width 118 height 13
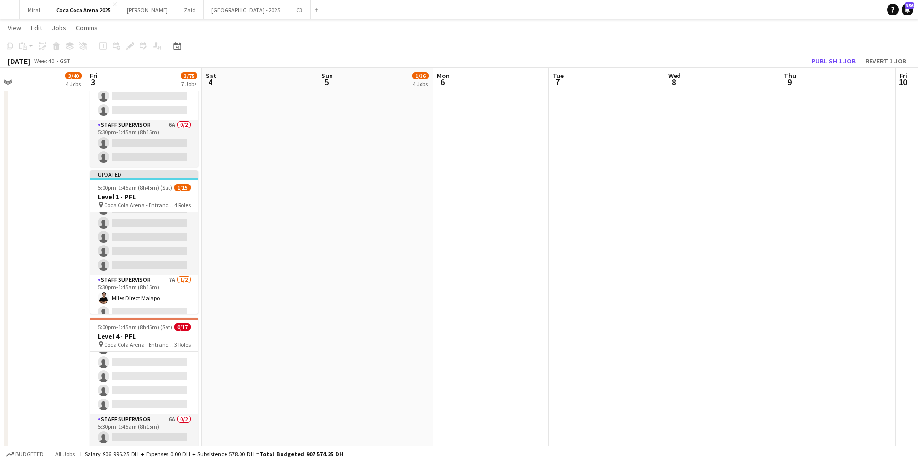
scroll to position [0, 377]
drag, startPoint x: 614, startPoint y: 259, endPoint x: 417, endPoint y: 253, distance: 197.0
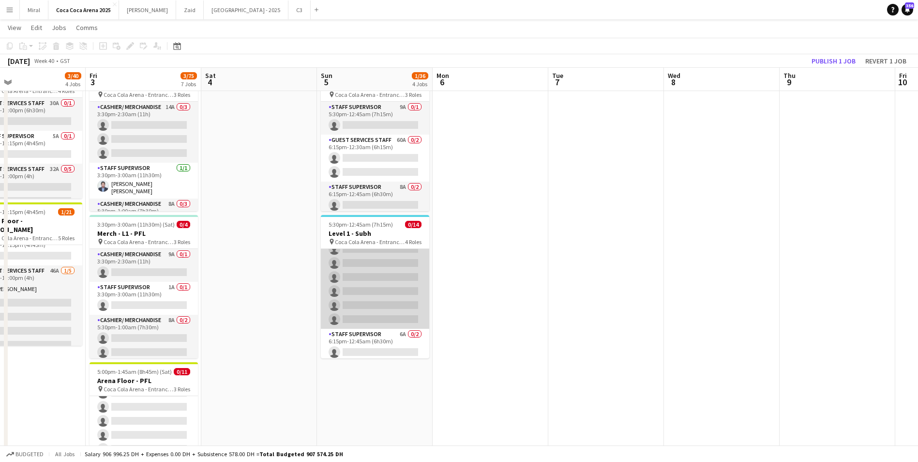
scroll to position [163, 0]
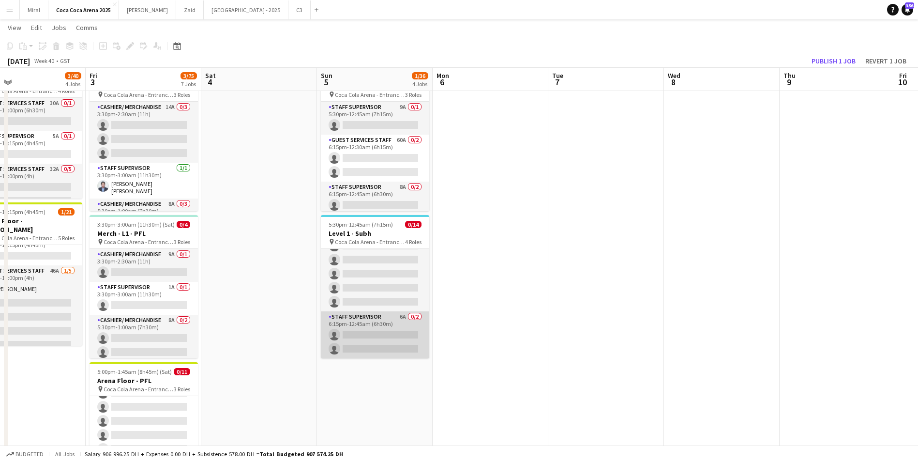
click at [382, 336] on app-card-role "Staff Supervisor 6A 0/2 6:15pm-12:45am (6h30m) single-neutral-actions single-ne…" at bounding box center [375, 334] width 108 height 47
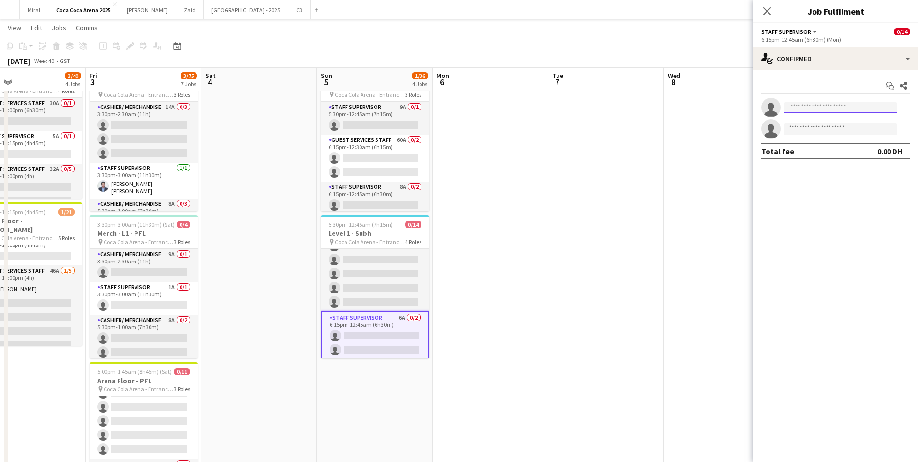
click at [810, 108] on input at bounding box center [840, 108] width 112 height 12
type input "*****"
click at [808, 132] on span "milomalapo@gmail.com" at bounding box center [840, 129] width 97 height 8
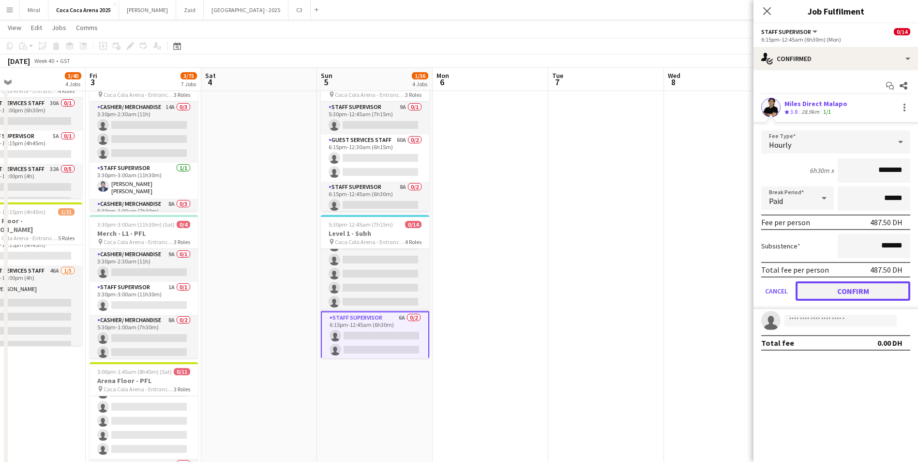
click at [841, 292] on button "Confirm" at bounding box center [852, 290] width 115 height 19
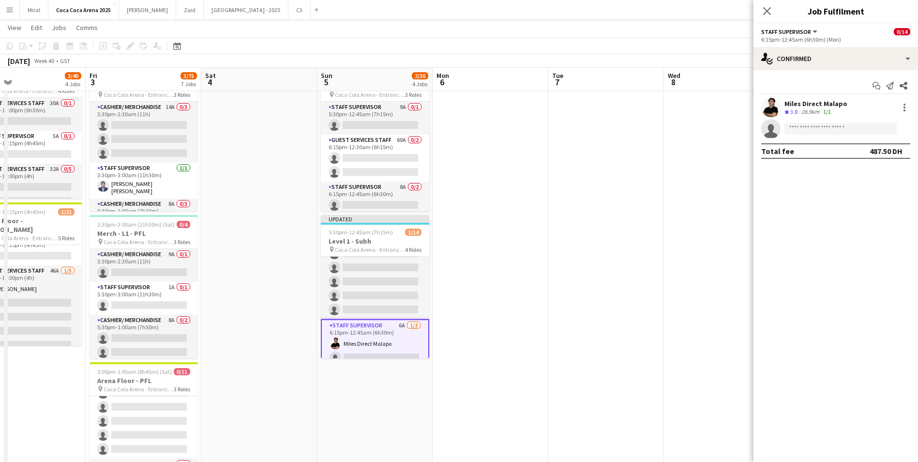
click at [622, 229] on app-date-cell at bounding box center [606, 294] width 116 height 1049
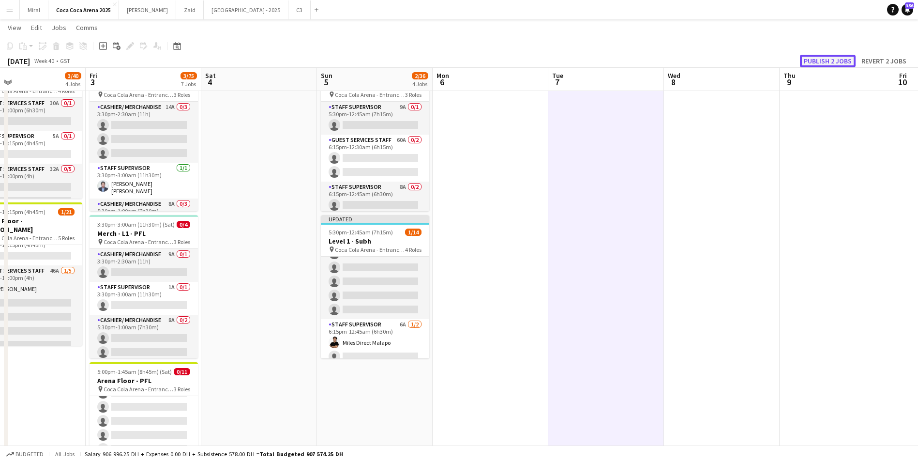
click at [834, 60] on button "Publish 2 jobs" at bounding box center [828, 61] width 56 height 13
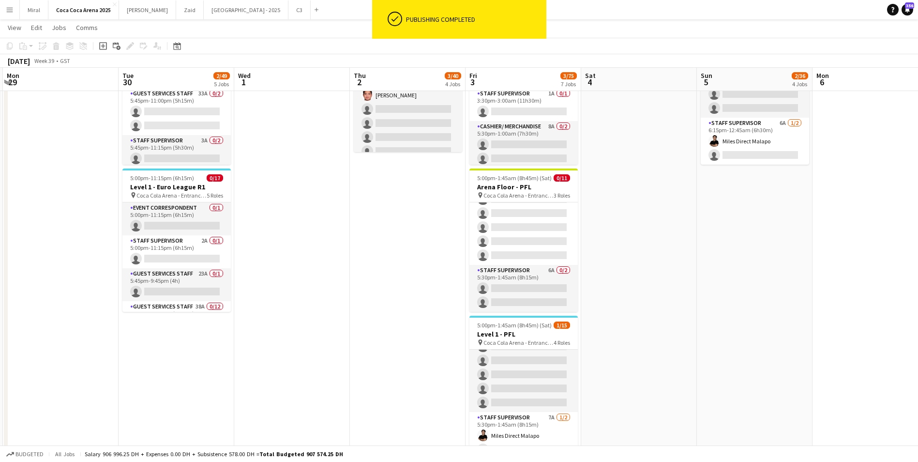
scroll to position [0, 225]
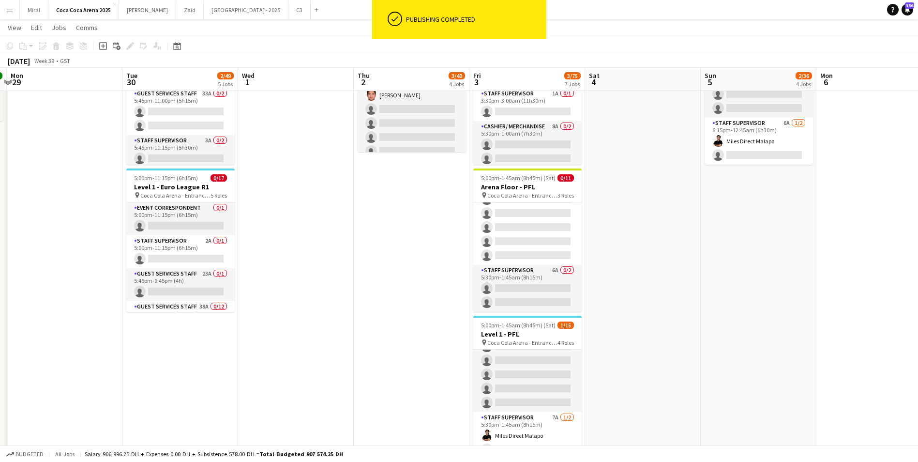
drag, startPoint x: 246, startPoint y: 274, endPoint x: 629, endPoint y: 336, distance: 387.6
click at [629, 336] on app-calendar-viewport "Sat 27 29/29 4 Jobs Sun 28 27/27 4 Jobs Mon 29 Tue 30 2/49 5 Jobs Wed 1 Thu 2 3…" at bounding box center [459, 110] width 918 height 1209
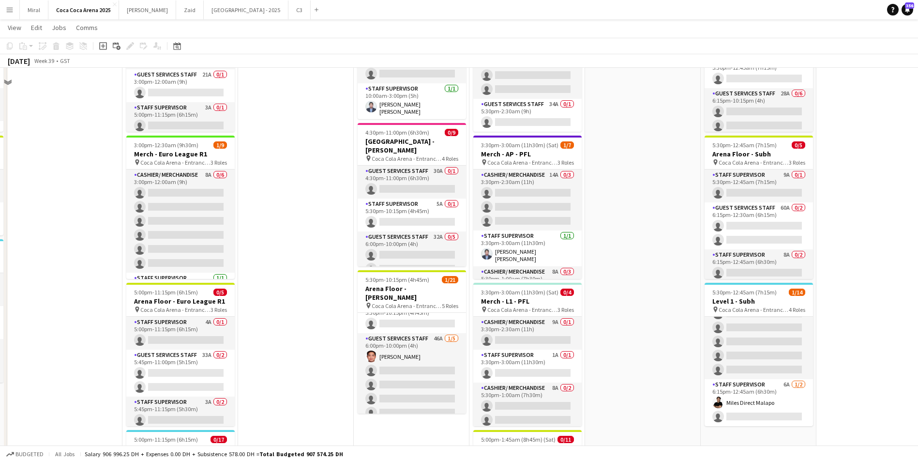
scroll to position [242, 0]
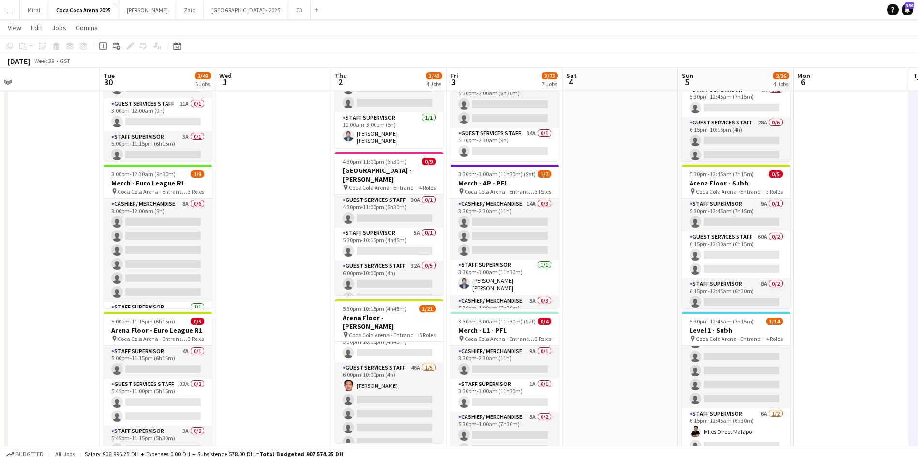
drag, startPoint x: 288, startPoint y: 282, endPoint x: 403, endPoint y: 298, distance: 115.7
click at [391, 296] on app-calendar-viewport "Sat 27 29/29 4 Jobs Sun 28 27/27 4 Jobs Mon 29 Tue 30 2/49 5 Jobs Wed 1 Thu 2 3…" at bounding box center [459, 400] width 918 height 1209
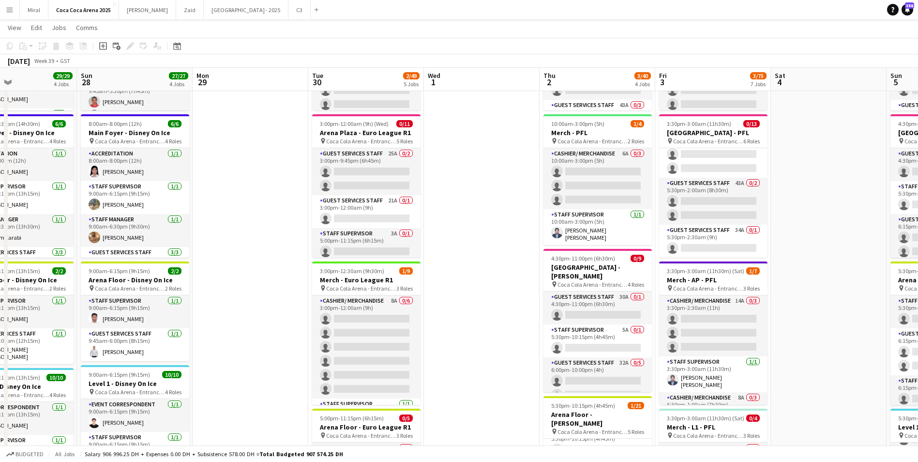
scroll to position [0, 269]
drag, startPoint x: 431, startPoint y: 292, endPoint x: 515, endPoint y: 296, distance: 83.8
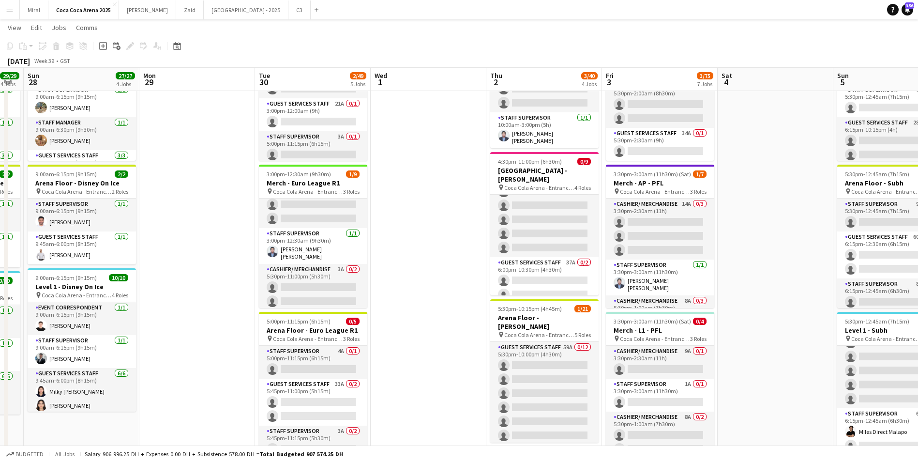
scroll to position [0, 203]
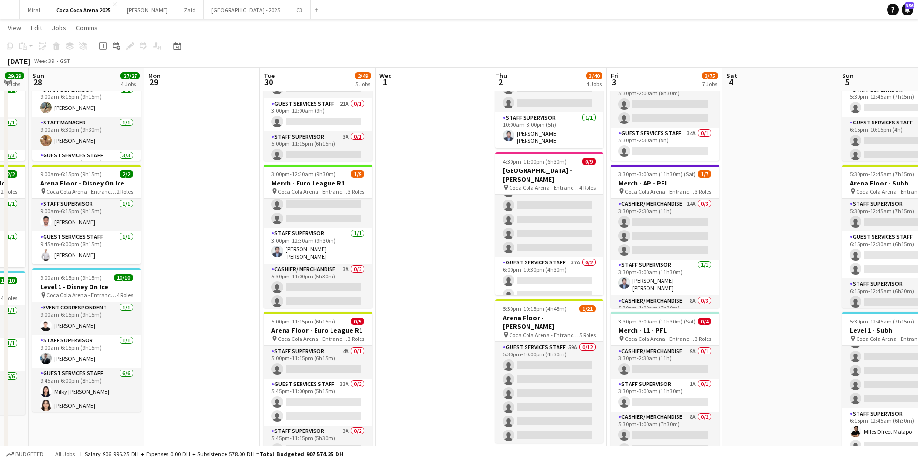
drag, startPoint x: 794, startPoint y: 331, endPoint x: 745, endPoint y: 332, distance: 49.4
click at [745, 332] on app-calendar-viewport "Fri 26 25/25 4 Jobs Sat 27 29/29 4 Jobs Sun 28 27/27 4 Jobs Mon 29 Tue 30 2/49 …" at bounding box center [459, 400] width 918 height 1209
click at [431, 305] on app-date-cell at bounding box center [433, 390] width 116 height 1049
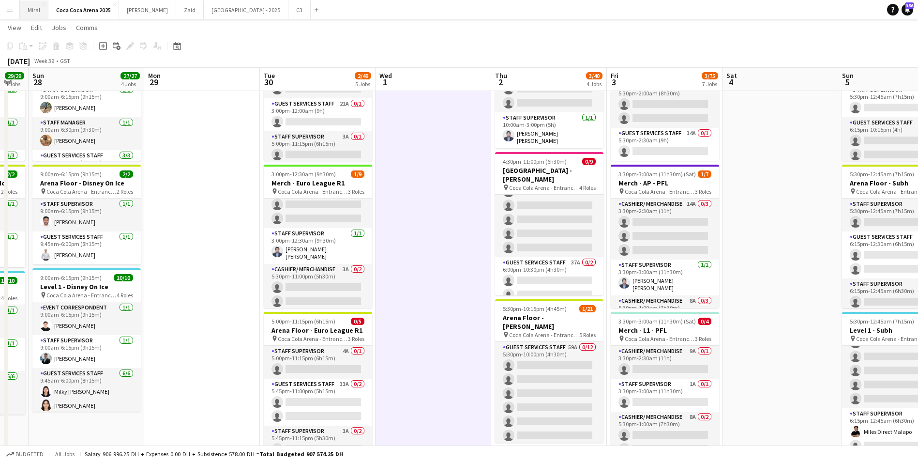
click at [33, 9] on button "Miral Close" at bounding box center [34, 9] width 29 height 19
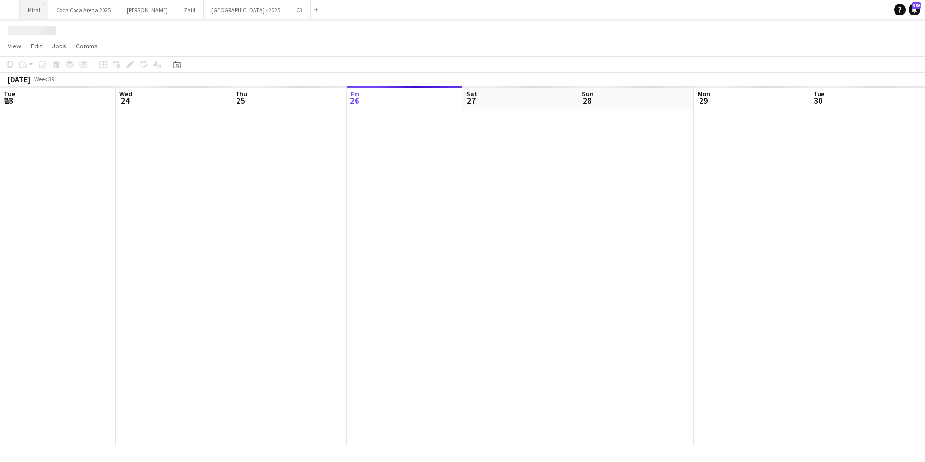
scroll to position [0, 231]
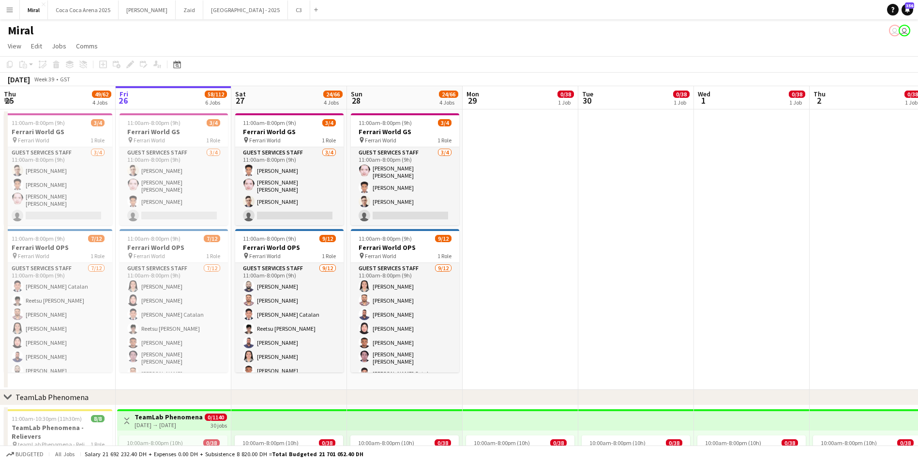
click at [10, 9] on app-icon "Menu" at bounding box center [10, 10] width 8 height 8
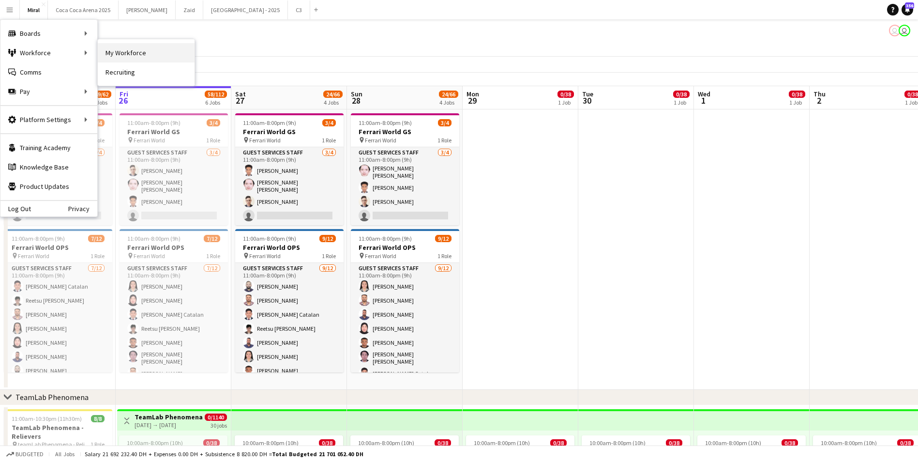
click at [126, 48] on link "My Workforce" at bounding box center [146, 52] width 97 height 19
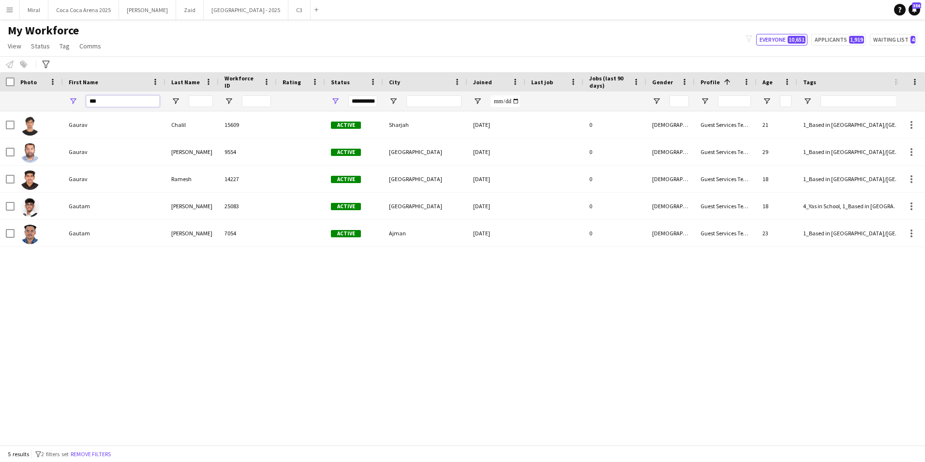
drag, startPoint x: 127, startPoint y: 101, endPoint x: 47, endPoint y: 101, distance: 79.8
click at [60, 99] on div "**********" at bounding box center [774, 100] width 1548 height 19
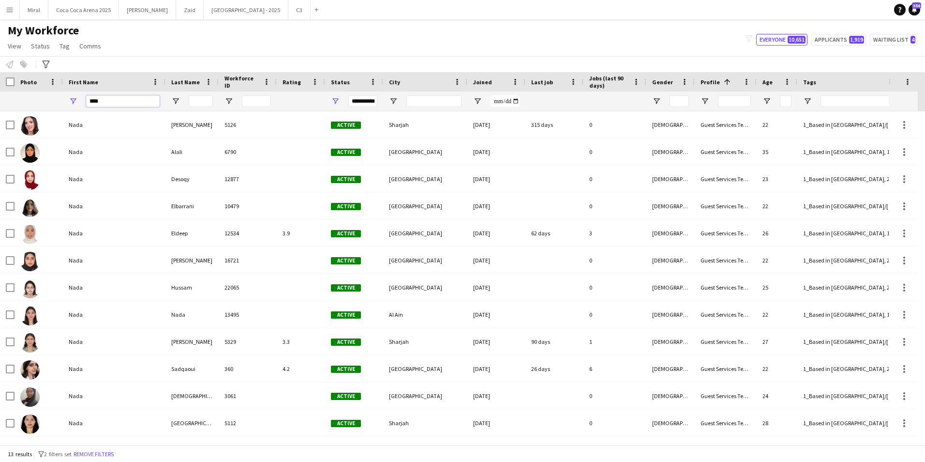
type input "****"
click at [203, 99] on input "Last Name Filter Input" at bounding box center [201, 101] width 24 height 12
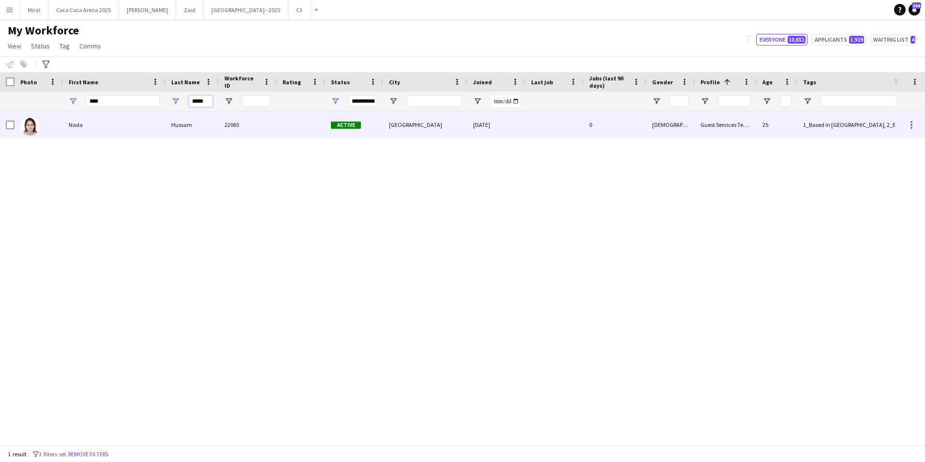
type input "*****"
click at [222, 127] on div "22065" at bounding box center [248, 124] width 58 height 27
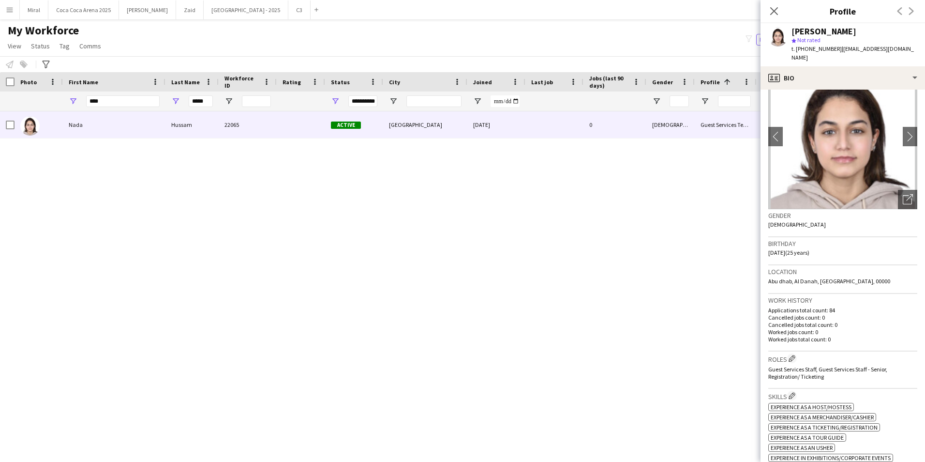
scroll to position [48, 0]
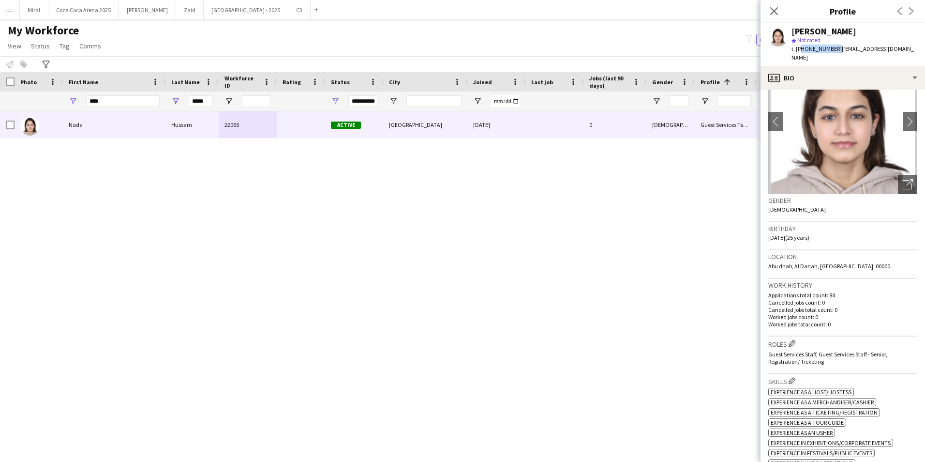
drag, startPoint x: 798, startPoint y: 48, endPoint x: 833, endPoint y: 47, distance: 35.3
click at [833, 47] on span "t. +971568147931" at bounding box center [817, 48] width 50 height 7
drag, startPoint x: 838, startPoint y: 49, endPoint x: 911, endPoint y: 47, distance: 72.6
click at [911, 47] on div "Nada Hussam star Not rated t. +971568147931 | nadahussam17@hotmail.com" at bounding box center [843, 44] width 165 height 43
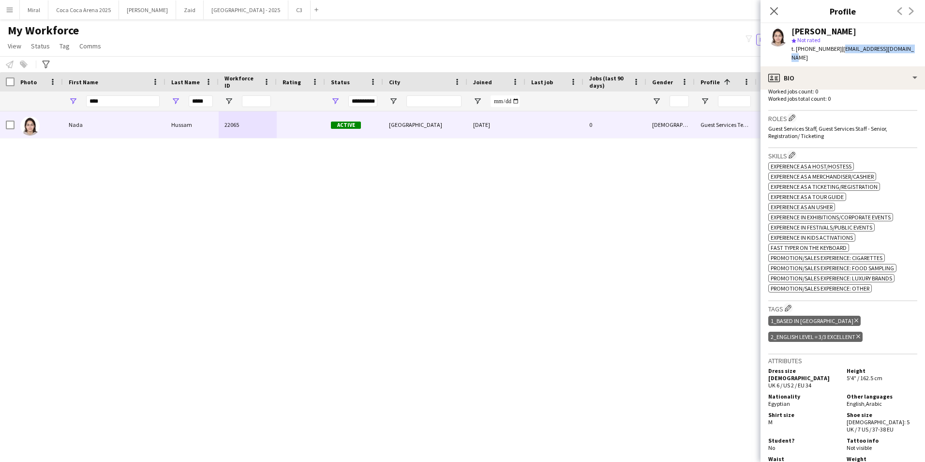
scroll to position [295, 0]
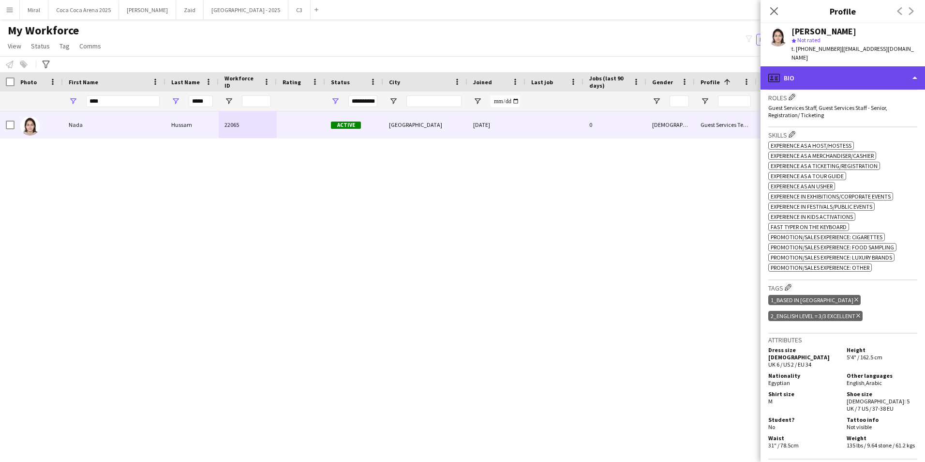
click at [837, 73] on div "profile Bio" at bounding box center [843, 77] width 165 height 23
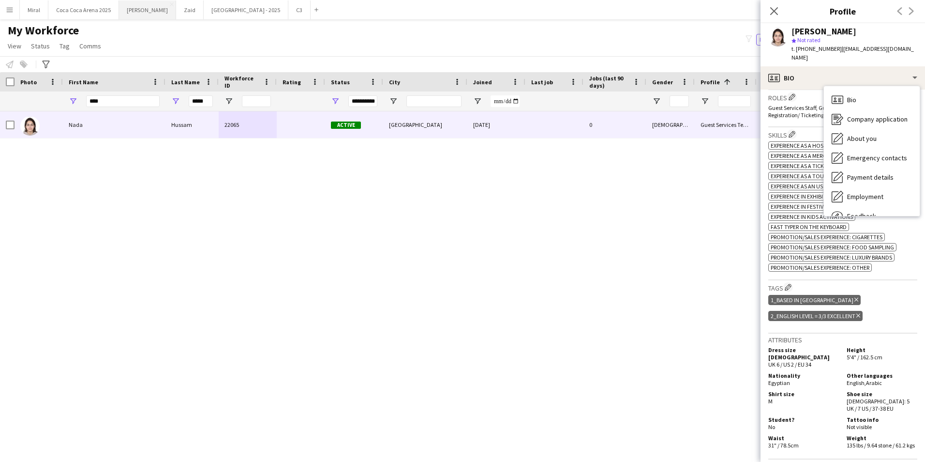
click at [133, 11] on button "Kate Close" at bounding box center [147, 9] width 57 height 19
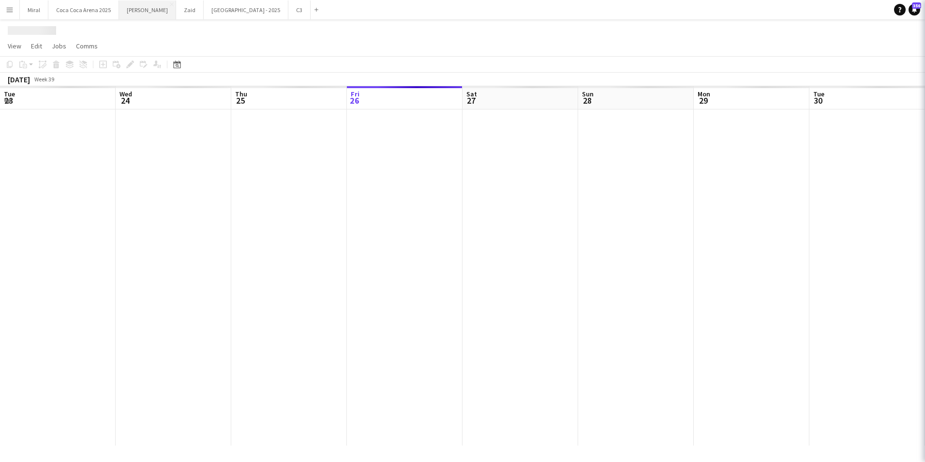
scroll to position [0, 231]
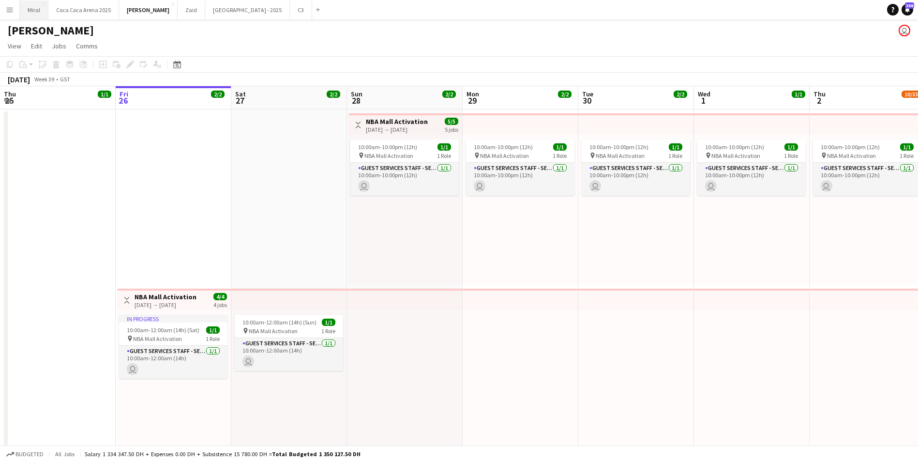
click at [15, 9] on button "Menu" at bounding box center [9, 9] width 19 height 19
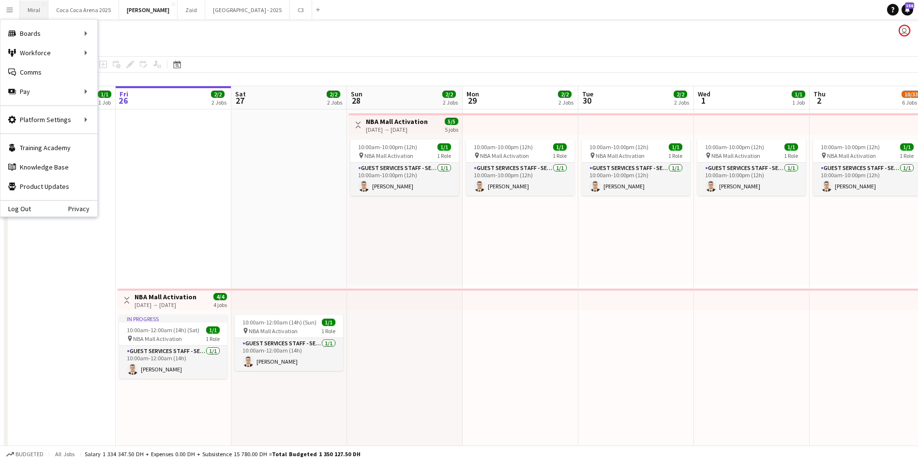
click at [41, 8] on button "Miral Close" at bounding box center [34, 9] width 29 height 19
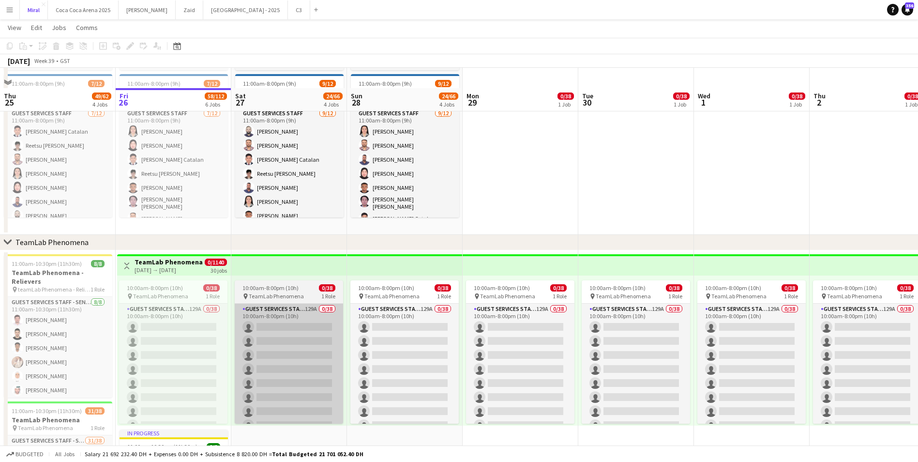
scroll to position [242, 0]
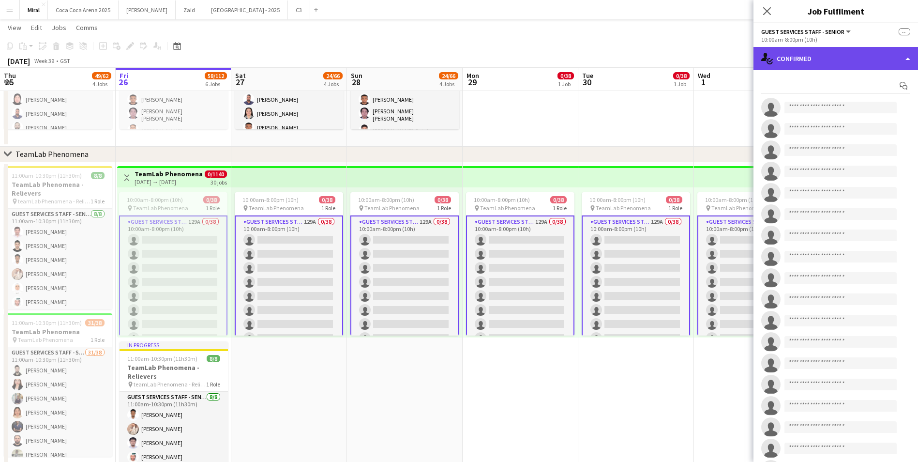
click at [833, 63] on div "single-neutral-actions-check-2 Confirmed" at bounding box center [835, 58] width 165 height 23
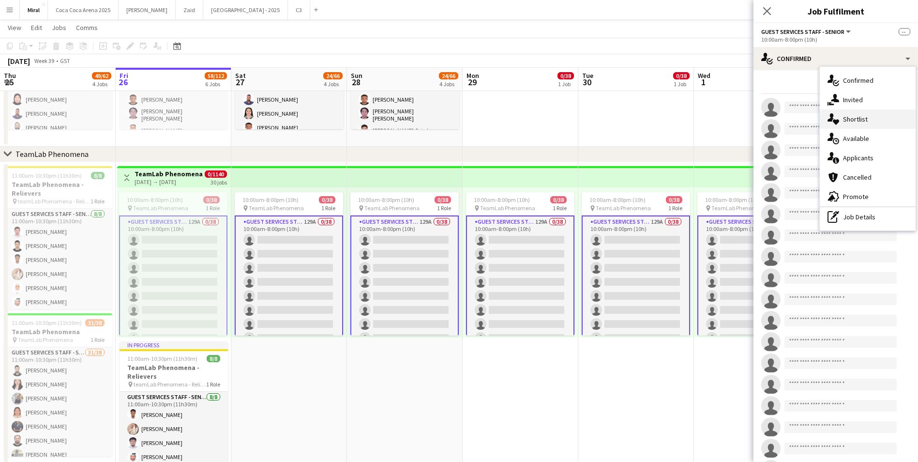
click at [868, 112] on div "single-neutral-actions-heart Shortlist" at bounding box center [868, 118] width 96 height 19
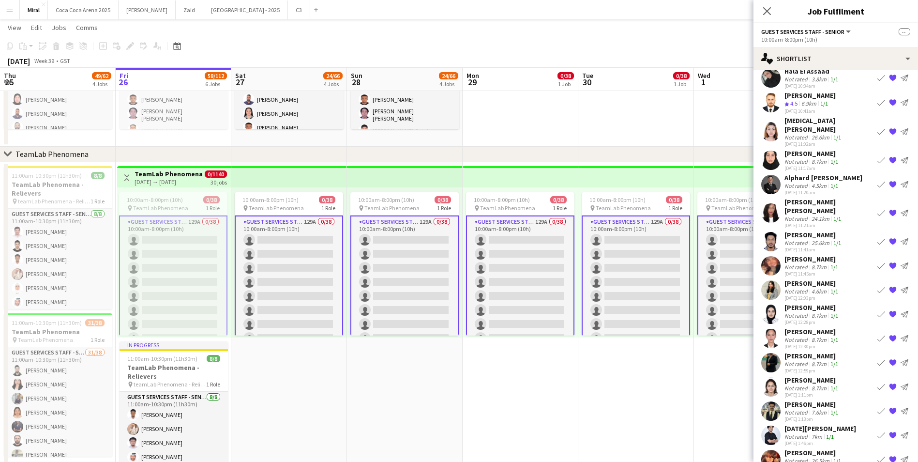
scroll to position [203, 0]
click at [802, 384] on div "Not rated" at bounding box center [796, 387] width 25 height 7
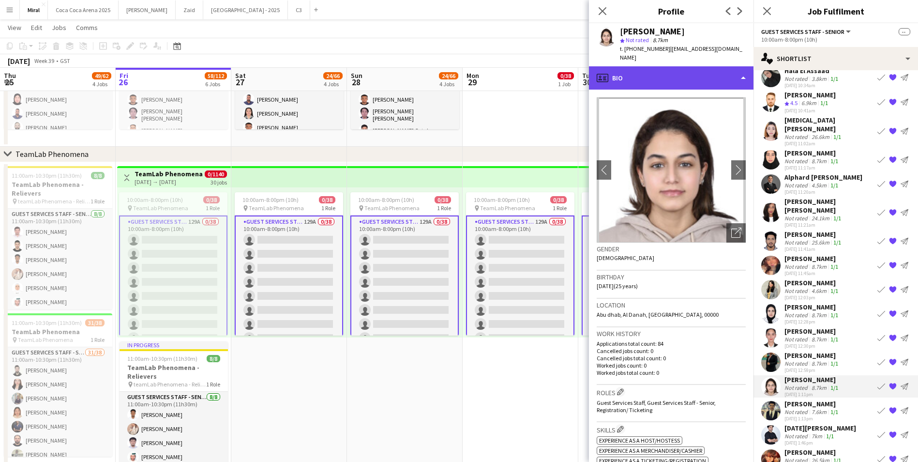
click at [709, 73] on div "profile Bio" at bounding box center [671, 77] width 165 height 23
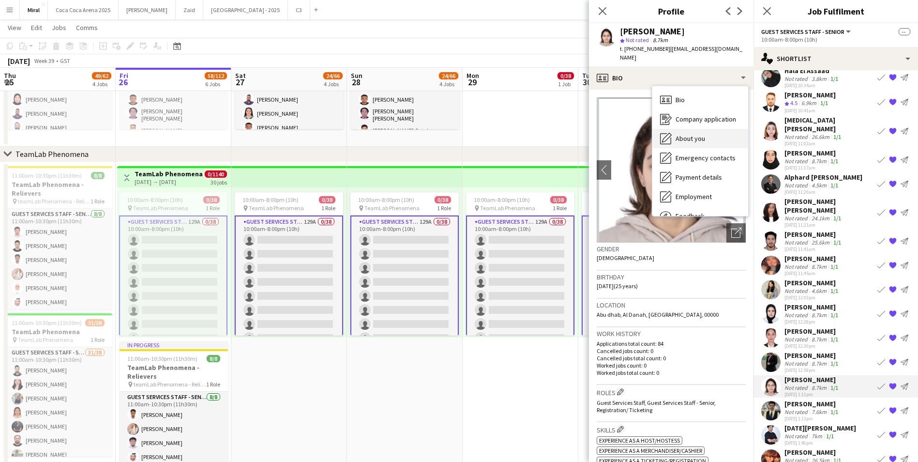
click at [699, 134] on span "About you" at bounding box center [690, 138] width 30 height 9
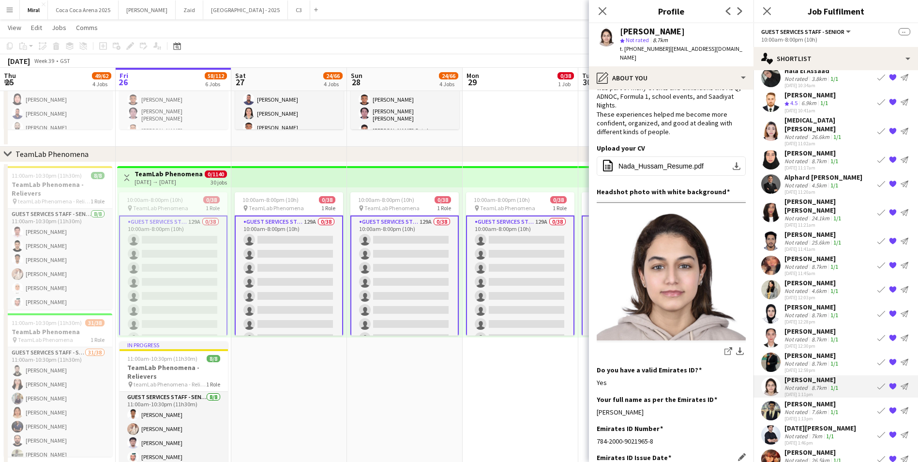
scroll to position [97, 0]
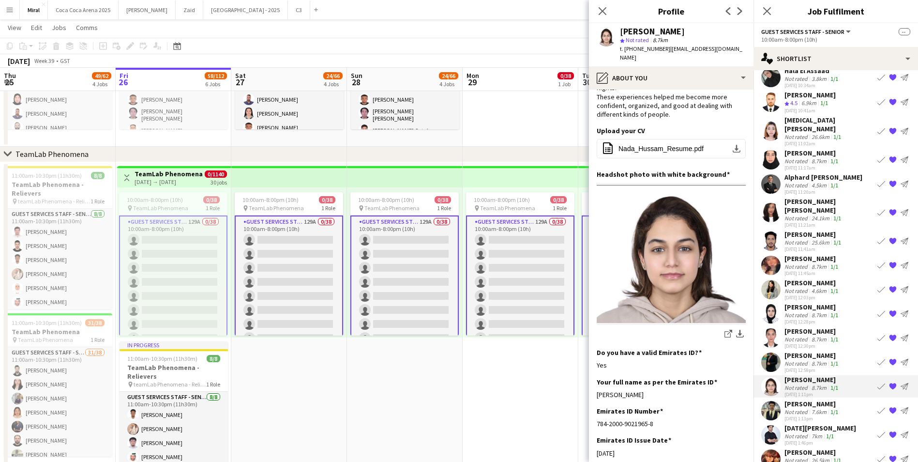
drag, startPoint x: 713, startPoint y: 378, endPoint x: 594, endPoint y: 383, distance: 119.1
click at [594, 383] on app-section-data-types "Bio Edit this field Motivated and detail-oriented professional with experience …" at bounding box center [671, 276] width 165 height 372
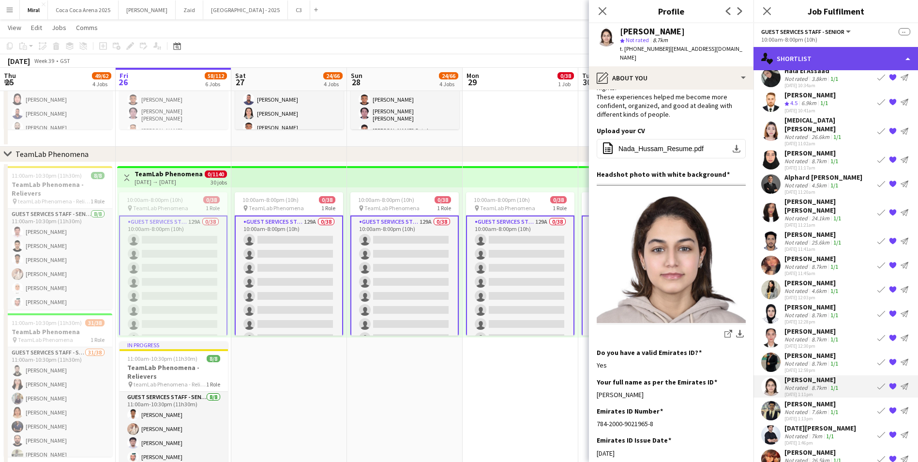
click at [805, 53] on div "single-neutral-actions-heart Shortlist" at bounding box center [835, 58] width 165 height 23
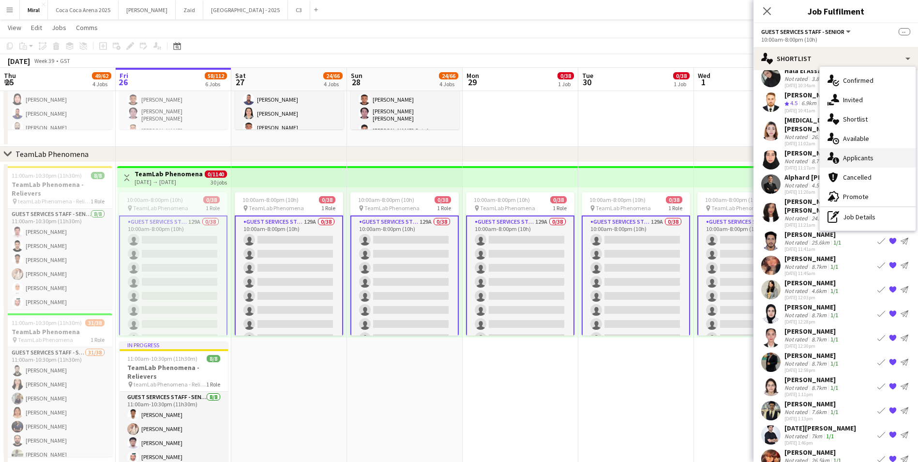
click at [869, 155] on span "Applicants" at bounding box center [858, 157] width 30 height 9
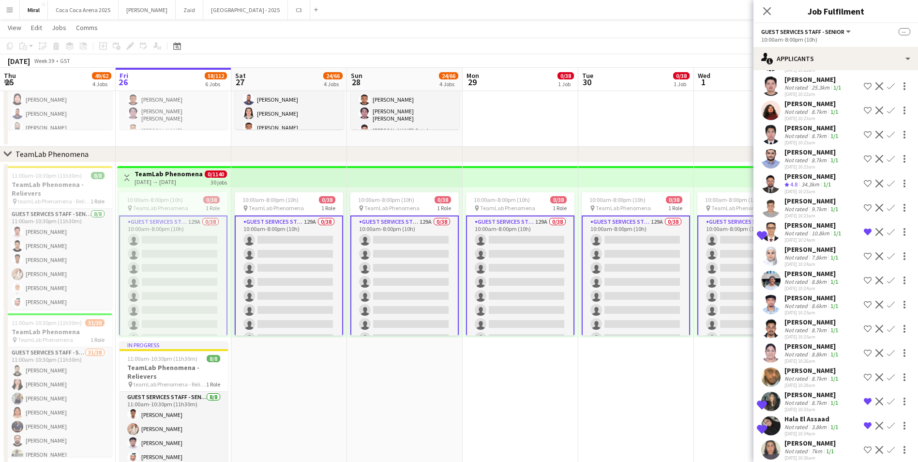
scroll to position [614, 0]
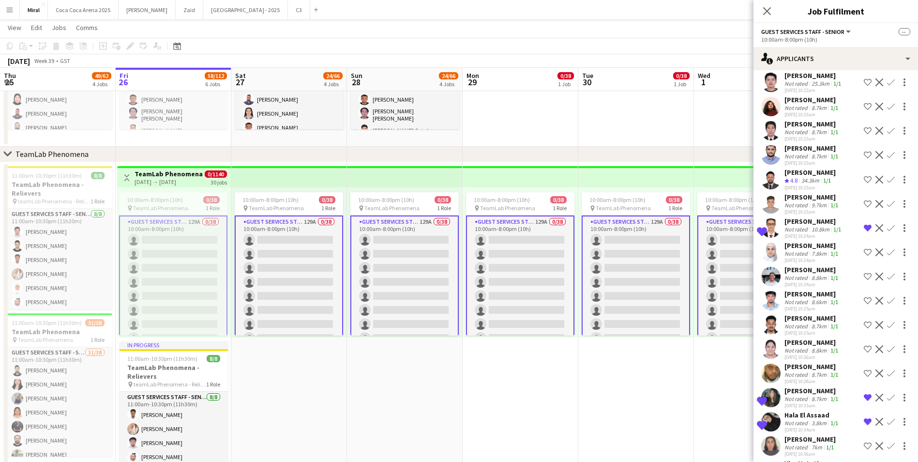
click at [796, 225] on div "Not rated" at bounding box center [796, 228] width 25 height 7
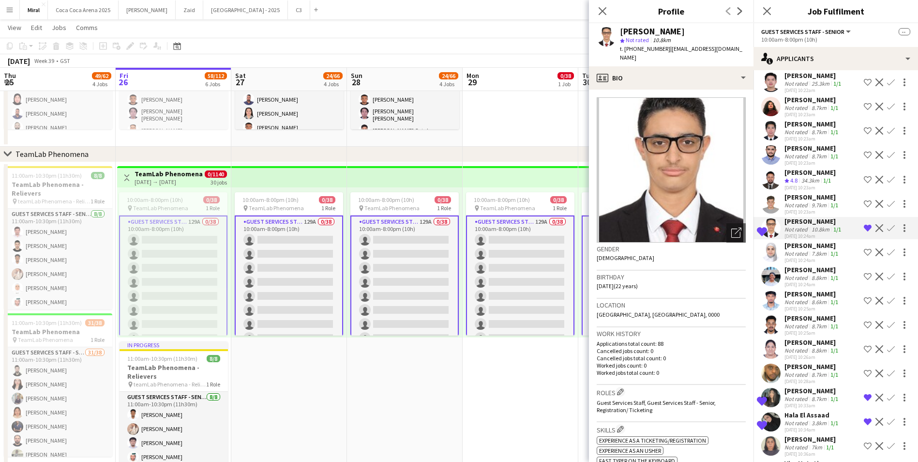
click at [796, 217] on div "Fares Alaa" at bounding box center [813, 221] width 59 height 9
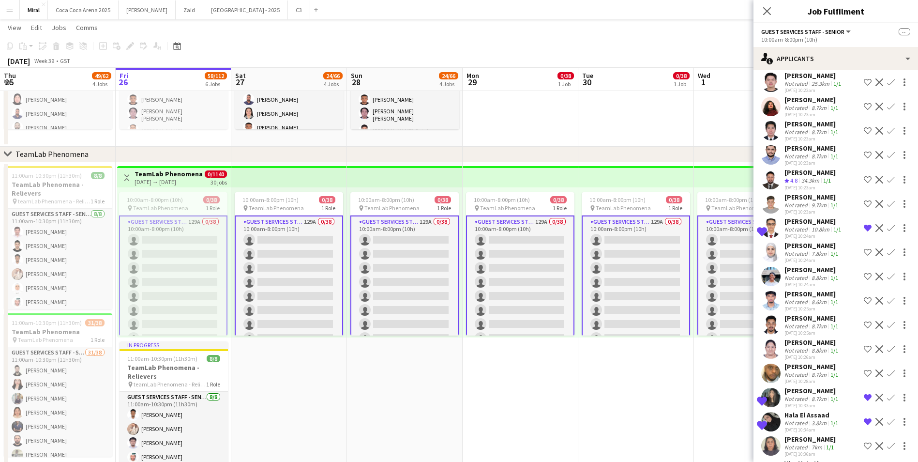
click at [796, 217] on div "Fares Alaa" at bounding box center [813, 221] width 59 height 9
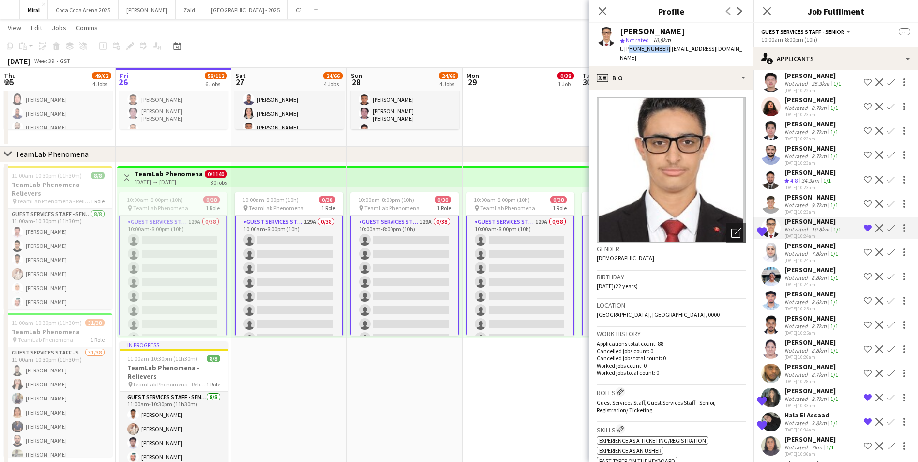
drag, startPoint x: 627, startPoint y: 50, endPoint x: 662, endPoint y: 49, distance: 35.3
click at [662, 49] on span "t. +971561917922" at bounding box center [645, 48] width 50 height 7
drag, startPoint x: 665, startPoint y: 50, endPoint x: 727, endPoint y: 48, distance: 61.9
click at [727, 48] on div "Fares Alaa star Not rated 10.8km t. +971561917922 | alaafares602@gmail.com" at bounding box center [671, 44] width 165 height 43
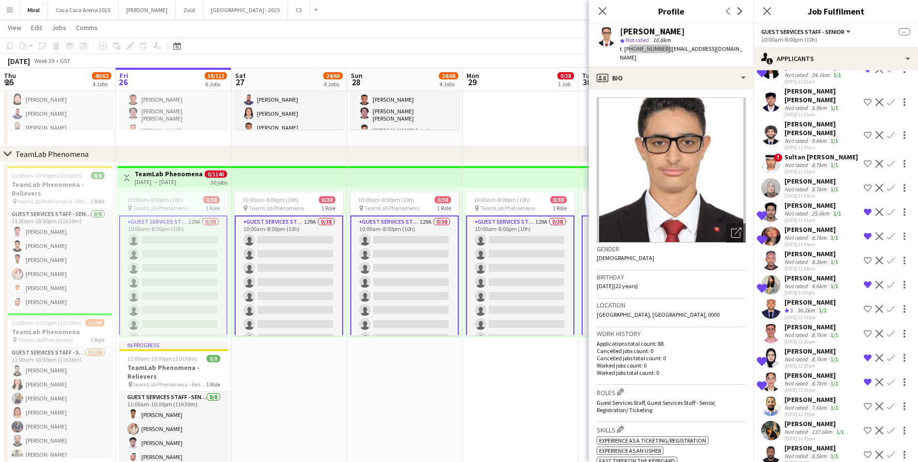
scroll to position [1340, 0]
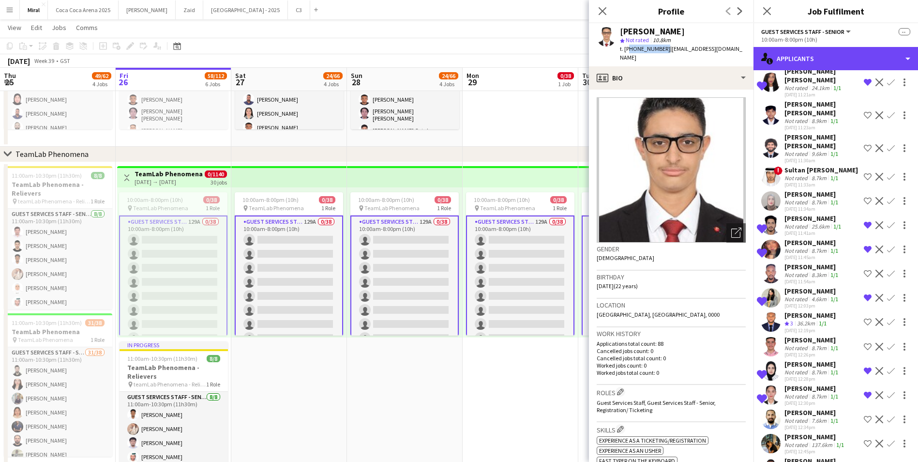
drag, startPoint x: 843, startPoint y: 57, endPoint x: 874, endPoint y: 104, distance: 56.1
click at [843, 57] on div "single-neutral-actions-information Applicants" at bounding box center [835, 58] width 165 height 23
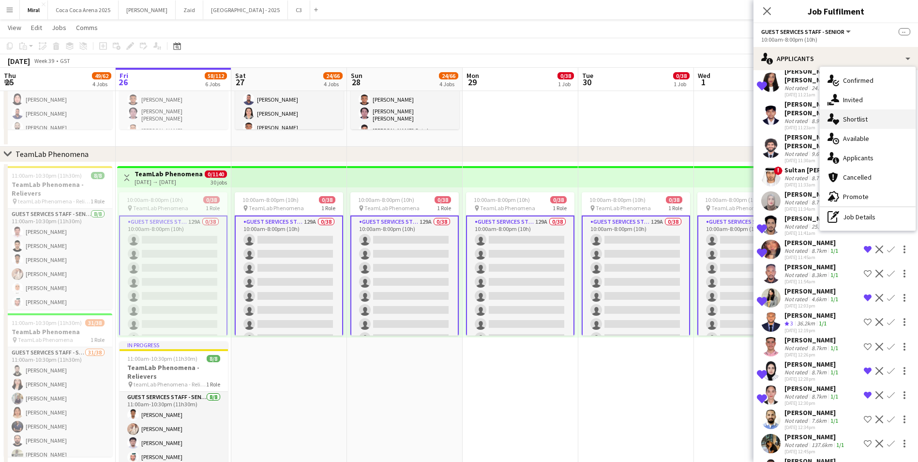
click at [867, 122] on div "single-neutral-actions-heart Shortlist" at bounding box center [868, 118] width 96 height 19
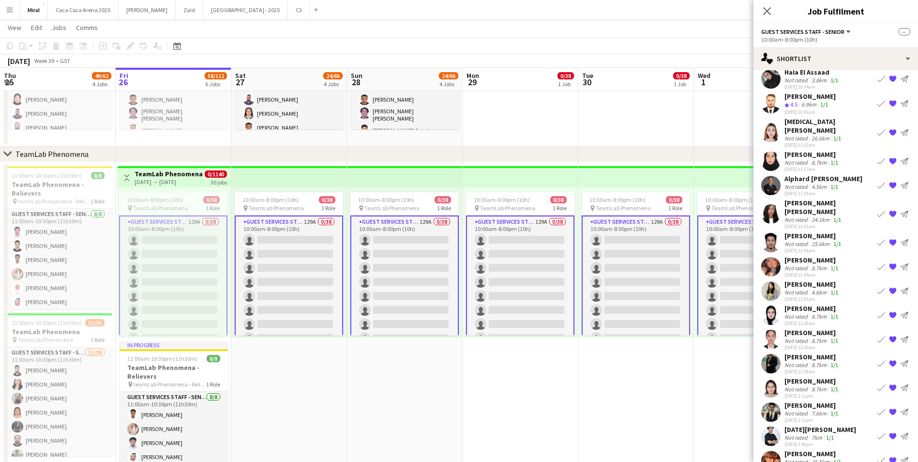
scroll to position [203, 0]
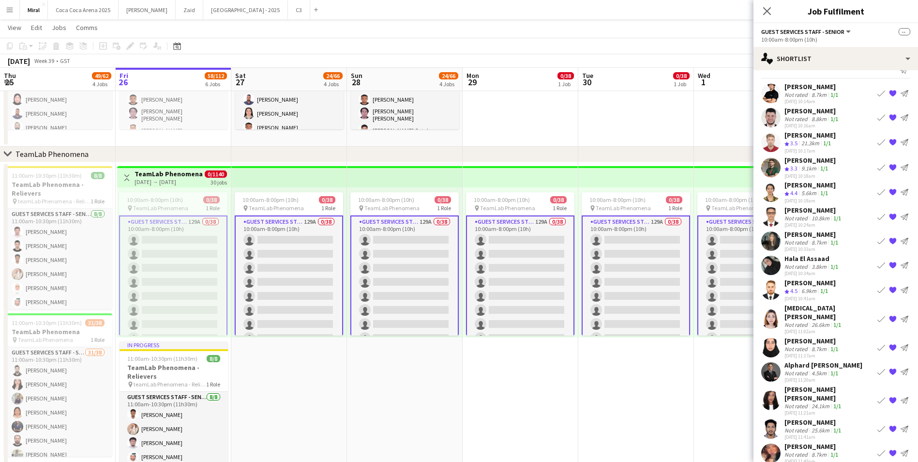
scroll to position [10, 0]
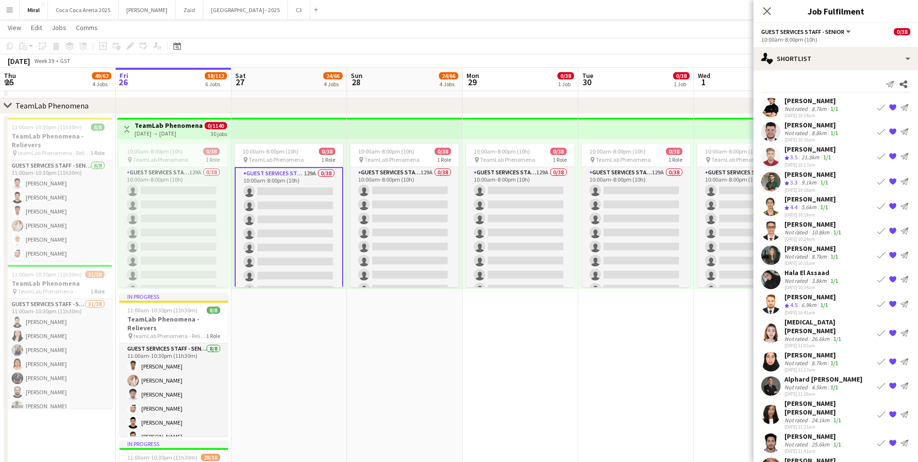
scroll to position [0, 0]
click at [5, 9] on button "Menu" at bounding box center [9, 9] width 19 height 19
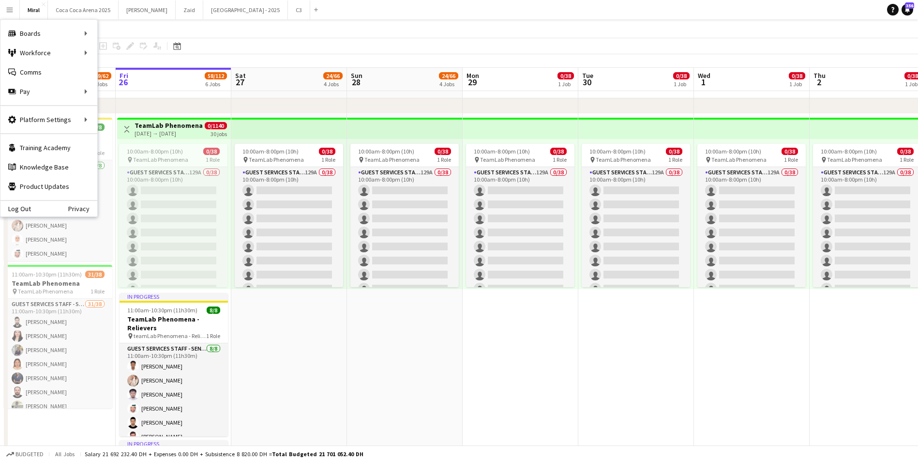
click at [216, 30] on app-page-menu "View Day view expanded Day view collapsed Month view Date picker Jump to today …" at bounding box center [459, 28] width 918 height 18
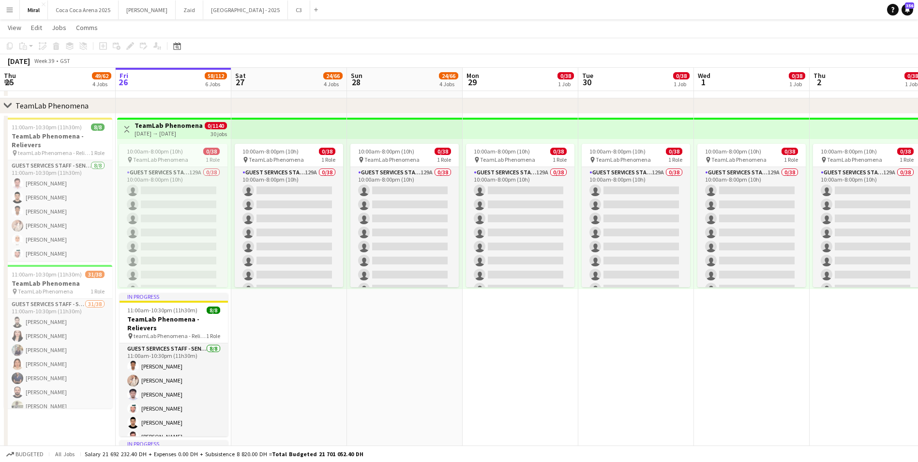
click at [9, 11] on app-icon "Menu" at bounding box center [10, 10] width 8 height 8
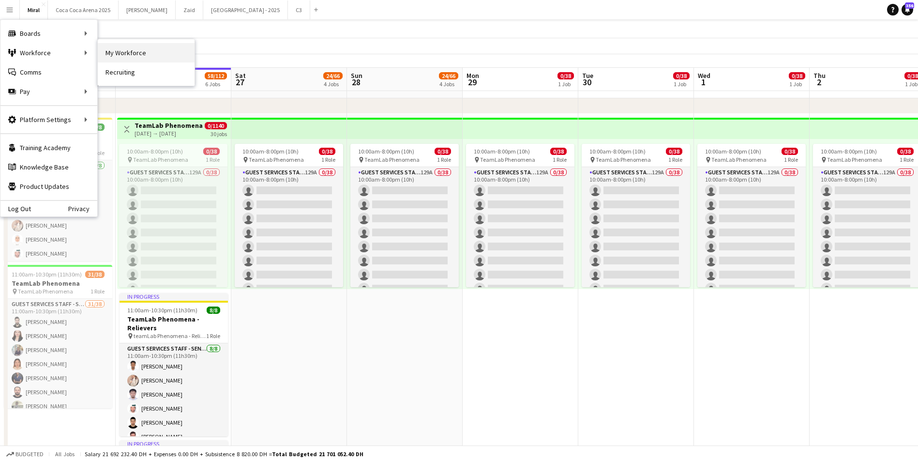
click at [138, 55] on link "My Workforce" at bounding box center [146, 52] width 97 height 19
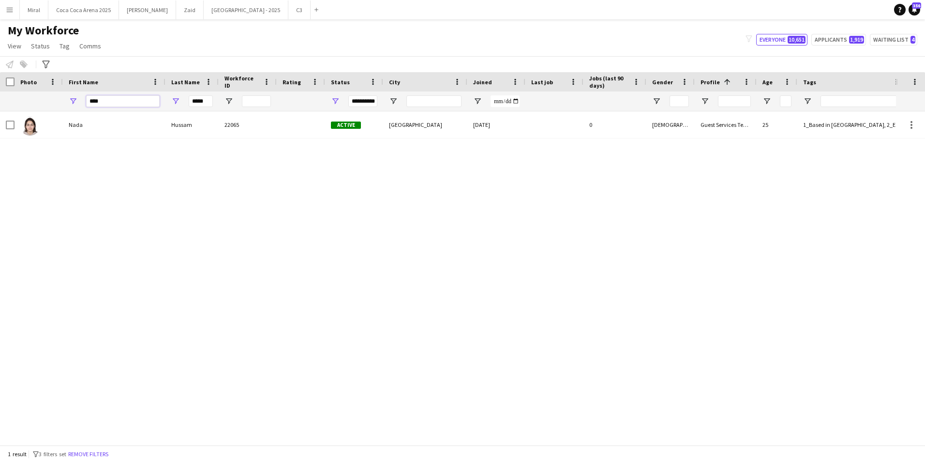
drag, startPoint x: 109, startPoint y: 100, endPoint x: 64, endPoint y: 101, distance: 45.0
click at [64, 101] on div "****" at bounding box center [114, 100] width 103 height 19
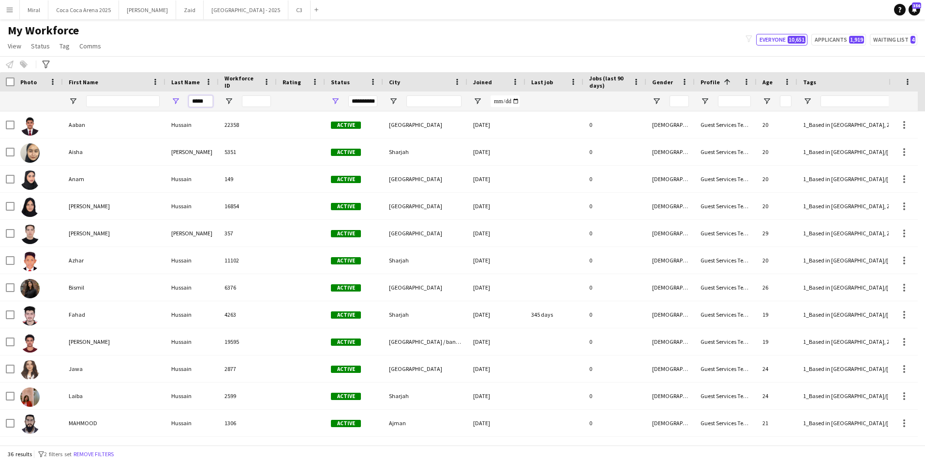
drag, startPoint x: 208, startPoint y: 100, endPoint x: 167, endPoint y: 100, distance: 41.1
click at [168, 100] on div "*****" at bounding box center [191, 100] width 53 height 19
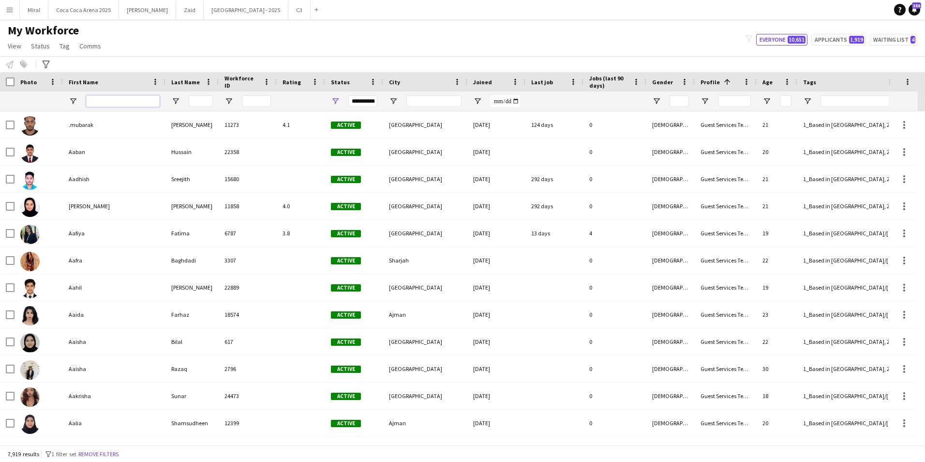
click at [134, 104] on input "First Name Filter Input" at bounding box center [123, 101] width 74 height 12
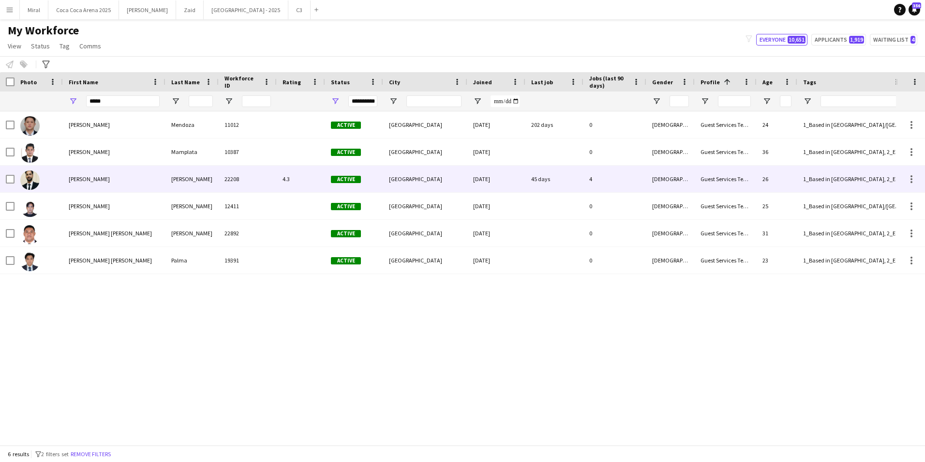
click at [141, 184] on div "Kevin" at bounding box center [114, 178] width 103 height 27
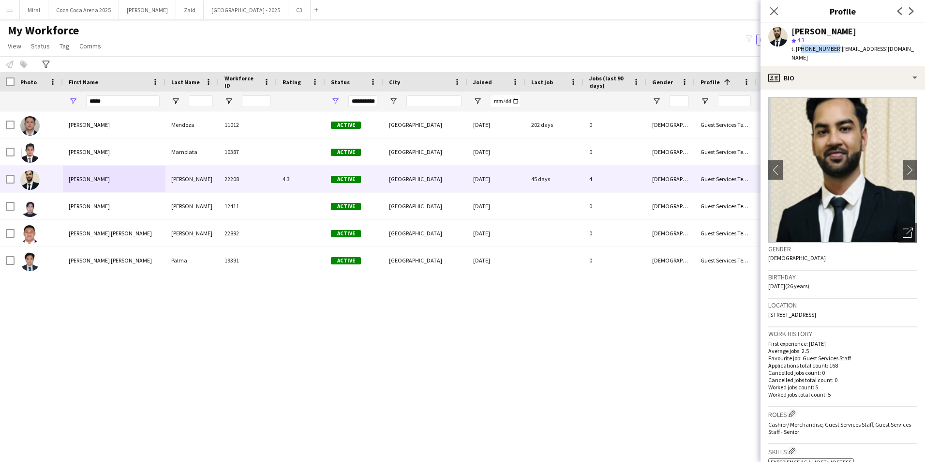
drag, startPoint x: 832, startPoint y: 51, endPoint x: 800, endPoint y: 49, distance: 32.0
click at [800, 49] on span "t. +971562539029" at bounding box center [817, 48] width 50 height 7
drag, startPoint x: 838, startPoint y: 50, endPoint x: 912, endPoint y: 50, distance: 74.0
click at [912, 50] on span "| kevenlawerence51@gmail.com" at bounding box center [853, 53] width 122 height 16
drag, startPoint x: 114, startPoint y: 101, endPoint x: 74, endPoint y: 101, distance: 40.2
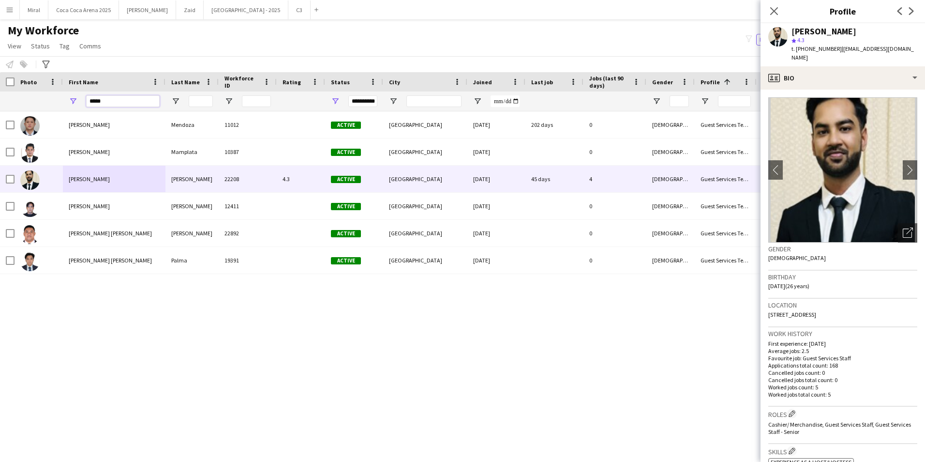
click at [74, 101] on div "*****" at bounding box center [114, 100] width 103 height 19
type input "*"
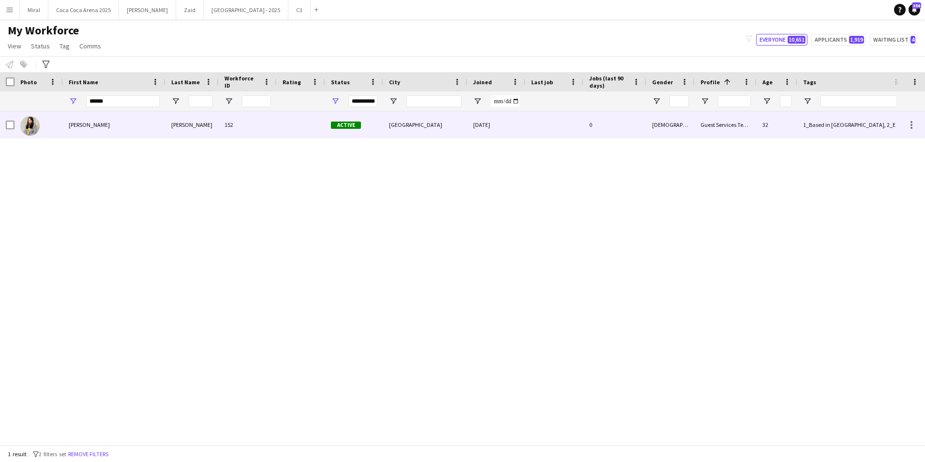
click at [139, 126] on div "Fahima" at bounding box center [114, 124] width 103 height 27
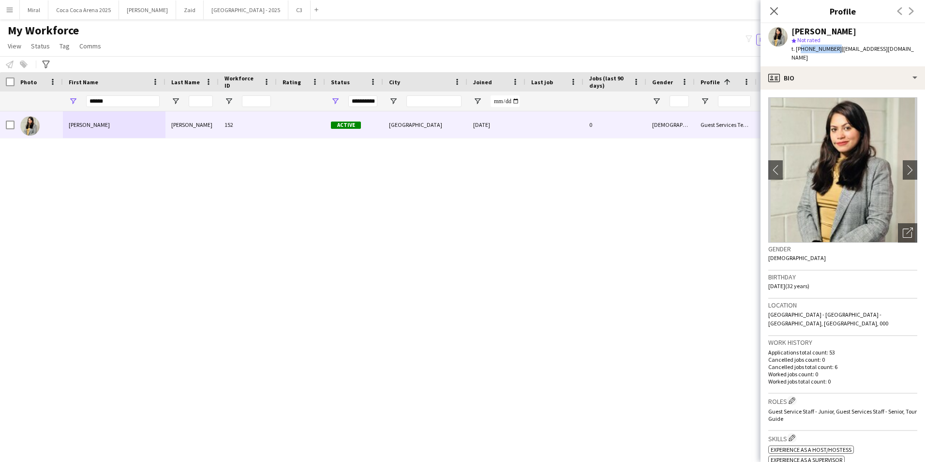
drag, startPoint x: 799, startPoint y: 49, endPoint x: 833, endPoint y: 49, distance: 33.4
click at [833, 49] on span "t. +971508545056" at bounding box center [817, 48] width 50 height 7
drag, startPoint x: 837, startPoint y: 48, endPoint x: 895, endPoint y: 51, distance: 58.2
click at [895, 51] on span "| karimfah10@gmail.com" at bounding box center [853, 53] width 122 height 16
drag, startPoint x: 130, startPoint y: 100, endPoint x: 8, endPoint y: 89, distance: 122.4
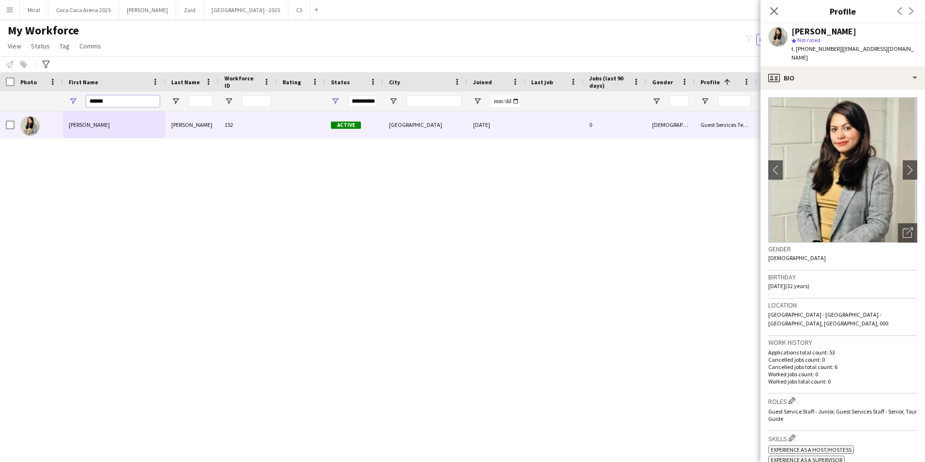
click at [51, 100] on div "**********" at bounding box center [774, 100] width 1548 height 19
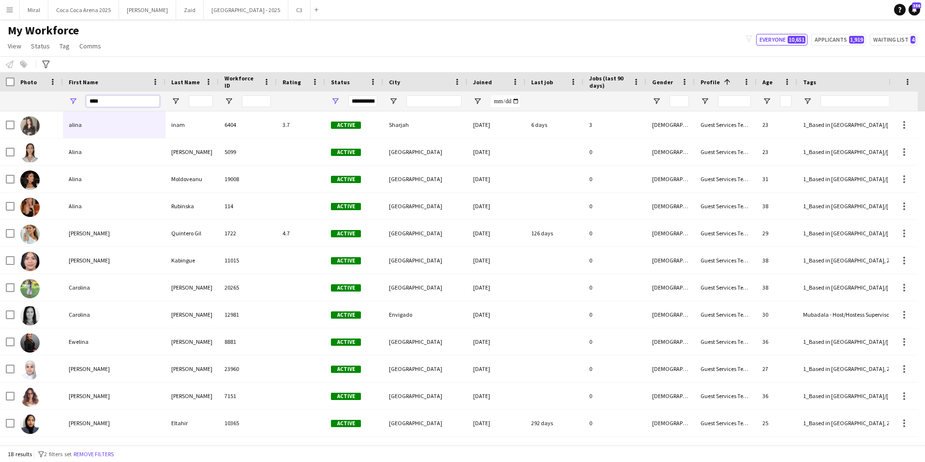
type input "****"
click at [207, 100] on input "Last Name Filter Input" at bounding box center [201, 101] width 24 height 12
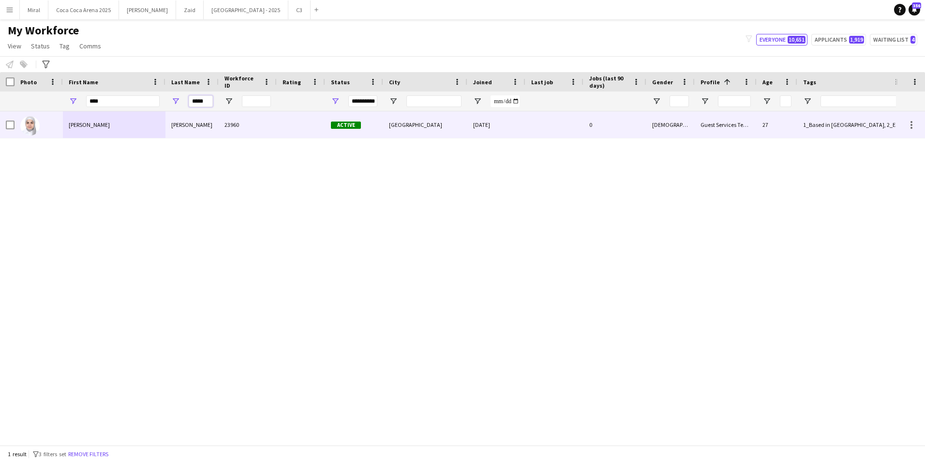
type input "*****"
click at [143, 126] on div "Lina" at bounding box center [114, 124] width 103 height 27
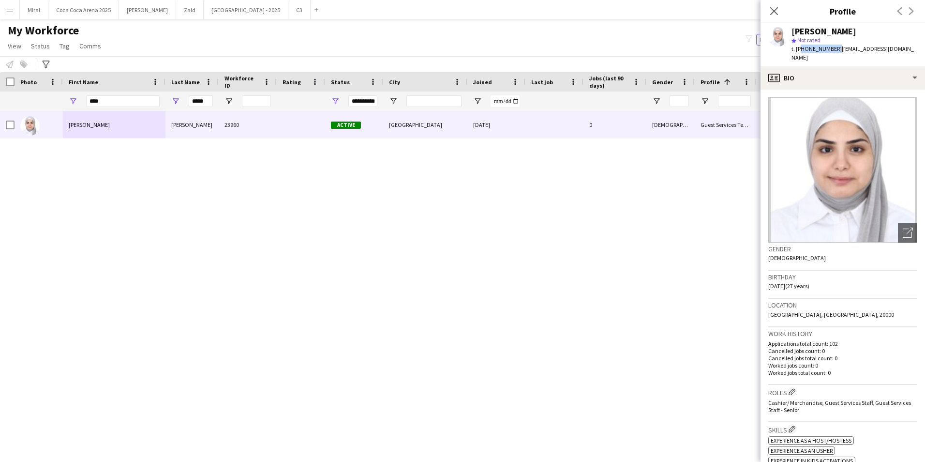
drag, startPoint x: 800, startPoint y: 48, endPoint x: 833, endPoint y: 49, distance: 33.4
click at [833, 49] on span "t. +971509114382" at bounding box center [817, 48] width 50 height 7
drag, startPoint x: 837, startPoint y: 49, endPoint x: 902, endPoint y: 45, distance: 65.5
click at [902, 45] on div "Lina Ahmad star Not rated t. +971509114382 | lenaahmed77@yahoo.com" at bounding box center [843, 44] width 165 height 43
drag, startPoint x: 209, startPoint y: 101, endPoint x: 189, endPoint y: 100, distance: 19.9
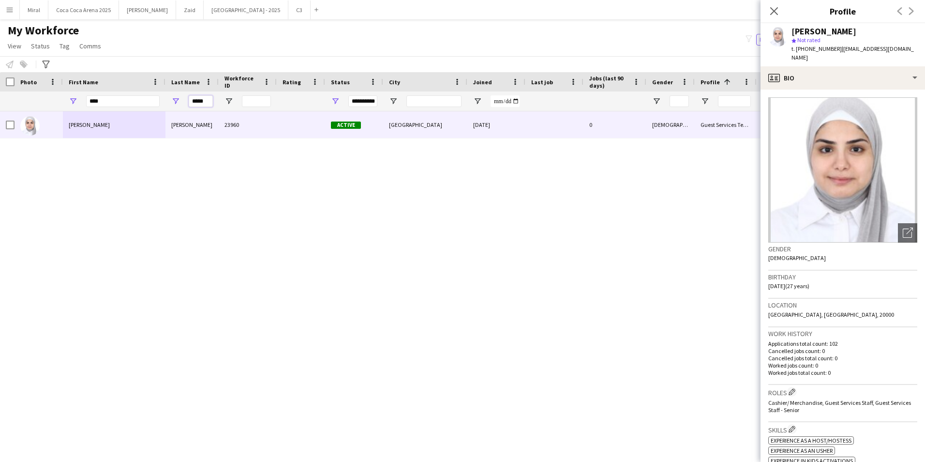
click at [190, 100] on input "*****" at bounding box center [201, 101] width 24 height 12
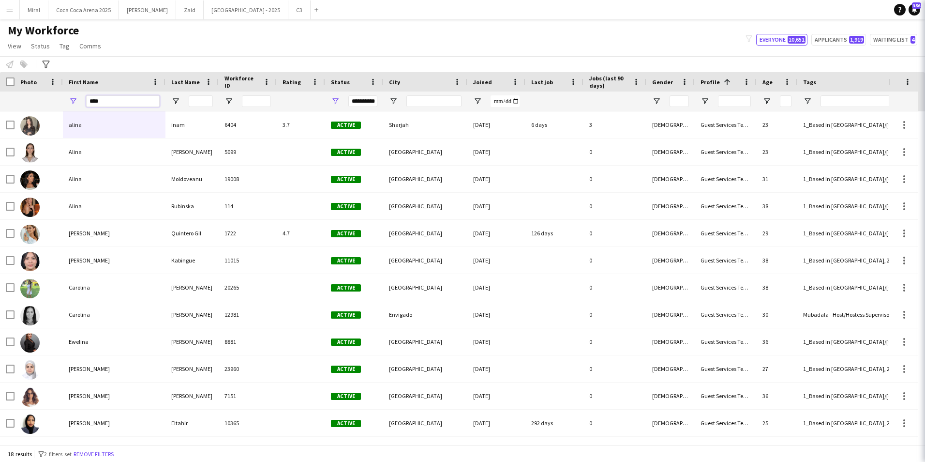
drag, startPoint x: 136, startPoint y: 99, endPoint x: 67, endPoint y: 102, distance: 68.8
click at [67, 102] on div "****" at bounding box center [114, 100] width 103 height 19
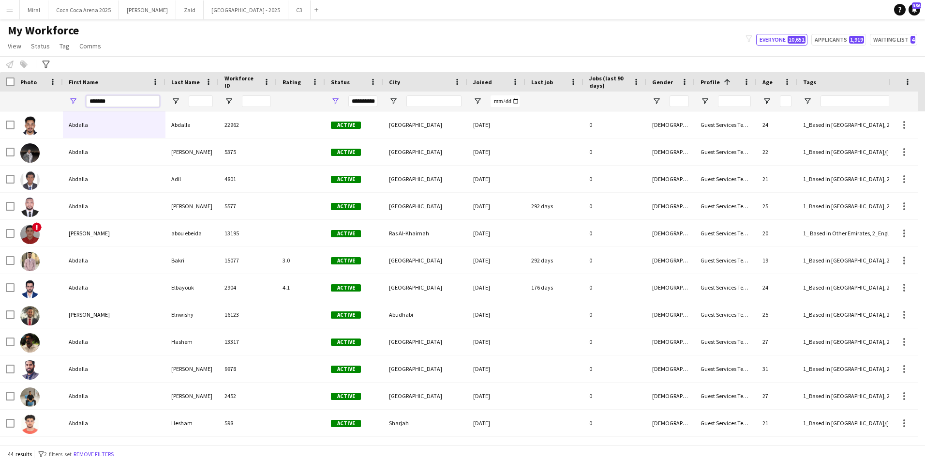
type input "*******"
click at [196, 102] on input "Last Name Filter Input" at bounding box center [201, 101] width 24 height 12
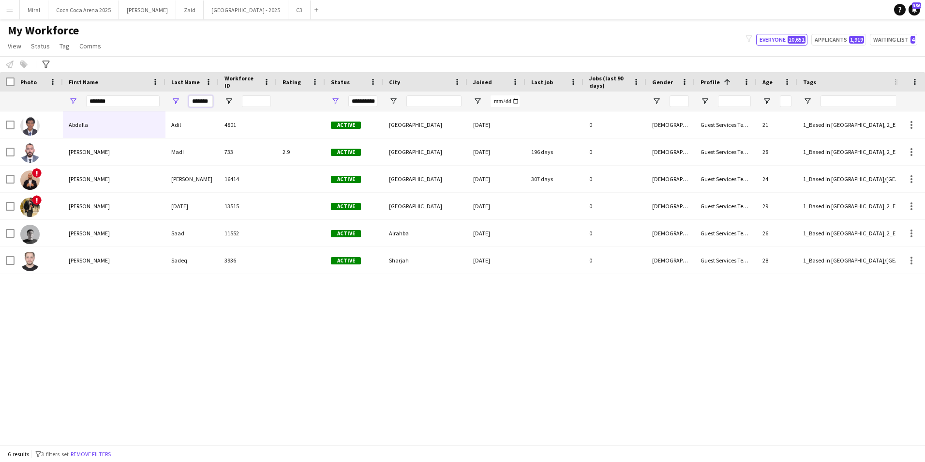
scroll to position [0, 2]
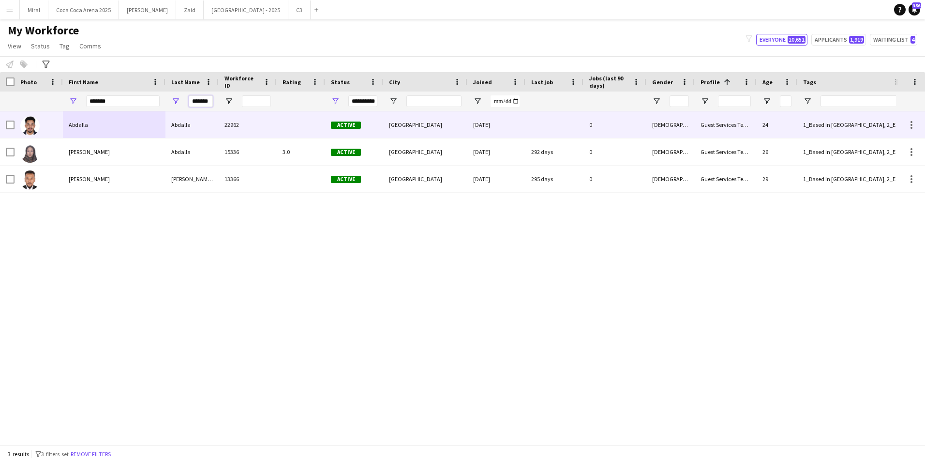
type input "*******"
click at [146, 124] on div "Abdalla" at bounding box center [114, 124] width 103 height 27
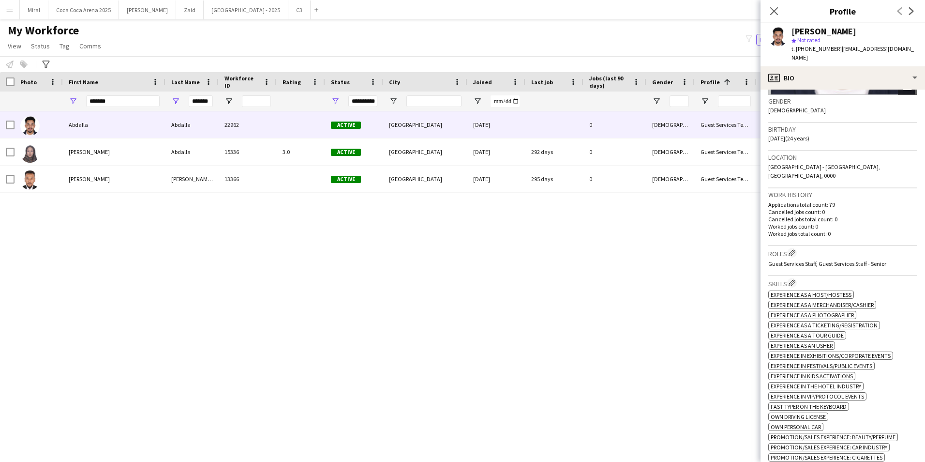
scroll to position [48, 0]
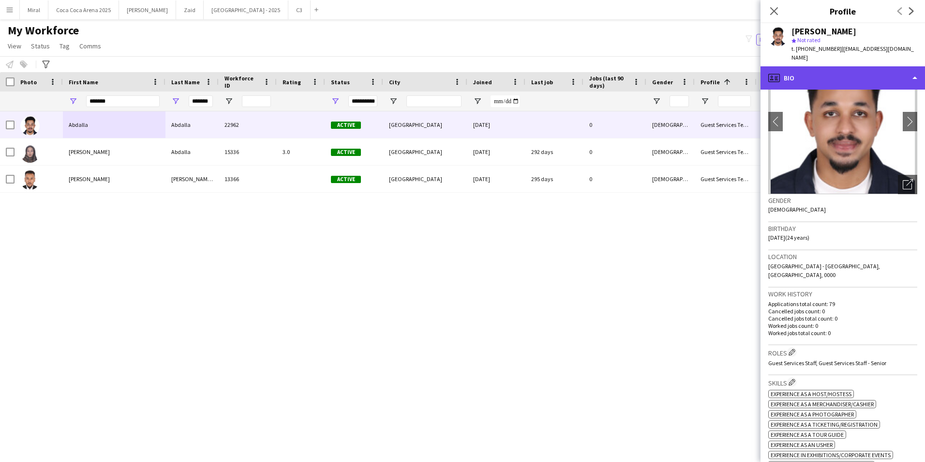
click at [864, 66] on div "profile Bio" at bounding box center [843, 77] width 165 height 23
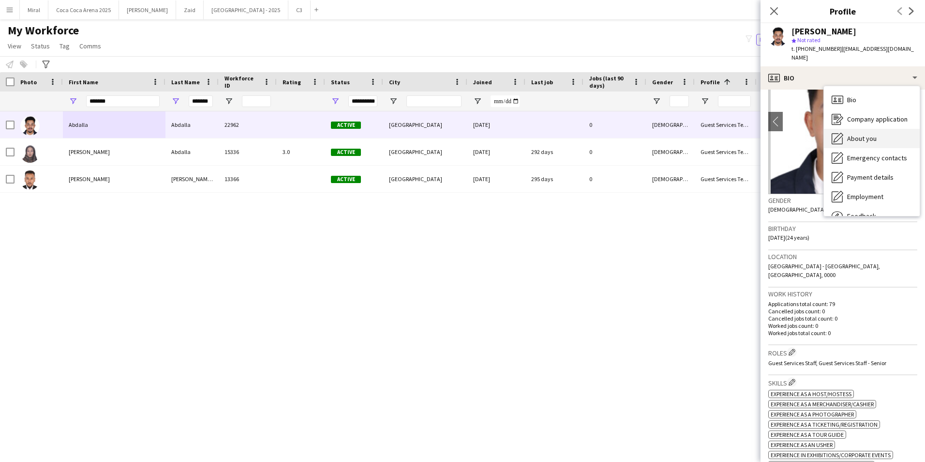
click at [869, 134] on span "About you" at bounding box center [862, 138] width 30 height 9
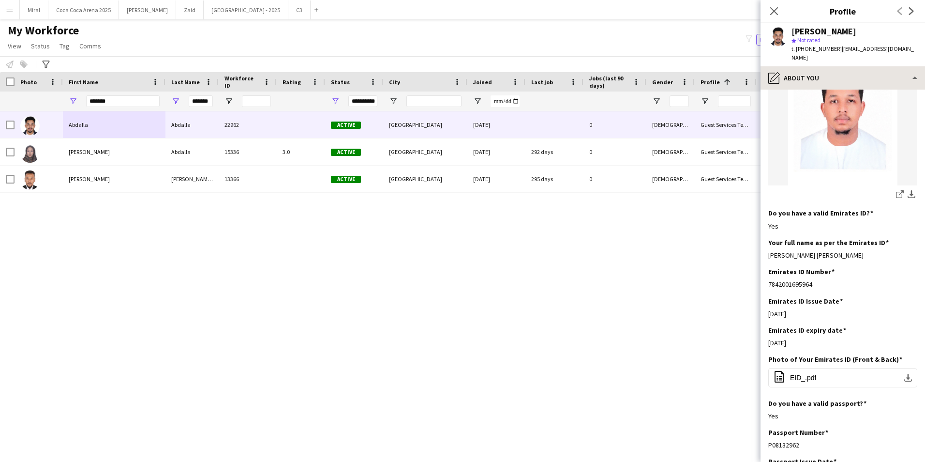
scroll to position [242, 0]
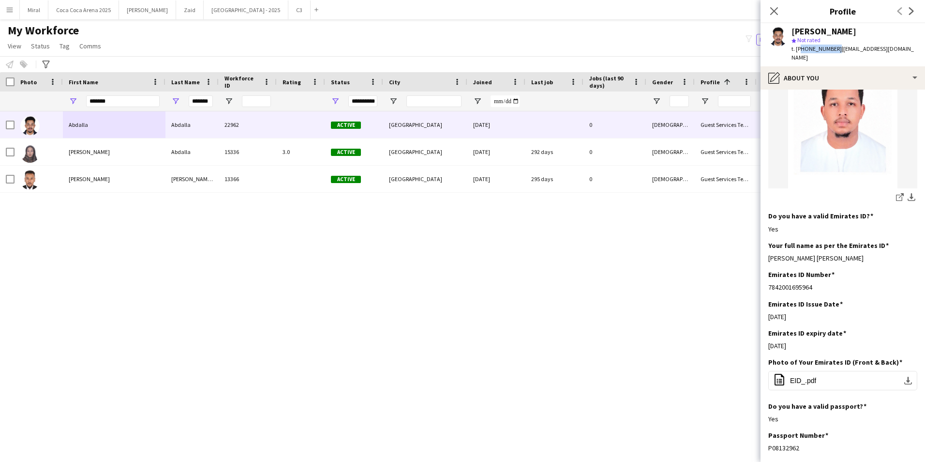
drag, startPoint x: 833, startPoint y: 48, endPoint x: 800, endPoint y: 48, distance: 32.9
click at [800, 48] on span "t. +971543483334" at bounding box center [817, 48] width 50 height 7
drag, startPoint x: 191, startPoint y: 100, endPoint x: 240, endPoint y: 99, distance: 49.8
click at [240, 99] on div "**********" at bounding box center [774, 100] width 1548 height 19
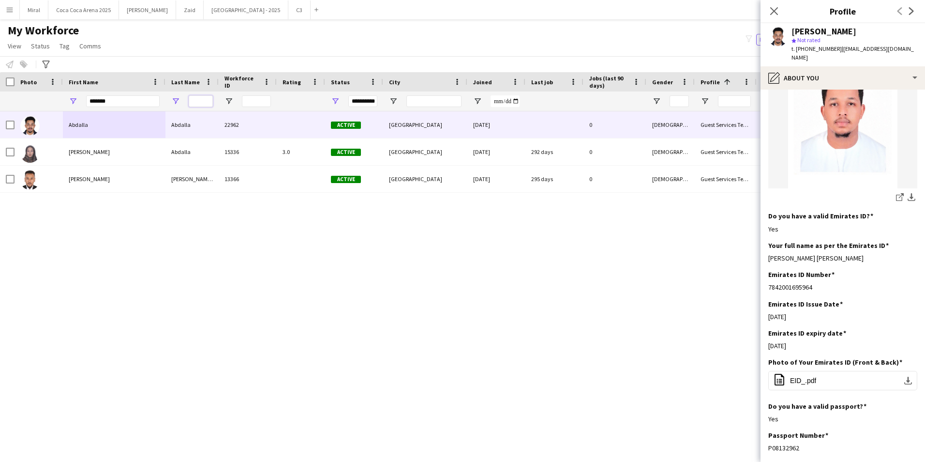
scroll to position [0, 0]
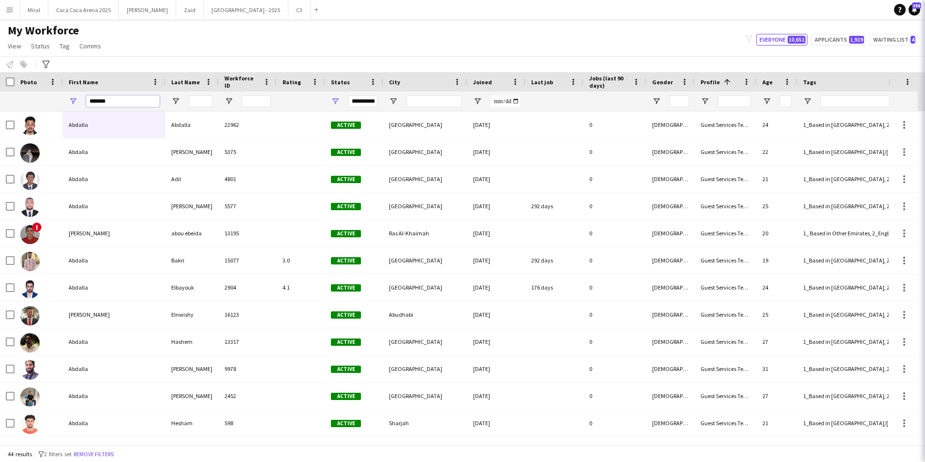
drag, startPoint x: 132, startPoint y: 102, endPoint x: 82, endPoint y: 101, distance: 49.8
click at [82, 101] on div "*******" at bounding box center [114, 100] width 103 height 19
click at [120, 103] on input "First Name Filter Input" at bounding box center [123, 101] width 74 height 12
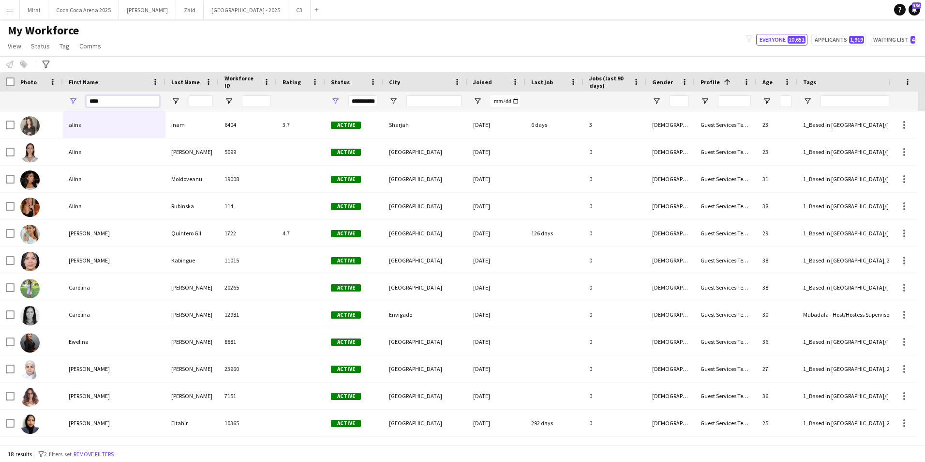
type input "****"
click at [209, 99] on input "Last Name Filter Input" at bounding box center [201, 101] width 24 height 12
type input "*"
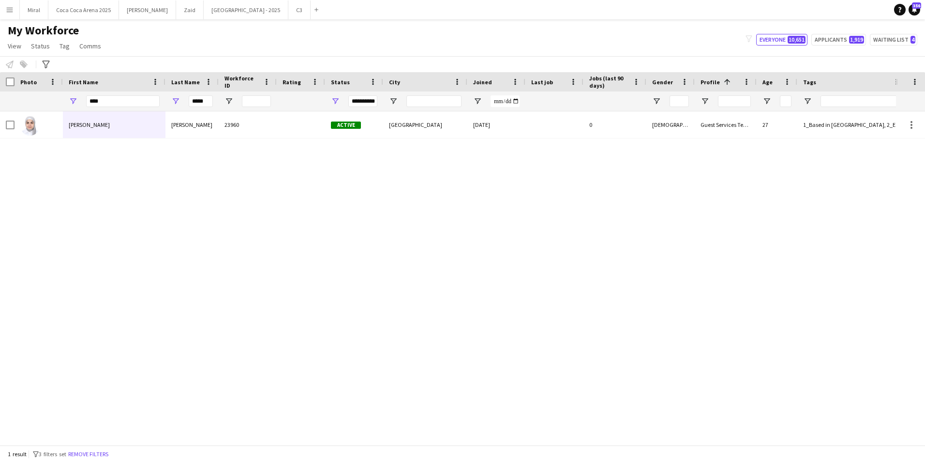
type input "*****"
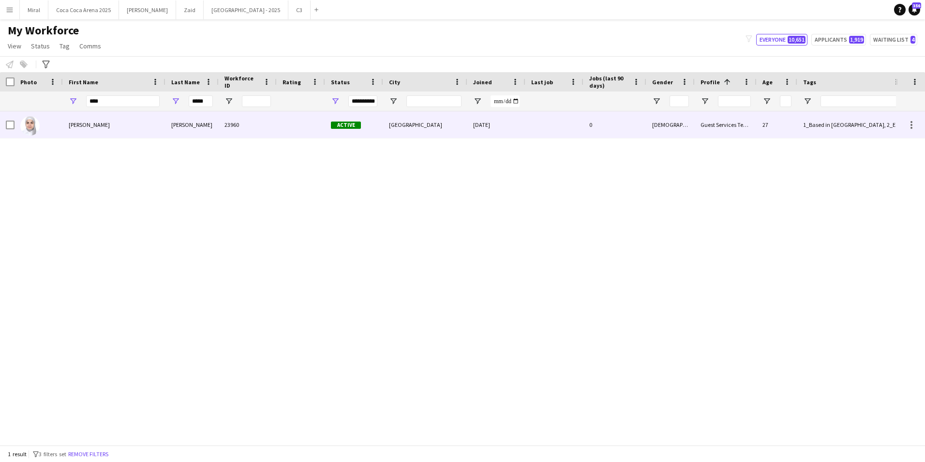
click at [198, 135] on div "[PERSON_NAME]" at bounding box center [191, 124] width 53 height 27
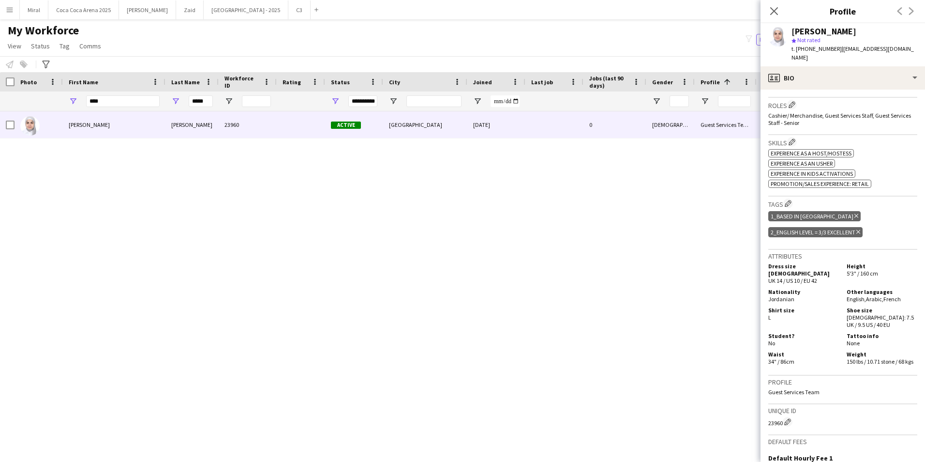
scroll to position [290, 0]
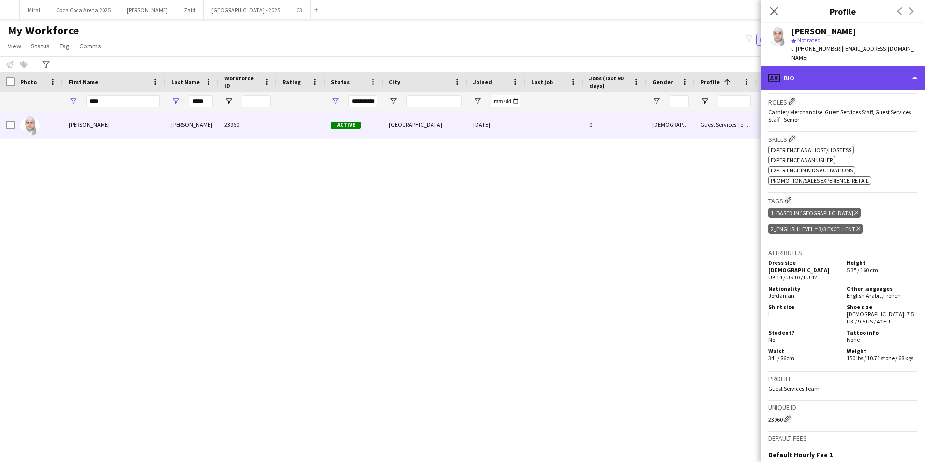
click at [829, 66] on div "profile Bio" at bounding box center [843, 77] width 165 height 23
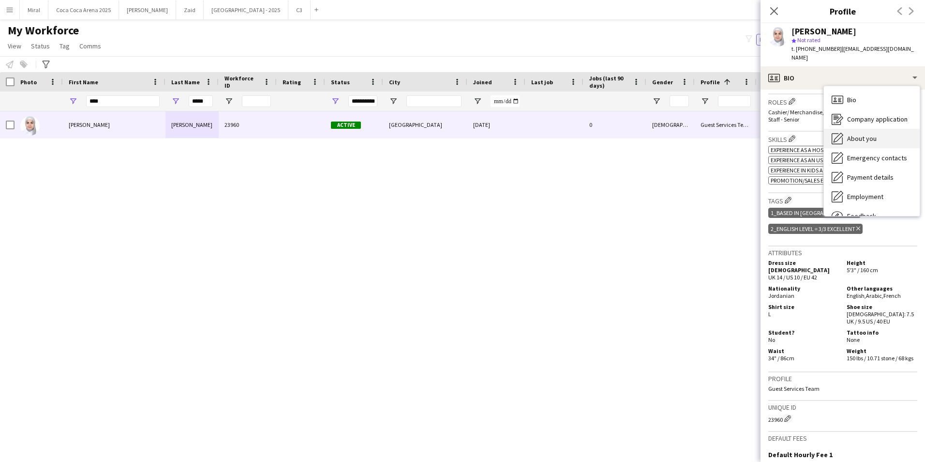
click at [870, 134] on span "About you" at bounding box center [862, 138] width 30 height 9
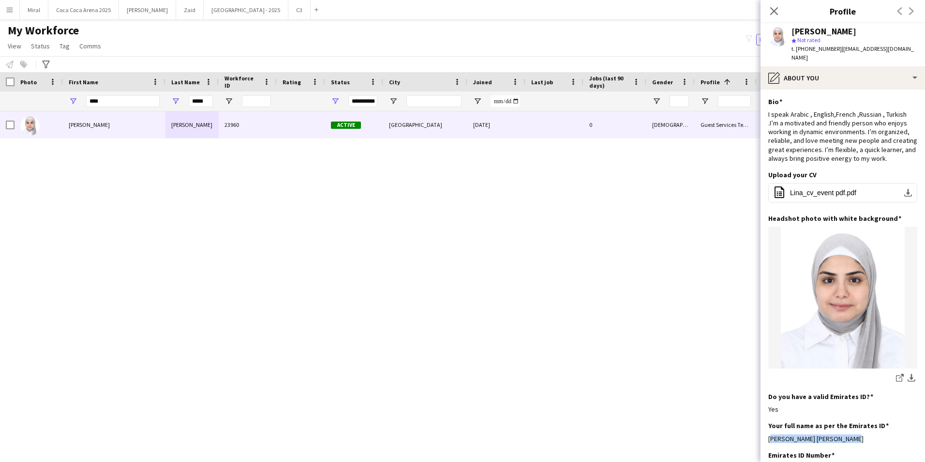
drag, startPoint x: 852, startPoint y: 437, endPoint x: 767, endPoint y: 441, distance: 84.8
click at [767, 441] on app-section-data-types "Bio Edit this field I speak Arabic , English,French ,Russian , Turkish .I’m a m…" at bounding box center [843, 276] width 165 height 372
copy div "Lina Ghassan Masoud Ahmad"
drag, startPoint x: 211, startPoint y: 102, endPoint x: 174, endPoint y: 103, distance: 37.3
click at [174, 103] on div "*****" at bounding box center [191, 100] width 53 height 19
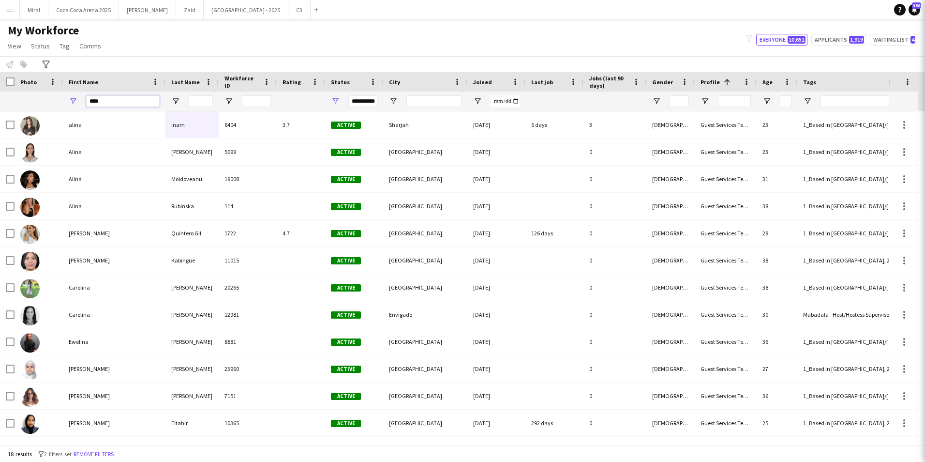
drag, startPoint x: 120, startPoint y: 99, endPoint x: 75, endPoint y: 100, distance: 44.5
click at [75, 100] on div "****" at bounding box center [114, 100] width 103 height 19
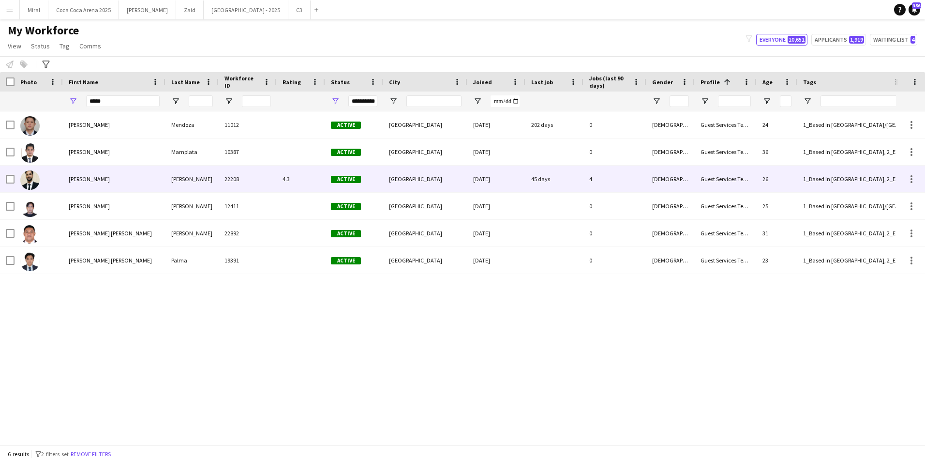
click at [124, 180] on div "Kevin" at bounding box center [114, 178] width 103 height 27
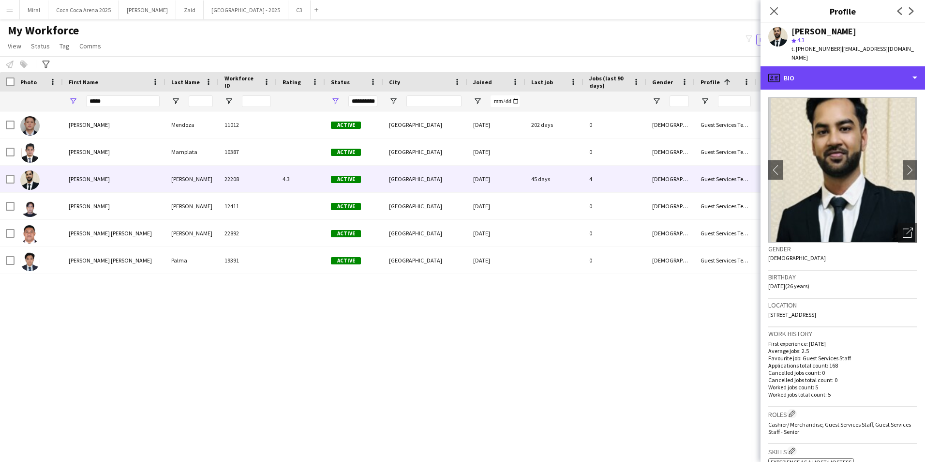
click at [898, 71] on div "profile Bio" at bounding box center [843, 77] width 165 height 23
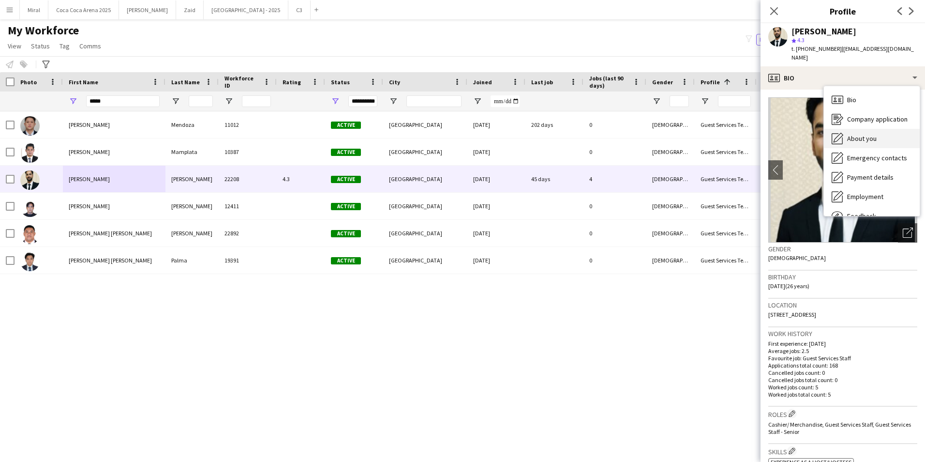
click at [880, 132] on div "About you About you" at bounding box center [872, 138] width 96 height 19
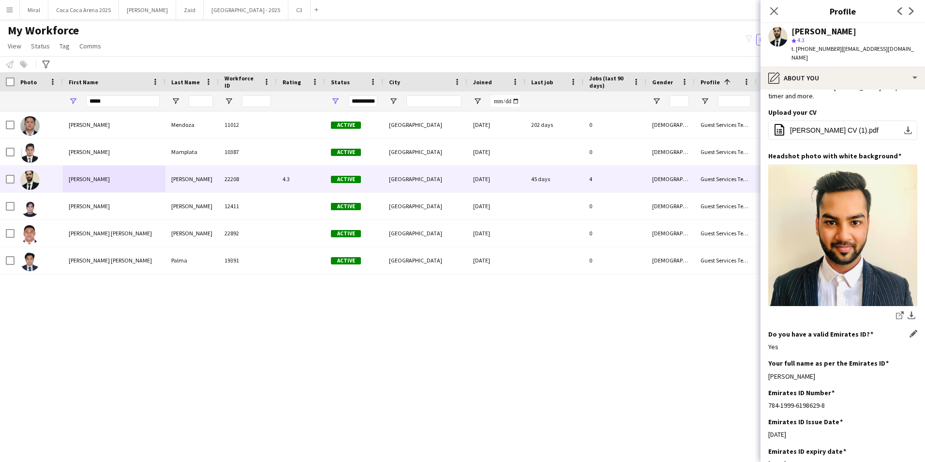
scroll to position [194, 0]
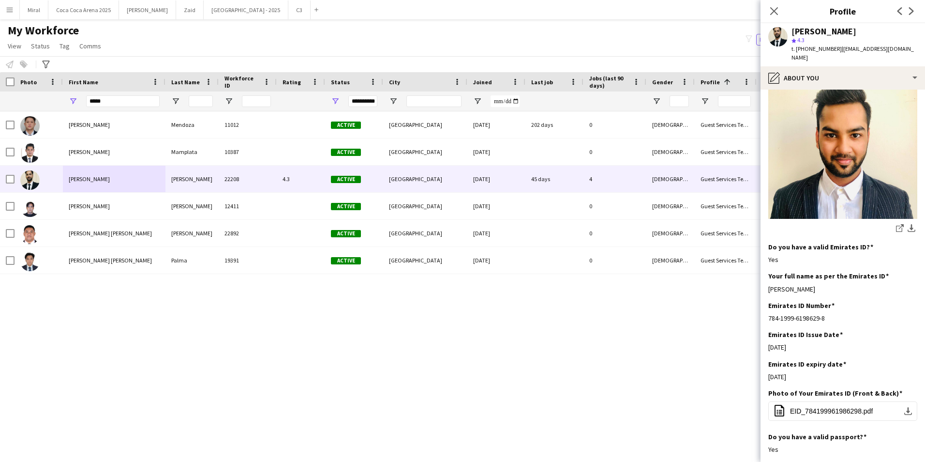
drag, startPoint x: 836, startPoint y: 324, endPoint x: 765, endPoint y: 325, distance: 71.1
click at [765, 325] on app-section-data-types "Bio Edit this field I am really interested in having job in brand.I believe my …" at bounding box center [843, 276] width 165 height 372
copy div "Keven kline Lawerence"
drag, startPoint x: 115, startPoint y: 103, endPoint x: 19, endPoint y: 104, distance: 96.3
click at [44, 102] on div "**********" at bounding box center [774, 100] width 1548 height 19
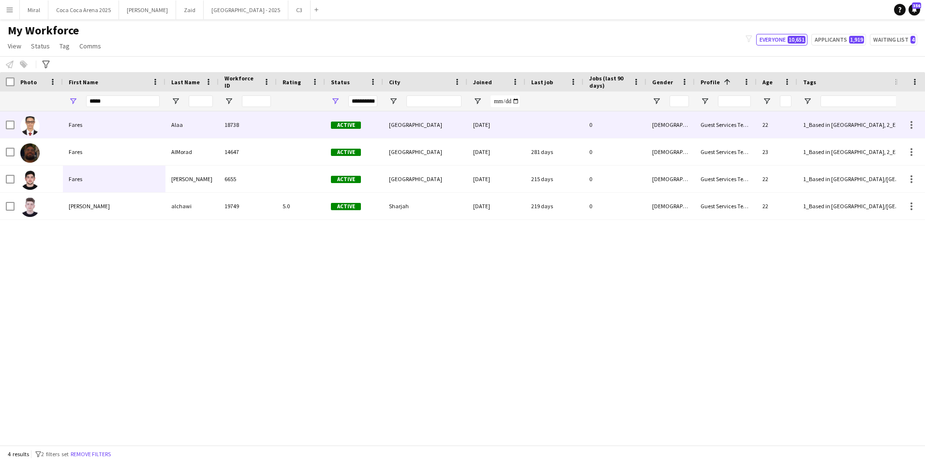
click at [121, 114] on div "Fares" at bounding box center [114, 124] width 103 height 27
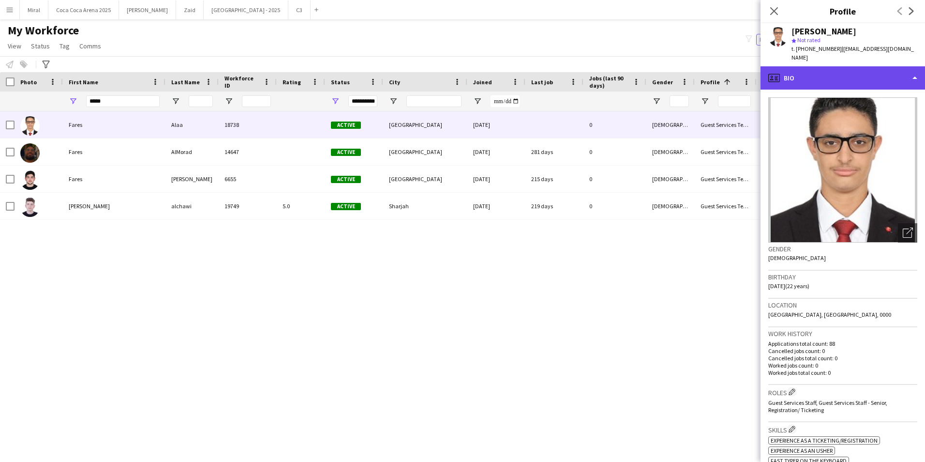
click at [858, 68] on div "profile Bio" at bounding box center [843, 77] width 165 height 23
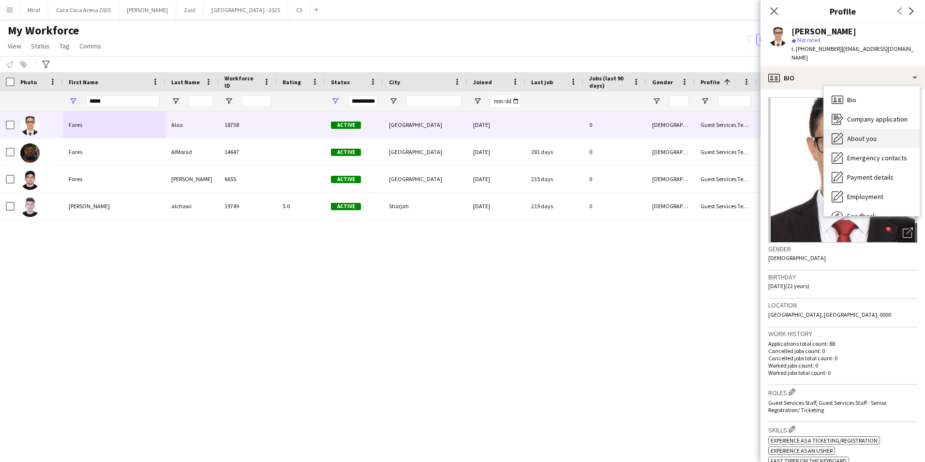
click at [865, 129] on div "About you About you" at bounding box center [872, 138] width 96 height 19
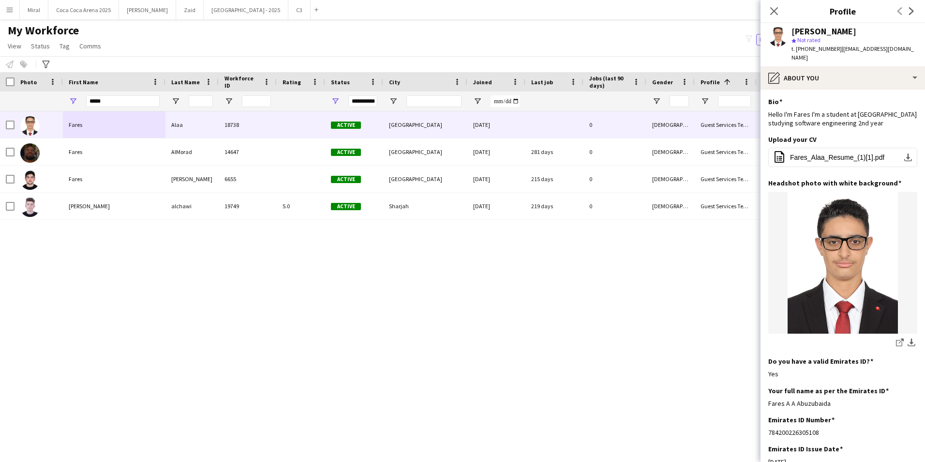
drag, startPoint x: 832, startPoint y: 394, endPoint x: 767, endPoint y: 400, distance: 65.6
click at [767, 400] on app-section-data-types "Bio Edit this field Hello I'm Fares I'm a student at AAU studying software engi…" at bounding box center [843, 276] width 165 height 372
copy div "Fares A A Abuzubaida"
click at [837, 403] on div "Your full name as per the Emirates ID Edit this field Fares A A Abuzubaida" at bounding box center [842, 400] width 149 height 29
click at [839, 399] on div "Fares A A Abuzubaida" at bounding box center [842, 403] width 149 height 9
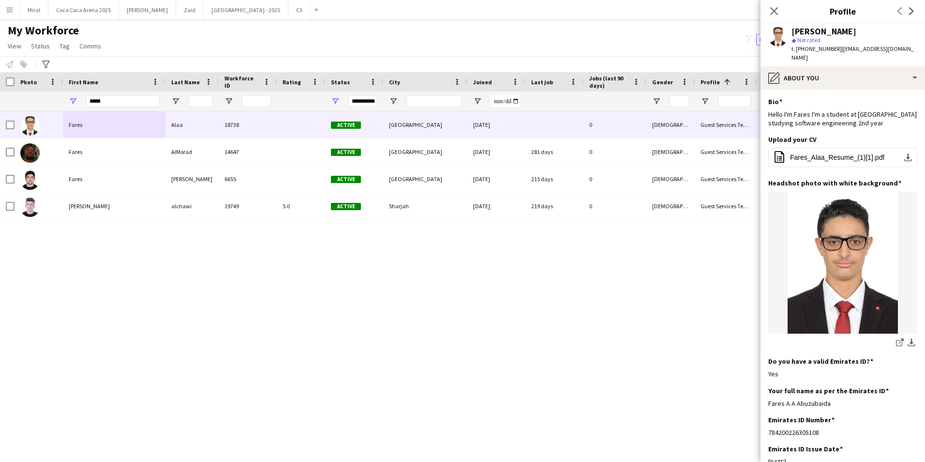
drag, startPoint x: 830, startPoint y: 393, endPoint x: 764, endPoint y: 392, distance: 66.3
click at [764, 392] on app-section-data-types "Bio Edit this field Hello I'm Fares I'm a student at AAU studying software engi…" at bounding box center [843, 276] width 165 height 372
copy div "Fares A A Abuzubaida"
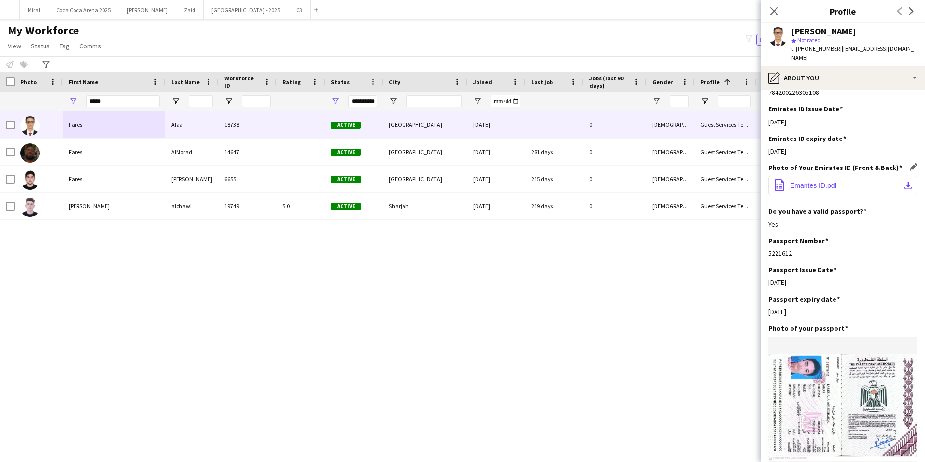
scroll to position [339, 0]
click at [885, 177] on button "office-file-sheet Emarites ID.pdf download-bottom" at bounding box center [842, 186] width 149 height 19
click at [904, 182] on app-icon "download-bottom" at bounding box center [908, 186] width 8 height 8
drag, startPoint x: 118, startPoint y: 97, endPoint x: 32, endPoint y: 97, distance: 86.1
click at [32, 97] on div "**********" at bounding box center [774, 100] width 1548 height 19
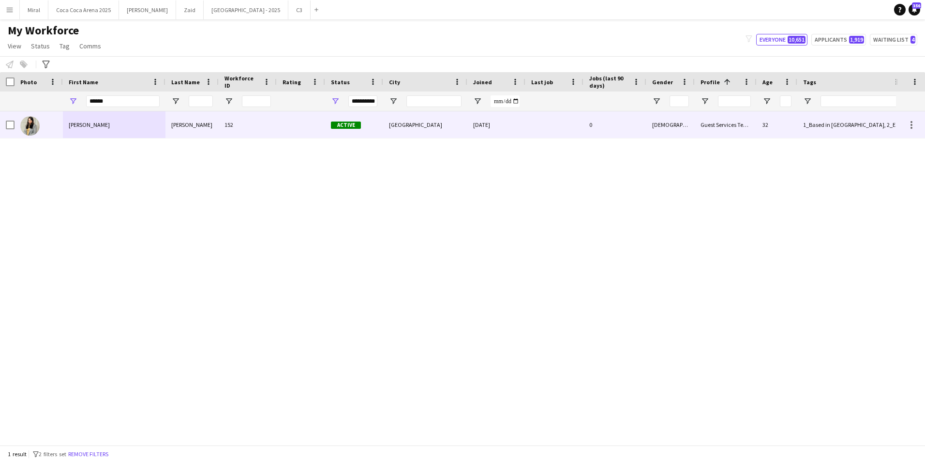
click at [173, 129] on div "Karim" at bounding box center [191, 124] width 53 height 27
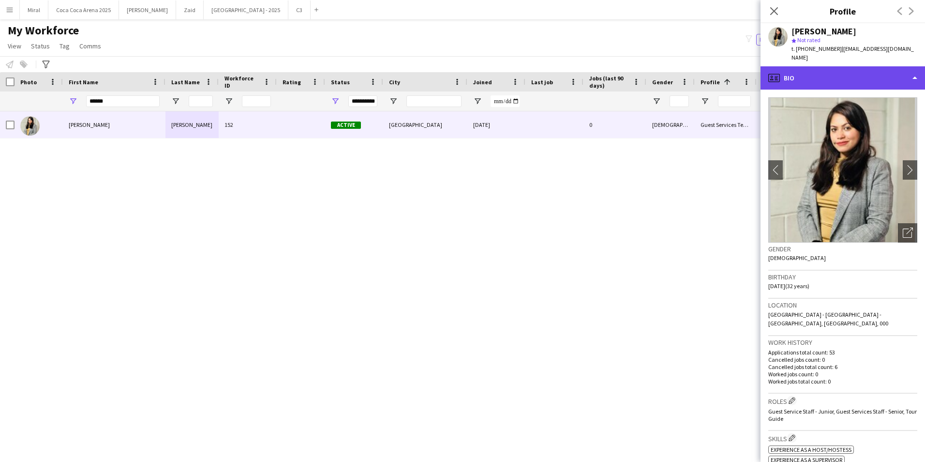
click at [887, 66] on div "profile Bio" at bounding box center [843, 77] width 165 height 23
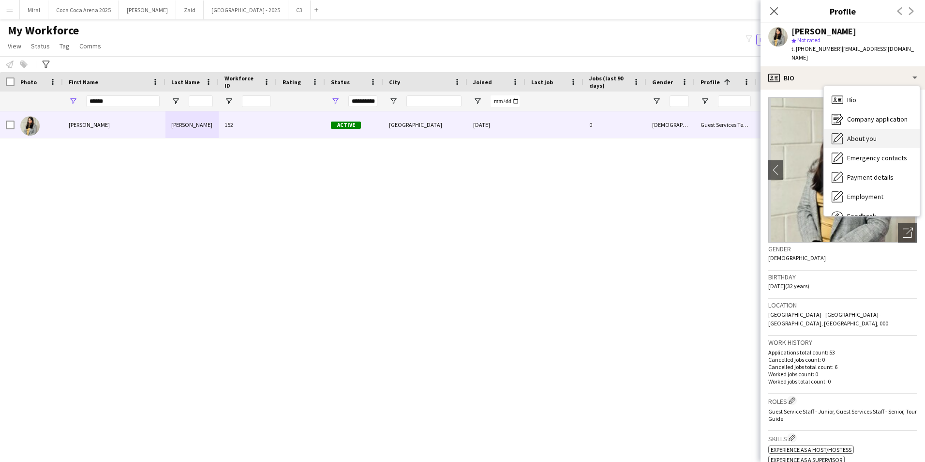
click at [874, 134] on span "About you" at bounding box center [862, 138] width 30 height 9
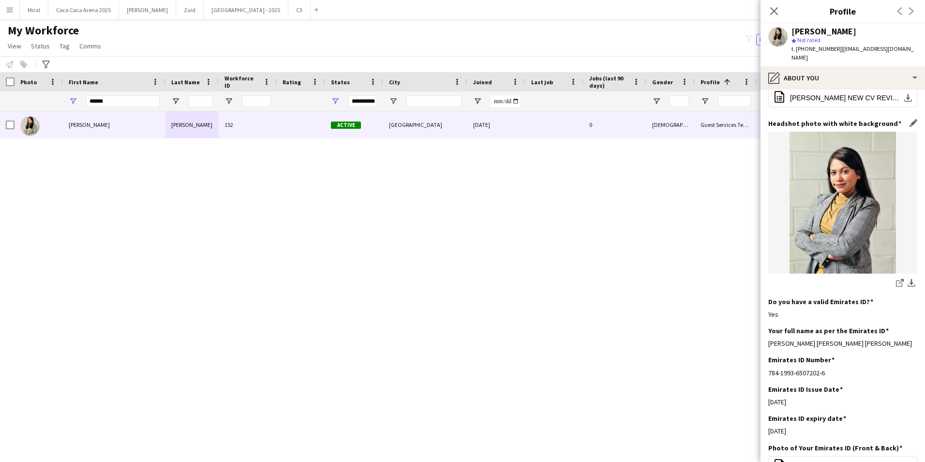
scroll to position [145, 0]
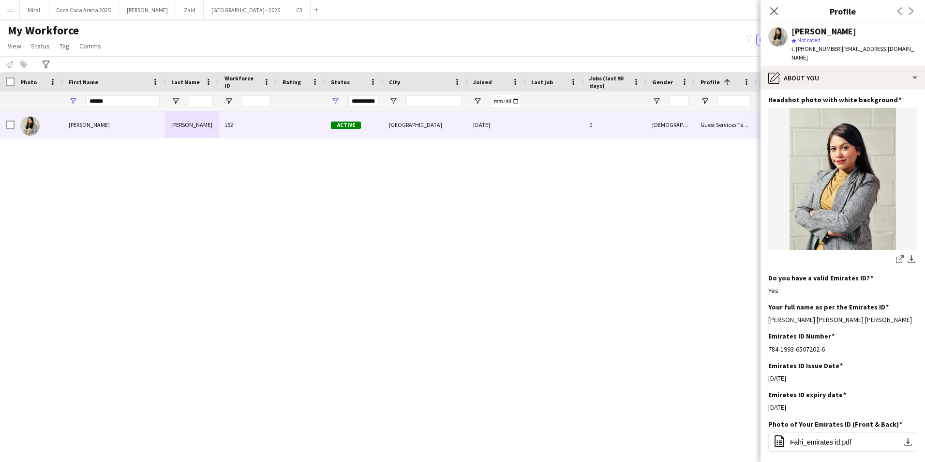
drag, startPoint x: 772, startPoint y: 10, endPoint x: 763, endPoint y: 14, distance: 10.4
click at [772, 10] on icon at bounding box center [774, 11] width 8 height 8
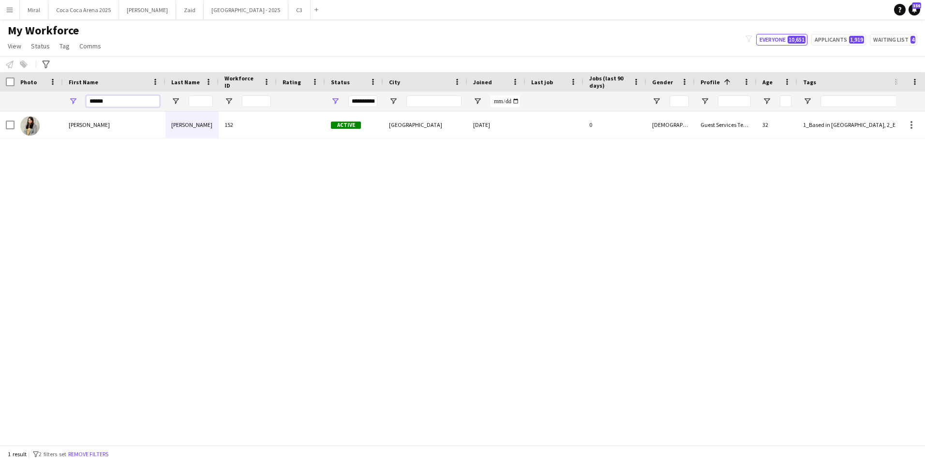
drag, startPoint x: 126, startPoint y: 102, endPoint x: 77, endPoint y: 102, distance: 48.4
click at [77, 102] on div "******" at bounding box center [114, 100] width 103 height 19
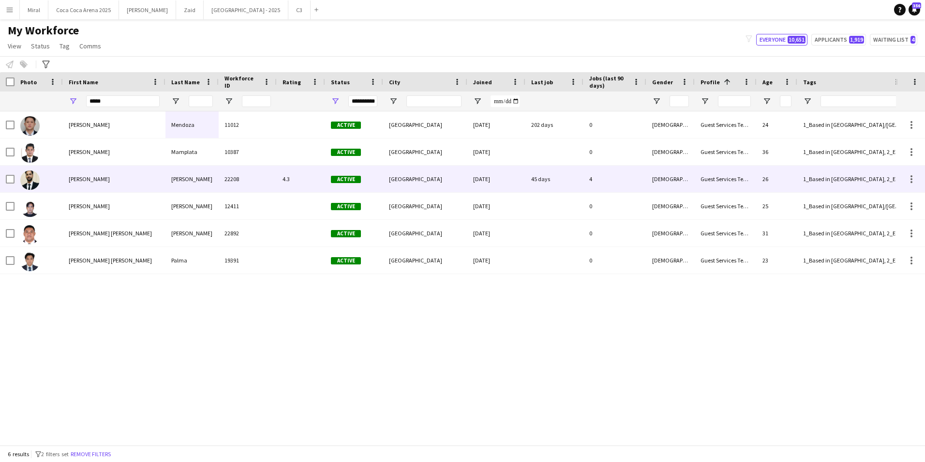
click at [131, 182] on div "Kevin" at bounding box center [114, 178] width 103 height 27
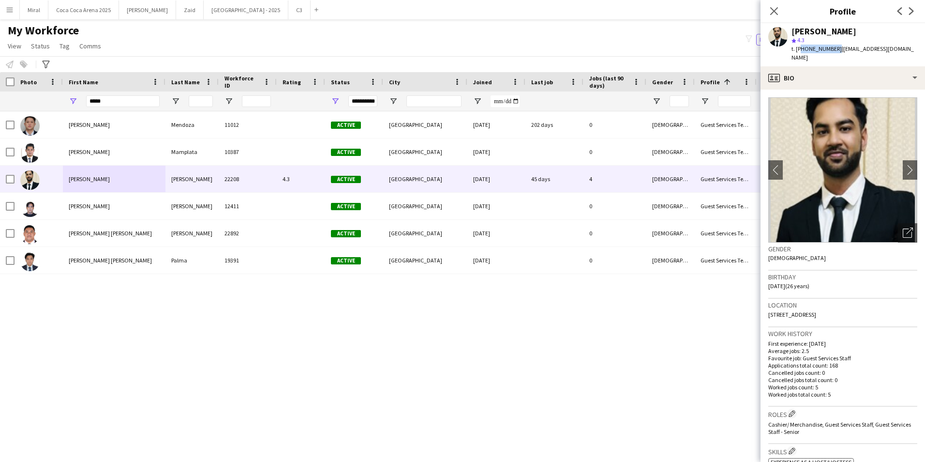
drag, startPoint x: 798, startPoint y: 46, endPoint x: 834, endPoint y: 48, distance: 36.3
click at [834, 48] on span "t. +971562539029" at bounding box center [817, 48] width 50 height 7
copy span "971562539029"
drag, startPoint x: 118, startPoint y: 97, endPoint x: 67, endPoint y: 101, distance: 50.5
click at [67, 101] on div "*****" at bounding box center [114, 100] width 103 height 19
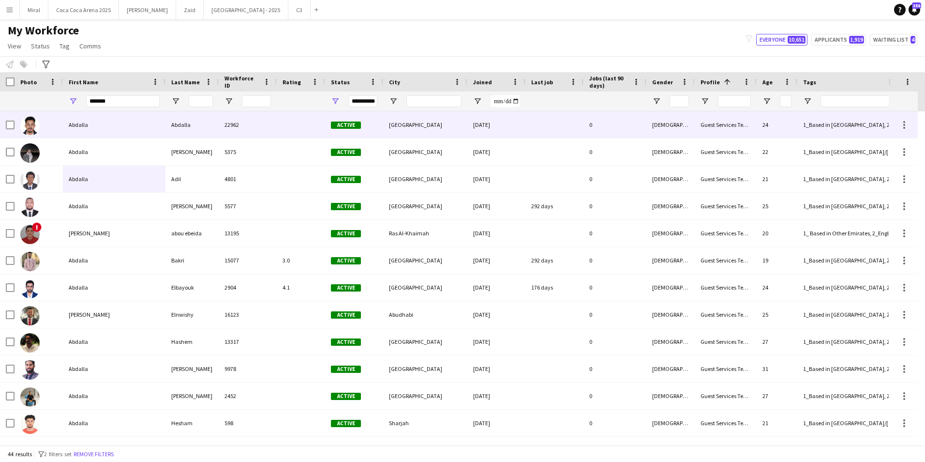
click at [116, 124] on div "Abdalla" at bounding box center [114, 124] width 103 height 27
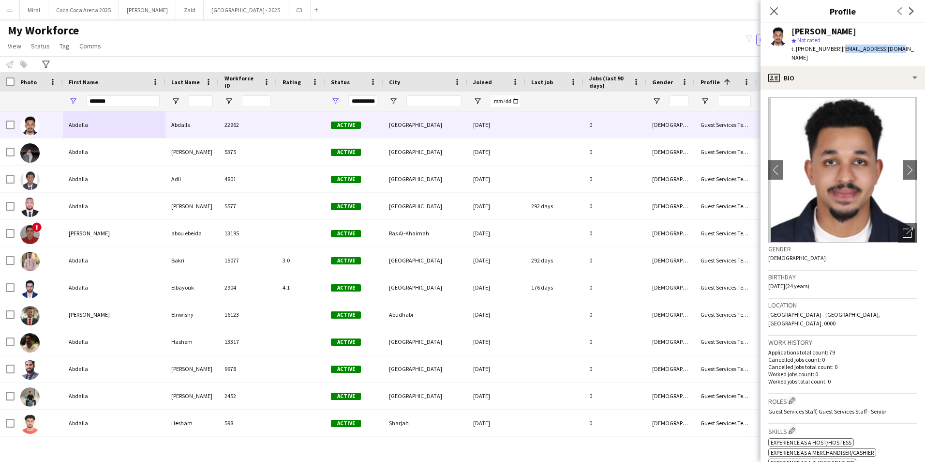
drag, startPoint x: 838, startPoint y: 48, endPoint x: 907, endPoint y: 48, distance: 68.7
click at [907, 48] on app-profile-header "Abdalla Abdalla star Not rated t. +971543483334 | ao6353109@gmail.com" at bounding box center [843, 44] width 165 height 43
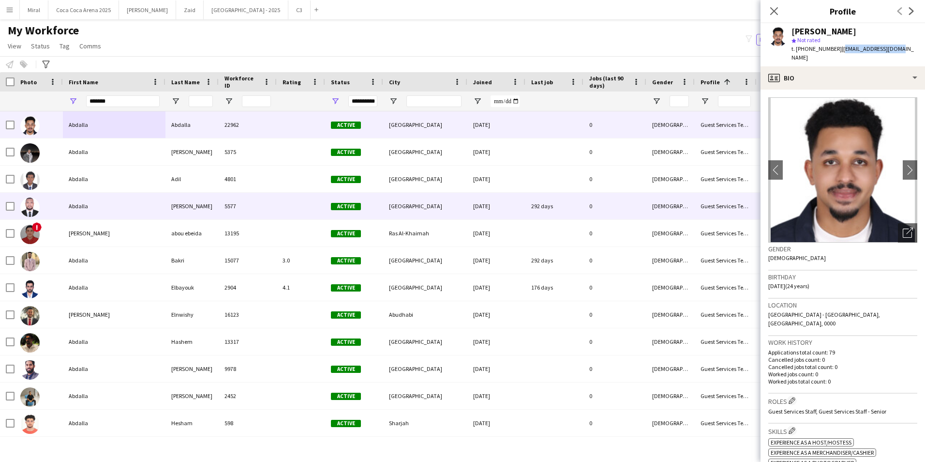
copy span "ao6353109@gmail.com"
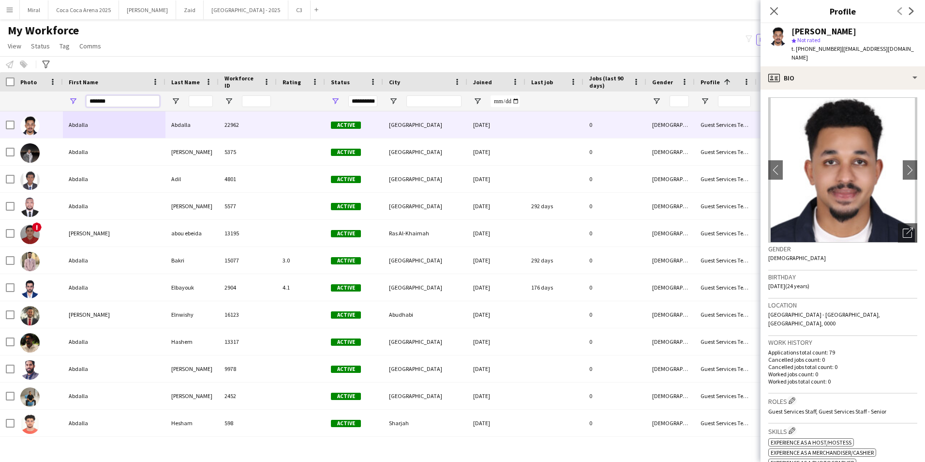
drag, startPoint x: 111, startPoint y: 101, endPoint x: 59, endPoint y: 100, distance: 52.3
click at [59, 100] on div "**********" at bounding box center [774, 100] width 1548 height 19
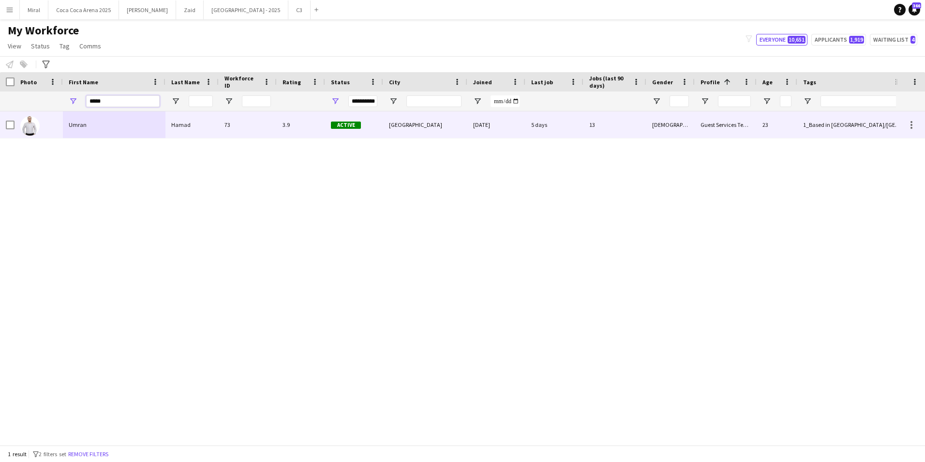
type input "*****"
click at [267, 127] on div "73" at bounding box center [248, 124] width 58 height 27
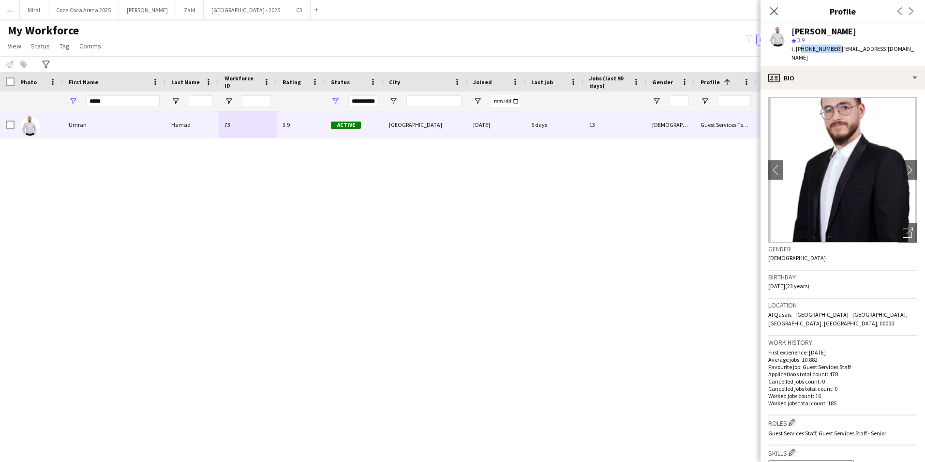
drag, startPoint x: 799, startPoint y: 50, endPoint x: 834, endPoint y: 50, distance: 34.8
click at [834, 50] on span "t. +971545336308" at bounding box center [817, 48] width 50 height 7
copy span "971545336308"
